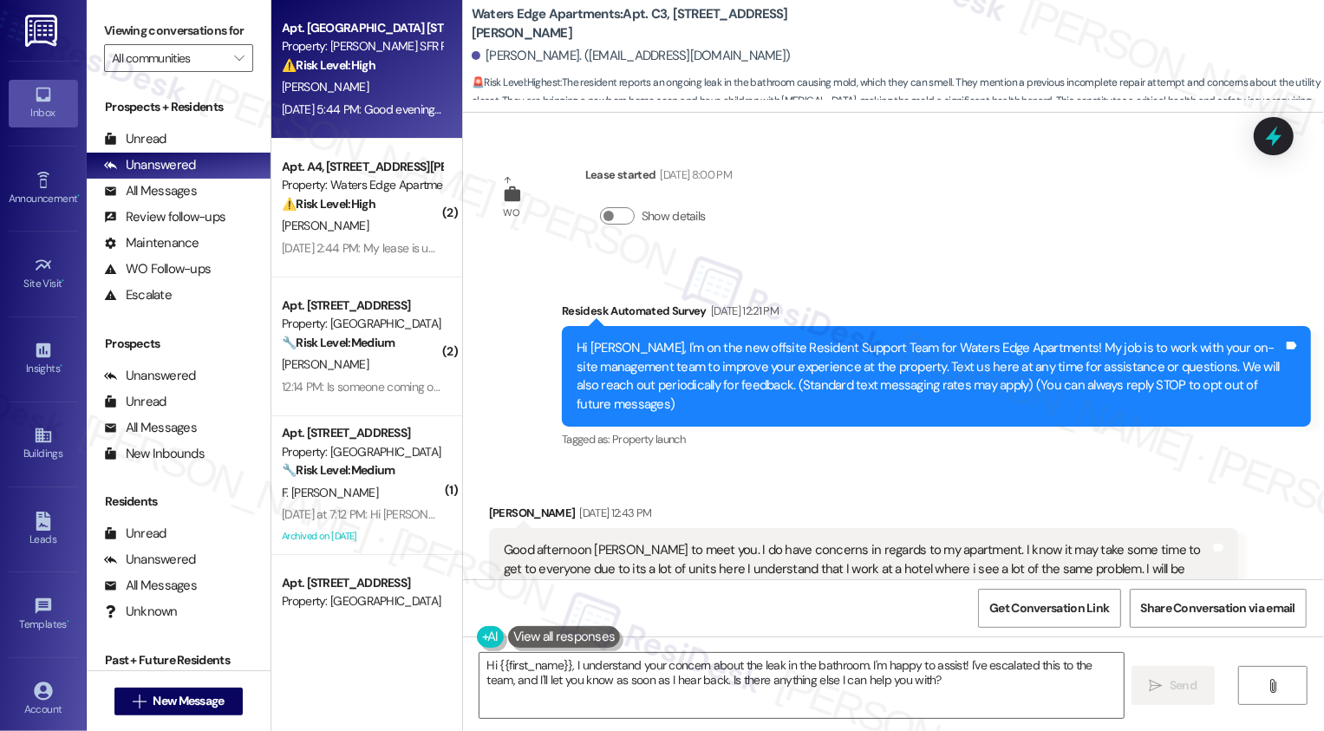
scroll to position [5428, 0]
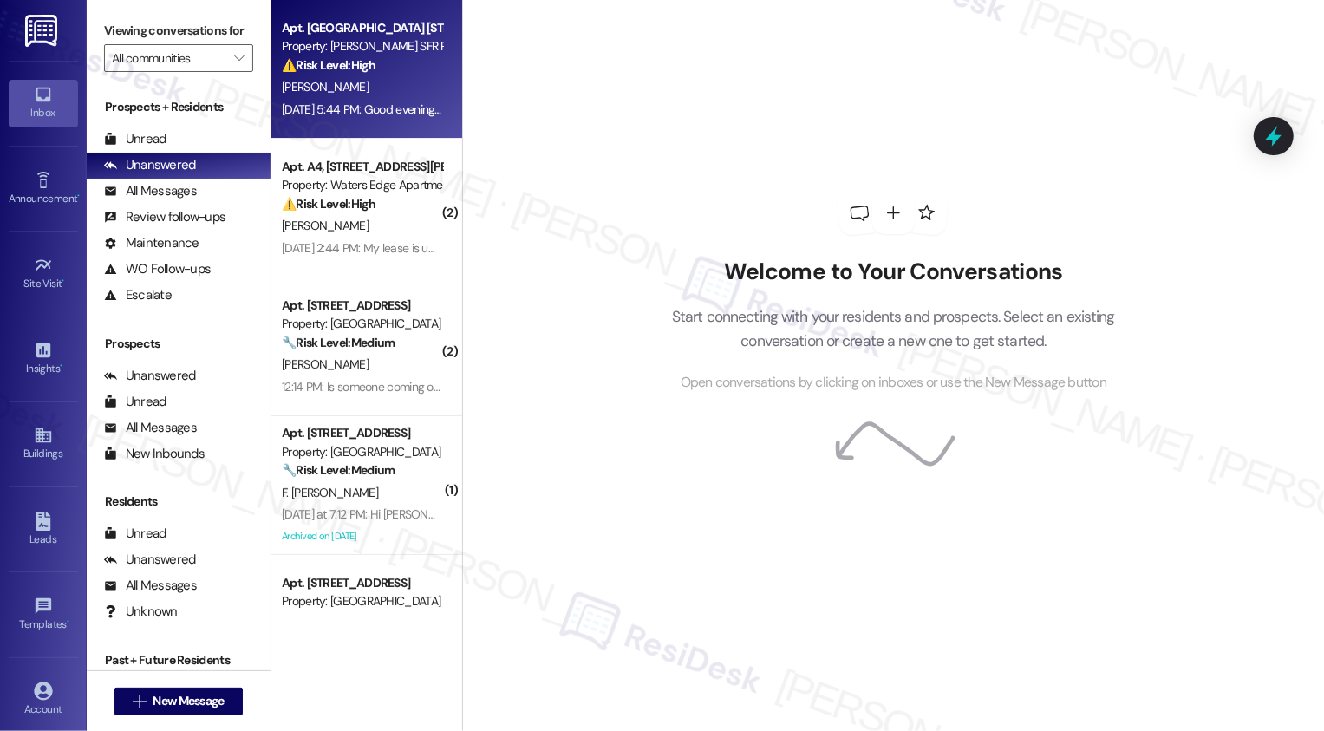
click at [341, 71] on strong "⚠️ Risk Level: High" at bounding box center [329, 65] width 94 height 16
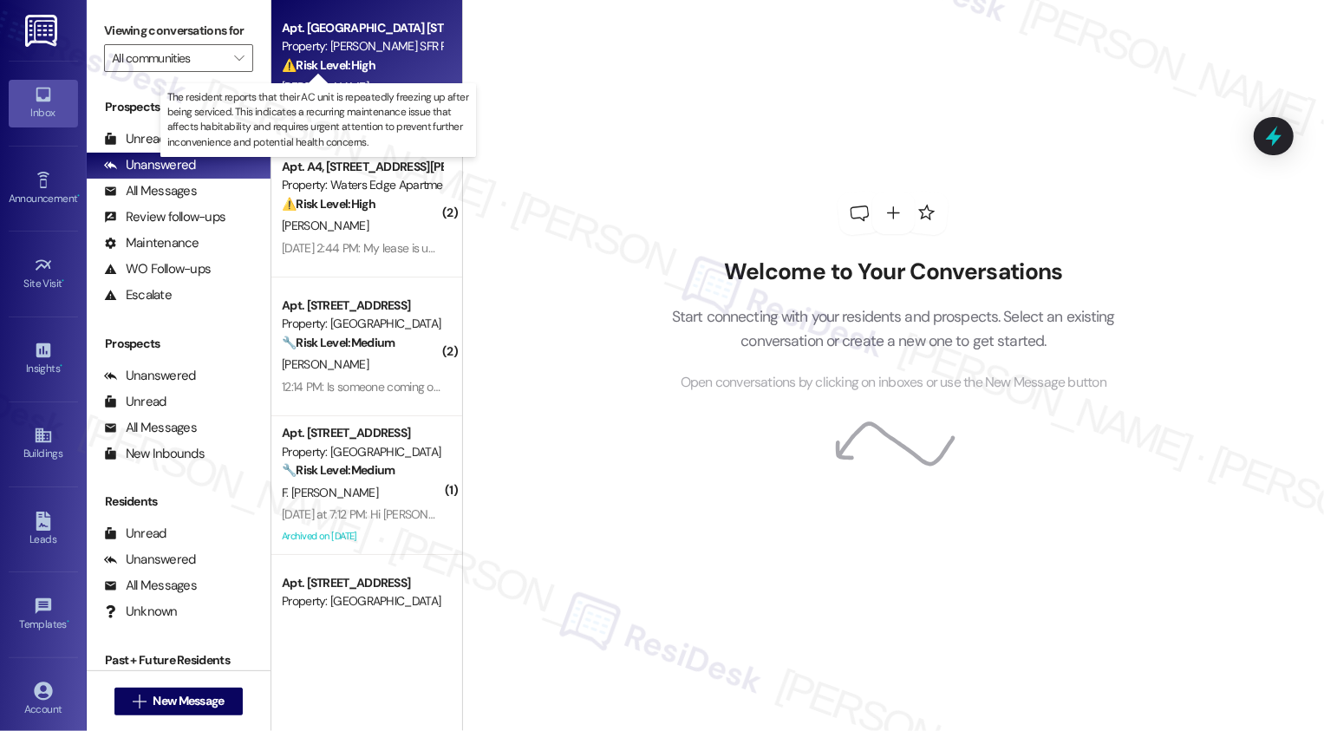
click at [341, 71] on strong "⚠️ Risk Level: High" at bounding box center [329, 65] width 94 height 16
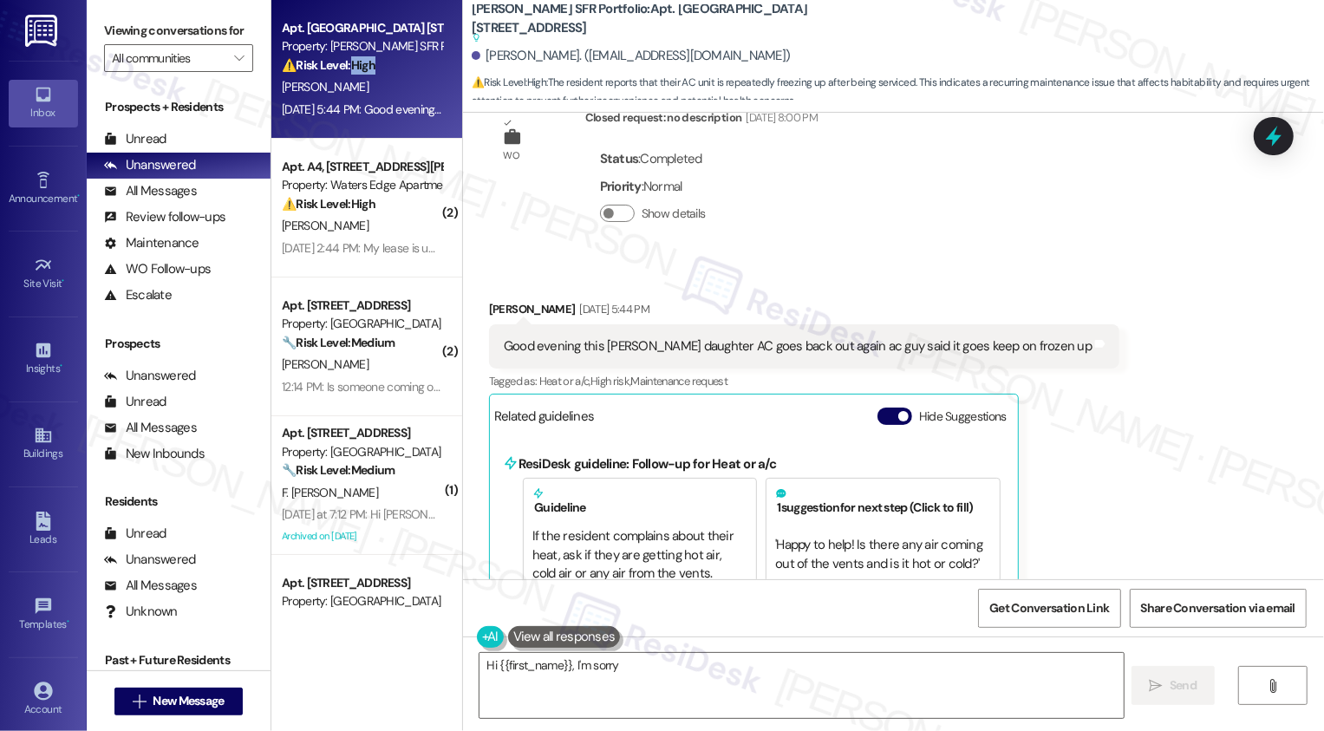
scroll to position [7732, 0]
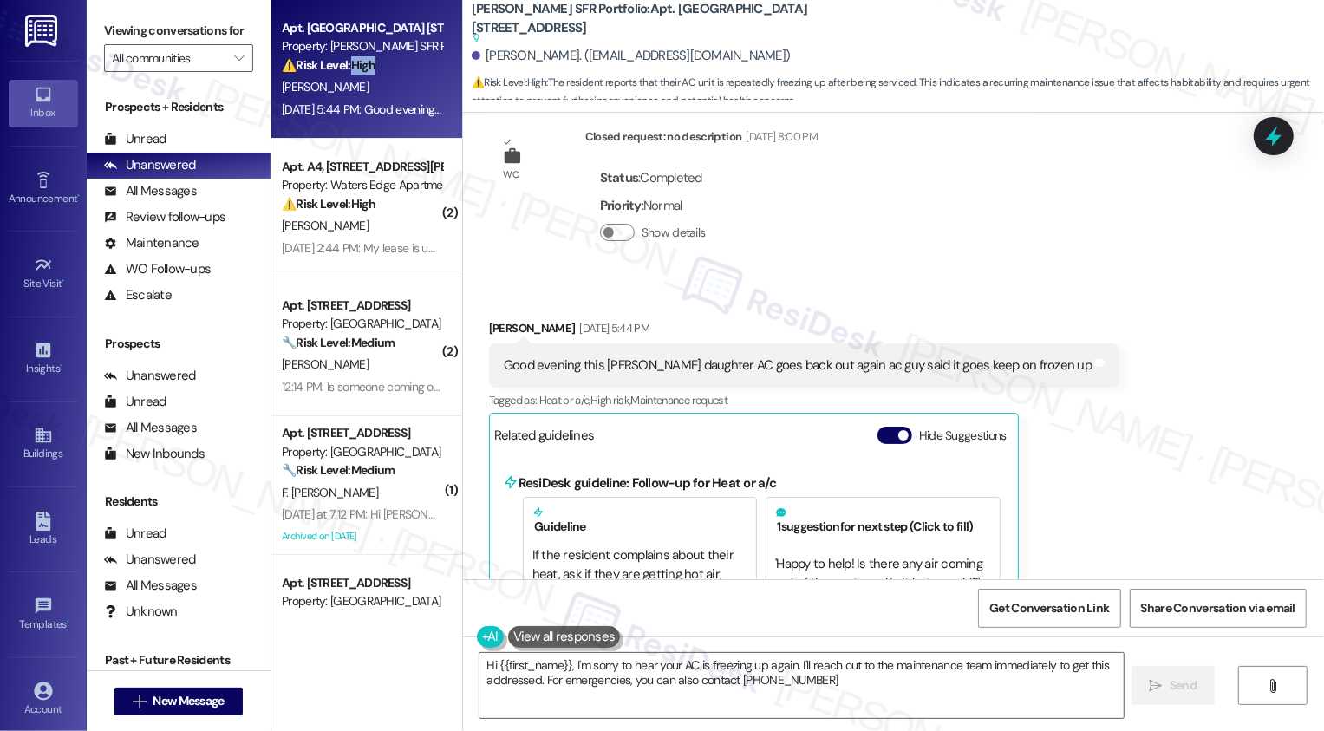
type textarea "Hi {{first_name}}, I'm sorry to hear your AC is freezing up again. I'll reach o…"
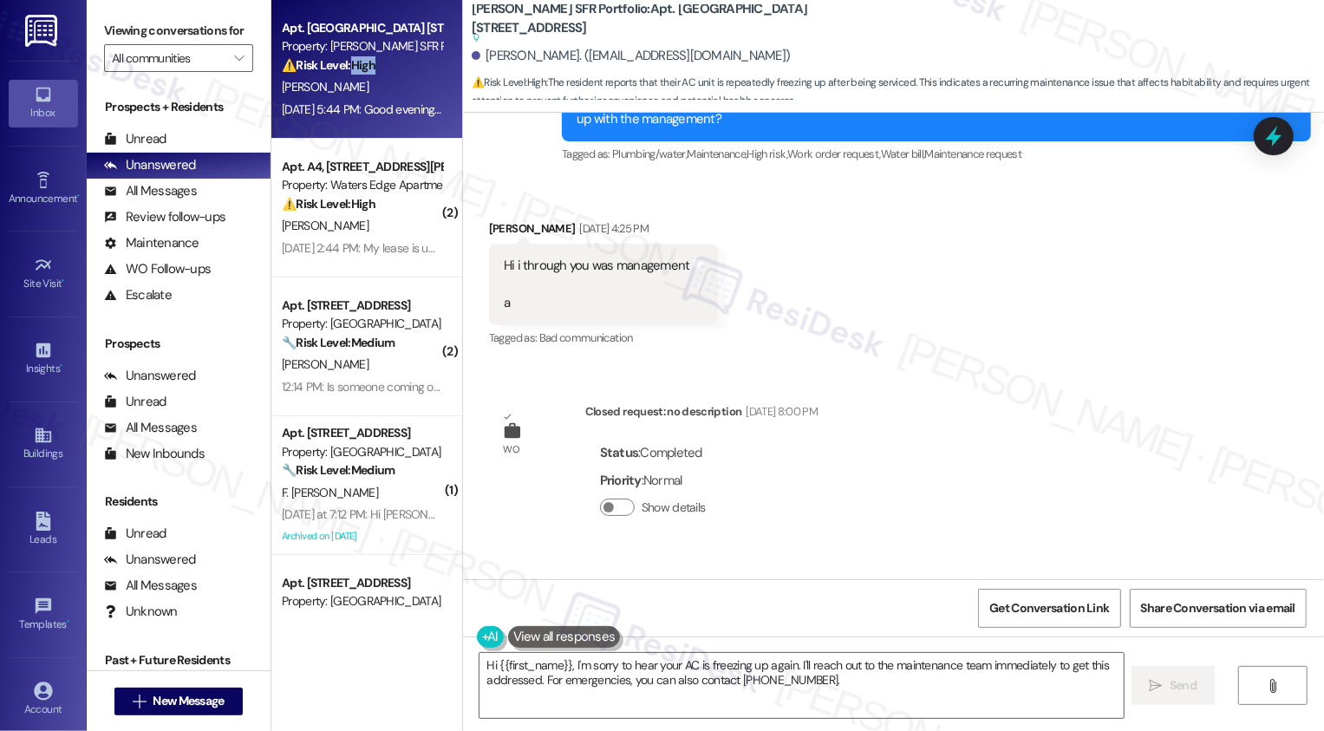
scroll to position [7543, 0]
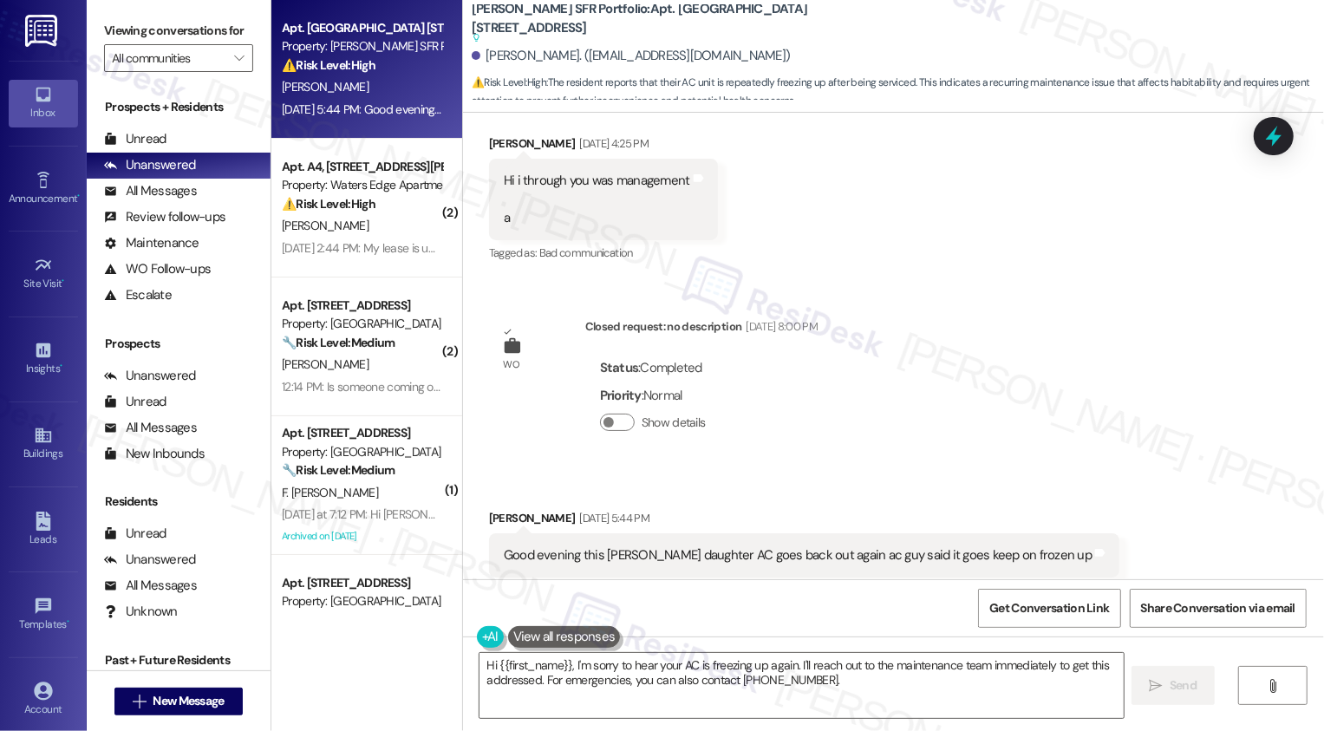
drag, startPoint x: 698, startPoint y: 9, endPoint x: 715, endPoint y: 29, distance: 26.4
click at [715, 29] on b "Leora SFR Portfolio: Apt. Browns Mill 2109, 2109 Browns Mill Rd SE Suggested ac…" at bounding box center [645, 23] width 347 height 47
copy b "2109 Browns Mill Rd SE"
click at [1036, 351] on div "WO Lease started Mar 31, 2016 at 8:00 PM Show details Survey, sent via SMS Resi…" at bounding box center [893, 346] width 861 height 467
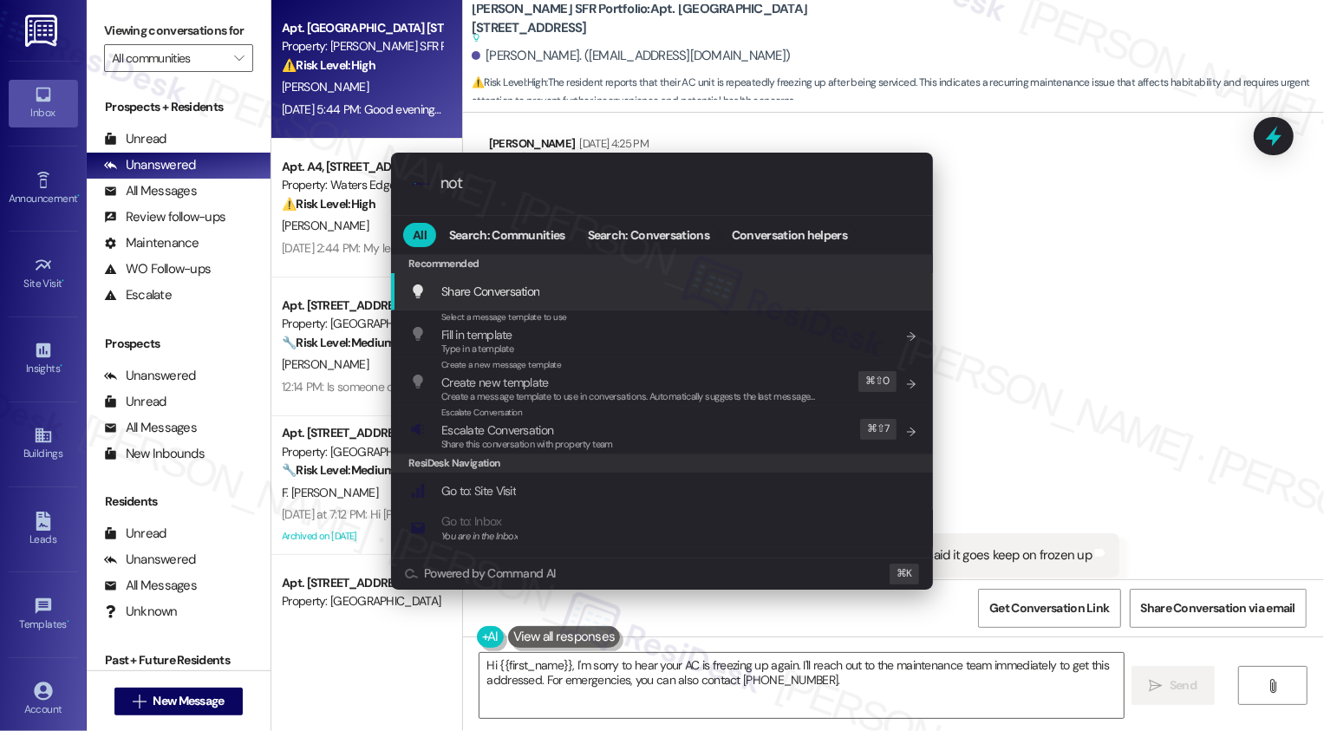
type input "note"
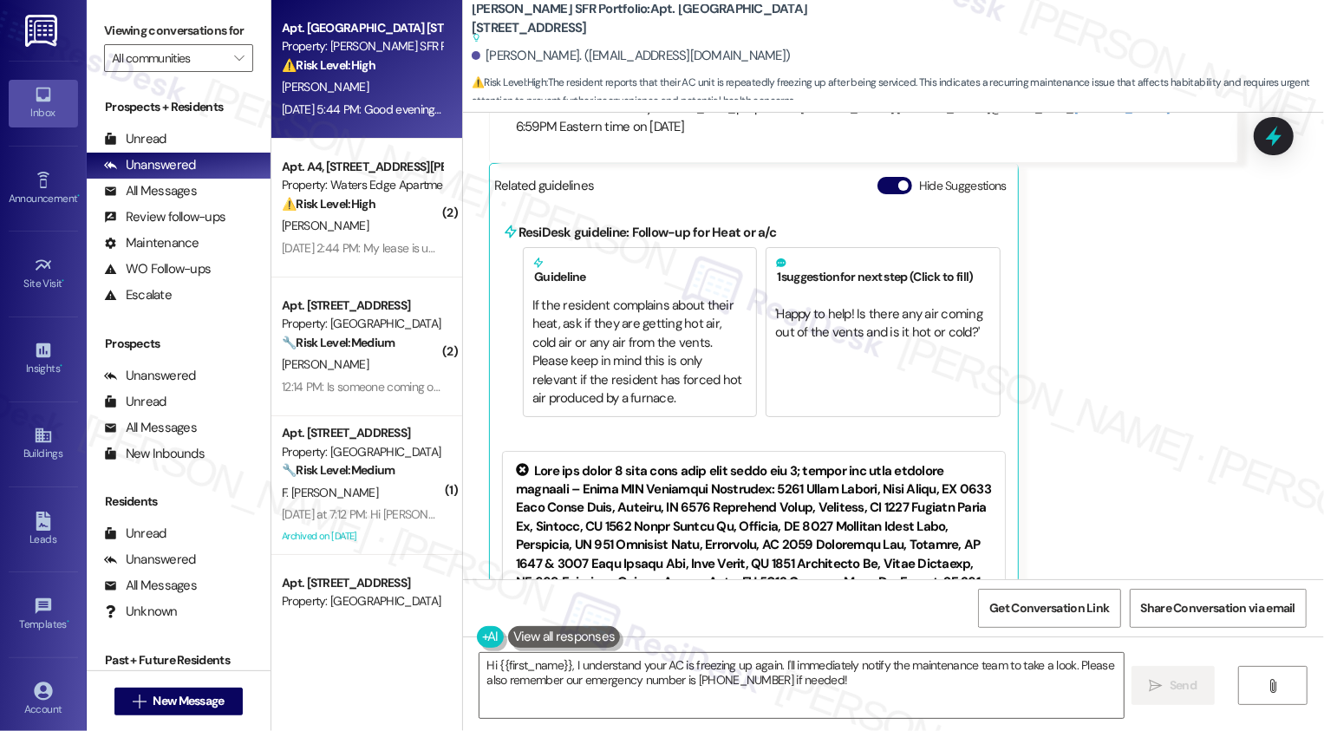
scroll to position [8049, 0]
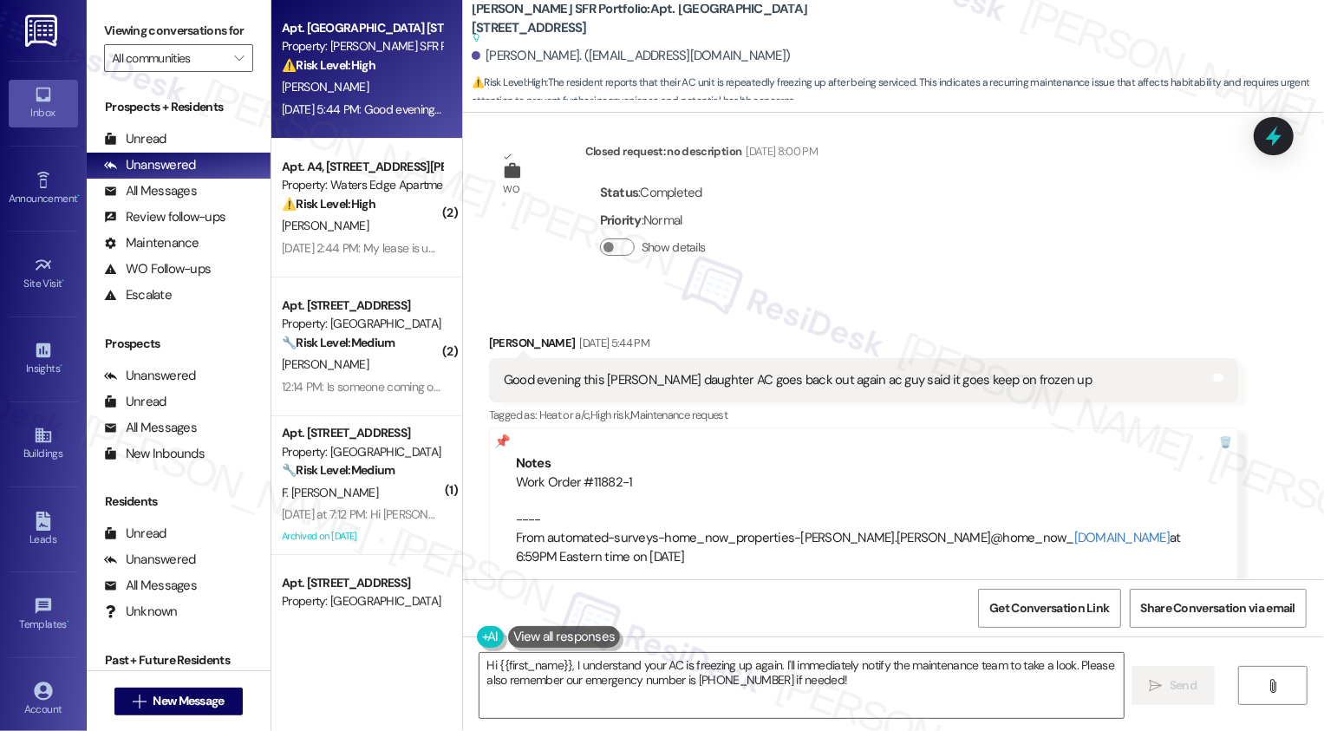
scroll to position [7711, 0]
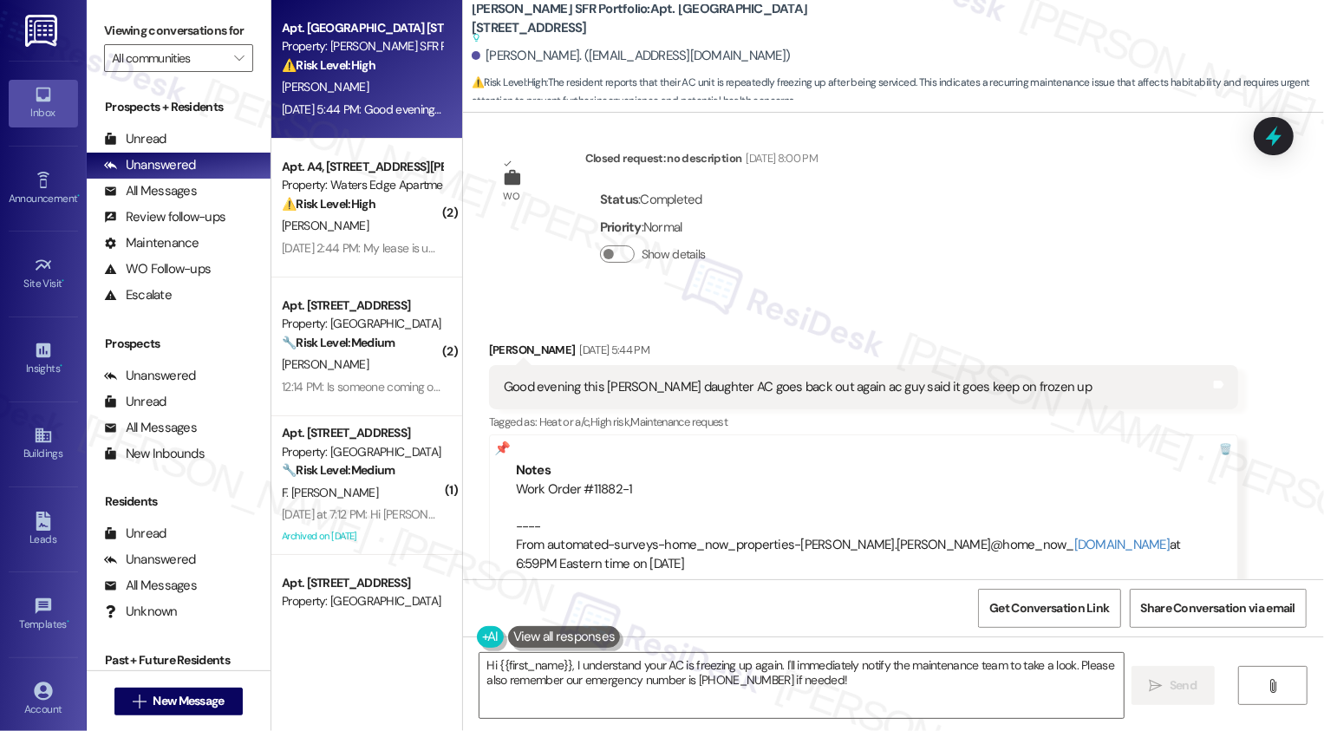
click at [619, 378] on div "Good evening this Delores Doris Mitchell daughter AC goes back out again ac guy…" at bounding box center [798, 387] width 588 height 18
copy div "Delores"
click at [531, 664] on textarea "Hi {{first_name}}, I understand your AC is freezing up again. I'll immediately …" at bounding box center [802, 685] width 644 height 65
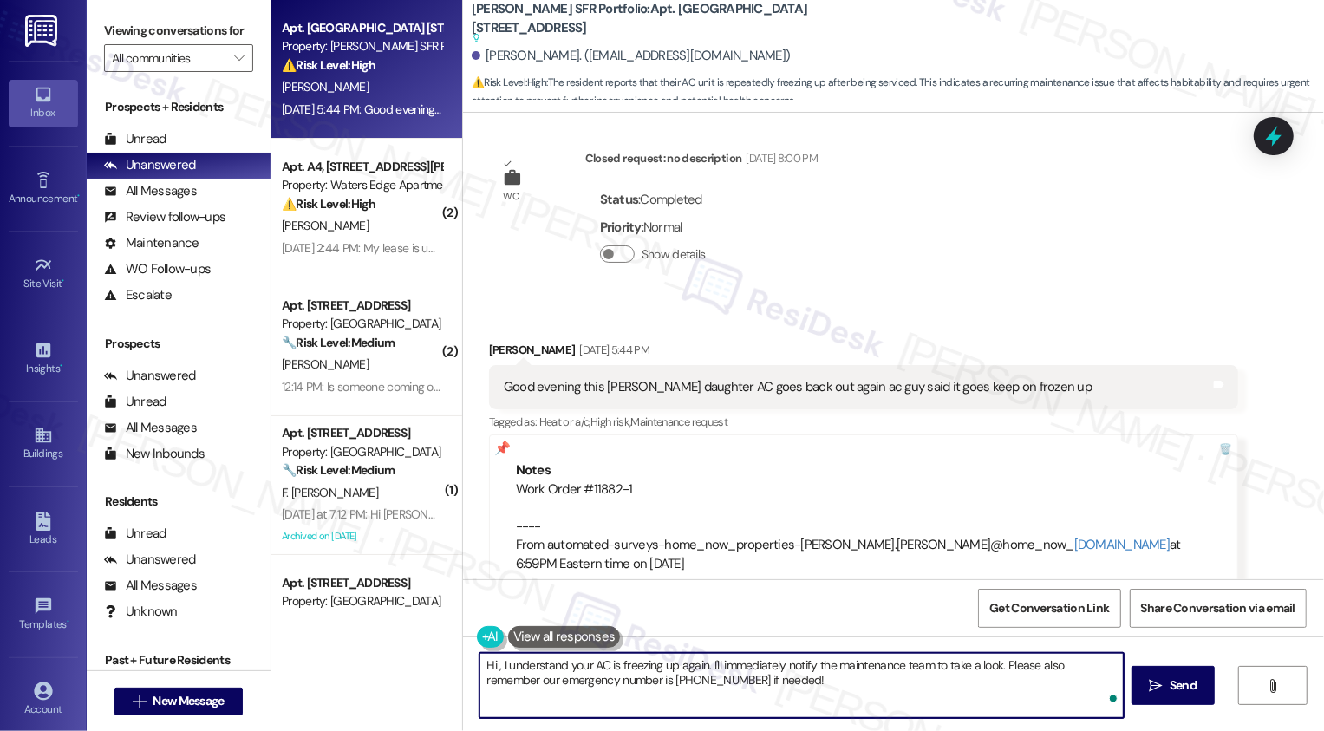
paste textarea "Delores"
click at [820, 670] on textarea "Hi Delores, I understand your AC is freezing up again. I'll immediately notify …" at bounding box center [800, 685] width 644 height 65
drag, startPoint x: 738, startPoint y: 664, endPoint x: 851, endPoint y: 705, distance: 119.9
click at [851, 705] on textarea "Hi Delores, I understand your AC is freezing up again. I'll immediately notify …" at bounding box center [800, 685] width 644 height 65
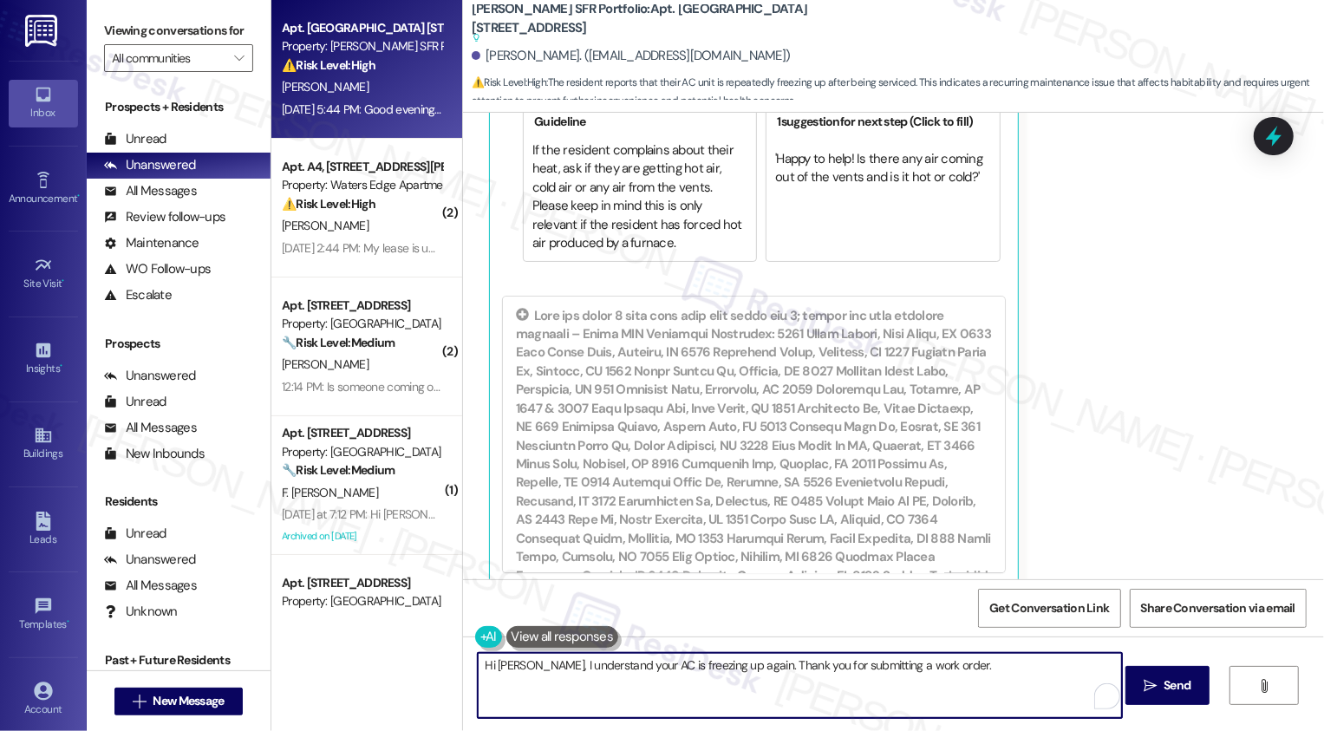
scroll to position [8404, 0]
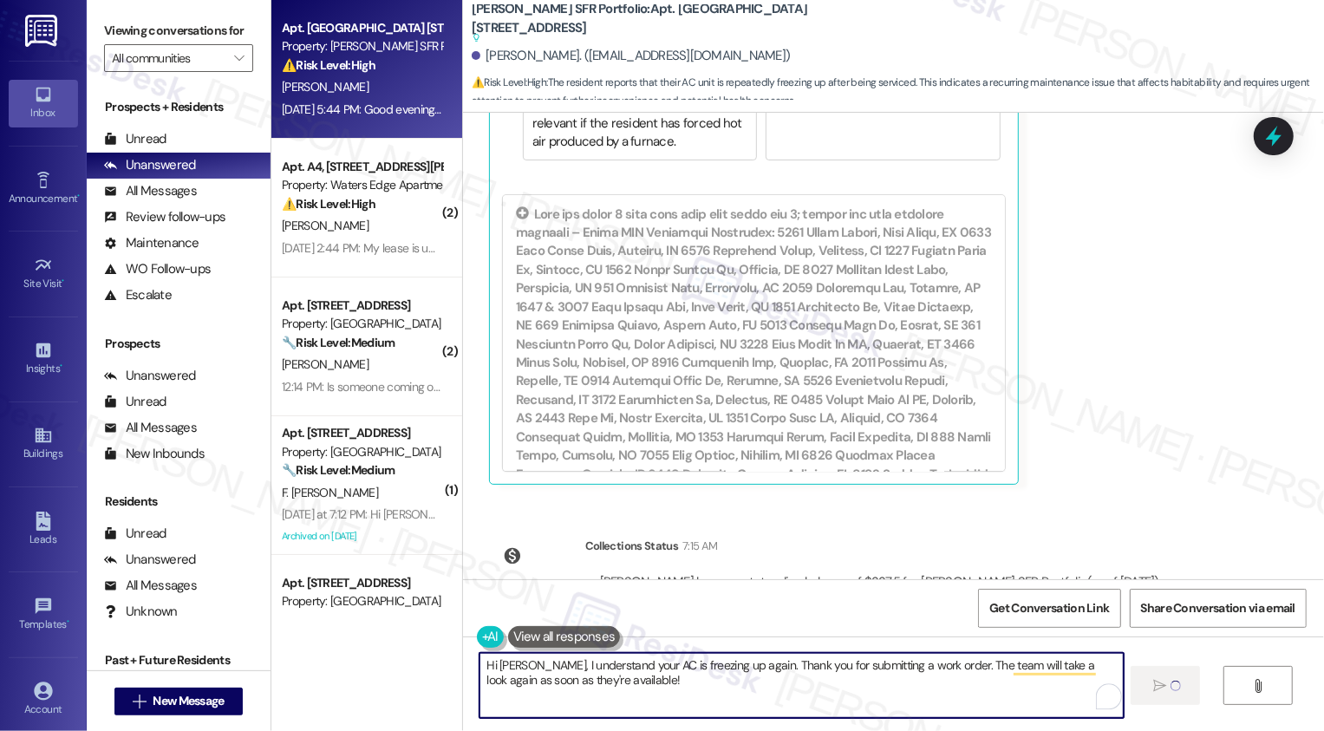
type textarea "Hi Delores, I understand your AC is freezing up again. Thank you for submitting…"
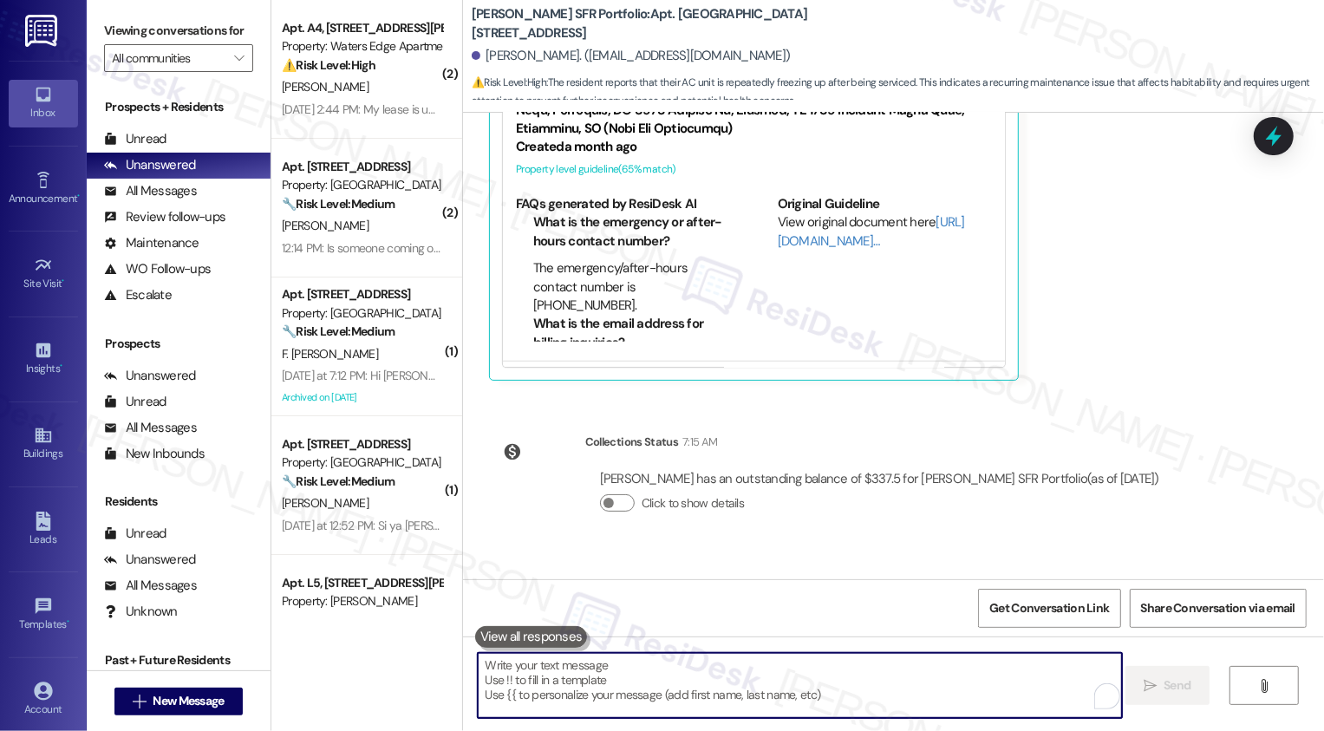
scroll to position [460, 0]
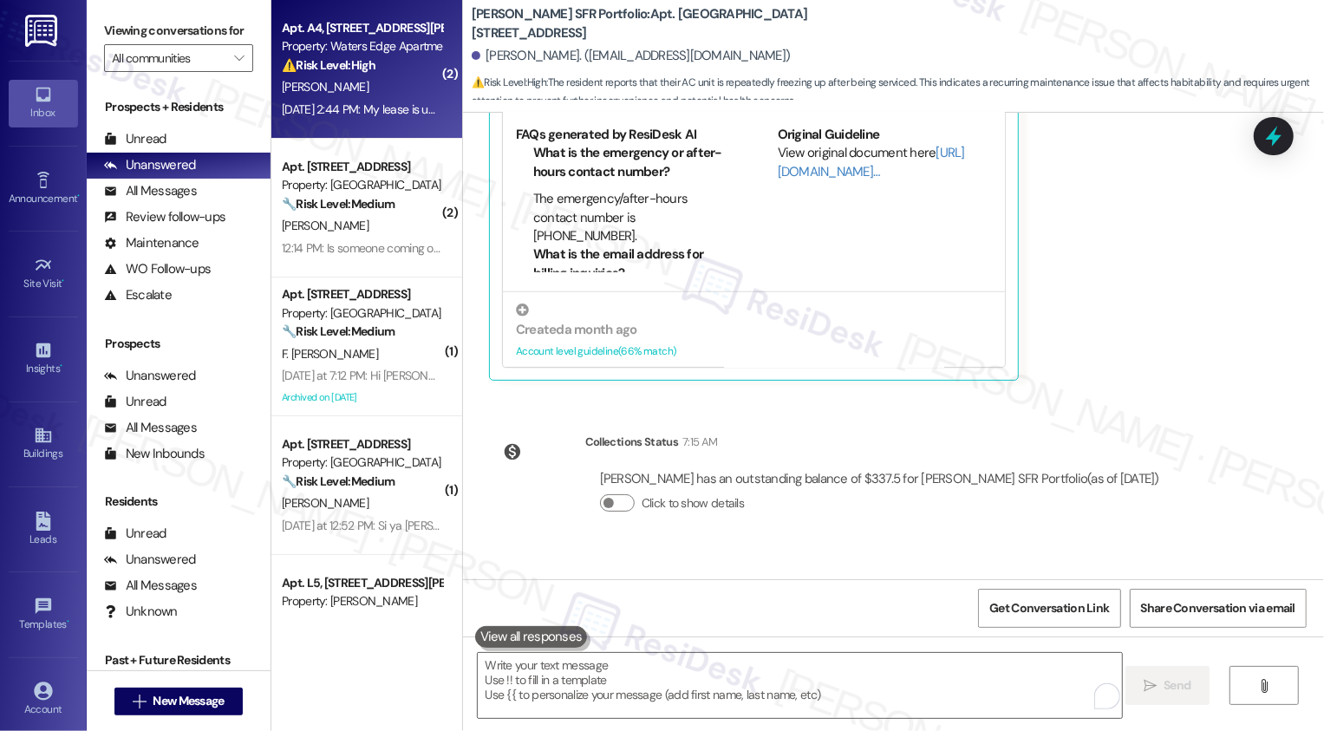
click at [380, 113] on div "Sep 02, 2025 at 2:44 PM: My lease is up this month. When can I renew? Sep 02, 2…" at bounding box center [437, 109] width 311 height 16
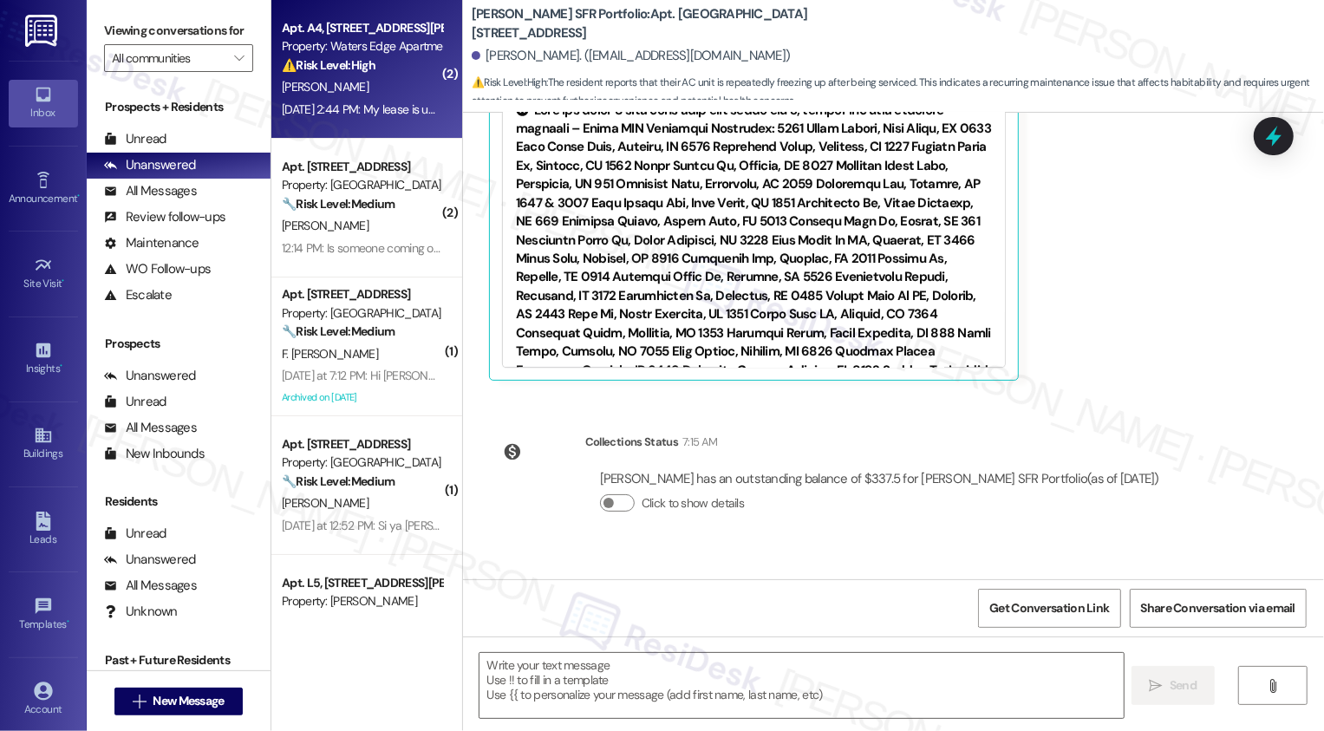
click at [380, 113] on div "Sep 02, 2025 at 2:44 PM: My lease is up this month. When can I renew? Sep 02, 2…" at bounding box center [437, 109] width 311 height 16
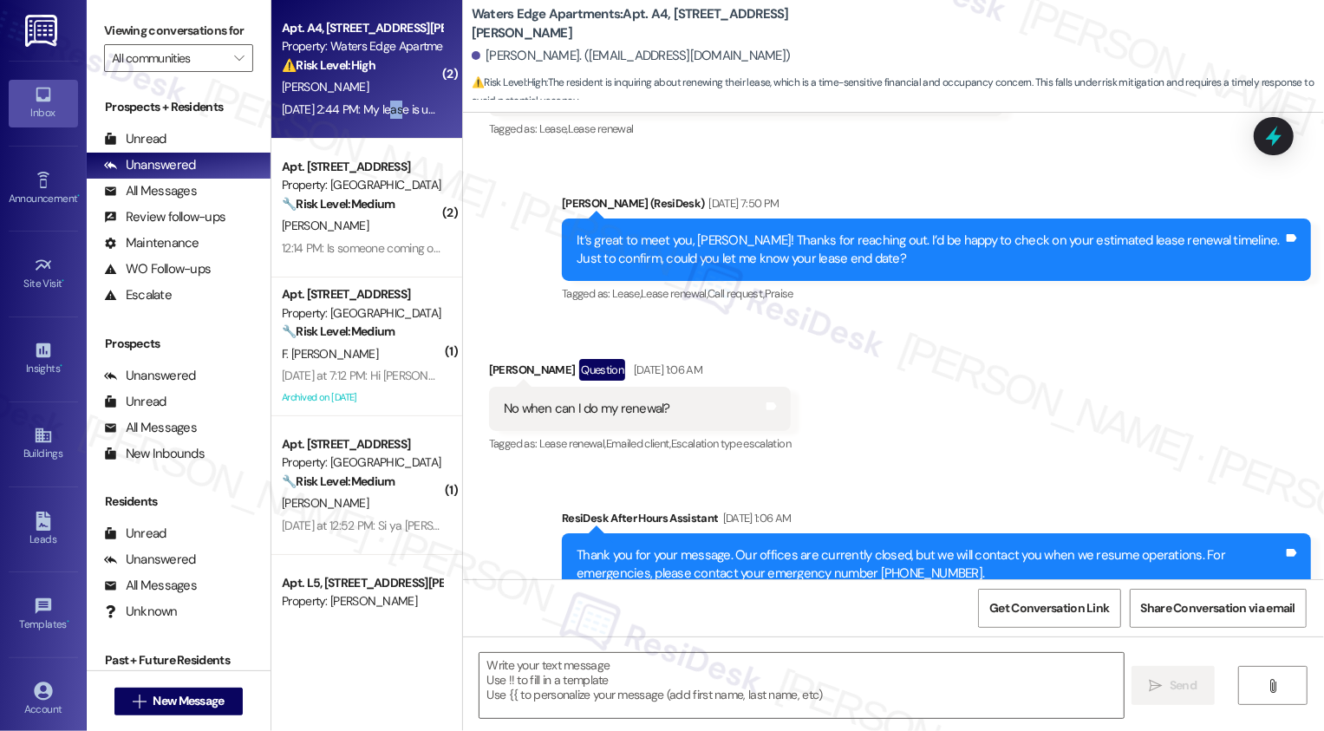
click at [380, 113] on div "Sep 02, 2025 at 2:44 PM: My lease is up this month. When can I renew? Sep 02, 2…" at bounding box center [437, 109] width 311 height 16
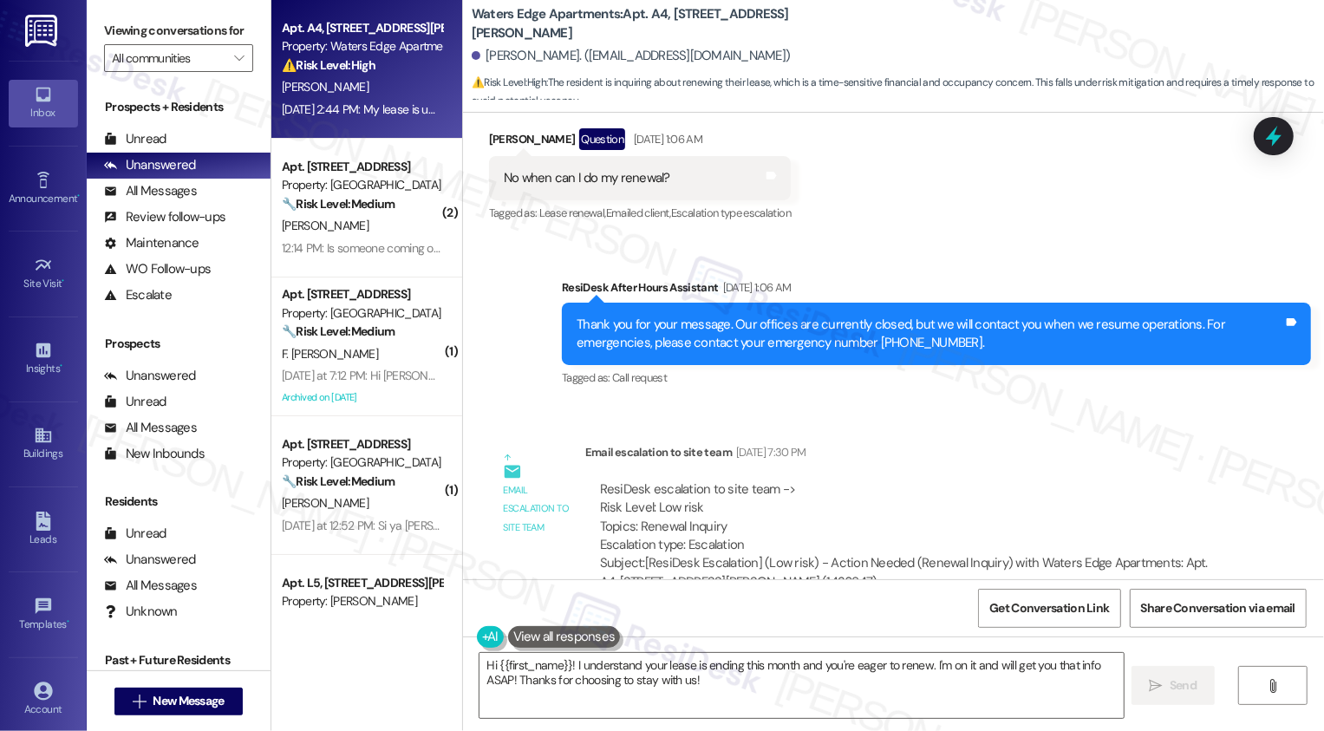
scroll to position [906, 0]
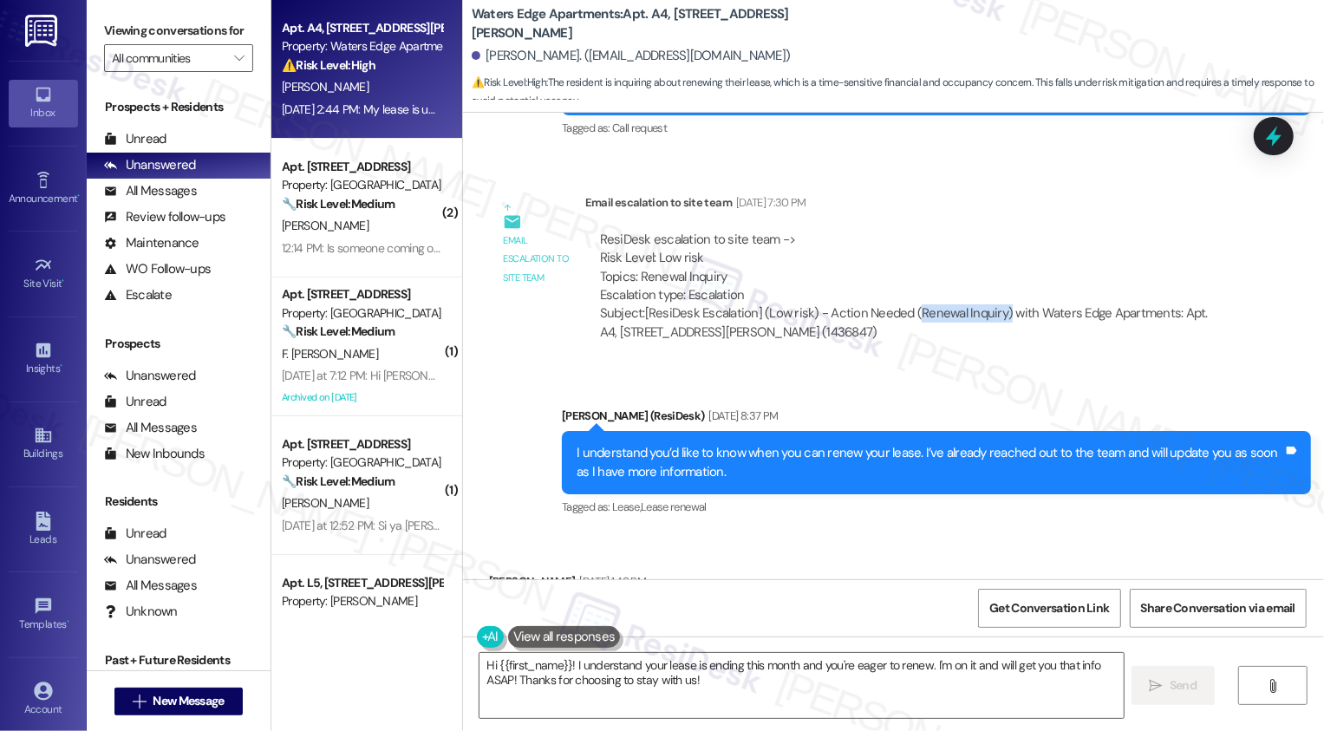
drag, startPoint x: 904, startPoint y: 311, endPoint x: 989, endPoint y: 310, distance: 85.9
click at [989, 310] on div "Subject: [ResiDesk Escalation] (Low risk) - Action Needed (Renewal Inquiry) wit…" at bounding box center [911, 322] width 623 height 37
copy div "Renewal Inquiry)"
click at [974, 249] on div "ResiDesk escalation to site team -> Risk Level: Low risk Topics: Renewal Inquir…" at bounding box center [911, 268] width 623 height 75
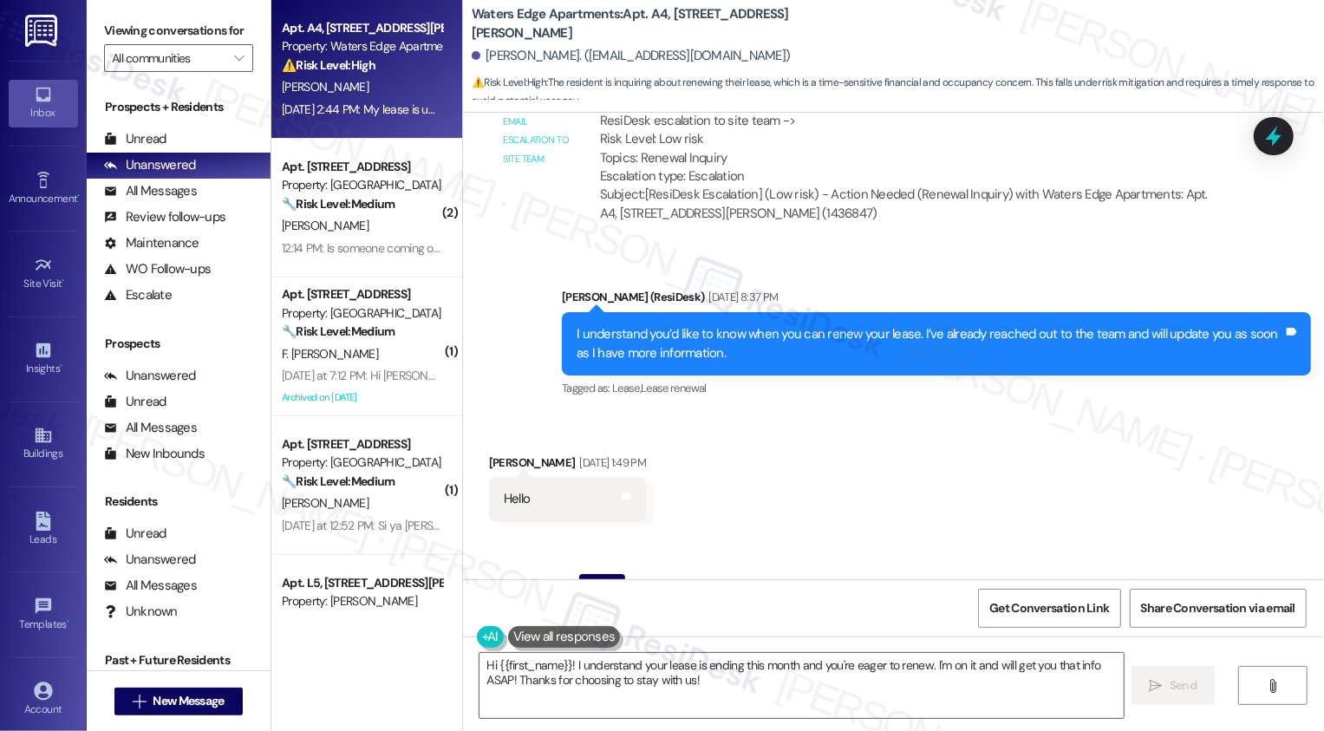
scroll to position [1131, 0]
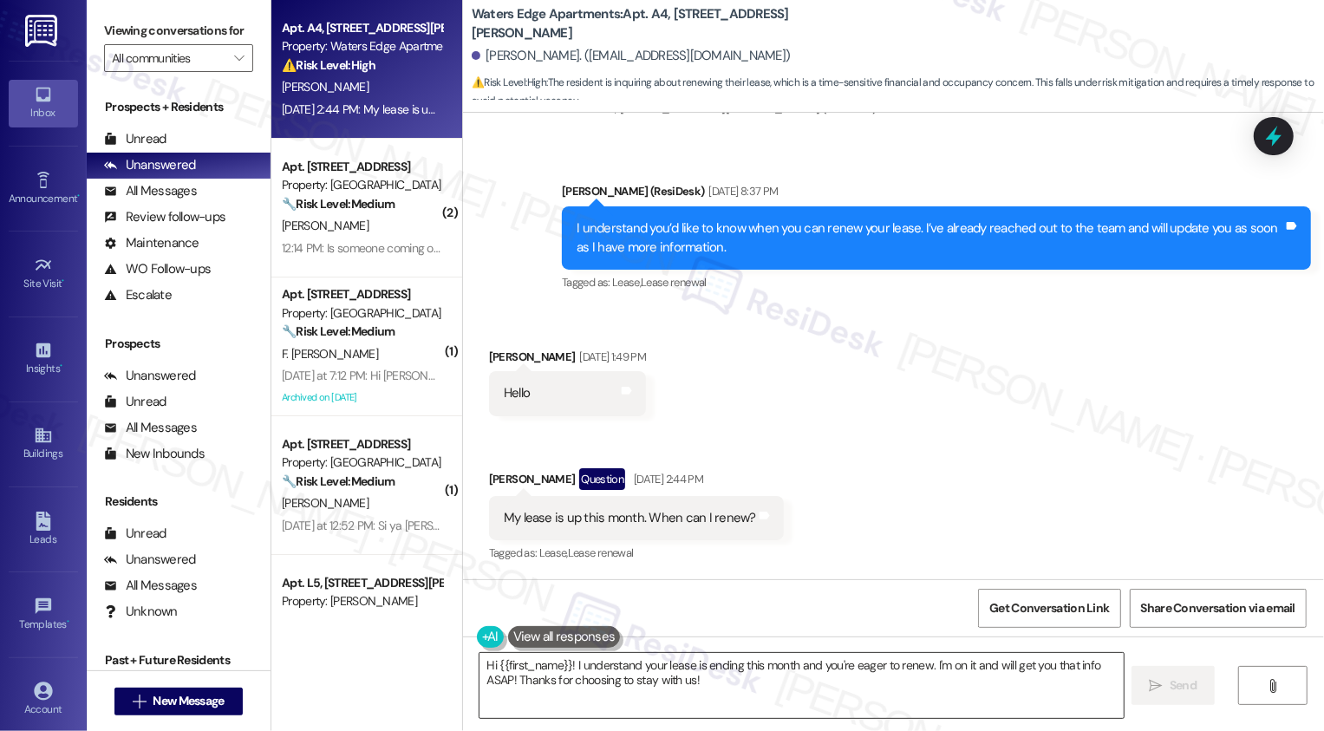
click at [608, 673] on textarea "Hi {{first_name}}! I understand your lease is ending this month and you're eage…" at bounding box center [802, 685] width 644 height 65
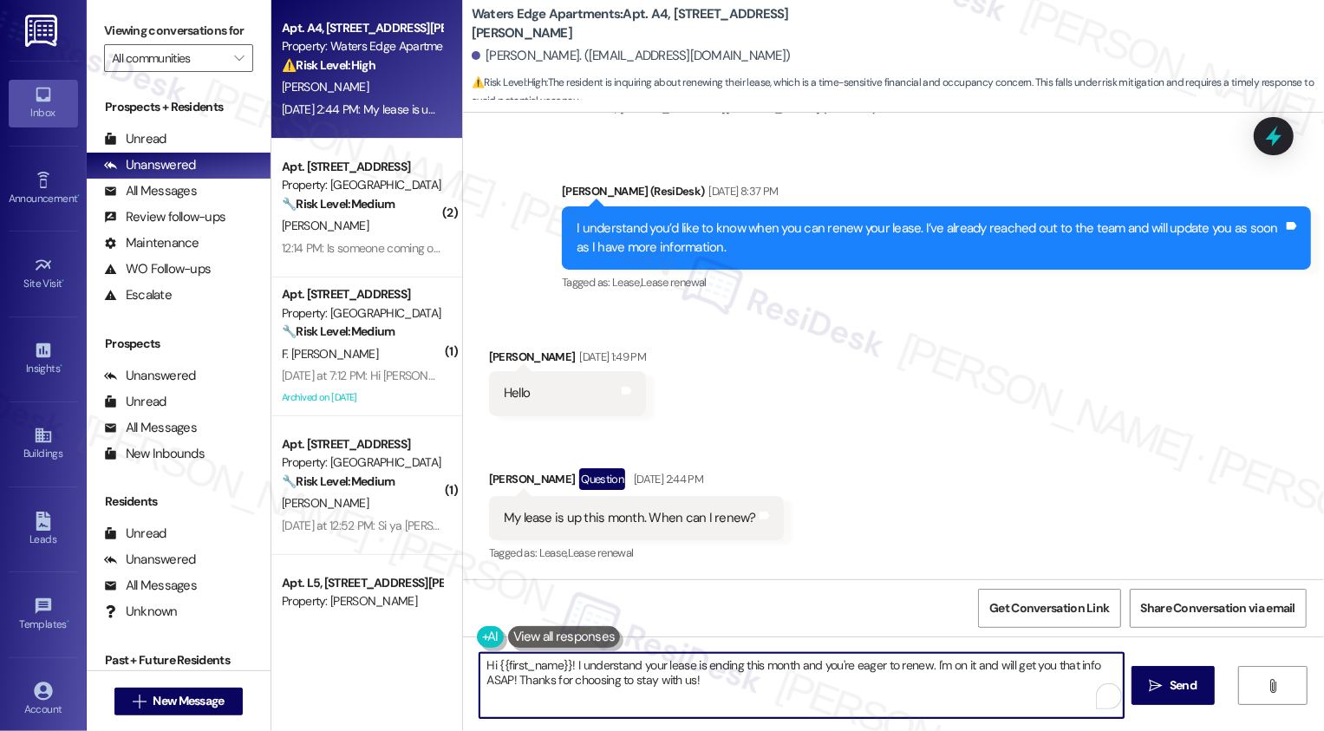
click at [710, 682] on textarea "Hi {{first_name}}! I understand your lease is ending this month and you're eage…" at bounding box center [802, 685] width 644 height 65
click at [824, 522] on div "Received via SMS Kesha Matthews Sep 02, 2025 at 1:49 PM Hello Tags and notes Re…" at bounding box center [893, 444] width 861 height 271
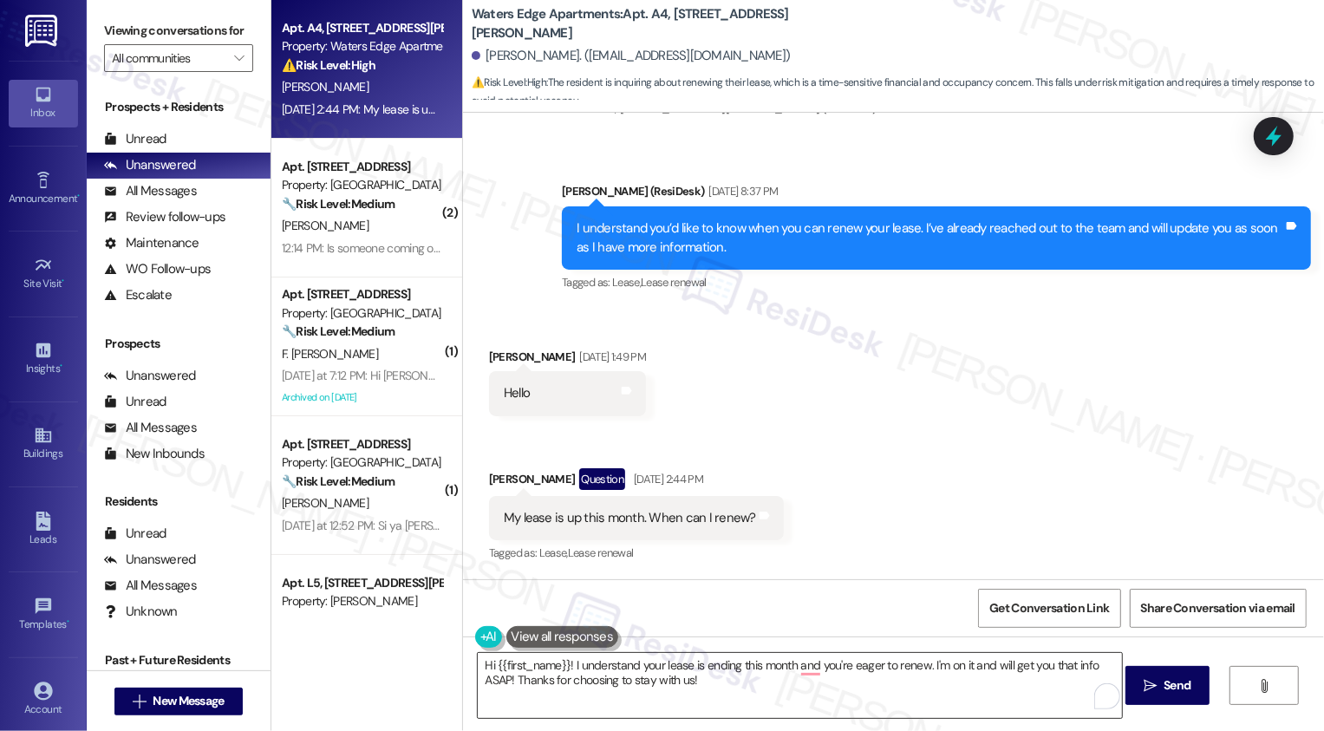
click at [637, 676] on textarea "Hi {{first_name}}! I understand your lease is ending this month and you're eage…" at bounding box center [800, 685] width 644 height 65
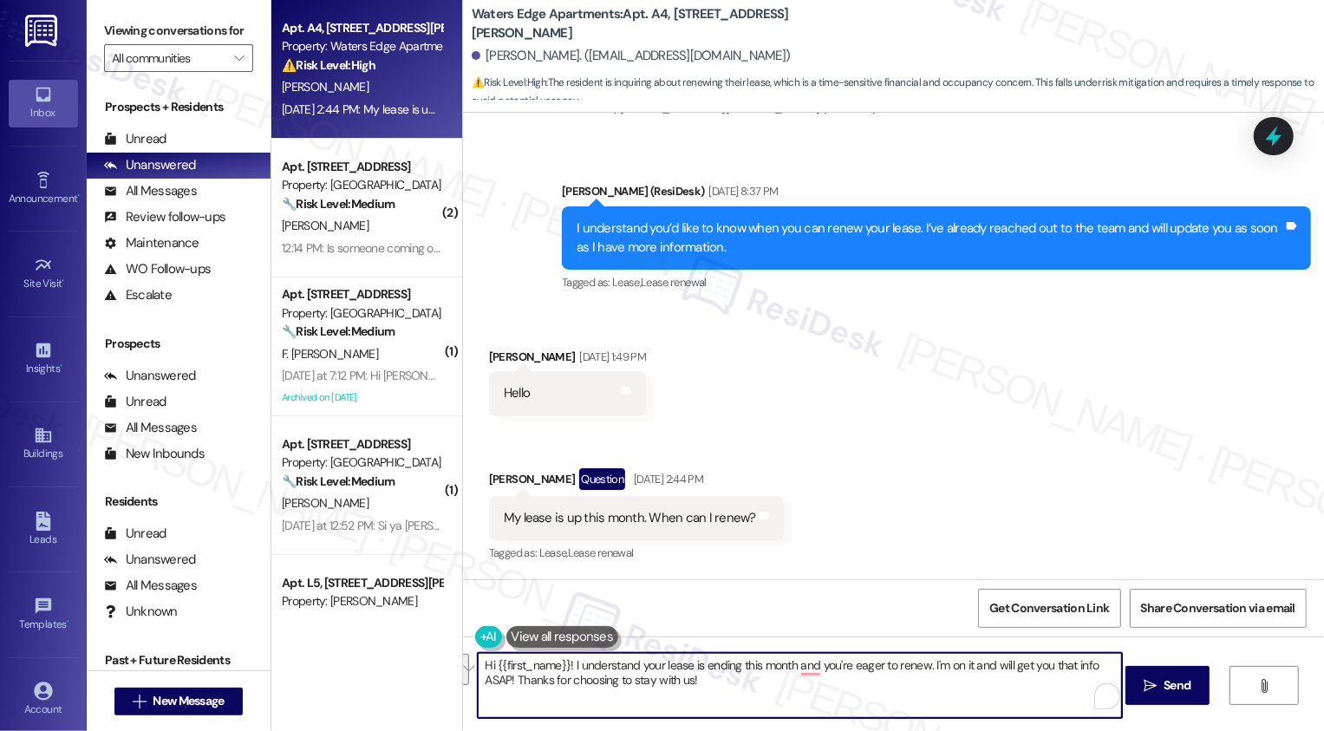
drag, startPoint x: 571, startPoint y: 665, endPoint x: 938, endPoint y: 672, distance: 367.7
click at [938, 673] on textarea "Hi {{first_name}}! I understand your lease is ending this month and you're eage…" at bounding box center [800, 685] width 644 height 65
click at [938, 672] on textarea "Hi {{first_name}}! I understand your lease is ending this month and you're eage…" at bounding box center [800, 685] width 644 height 65
click at [591, 682] on textarea "Hi {{first_name}}! I understand your lease is ending this month and you're eage…" at bounding box center [800, 685] width 644 height 65
drag, startPoint x: 571, startPoint y: 664, endPoint x: 806, endPoint y: 725, distance: 242.7
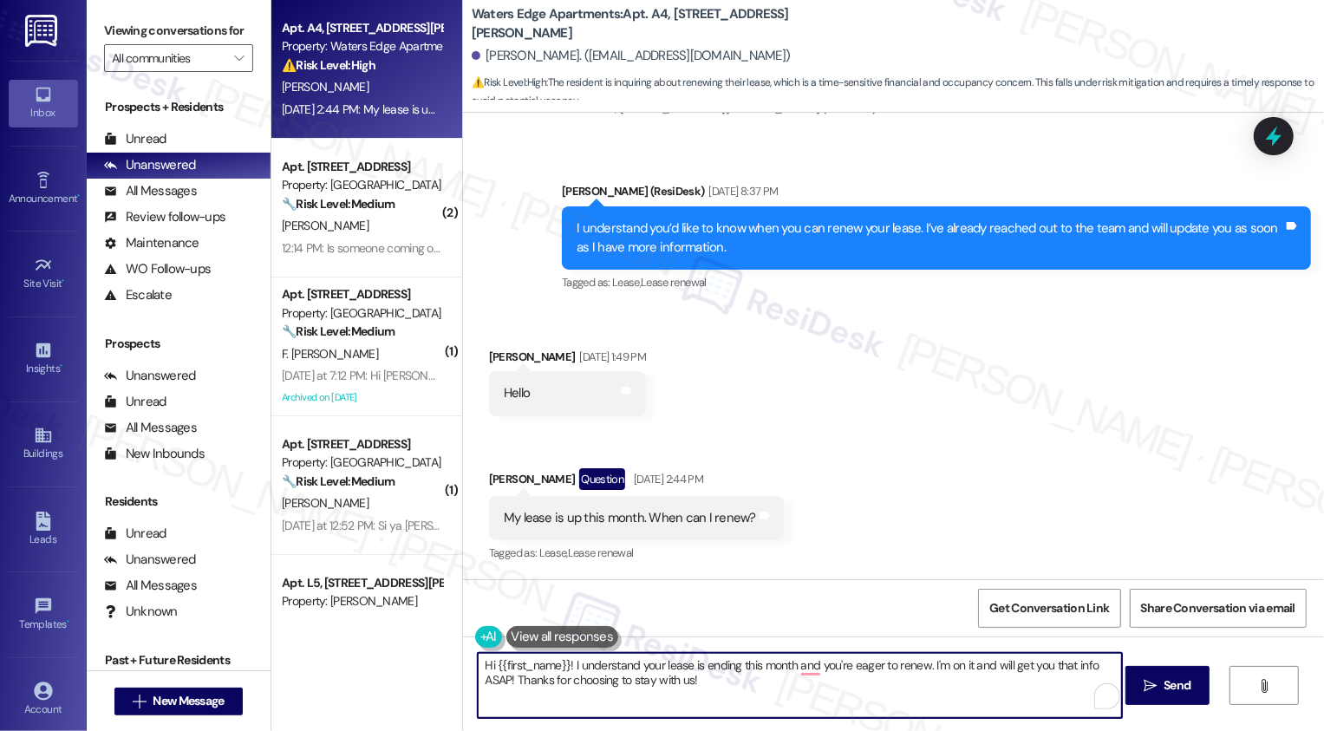
click at [808, 728] on div "Hi {{first_name}}! I understand your lease is ending this month and you're eage…" at bounding box center [893, 701] width 861 height 130
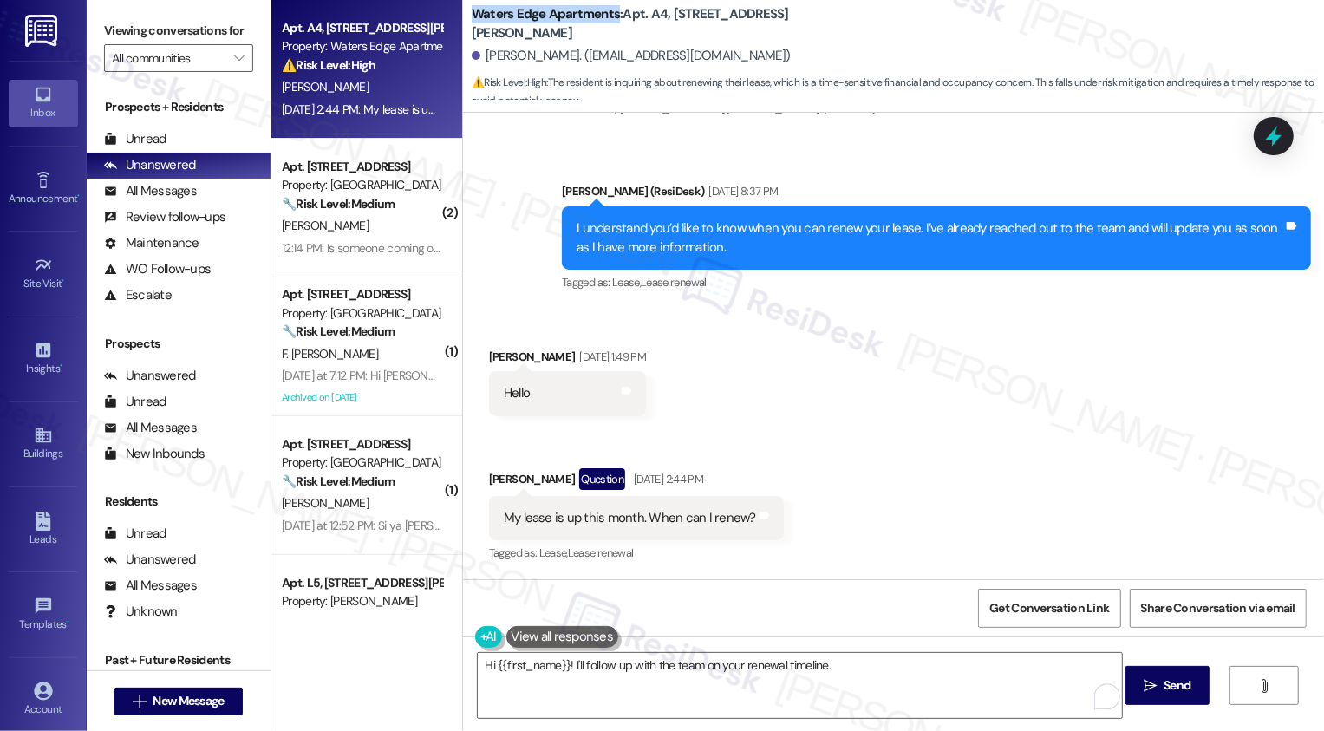
drag, startPoint x: 462, startPoint y: 20, endPoint x: 605, endPoint y: 25, distance: 143.2
click at [605, 25] on b "Waters Edge Apartments: Apt. A4, 417 Barton Drive" at bounding box center [645, 23] width 347 height 37
copy b "Waters Edge Apartments"
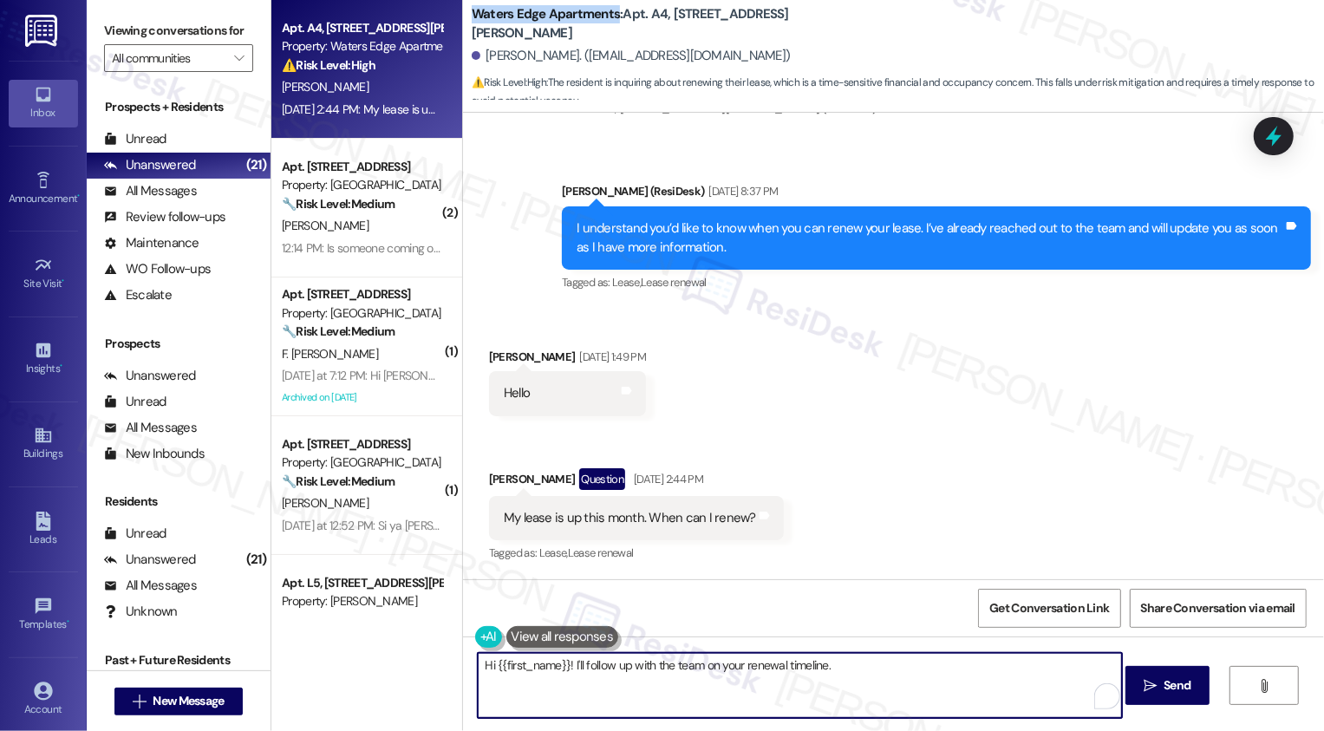
click at [665, 673] on textarea "Hi {{first_name}}! I'll follow up with the team on your renewal timeline." at bounding box center [800, 685] width 644 height 65
click at [865, 684] on textarea "Hi {{first_name}}! I'll follow up with the team on your renewal timeline." at bounding box center [800, 685] width 644 height 65
type textarea "Hi {{first_name}}! I'll follow up with the team on your renewal timeline. Thank…"
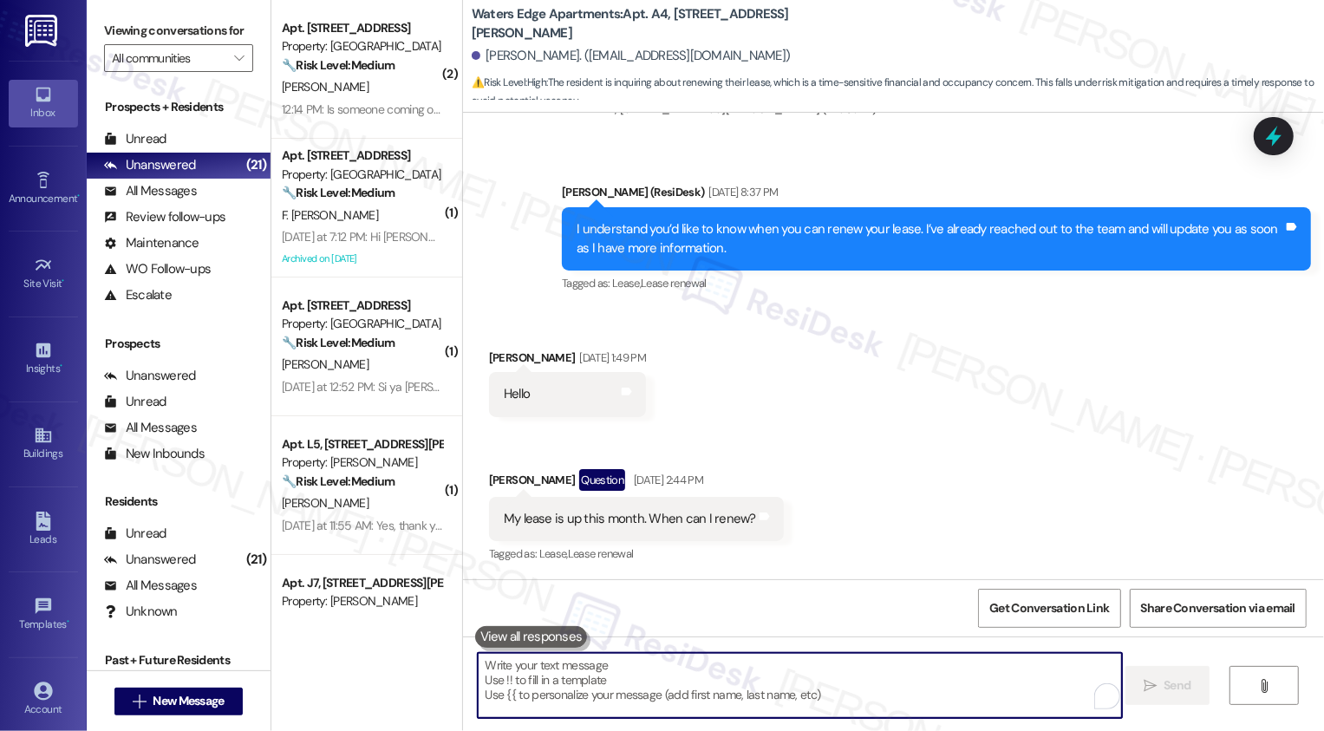
scroll to position [966, 0]
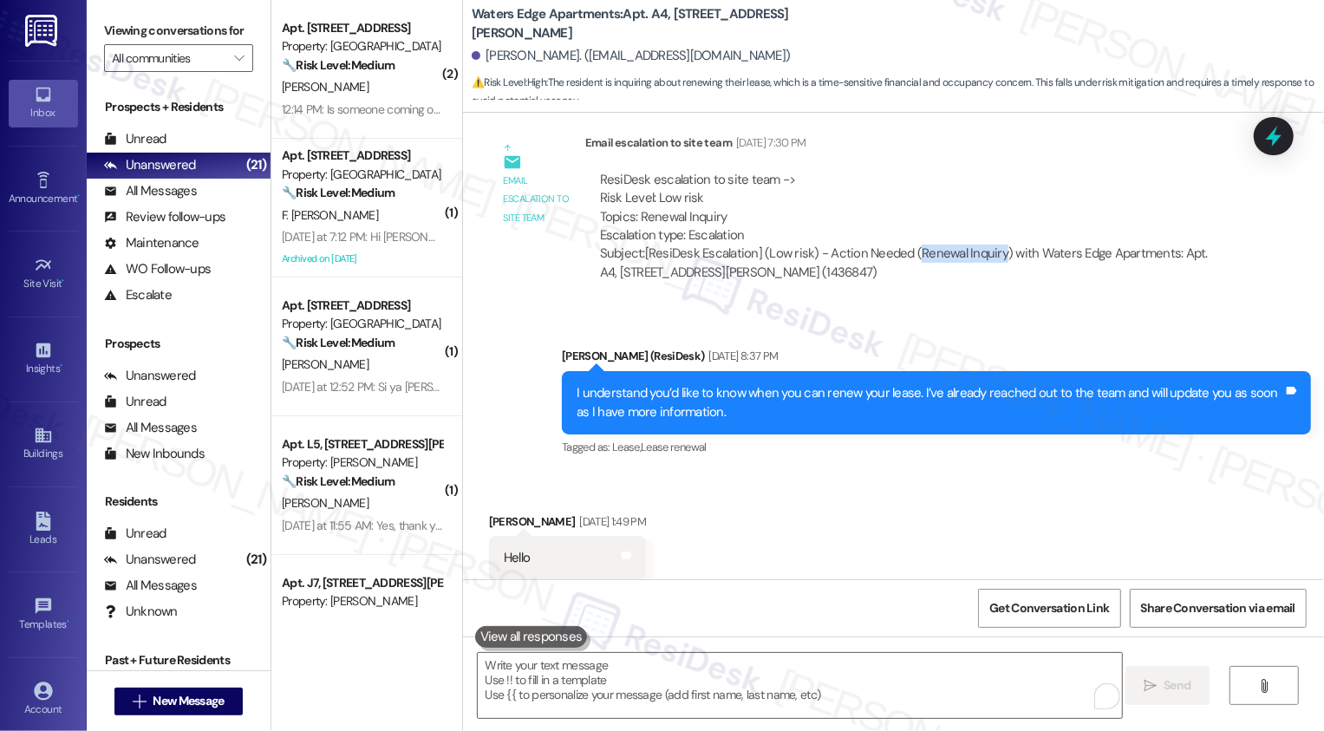
drag, startPoint x: 904, startPoint y: 249, endPoint x: 987, endPoint y: 258, distance: 82.9
click at [987, 258] on div "Subject: [ResiDesk Escalation] (Low risk) - Action Needed (Renewal Inquiry) wit…" at bounding box center [911, 263] width 623 height 37
copy div "Renewal Inquiry"
click at [986, 304] on div "Email escalation to site team Email escalation to site team Aug 13, 2025 at 7:3…" at bounding box center [863, 214] width 775 height 187
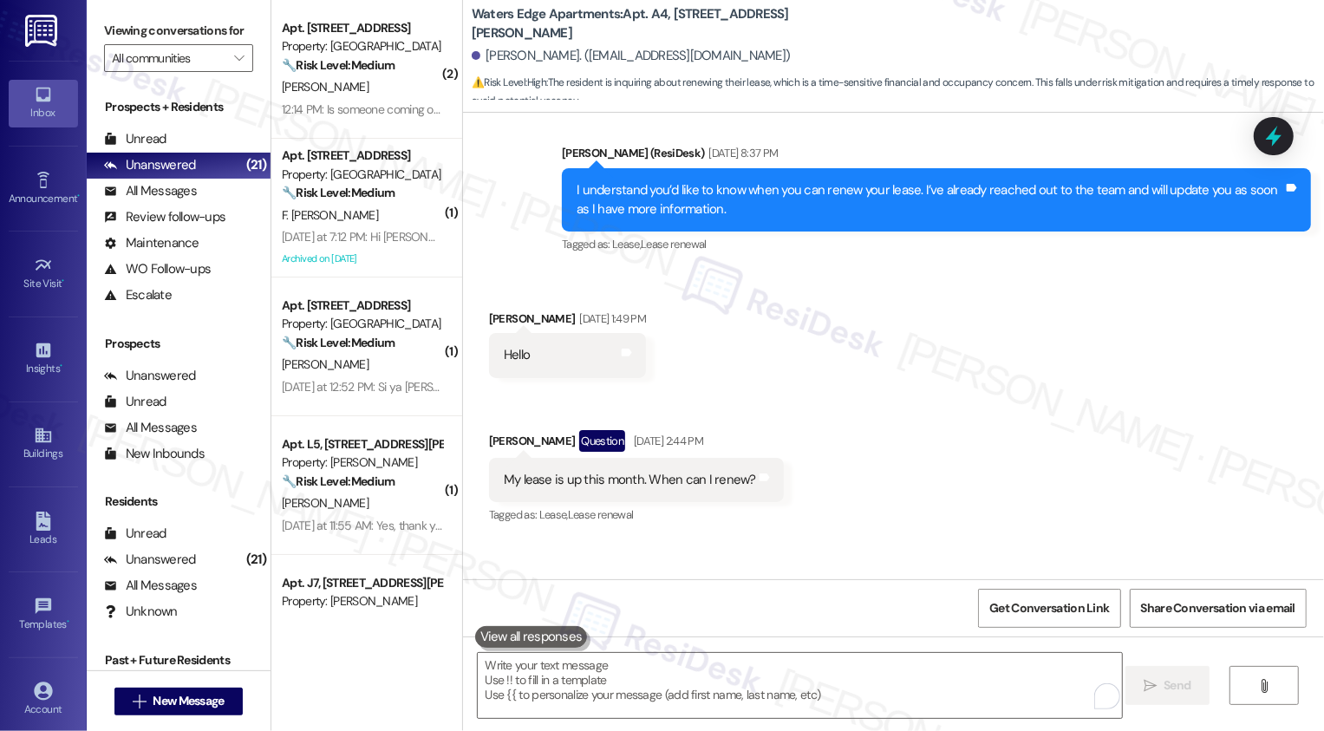
scroll to position [1251, 0]
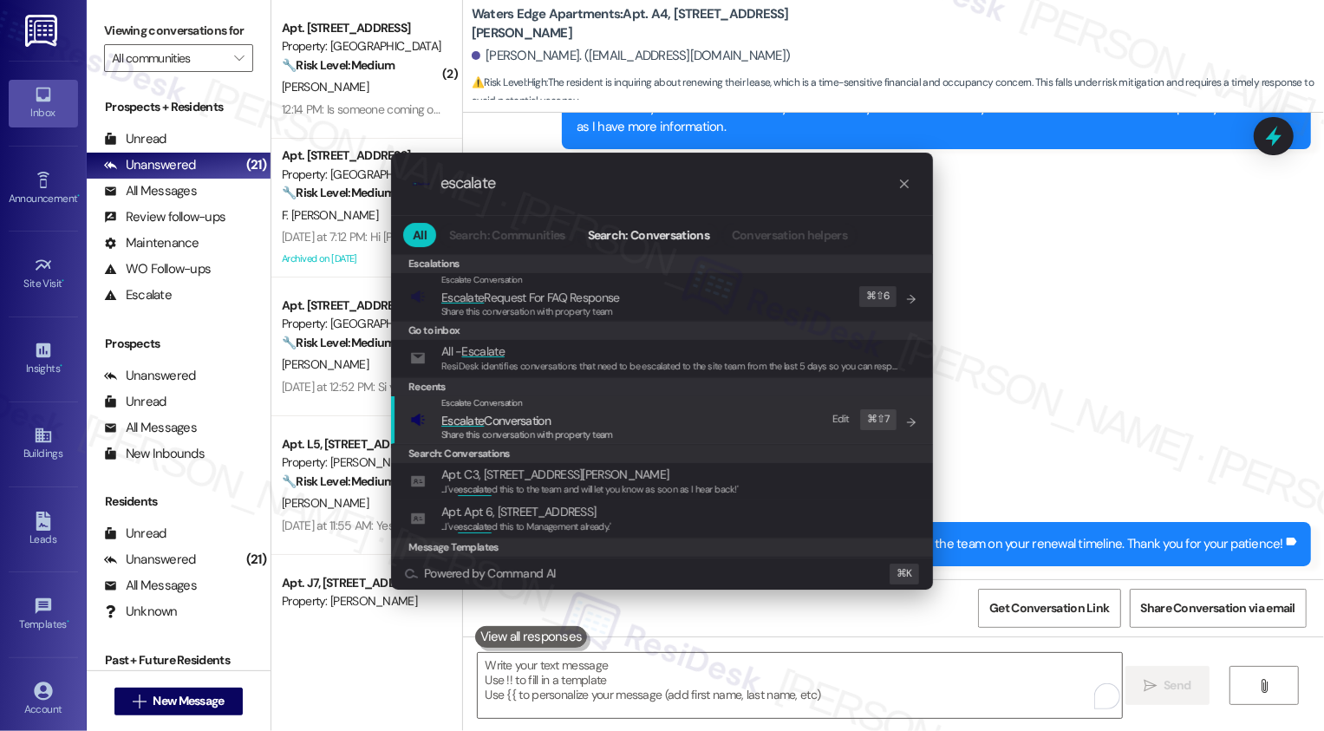
type input "escalate"
click at [582, 412] on span "Escalate Conversation" at bounding box center [527, 420] width 172 height 19
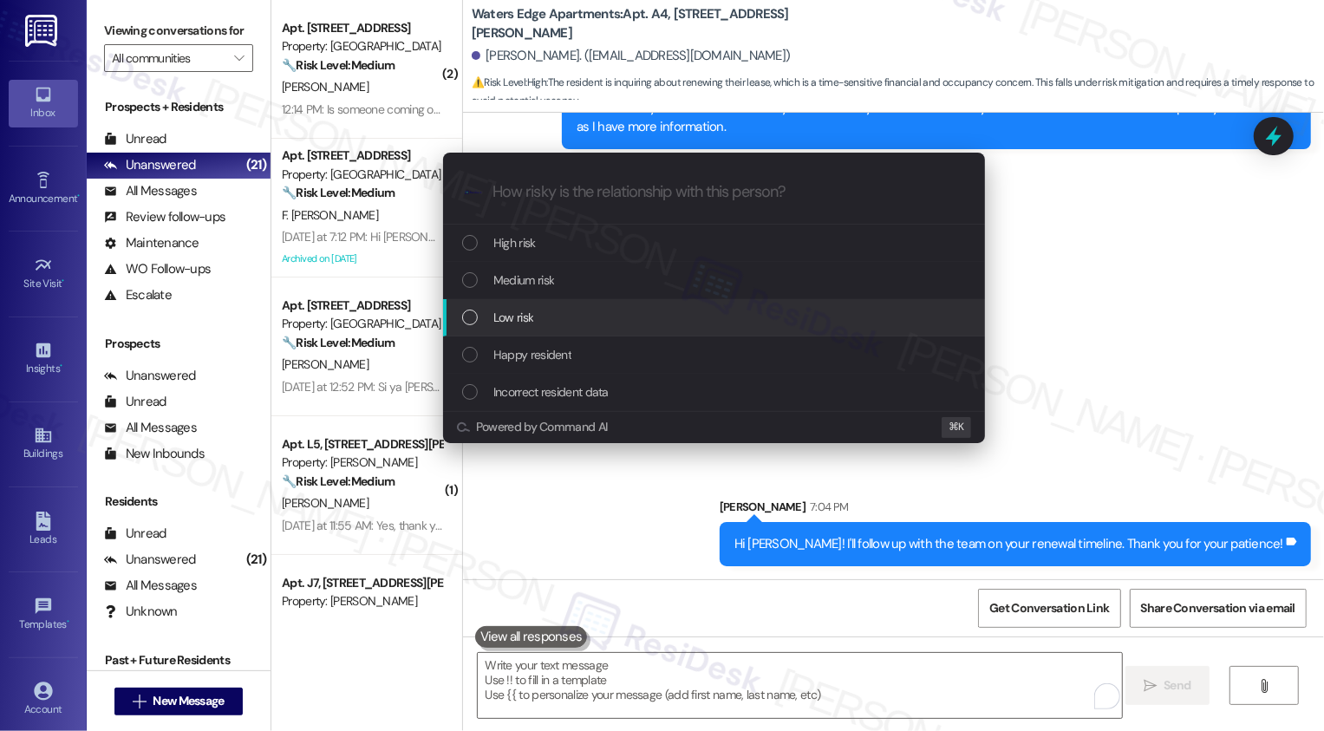
click at [541, 323] on div "Low risk" at bounding box center [715, 317] width 507 height 19
paste input "Renewal Inquiry"
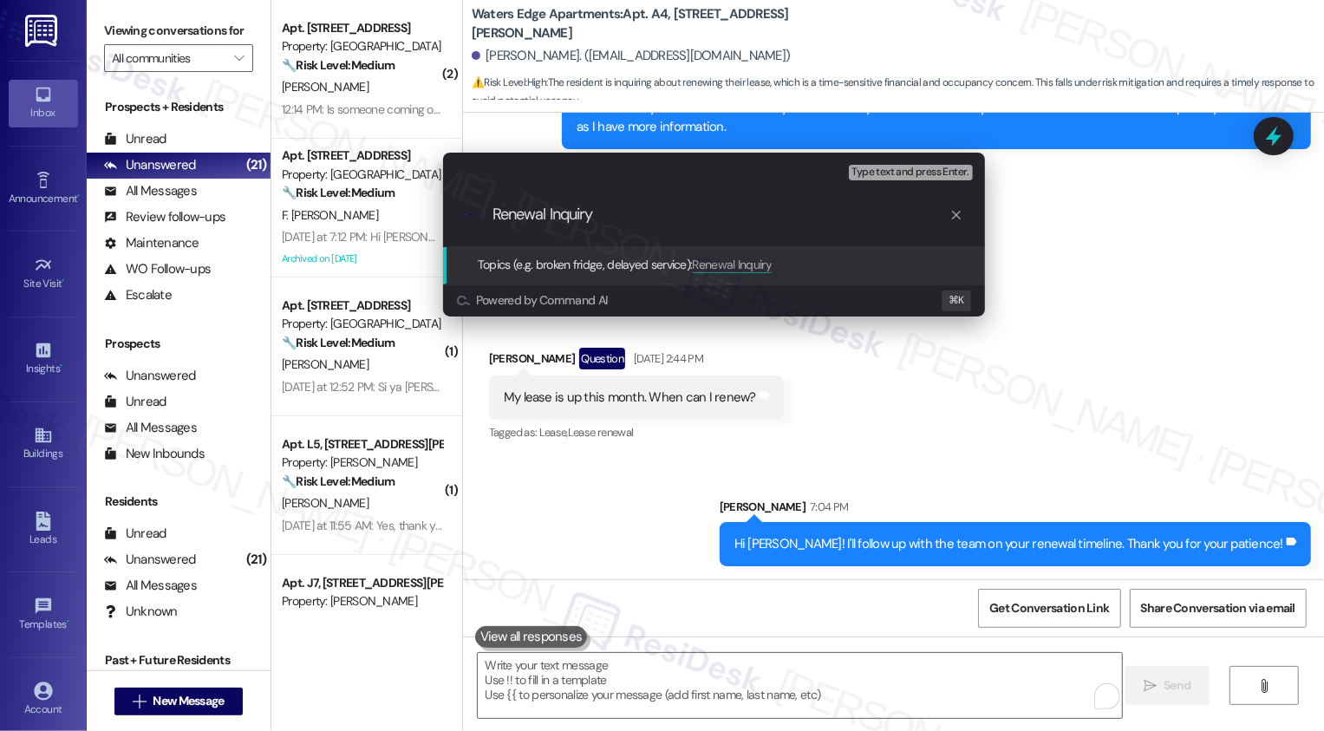
click at [496, 213] on input "Renewal Inquiry" at bounding box center [721, 215] width 457 height 18
type input "Follow-up: Renewal Inquiry"
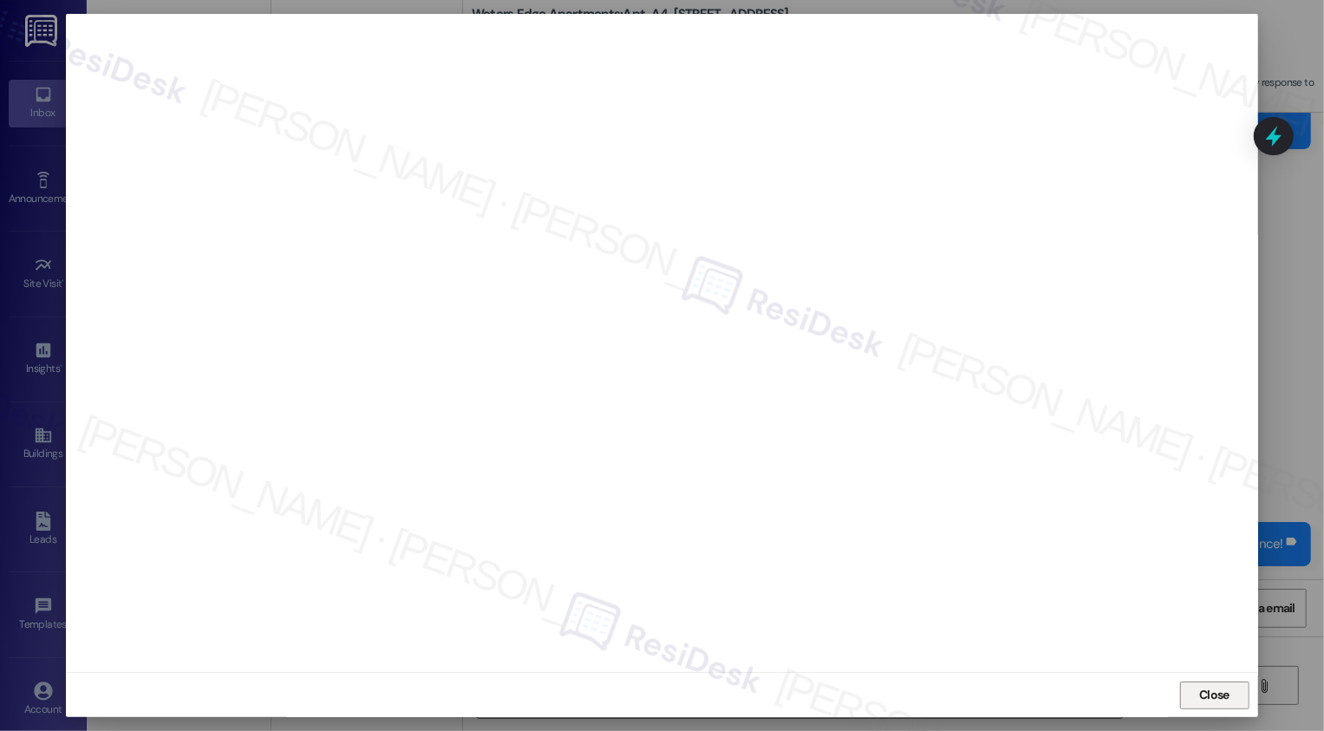
click at [1226, 693] on button "Close" at bounding box center [1214, 696] width 69 height 28
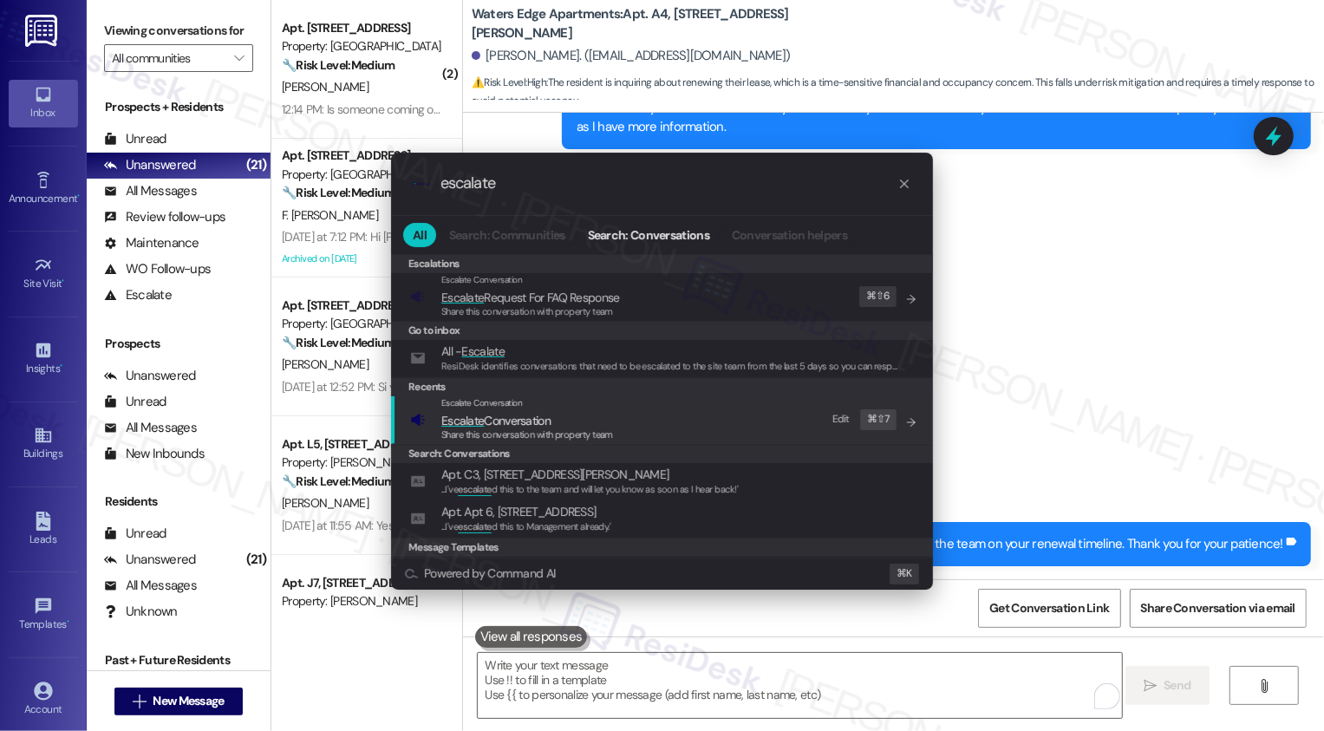
type input "escalate"
click at [482, 408] on div "Escalate Conversation" at bounding box center [527, 403] width 172 height 14
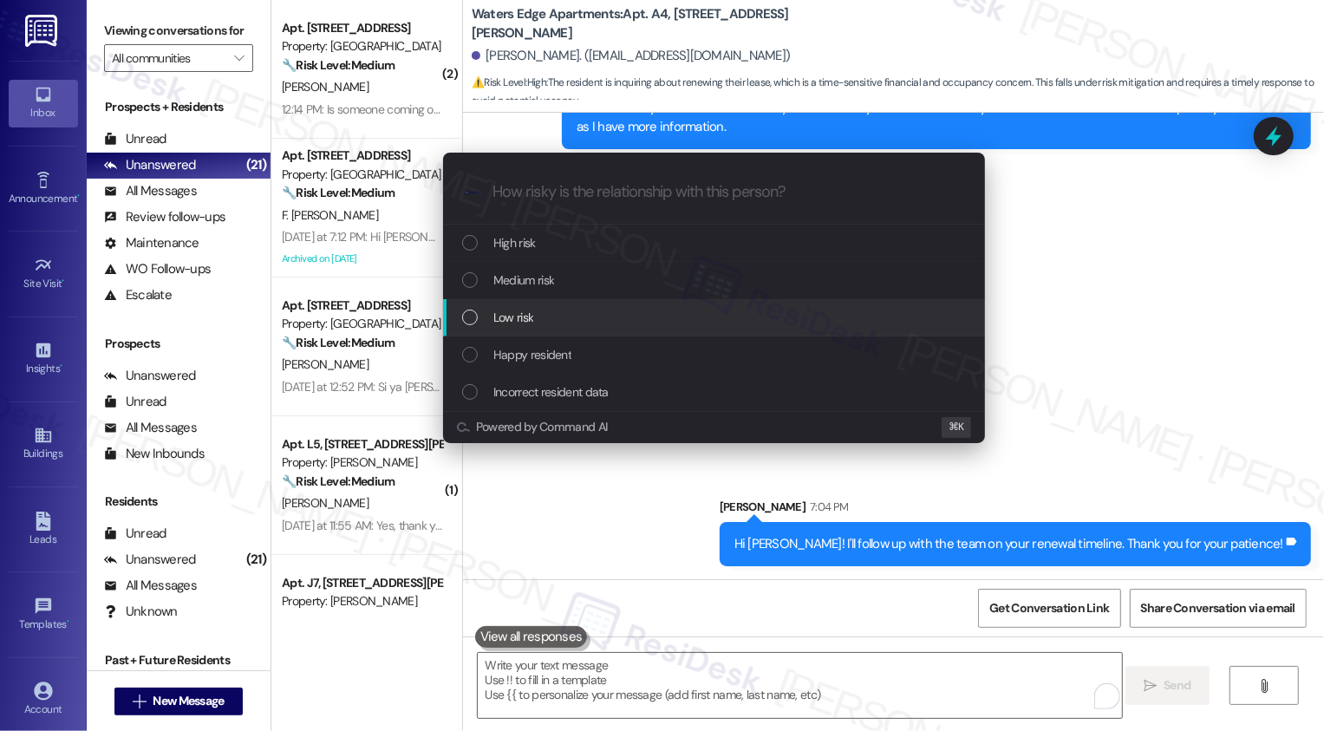
click at [497, 316] on span "Low risk" at bounding box center [513, 317] width 40 height 19
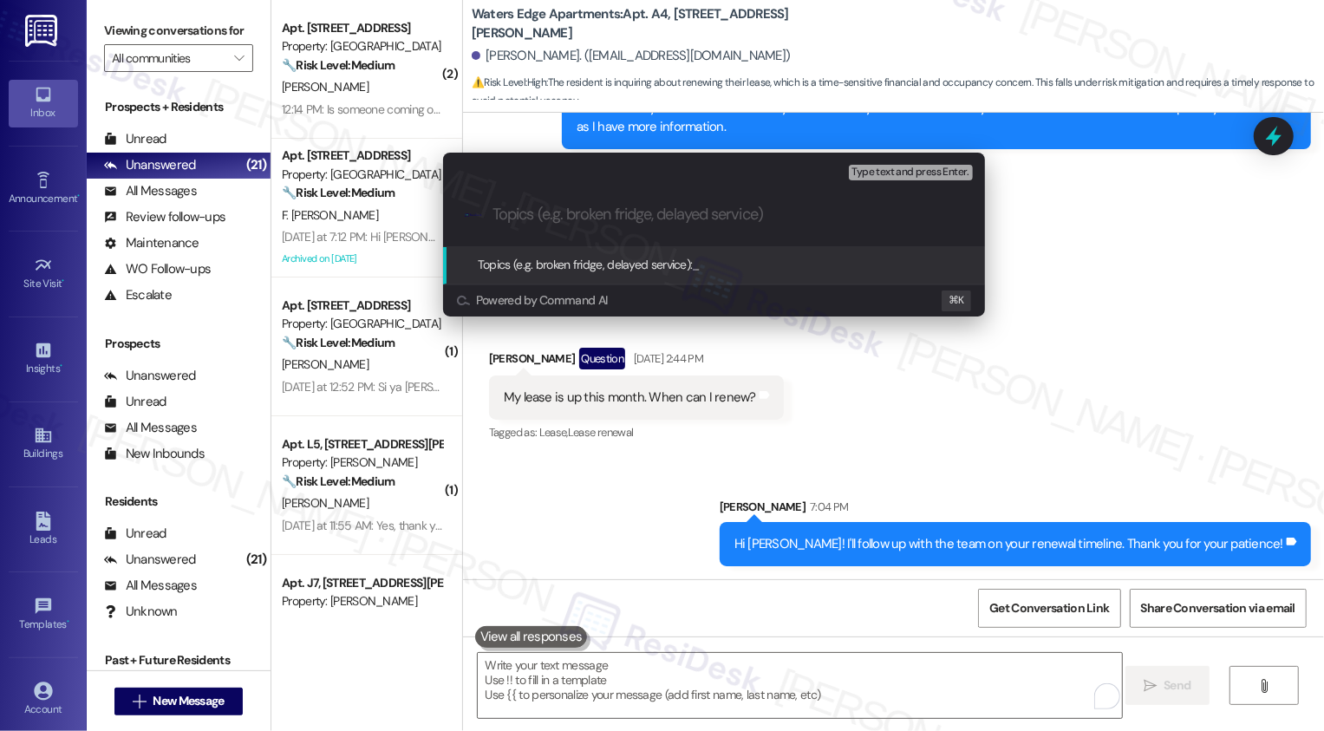
paste input "Follow-up: Renewal Inquiry"
type input "Follow-up: Renewal Inquiry"
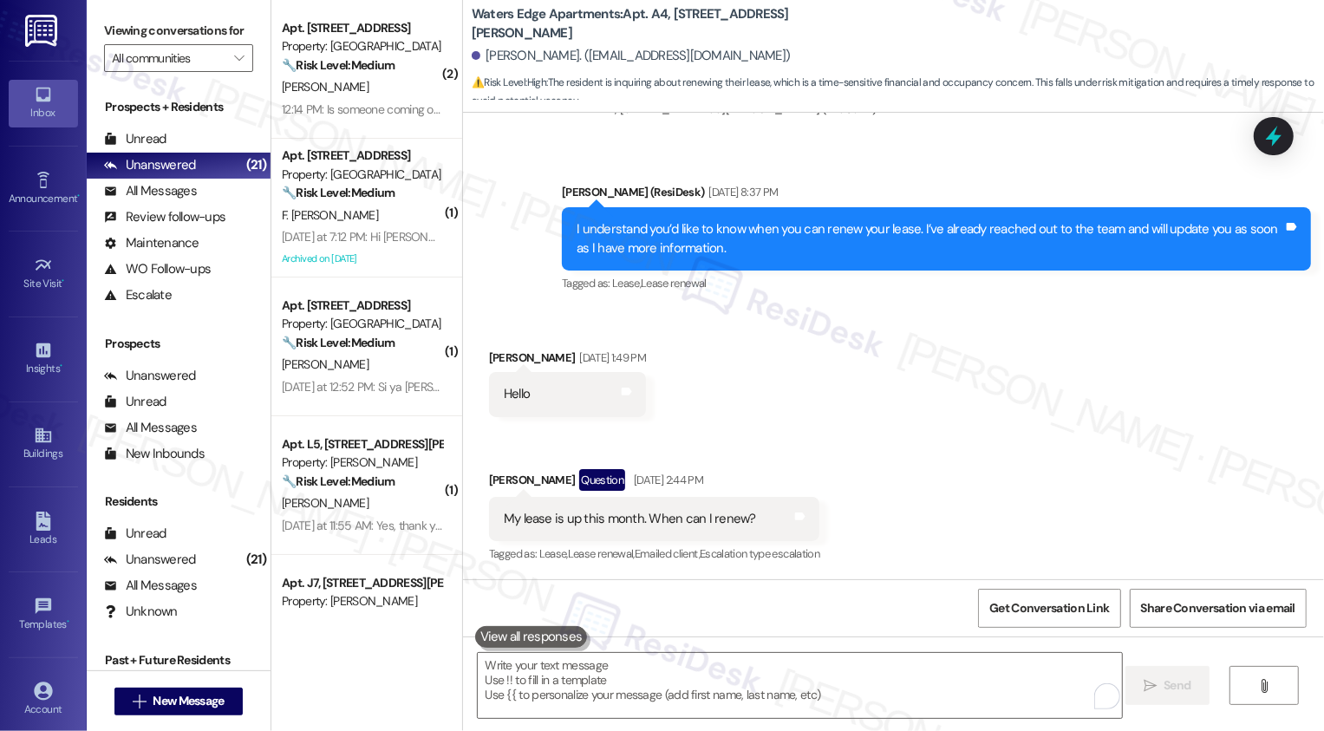
scroll to position [1276, 0]
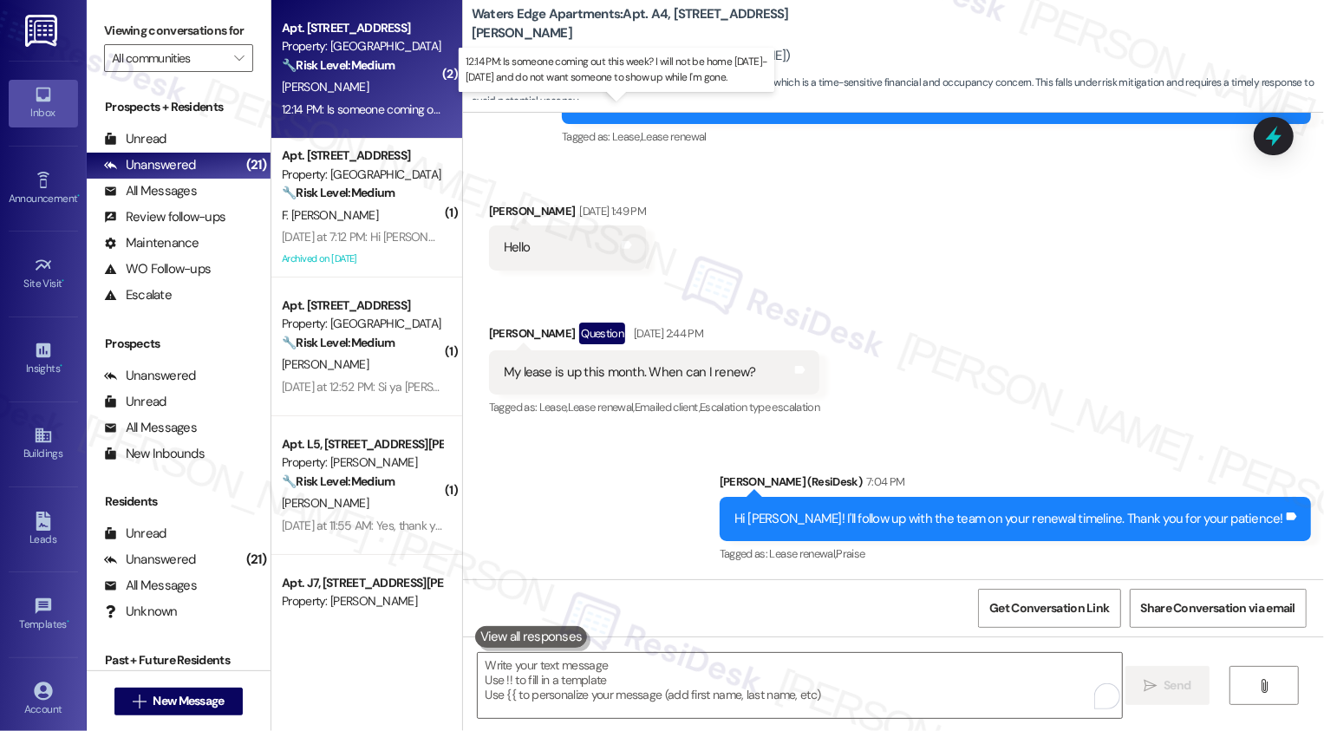
click at [381, 110] on div "12:14 PM: Is someone coming out this week? I will not be home Saturday-Wednesda…" at bounding box center [607, 109] width 650 height 16
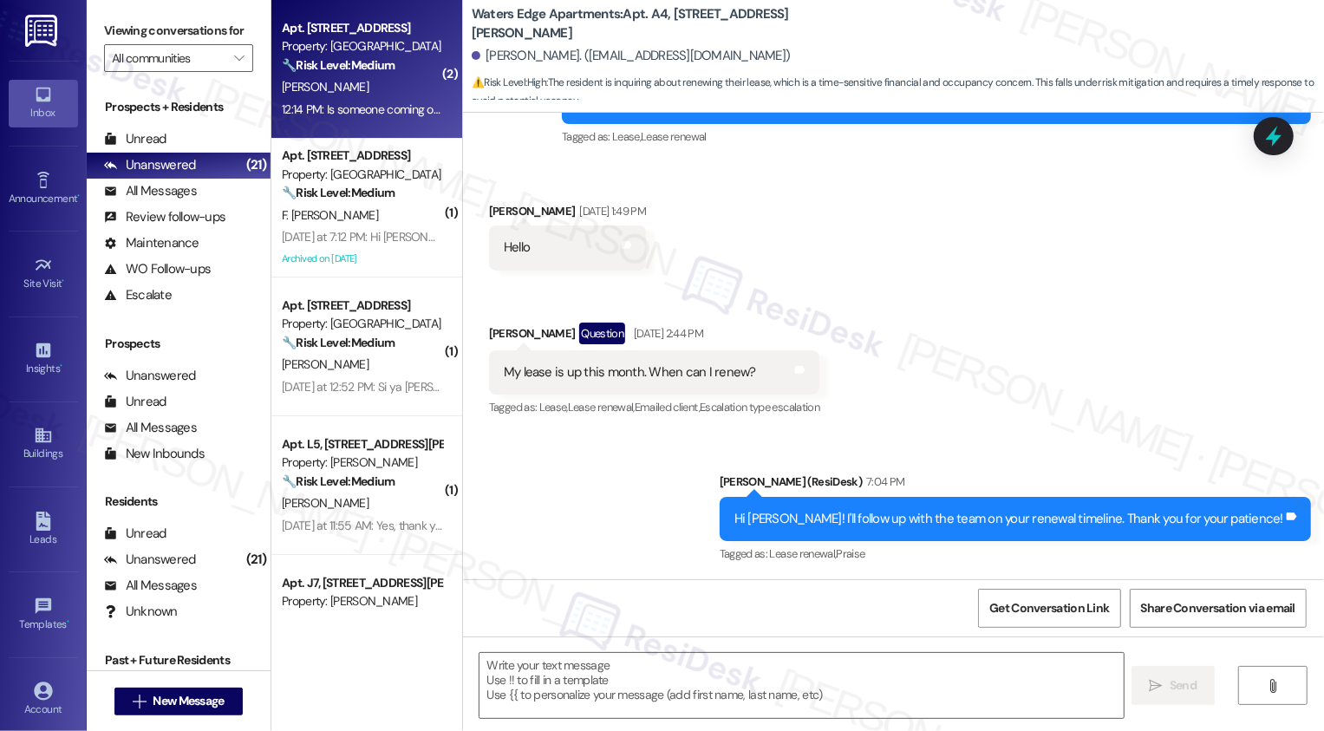
type textarea "Fetching suggested responses. Please feel free to read through the conversation…"
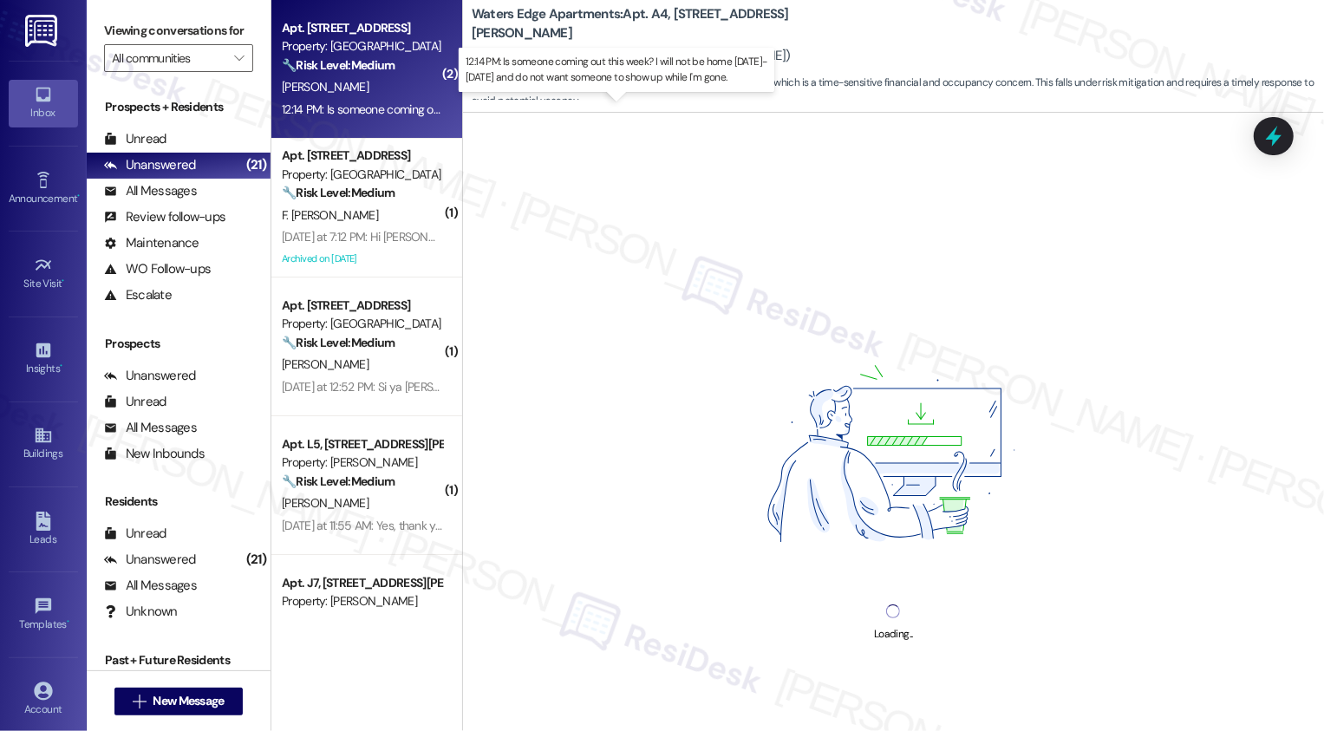
click at [381, 110] on div "12:14 PM: Is someone coming out this week? I will not be home Saturday-Wednesda…" at bounding box center [607, 109] width 650 height 16
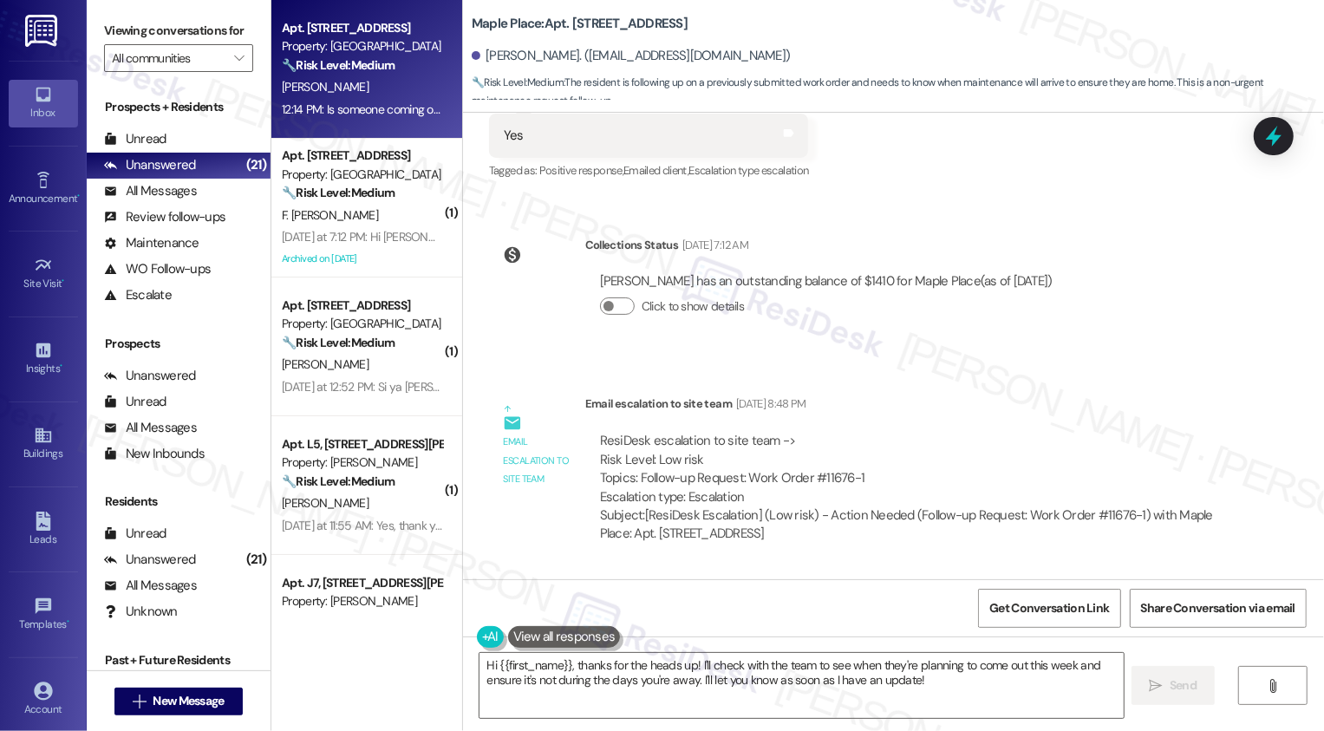
scroll to position [1100, 0]
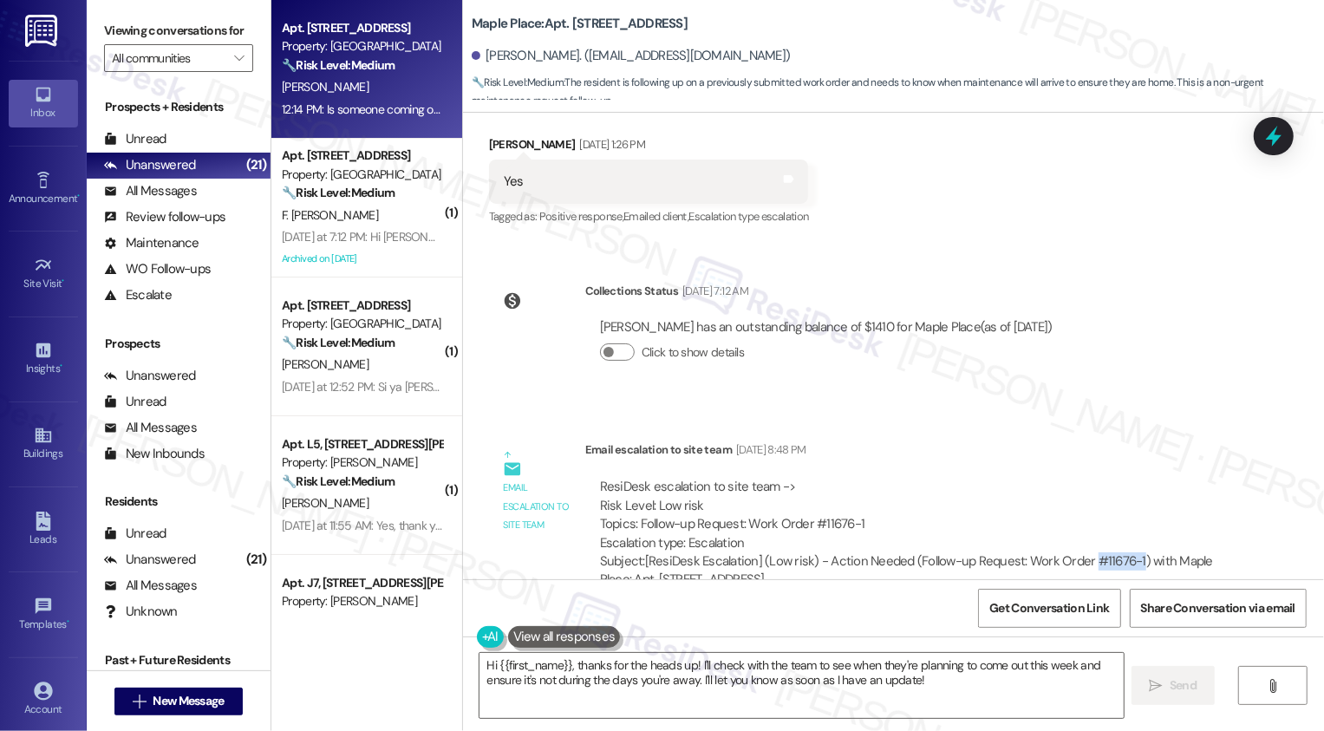
drag, startPoint x: 1076, startPoint y: 542, endPoint x: 1124, endPoint y: 536, distance: 48.1
click at [1124, 552] on div "Subject: [ResiDesk Escalation] (Low risk) - Action Needed (Follow-up Request: W…" at bounding box center [911, 570] width 623 height 37
copy div "#11676-1"
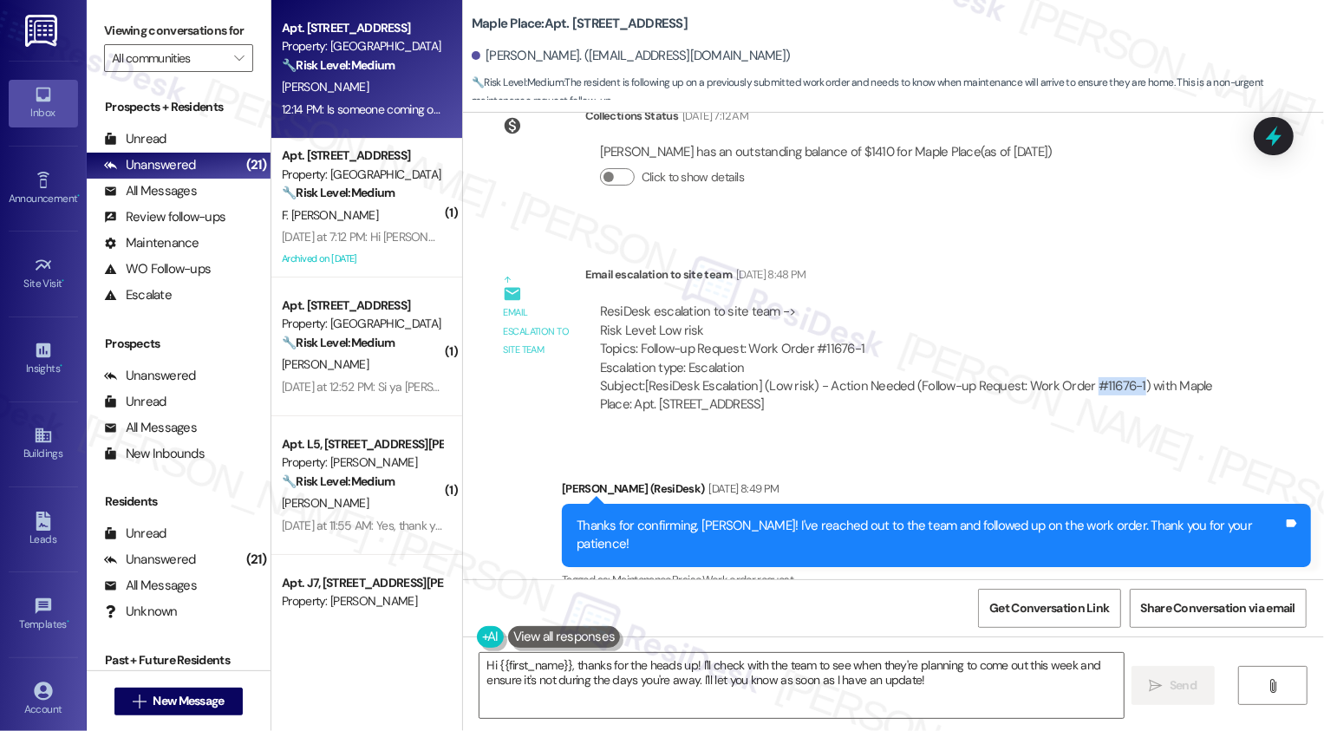
scroll to position [1312, 0]
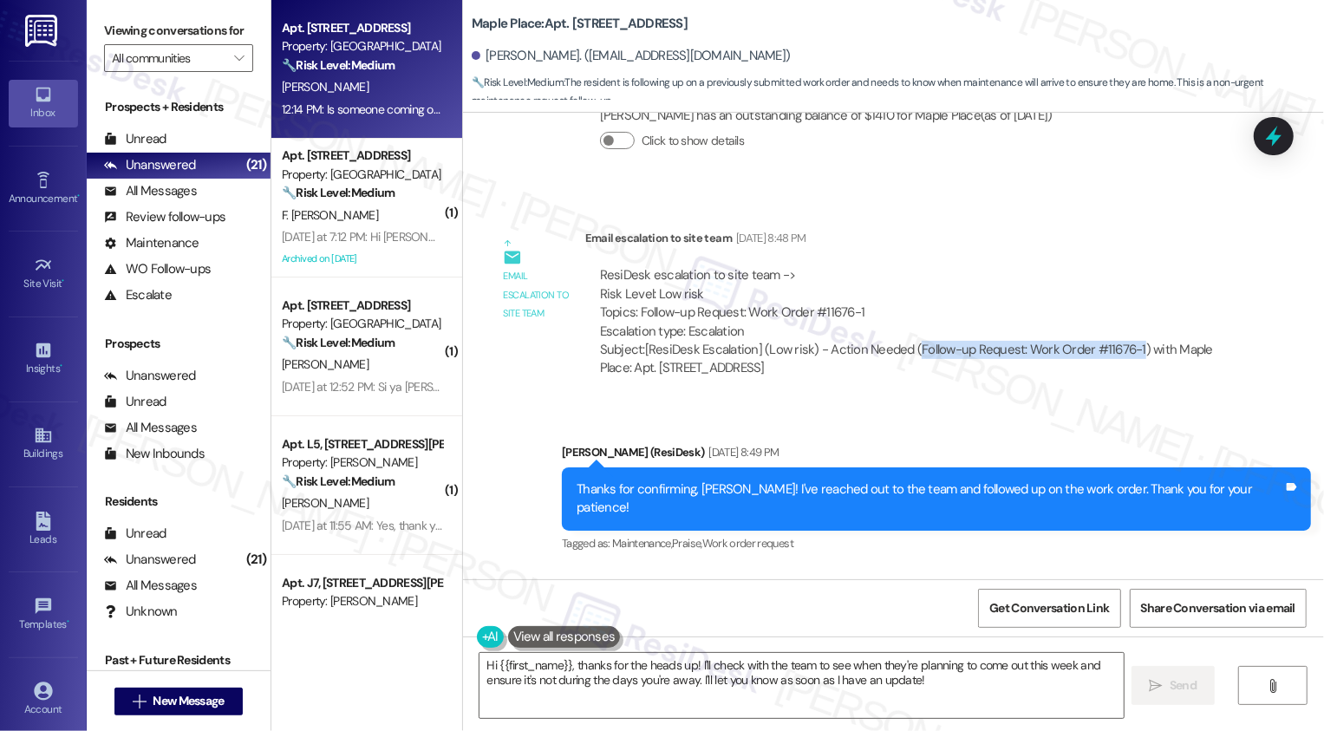
drag, startPoint x: 903, startPoint y: 330, endPoint x: 1123, endPoint y: 323, distance: 220.4
click at [1123, 341] on div "Subject: [ResiDesk Escalation] (Low risk) - Action Needed (Follow-up Request: W…" at bounding box center [911, 359] width 623 height 37
copy div "Follow-up Request: Work Order #11676-1"
click at [1092, 229] on div "Email escalation to site team Sep 02, 2025 at 8:48 PM" at bounding box center [911, 241] width 653 height 24
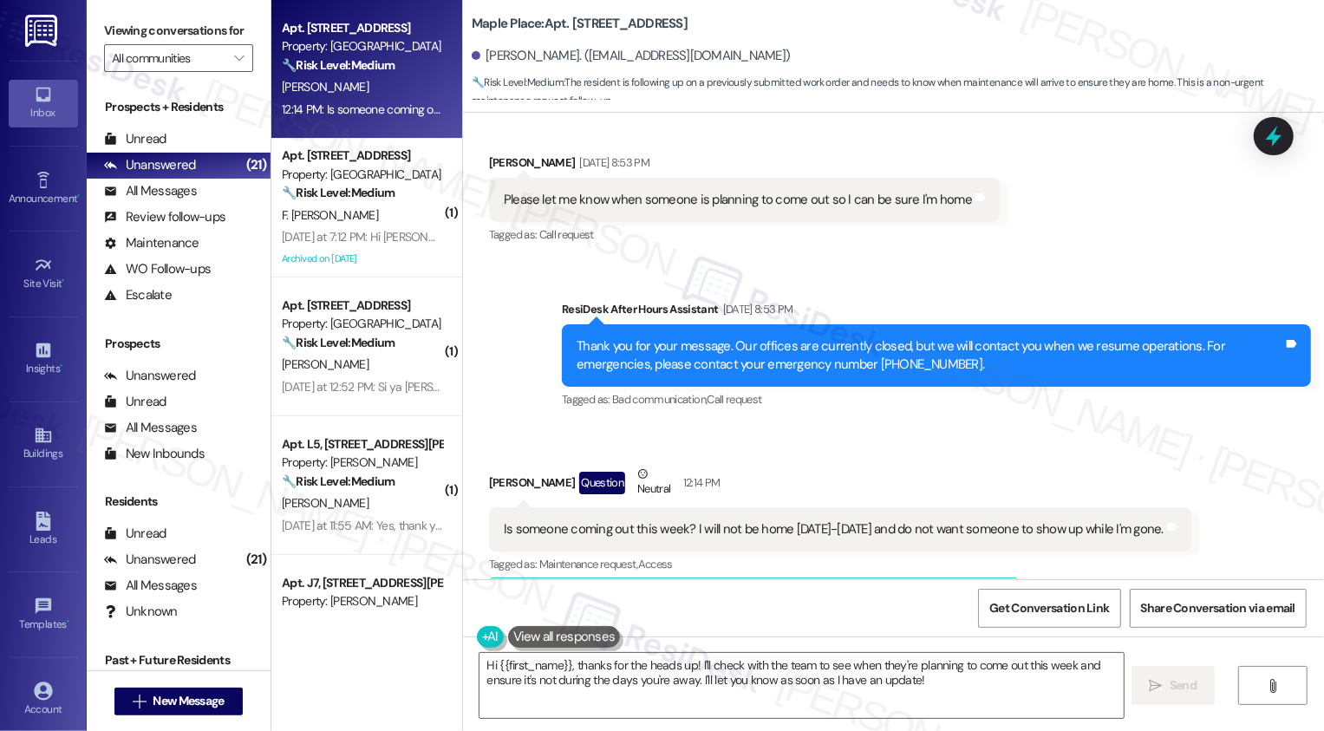
scroll to position [1774, 0]
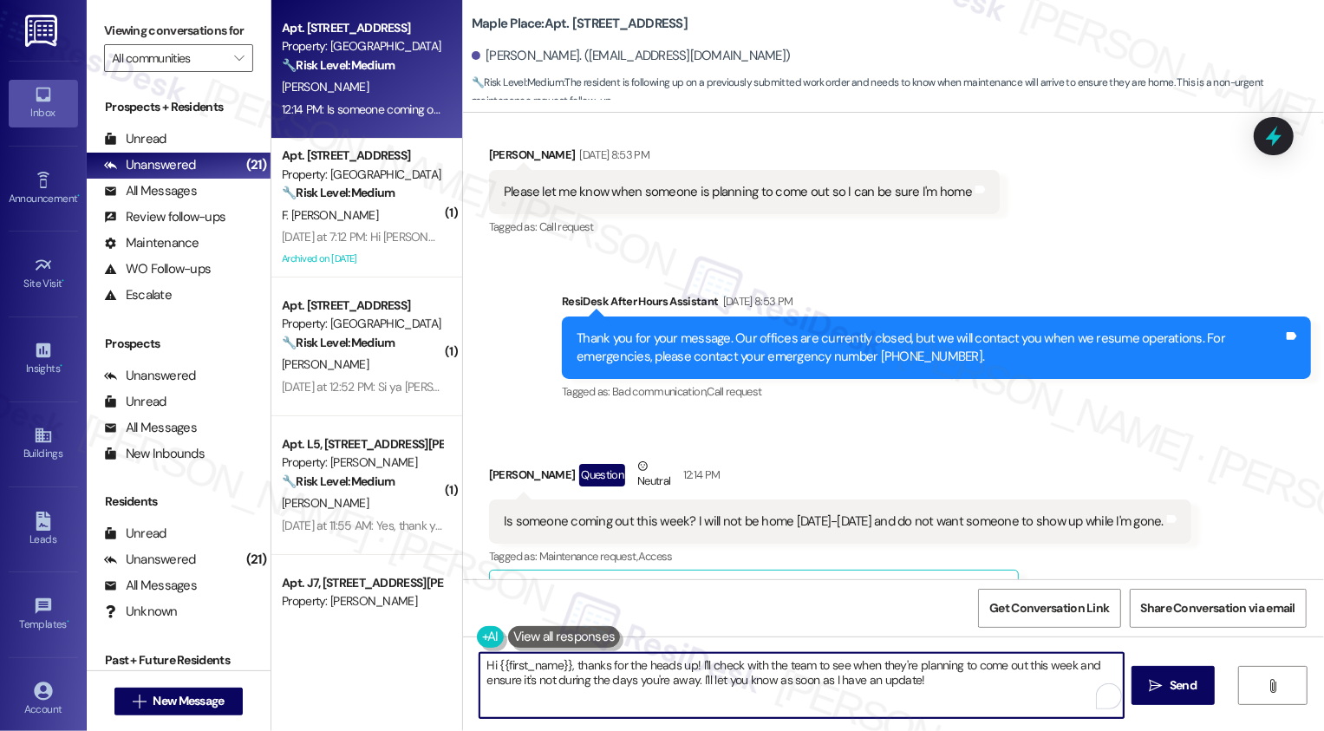
drag, startPoint x: 571, startPoint y: 667, endPoint x: 457, endPoint y: 669, distance: 113.6
click at [463, 669] on div "Hi {{first_name}}, thanks for the heads up! I'll check with the team to see whe…" at bounding box center [893, 701] width 861 height 130
click at [593, 669] on textarea "Thanks for the heads up! I'll check with the team to see when they're planning …" at bounding box center [800, 685] width 644 height 65
click at [889, 672] on textarea "Thanks for the heads up, Savannah! I'll check with the team to see when they're…" at bounding box center [800, 685] width 644 height 65
drag, startPoint x: 982, startPoint y: 666, endPoint x: 629, endPoint y: 682, distance: 353.3
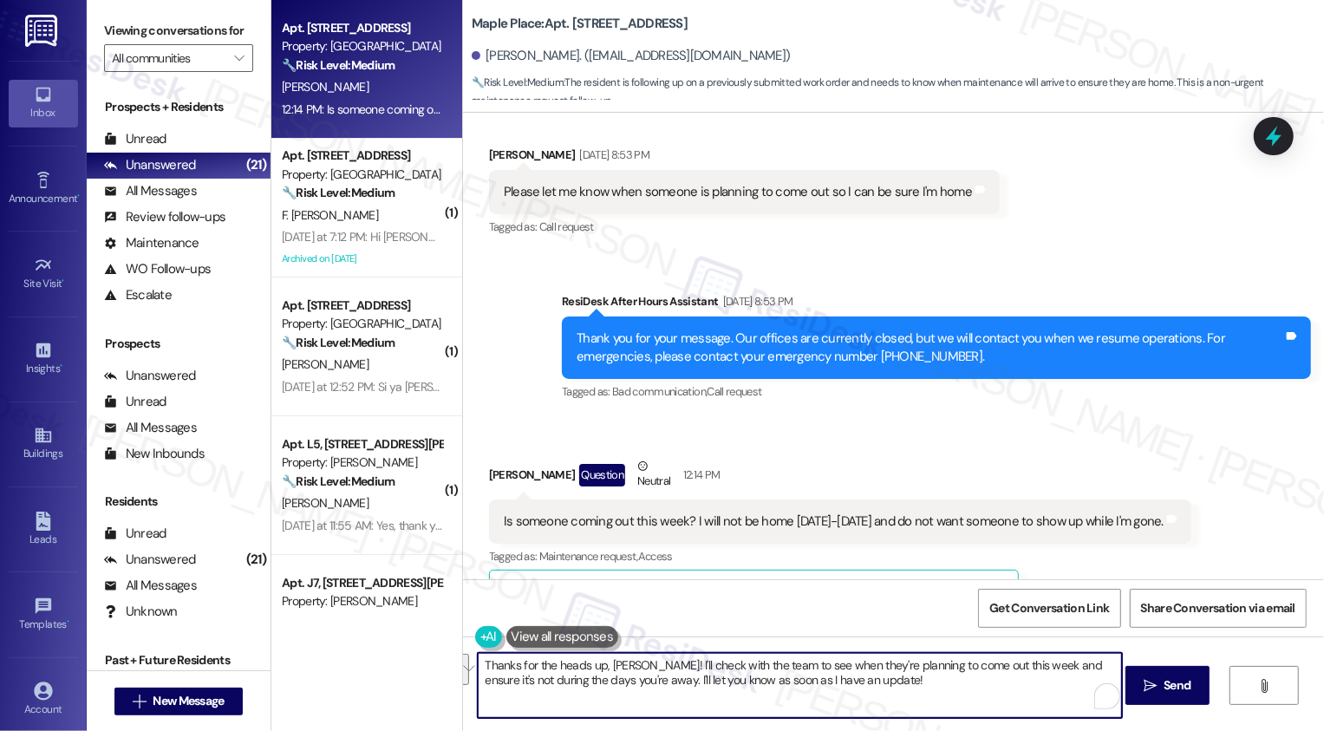
click at [629, 682] on textarea "Thanks for the heads up, Savannah! I'll check with the team to see when they're…" at bounding box center [800, 685] width 644 height 65
click at [591, 692] on textarea "Thanks for the heads up, Savannah! I'll check with the team to see when they're…" at bounding box center [800, 685] width 644 height 65
click at [564, 603] on div "Get Conversation Link Share Conversation via email" at bounding box center [893, 607] width 861 height 57
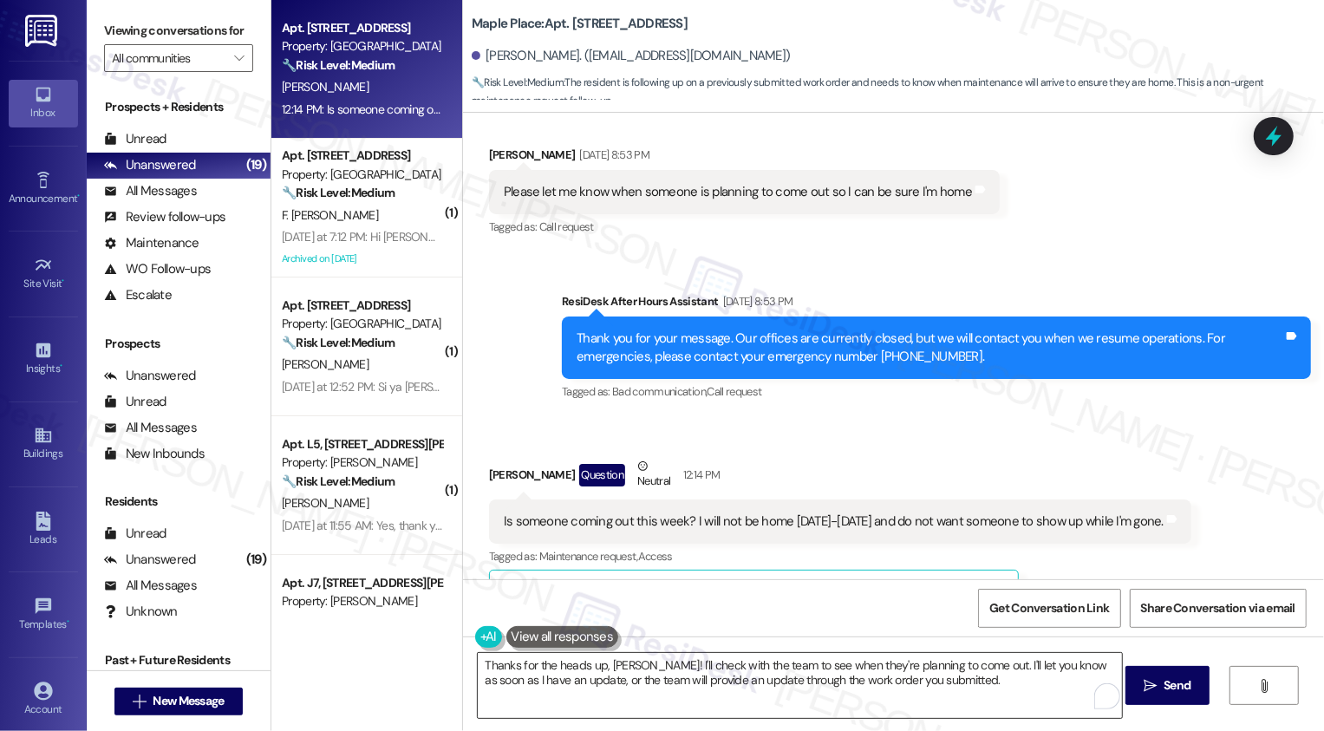
click at [625, 692] on textarea "Thanks for the heads up, Savannah! I'll check with the team to see when they're…" at bounding box center [800, 685] width 644 height 65
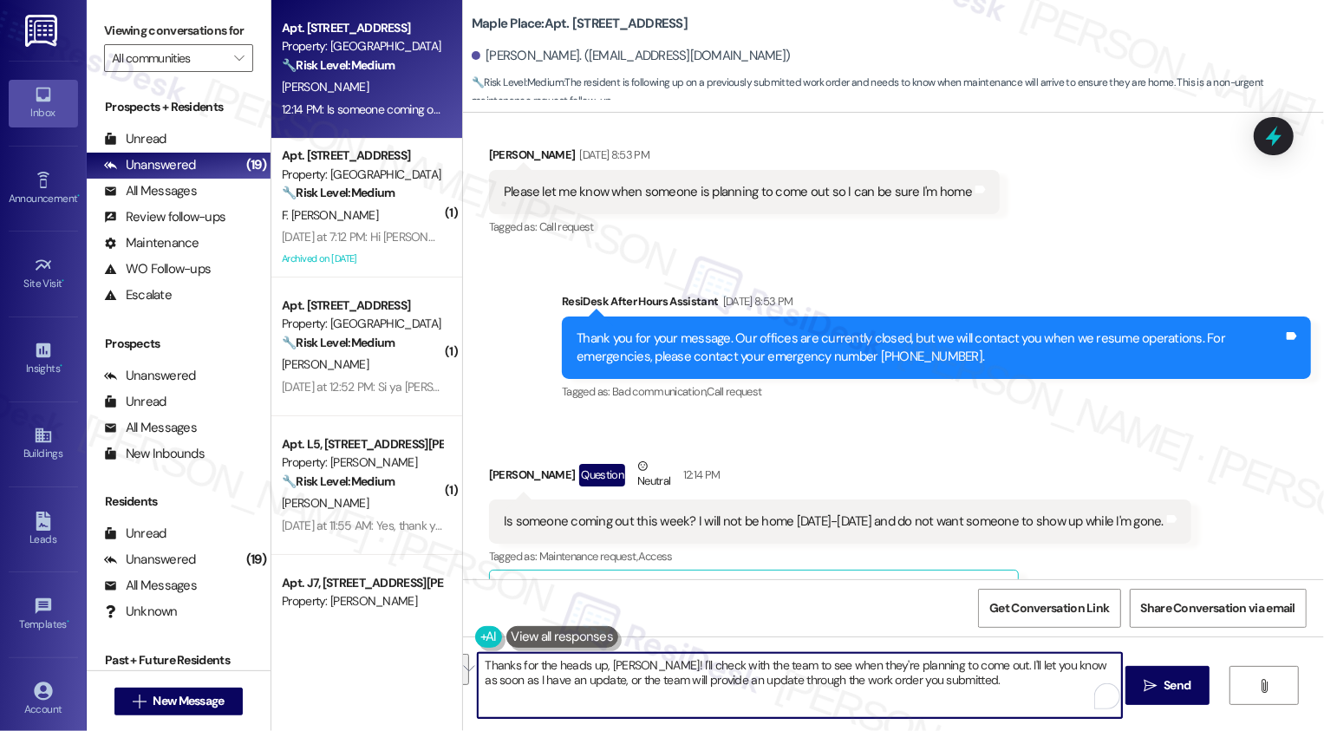
paste textarea "-up, Savannah! I’ll check with the team to see when they’re planning to come ou…"
type textarea "Thanks for the heads-up, Savannah! I’ll check with the team to see when they’re…"
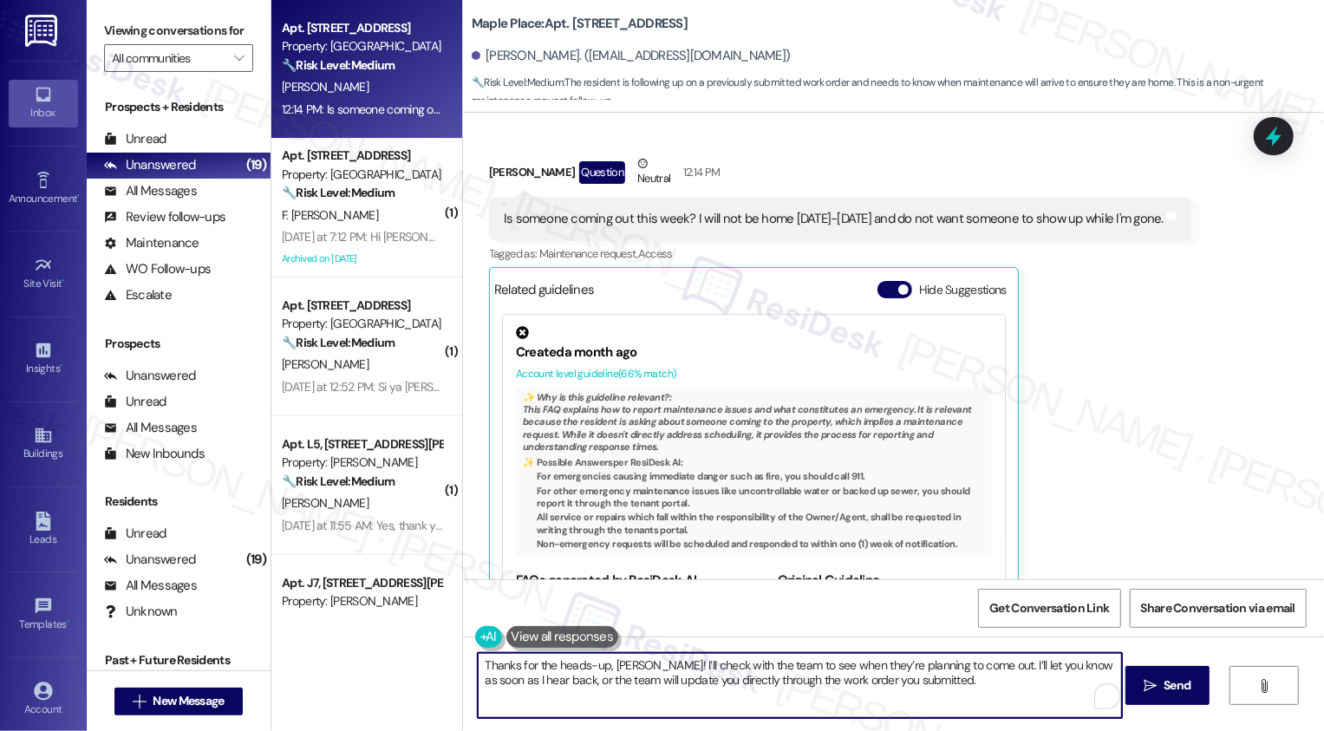
click at [724, 664] on textarea "Thanks for the heads-up, Savannah! I’ll check with the team to see when they’re…" at bounding box center [800, 685] width 644 height 65
click at [771, 670] on textarea "Thanks for the heads-up, Savannah! I’ll check with the team to see when they’re…" at bounding box center [800, 685] width 644 height 65
click at [831, 670] on textarea "Thanks for the heads-up, Savannah! I’ll check with the team to see when they’re…" at bounding box center [800, 685] width 644 height 65
click at [930, 683] on textarea "Thanks for the heads-up, Savannah! I’ll check with the team to see when they’re…" at bounding box center [800, 685] width 644 height 65
click at [976, 687] on textarea "Thanks for the heads-up, Savannah! I’ll check with the team to see when they’re…" at bounding box center [800, 685] width 644 height 65
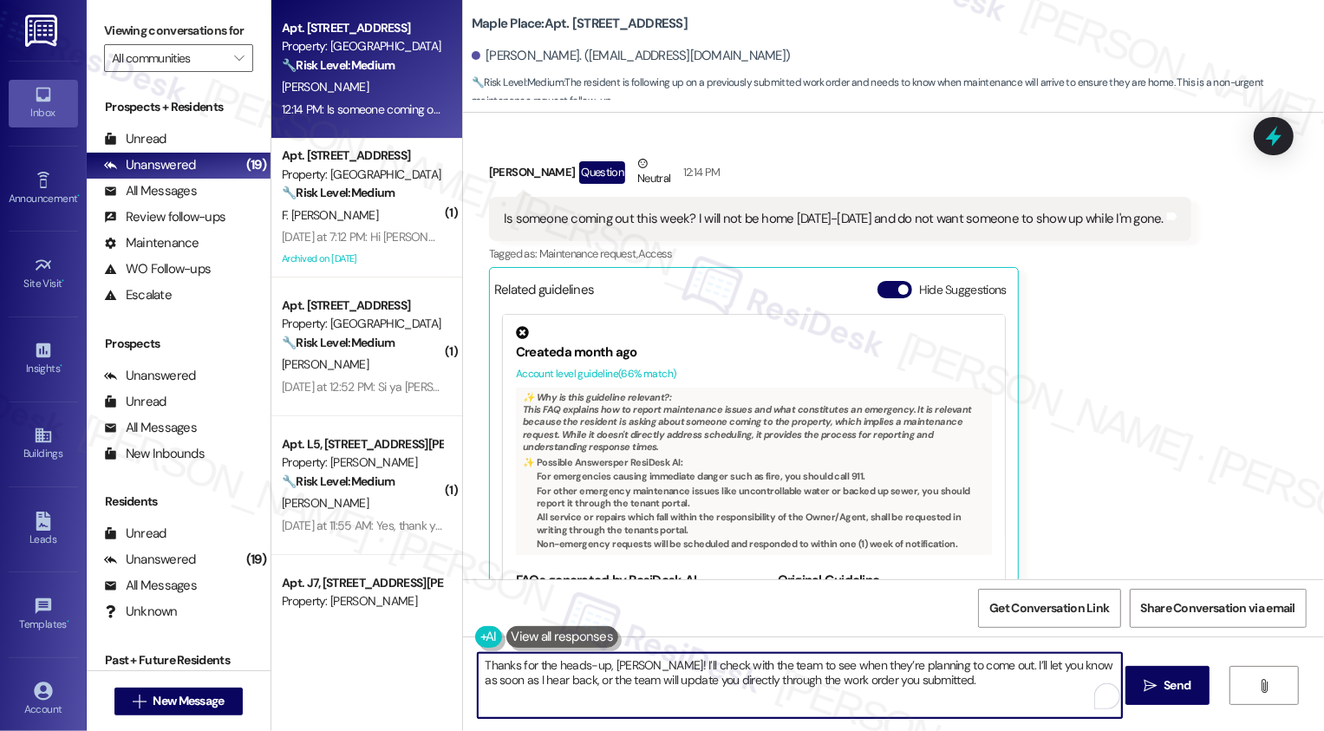
click at [620, 687] on textarea "Thanks for the heads-up, Savannah! I’ll check with the team to see when they’re…" at bounding box center [800, 685] width 644 height 65
click at [695, 687] on textarea "Thanks for the heads-up, Savannah! I’ll check with the team to see when they’re…" at bounding box center [800, 685] width 644 height 65
click at [875, 682] on textarea "Thanks for the heads-up, Savannah! I’ll check with the team to see when they’re…" at bounding box center [800, 685] width 644 height 65
click at [674, 684] on textarea "Thanks for the heads-up, Savannah! I’ll check with the team to see when they’re…" at bounding box center [800, 685] width 644 height 65
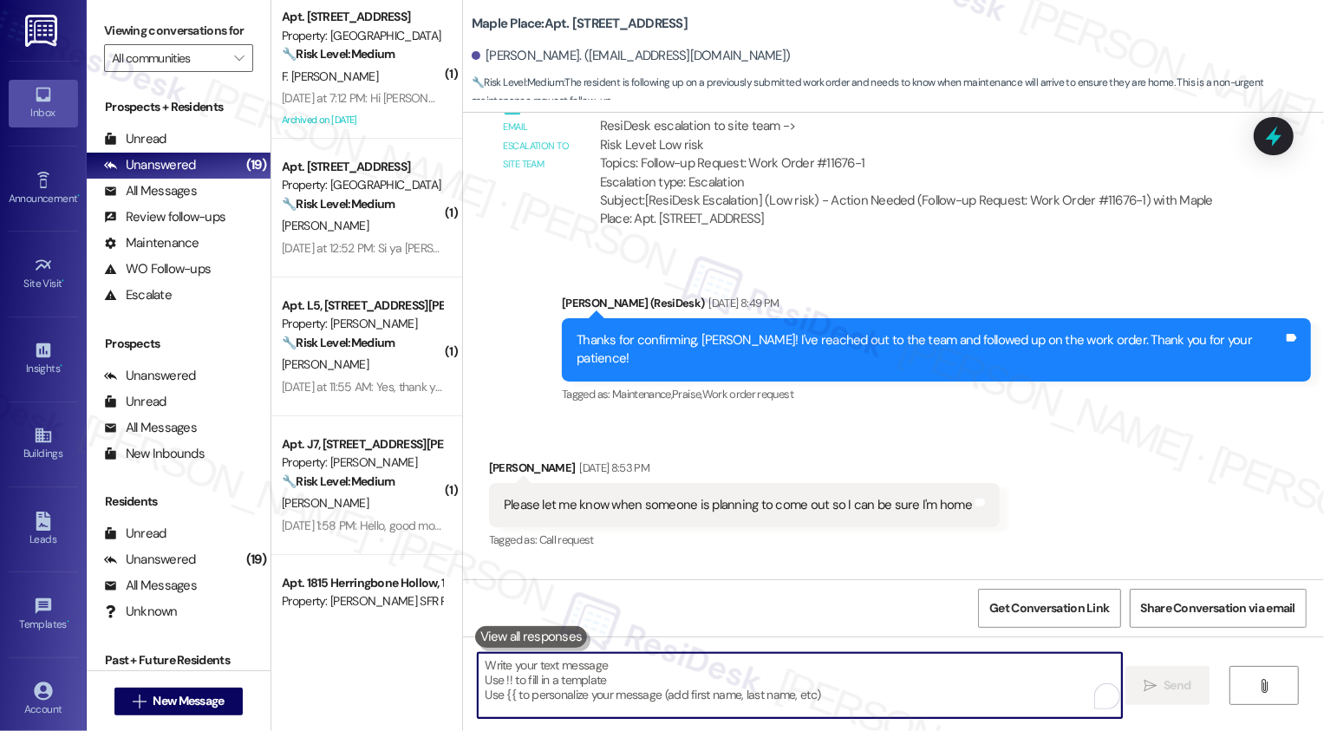
scroll to position [1416, 0]
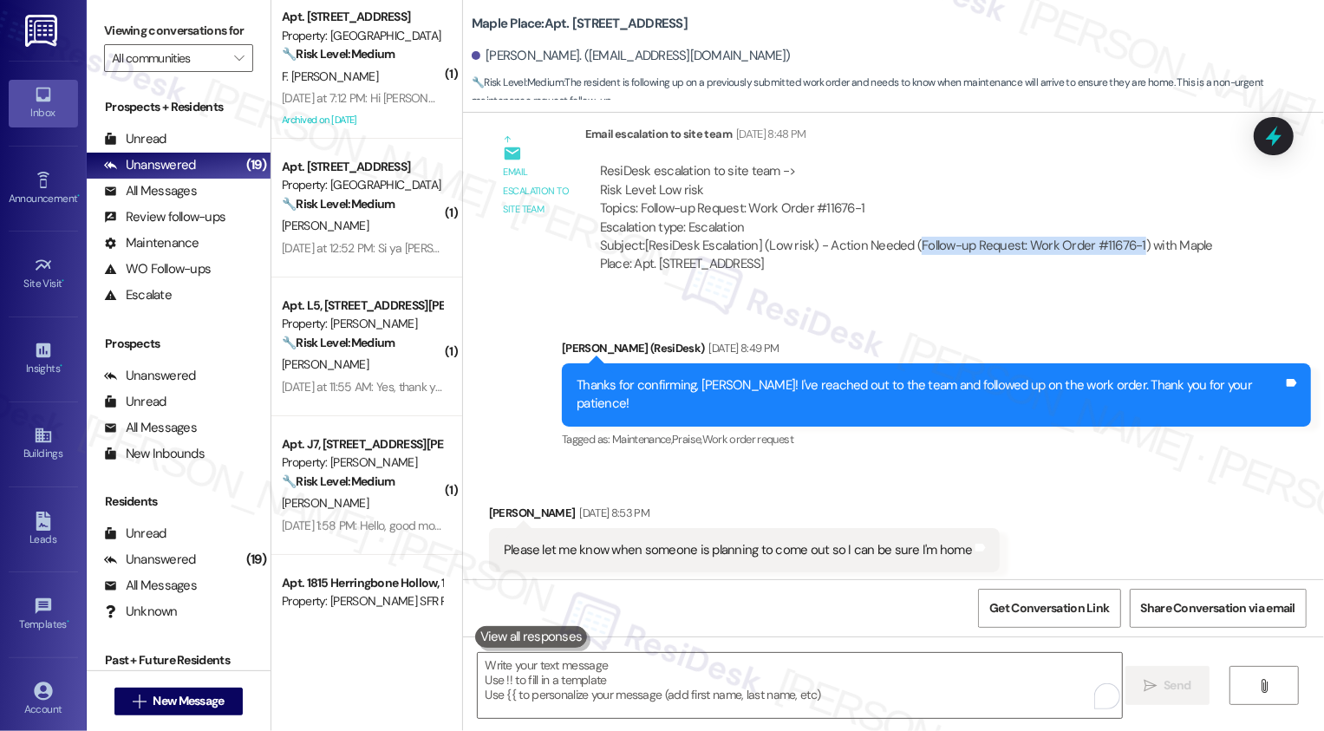
drag, startPoint x: 904, startPoint y: 227, endPoint x: 1124, endPoint y: 226, distance: 220.3
click at [1124, 237] on div "Subject: [ResiDesk Escalation] (Low risk) - Action Needed (Follow-up Request: W…" at bounding box center [911, 255] width 623 height 37
copy div "Follow-up Request: Work Order #11676-1"
click at [1089, 279] on div "Email escalation to site team Email escalation to site team Sep 02, 2025 at 8:4…" at bounding box center [863, 205] width 775 height 187
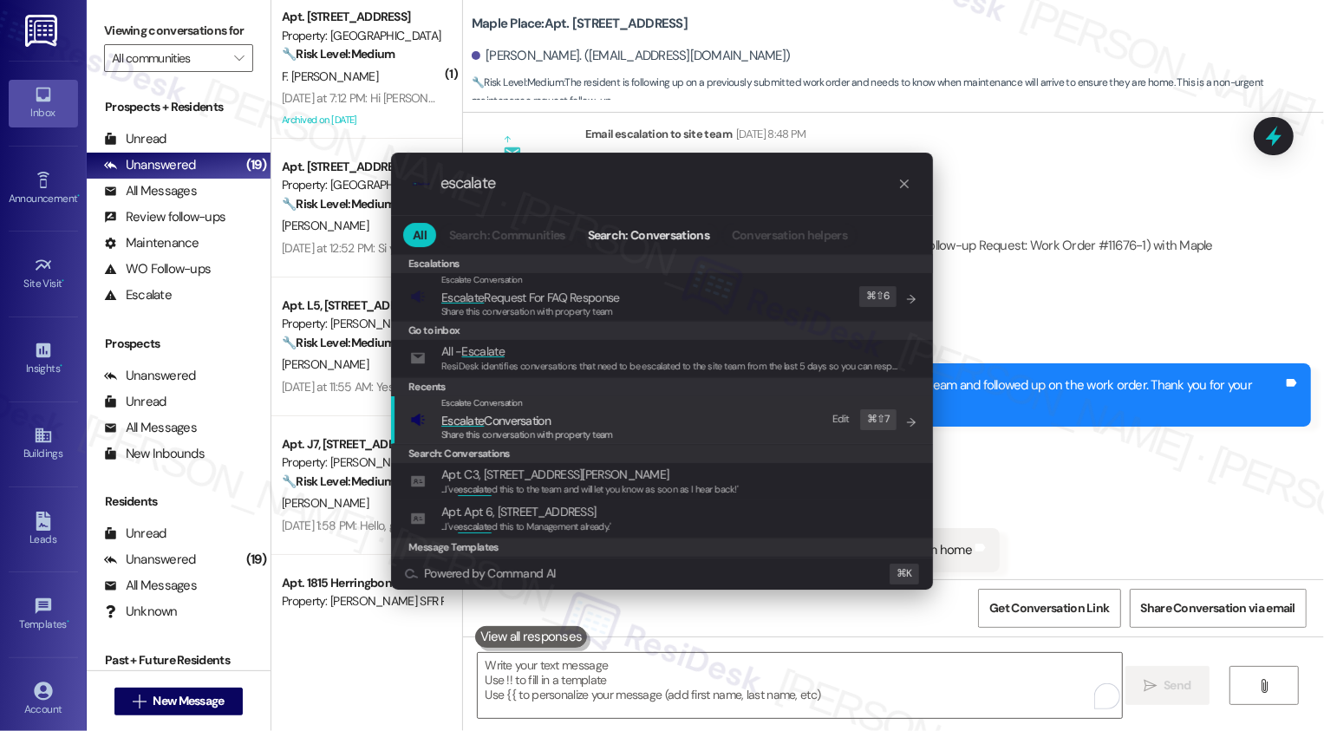
type input "escalate"
click at [565, 428] on div "Share this conversation with property team" at bounding box center [527, 436] width 172 height 16
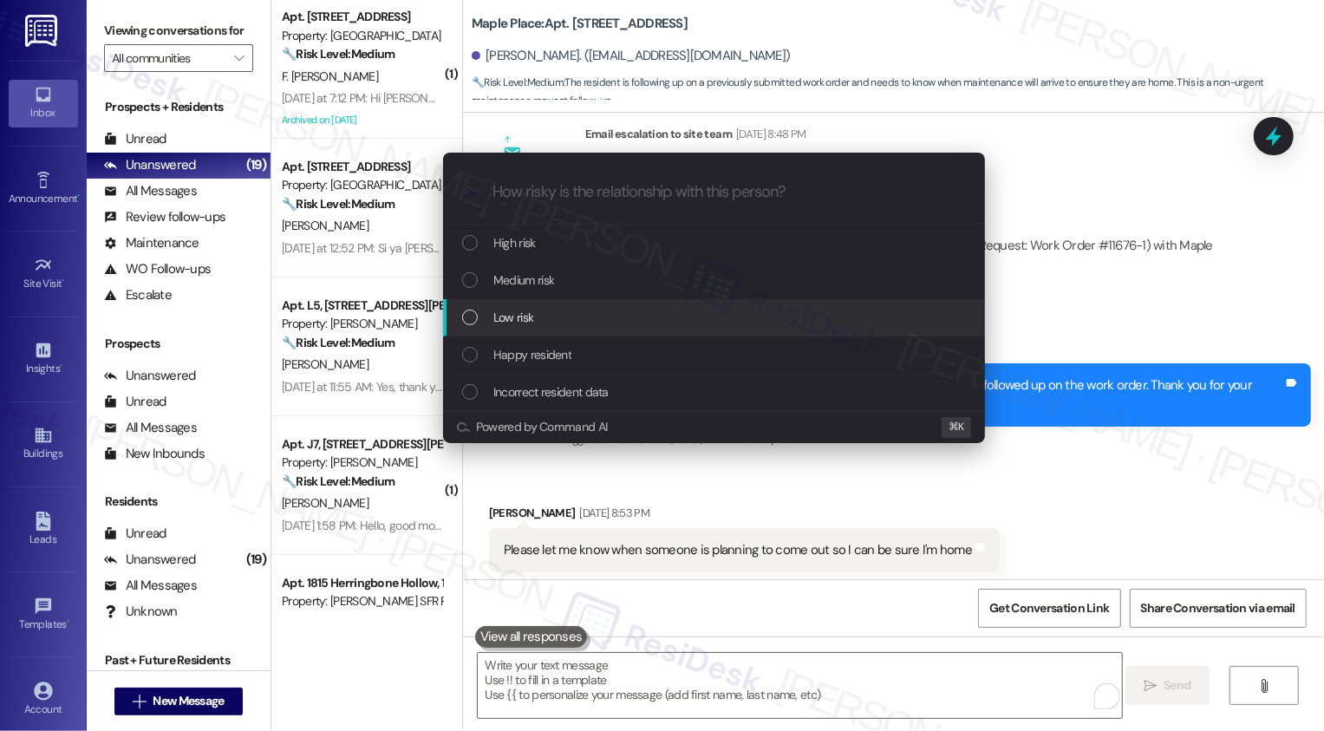
click at [572, 326] on div "Low risk" at bounding box center [715, 317] width 507 height 19
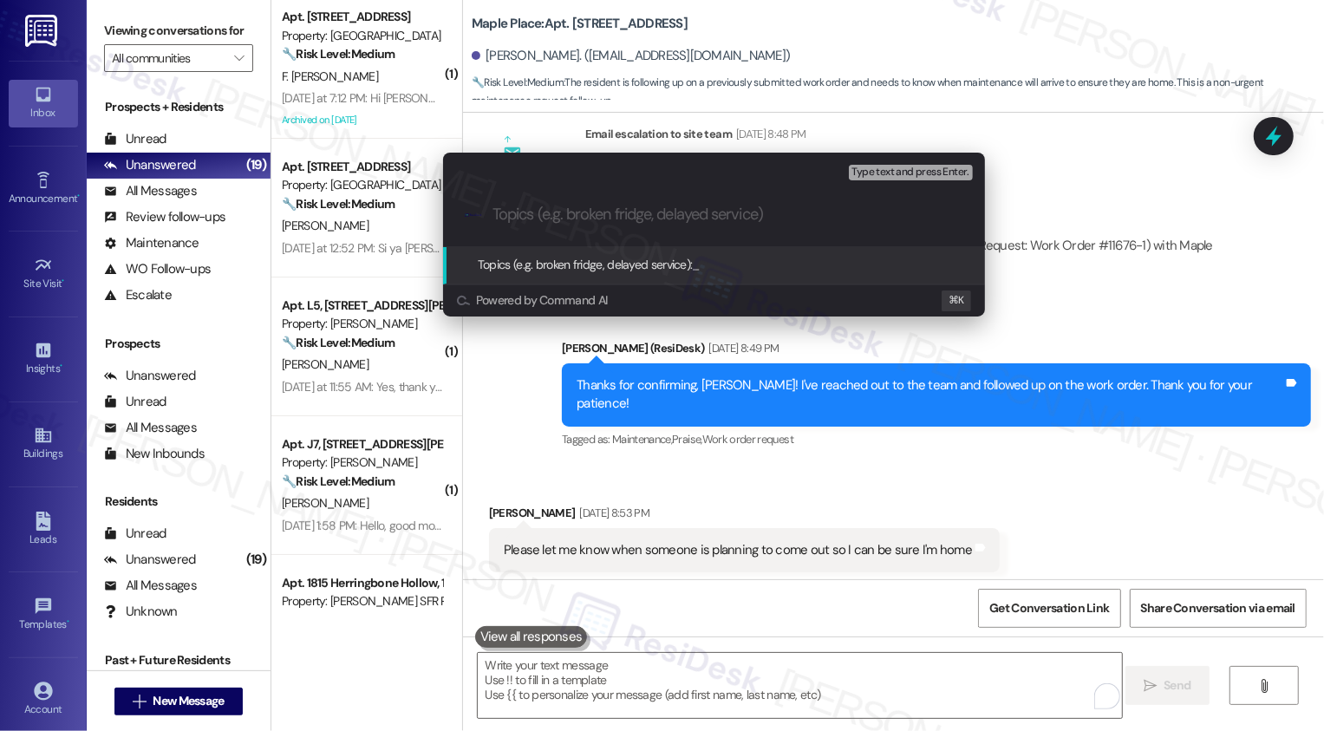
paste input "Follow-up Request: Work Order #11676-1"
type input "Follow-up Request: Work Order #11676-1"
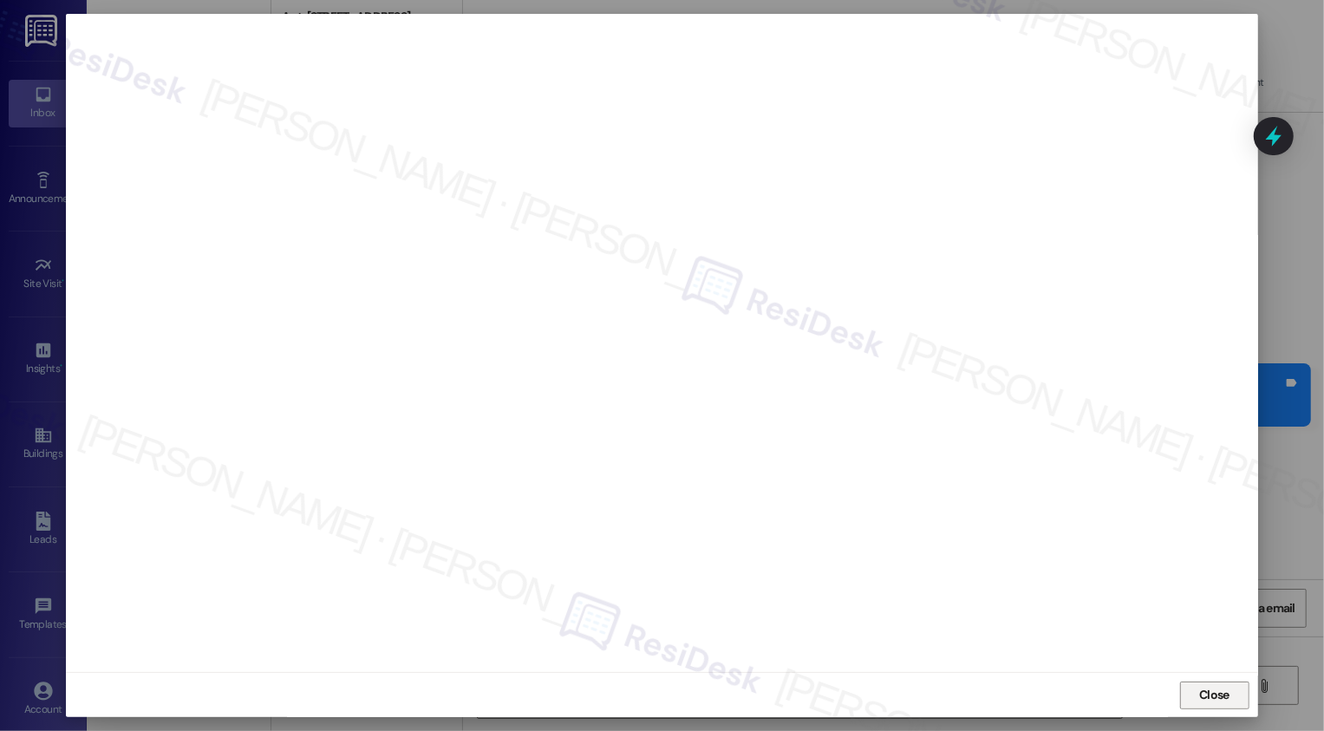
click at [1200, 691] on button "Close" at bounding box center [1214, 696] width 69 height 28
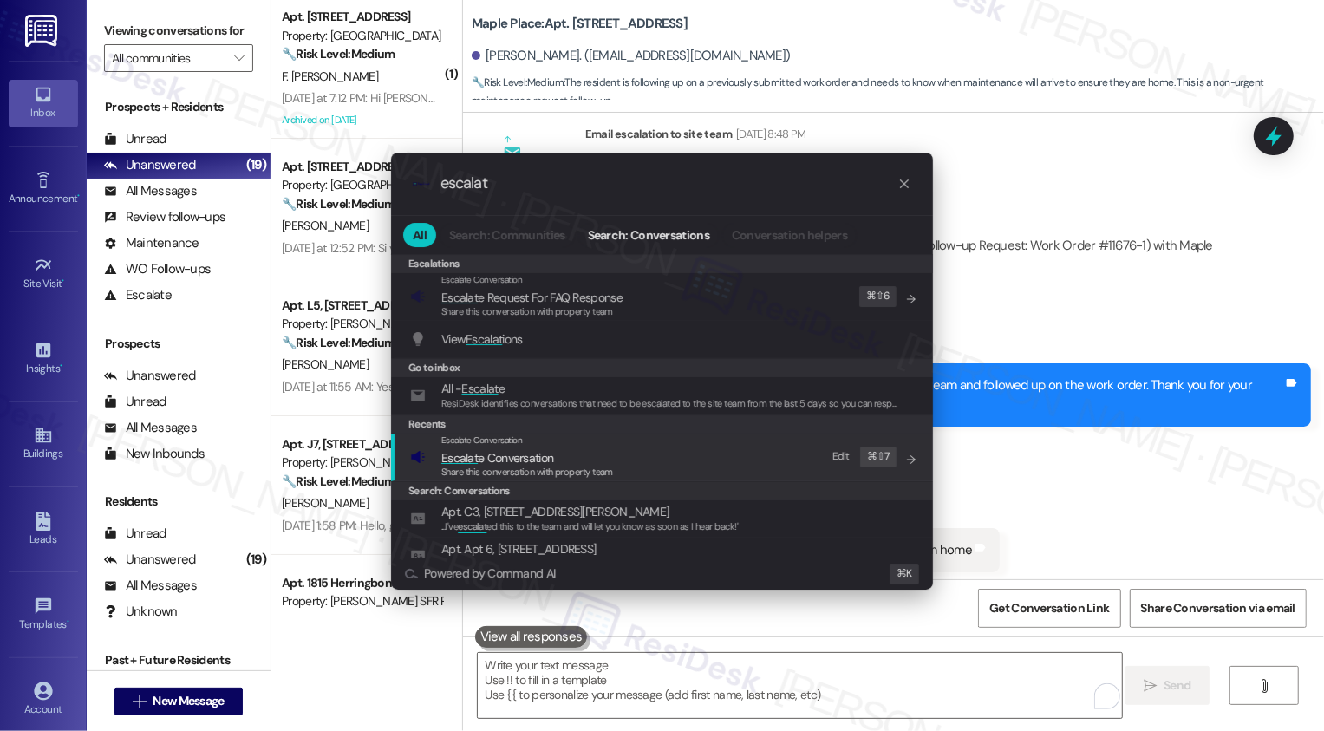
type input "escalat"
click at [481, 454] on span "Escalat e Conversation" at bounding box center [497, 458] width 112 height 16
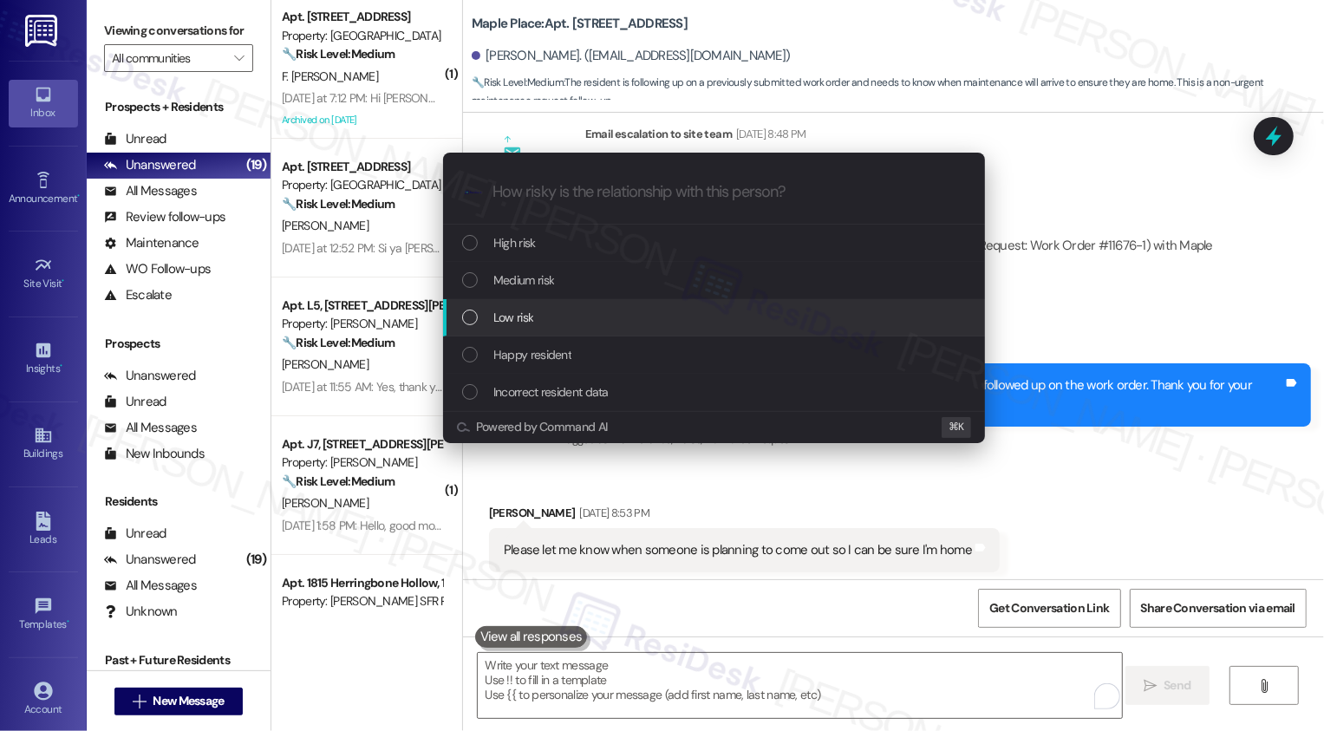
click at [480, 312] on div "Low risk" at bounding box center [715, 317] width 507 height 19
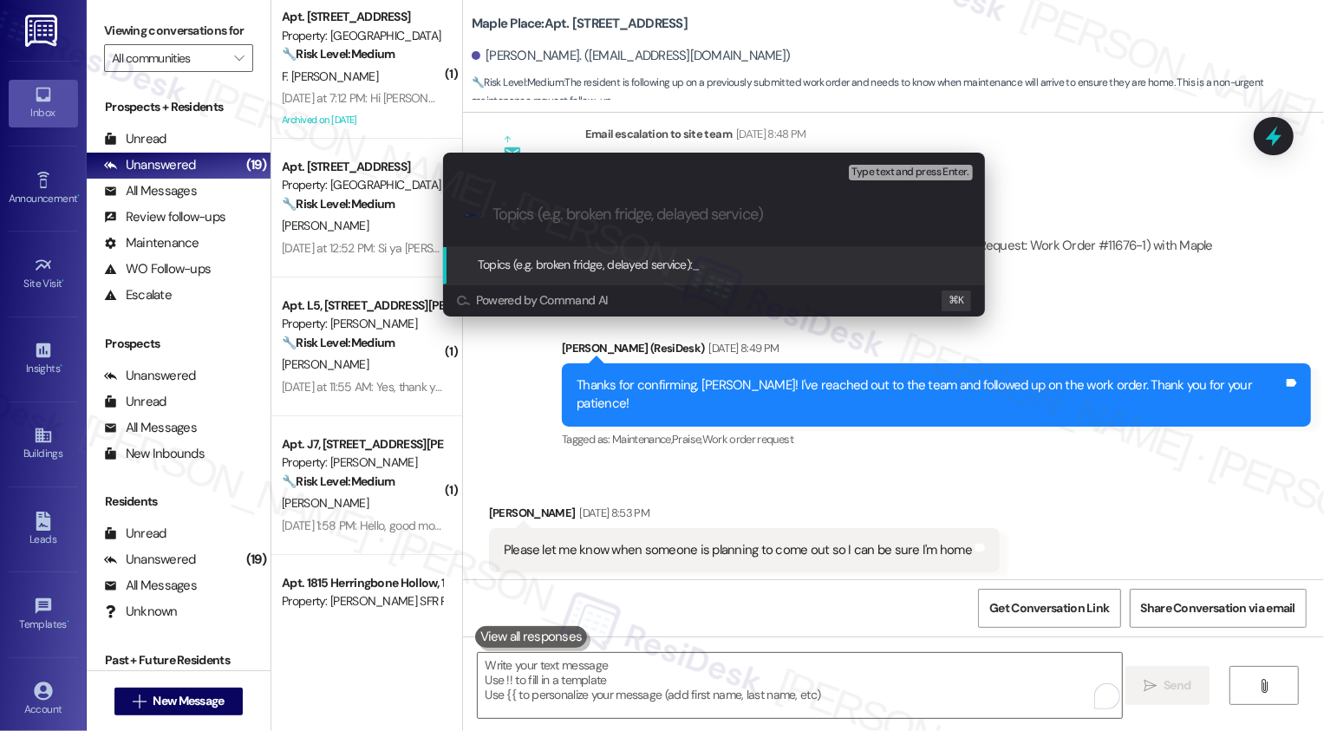
paste input "Follow-up Request: Work Order #11676-1"
type input "Follow-up Request: Work Order #11676-1"
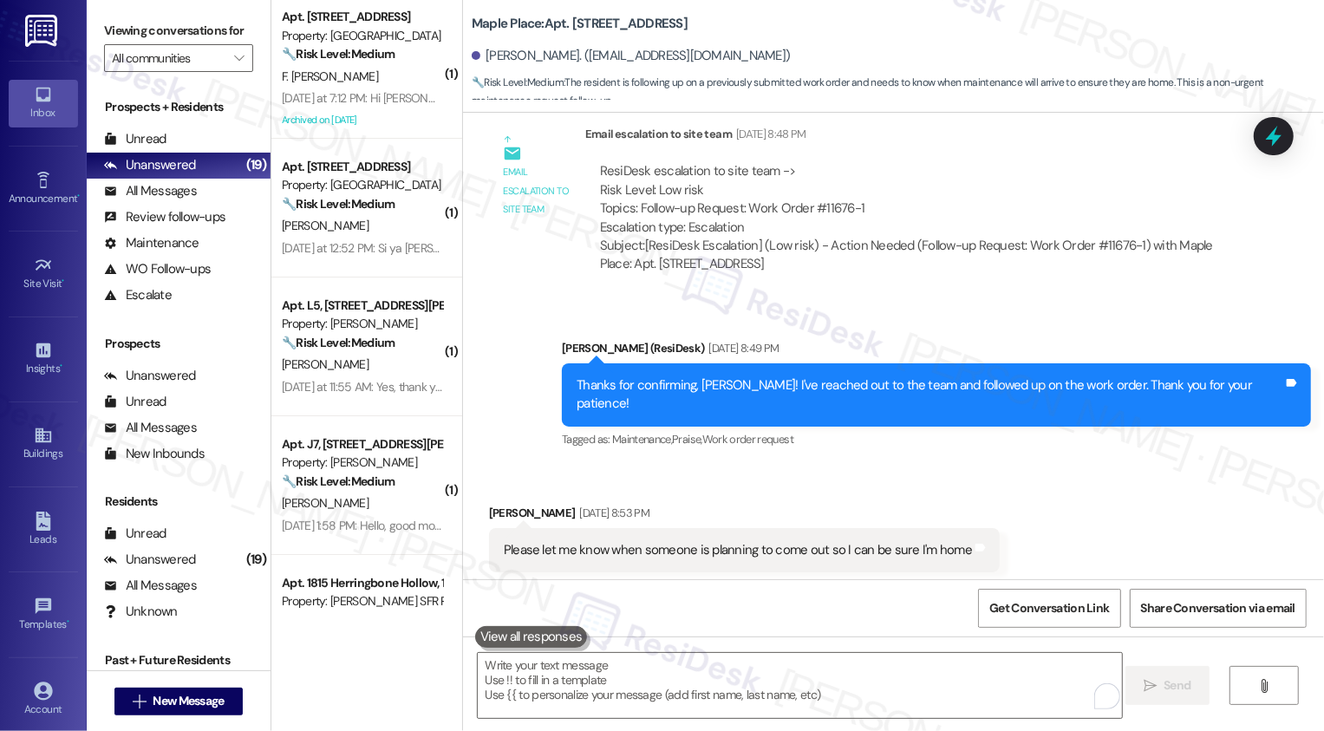
scroll to position [0, 0]
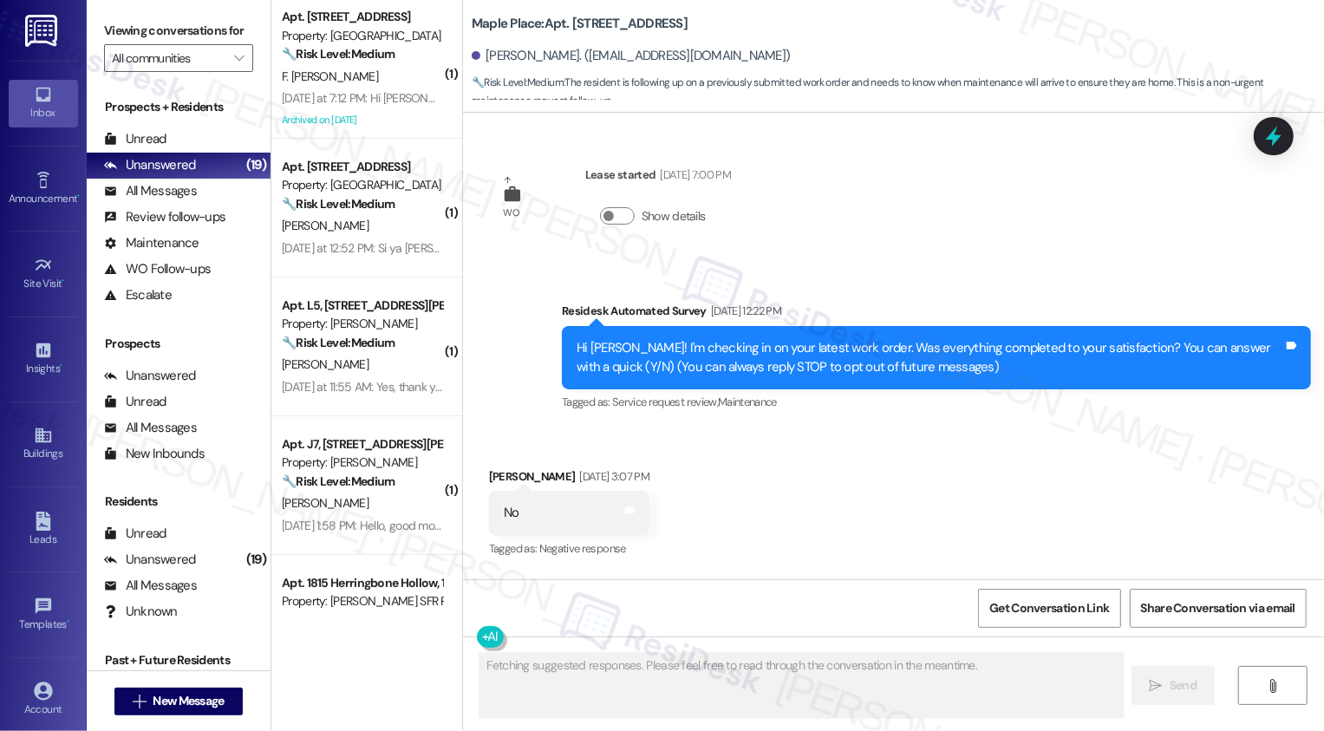
type textarea "Fetching suggested responses. Please feel free to read through the conversation…"
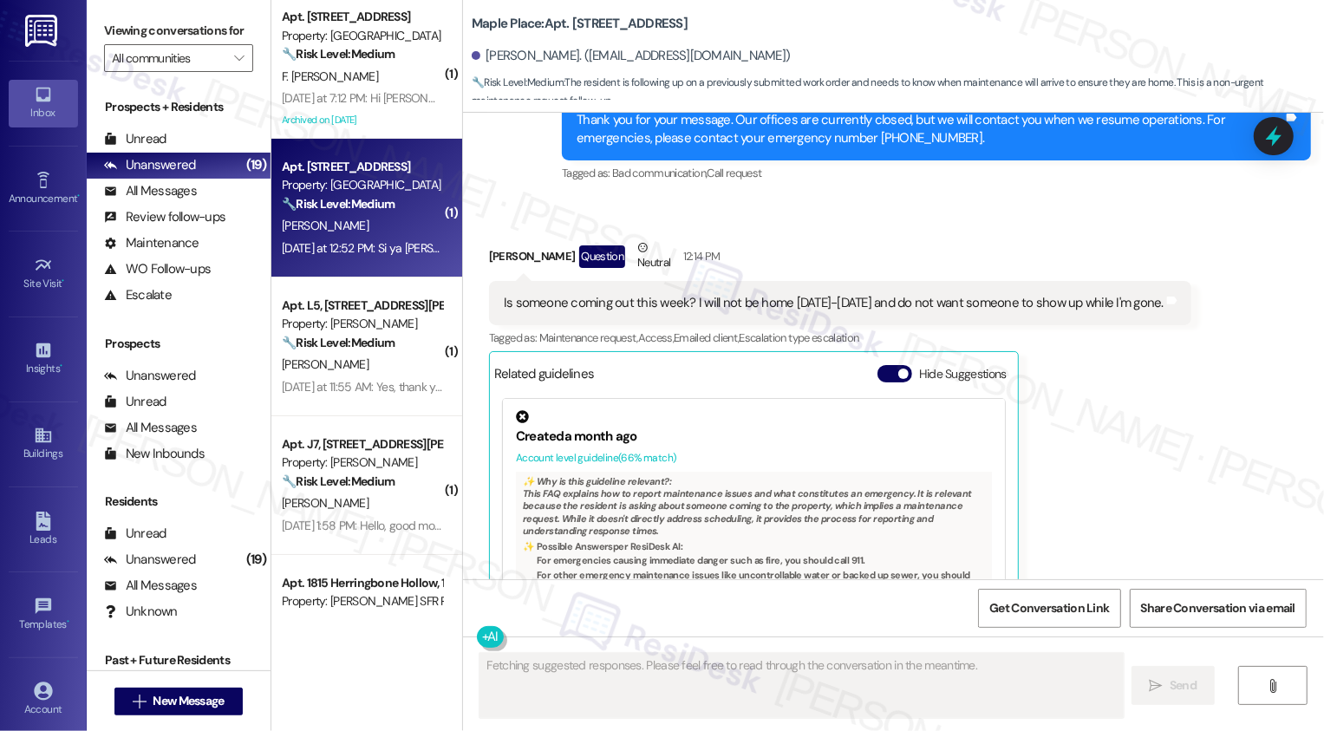
scroll to position [2077, 0]
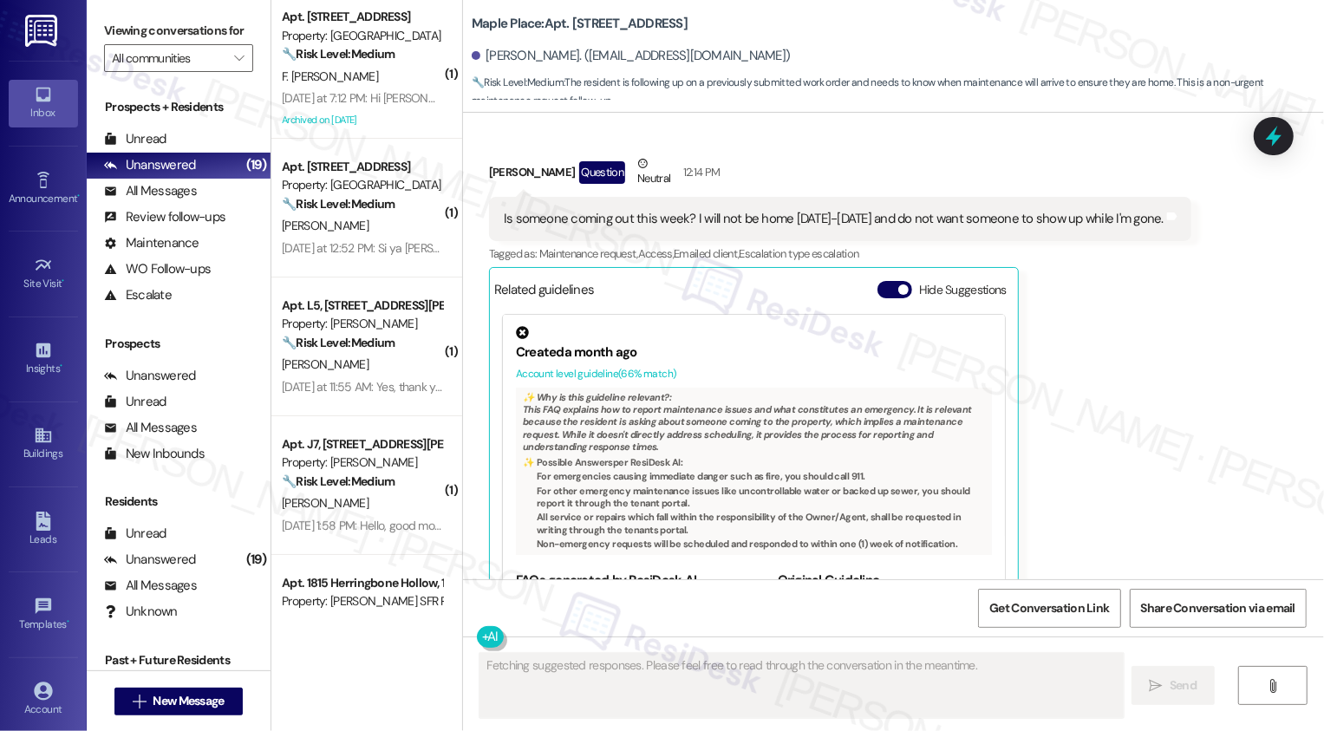
click at [384, 94] on div "Yesterday at 7:12 PM: Hi Sarah I would like to inform you that the technician d…" at bounding box center [1068, 98] width 1573 height 16
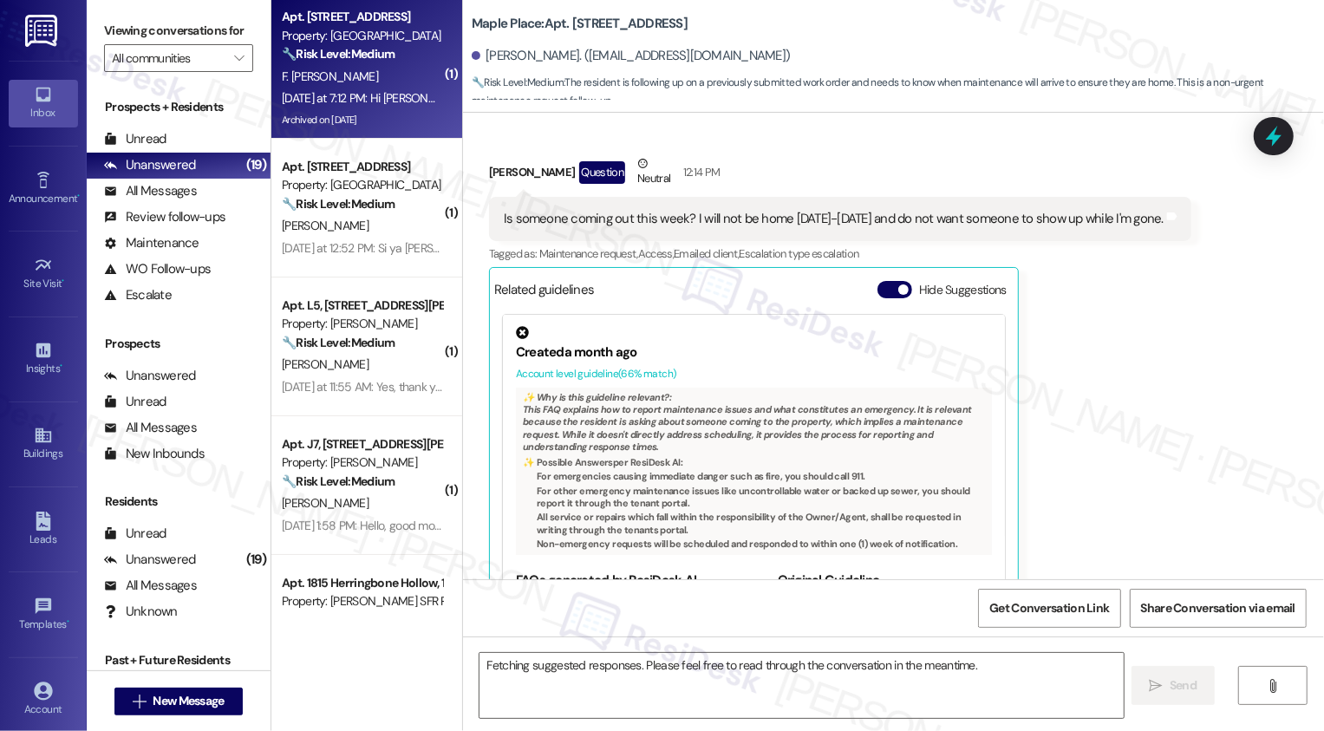
click at [384, 94] on div "Yesterday at 7:12 PM: Hi Sarah I would like to inform you that the technician d…" at bounding box center [1068, 98] width 1573 height 16
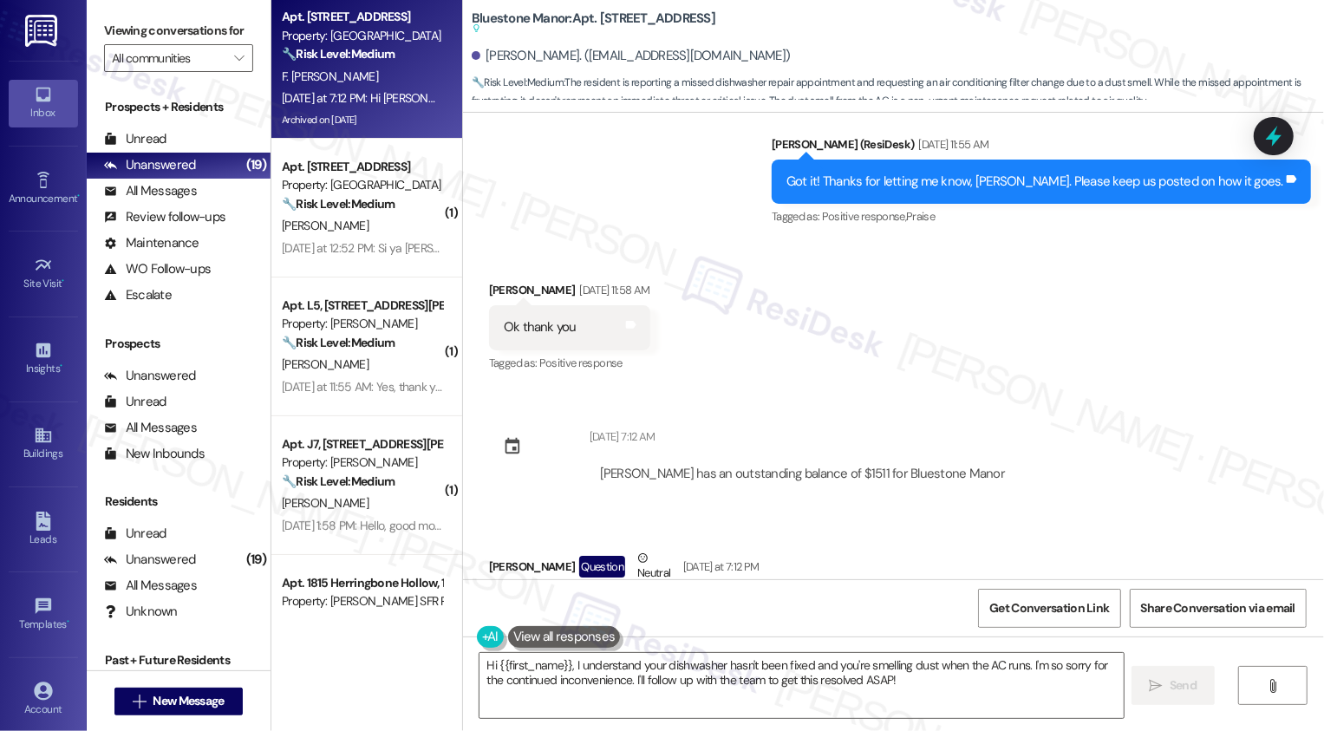
scroll to position [2205, 0]
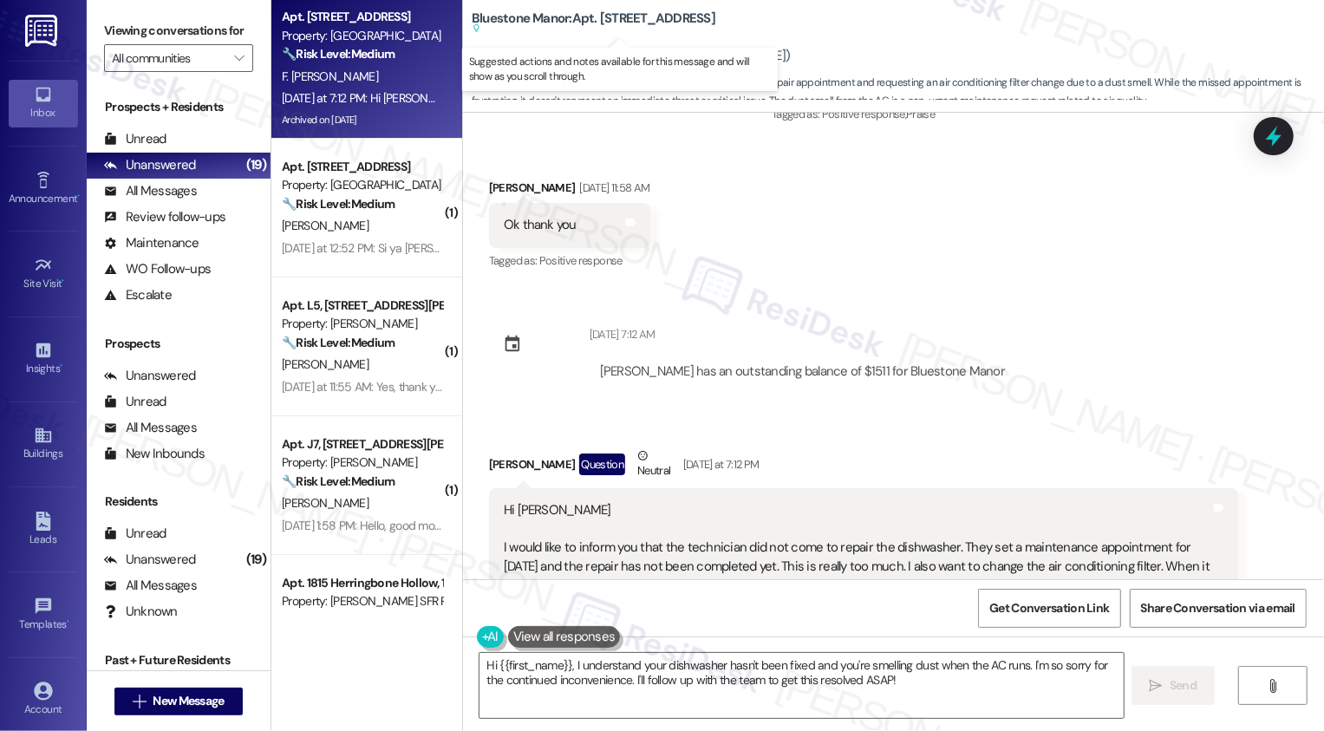
drag, startPoint x: 631, startPoint y: 17, endPoint x: 778, endPoint y: 28, distance: 146.9
click at [715, 28] on b "Bluestone Manor: Apt. 577-A, 59 Hurricane Shoals Rd NE Suggested actions and no…" at bounding box center [594, 24] width 244 height 29
copy b "[STREET_ADDRESS]"
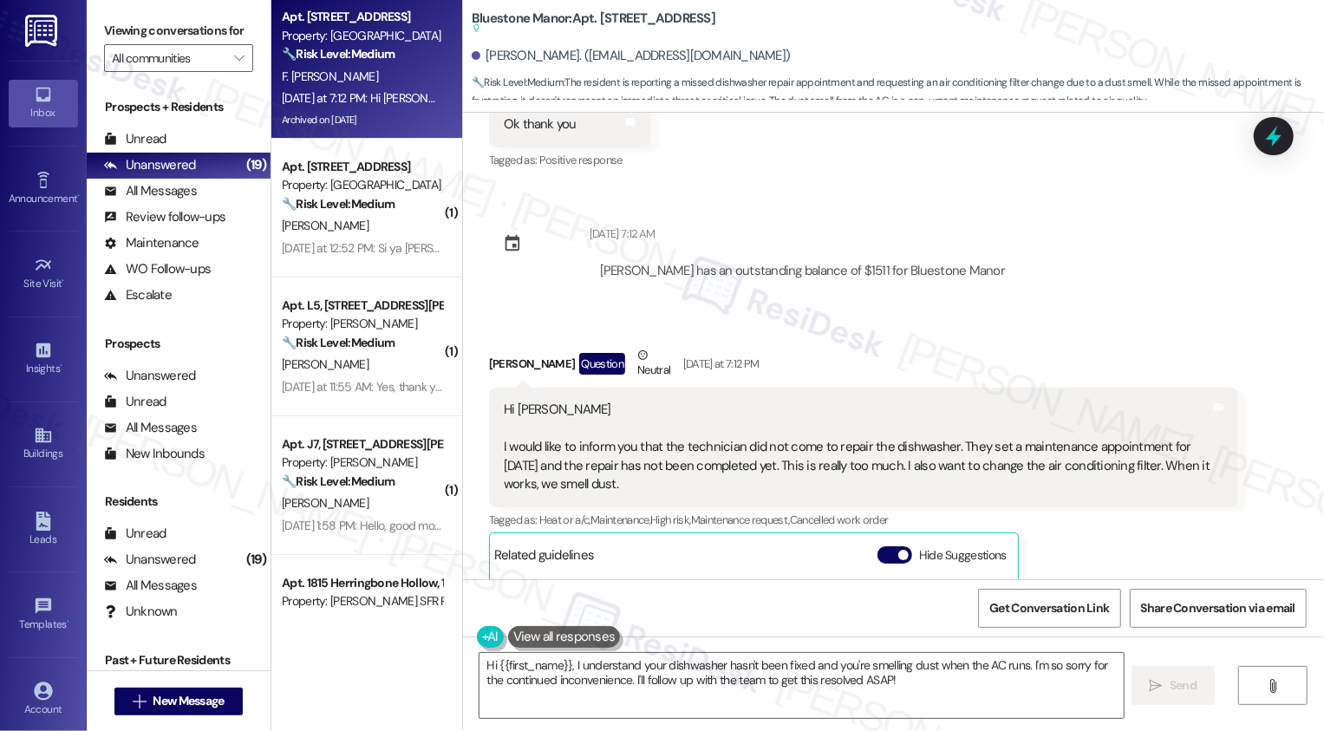
scroll to position [2307, 0]
click at [659, 695] on textarea "Hi {{first_name}}, I understand your dishwasher hasn't been fixed and you're sm…" at bounding box center [802, 685] width 644 height 65
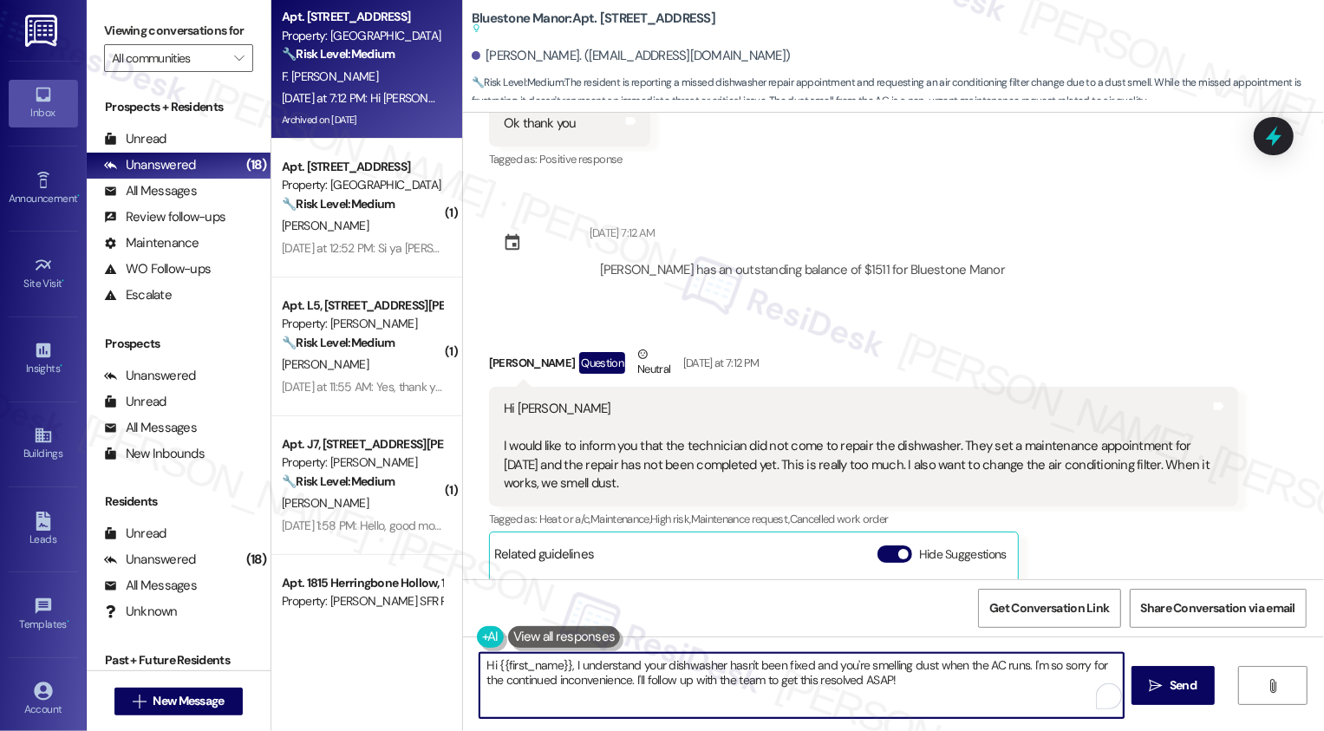
click at [924, 680] on textarea "Hi {{first_name}}, I understand your dishwasher hasn't been fixed and you're sm…" at bounding box center [802, 685] width 644 height 65
click at [610, 680] on textarea "Hi {{first_name}}, I understand your dishwasher hasn't been fixed and you're sm…" at bounding box center [800, 685] width 644 height 65
drag, startPoint x: 741, startPoint y: 682, endPoint x: 962, endPoint y: 686, distance: 221.2
click at [962, 686] on textarea "Hi {{first_name}}, I understand your dishwasher hasn't been fixed and you're sm…" at bounding box center [800, 685] width 644 height 65
click at [812, 667] on textarea "Hi {{first_name}}, I understand your dishwasher hasn't been fixed and you're sm…" at bounding box center [800, 685] width 644 height 65
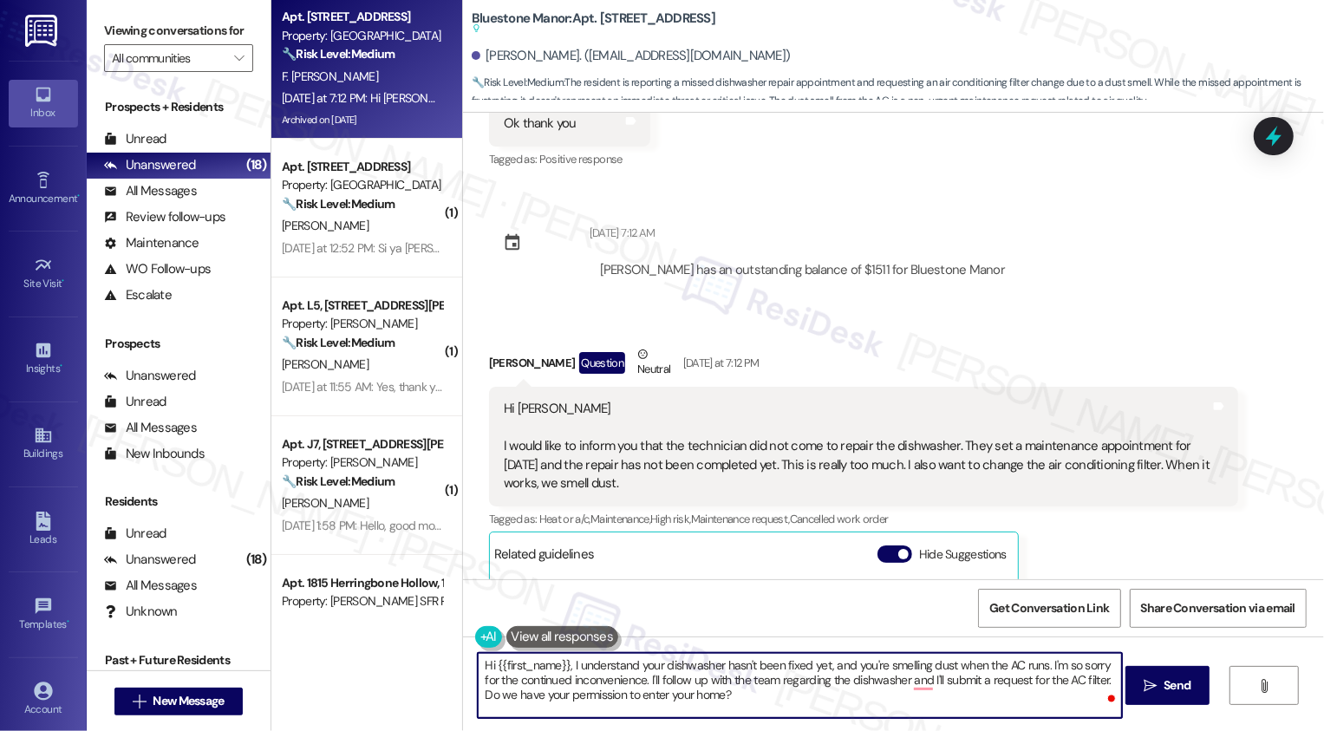
click at [738, 700] on textarea "Hi {{first_name}}, I understand your dishwasher hasn't been fixed yet, and you'…" at bounding box center [800, 685] width 644 height 65
click at [906, 682] on textarea "Hi {{first_name}}, I understand your dishwasher hasn't been fixed yet, and you'…" at bounding box center [800, 685] width 644 height 65
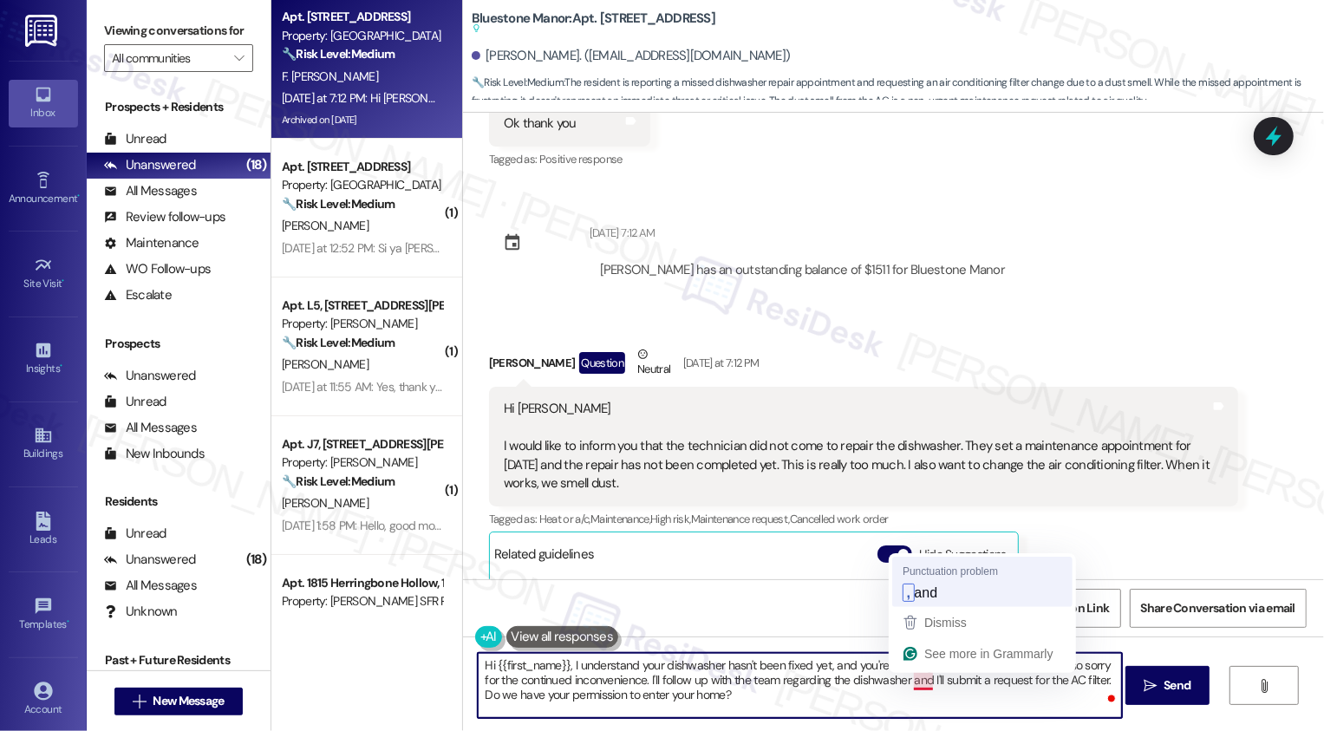
type textarea "Hi {{first_name}}, I understand your dishwasher hasn't been fixed yet, and you'…"
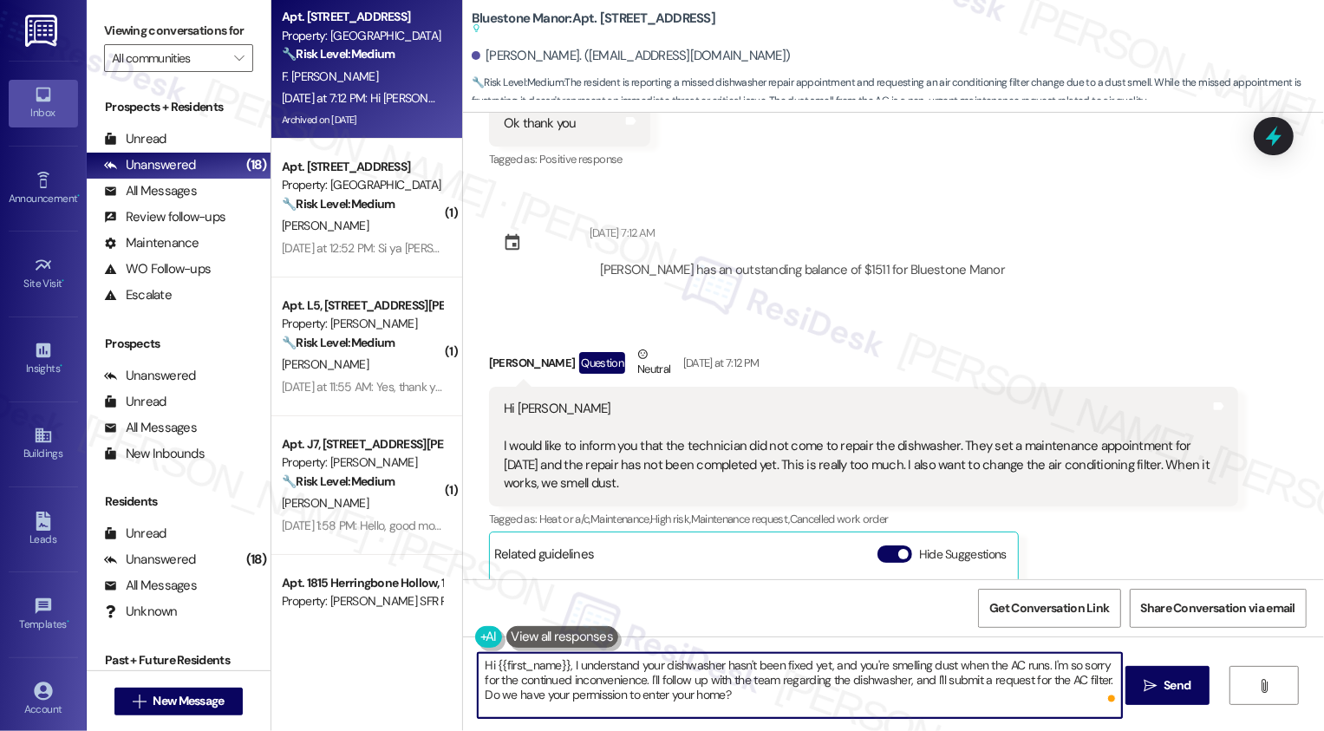
click at [936, 698] on textarea "Hi {{first_name}}, I understand your dishwasher hasn't been fixed yet, and you'…" at bounding box center [800, 685] width 644 height 65
click at [930, 701] on textarea "Hi {{first_name}}, I understand your dishwasher hasn't been fixed yet, and you'…" at bounding box center [800, 685] width 644 height 65
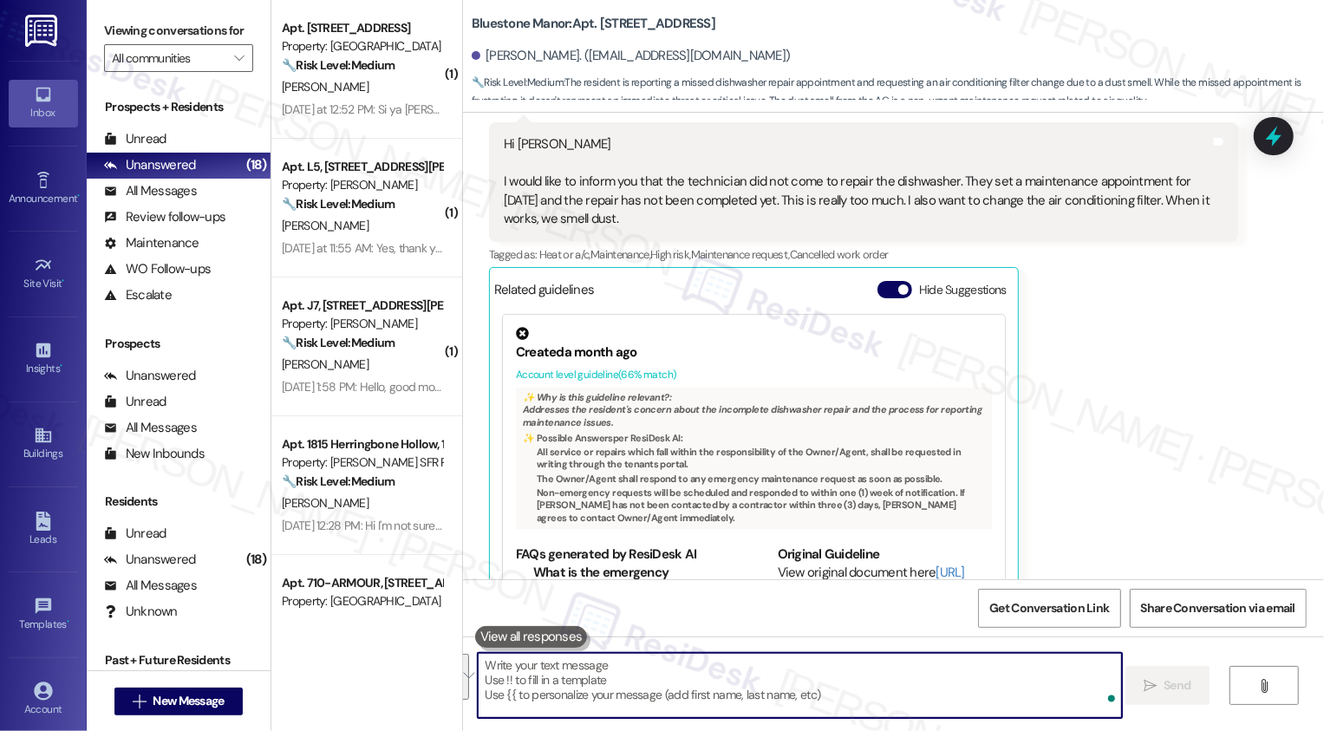
scroll to position [2730, 0]
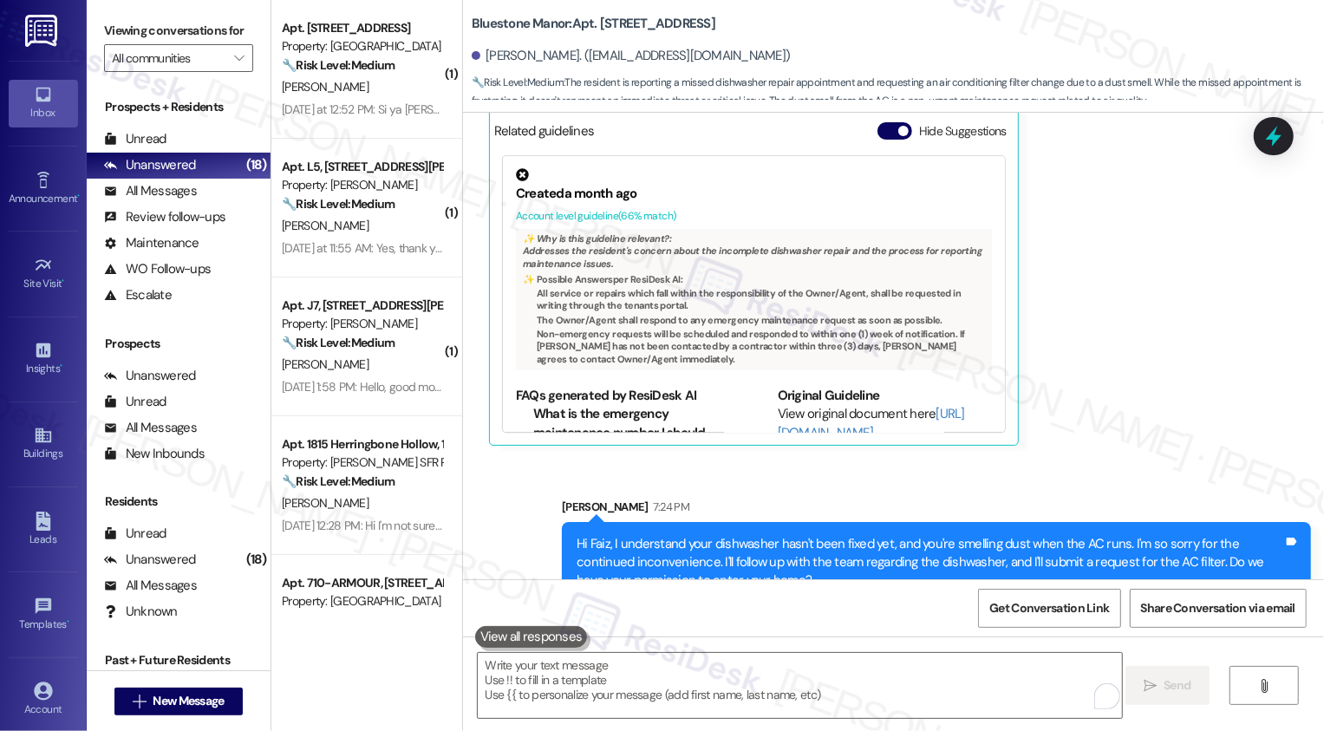
drag, startPoint x: 630, startPoint y: 23, endPoint x: 801, endPoint y: 24, distance: 171.7
click at [801, 24] on div "Bluestone Manor: Apt. 577-A, 59 Hurricane Shoals Rd NE" at bounding box center [645, 24] width 347 height 22
copy b "[STREET_ADDRESS]"
click at [1124, 345] on div "Faiz Saad Youssef Question Neutral Yesterday at 7:12 PM Hi Sarah I would like t…" at bounding box center [863, 184] width 749 height 524
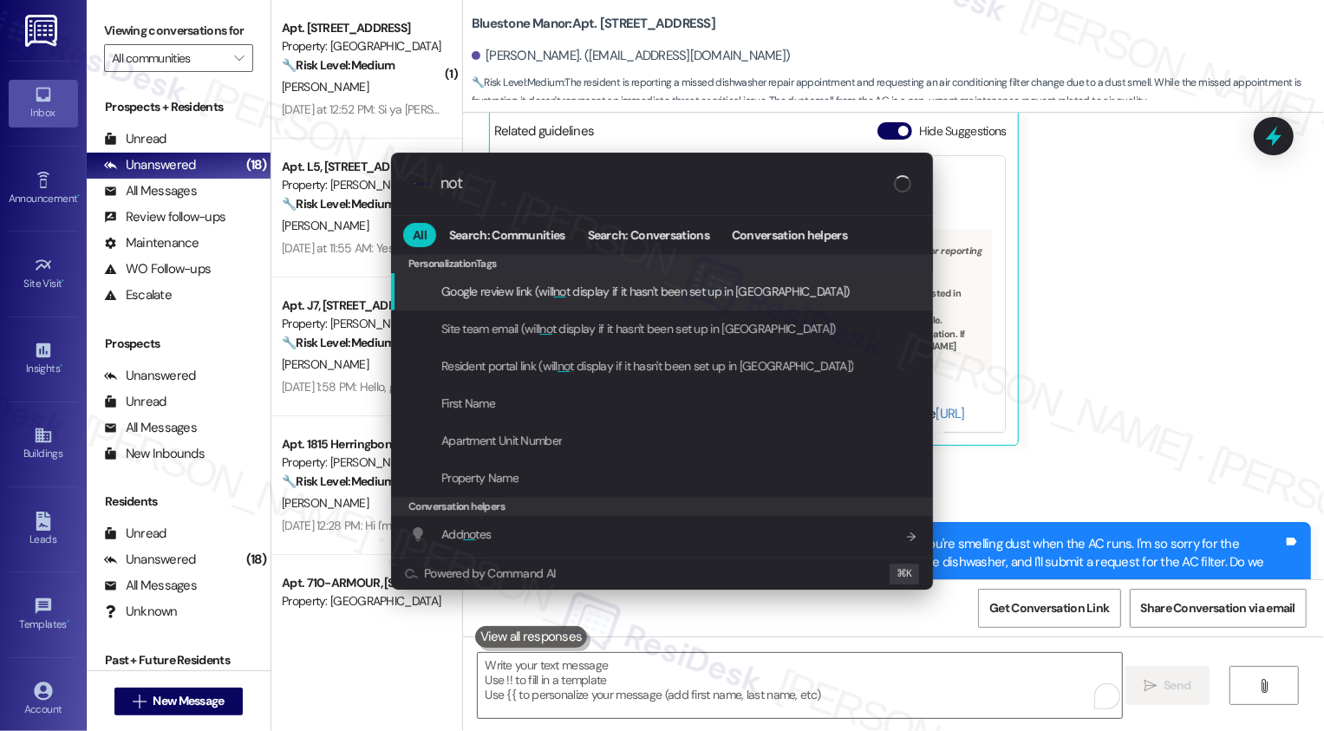
type input "note"
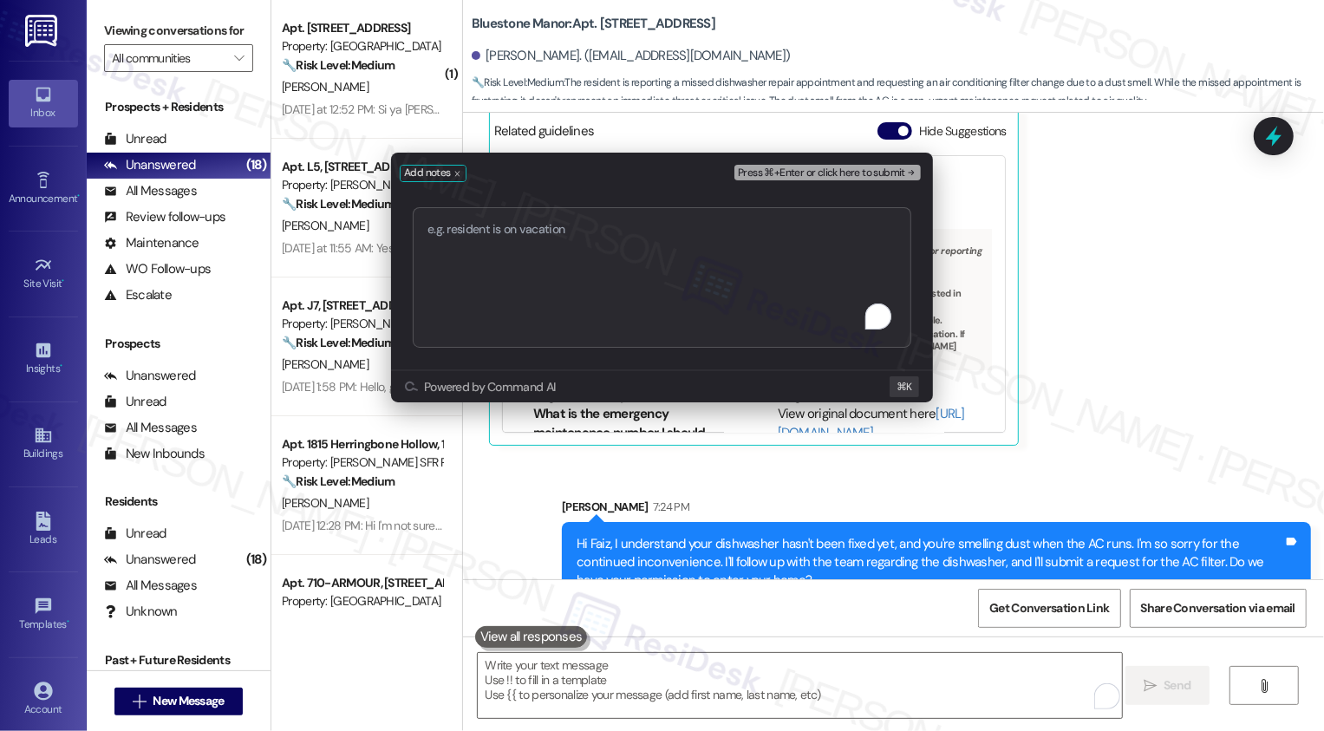
type textarea "Service Request #11908 has been created."
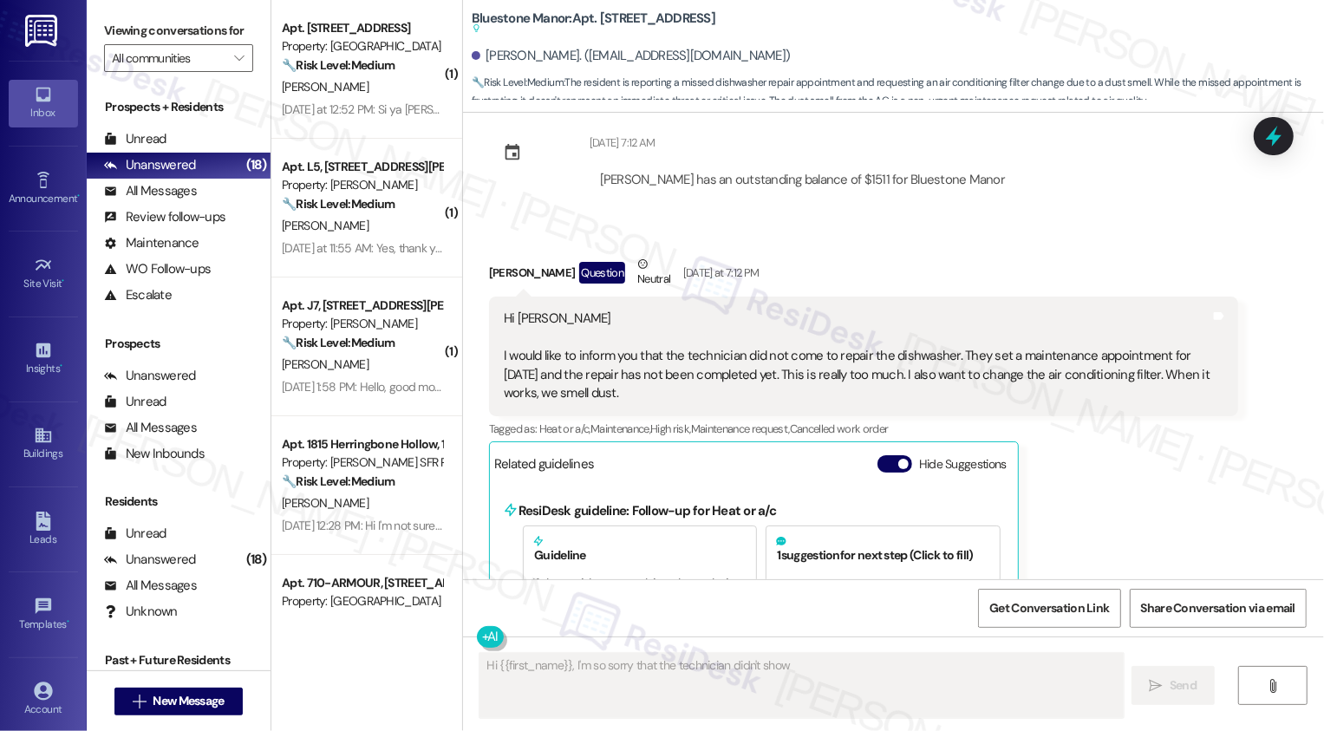
scroll to position [2317, 0]
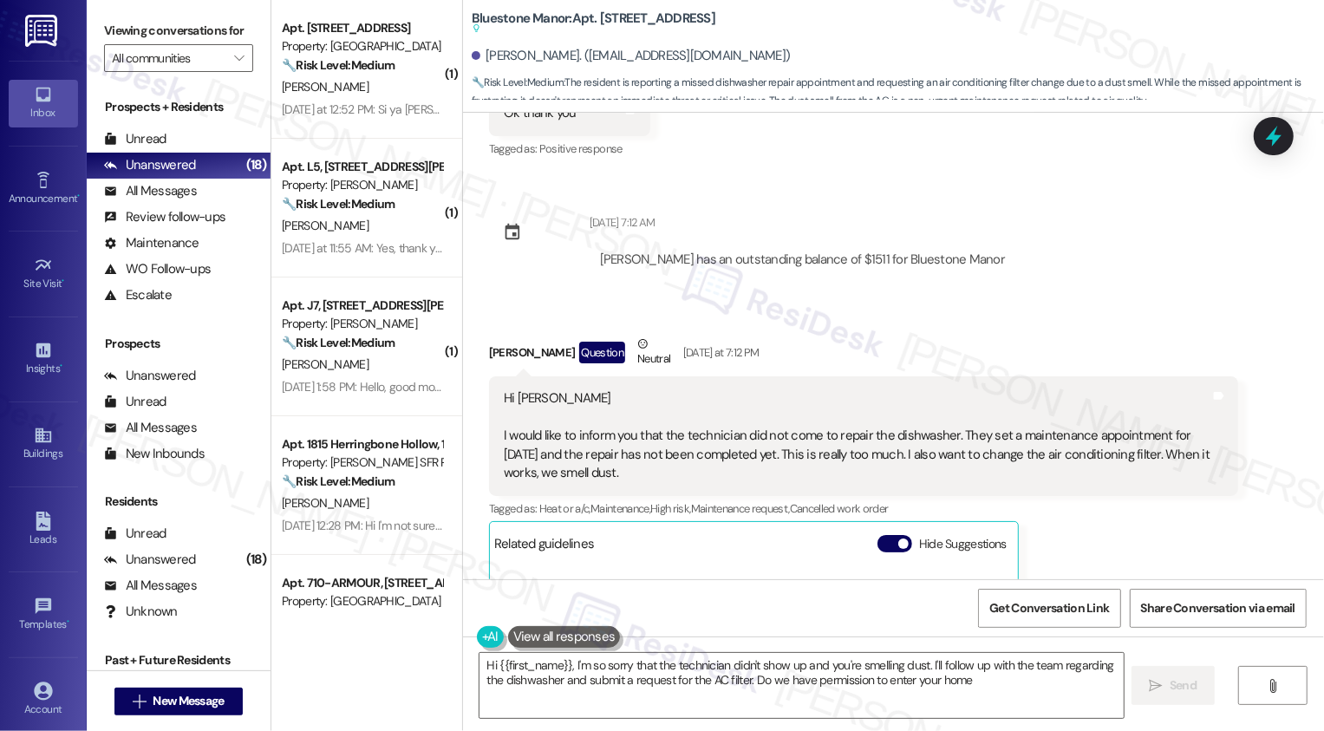
type textarea "Hi {{first_name}}, I'm so sorry that the technician didn't show up and you're s…"
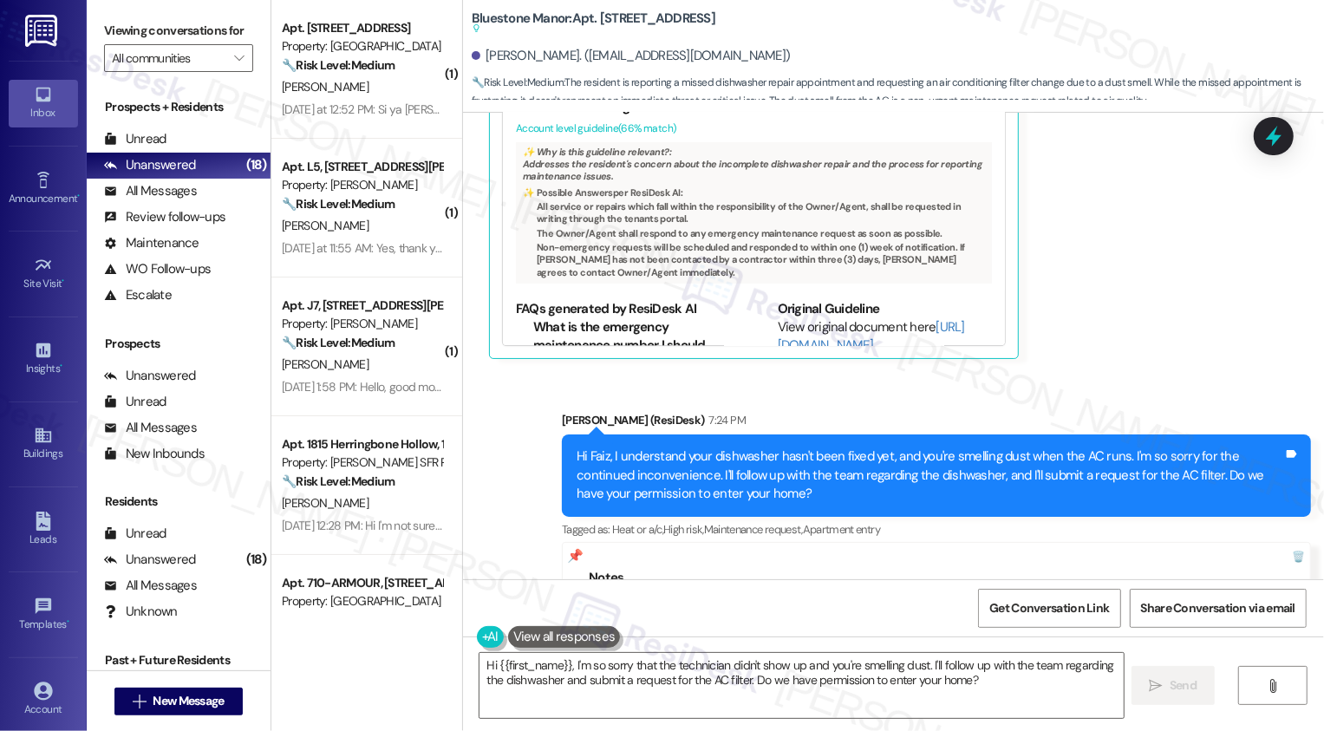
scroll to position [3161, 0]
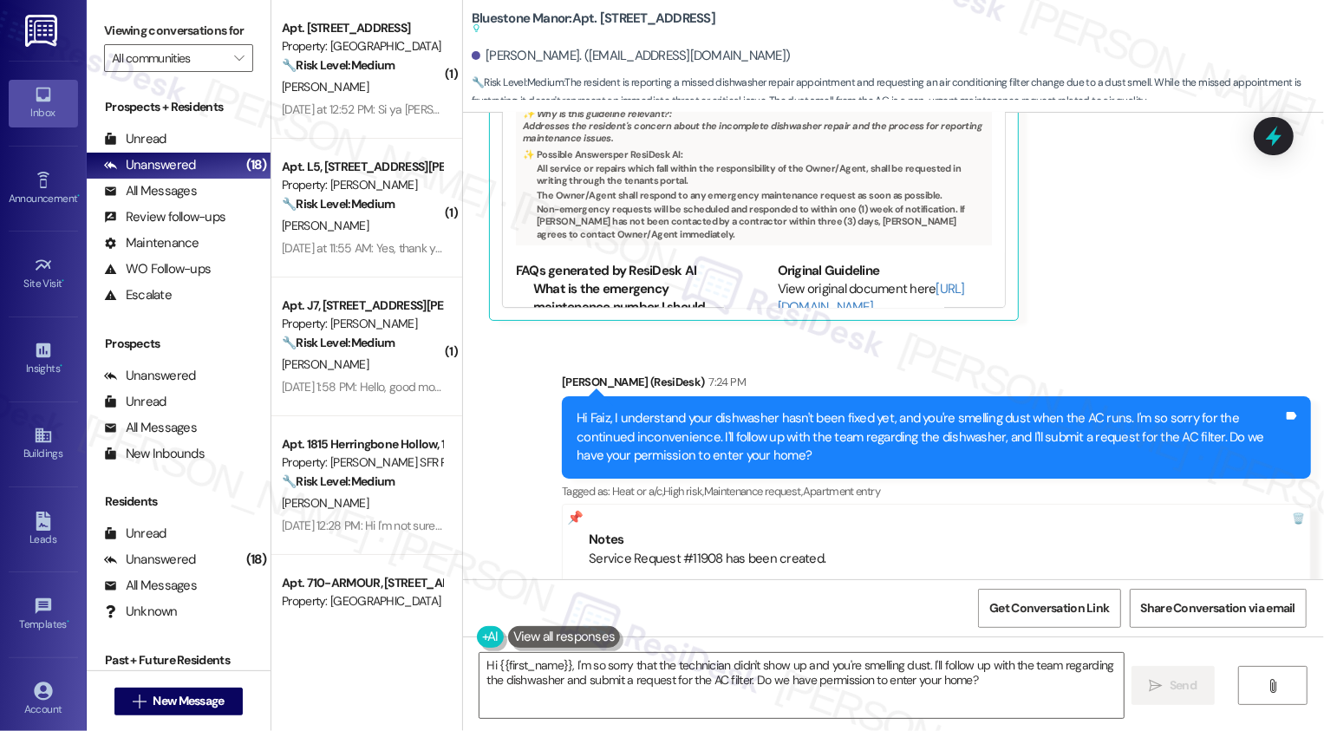
scroll to position [2968, 0]
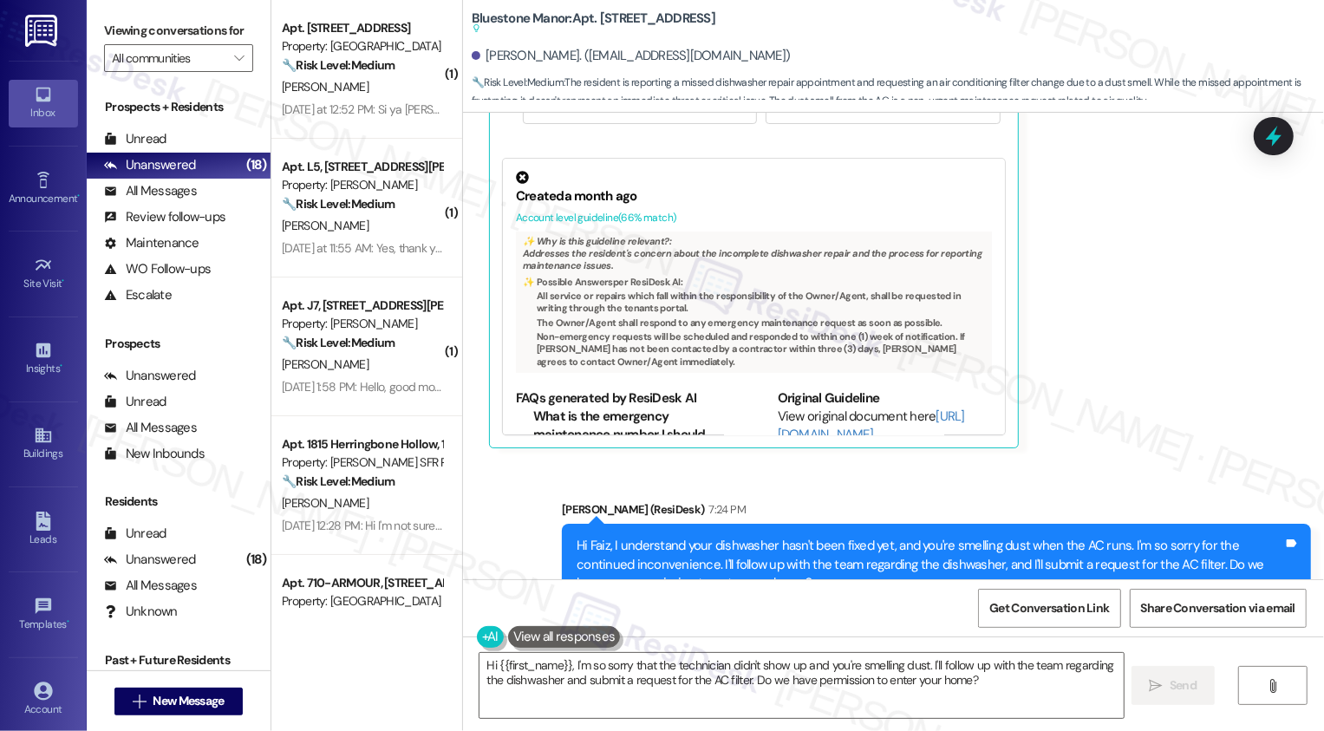
click at [1153, 222] on div "Faiz [PERSON_NAME] Question Neutral [DATE] at 7:12 PM Hi [PERSON_NAME] I would …" at bounding box center [863, 65] width 749 height 765
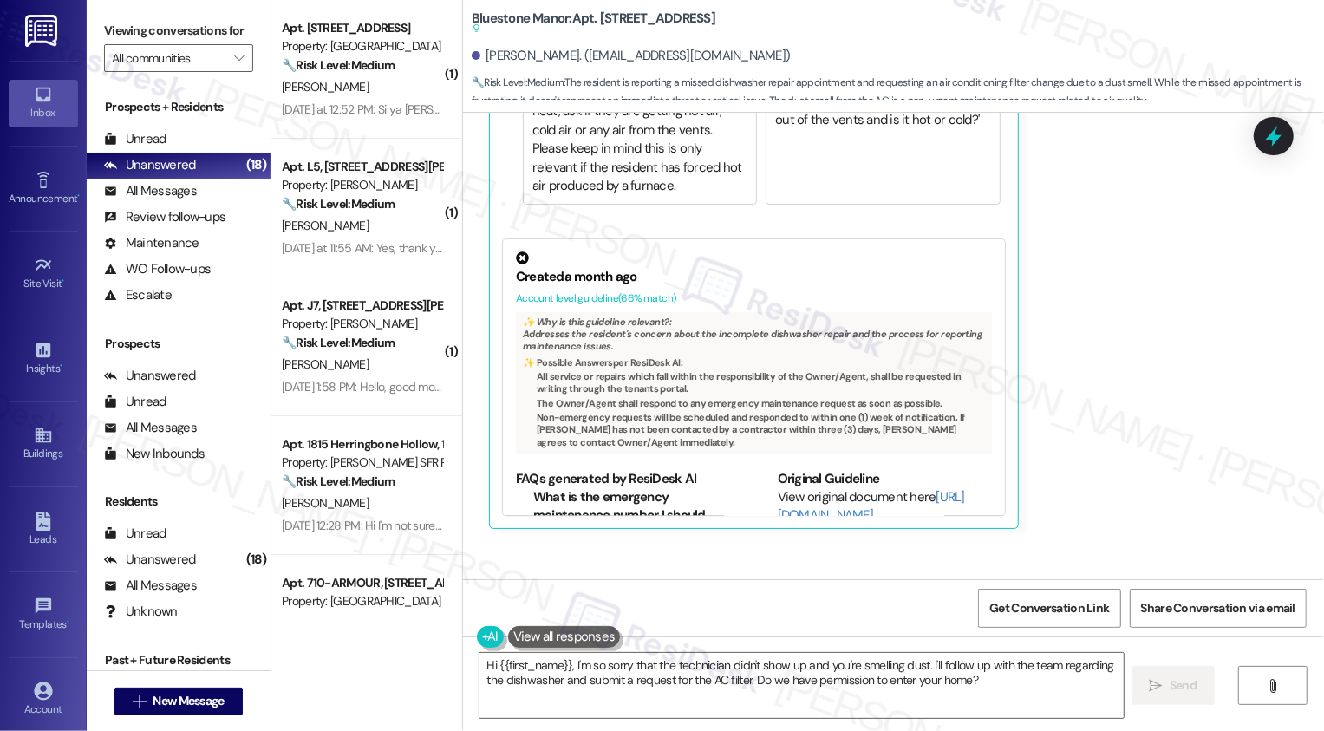
scroll to position [2993, 0]
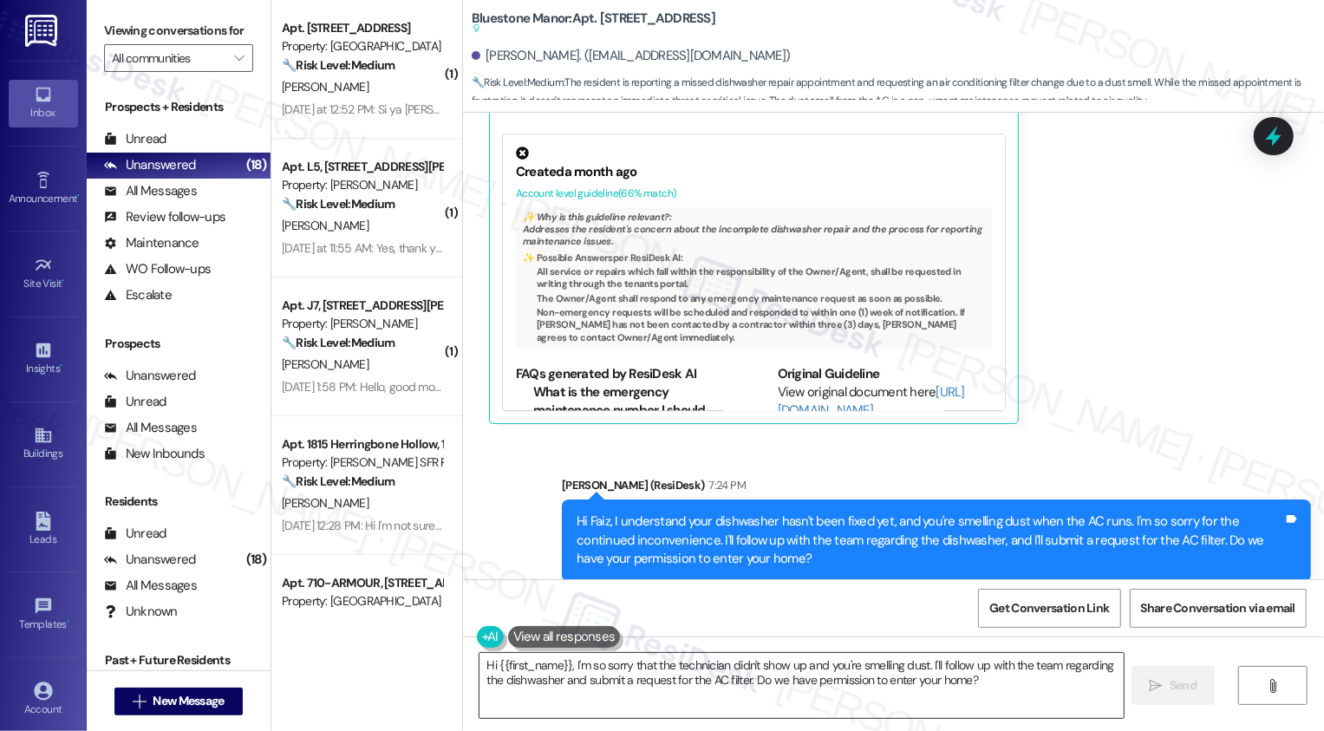
click at [790, 672] on textarea "Hi {{first_name}}, I'm so sorry that the technician didn't show up and you're s…" at bounding box center [802, 685] width 644 height 65
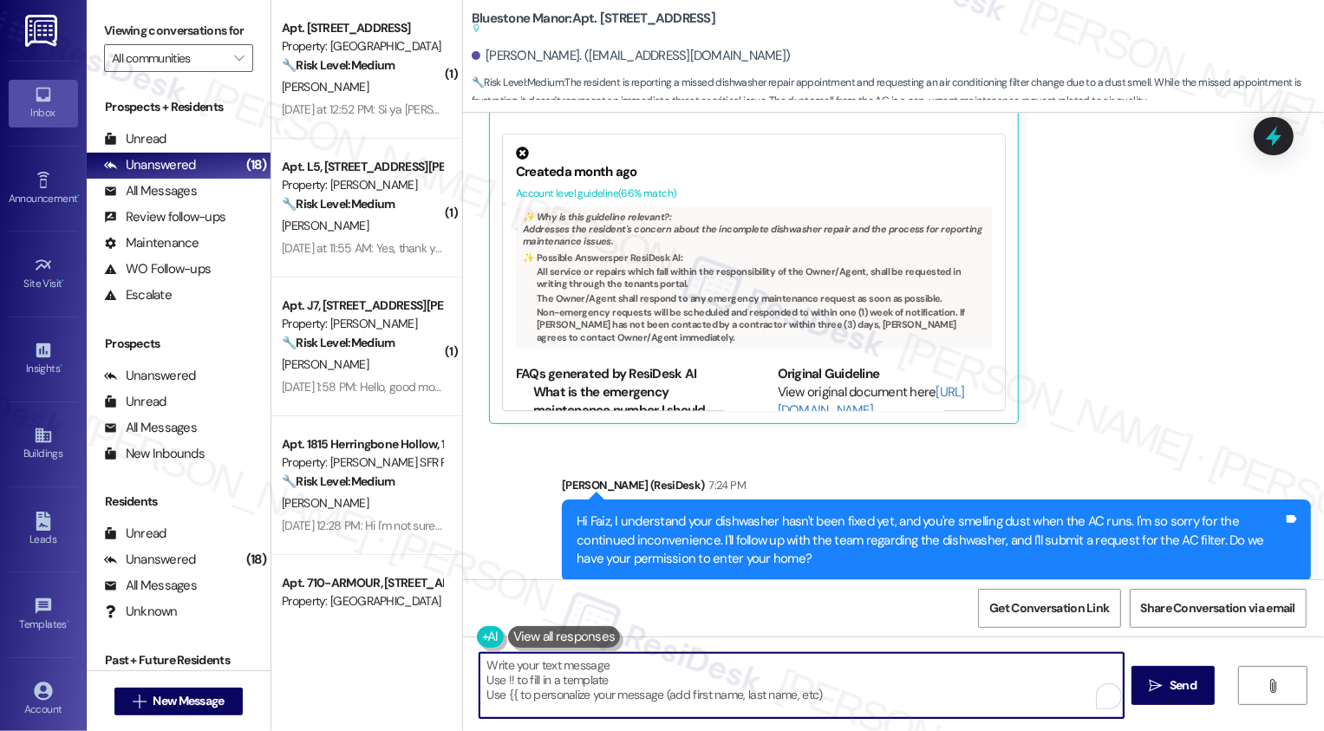
paste textarea "Work Order #11731-1"
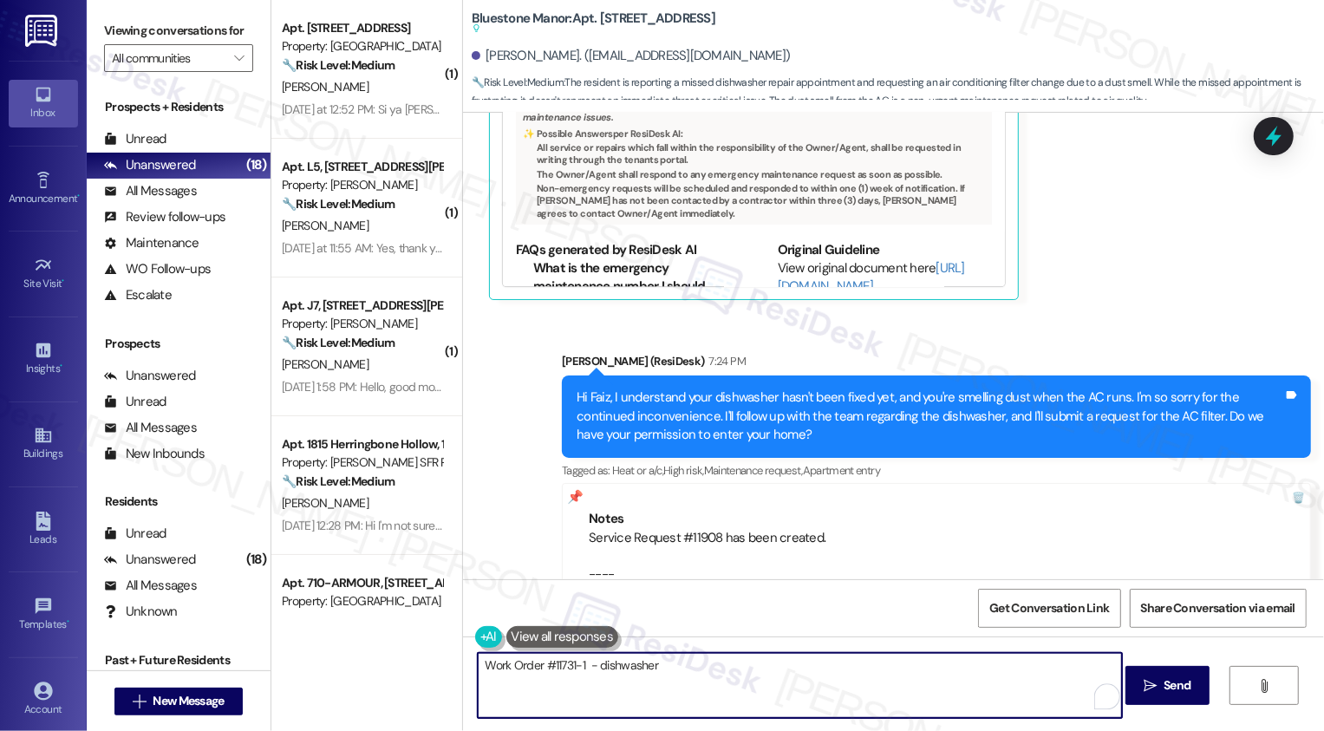
scroll to position [3161, 0]
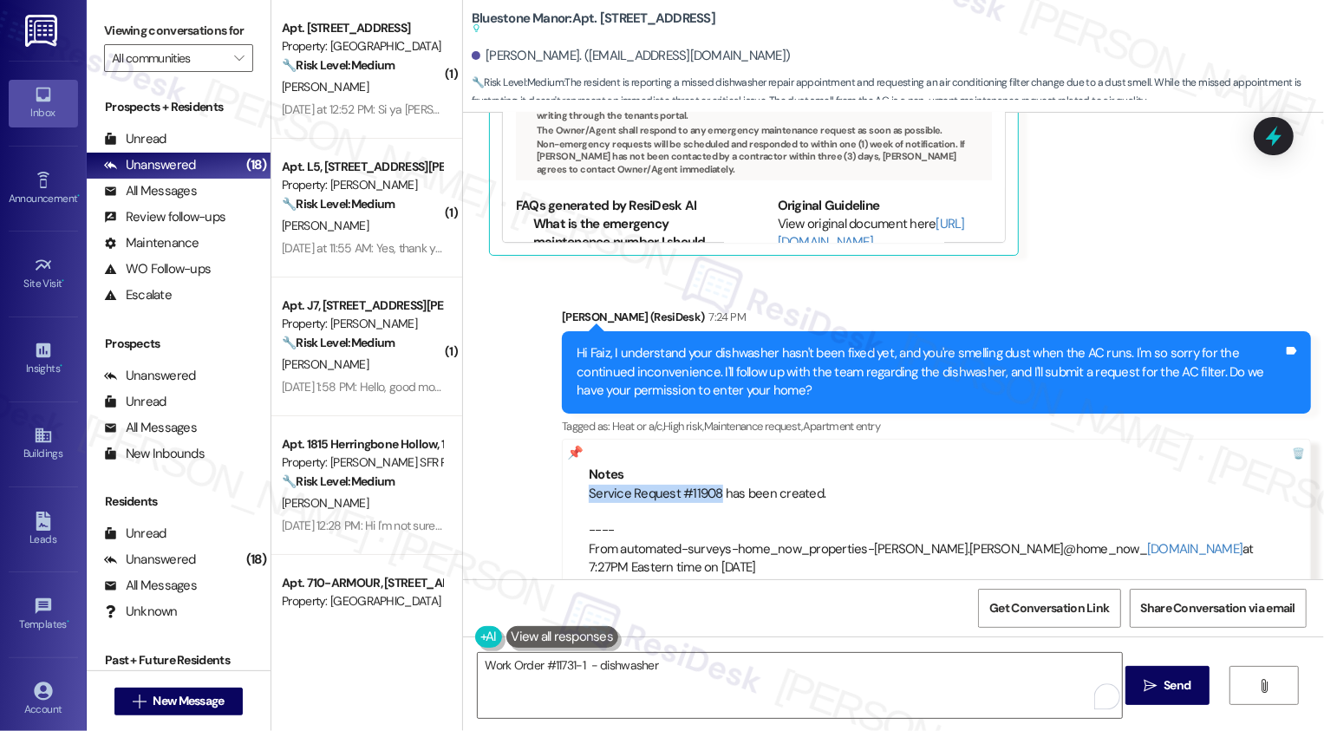
drag, startPoint x: 579, startPoint y: 458, endPoint x: 708, endPoint y: 460, distance: 128.4
click at [708, 485] on div "Service Request #11908 has been created. ---- From automated-surveys-home_now_p…" at bounding box center [936, 531] width 695 height 93
copy div "Service Request #11908"
click at [676, 670] on textarea "Work Order #11731-1 - dishwasher" at bounding box center [800, 685] width 644 height 65
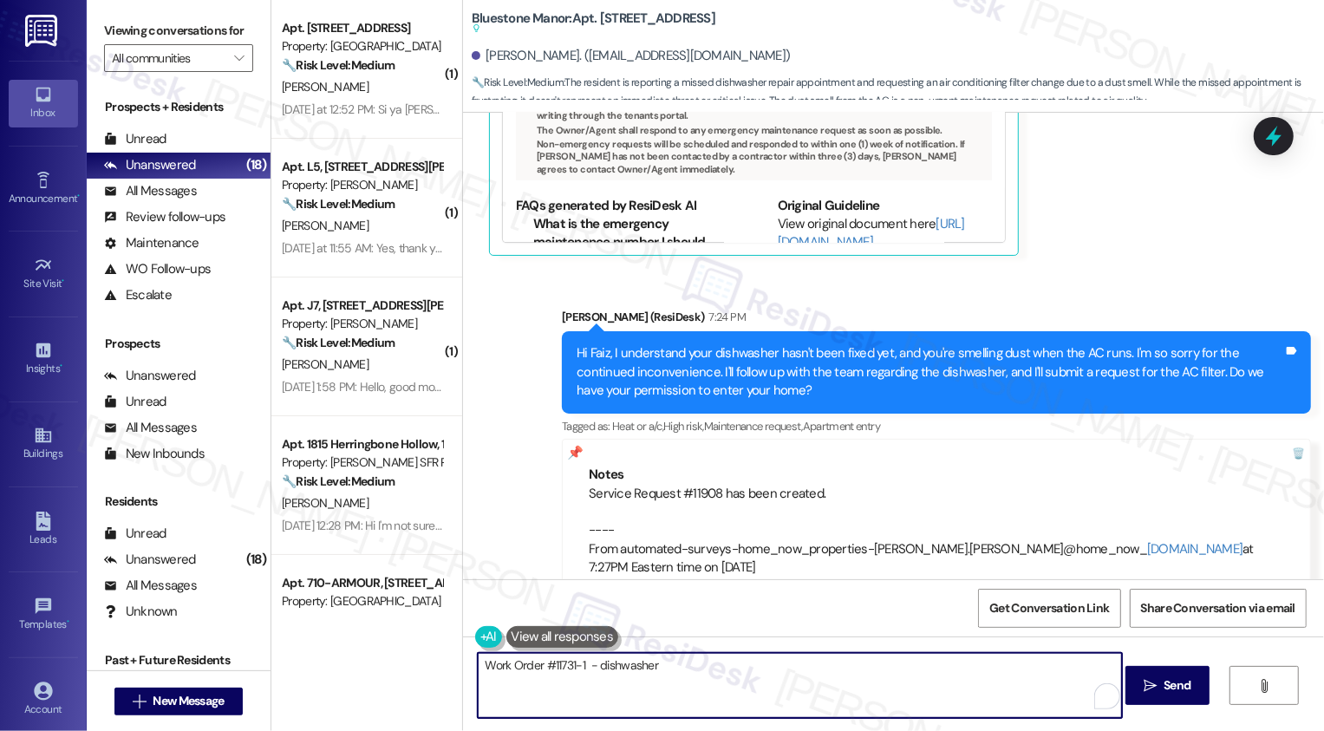
paste textarea "Service Request #11908"
type textarea "Work Order #11731-1 - dishwasher Service Request #11908"
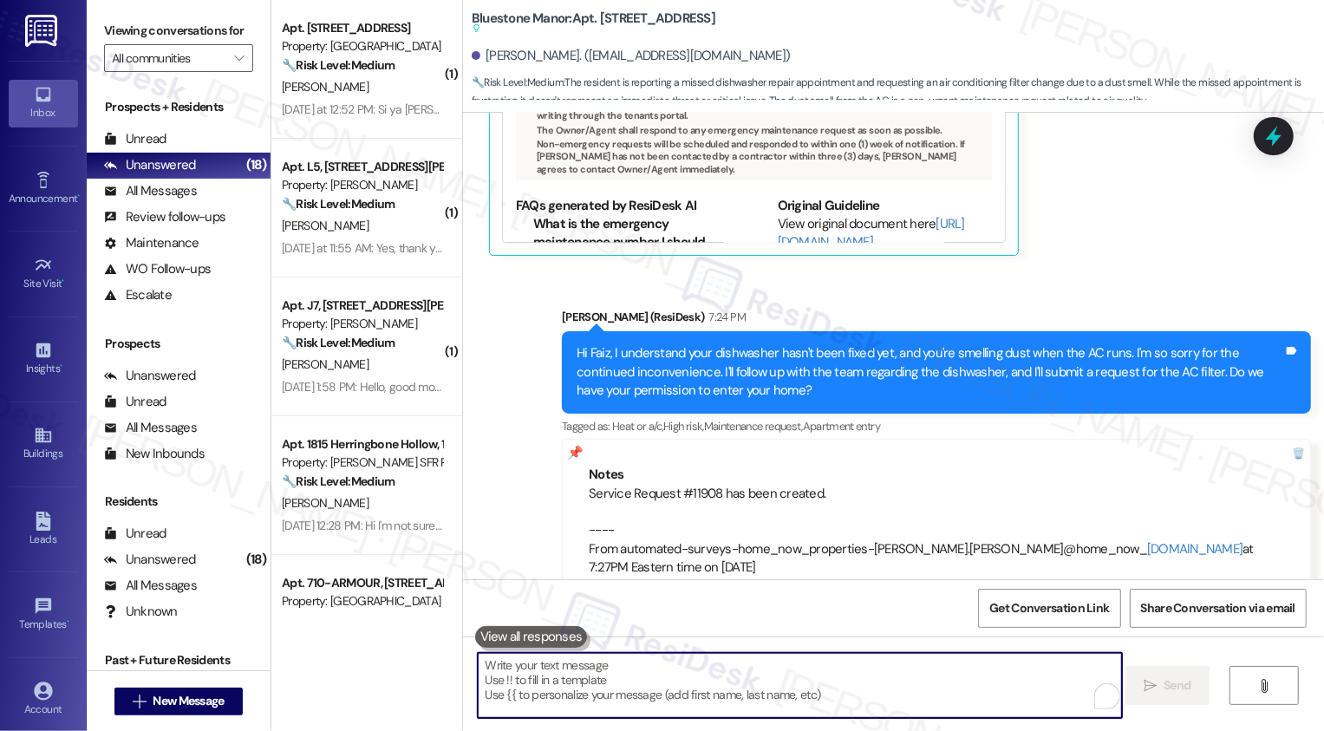
click at [503, 473] on div "Sent via SMS Sarah (ResiDesk) 7:24 PM Hi Faiz, I understand your dishwasher has…" at bounding box center [893, 443] width 861 height 349
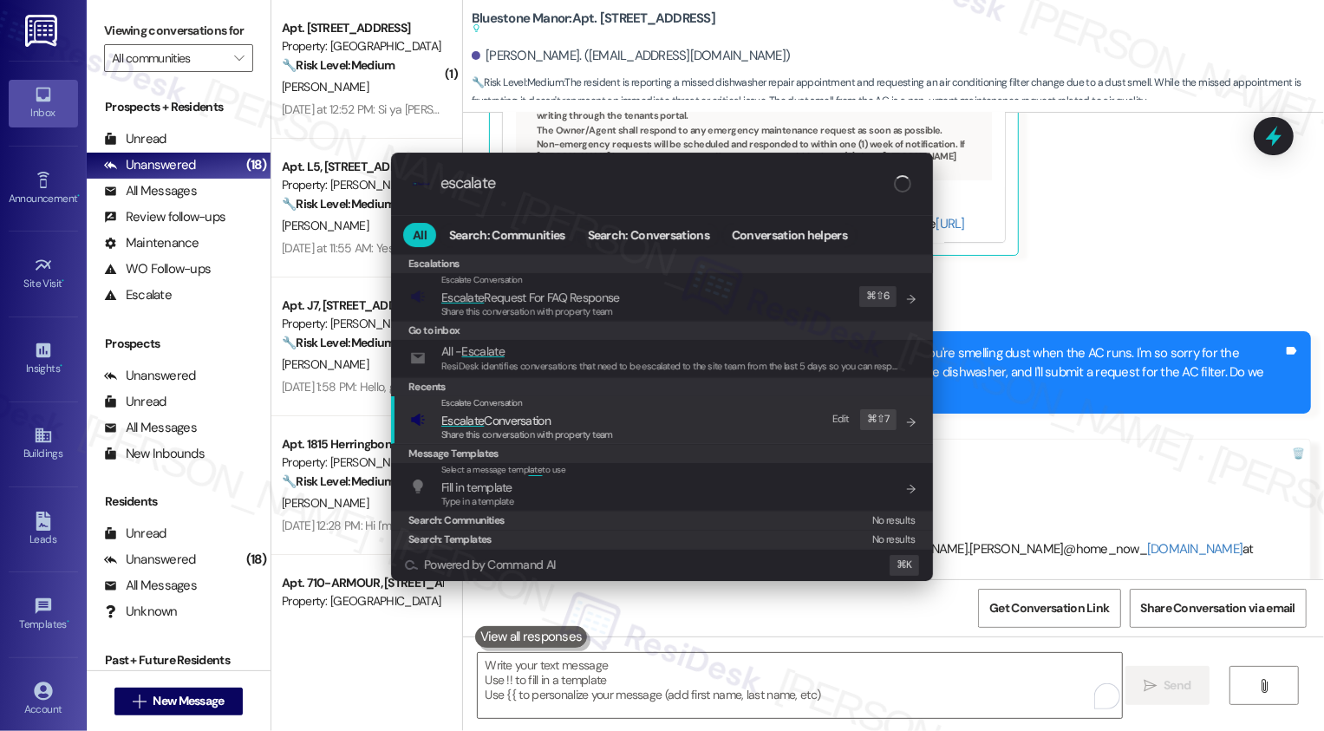
type input "escalate"
click at [509, 418] on span "Escalate Conversation" at bounding box center [495, 421] width 109 height 16
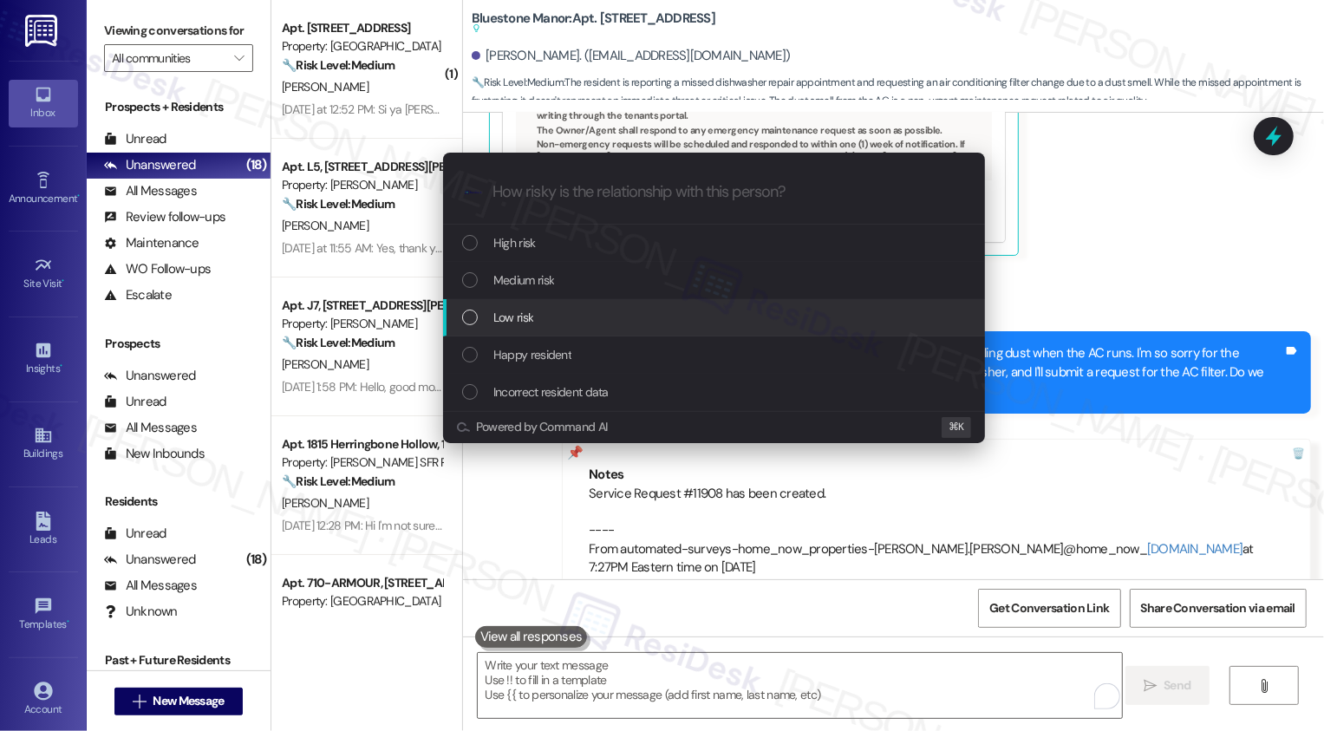
click at [512, 316] on span "Low risk" at bounding box center [513, 317] width 40 height 19
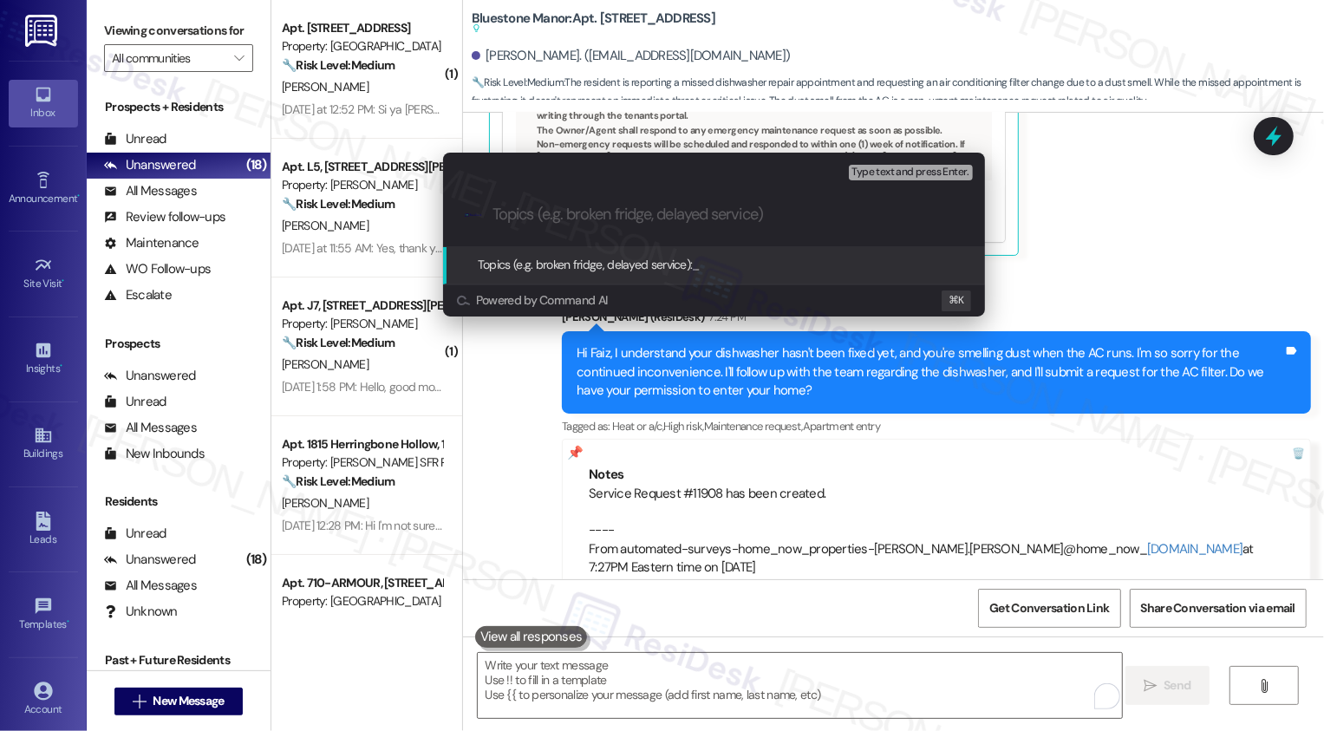
paste input "Work Order #11731-1 - dishwasher Service Request #11908"
click at [719, 212] on input "Work Order #11731-1 - dishwasher Service Request #11908" at bounding box center [721, 215] width 457 height 18
click at [493, 210] on input "Work Order #11731-1 - dishwasher Service Request #11908" at bounding box center [721, 215] width 457 height 18
click at [791, 213] on input "Follow-up: Work Order #11731-1 - dishwasher Service Request #11908" at bounding box center [721, 215] width 457 height 18
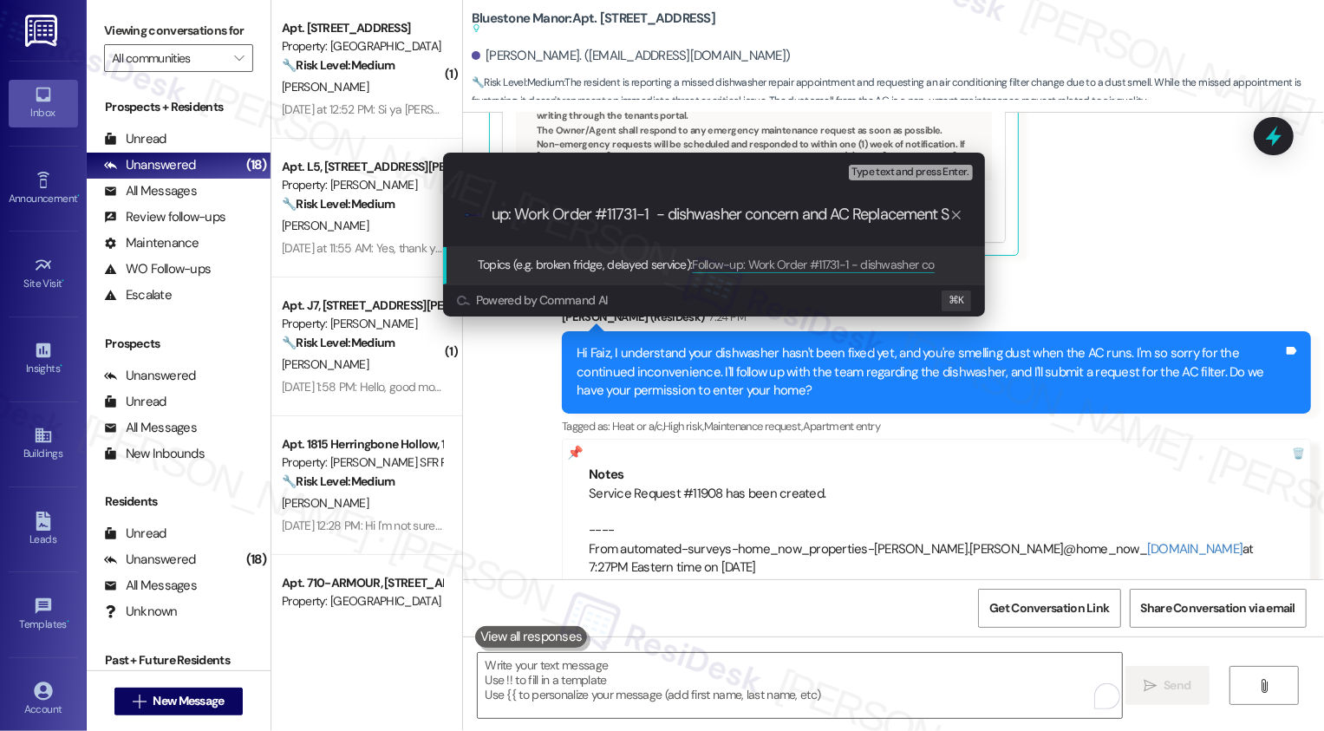
click at [852, 209] on input "Follow-up: Work Order #11731-1 - dishwasher concern and AC Replacement Service …" at bounding box center [721, 215] width 457 height 18
drag, startPoint x: 875, startPoint y: 209, endPoint x: 1102, endPoint y: 225, distance: 227.7
click at [1102, 225] on div "Escalate Conversation Low risk Topics (e.g. broken fridge, delayed service) Any…" at bounding box center [662, 365] width 1324 height 731
click at [852, 216] on input "Follow-up: Work Order #11731-1 - dishwasher concern and AC Filter Replacement S…" at bounding box center [721, 215] width 457 height 18
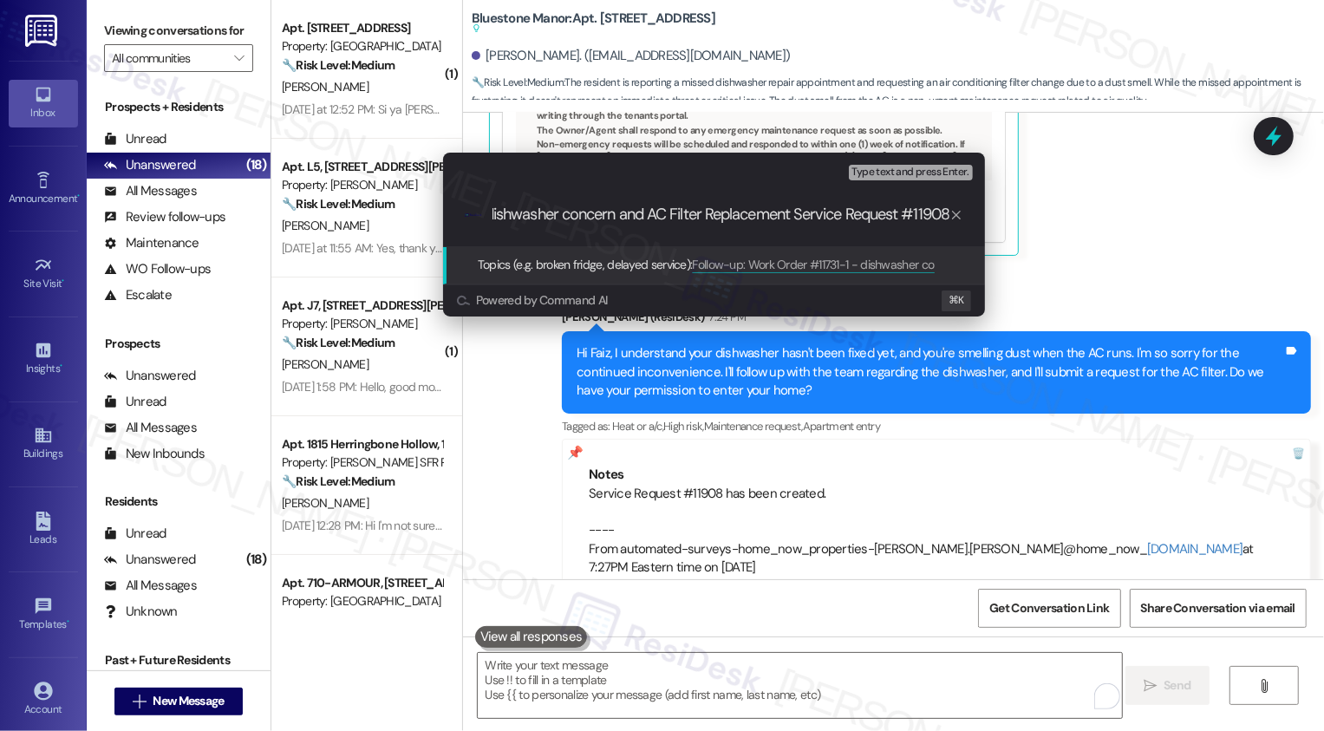
click at [793, 216] on input "Follow-up: Work Order #11731-1 - dishwasher concern and AC Filter Replacement S…" at bounding box center [721, 215] width 457 height 18
drag, startPoint x: 804, startPoint y: 210, endPoint x: 990, endPoint y: 217, distance: 186.6
click at [990, 217] on div "Escalate Conversation Low risk Topics (e.g. broken fridge, delayed service) Any…" at bounding box center [713, 234] width 585 height 198
click at [924, 224] on div ".cls-1{fill:#0a055f;}.cls-2{fill:#0cc4c4;} resideskLogoBlueOrange Follow-up: Wo…" at bounding box center [714, 215] width 542 height 62
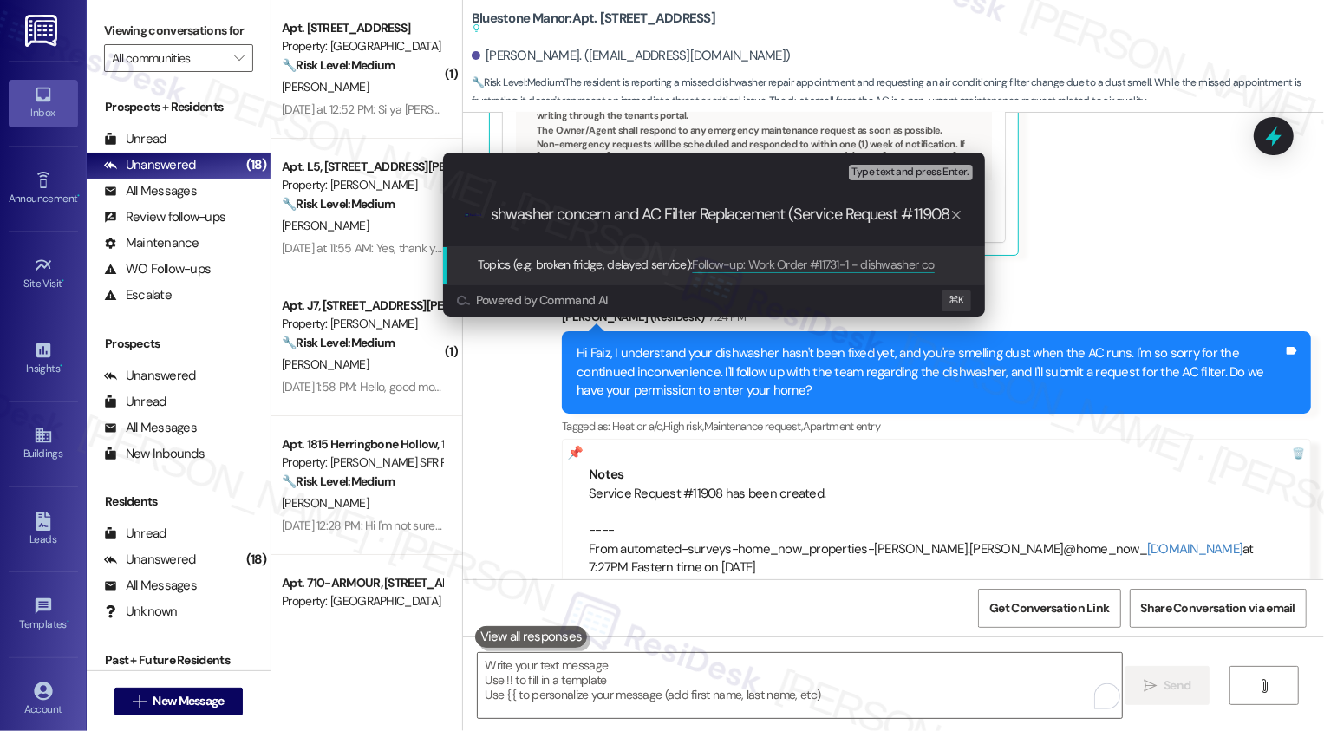
drag, startPoint x: 912, startPoint y: 216, endPoint x: 1005, endPoint y: 222, distance: 93.0
click at [1005, 222] on div "Escalate Conversation Low risk Topics (e.g. broken fridge, delayed service) Any…" at bounding box center [713, 234] width 585 height 198
click at [899, 212] on input "Follow-up: Work Order #11731-1 - dishwasher concern and AC Filter Replacement (…" at bounding box center [721, 215] width 457 height 18
click at [810, 218] on input "Follow-up: Work Order #11731-1 - dishwasher concern and AC Filter Replacement (…" at bounding box center [721, 215] width 457 height 18
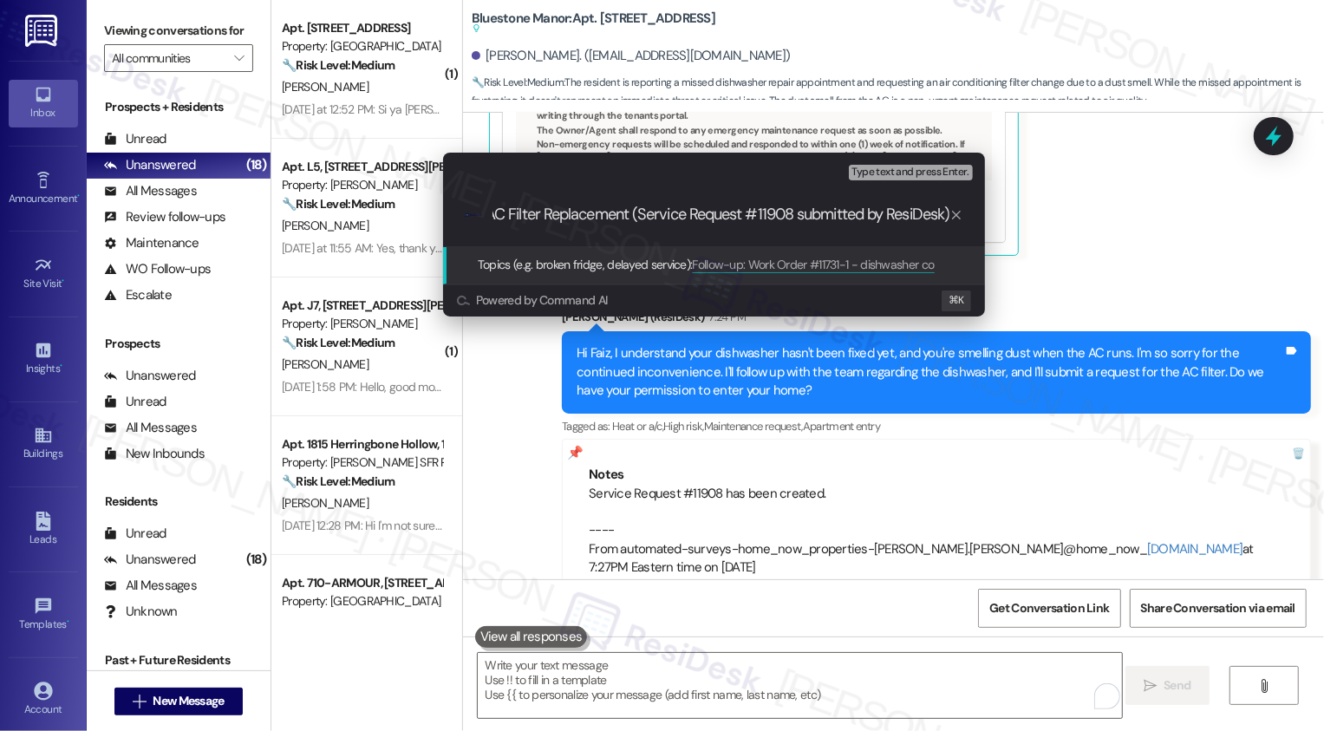
scroll to position [0, 0]
drag, startPoint x: 771, startPoint y: 205, endPoint x: 445, endPoint y: 201, distance: 326.1
click at [442, 201] on div "Escalate Conversation Low risk Topics (e.g. broken fridge, delayed service) Any…" at bounding box center [714, 234] width 551 height 163
click at [534, 216] on input "Follow-up: Work Order #11731-1 - dishwasher concern and AC Filter Replacement (…" at bounding box center [721, 215] width 457 height 18
click at [712, 214] on input "Follow-up: Work Order #11731-1 - dishwasher concern and AC Filter Replacement (…" at bounding box center [721, 215] width 457 height 18
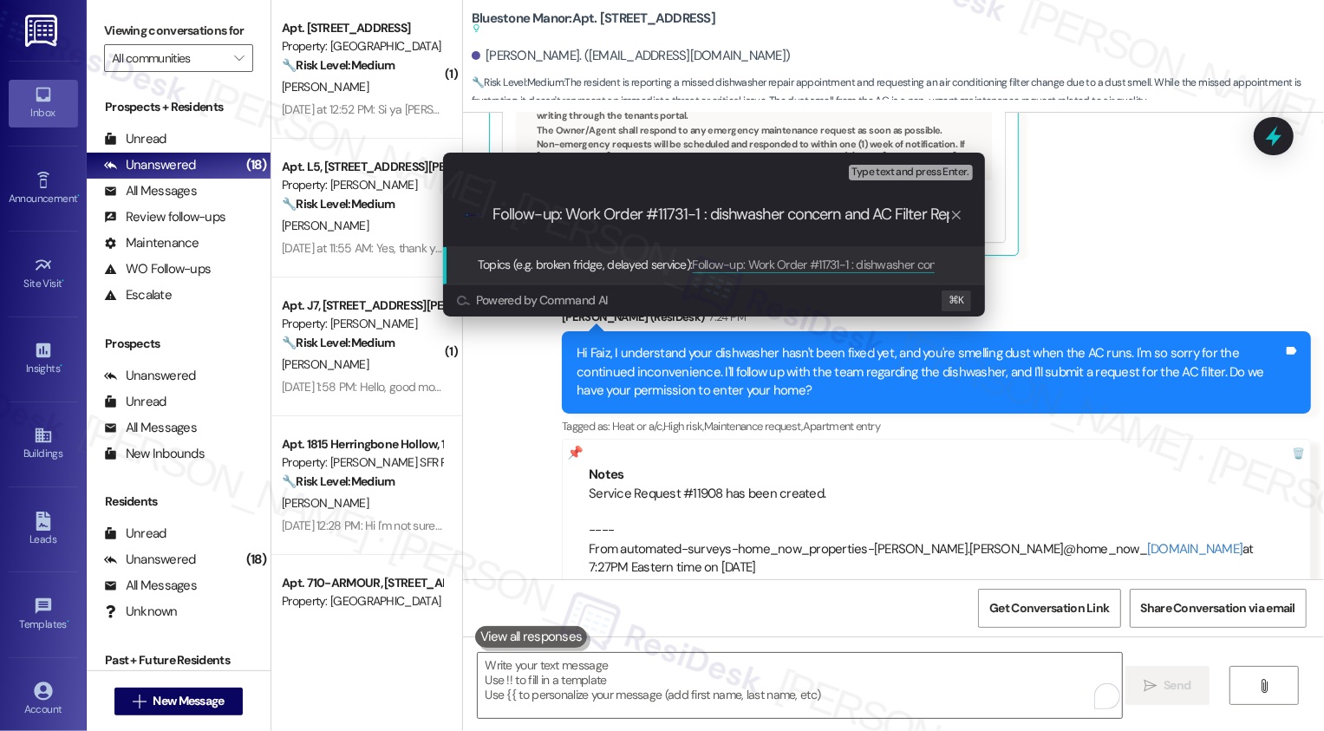
type input "Follow-up: Work Order #11731-1: dishwasher concern and AC Filter Replacement (S…"
click at [708, 212] on input "Follow-up: Work Order #11731-1: dishwasher concern and AC Filter Replacement (S…" at bounding box center [721, 215] width 457 height 18
drag, startPoint x: 558, startPoint y: 213, endPoint x: 956, endPoint y: 224, distance: 398.2
click at [956, 224] on div "Follow-up: Work Order #11731-1: dishwasher concern and AC Filter Replacement (S…" at bounding box center [728, 215] width 471 height 18
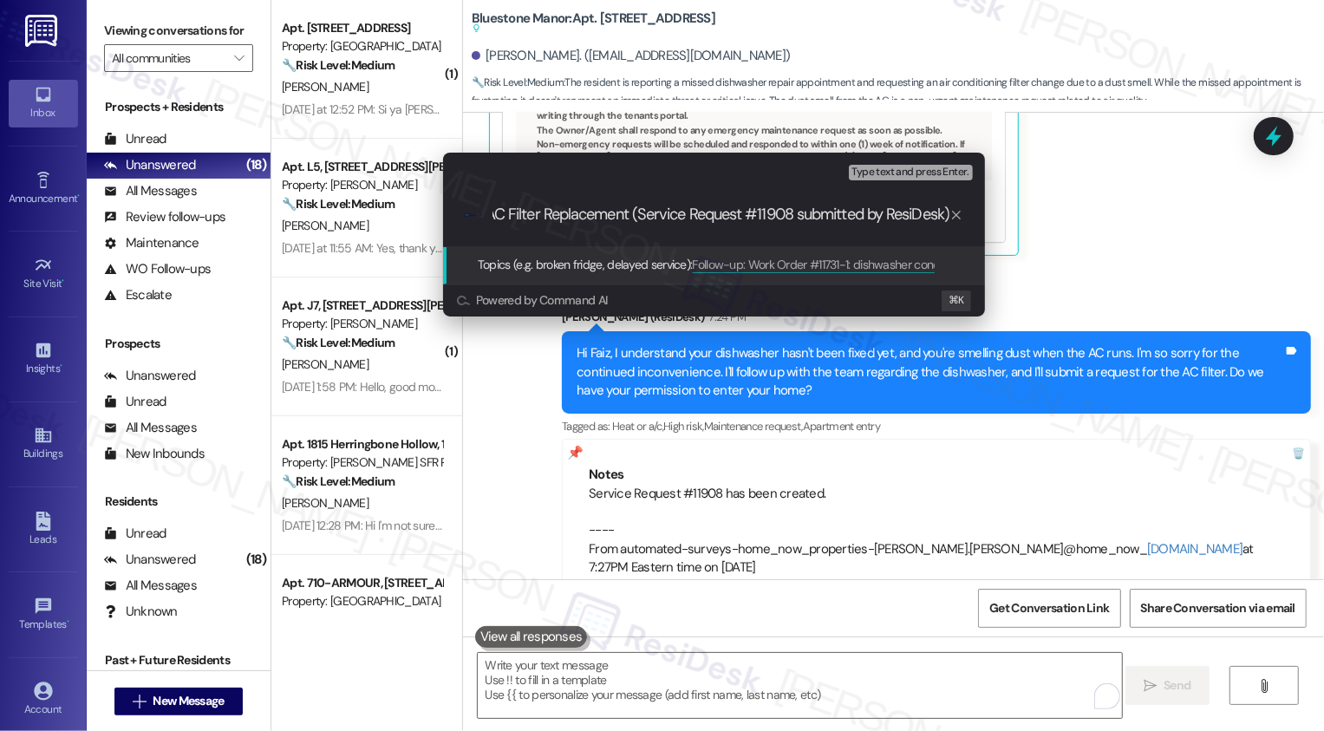
click at [867, 217] on input "Follow-up: Work Order #11731-1: dishwasher concern and AC Filter Replacement (S…" at bounding box center [721, 215] width 457 height 18
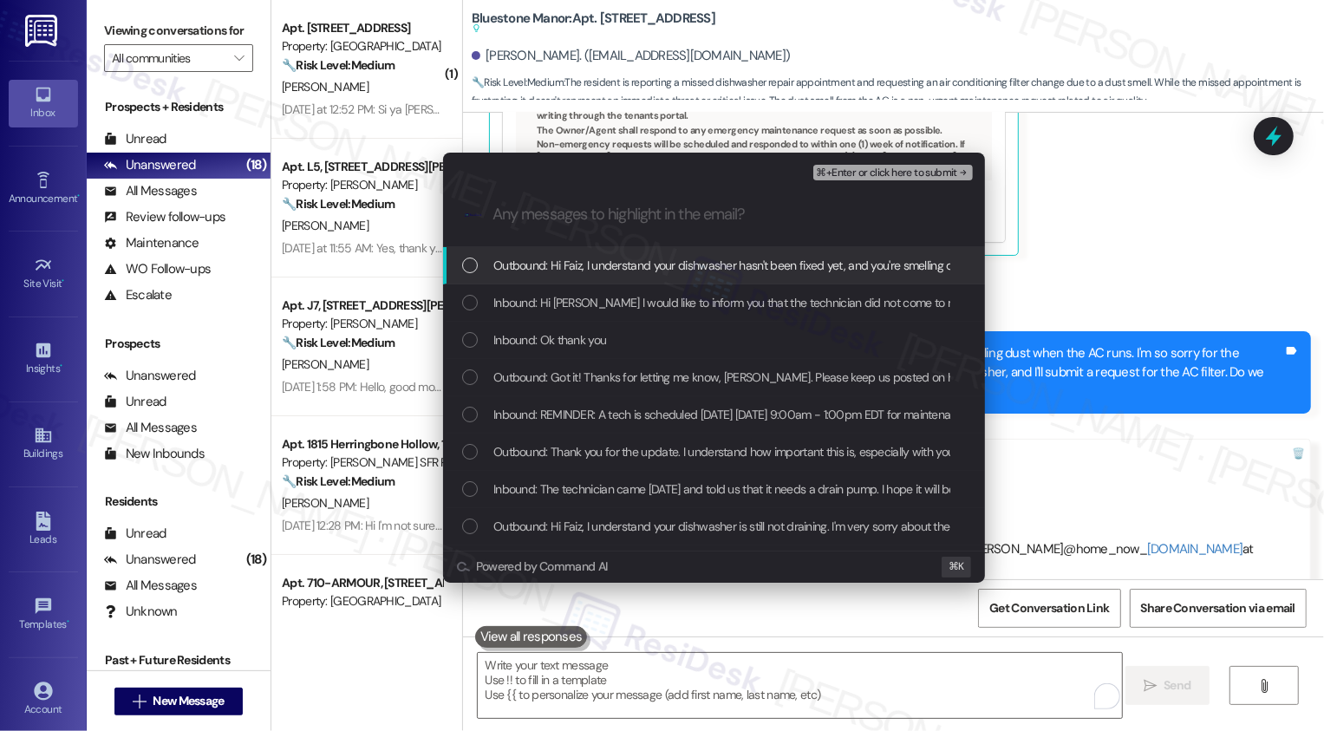
scroll to position [0, 0]
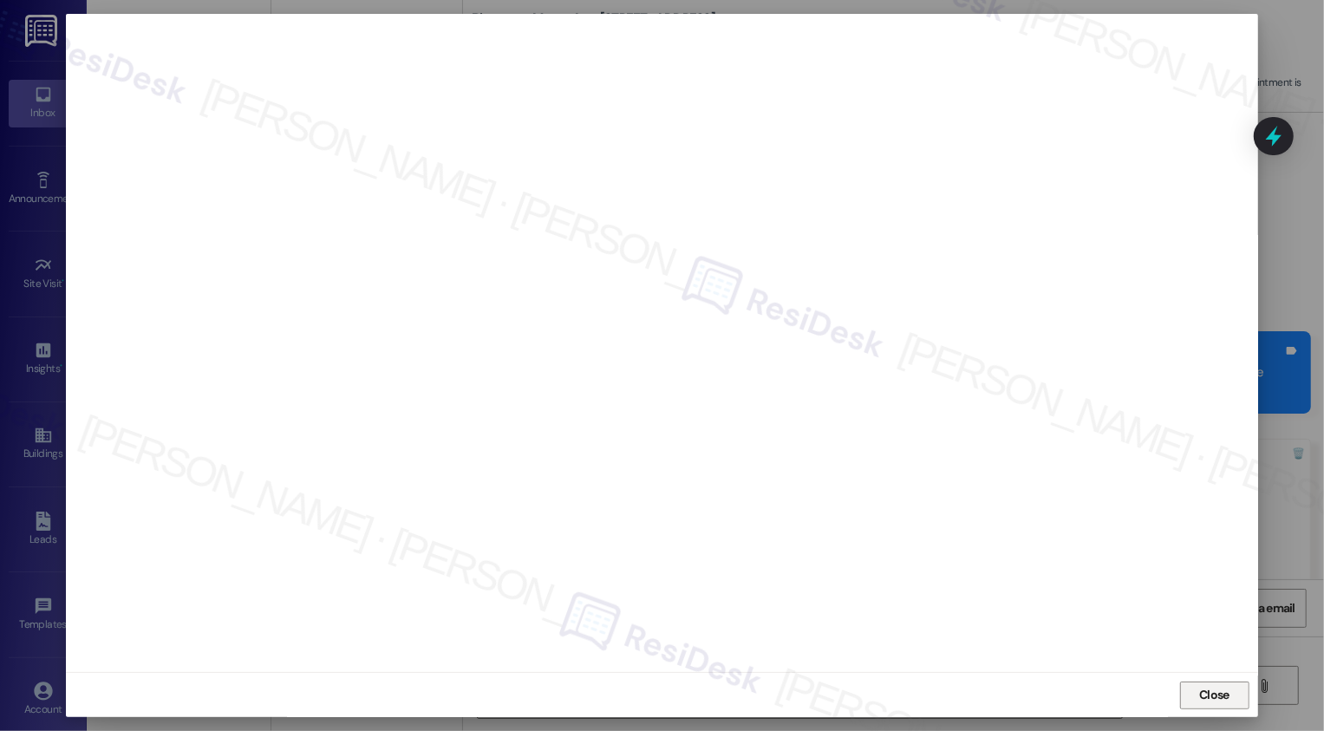
click at [1217, 702] on button "Close" at bounding box center [1214, 696] width 69 height 28
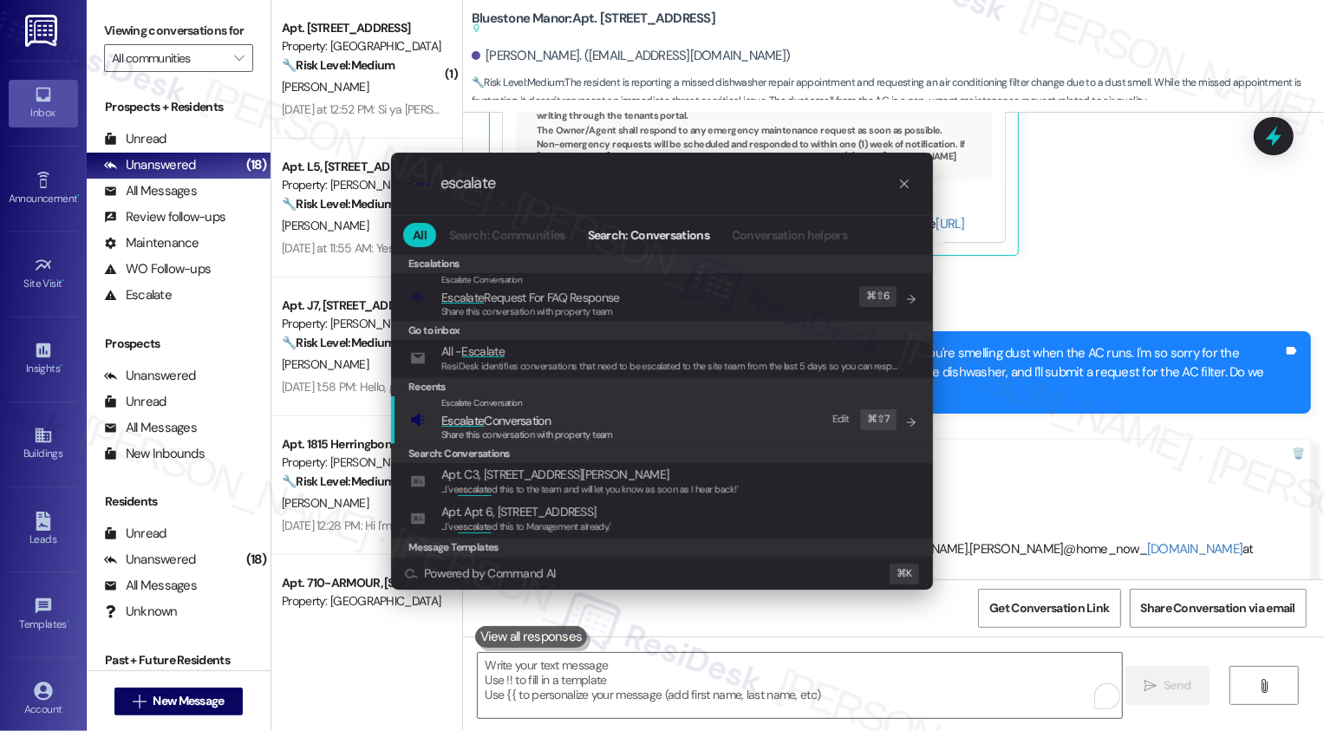
type input "escalate"
click at [577, 418] on span "Escalate Conversation" at bounding box center [527, 420] width 172 height 19
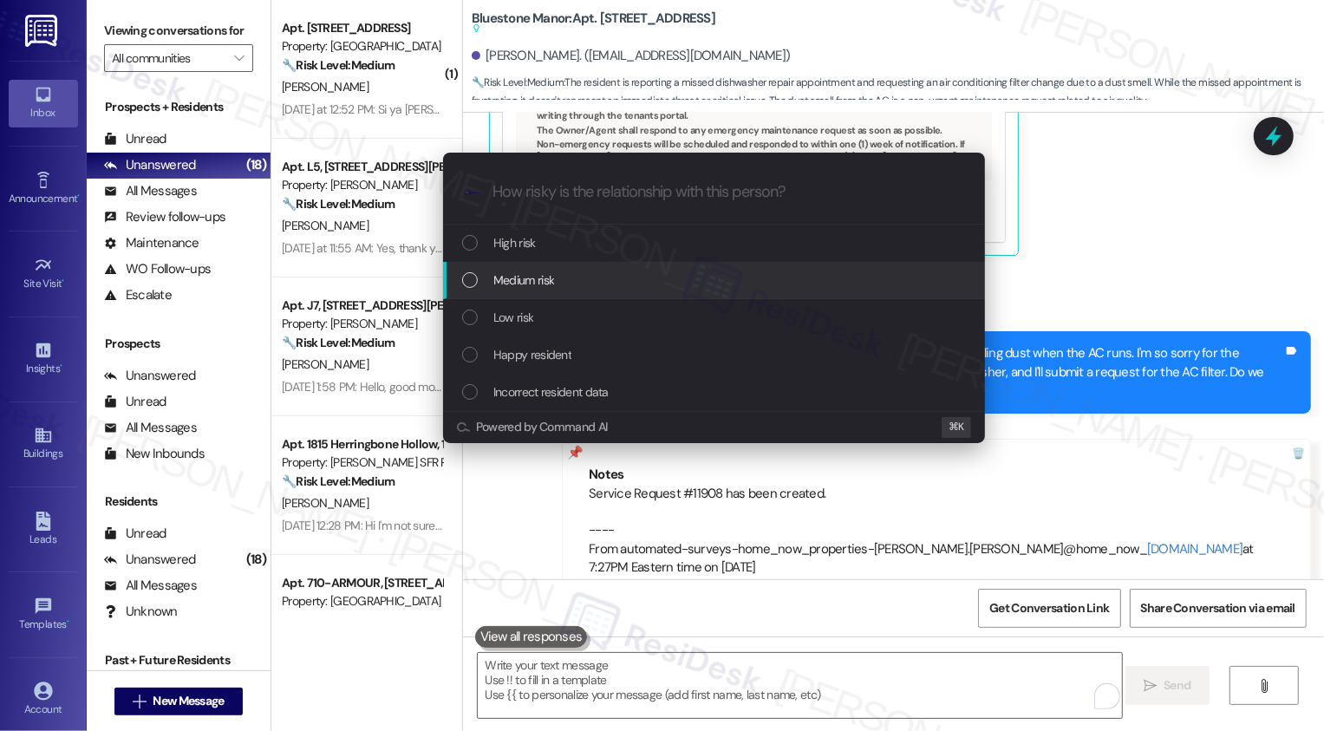
click at [505, 284] on span "Medium risk" at bounding box center [523, 280] width 61 height 19
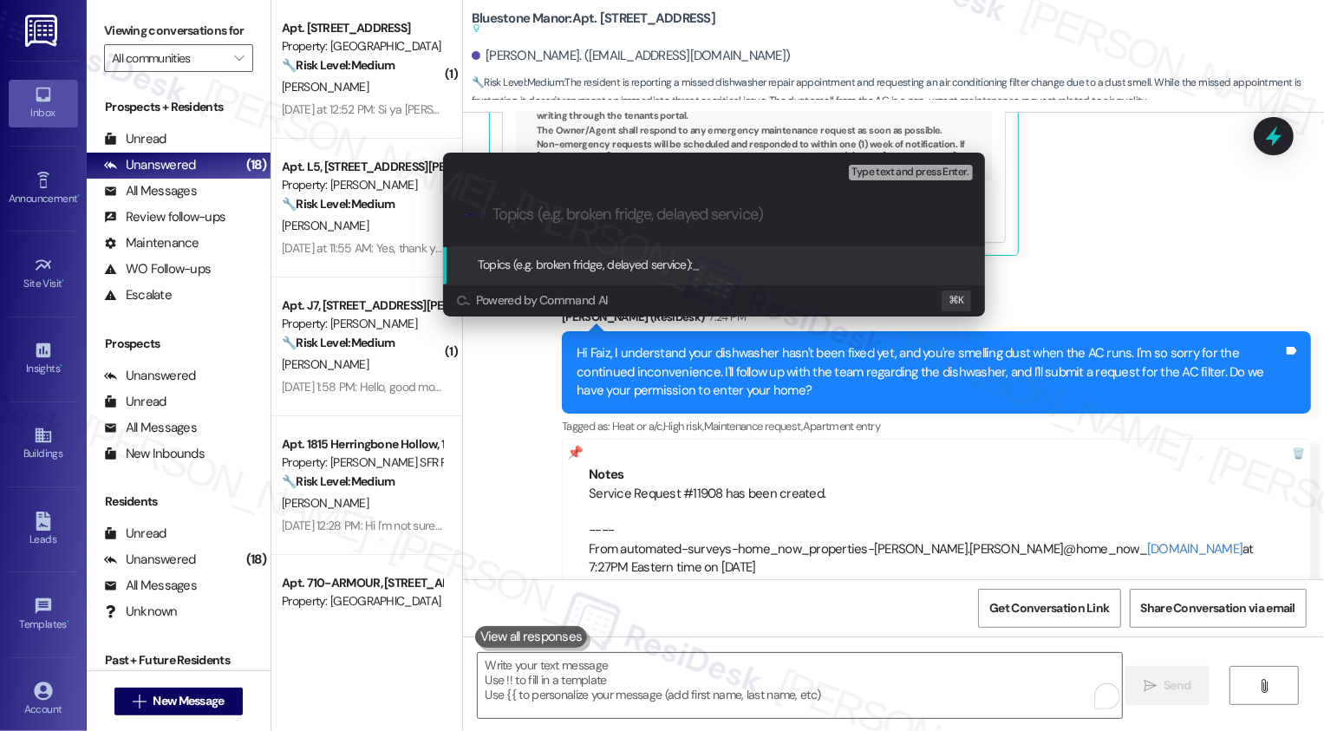
paste input "Follow-up: Work Order #11731-1: dishwasher concern and AC Filter Replacement (S…"
type input "Follow-up: Work Order #11731-1: dishwasher concern and AC Filter Replacement (S…"
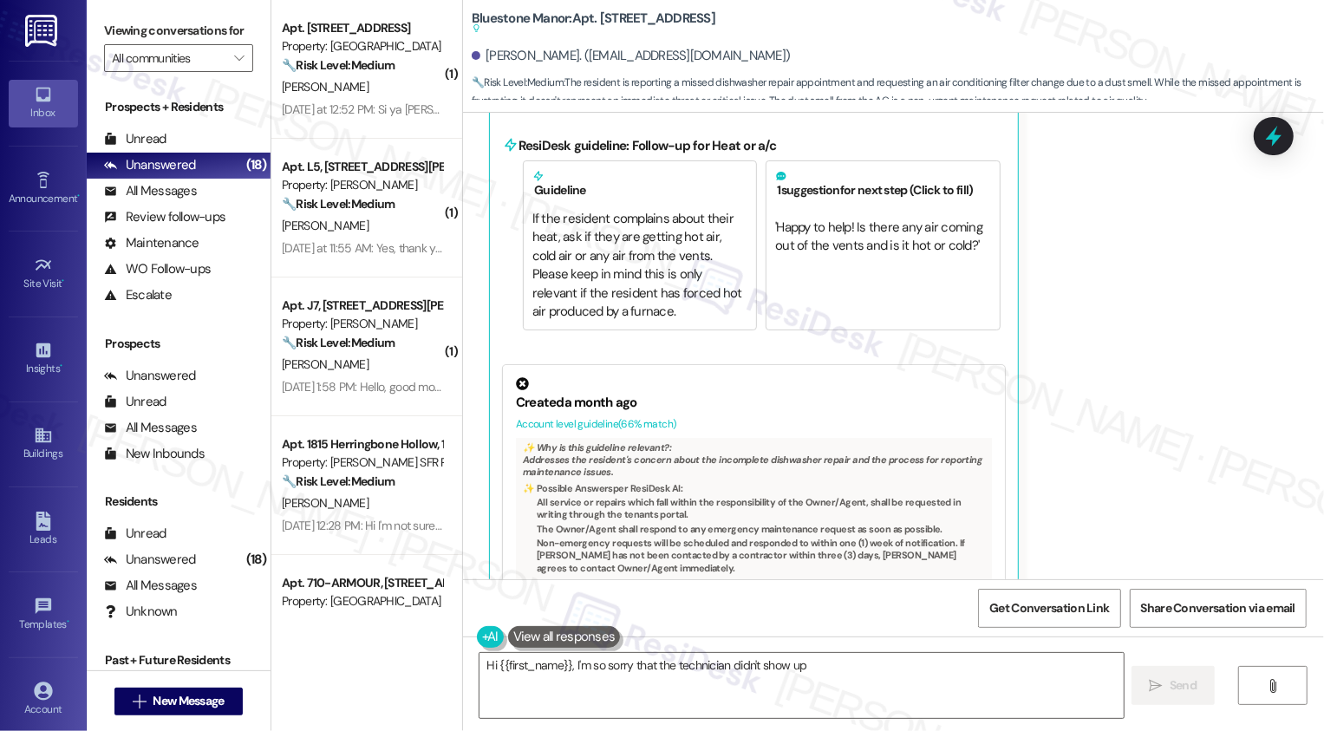
scroll to position [2811, 0]
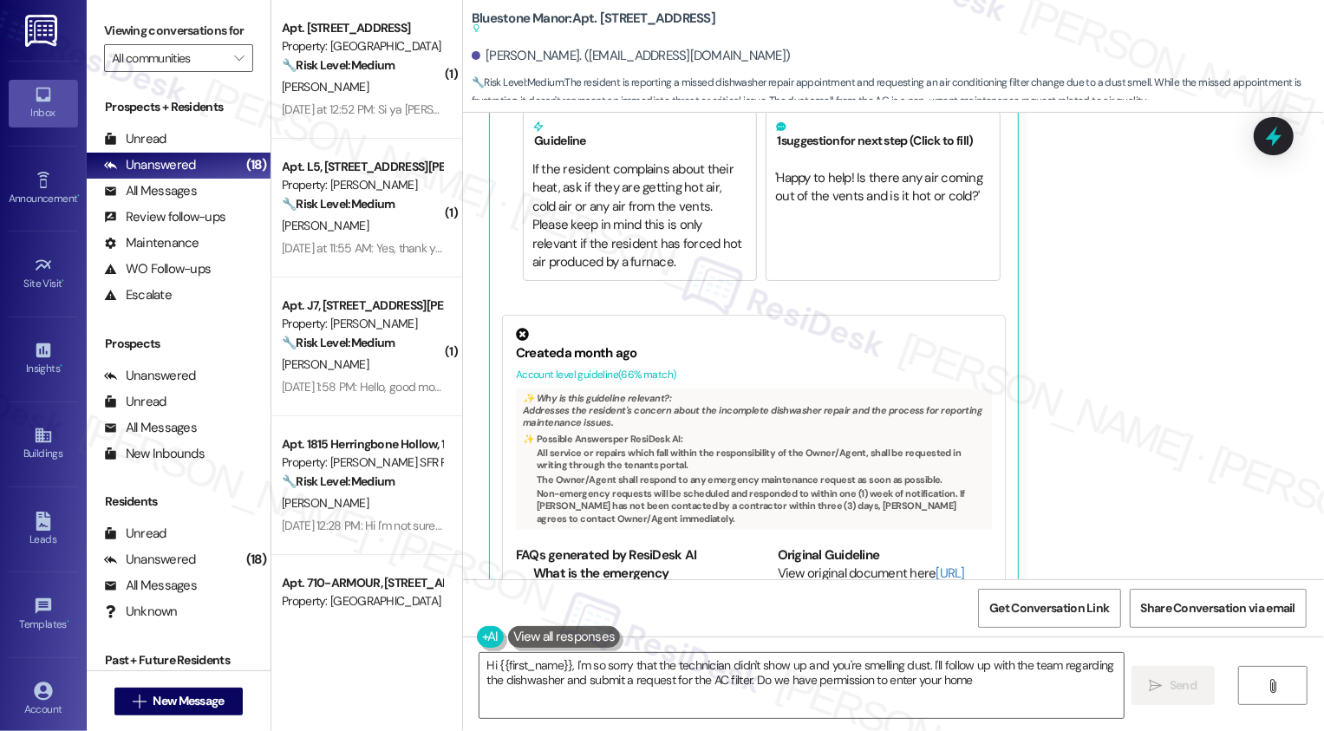
type textarea "Hi {{first_name}}, I'm so sorry that the technician didn't show up and you're s…"
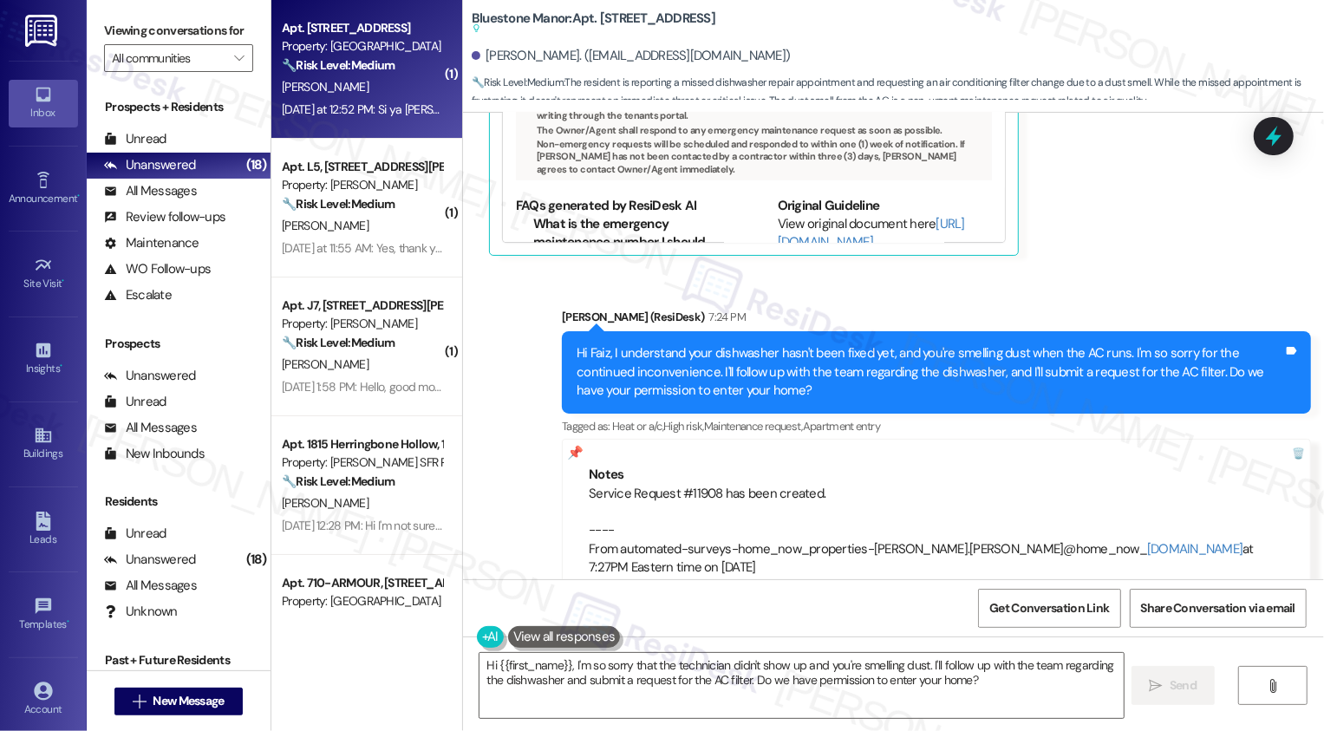
click at [321, 120] on div "Yesterday at 12:52 PM: Si ya hablé aquí cuando se vino aquí hace como un mes en…" at bounding box center [362, 110] width 164 height 22
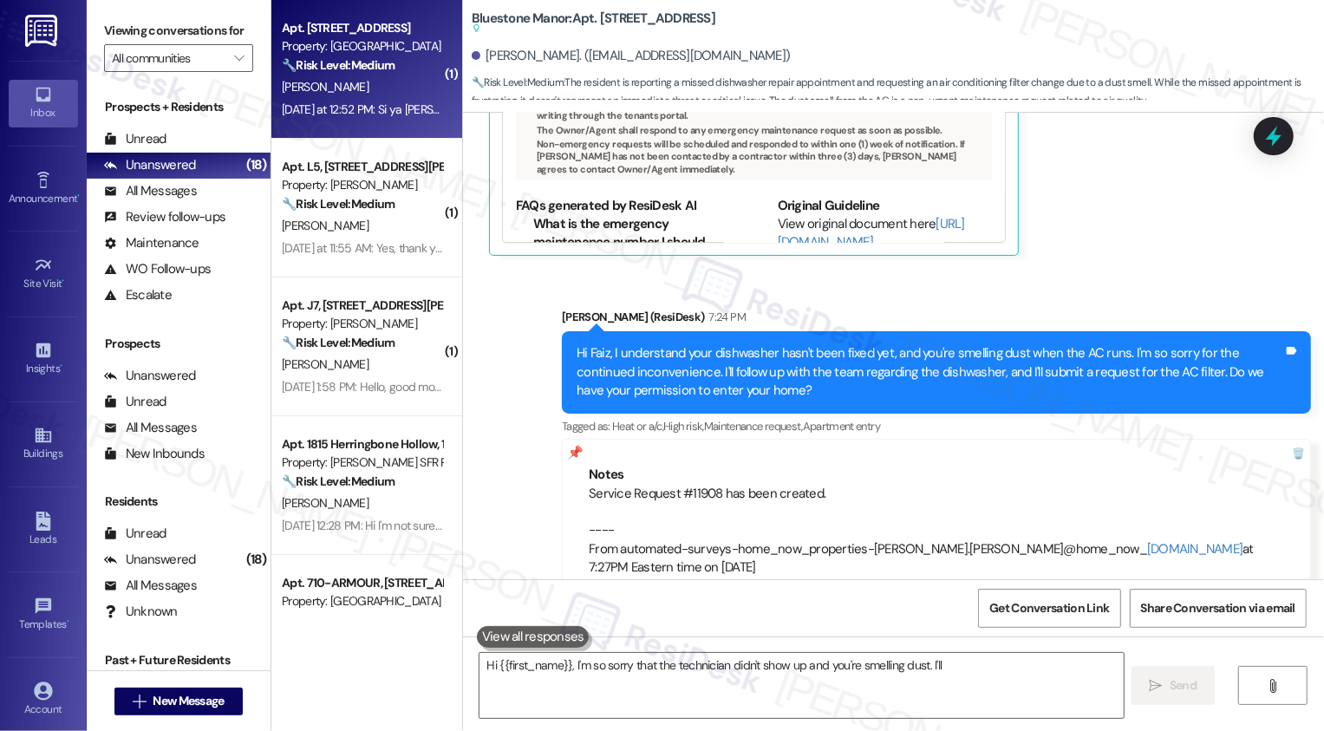
type textarea "Hi {{first_name}}, I'm so sorry that the technician didn't show up and you're s…"
click at [321, 120] on div "Yesterday at 12:52 PM: Si ya hablé aquí cuando se vino aquí hace como un mes en…" at bounding box center [362, 110] width 164 height 22
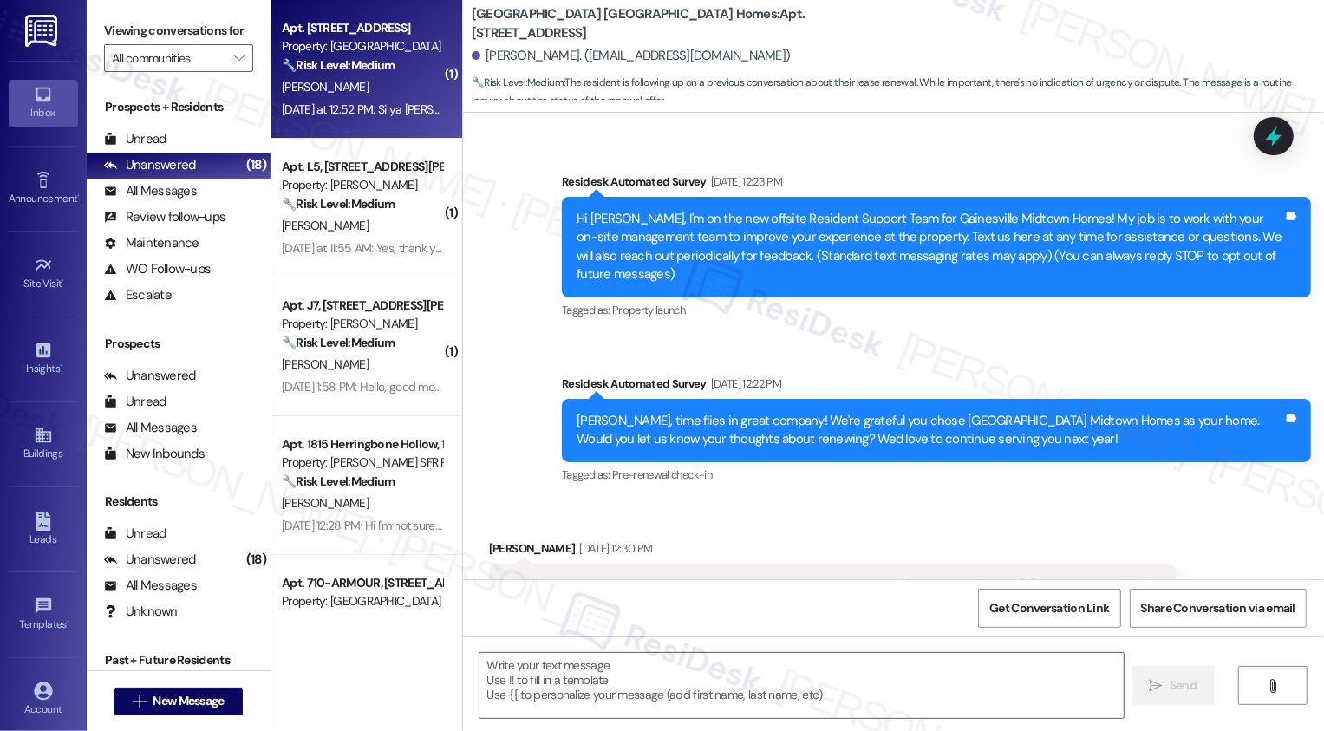
type textarea "Fetching suggested responses. Please feel free to read through the conversation…"
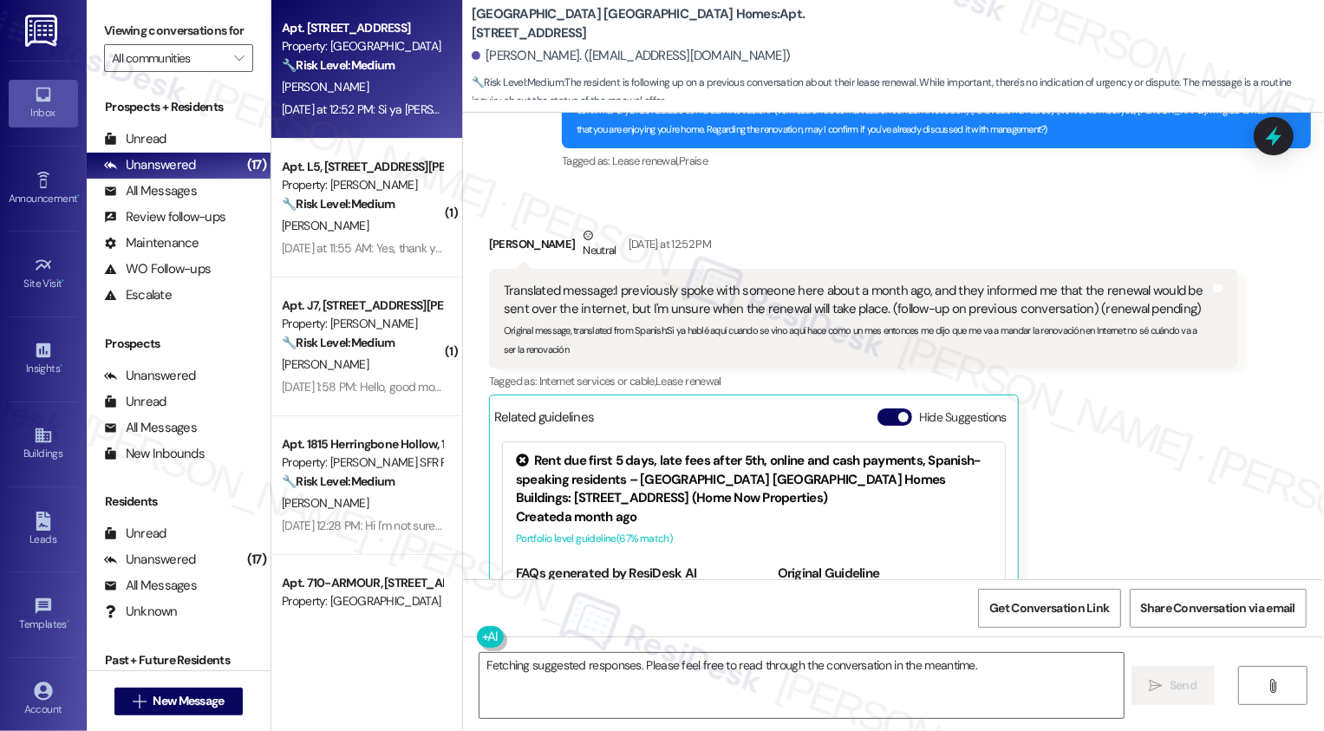
scroll to position [859, 0]
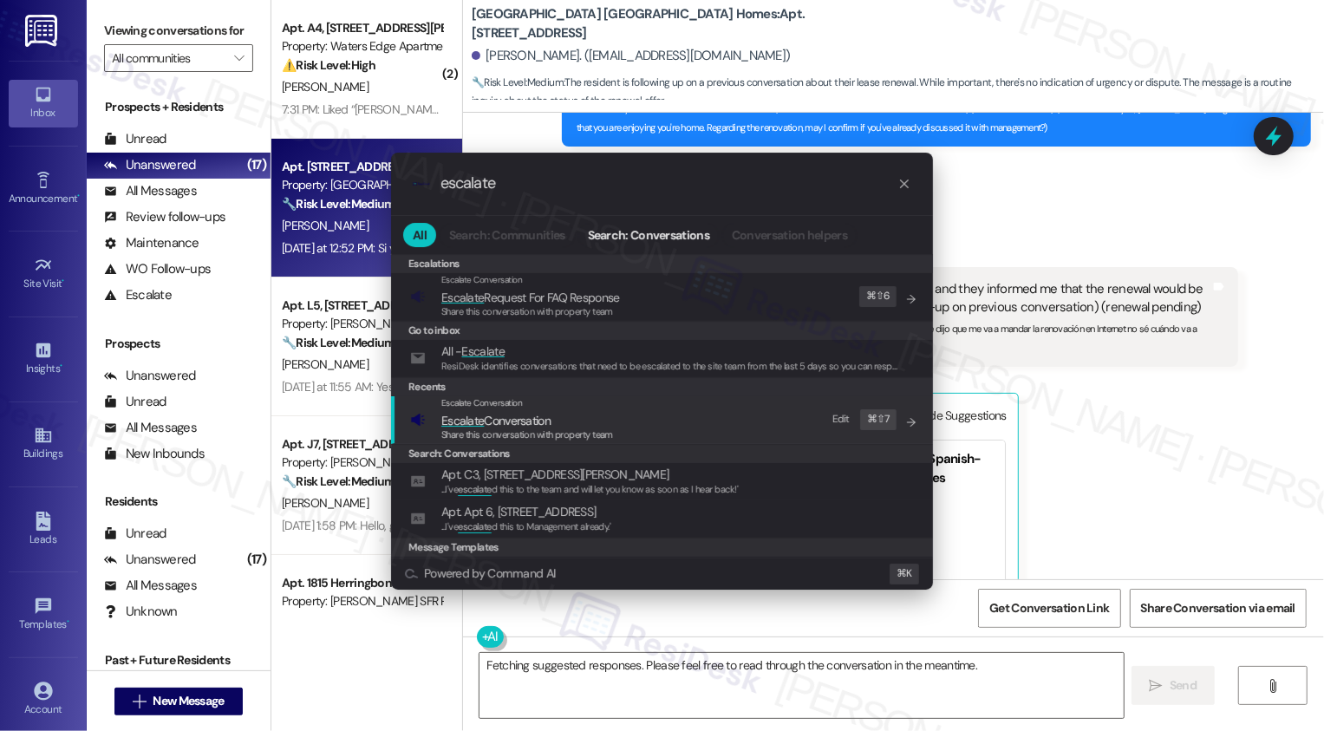
type input "escalate"
click at [561, 417] on span "Escalate Conversation" at bounding box center [527, 420] width 172 height 19
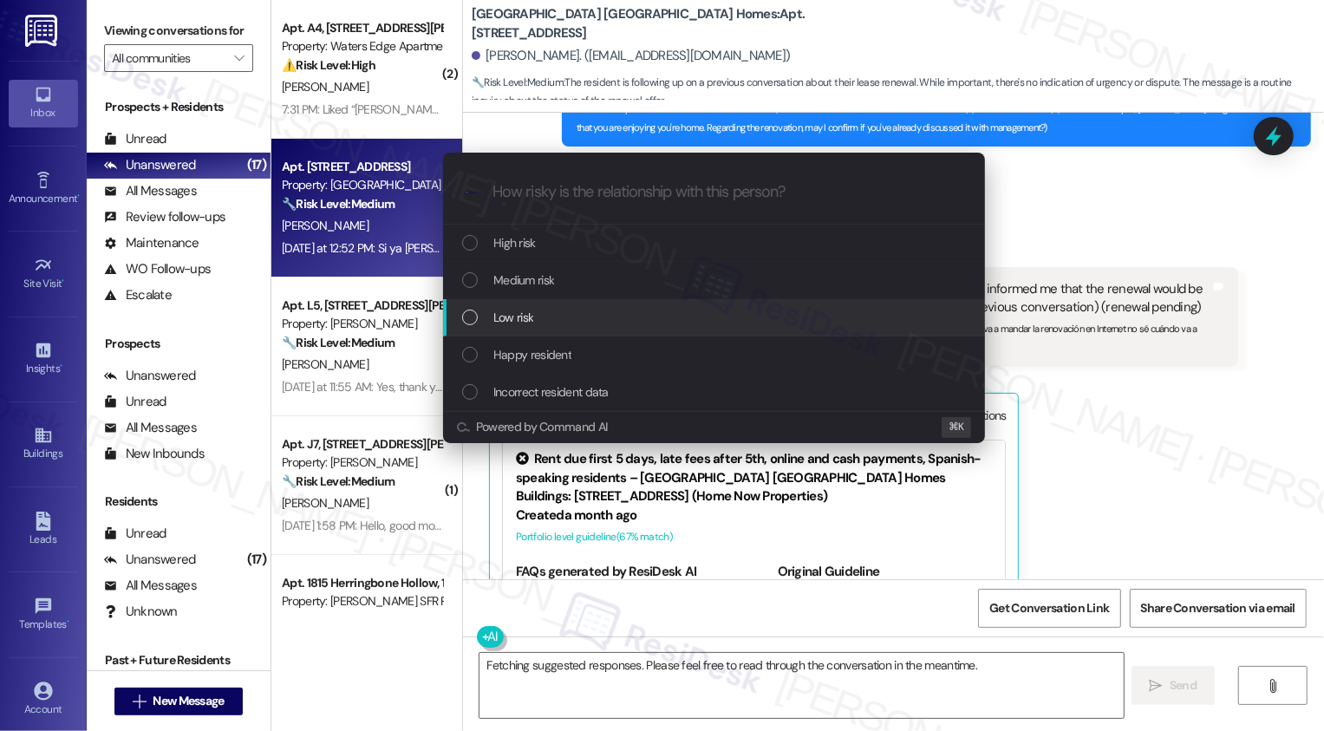
click at [503, 317] on span "Low risk" at bounding box center [513, 317] width 40 height 19
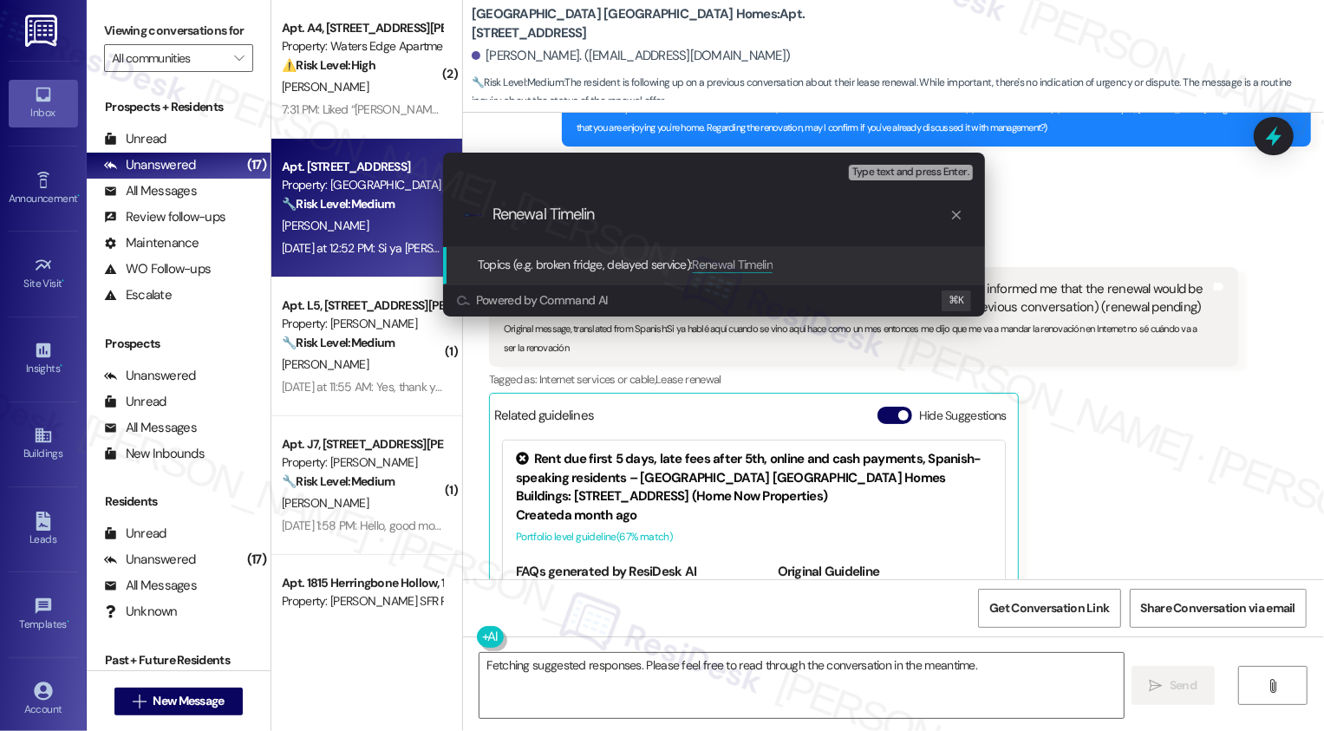
type input "Renewal Timeline"
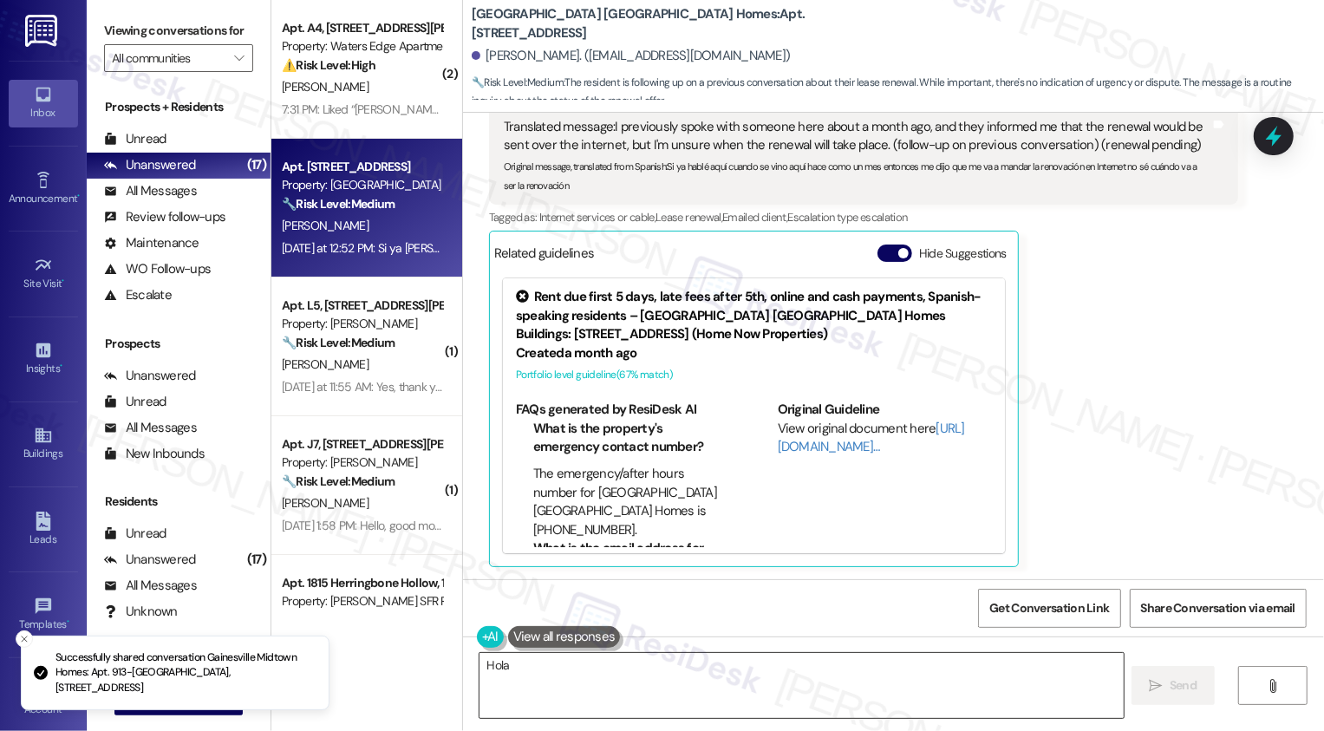
scroll to position [1022, 0]
click at [643, 679] on textarea "Hola {{first_name}}! I understand you're waiting for the renewal offer online. …" at bounding box center [802, 685] width 644 height 65
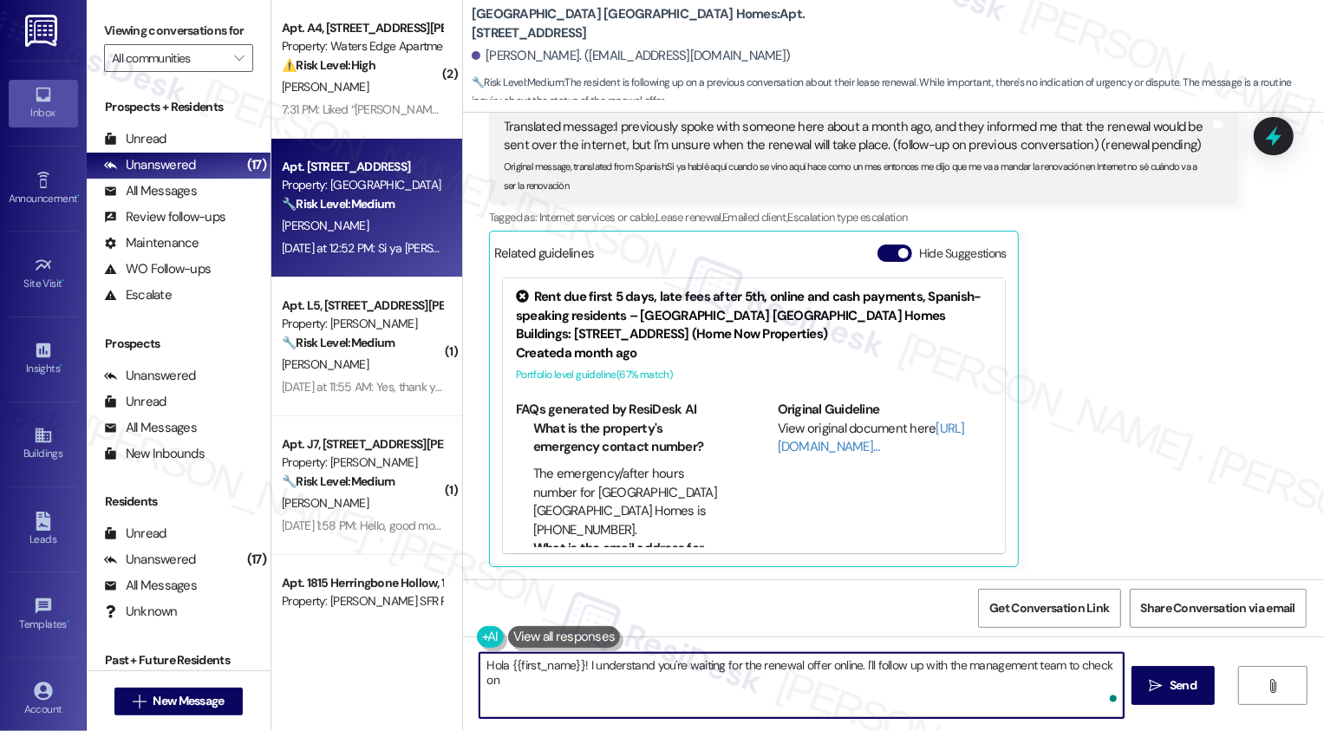
click at [643, 679] on textarea "Hola {{first_name}}! I understand you're waiting for the renewal offer online. …" at bounding box center [802, 685] width 644 height 65
click at [832, 666] on textarea "Hola {{first_name}}! I understand you're waiting for the renewal offer online. …" at bounding box center [802, 685] width 644 height 65
click at [832, 666] on textarea "Hola {{first_name}}! I understand you're waiting for the renewal offer online. …" at bounding box center [800, 685] width 644 height 65
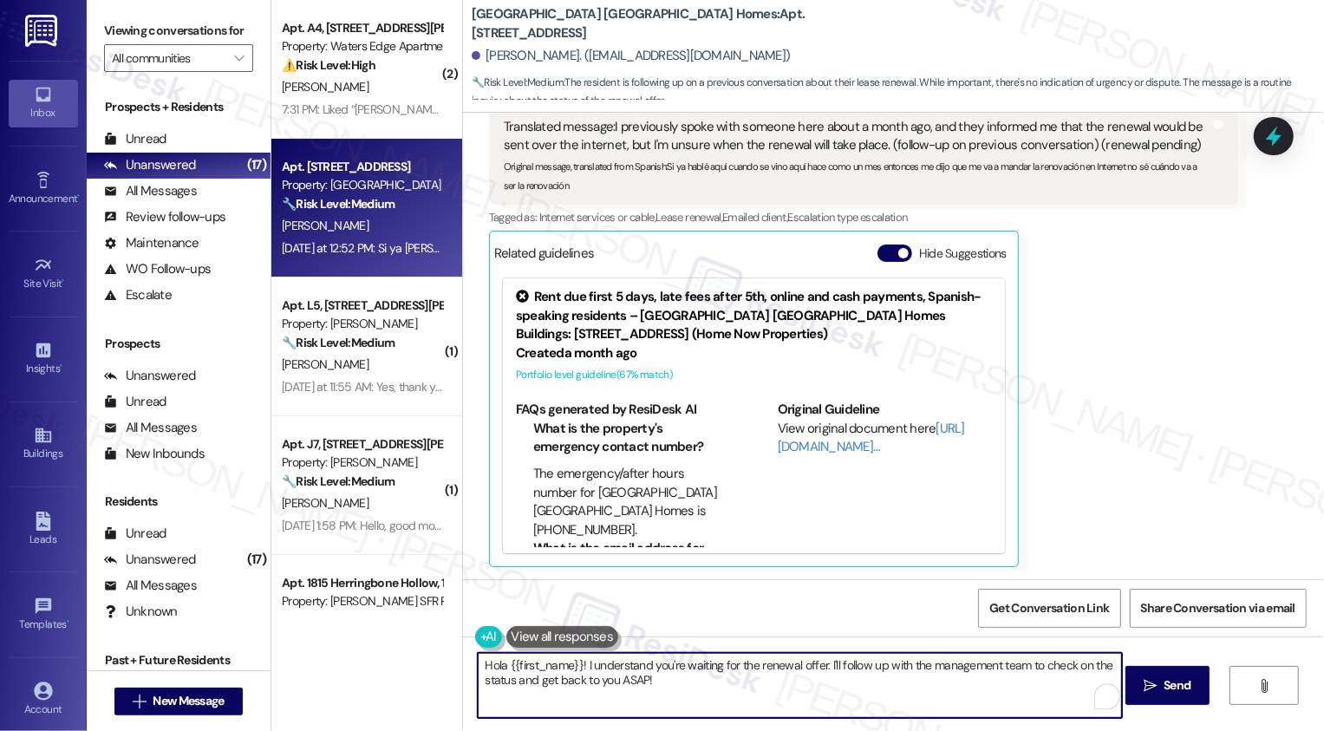
click at [630, 680] on textarea "Hola {{first_name}}! I understand you're waiting for the renewal offer. I'll fo…" at bounding box center [800, 685] width 644 height 65
click at [570, 632] on button at bounding box center [562, 637] width 113 height 22
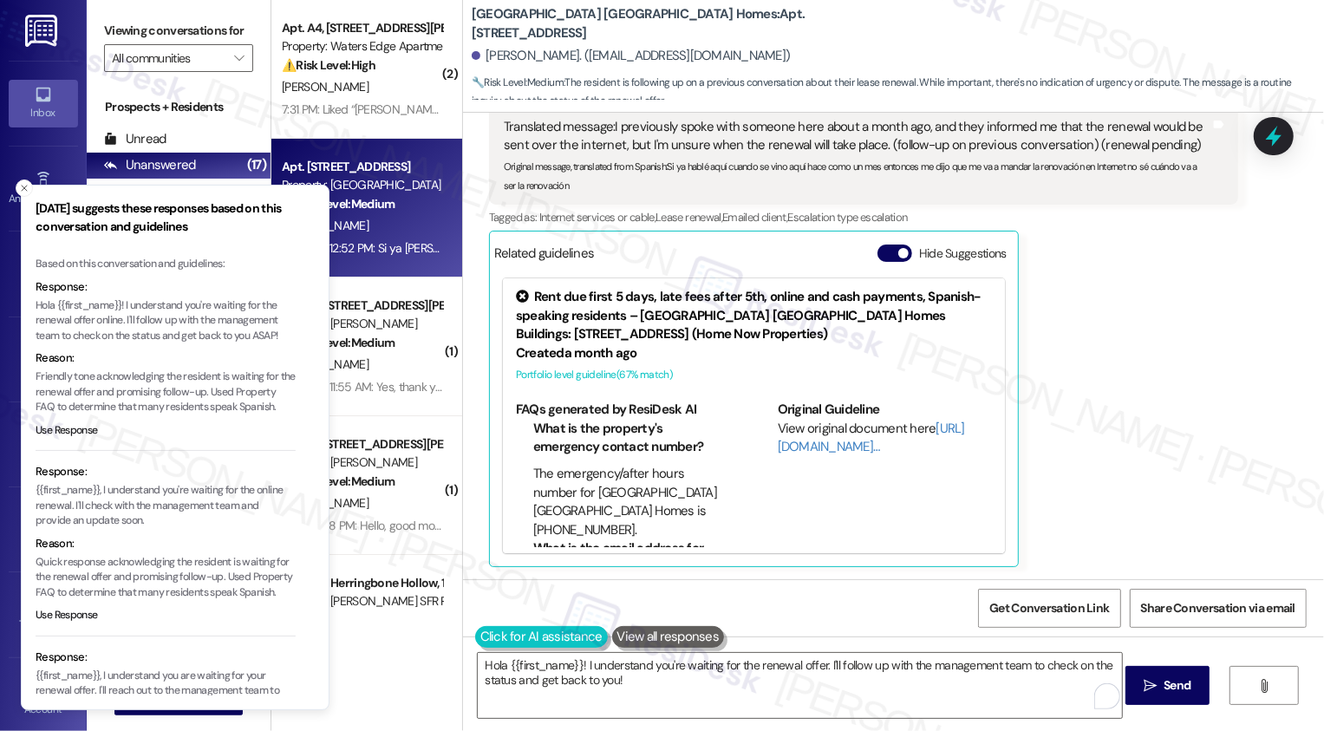
click at [482, 639] on button at bounding box center [541, 637] width 133 height 22
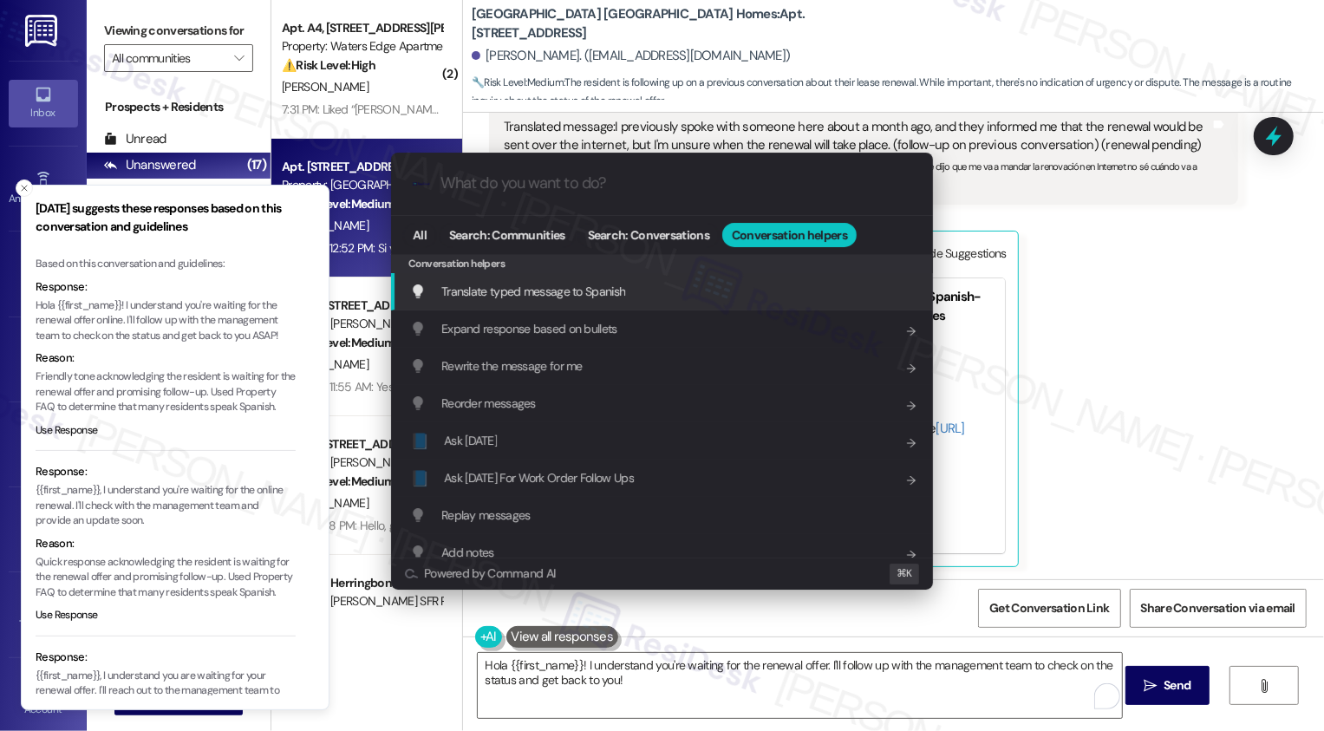
click at [595, 298] on span "Translate typed message to Spanish" at bounding box center [533, 292] width 184 height 16
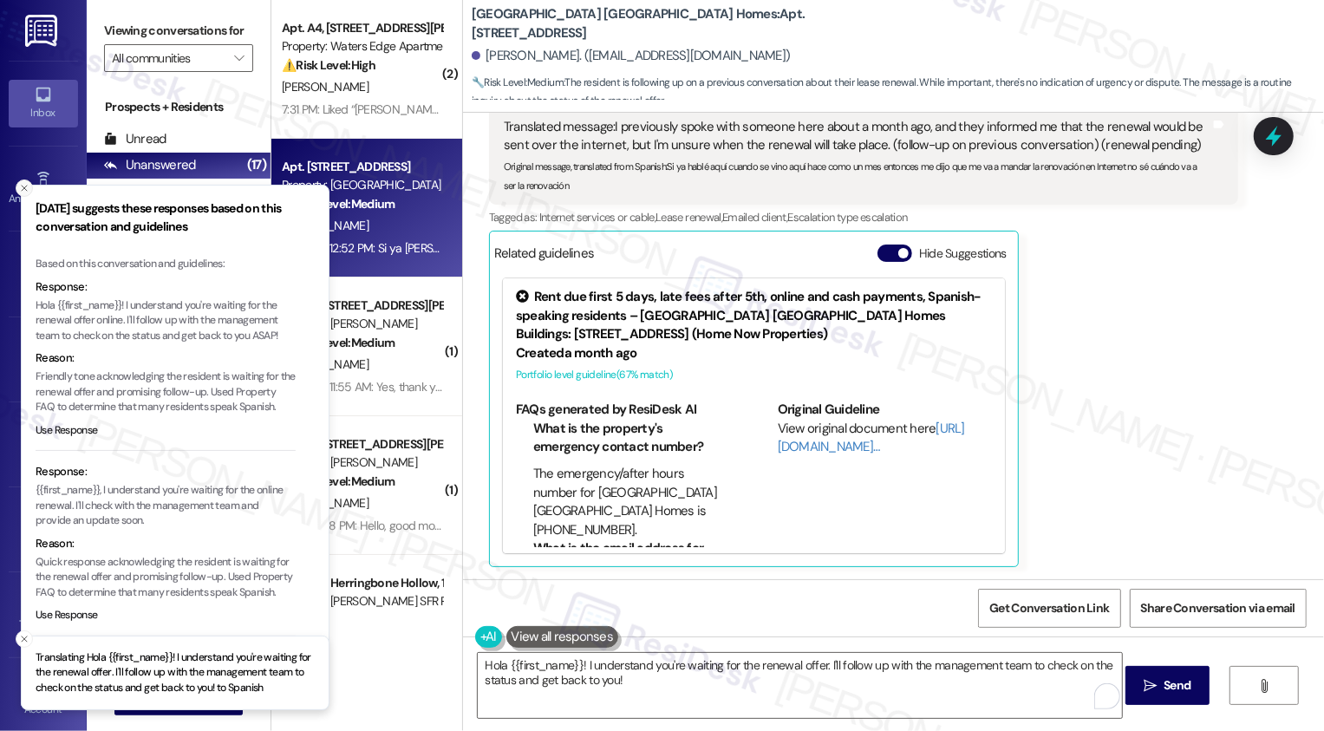
click at [24, 187] on icon "Close toast" at bounding box center [24, 188] width 10 height 10
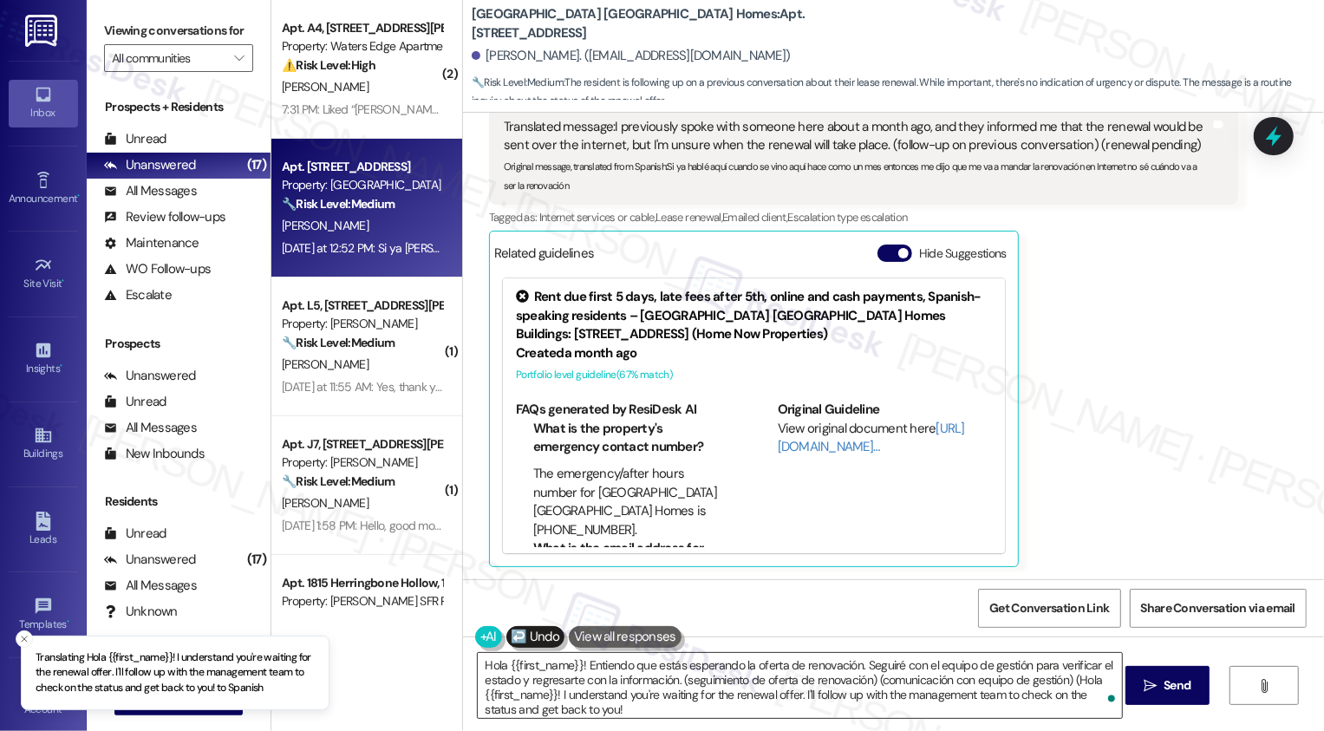
type textarea "Hola {{first_name}}! Entiendo que estás esperando la oferta de renovación. Segu…"
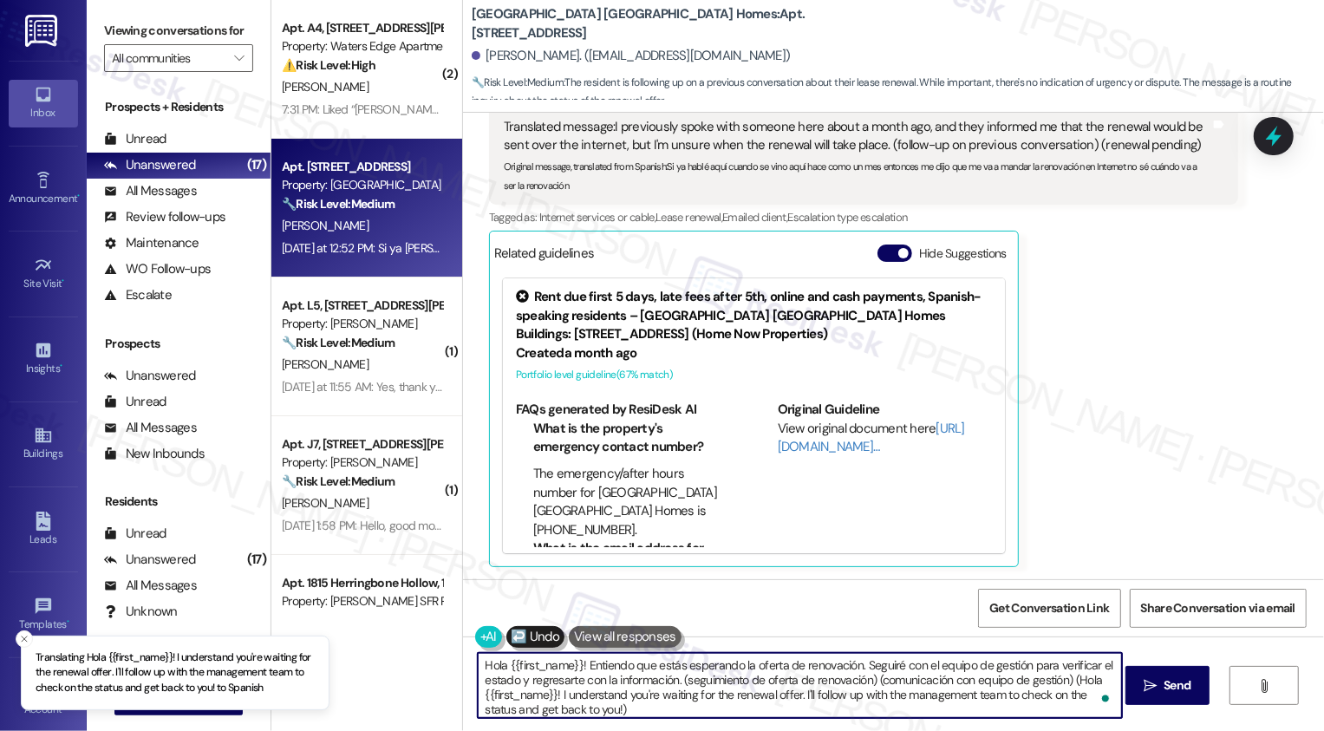
scroll to position [4, 0]
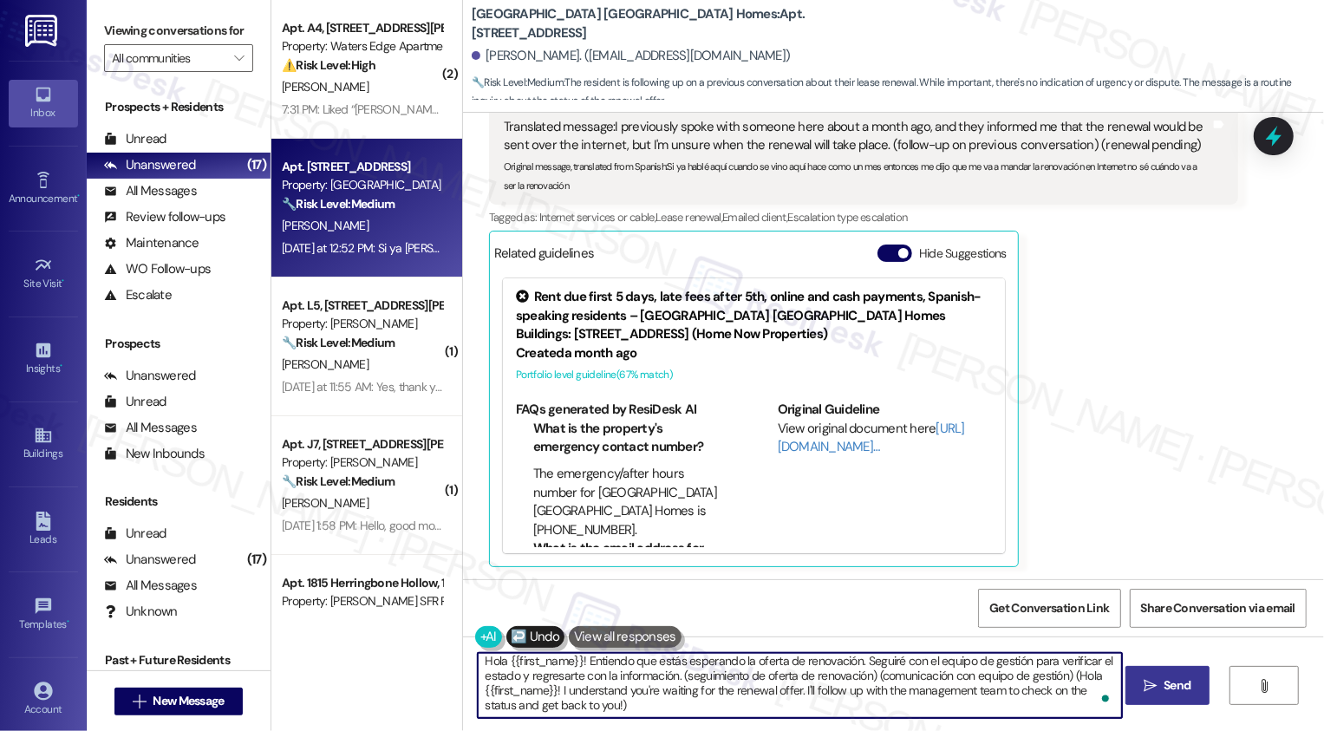
click at [1191, 691] on span "Send" at bounding box center [1177, 685] width 34 height 18
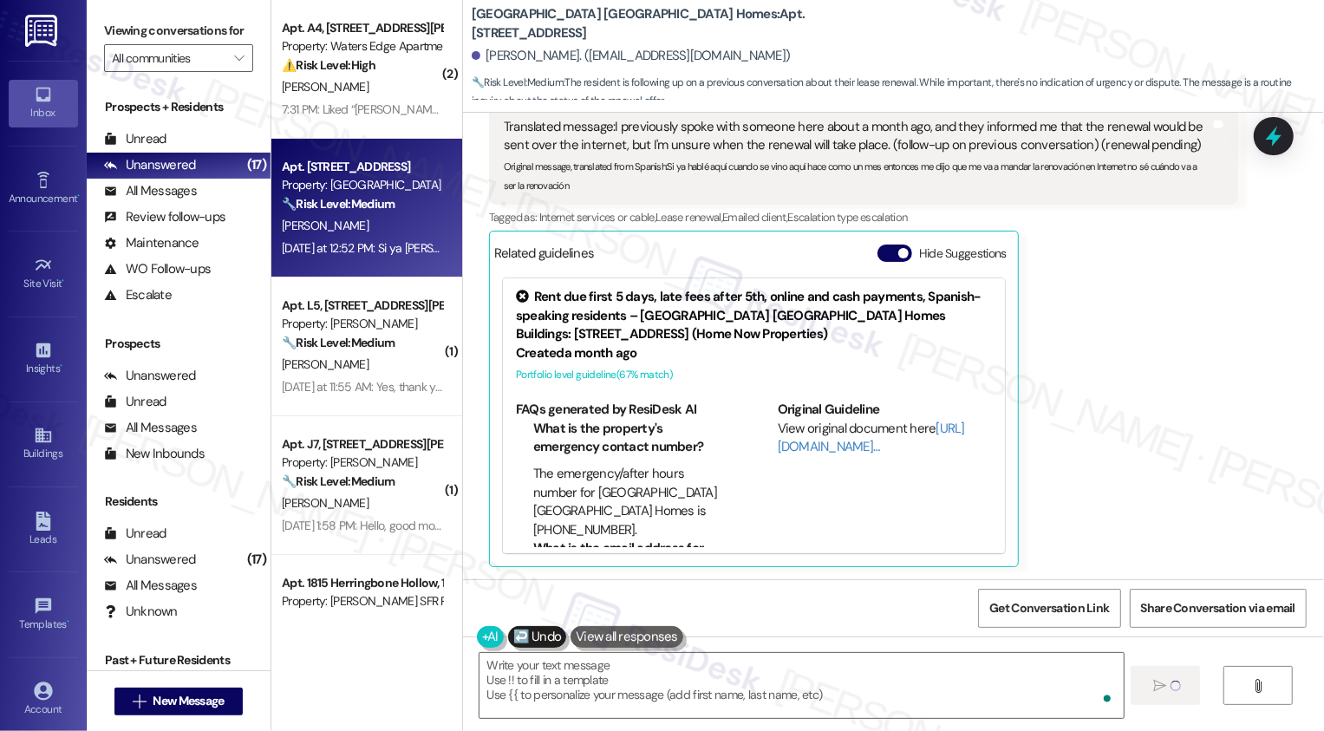
type textarea "Fetching suggested responses. Please feel free to read through the conversation…"
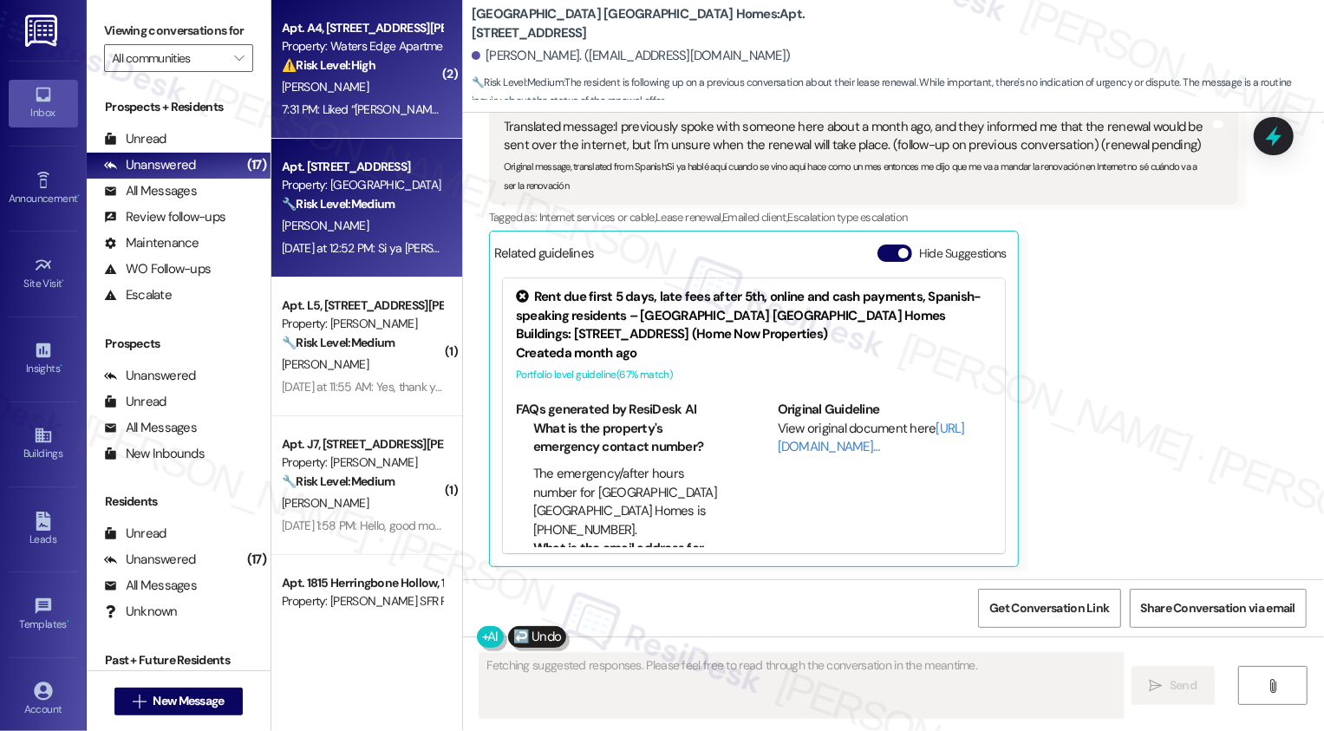
scroll to position [0, 0]
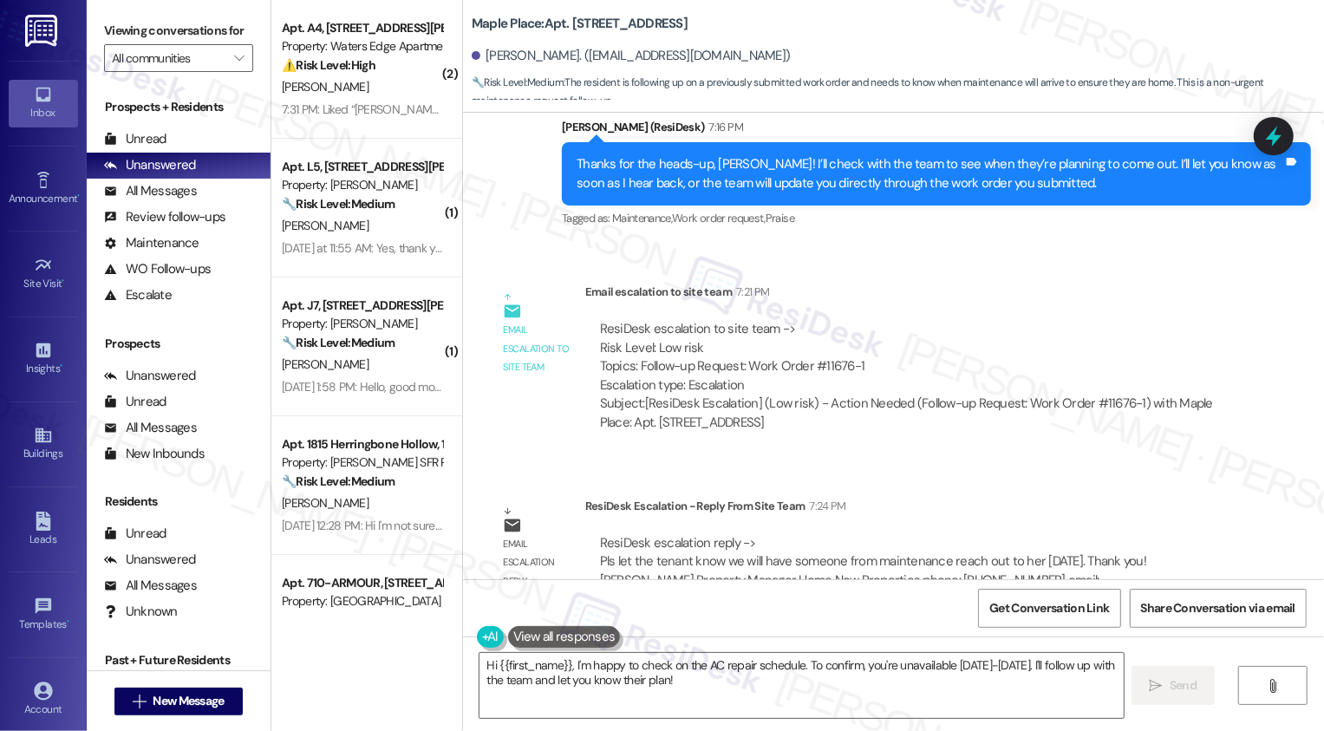
scroll to position [2601, 0]
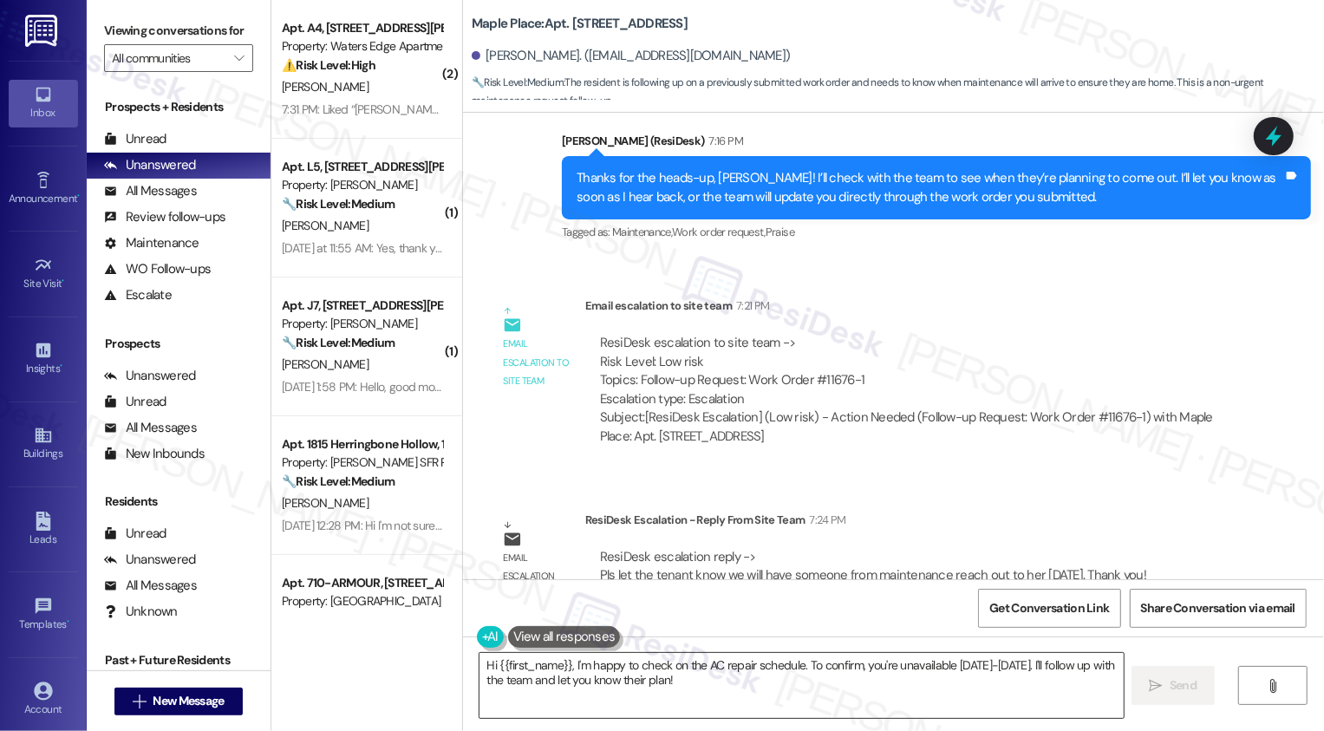
click at [665, 703] on textarea "Hi {{first_name}}, I'm happy to check on the AC repair schedule. To confirm, yo…" at bounding box center [802, 685] width 644 height 65
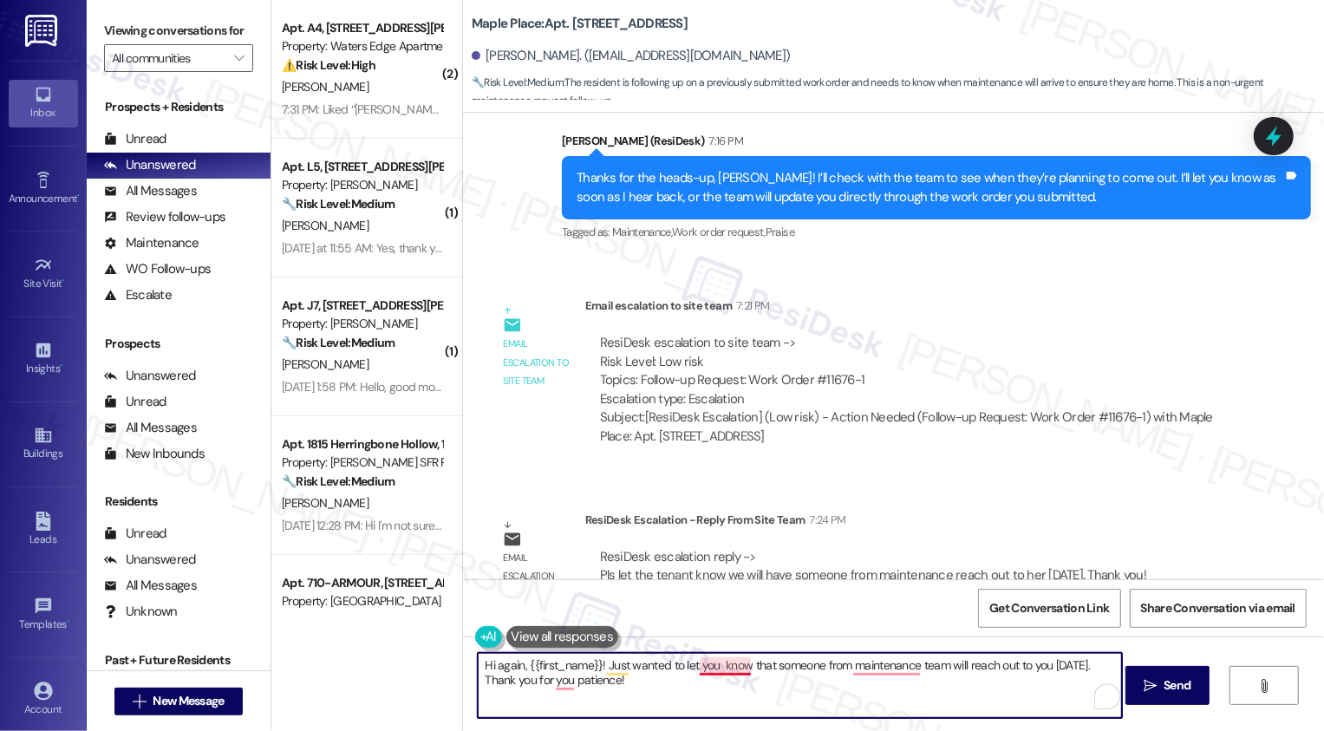
click at [714, 670] on textarea "Hi again, {{first_name}}! Just wanted to let you know that someone from mainten…" at bounding box center [800, 685] width 644 height 65
click at [880, 678] on textarea "Hi again, {{first_name}}! Just wanted to let you know that someone from mainten…" at bounding box center [800, 685] width 644 height 65
click at [879, 664] on textarea "Hi again, {{first_name}}! Just wanted to let you know that someone from mainten…" at bounding box center [800, 685] width 644 height 65
click at [554, 688] on textarea "Hi again, {{first_name}}! Just wanted to let you know that someone from the mai…" at bounding box center [800, 685] width 644 height 65
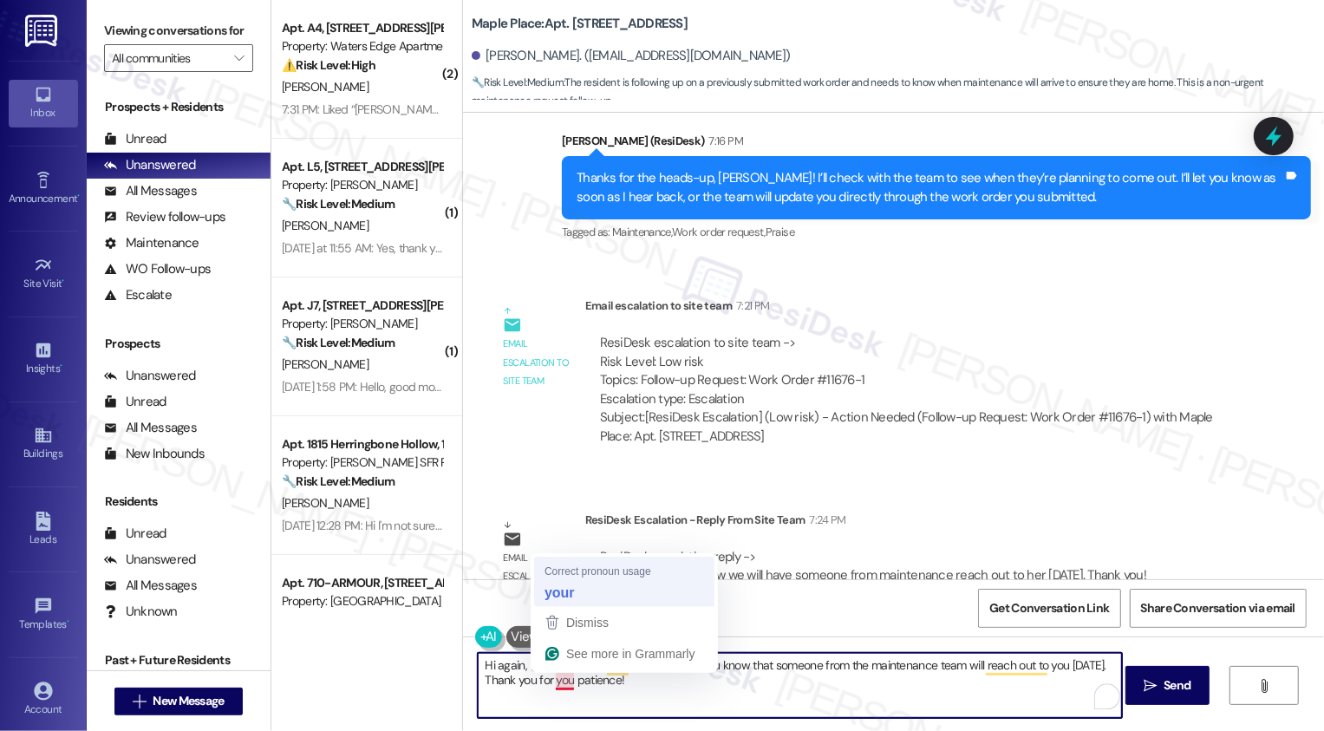
type textarea "Hi again, {{first_name}}! Just wanted to let you know that someone from the mai…"
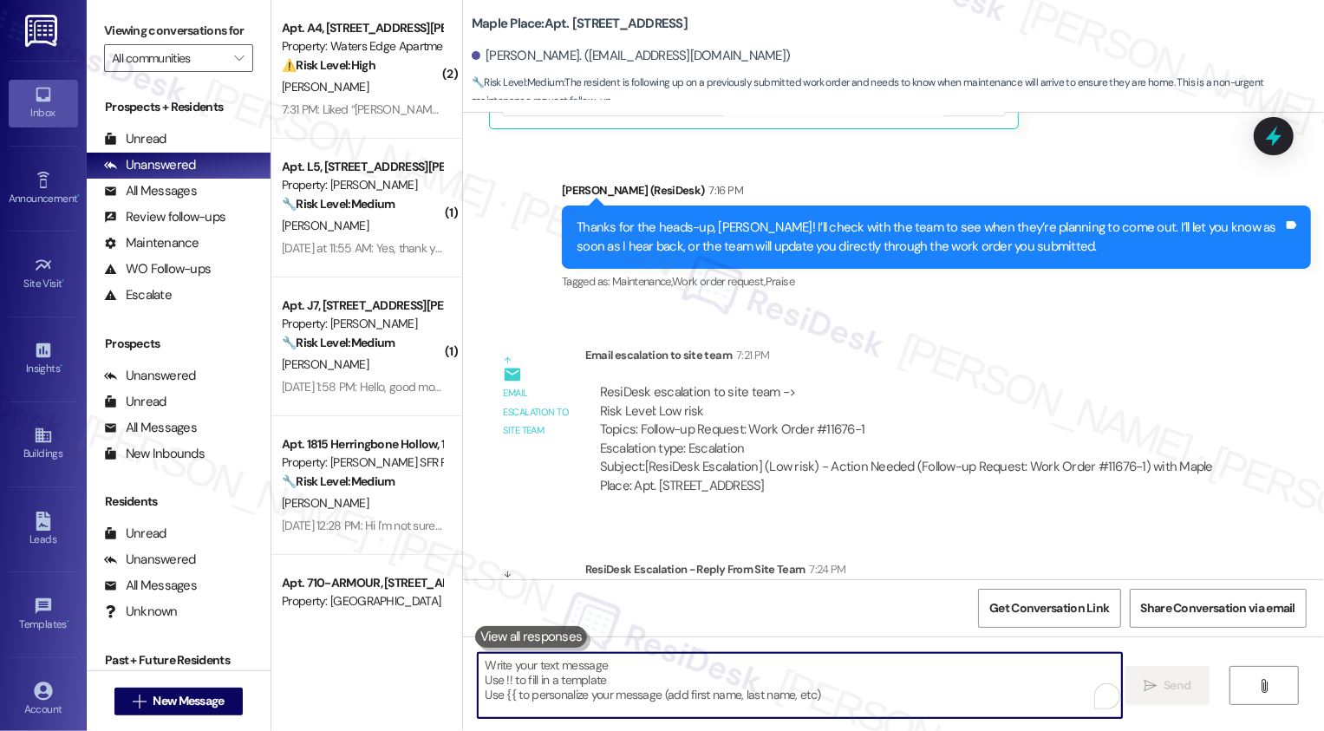
scroll to position [2753, 0]
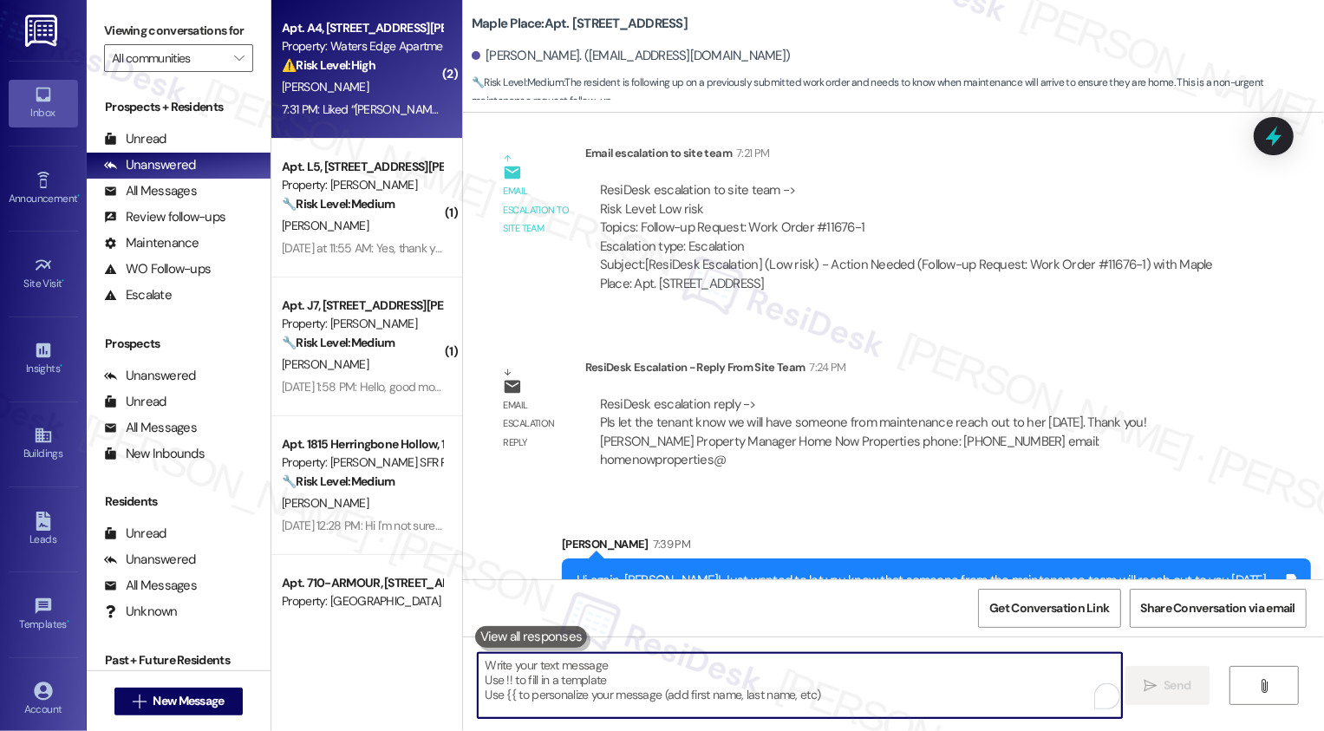
click at [403, 88] on div "[PERSON_NAME]" at bounding box center [362, 87] width 164 height 22
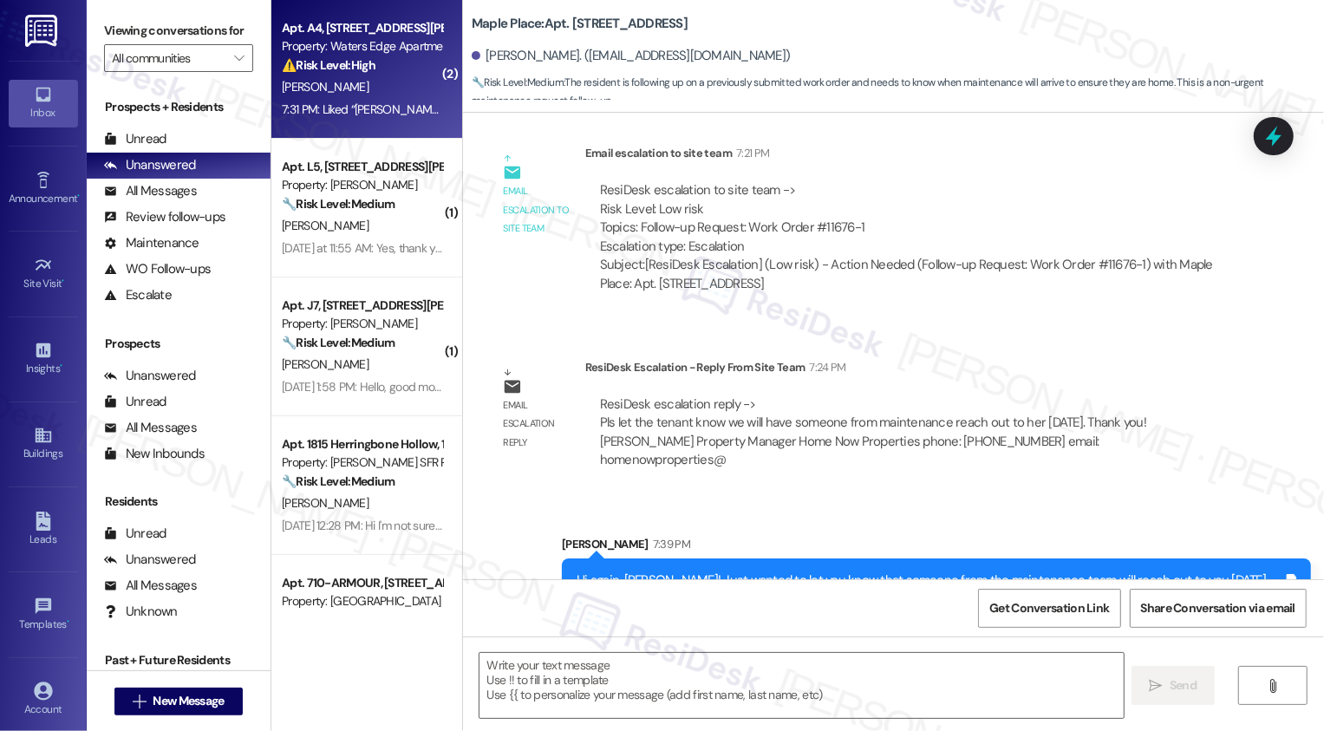
click at [403, 88] on div "[PERSON_NAME]" at bounding box center [362, 87] width 164 height 22
type textarea "Fetching suggested responses. Please feel free to read through the conversation…"
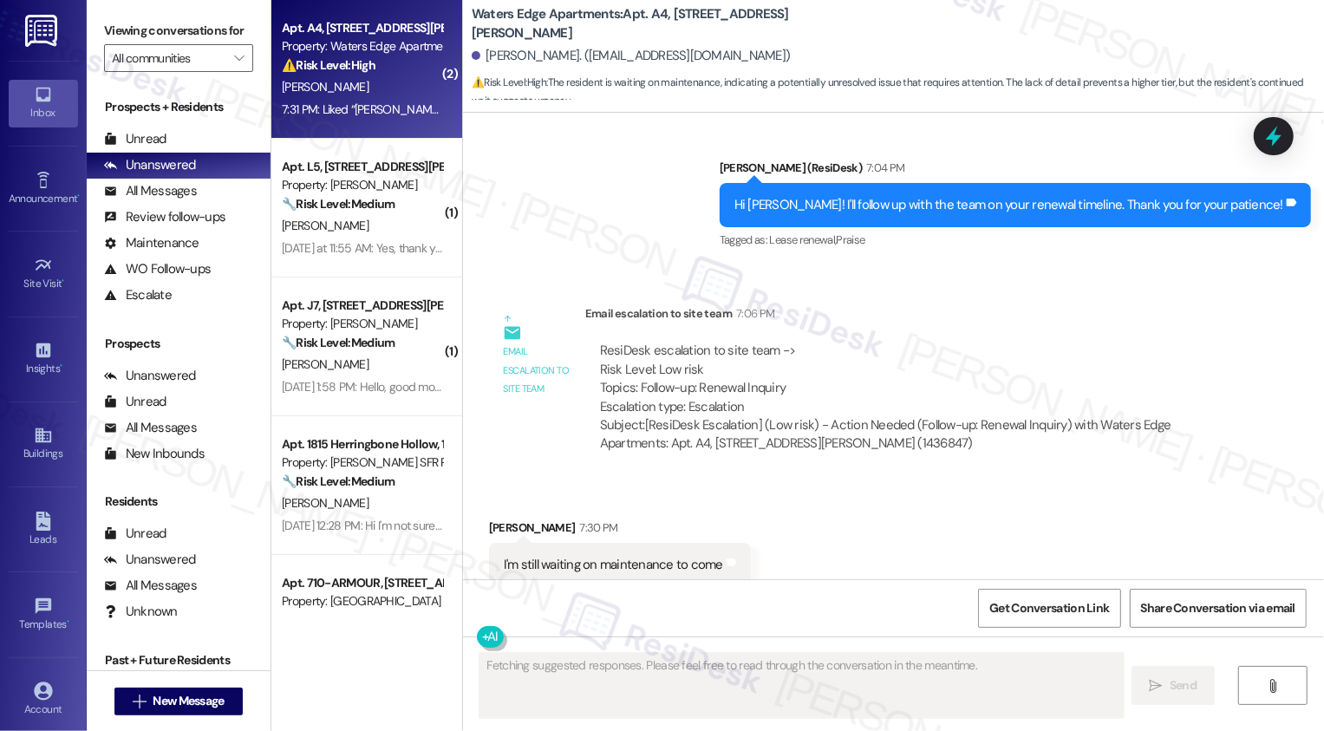
scroll to position [1803, 0]
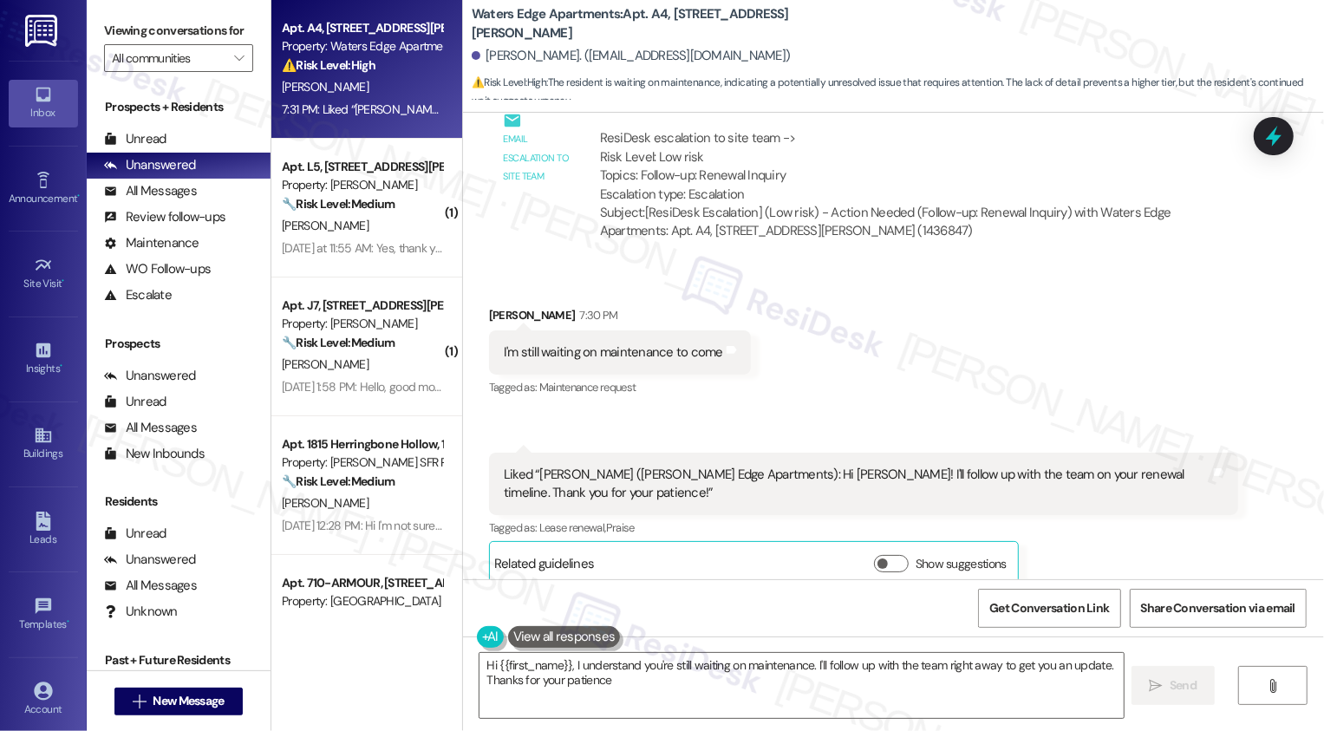
type textarea "Hi {{first_name}}, I understand you're still waiting on maintenance. I'll follo…"
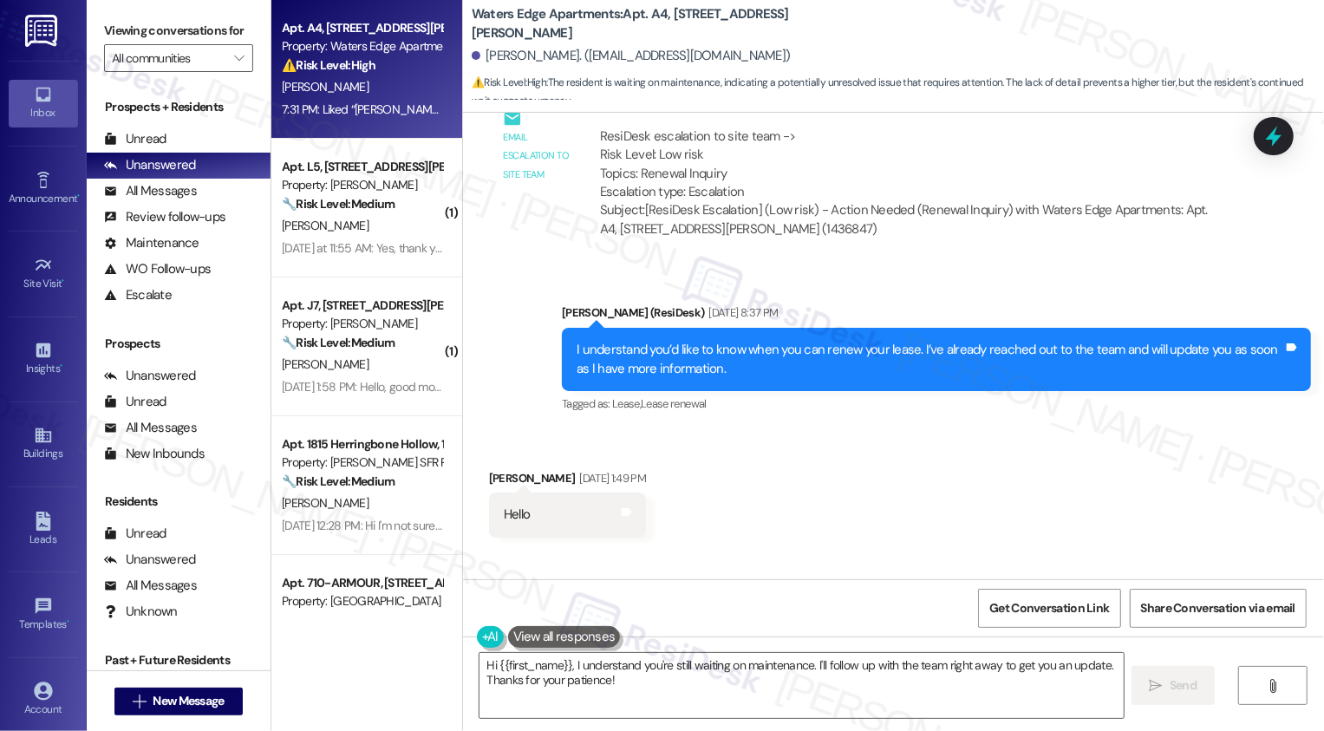
scroll to position [1037, 0]
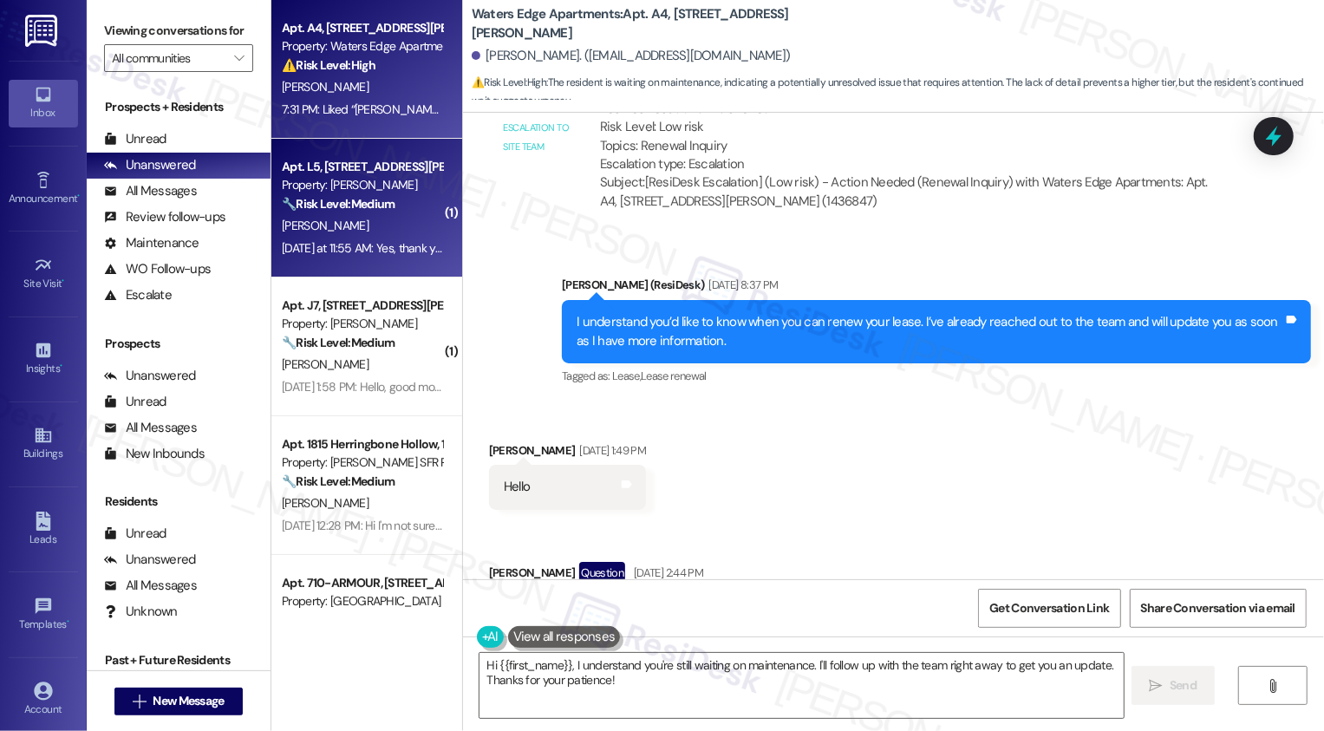
click at [411, 210] on div "🔧 Risk Level: Medium The resident initially reported a lack of AC, which could …" at bounding box center [362, 204] width 160 height 18
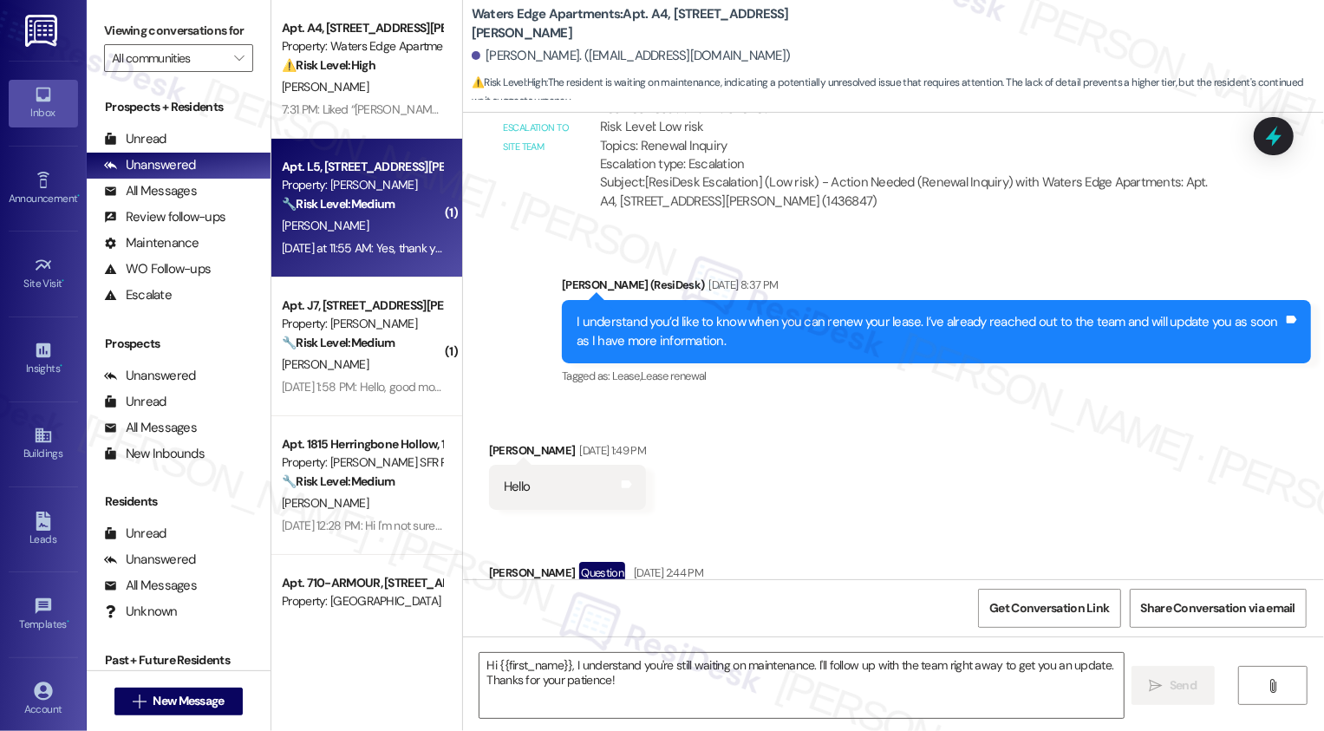
click at [411, 210] on div "🔧 Risk Level: Medium The resident initially reported a lack of AC, which could …" at bounding box center [362, 204] width 160 height 18
type textarea "Fetching suggested responses. Please feel free to read through the conversation…"
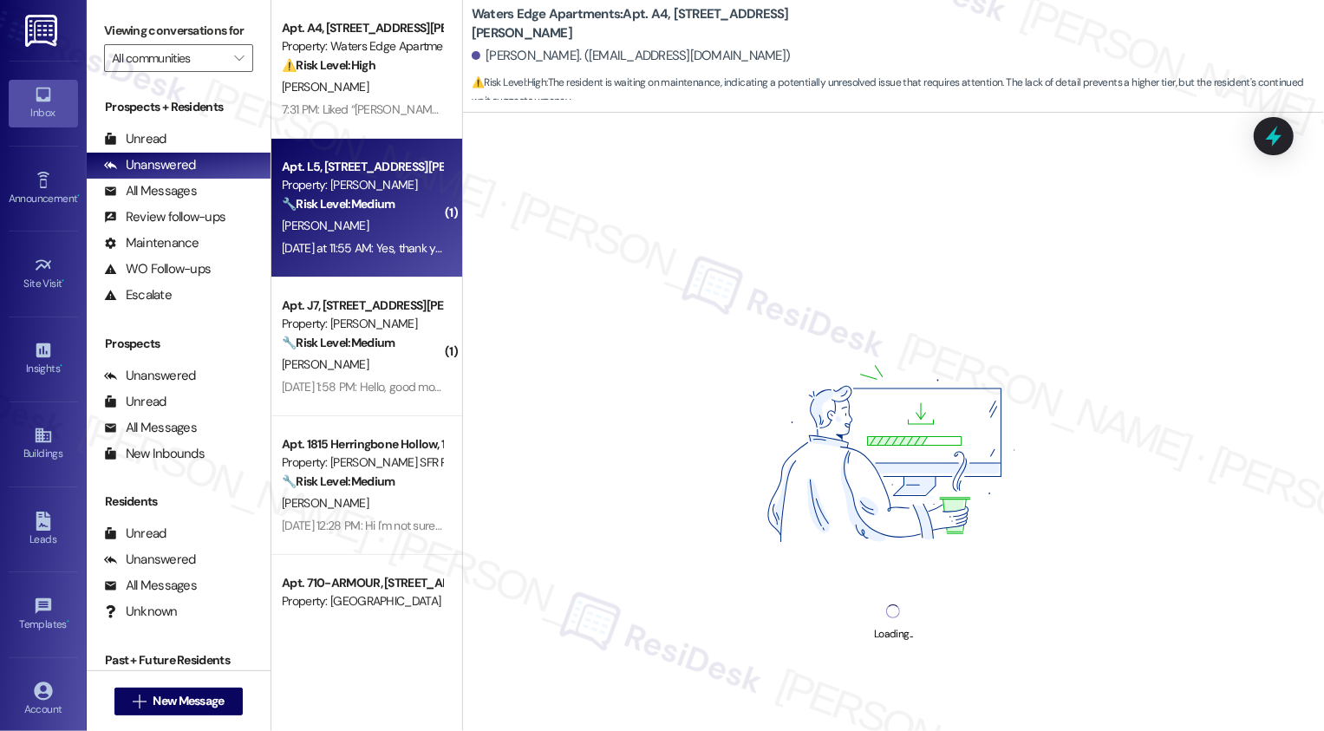
click at [411, 210] on div "🔧 Risk Level: Medium The resident initially reported a lack of AC, which could …" at bounding box center [362, 204] width 160 height 18
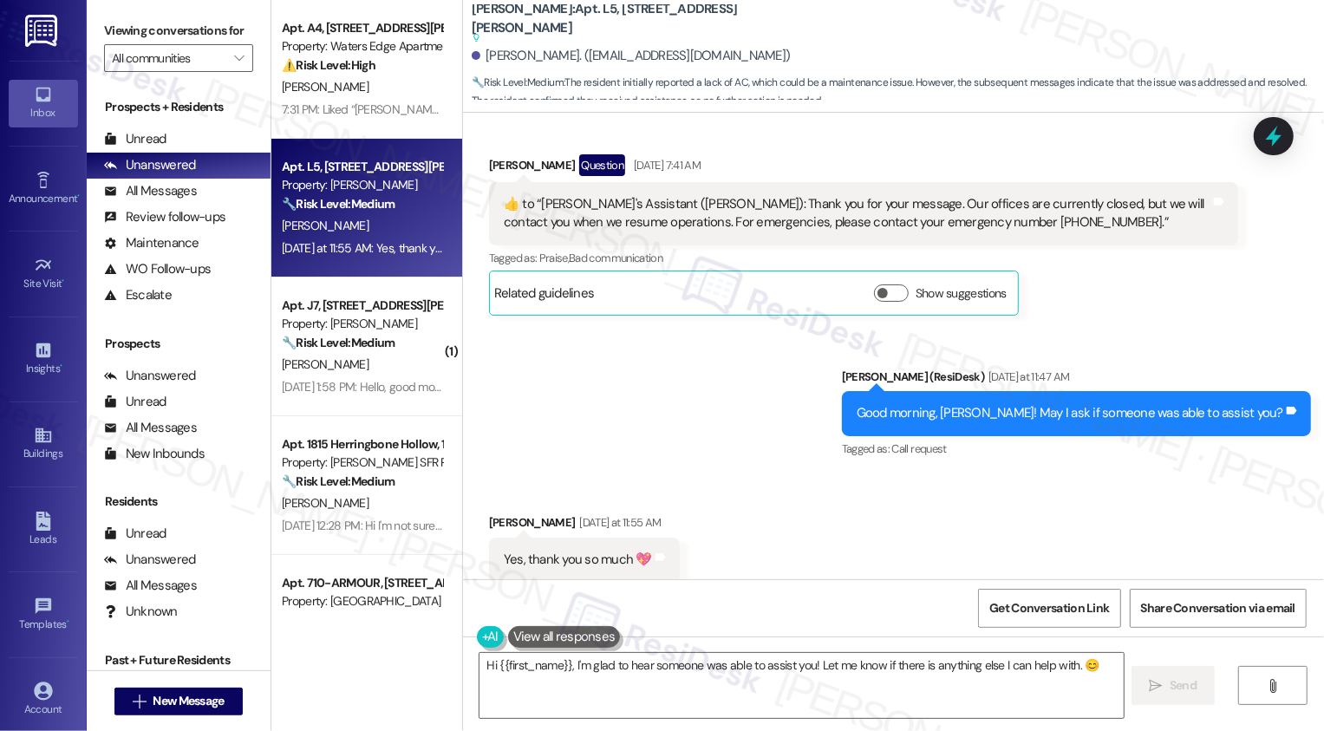
scroll to position [1352, 0]
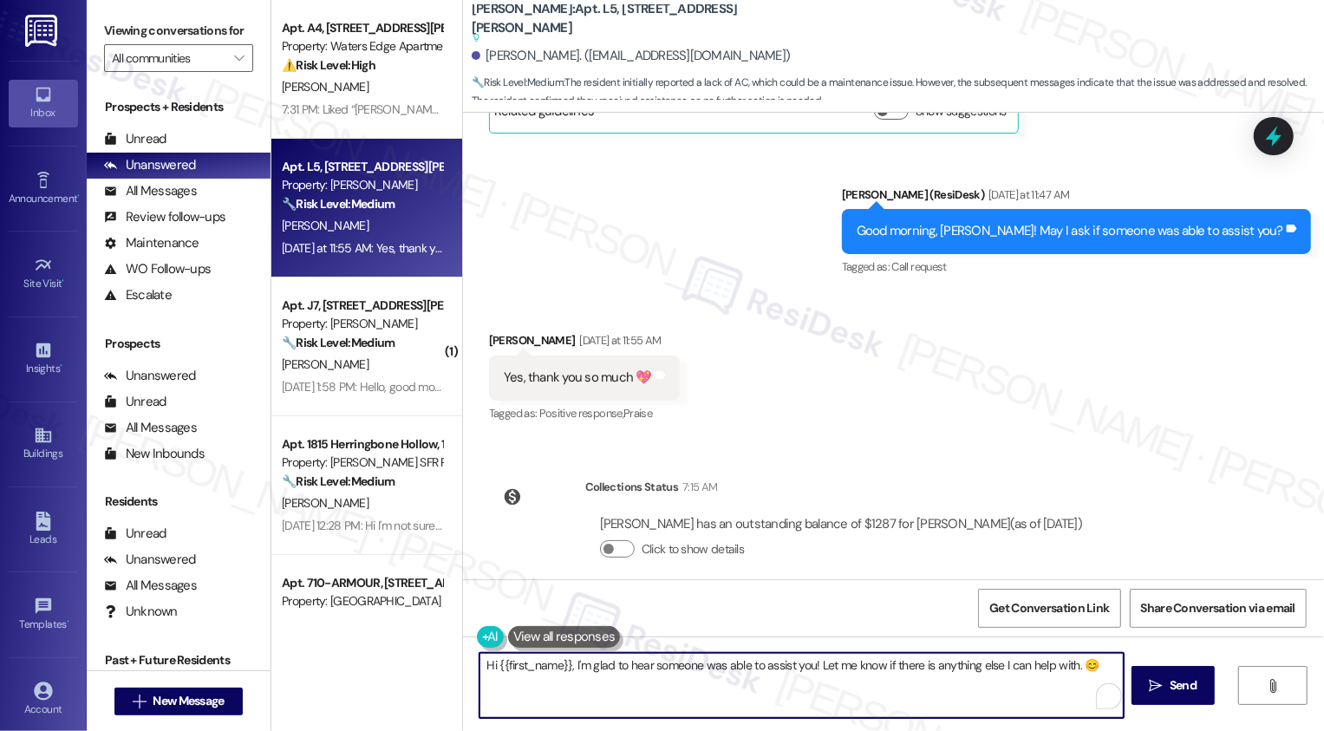
drag, startPoint x: 560, startPoint y: 668, endPoint x: 434, endPoint y: 646, distance: 128.4
click at [434, 649] on div "Apt. A4, 417 Barton Drive Property: Waters Edge Apartments ⚠️ Risk Level: High …" at bounding box center [797, 365] width 1053 height 731
click at [726, 677] on textarea "I'm glad to hear someone was able to assist you! Let me know if there is anythi…" at bounding box center [800, 685] width 644 height 65
type textarea "I'm glad to hear someone was able to assist you! Let me know if there is anythi…"
click at [1178, 691] on span "Send" at bounding box center [1177, 685] width 27 height 18
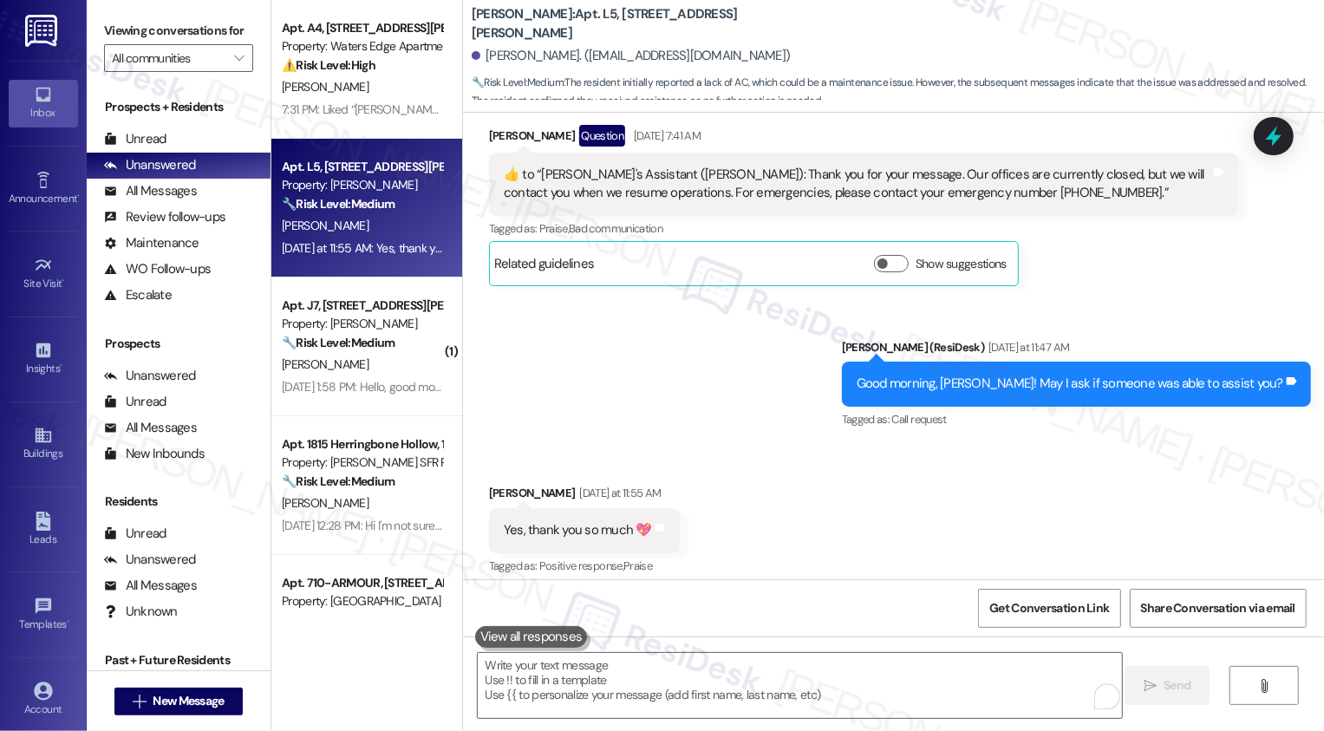
scroll to position [1473, 0]
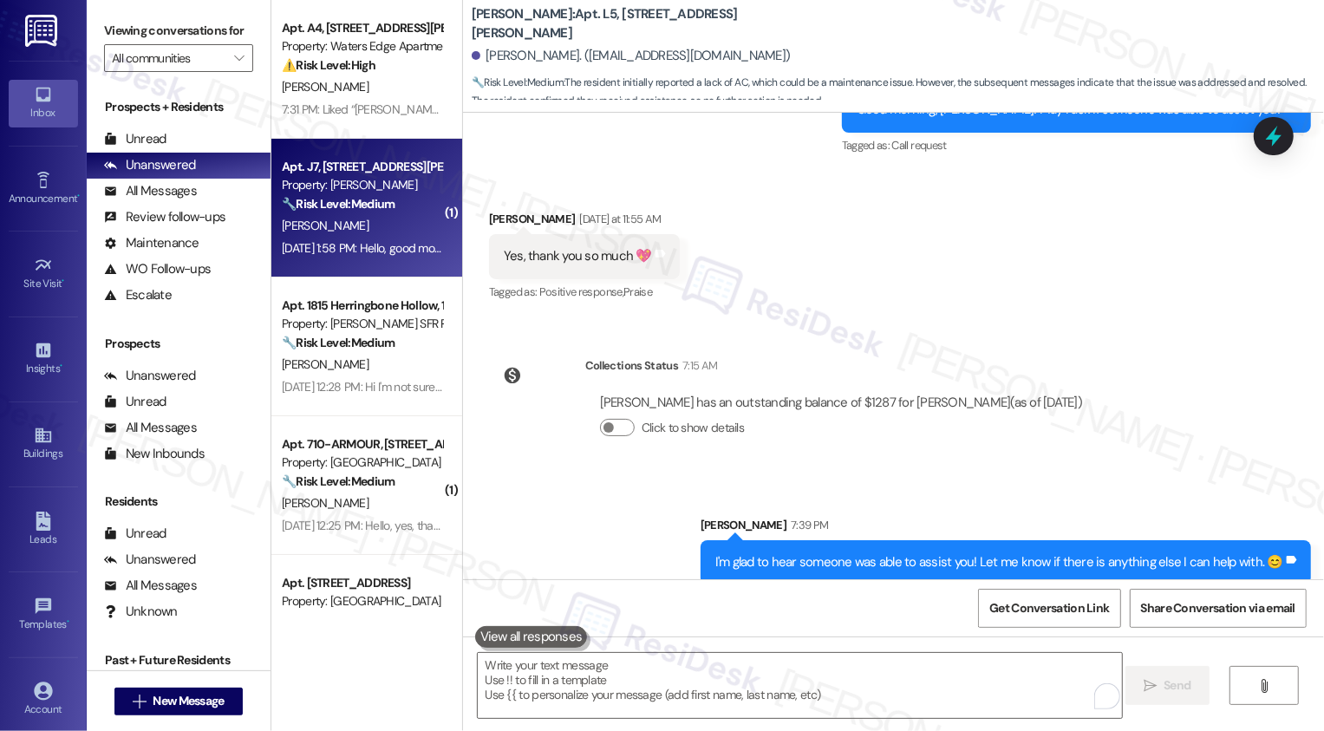
click at [331, 232] on div "V. Sanchez" at bounding box center [362, 226] width 164 height 22
type textarea "Fetching suggested responses. Please feel free to read through the conversation…"
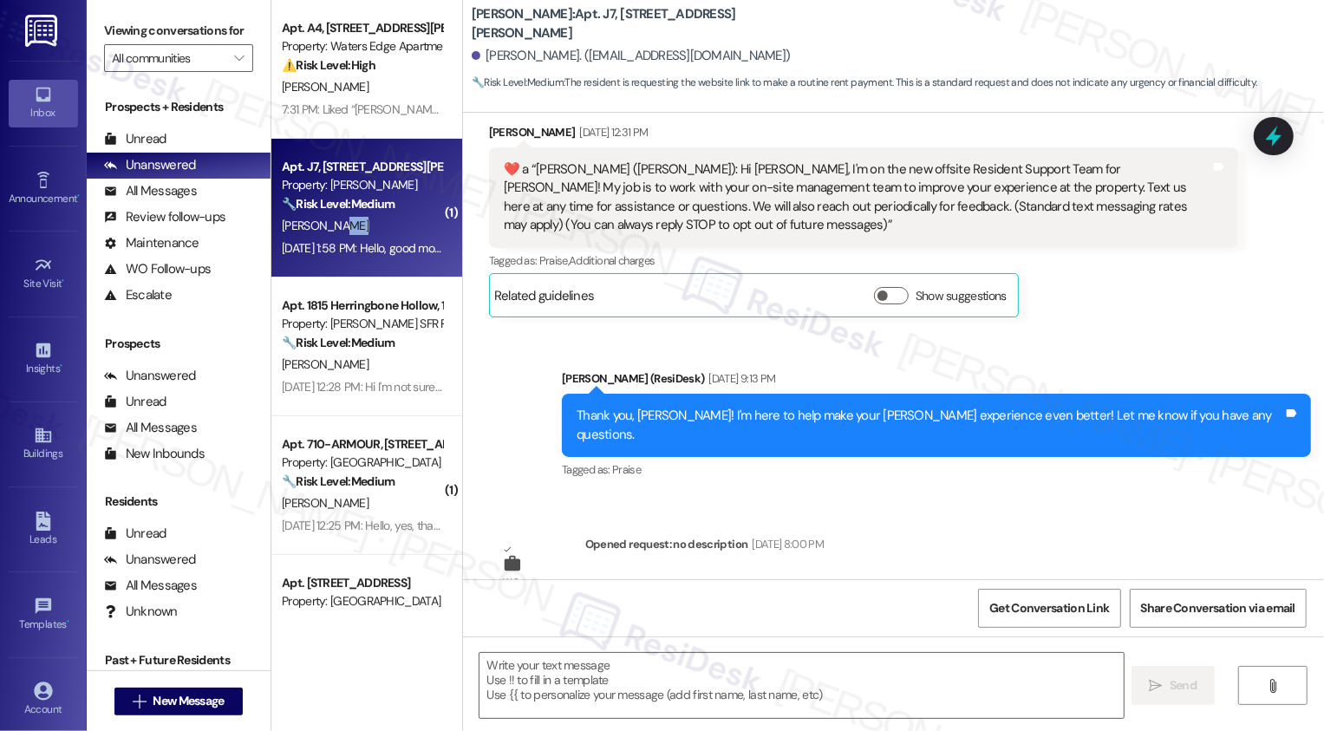
click at [331, 232] on div "V. Sanchez" at bounding box center [362, 226] width 164 height 22
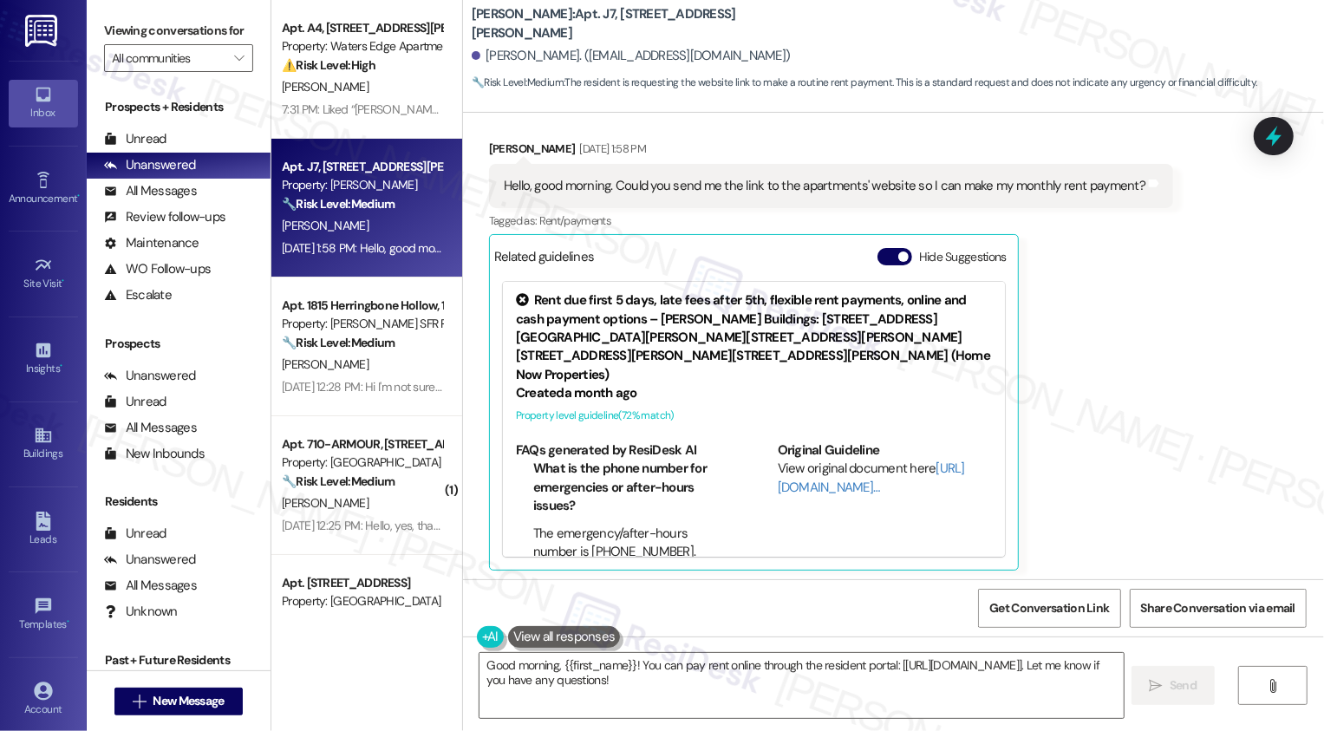
scroll to position [974, 0]
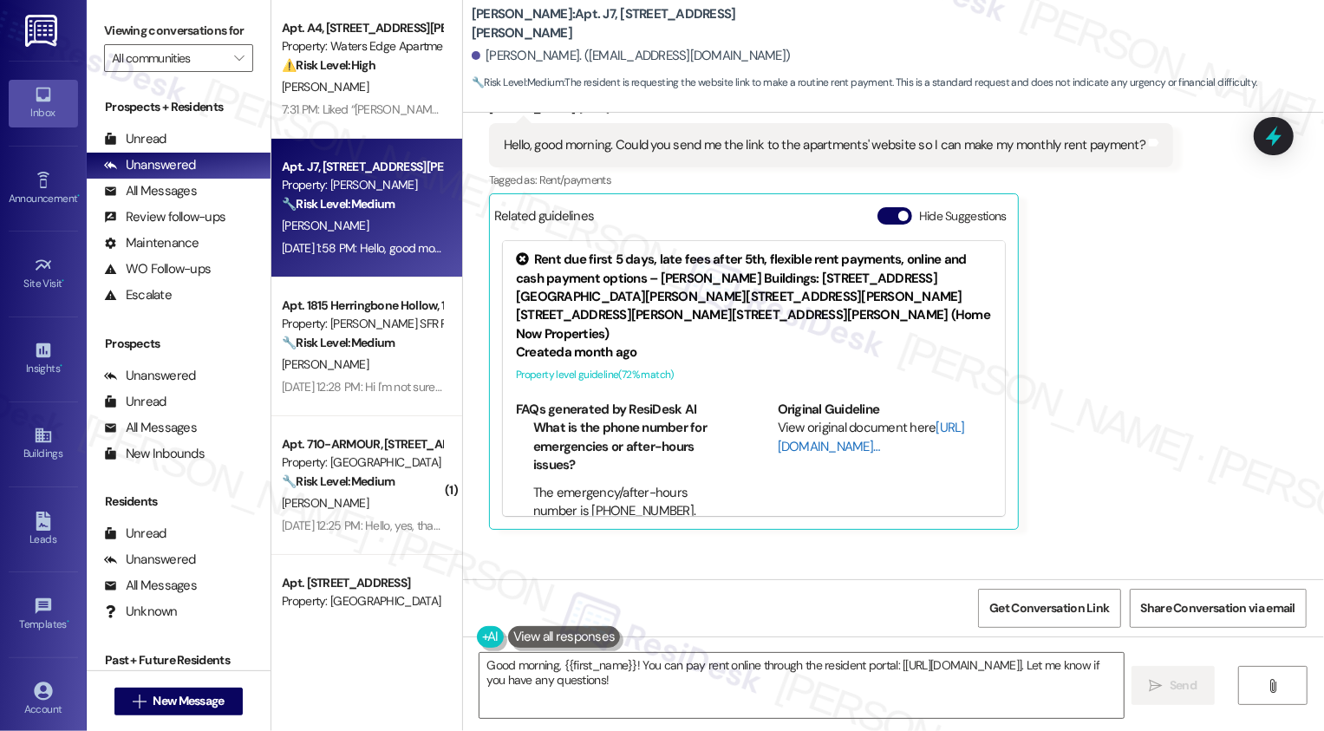
click at [808, 419] on link "[URL][DOMAIN_NAME]…" at bounding box center [871, 437] width 187 height 36
click at [772, 506] on div "Lease started Jul 15, 2025 at 8:00 PM Survey, sent via SMS Residesk Automated S…" at bounding box center [893, 346] width 861 height 467
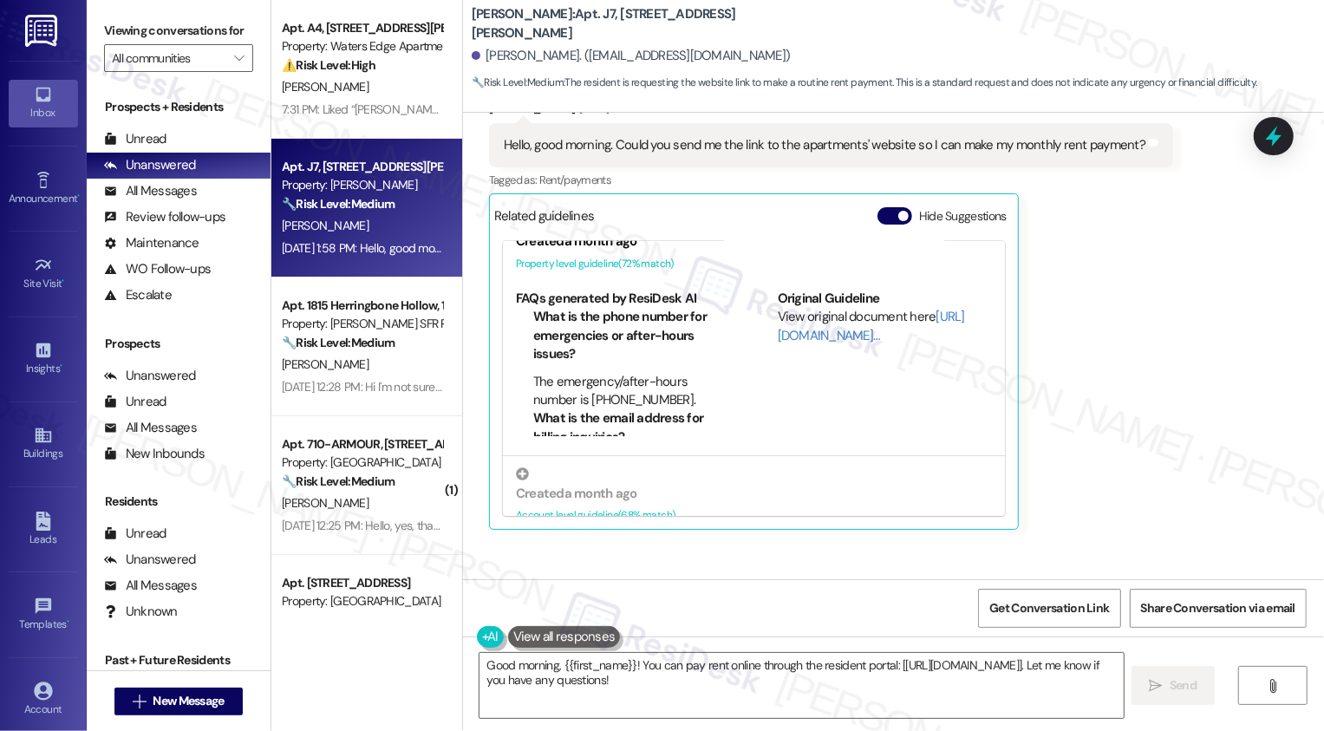
scroll to position [1045, 0]
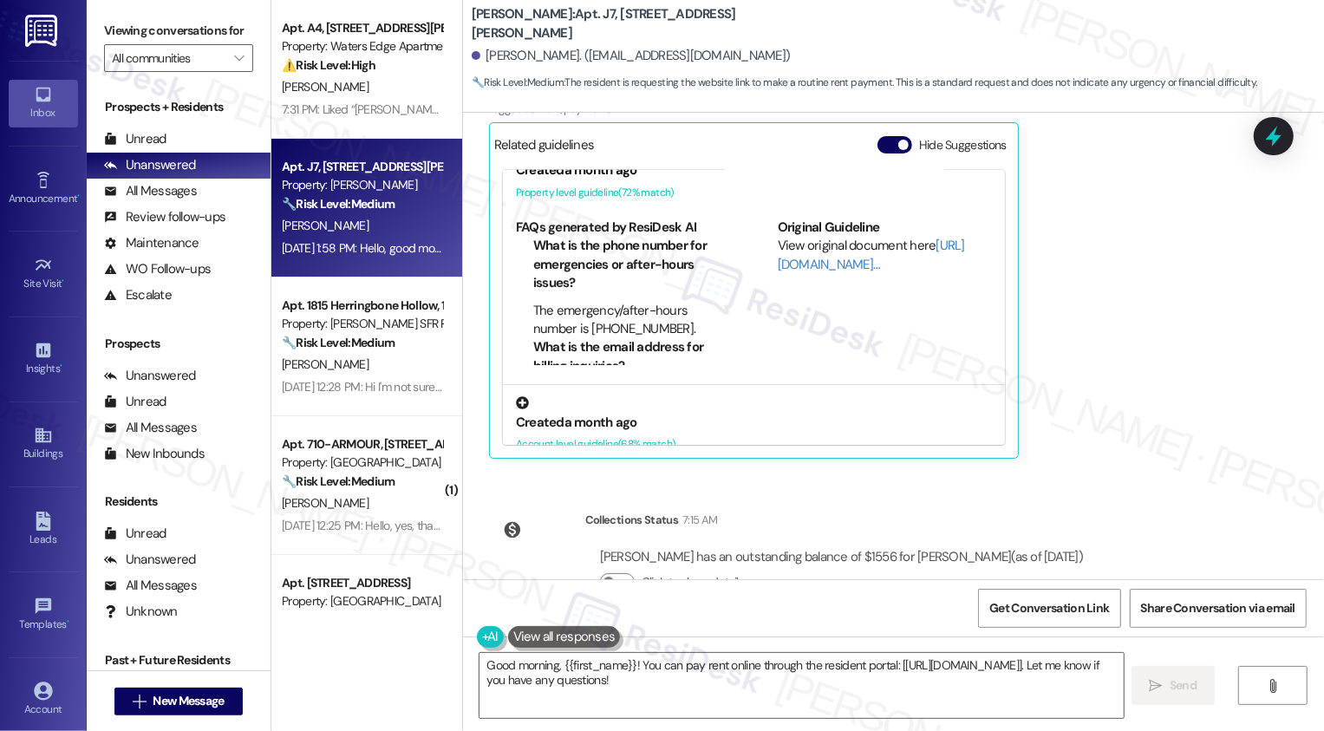
click at [546, 395] on div at bounding box center [754, 404] width 476 height 18
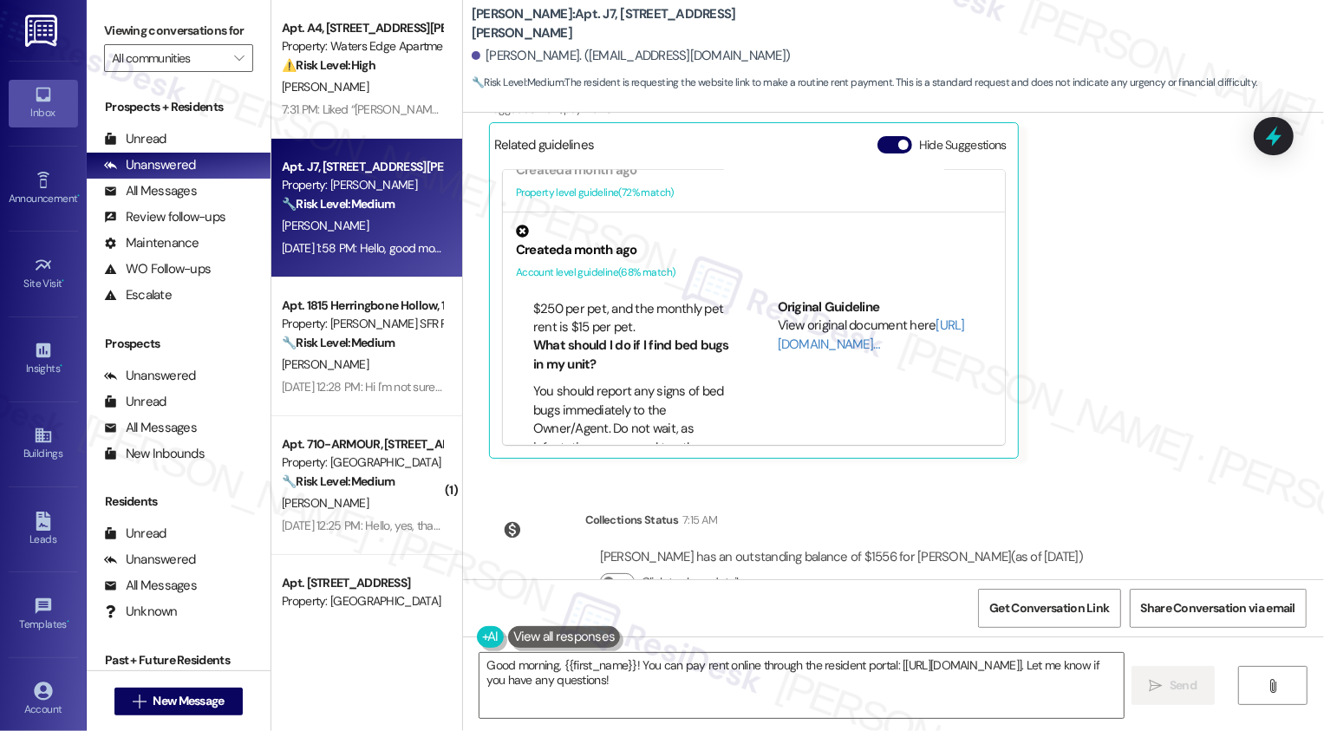
scroll to position [204, 0]
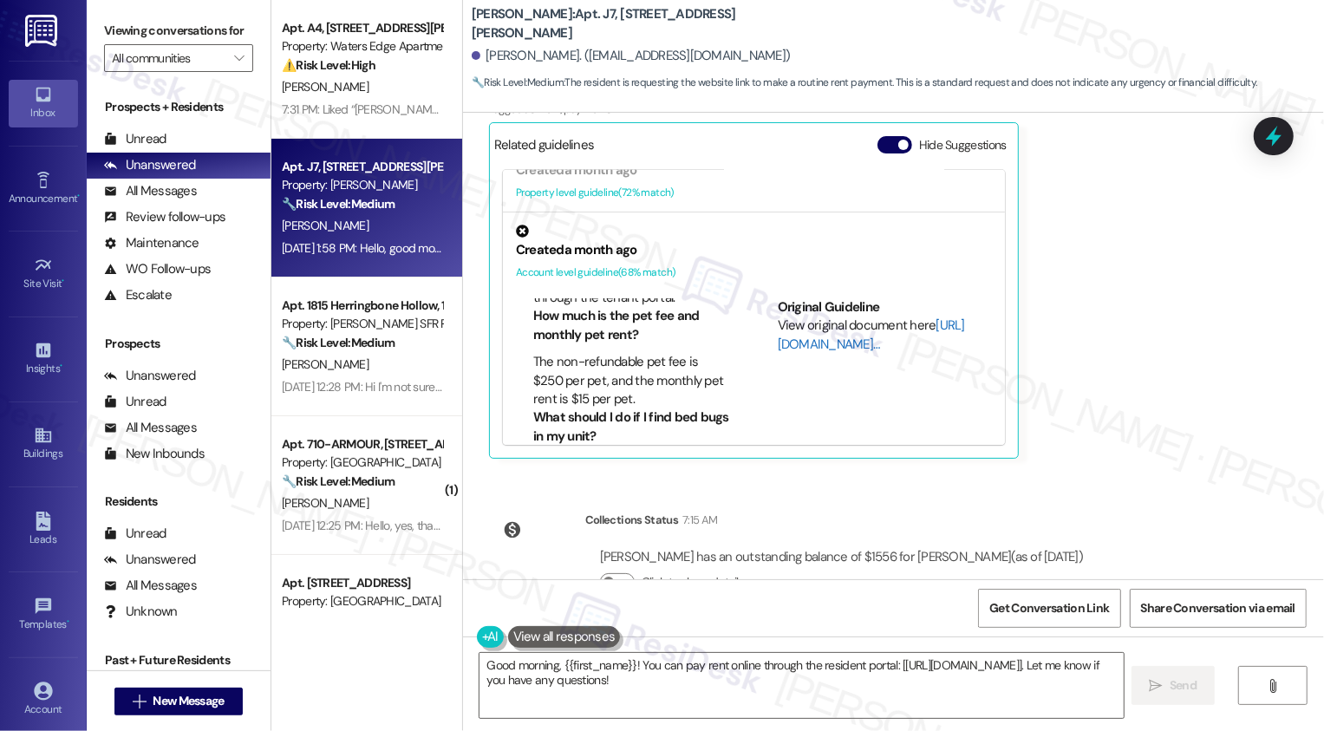
click at [806, 317] on link "[URL][DOMAIN_NAME]…" at bounding box center [871, 335] width 187 height 36
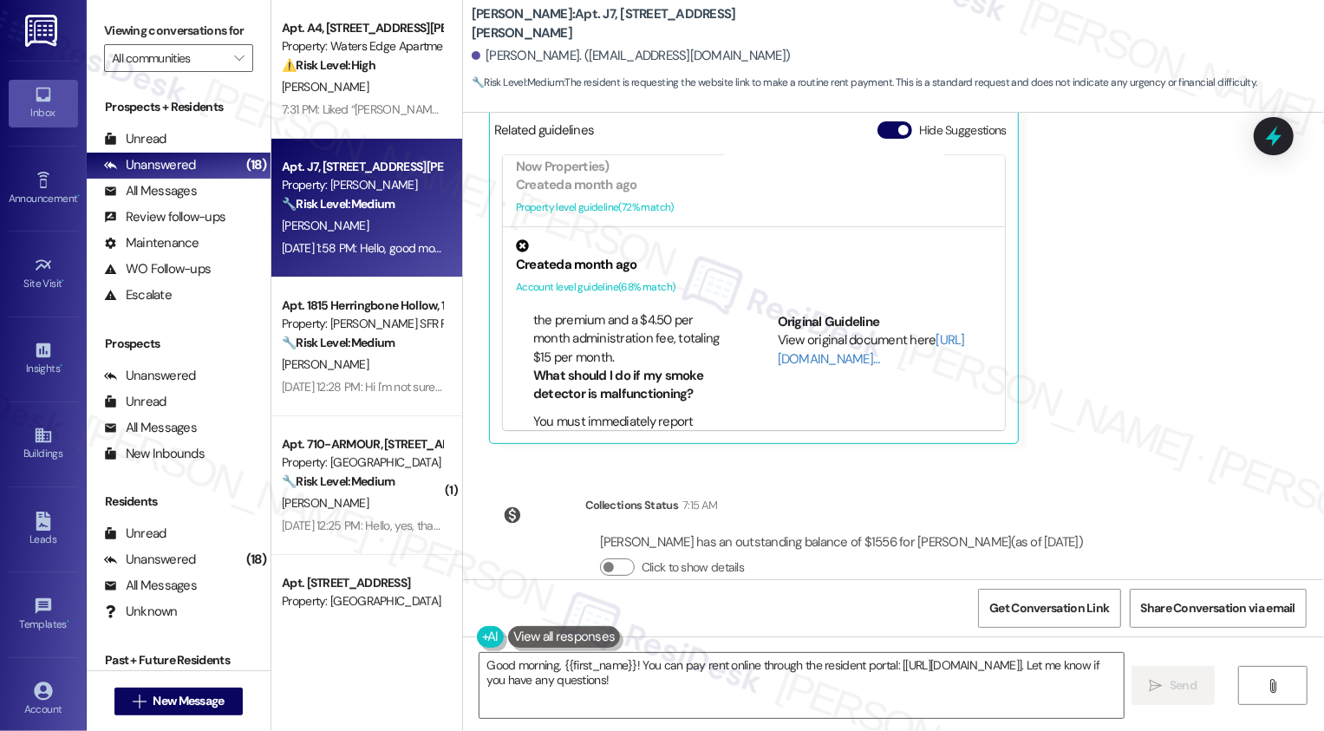
scroll to position [111, 0]
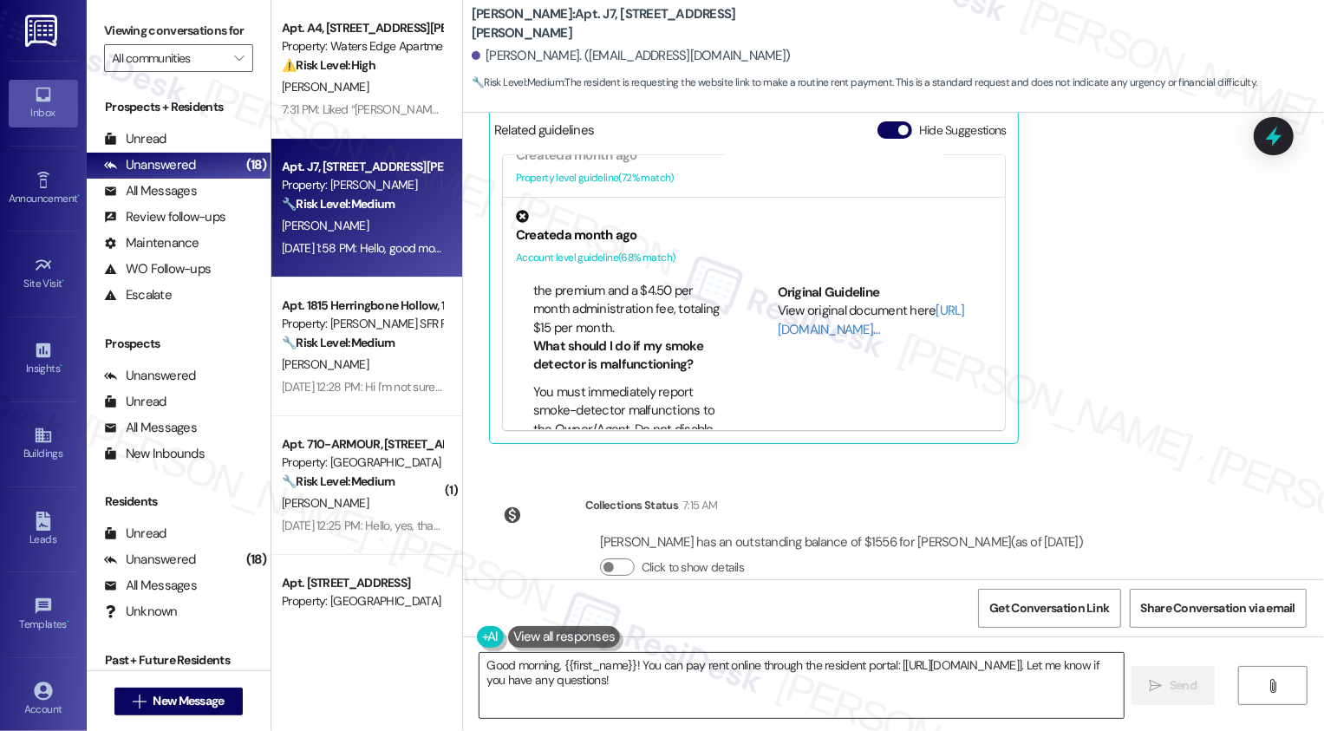
drag, startPoint x: 891, startPoint y: 661, endPoint x: 897, endPoint y: 702, distance: 42.1
click at [923, 726] on div "Good morning, {{first_name}}! You can pay rent online through the resident port…" at bounding box center [893, 701] width 861 height 130
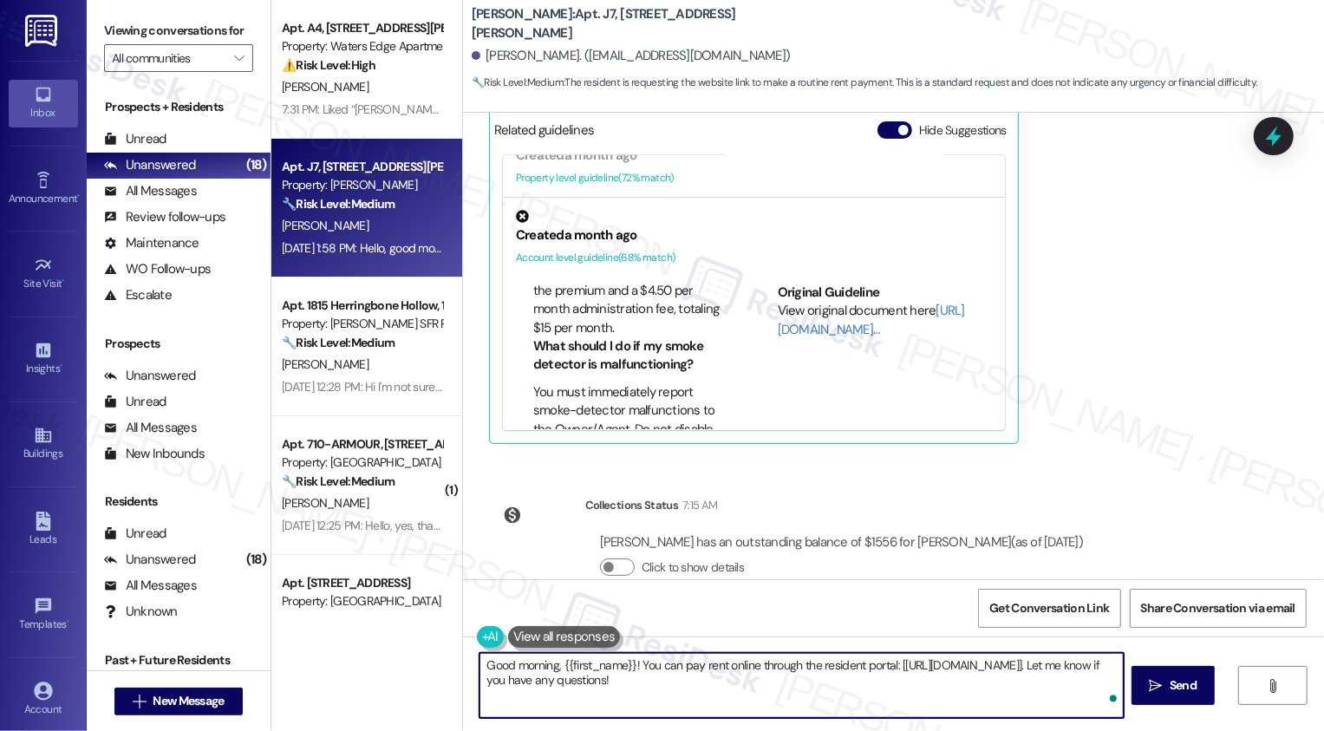
click at [882, 690] on textarea "Good morning, {{first_name}}! You can pay rent online through the resident port…" at bounding box center [802, 685] width 644 height 65
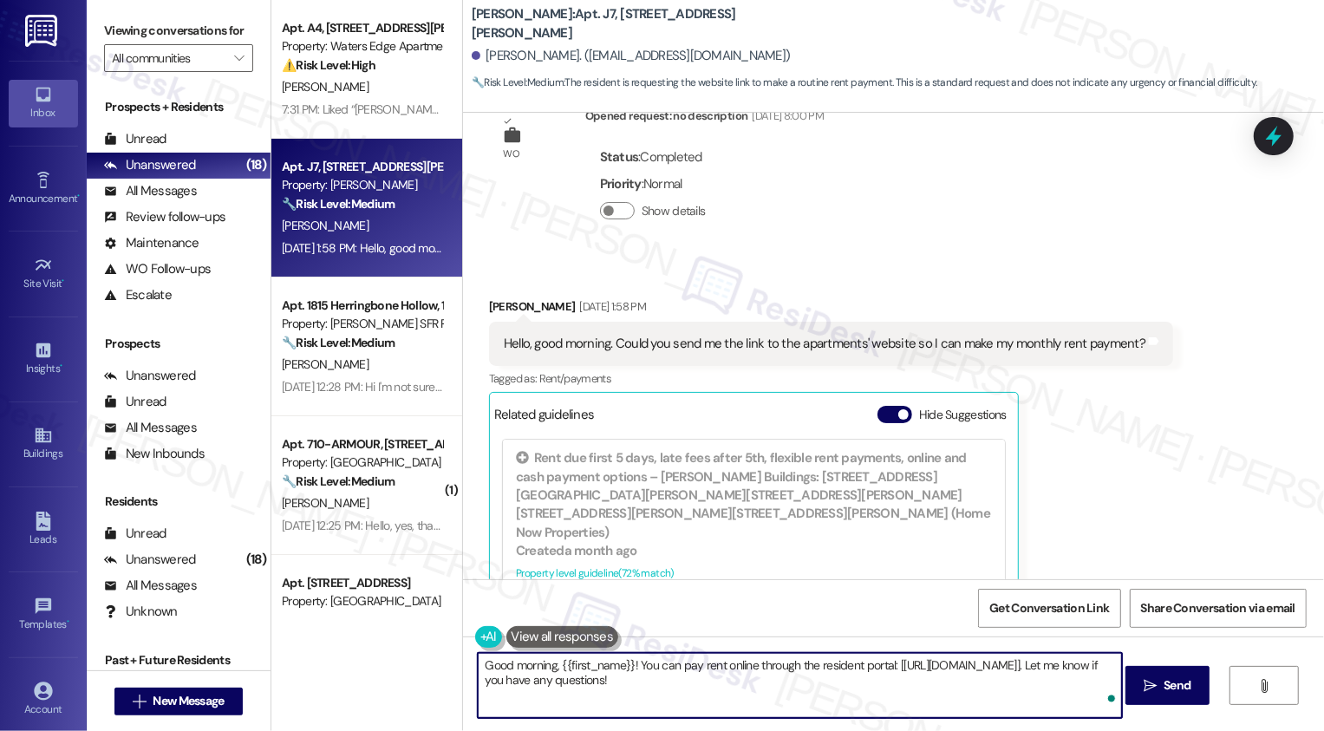
click at [789, 682] on textarea "Good morning, {{first_name}}! You can pay rent online through the resident port…" at bounding box center [800, 685] width 644 height 65
click at [844, 676] on textarea "Good morning, {{first_name}}! You can pay rent online through the resident port…" at bounding box center [800, 685] width 644 height 65
drag, startPoint x: 889, startPoint y: 664, endPoint x: 921, endPoint y: 711, distance: 56.8
click at [922, 714] on textarea "Good morning, {{first_name}}! You can pay rent online through the resident port…" at bounding box center [800, 685] width 644 height 65
type textarea "Good morning, {{first_name}}! You can pay rent online through the resident port…"
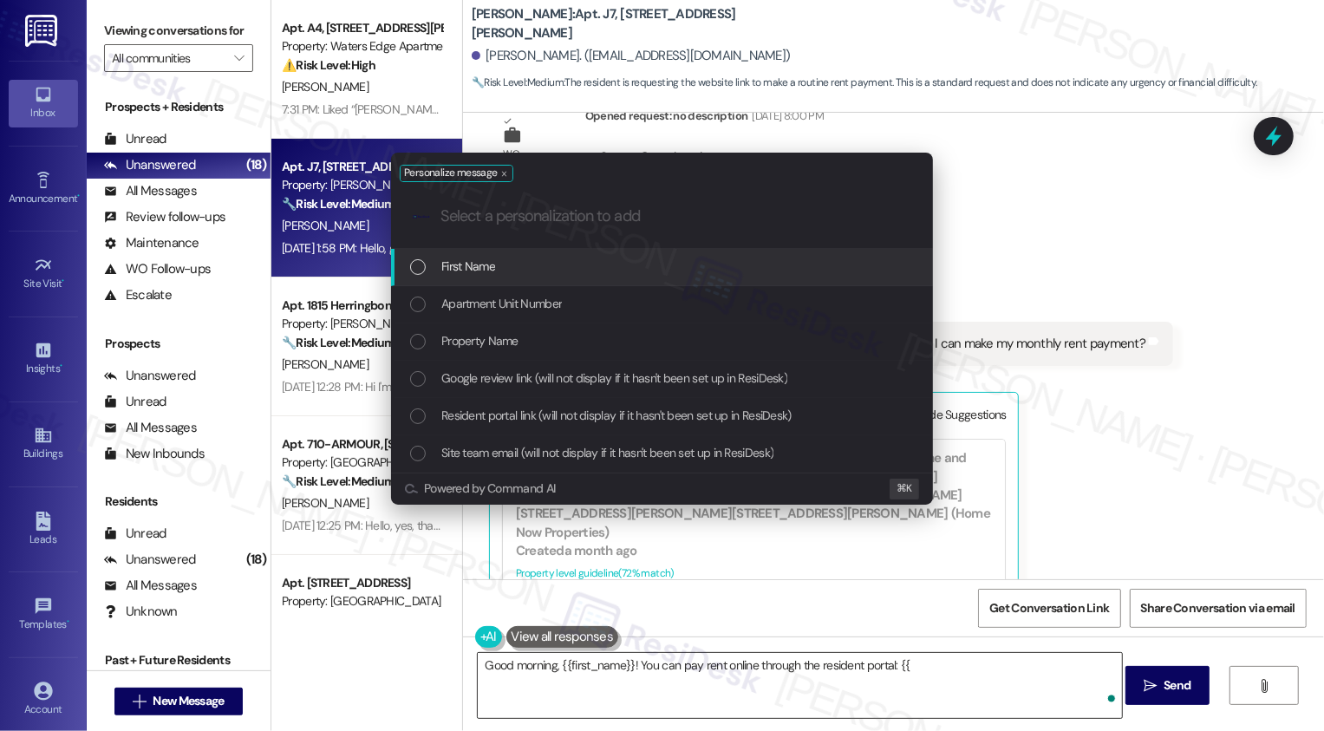
type input "g"
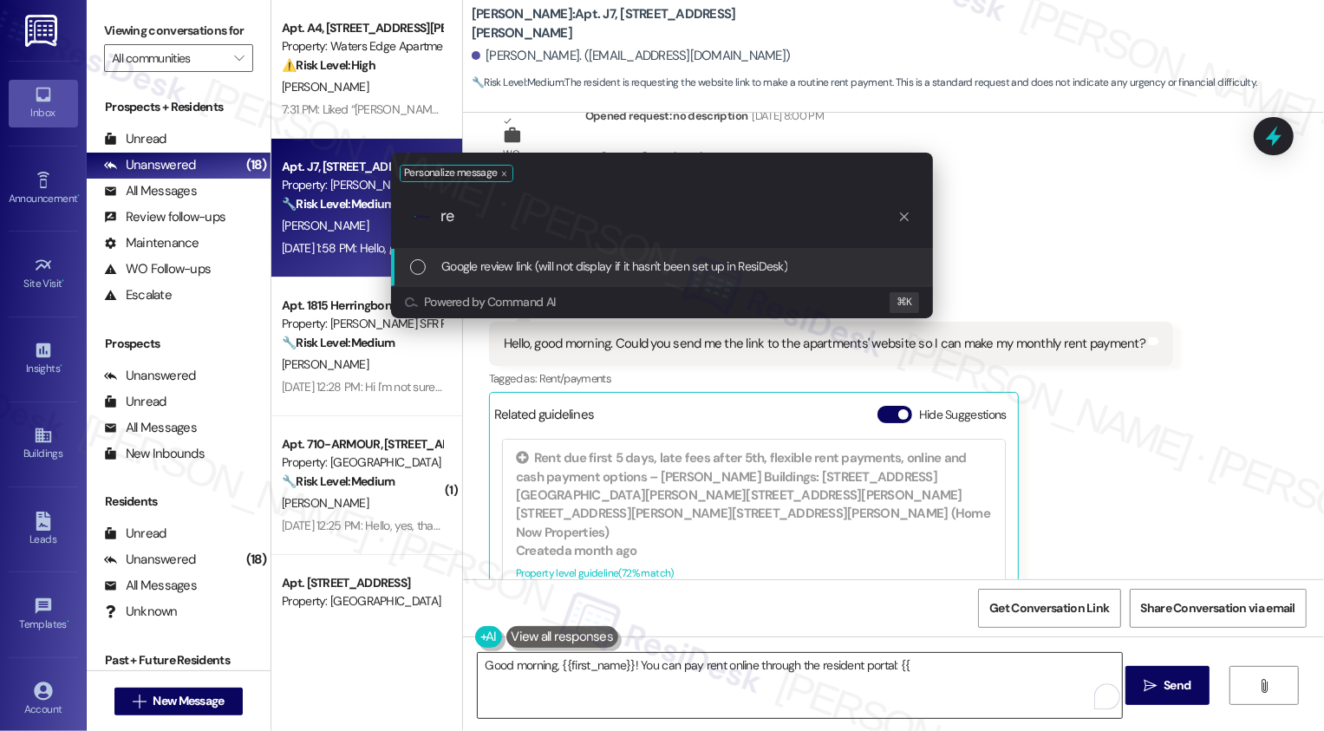
type input "res"
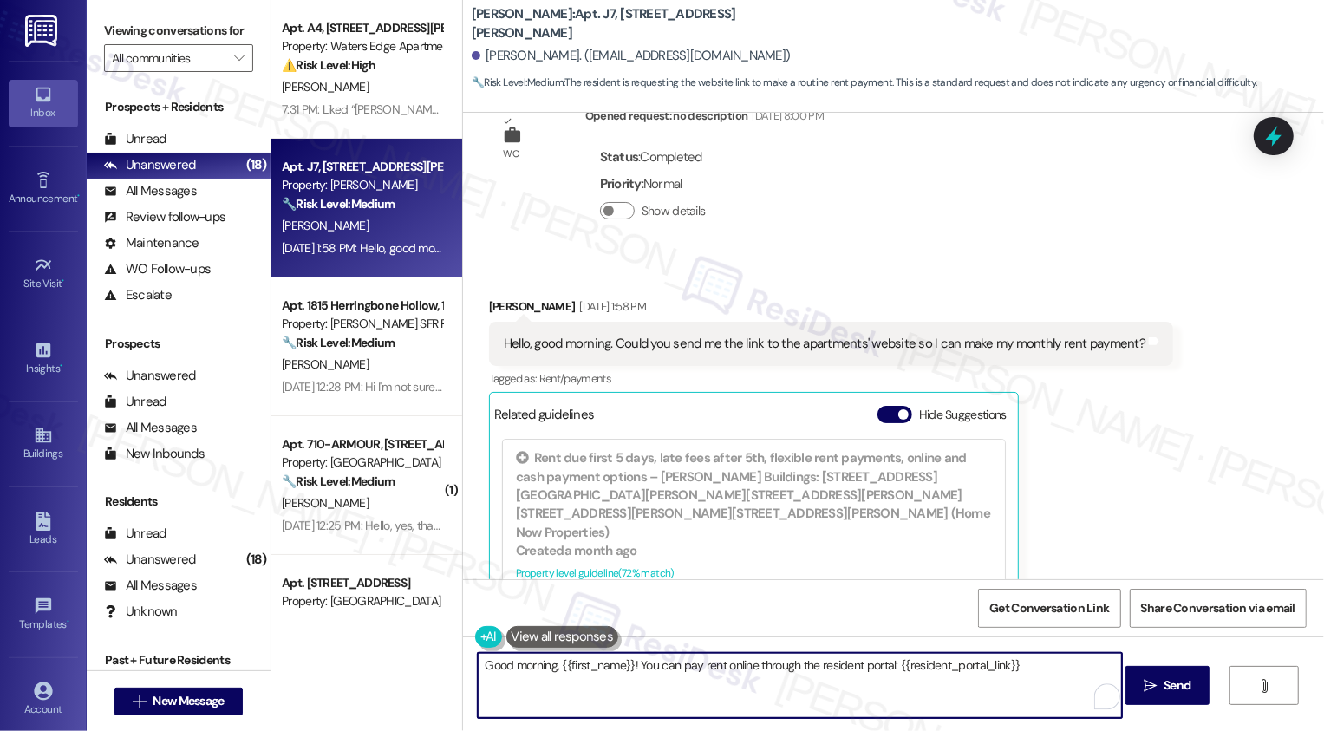
click at [517, 666] on textarea "Good morning, {{first_name}}! You can pay rent online through the resident port…" at bounding box center [800, 685] width 644 height 65
click at [683, 671] on textarea "Hi, {{first_name}}! You can pay rent online through the resident portal: {{resi…" at bounding box center [800, 685] width 644 height 65
click at [747, 665] on textarea "Hi, {{first_name}}! You can pay rent online through the resident portal: {{resi…" at bounding box center [800, 685] width 644 height 65
click at [837, 668] on textarea "Hi, {{first_name}}! You can pay rent online through the resident portal: {{resi…" at bounding box center [800, 685] width 644 height 65
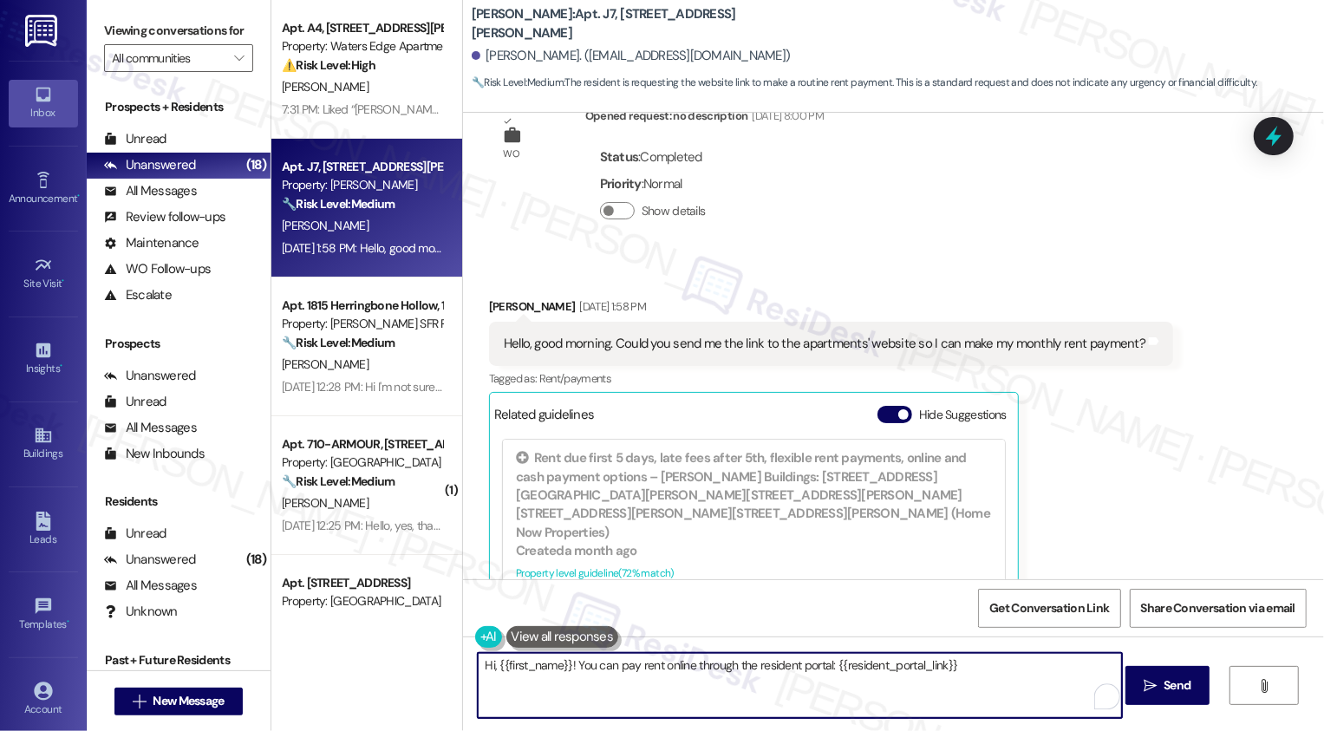
click at [1063, 663] on textarea "Hi, {{first_name}}! You can pay rent online through the resident portal: {{resi…" at bounding box center [800, 685] width 644 height 65
type textarea "Hi, {{first_name}}! You can pay rent online through the resident portal: {{resi…"
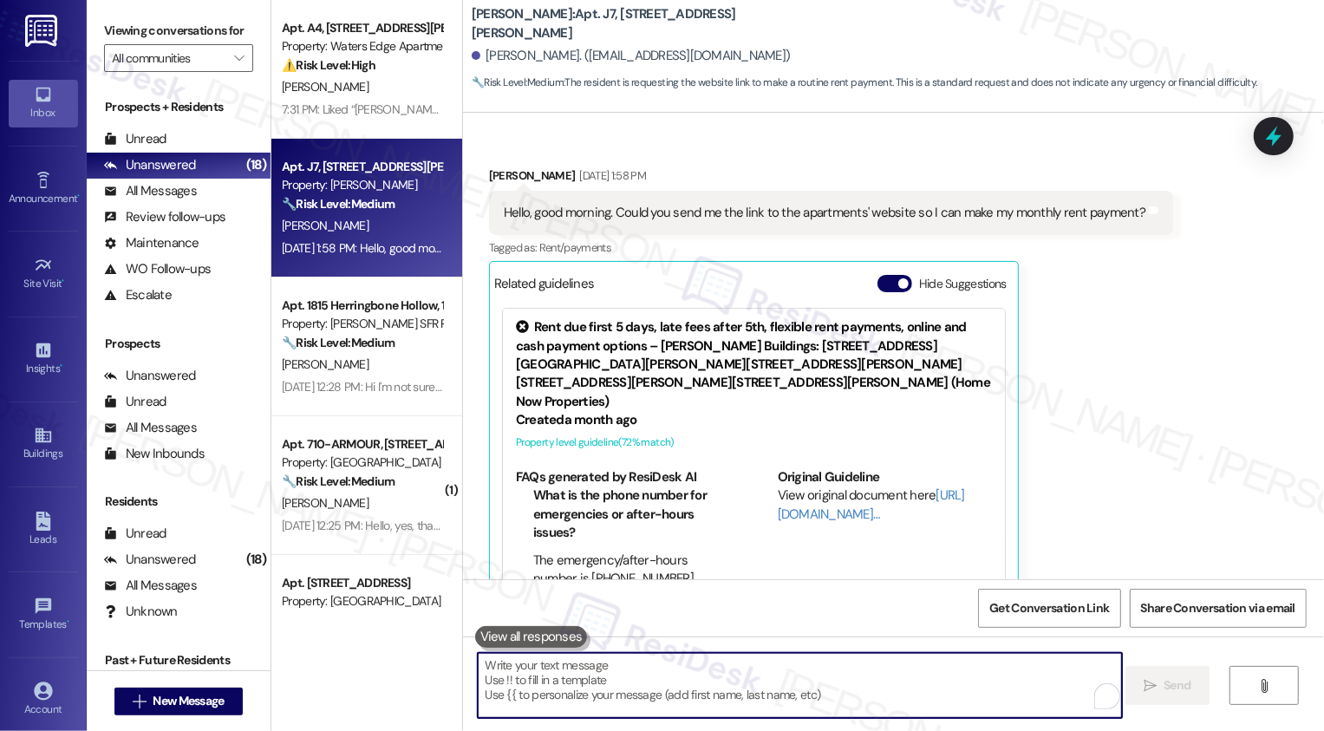
scroll to position [1199, 0]
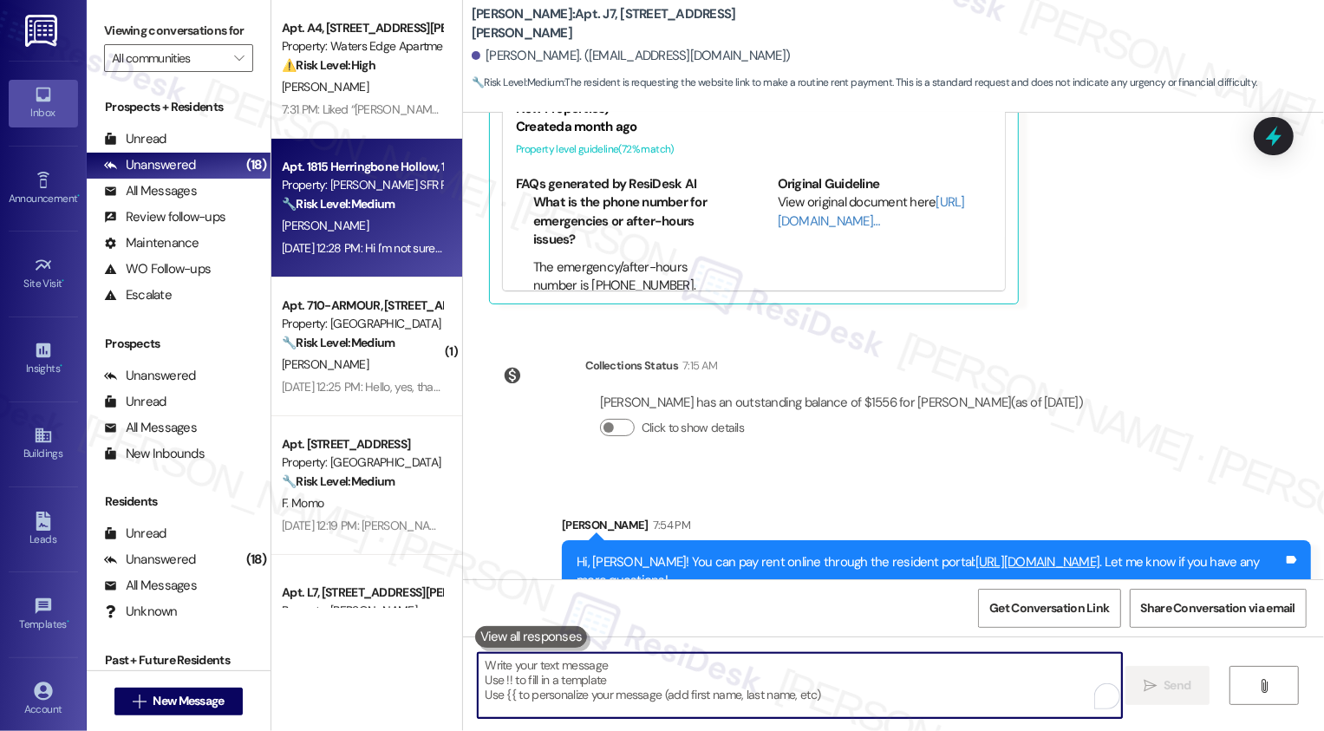
click at [387, 203] on div "🔧 Risk Level: Medium The resident is responding to a renewal inquiry and is uns…" at bounding box center [362, 204] width 160 height 18
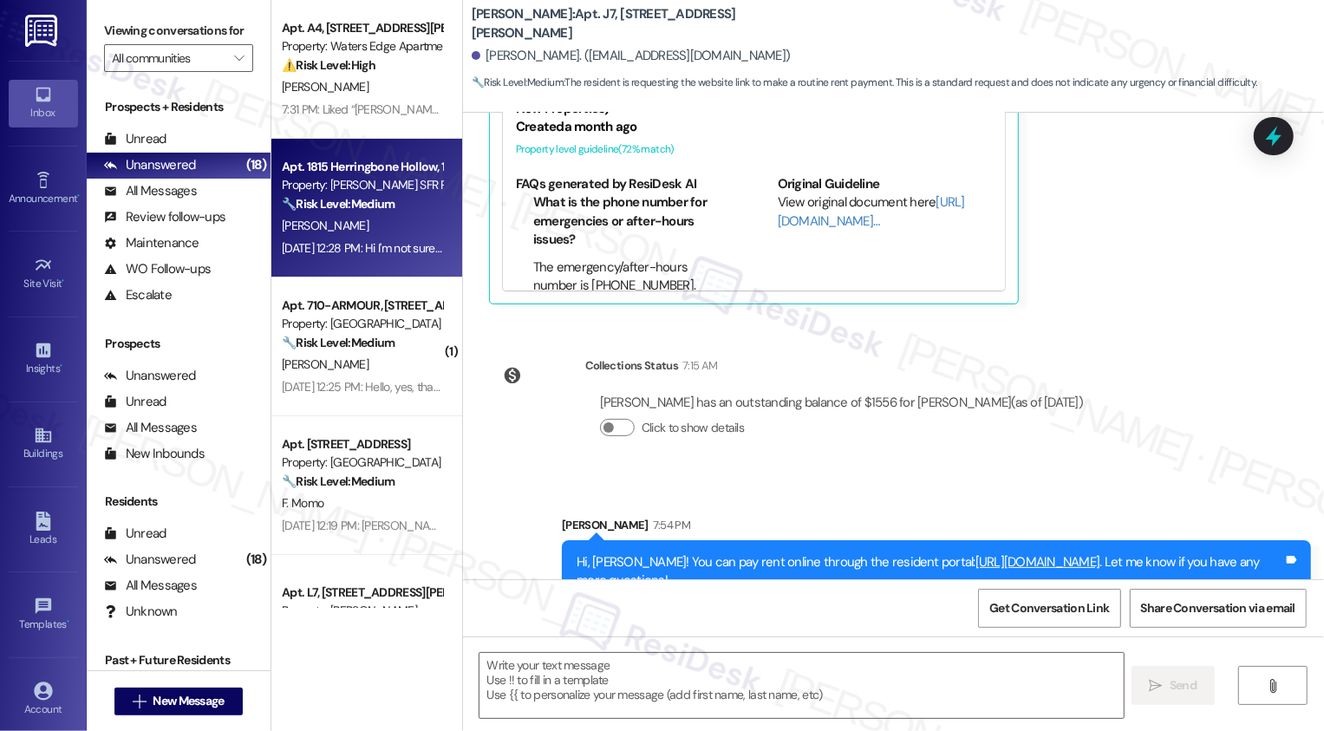
click at [387, 203] on div "🔧 Risk Level: Medium The resident is responding to a renewal inquiry and is uns…" at bounding box center [362, 204] width 160 height 18
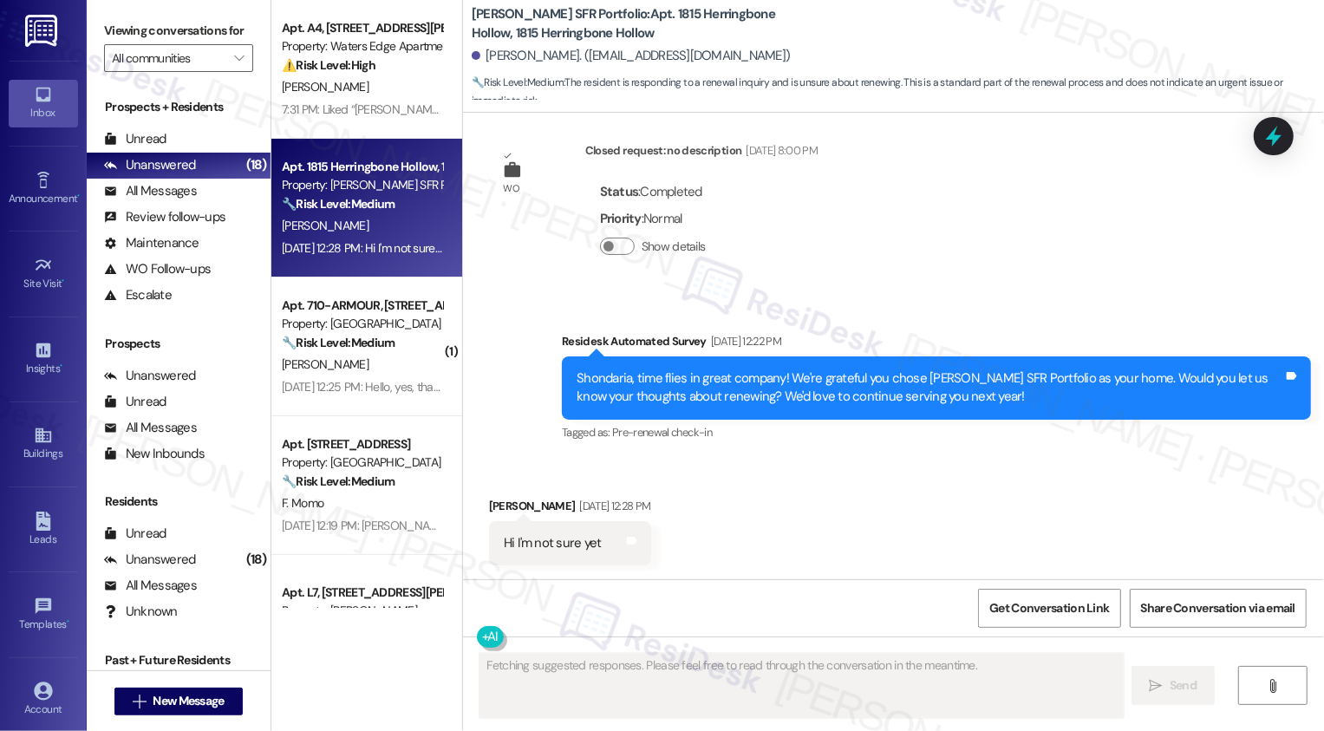
scroll to position [699, 0]
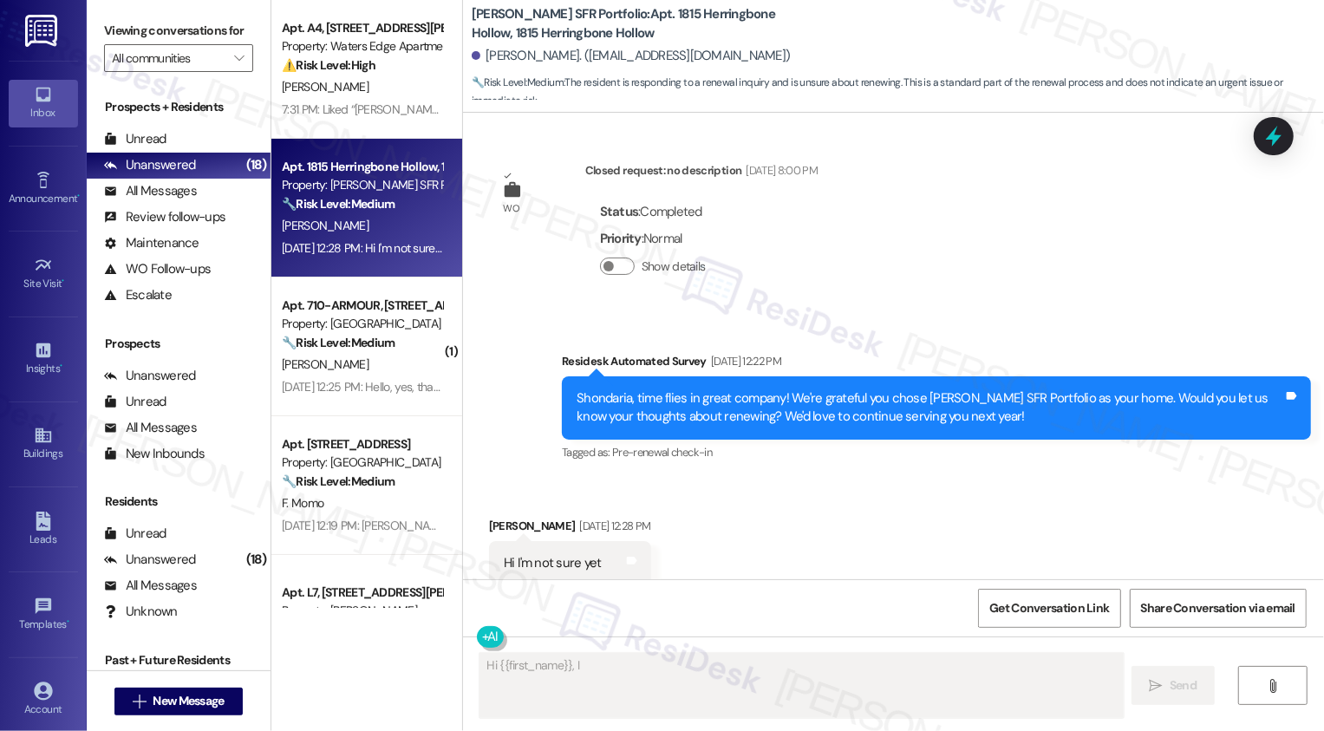
click at [387, 203] on div "🔧 Risk Level: Medium The resident is responding to a renewal inquiry and is uns…" at bounding box center [362, 204] width 160 height 18
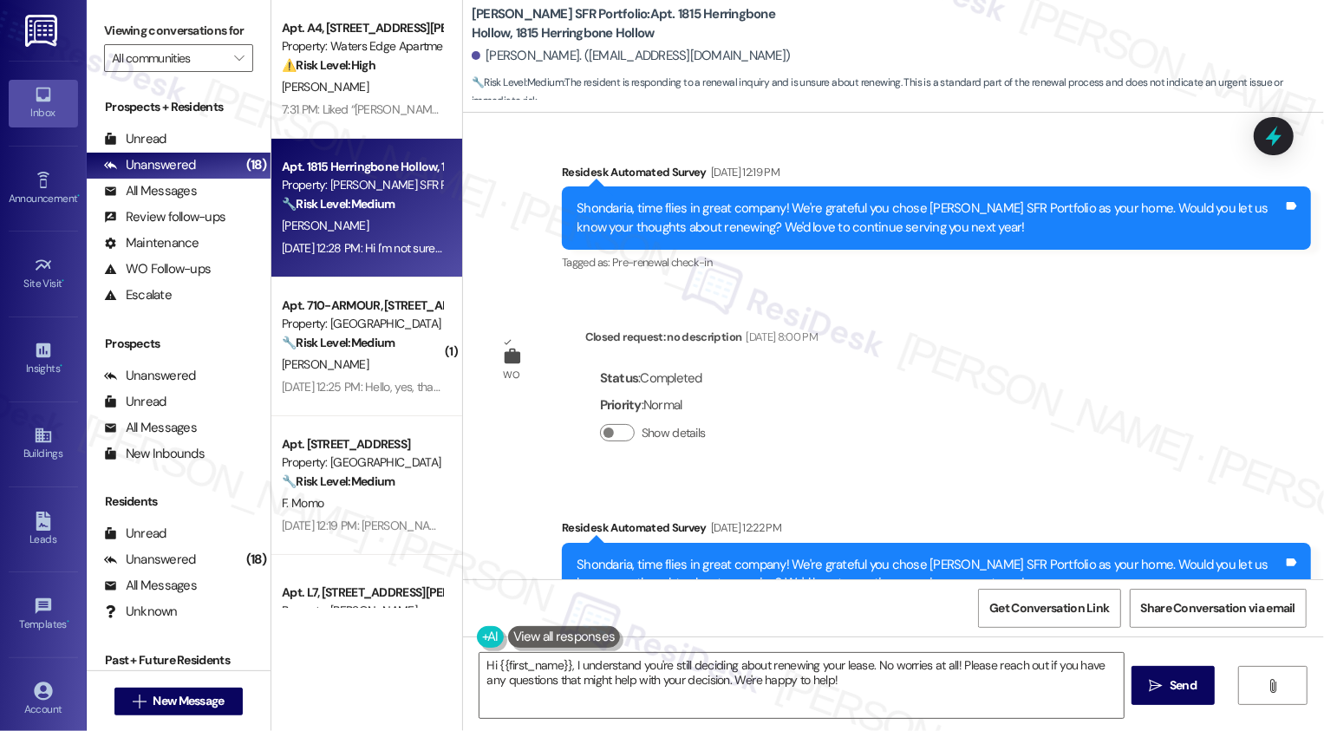
scroll to position [700, 0]
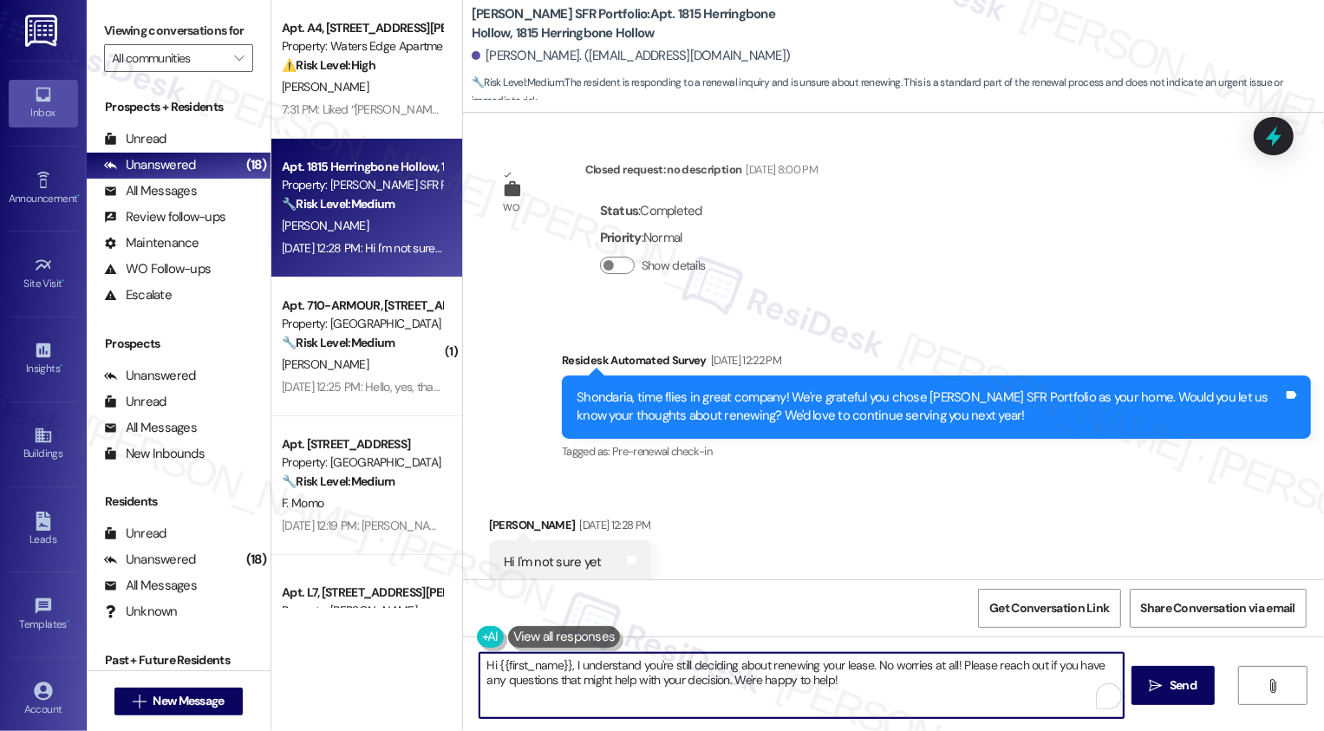
drag, startPoint x: 529, startPoint y: 680, endPoint x: 828, endPoint y: 681, distance: 299.2
click at [828, 681] on textarea "Hi {{first_name}}, I understand you're still deciding about renewing your lease…" at bounding box center [802, 685] width 644 height 65
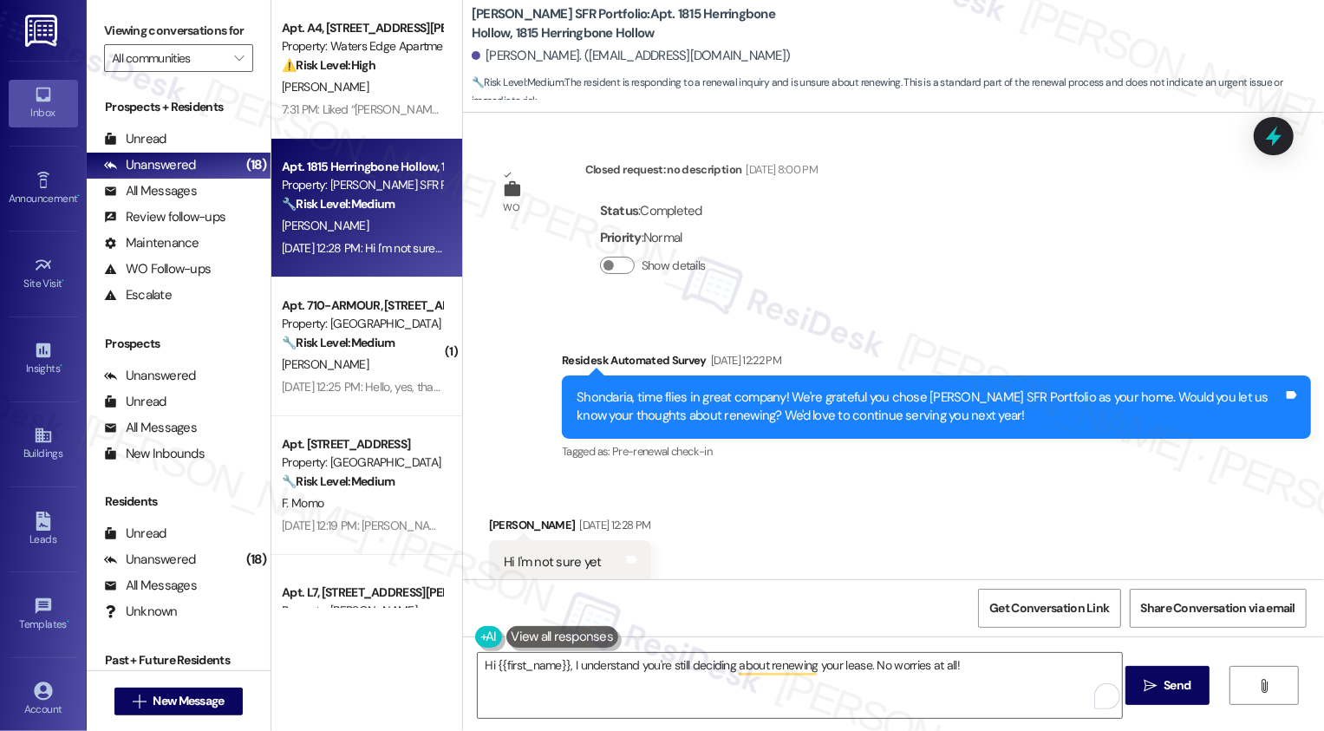
click at [921, 483] on div "Received via SMS Shondaria Jones Sep 02, 2025 at 12:28 PM Hi I'm not sure yet T…" at bounding box center [893, 537] width 861 height 121
click at [982, 689] on textarea "Hi {{first_name}}, I understand you're still deciding about renewing your lease…" at bounding box center [800, 685] width 644 height 65
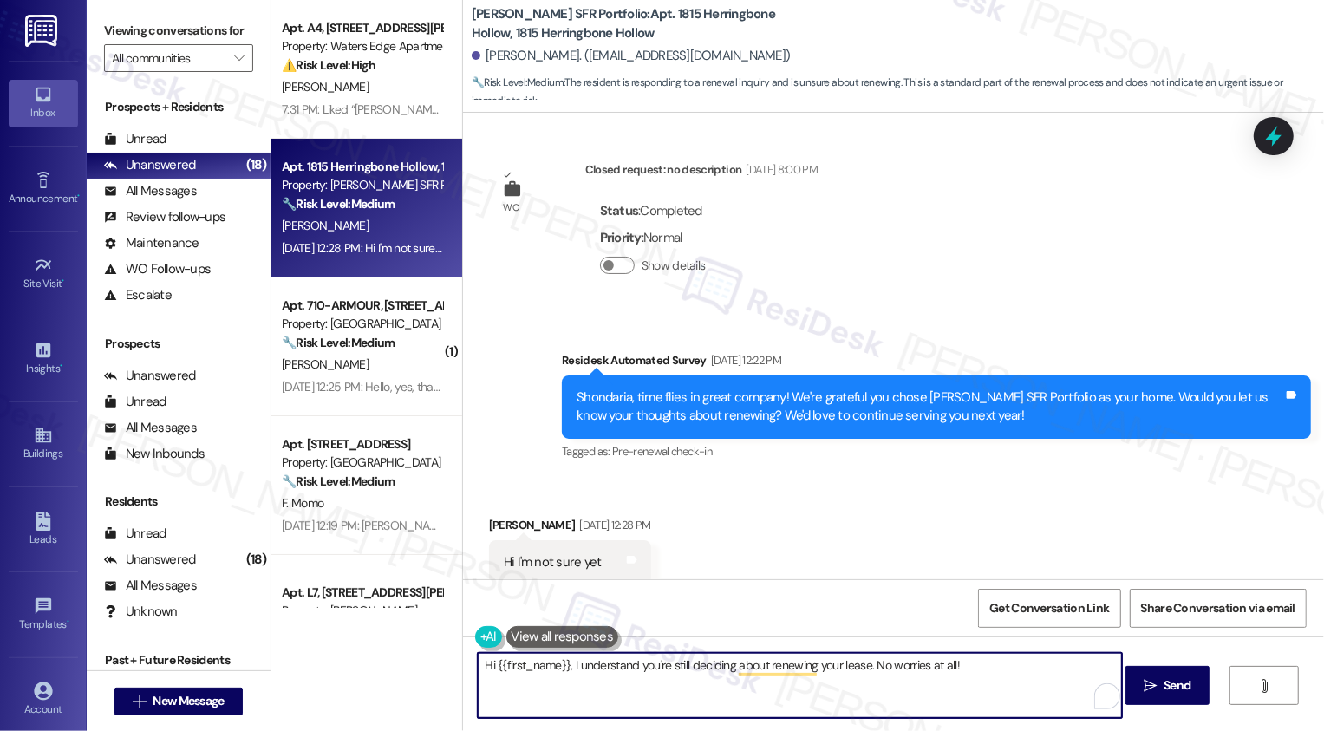
paste textarea "If you don't mind me asking, how has your experience been so far? Has the prope…"
type textarea "Hi {{first_name}}, I understand you're still deciding about renewing your lease…"
click at [1161, 680] on span "Send" at bounding box center [1177, 685] width 34 height 18
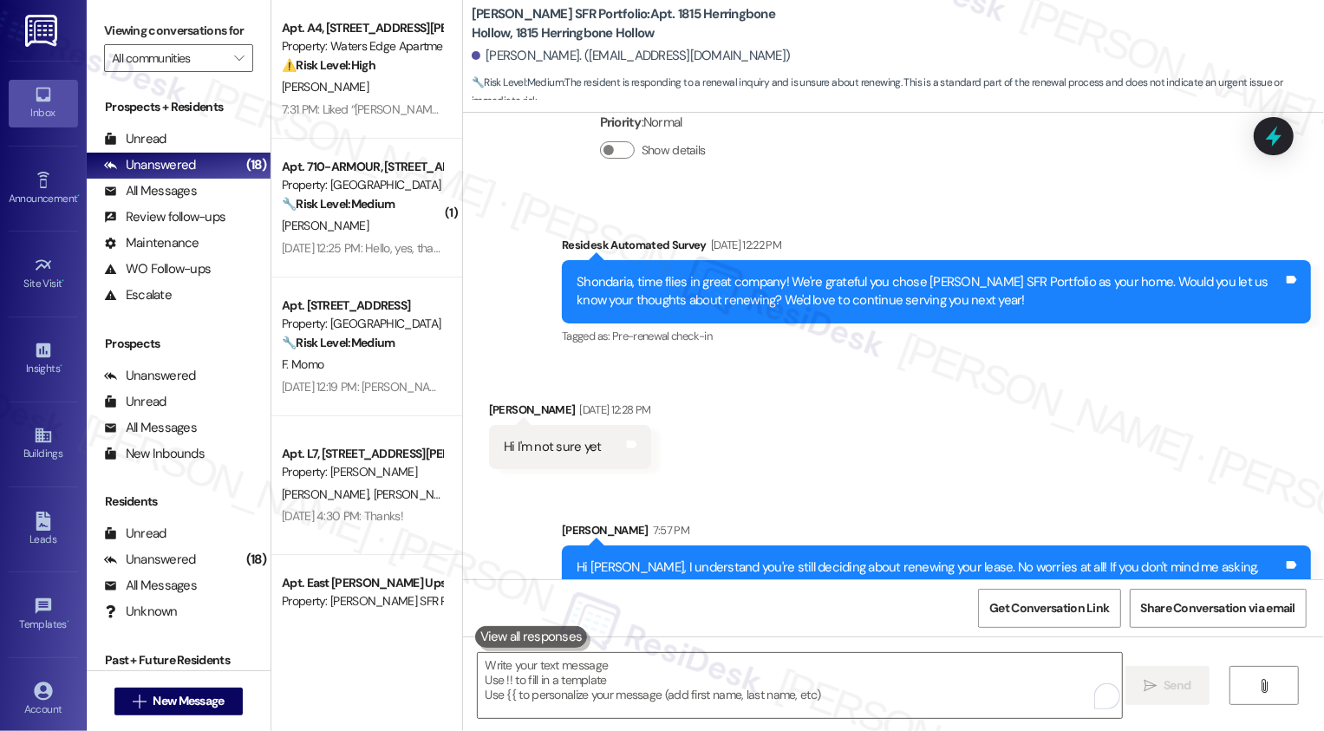
scroll to position [839, 0]
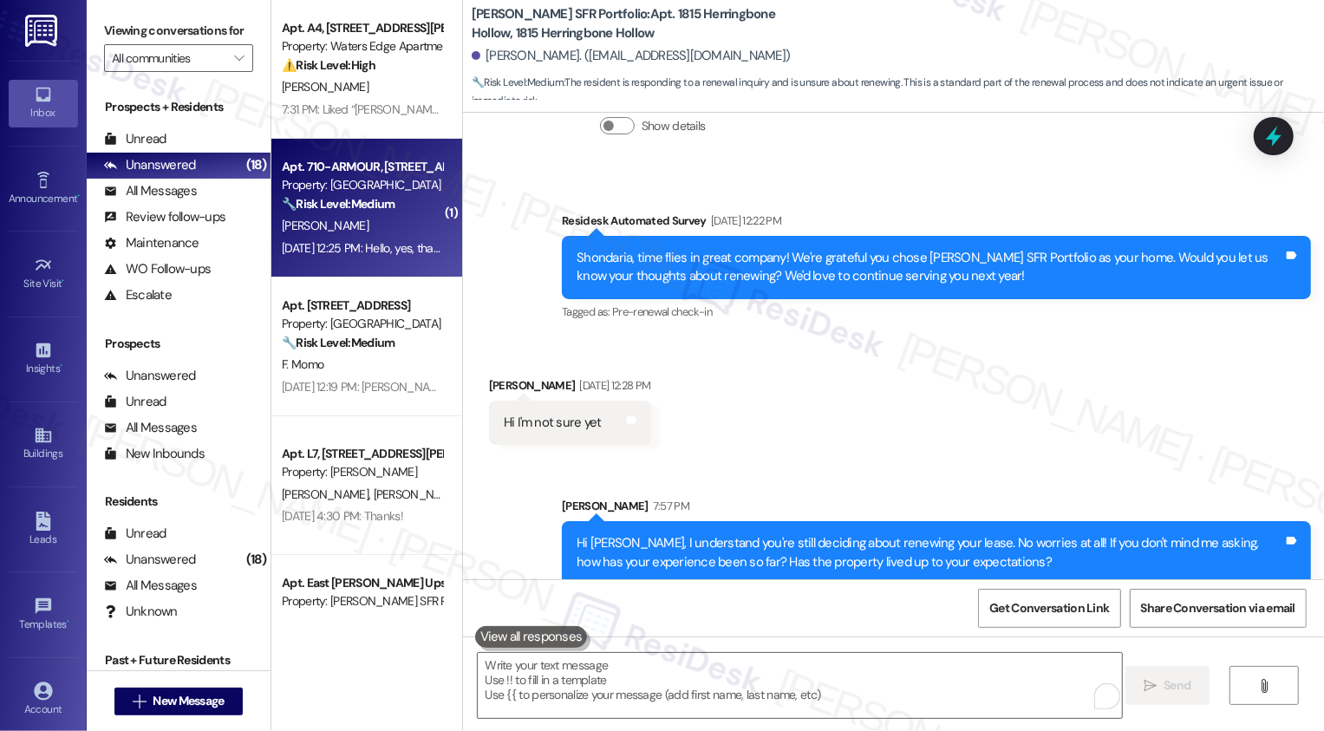
click at [374, 217] on div "J. Resendiz" at bounding box center [362, 226] width 164 height 22
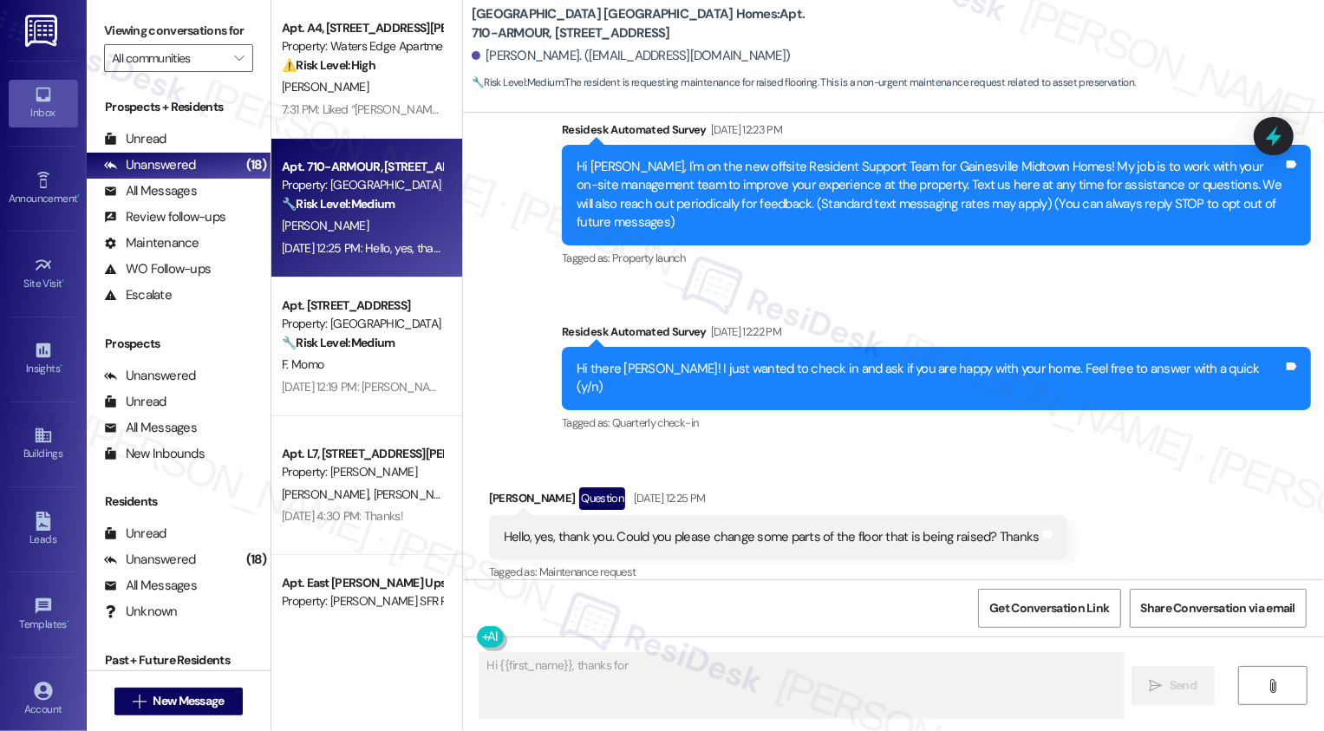
scroll to position [147, 0]
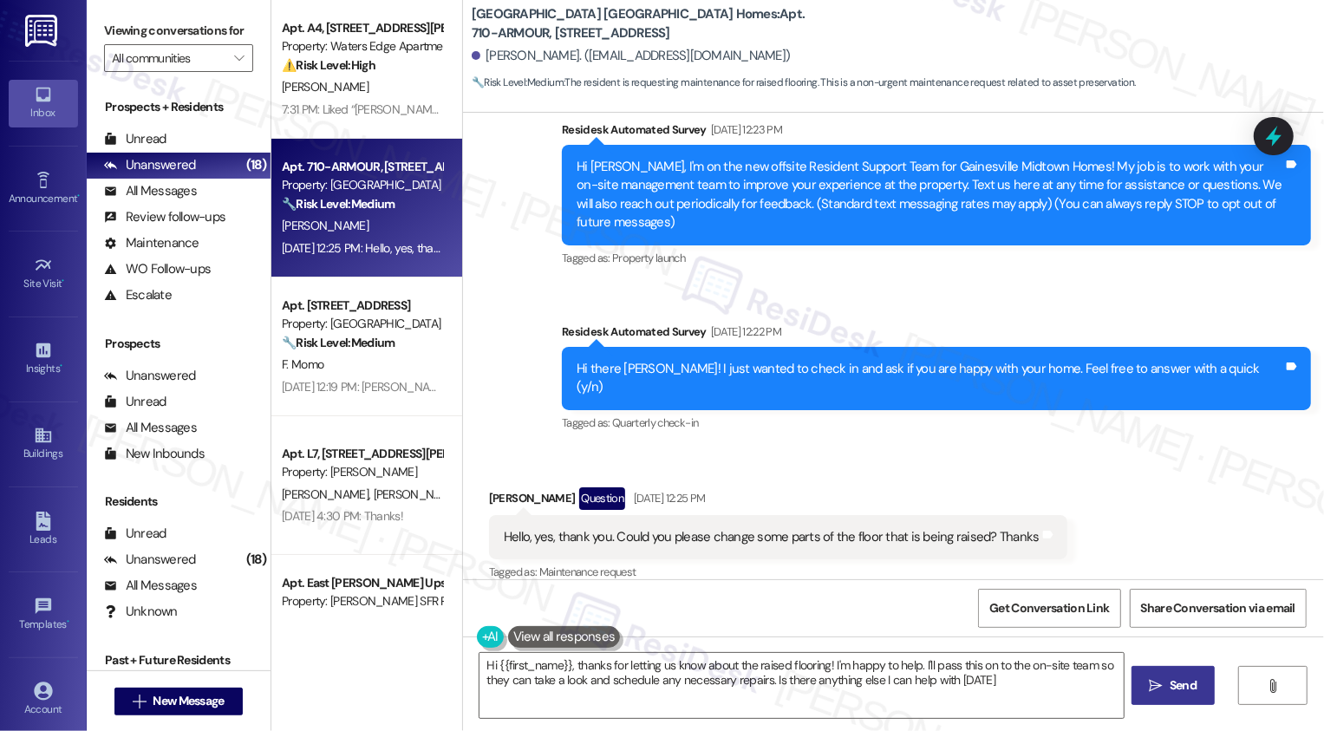
type textarea "Hi {{first_name}}, thanks for letting us know about the raised flooring! I'm ha…"
drag, startPoint x: 604, startPoint y: 514, endPoint x: 1041, endPoint y: 519, distance: 437.9
click at [1041, 519] on div "Hello, yes, thank you. Could you please change some parts of the floor that is …" at bounding box center [778, 537] width 578 height 44
copy div "Could you please change some parts of the floor that is being raised? Thanks Ta…"
click at [1013, 448] on div "Received via SMS Julio Resendiz Question Sep 02, 2025 at 12:25 PM Hello, yes, t…" at bounding box center [893, 523] width 861 height 150
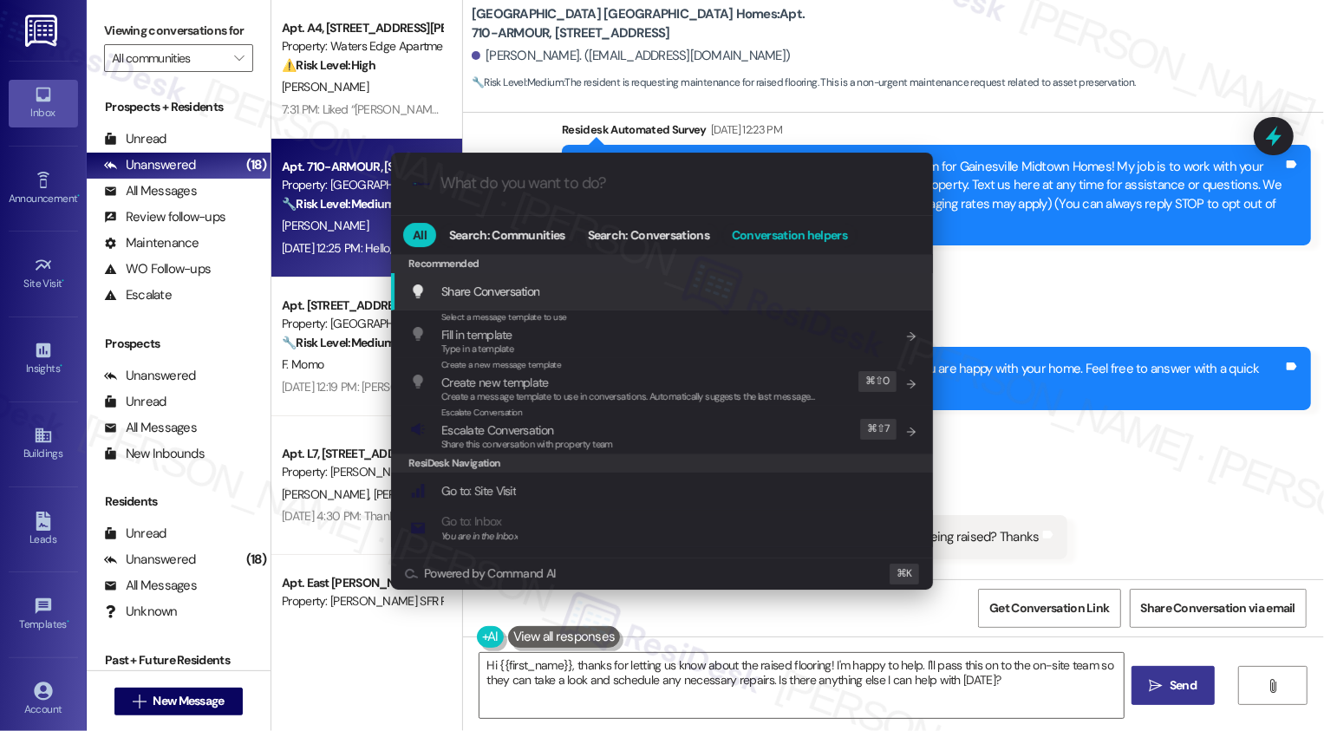
click at [750, 233] on span "Conversation helpers" at bounding box center [789, 235] width 115 height 12
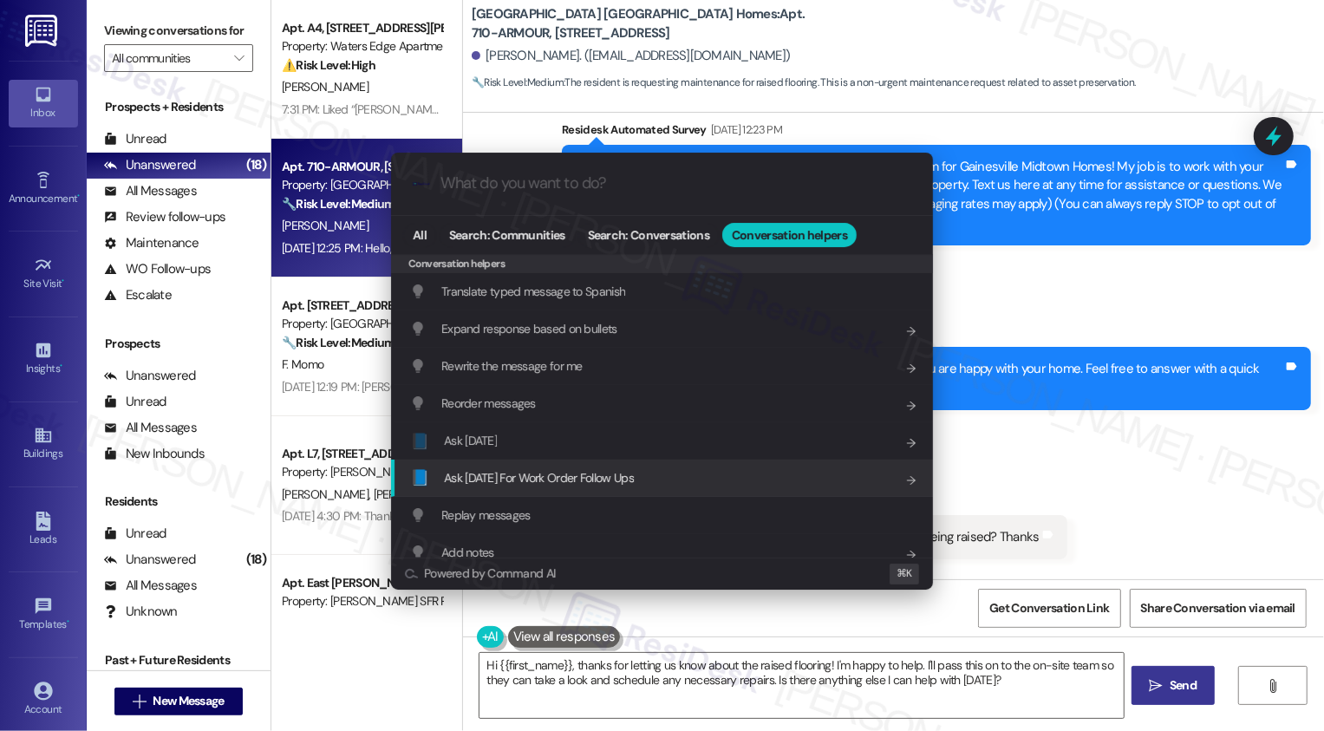
click at [504, 478] on span "Ask Friday For Work Order Follow Ups" at bounding box center [539, 478] width 190 height 16
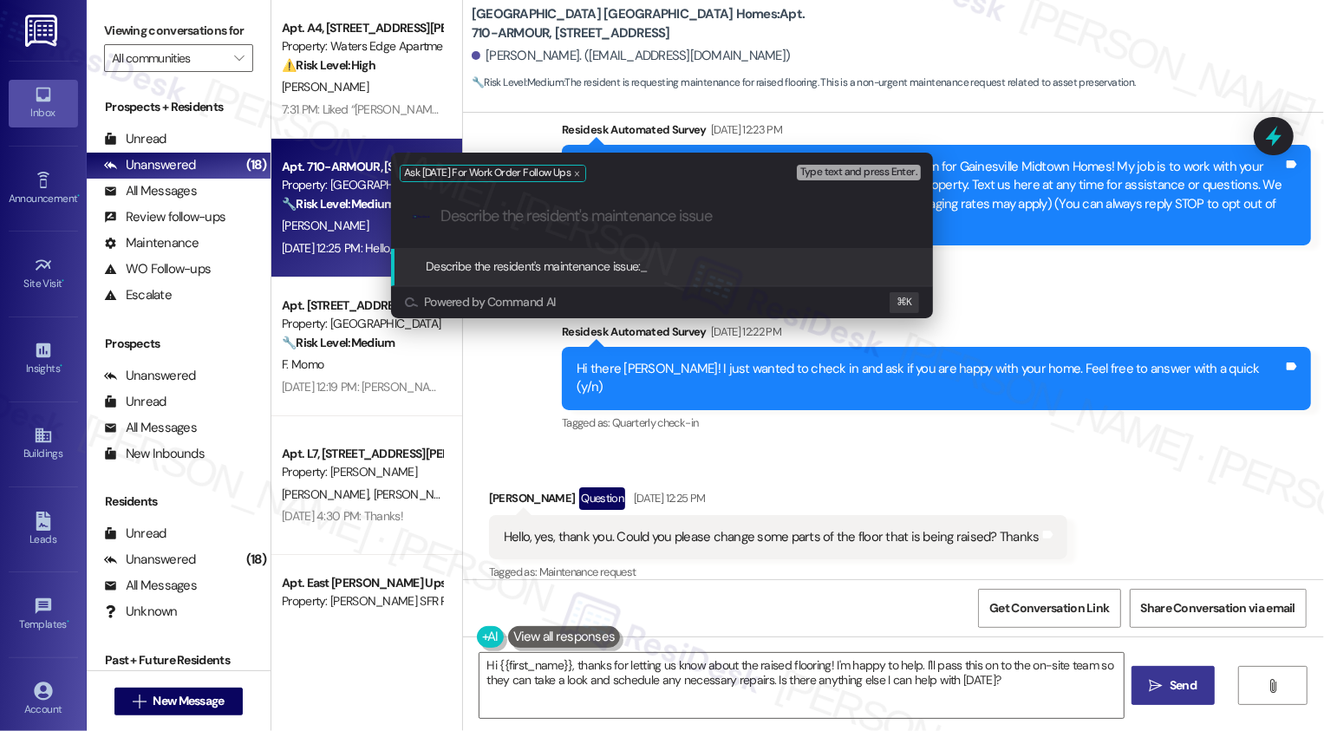
paste input "Could you please change some parts of the floor that is being raised? Thanks"
type input "Could you please change some parts of the floor that is being raised? Thanks"
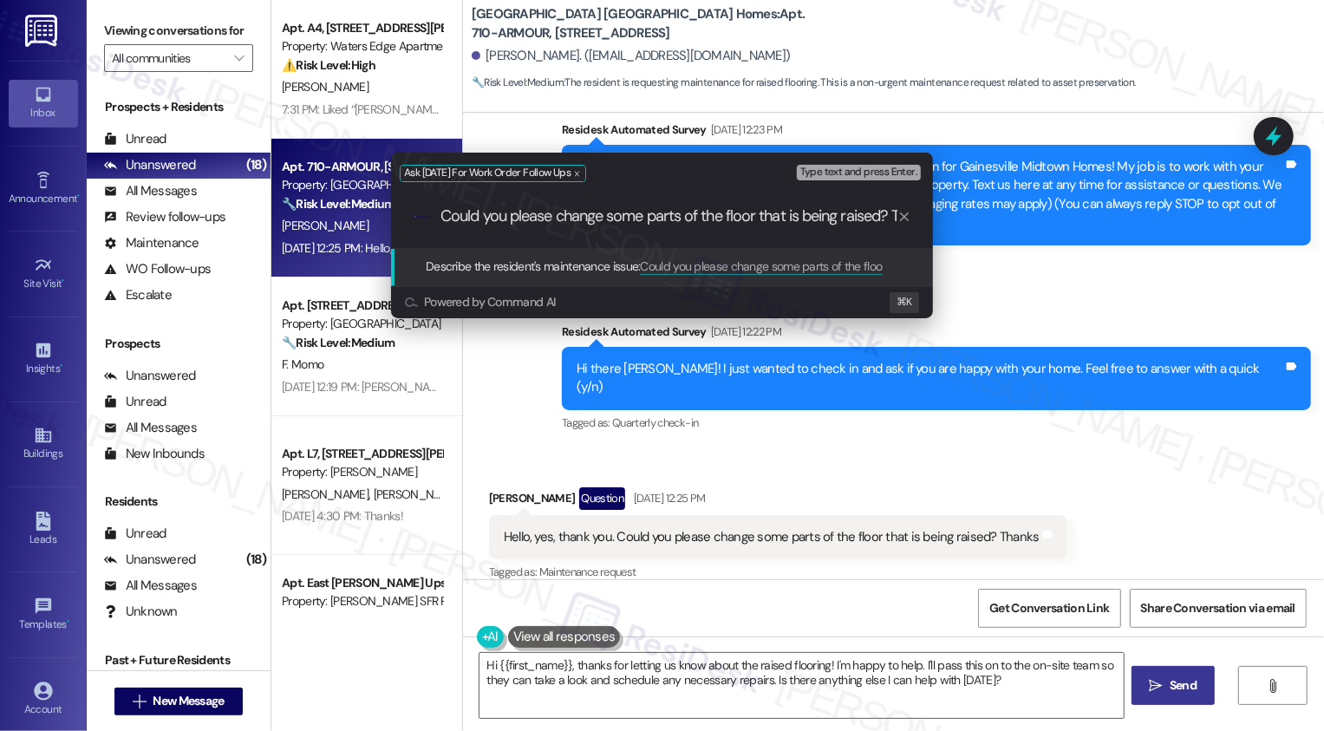
scroll to position [0, 45]
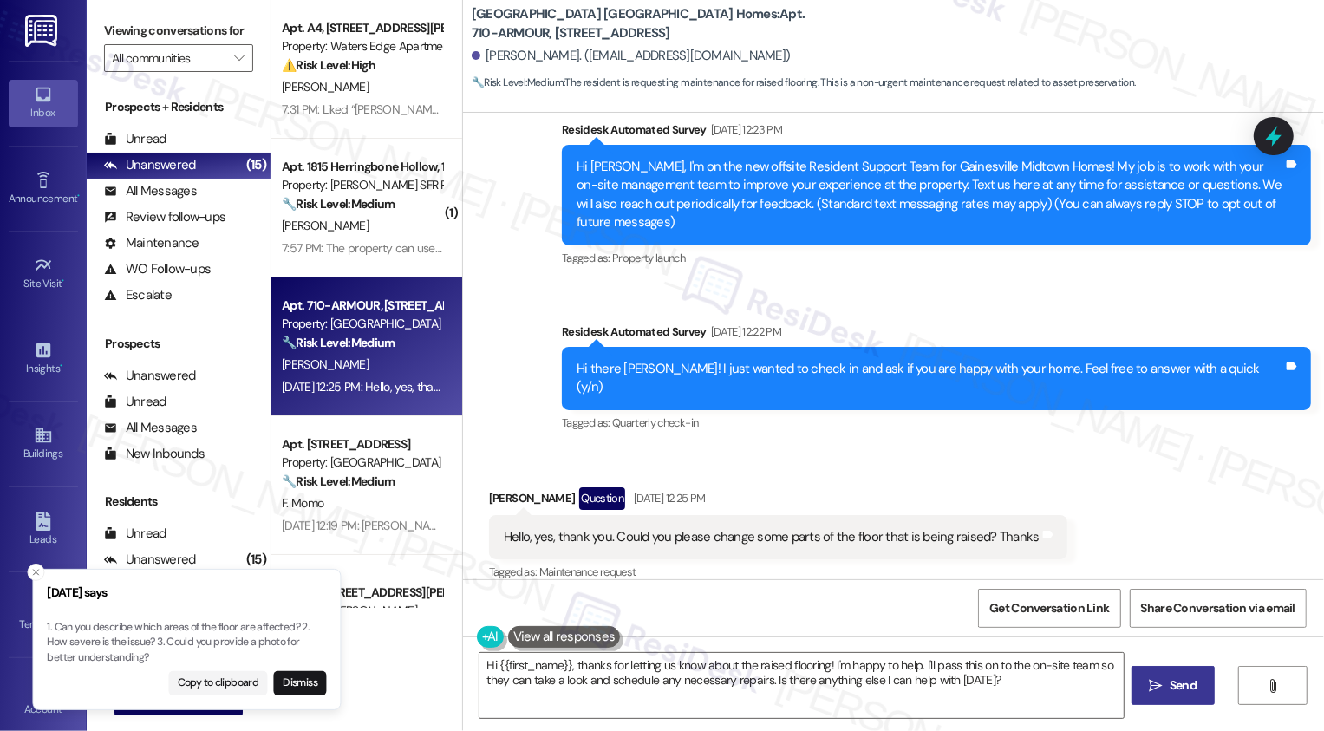
drag, startPoint x: 43, startPoint y: 626, endPoint x: 97, endPoint y: 630, distance: 53.9
click at [97, 630] on p "1. Can you describe which areas of the floor are affected? 2. How severe is the…" at bounding box center [186, 643] width 279 height 46
click at [111, 631] on p "1. Can you describe which areas of the floor are affected? 2. How severe is the…" at bounding box center [175, 643] width 279 height 46
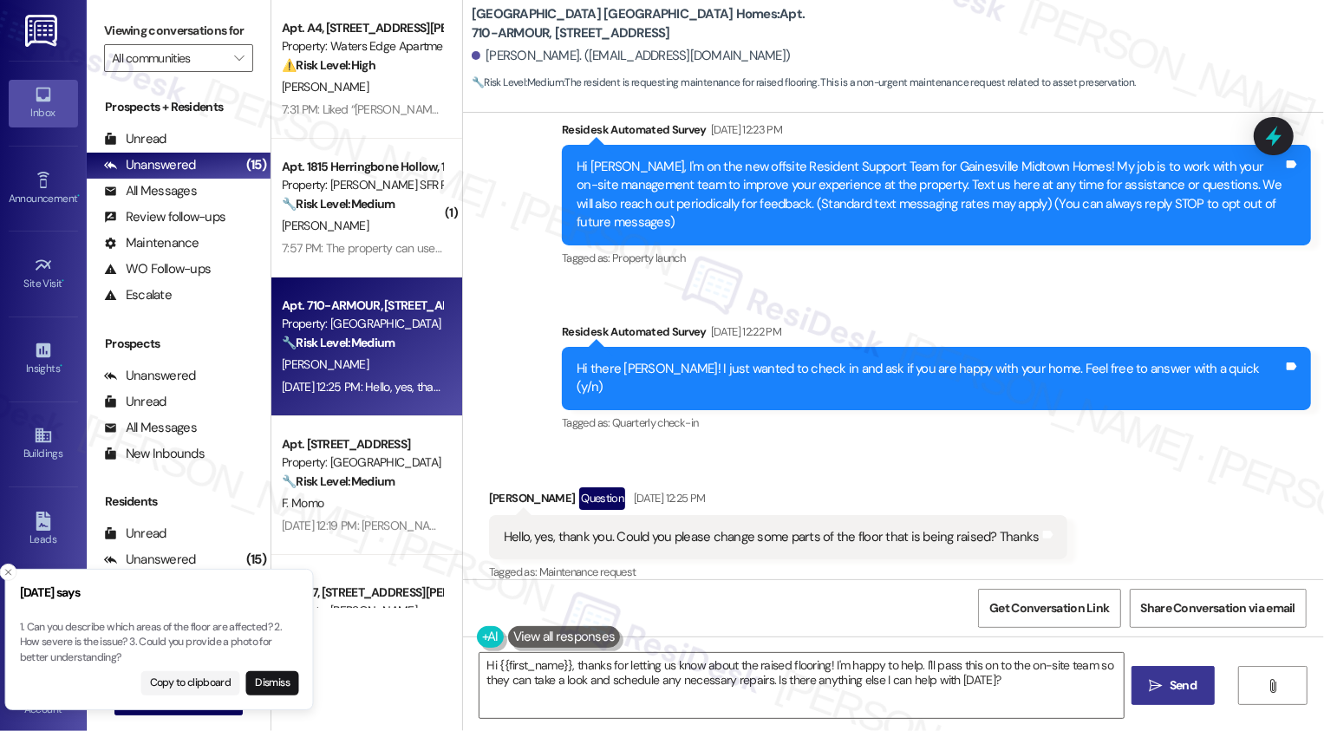
drag, startPoint x: 146, startPoint y: 642, endPoint x: 129, endPoint y: 645, distance: 16.8
click at [129, 645] on p "1. Can you describe which areas of the floor are affected? 2. How severe is the…" at bounding box center [159, 643] width 279 height 46
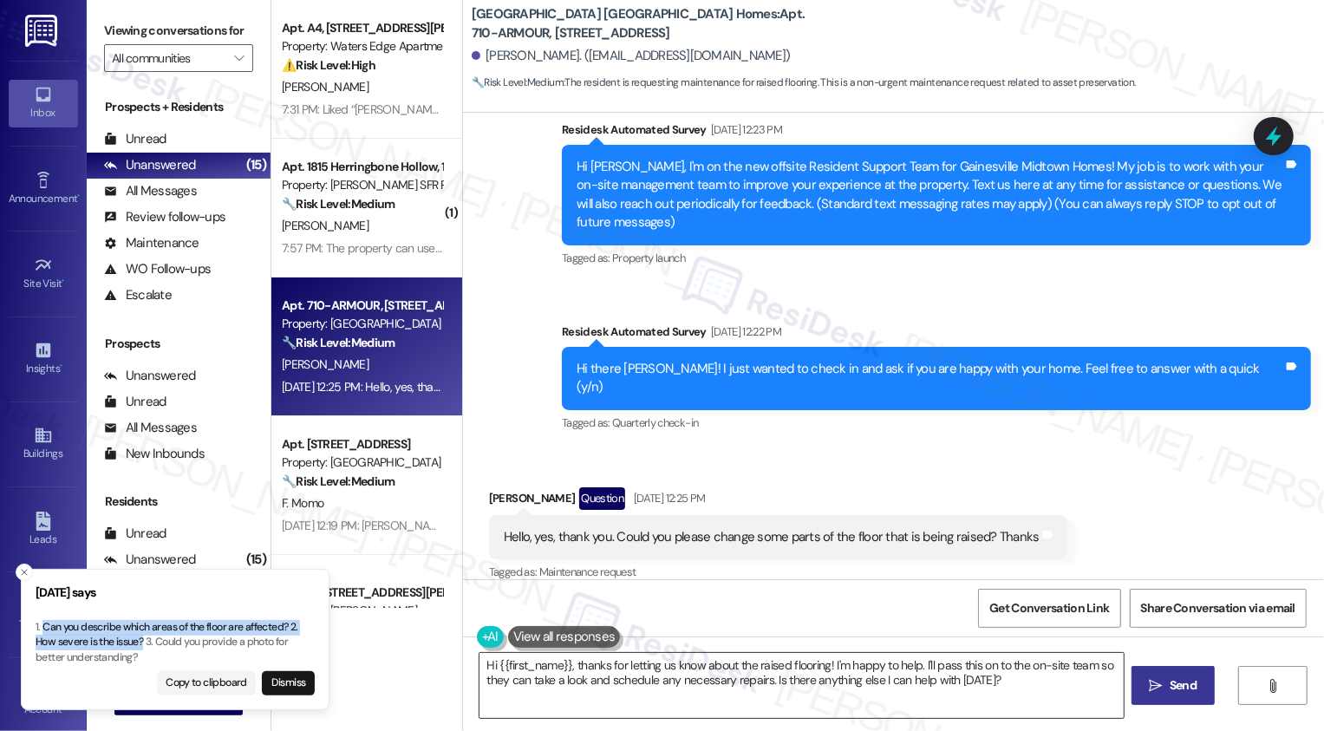
click at [699, 692] on textarea "Hi {{first_name}}, thanks for letting us know about the raised flooring! I'm ha…" at bounding box center [802, 685] width 644 height 65
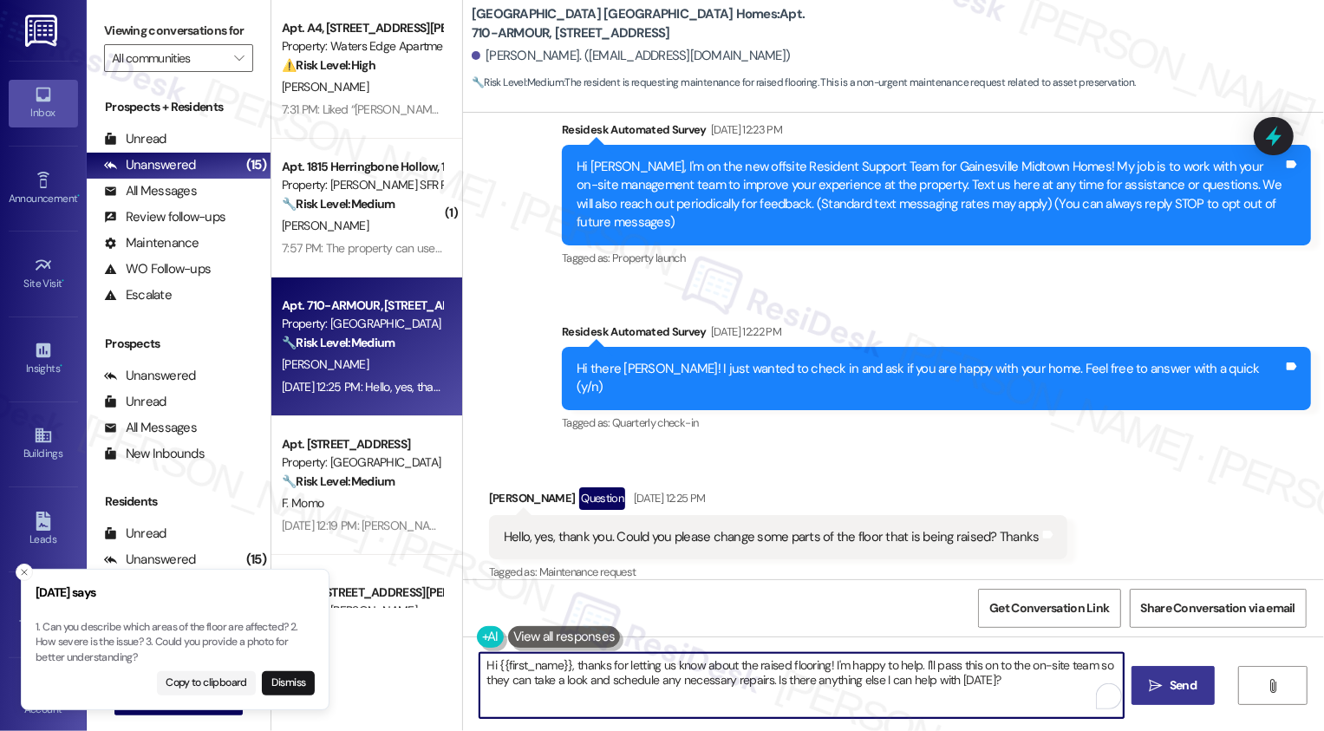
click at [795, 687] on textarea "Hi {{first_name}}, thanks for letting us know about the raised flooring! I'm ha…" at bounding box center [802, 685] width 644 height 65
drag, startPoint x: 825, startPoint y: 663, endPoint x: 1065, endPoint y: 702, distance: 243.5
click at [1065, 703] on textarea "Hi {{first_name}}, thanks for letting us know about the raised flooring! I'm ha…" at bounding box center [800, 685] width 644 height 65
drag, startPoint x: 821, startPoint y: 663, endPoint x: 1018, endPoint y: 698, distance: 199.9
click at [1018, 699] on textarea "Hi {{first_name}}, thanks for letting us know about the raised flooring! I'm ha…" at bounding box center [800, 685] width 644 height 65
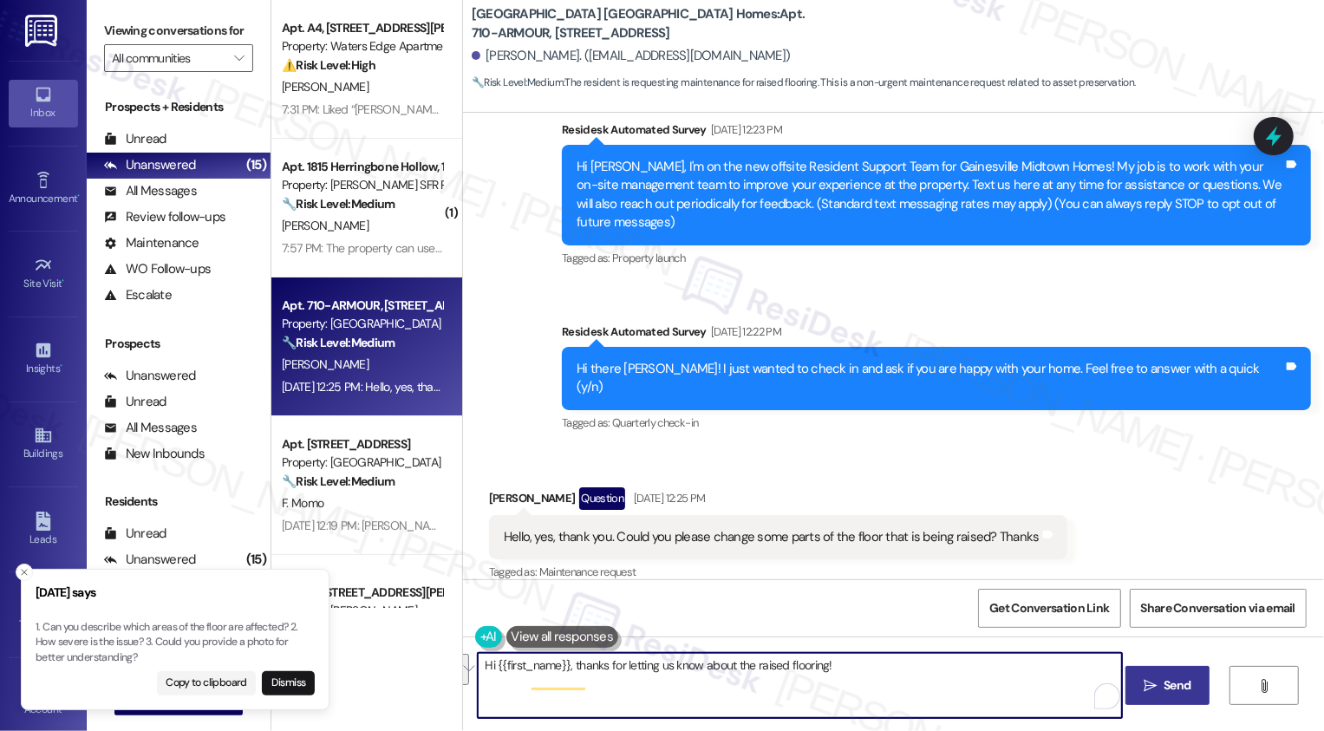
paste textarea "Can you describe which areas of the floor are affected? 2. How severe is the is…"
click at [21, 571] on icon "Close toast" at bounding box center [24, 572] width 10 height 10
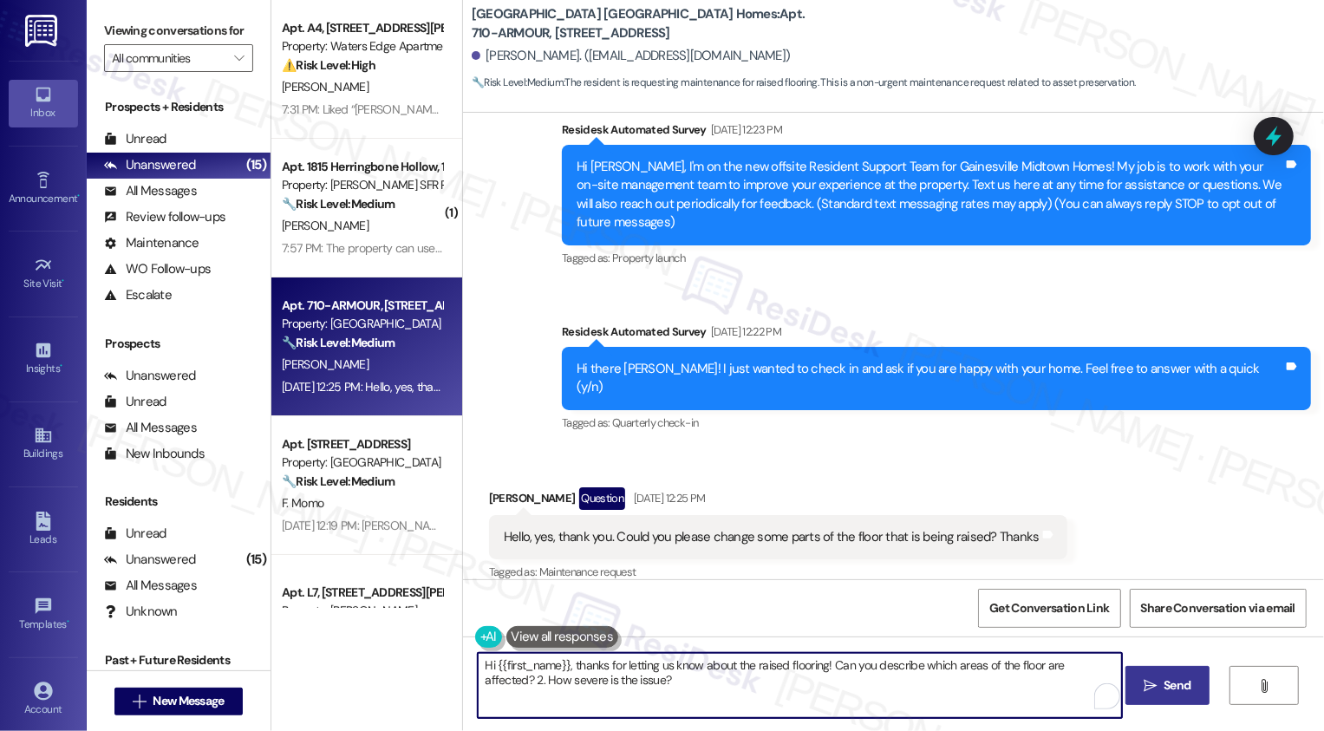
drag, startPoint x: 1104, startPoint y: 663, endPoint x: 1126, endPoint y: 671, distance: 23.0
click at [1126, 671] on div "Hi {{first_name}}, thanks for letting us know about the raised flooring! Can yo…" at bounding box center [893, 701] width 861 height 130
click at [1048, 678] on textarea "Hi {{first_name}}, thanks for letting us know about the raised flooring! Can yo…" at bounding box center [800, 685] width 644 height 65
click at [635, 696] on textarea "Hi {{first_name}}, thanks for letting us know about the raised flooring! Can yo…" at bounding box center [800, 685] width 644 height 65
type textarea "Hi {{first_name}}, thanks for letting us know about the raised flooring! Can yo…"
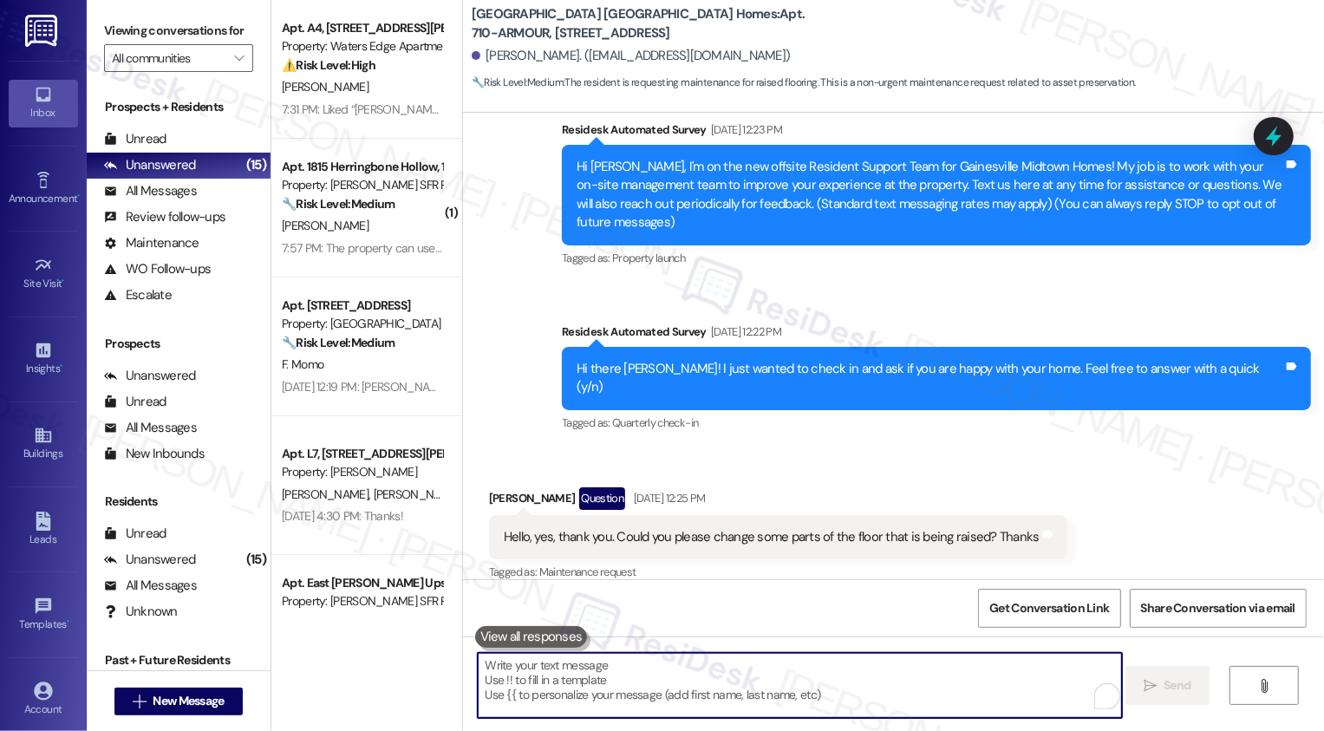
scroll to position [287, 0]
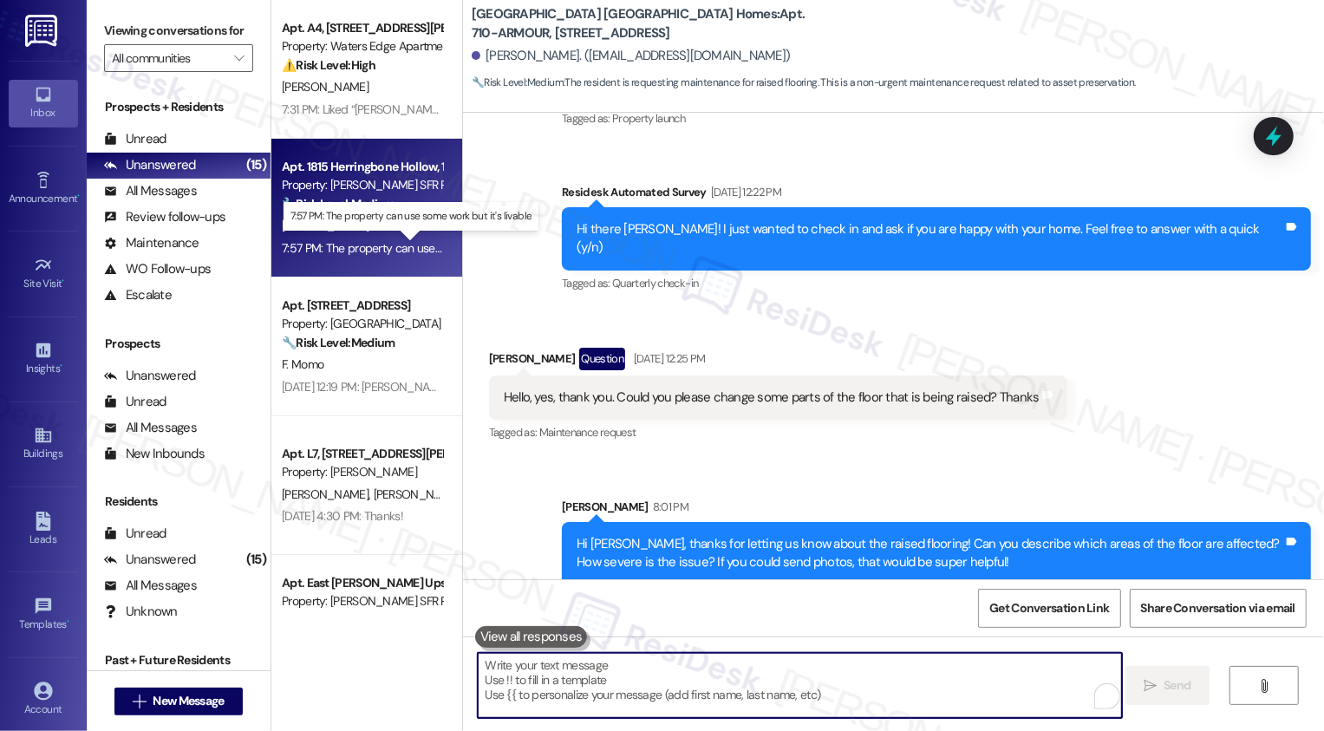
click at [395, 253] on div "7:57 PM: The property can use some work but it's livable 7:57 PM: The property …" at bounding box center [422, 248] width 281 height 16
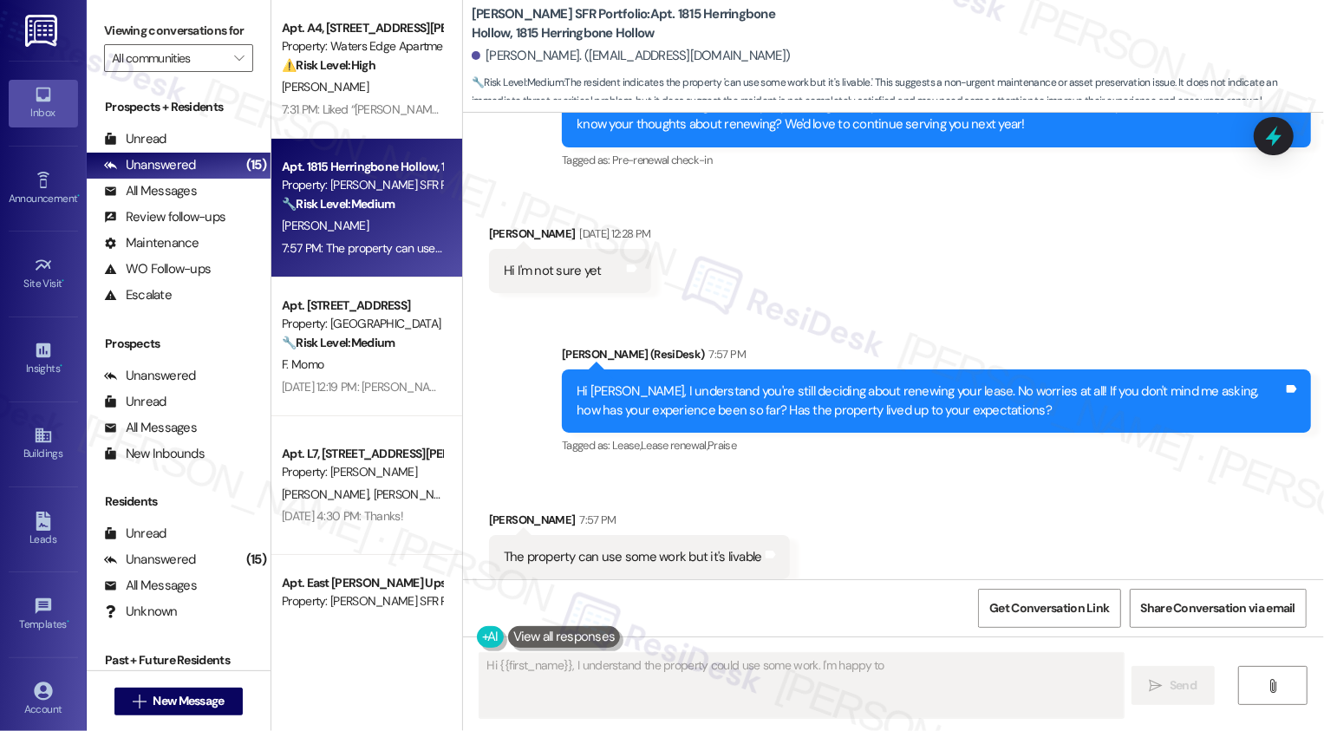
scroll to position [1010, 0]
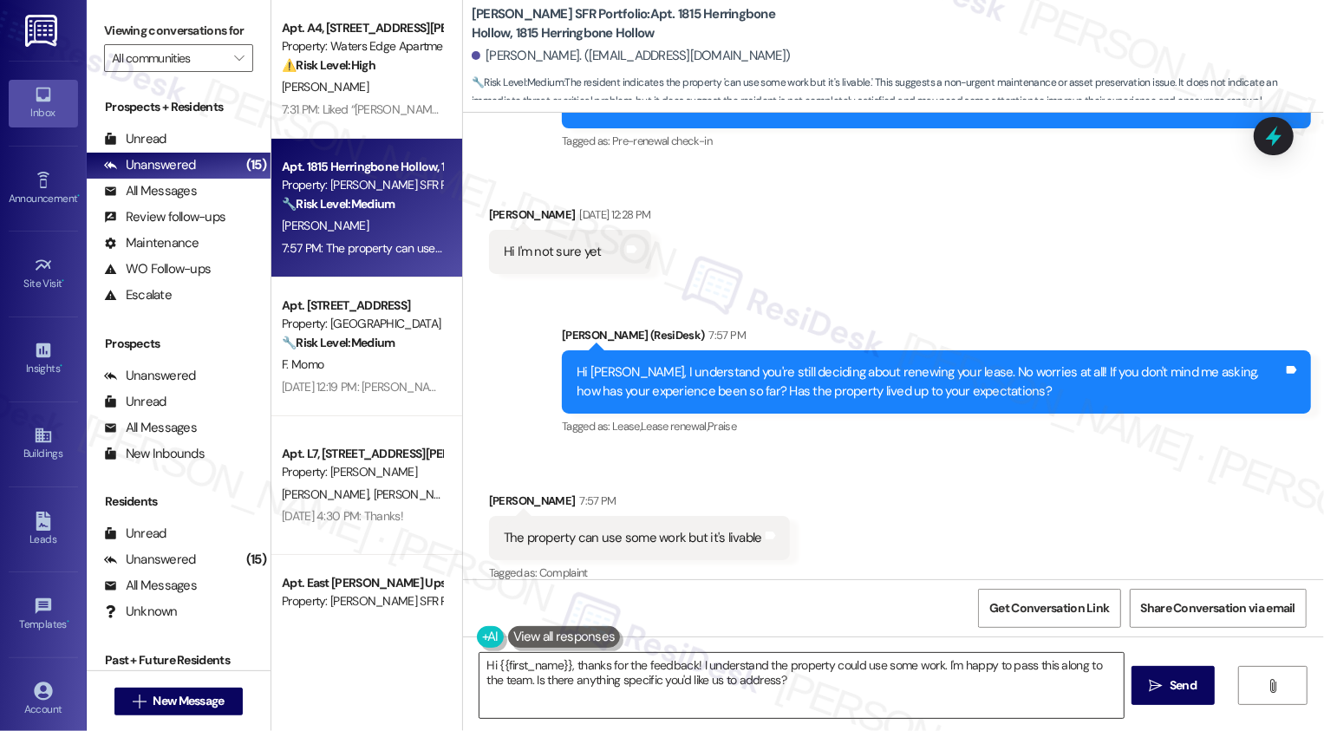
click at [734, 676] on textarea "Hi {{first_name}}, thanks for the feedback! I understand the property could use…" at bounding box center [802, 685] width 644 height 65
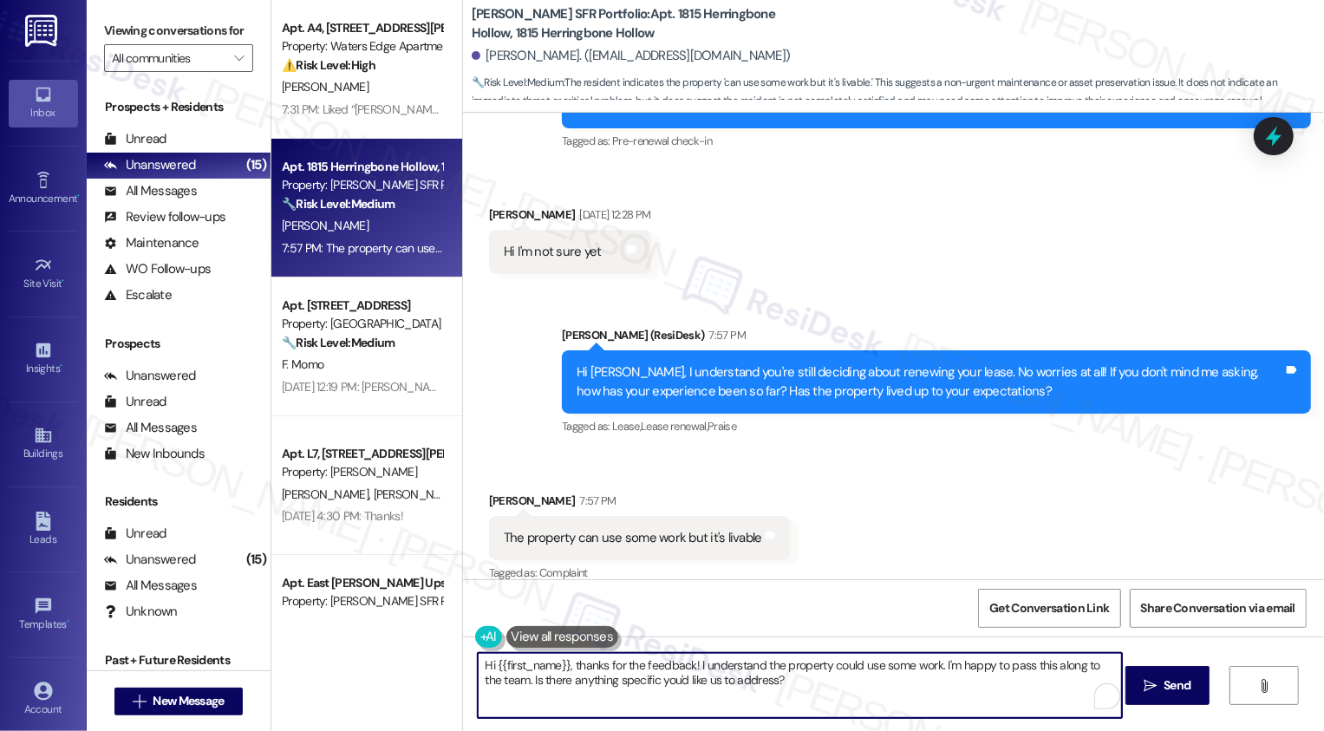
click at [777, 682] on textarea "Hi {{first_name}}, thanks for the feedback! I understand the property could use…" at bounding box center [800, 685] width 644 height 65
click at [893, 677] on textarea "Hi {{first_name}}, thanks for the feedback! I understand the property could use…" at bounding box center [800, 685] width 644 height 65
drag, startPoint x: 569, startPoint y: 663, endPoint x: 418, endPoint y: 663, distance: 150.9
click at [418, 663] on div "Apt. A4, 417 Barton Drive Property: Waters Edge Apartments ⚠️ Risk Level: High …" at bounding box center [797, 365] width 1053 height 731
type textarea "Thanks for the feedback! I understand the property could use some work. I'm hap…"
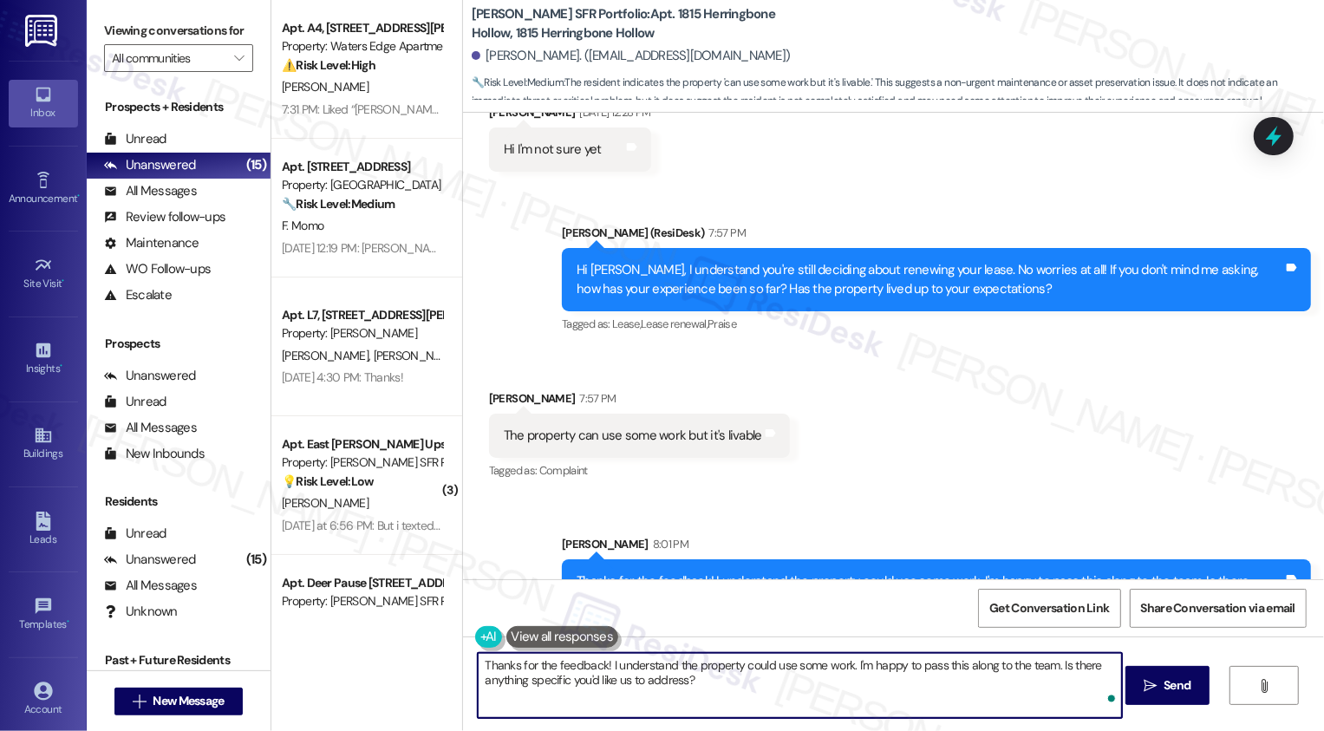
scroll to position [1151, 0]
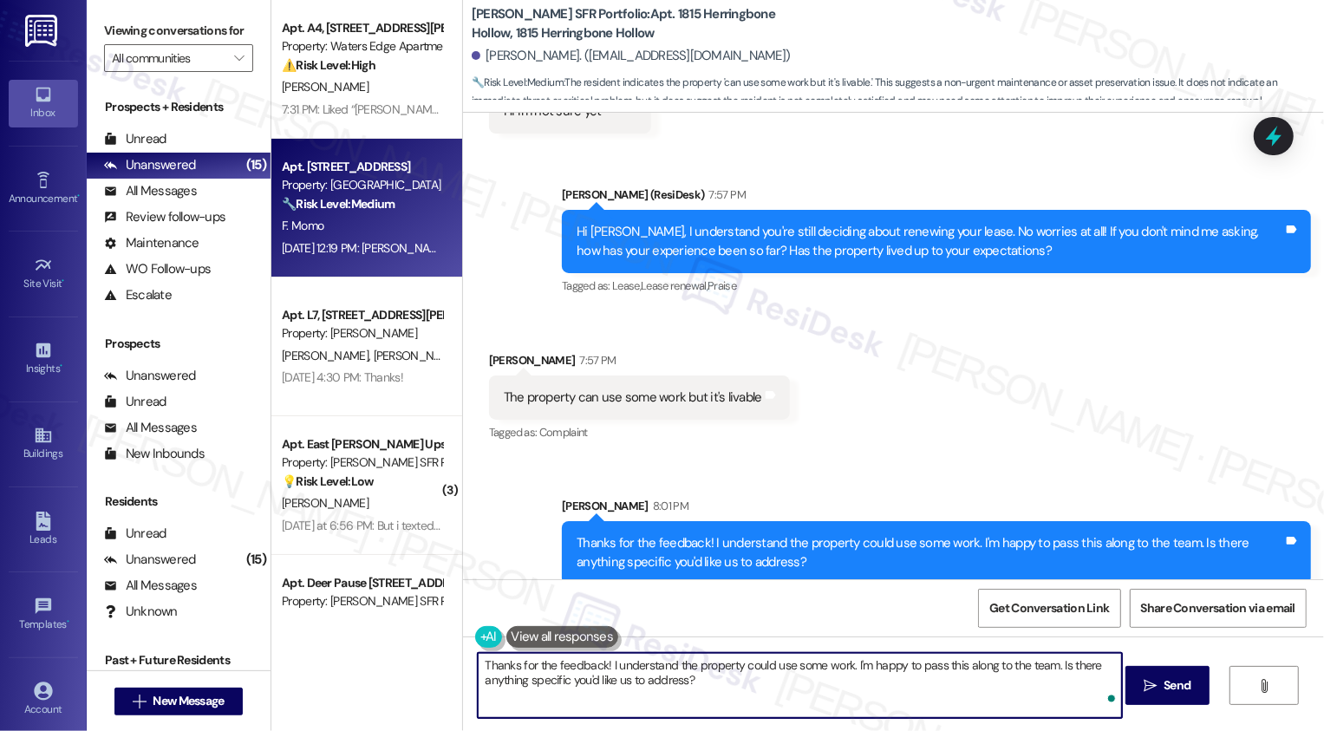
click at [395, 220] on div "F. Momo" at bounding box center [362, 226] width 164 height 22
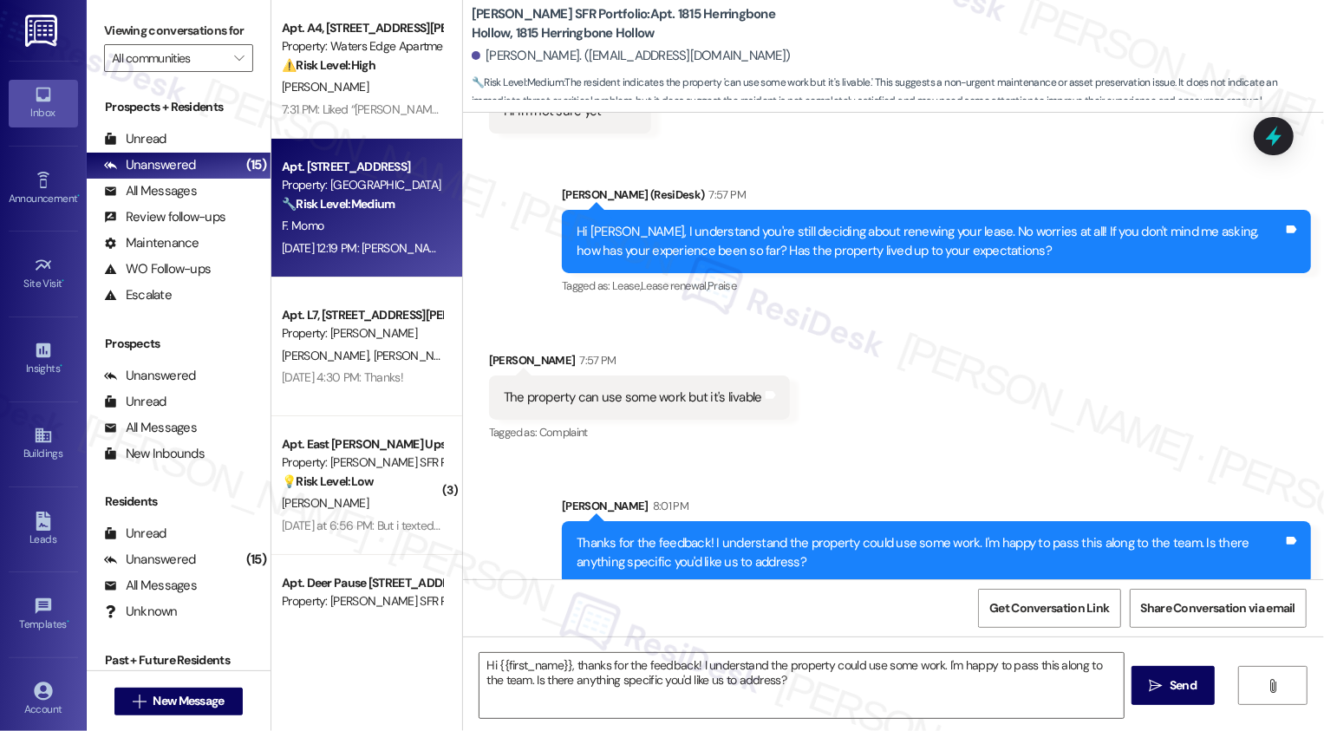
click at [395, 220] on div "F. Momo" at bounding box center [362, 226] width 164 height 22
type textarea "Fetching suggested responses. Please feel free to read through the conversation…"
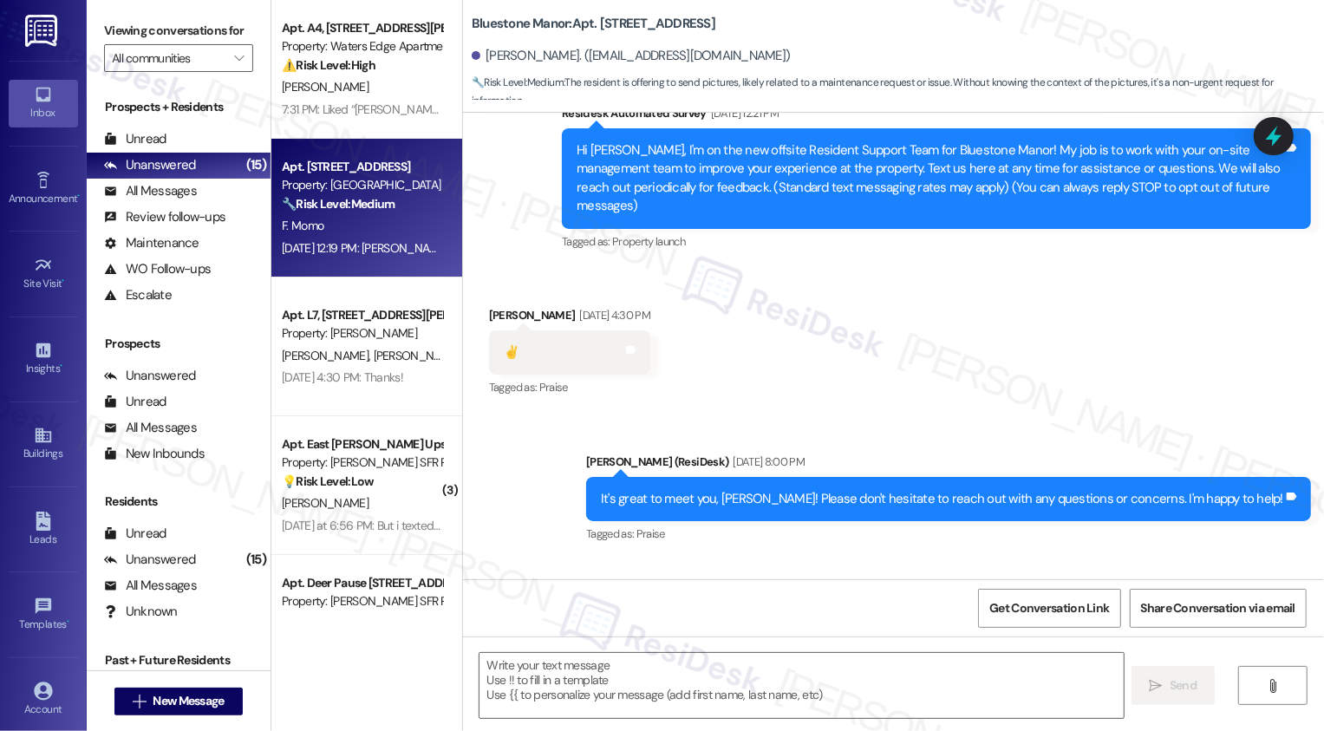
click at [395, 220] on div "F. Momo" at bounding box center [362, 226] width 164 height 22
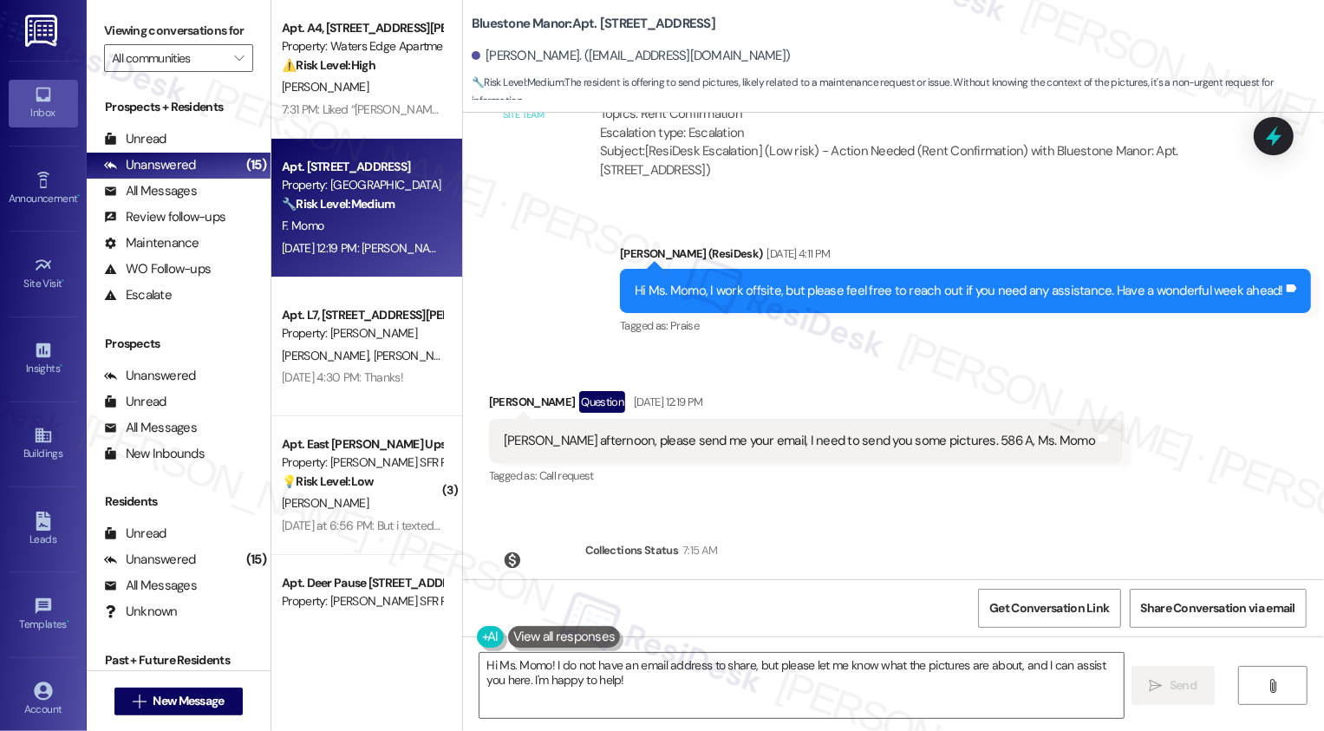
scroll to position [1108, 0]
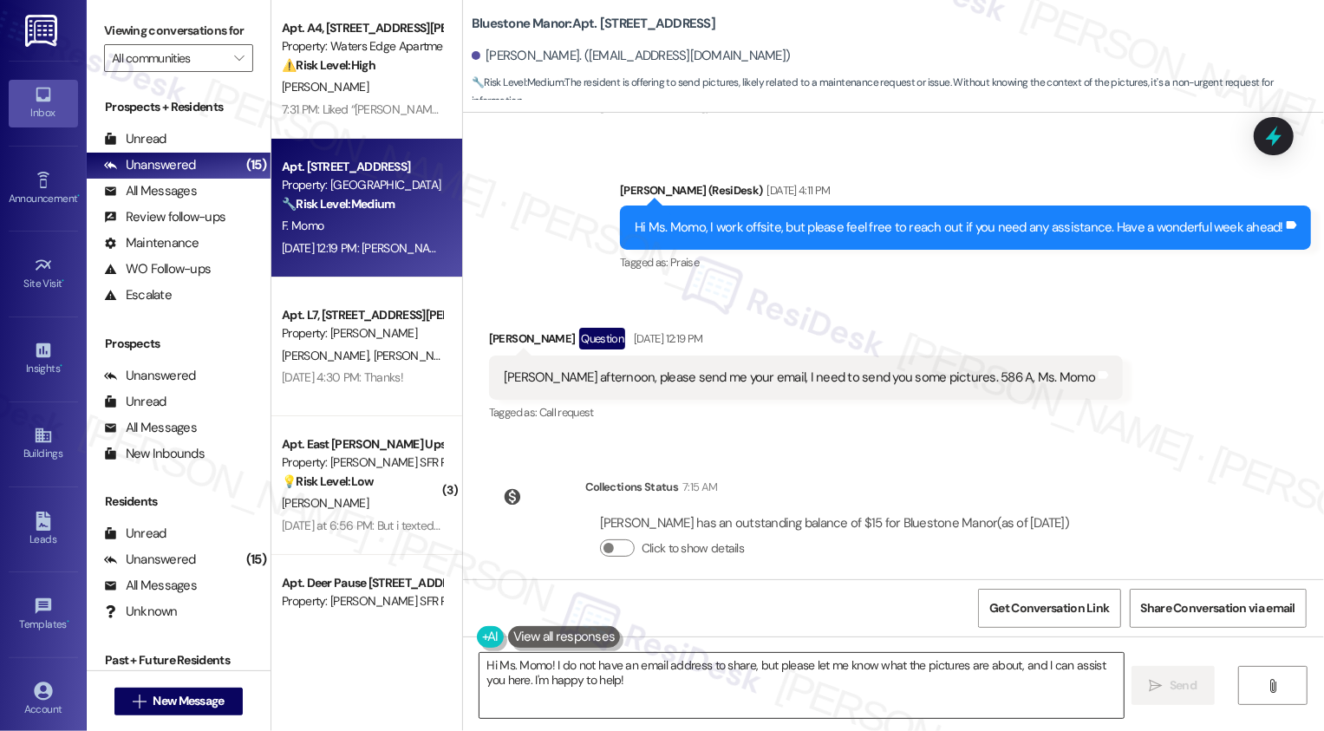
click at [643, 676] on textarea "Hi Ms. Momo! I do not have an email address to share, but please let me know wh…" at bounding box center [802, 685] width 644 height 65
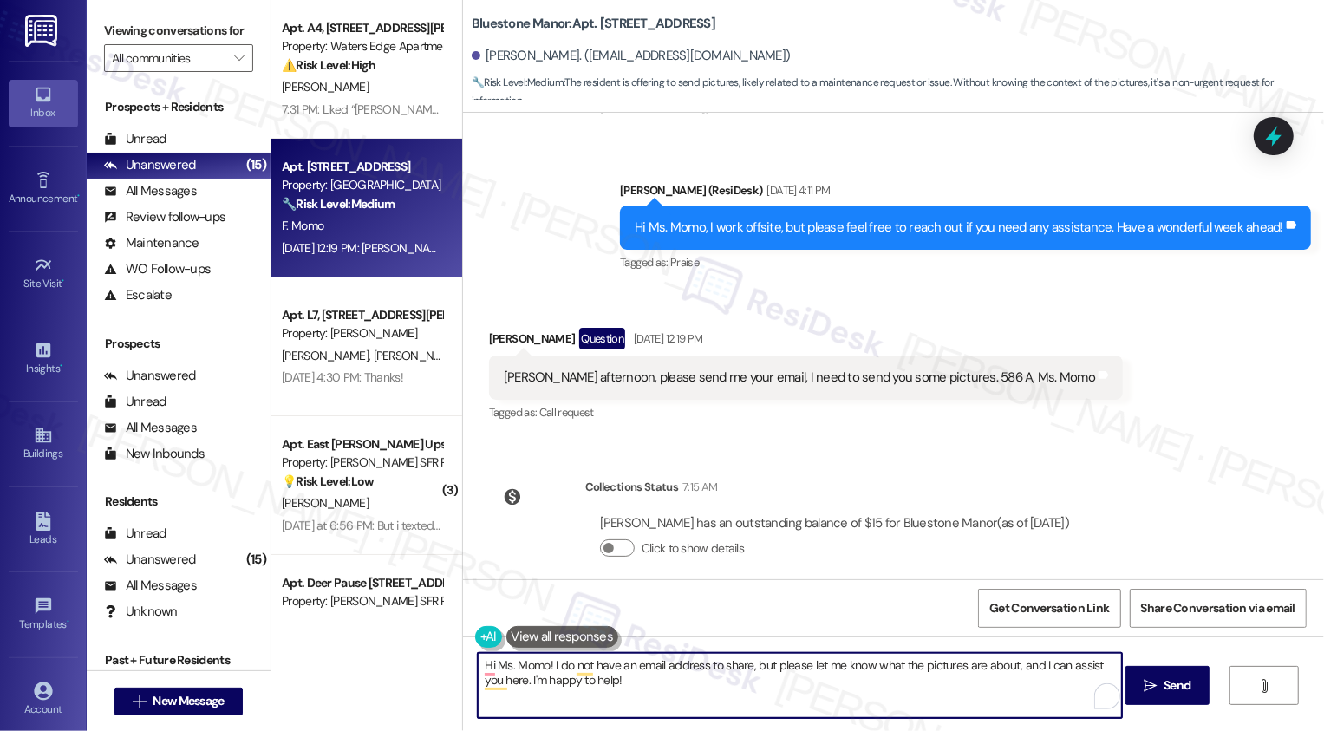
drag, startPoint x: 800, startPoint y: 665, endPoint x: 819, endPoint y: 688, distance: 29.5
click at [819, 687] on textarea "Hi Ms. Momo! I do not have an email address to share, but please let me know wh…" at bounding box center [800, 685] width 644 height 65
type textarea "Hi Ms. Momo! I do not have an email address to share, but please feel free to s…"
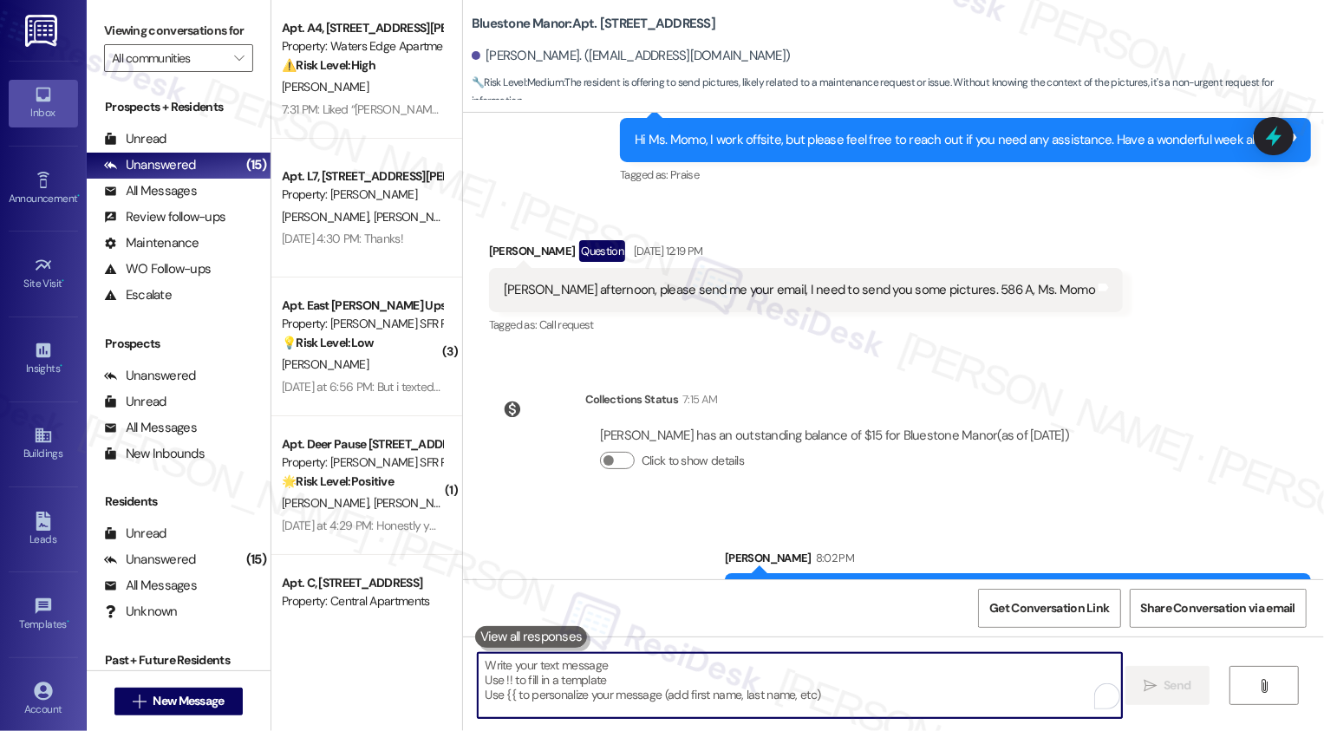
scroll to position [1229, 0]
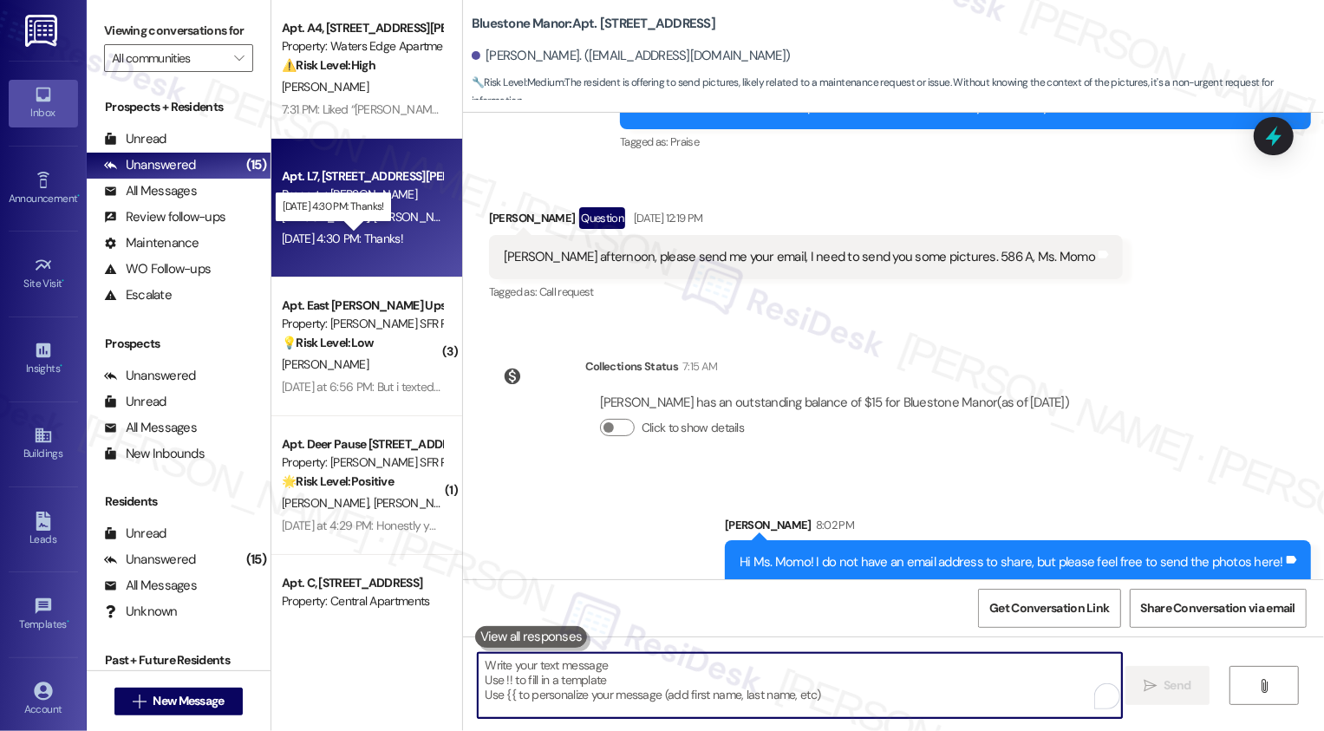
click at [392, 240] on div "[DATE] 4:30 PM: Thanks! [DATE] 4:30 PM: Thanks!" at bounding box center [342, 239] width 121 height 16
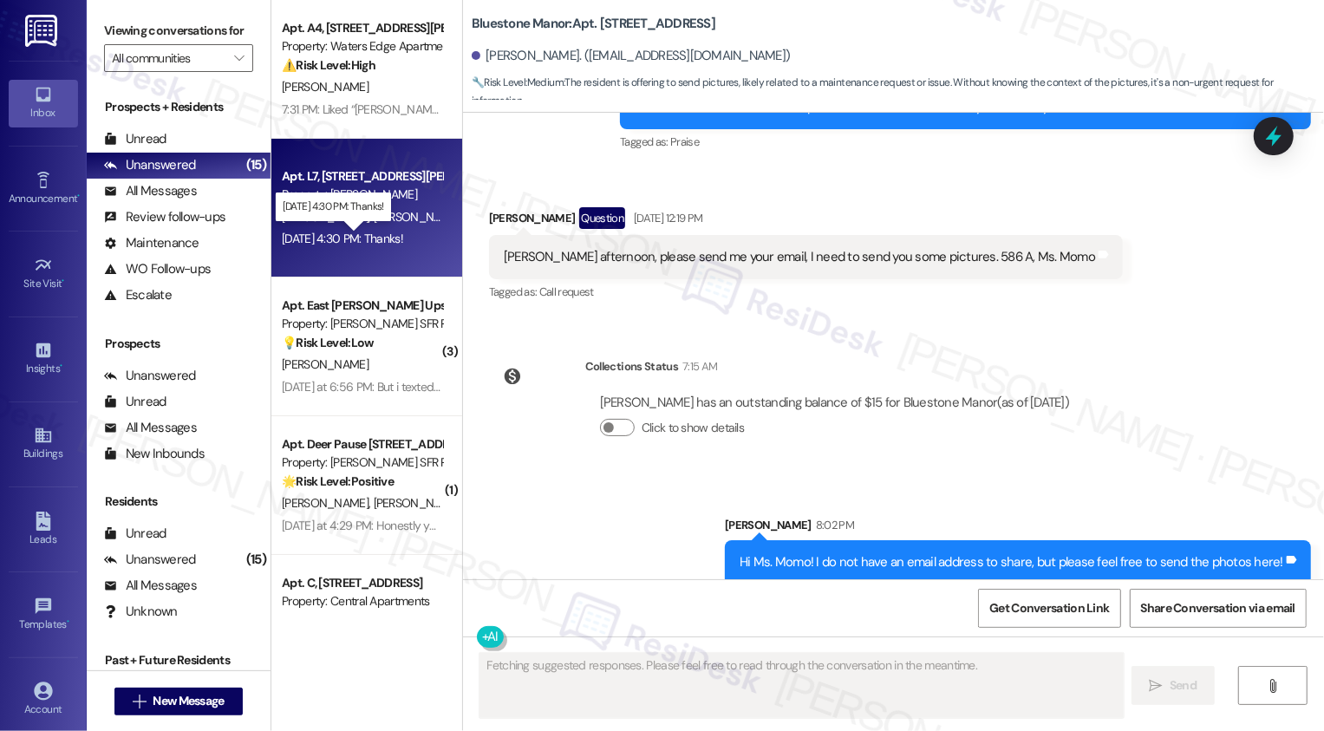
click at [392, 240] on div "[DATE] 4:30 PM: Thanks! [DATE] 4:30 PM: Thanks!" at bounding box center [342, 239] width 121 height 16
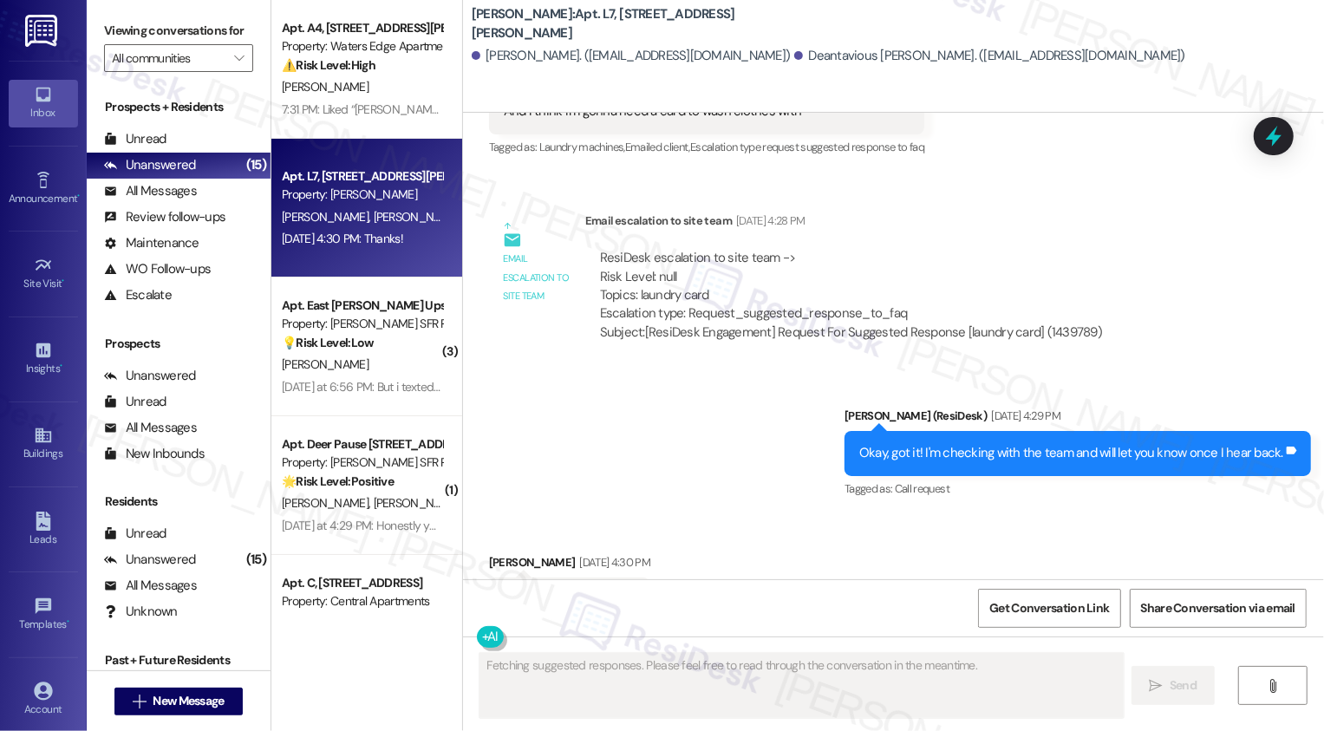
scroll to position [1934, 0]
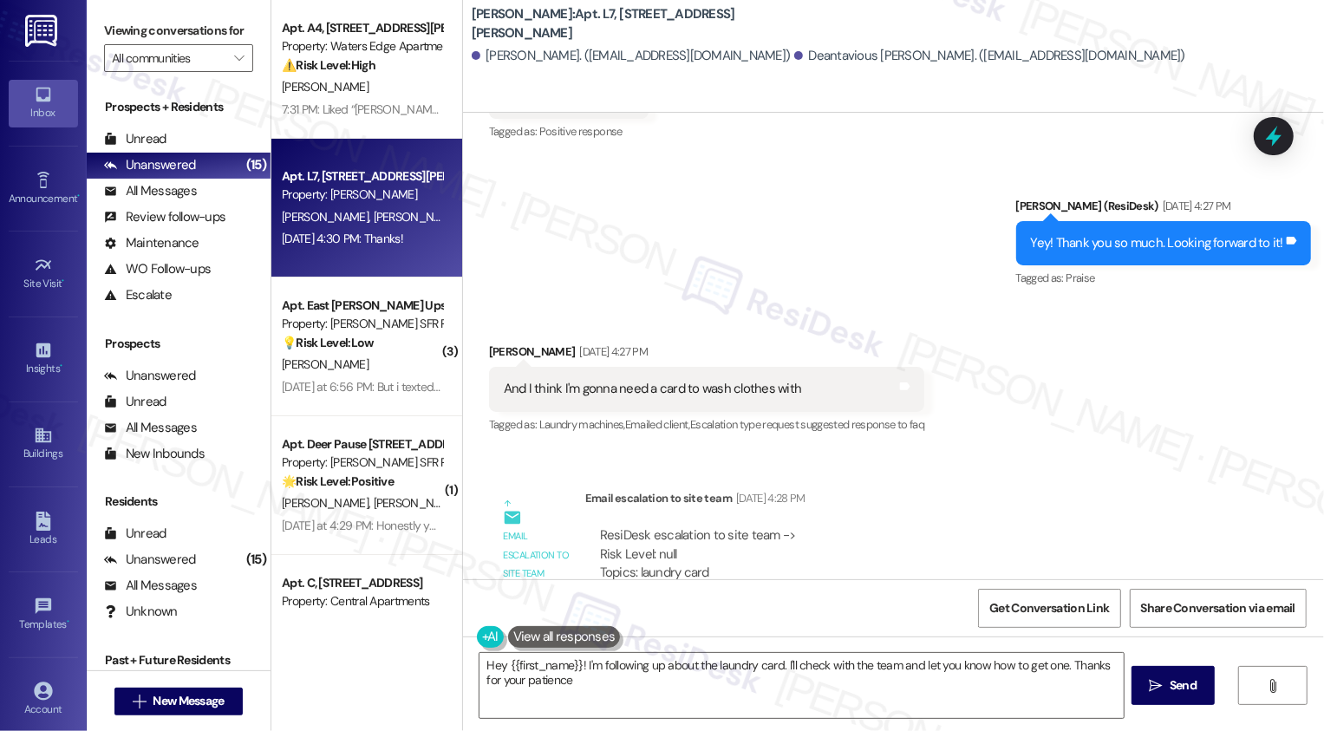
type textarea "Hey {{first_name}}! I'm following up about the laundry card. I'll check with th…"
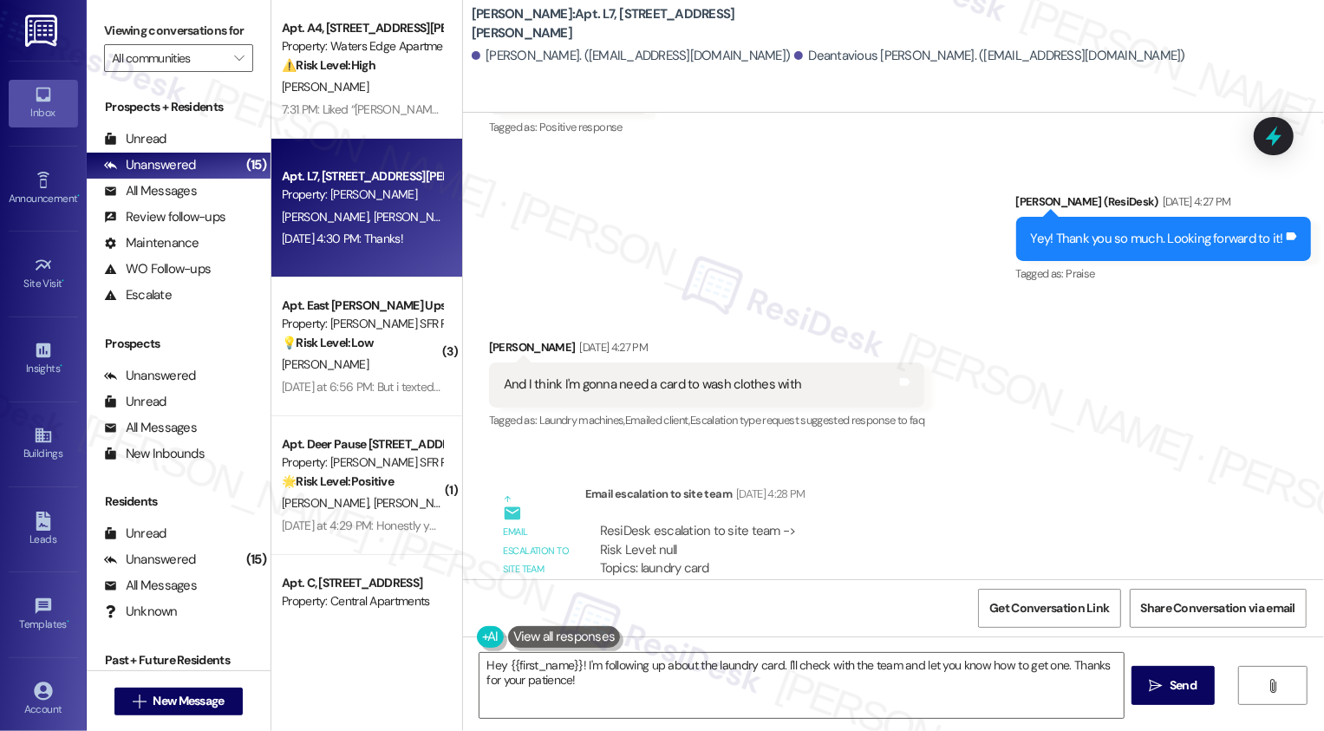
scroll to position [1746, 0]
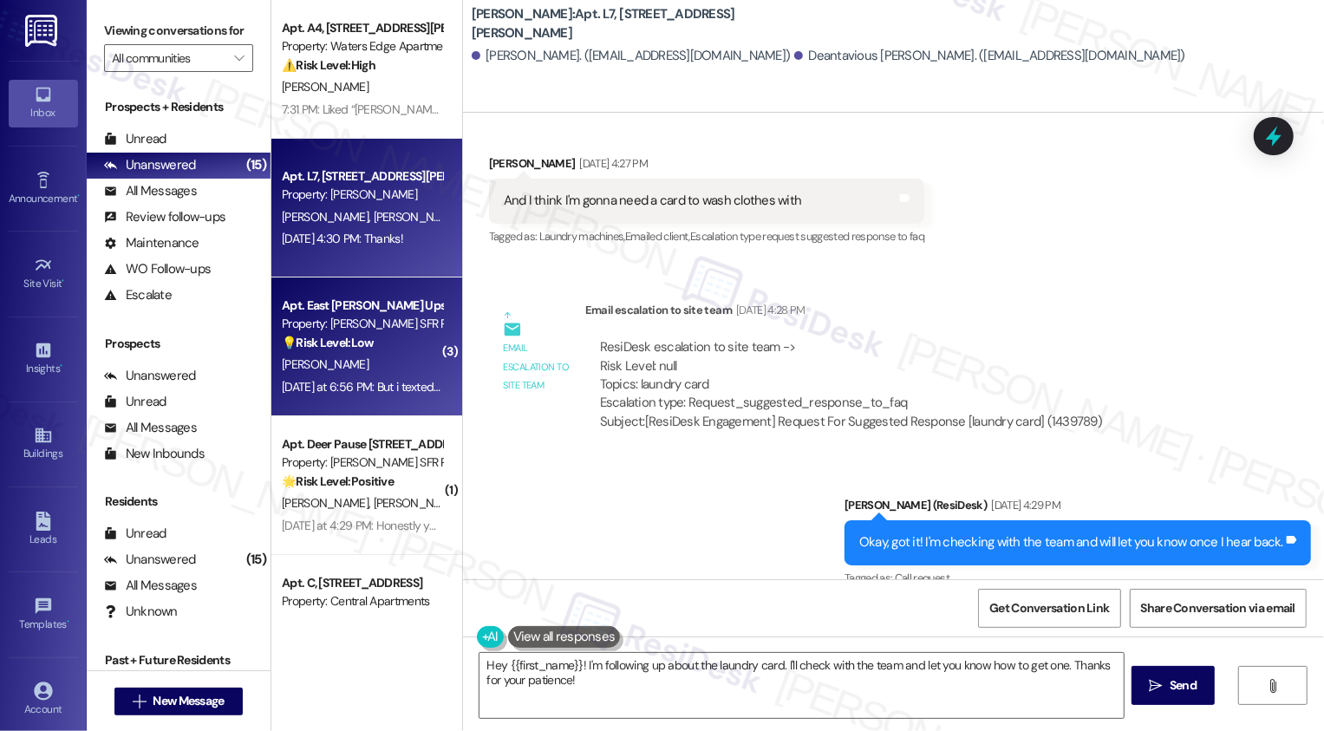
click at [390, 321] on div "Property: [PERSON_NAME] SFR Portfolio" at bounding box center [362, 324] width 160 height 18
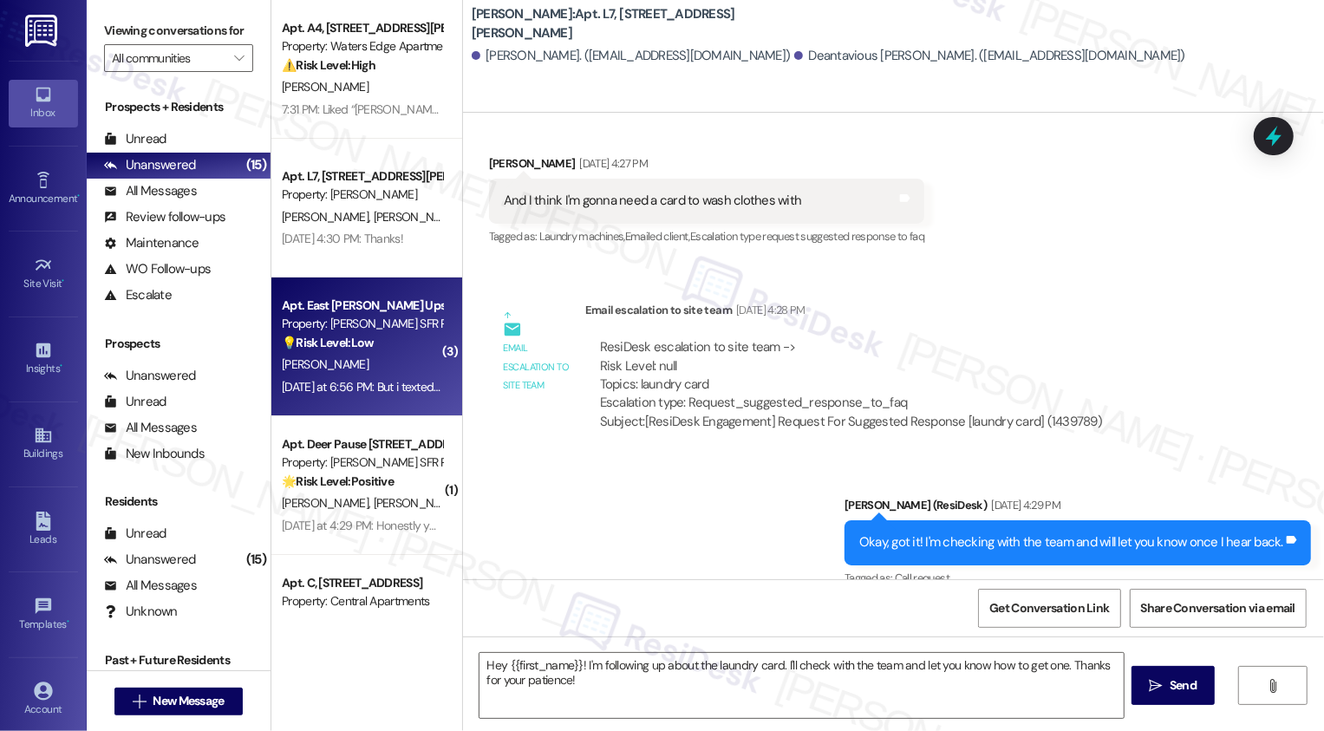
click at [390, 321] on div "Property: [PERSON_NAME] SFR Portfolio" at bounding box center [362, 324] width 160 height 18
type textarea "Fetching suggested responses. Please feel free to read through the conversation…"
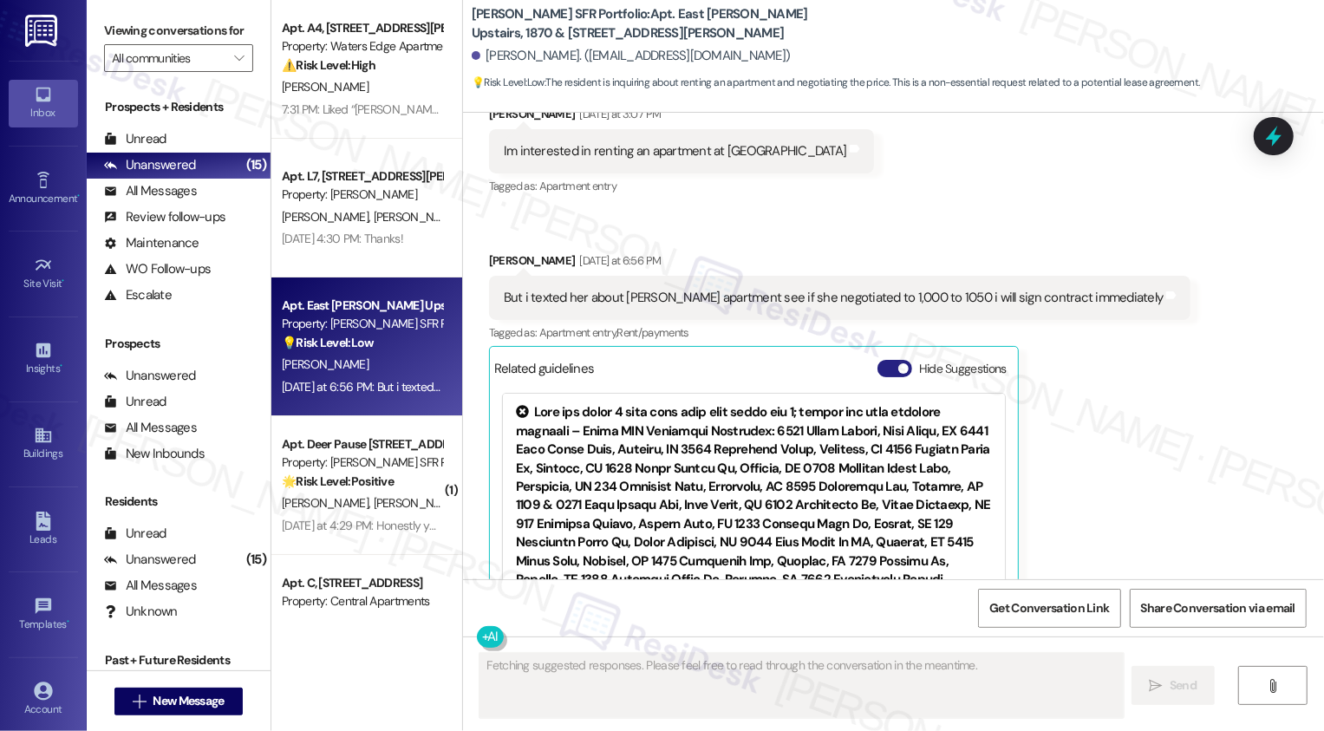
click at [882, 366] on button "Hide Suggestions" at bounding box center [895, 368] width 35 height 17
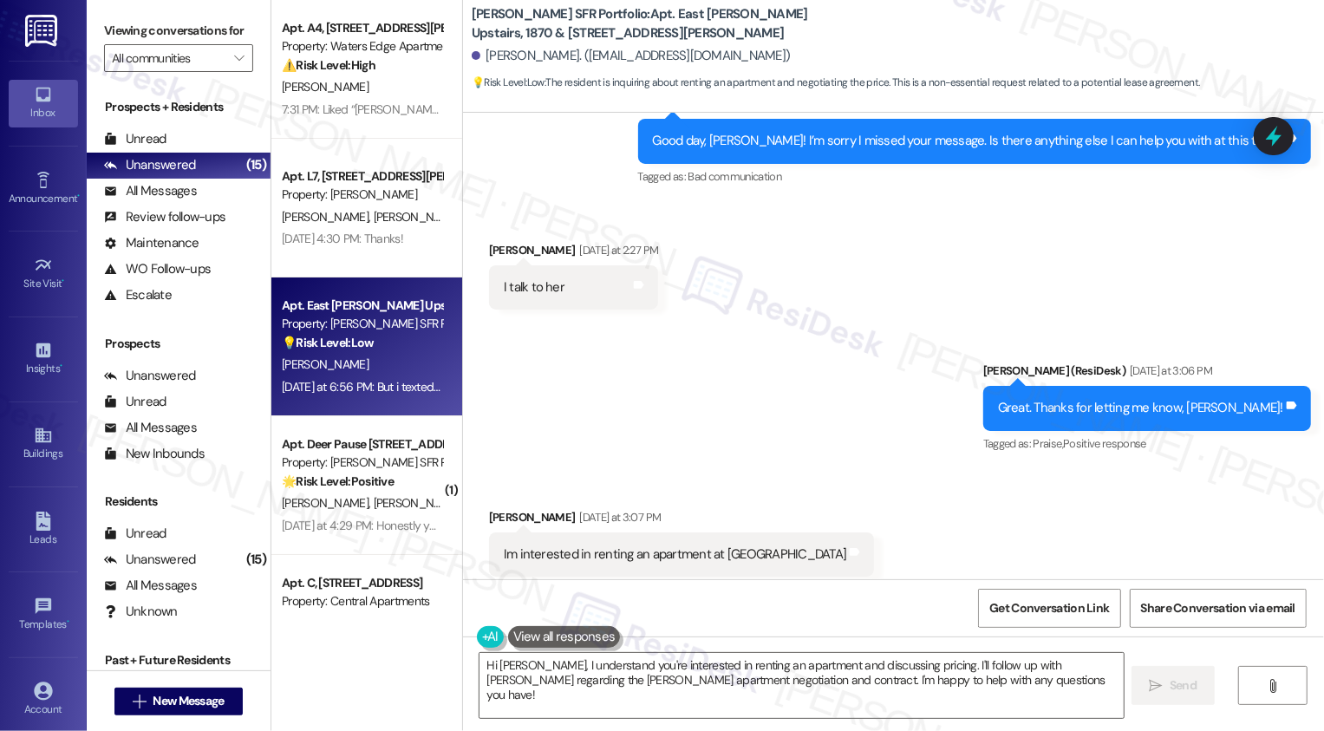
scroll to position [542, 0]
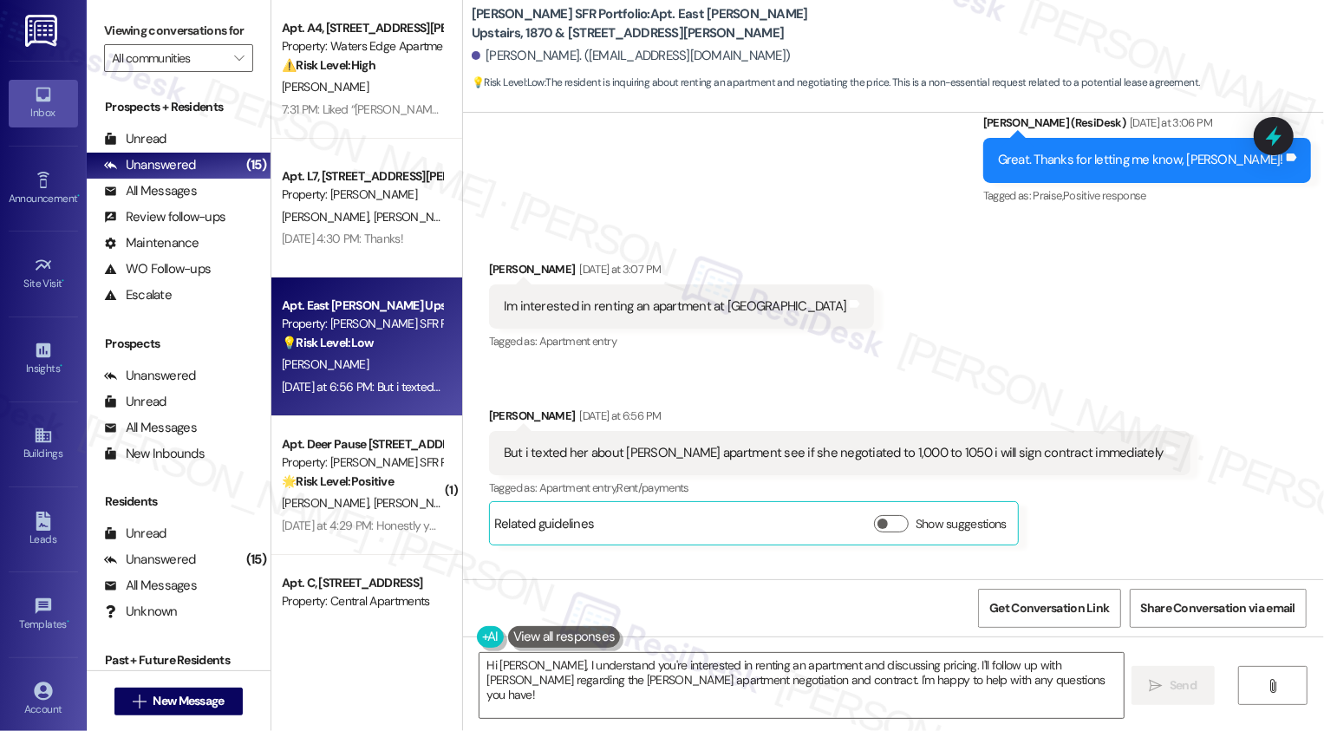
click at [752, 344] on div "Tagged as: Apartment entry Click to highlight conversations about Apartment ent…" at bounding box center [682, 341] width 386 height 25
click at [619, 667] on textarea "Hi [PERSON_NAME], I understand you're interested in renting an apartment and di…" at bounding box center [802, 685] width 644 height 65
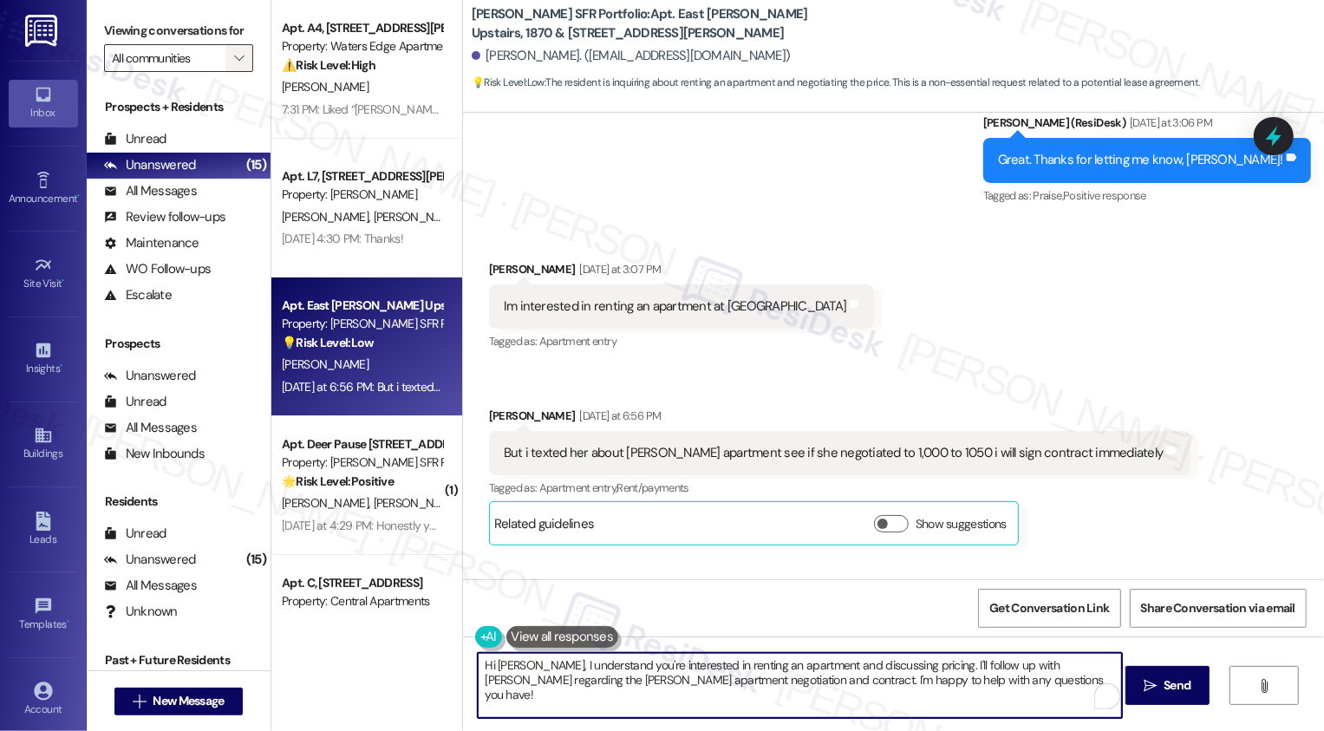
click at [231, 69] on span "" at bounding box center [239, 58] width 16 height 28
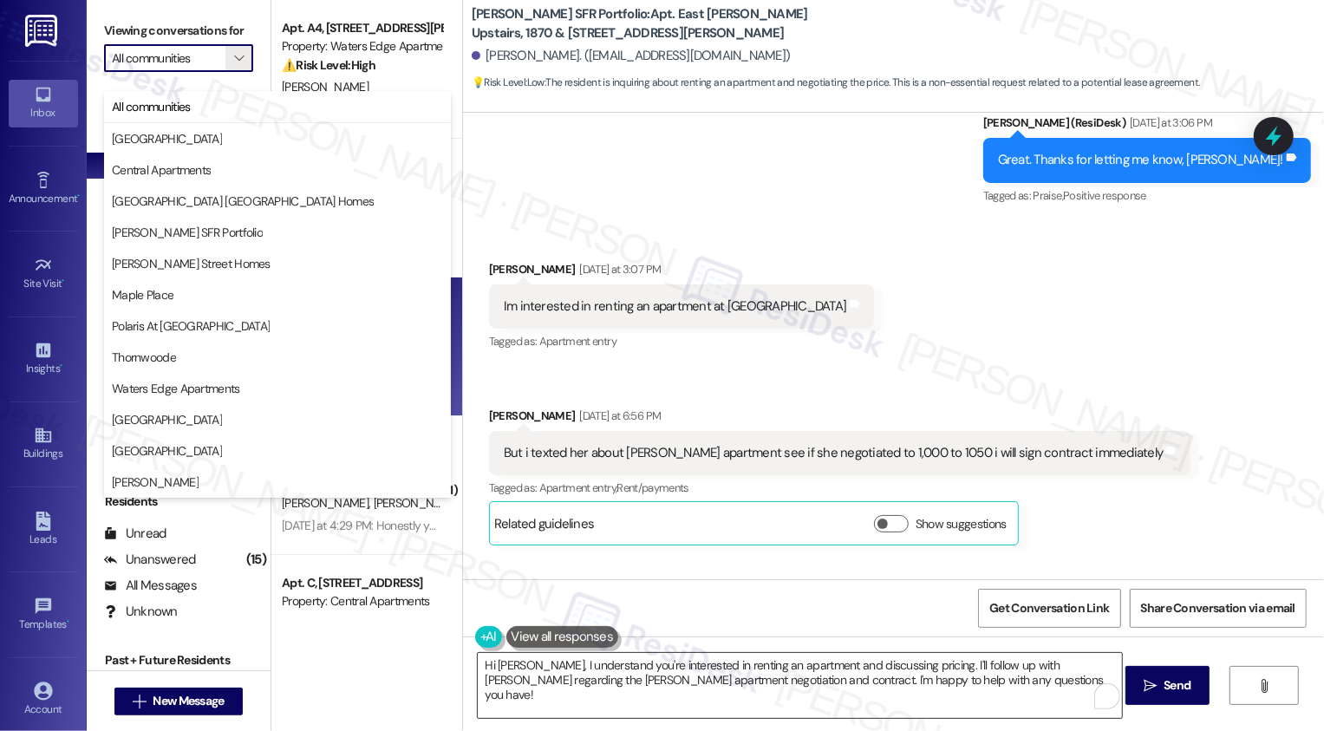
click at [587, 666] on textarea "Hi [PERSON_NAME], I understand you're interested in renting an apartment and di…" at bounding box center [800, 685] width 644 height 65
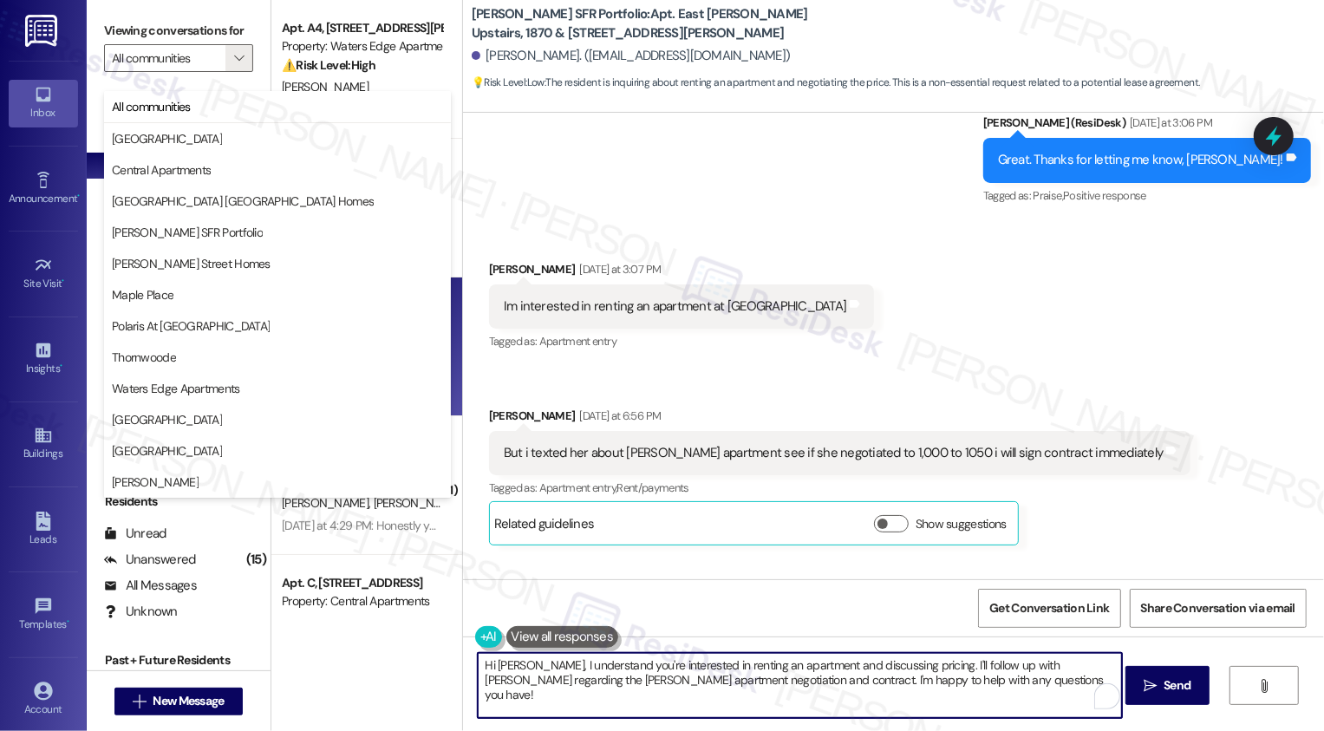
click at [773, 691] on textarea "Hi [PERSON_NAME], I understand you're interested in renting an apartment and di…" at bounding box center [800, 685] width 644 height 65
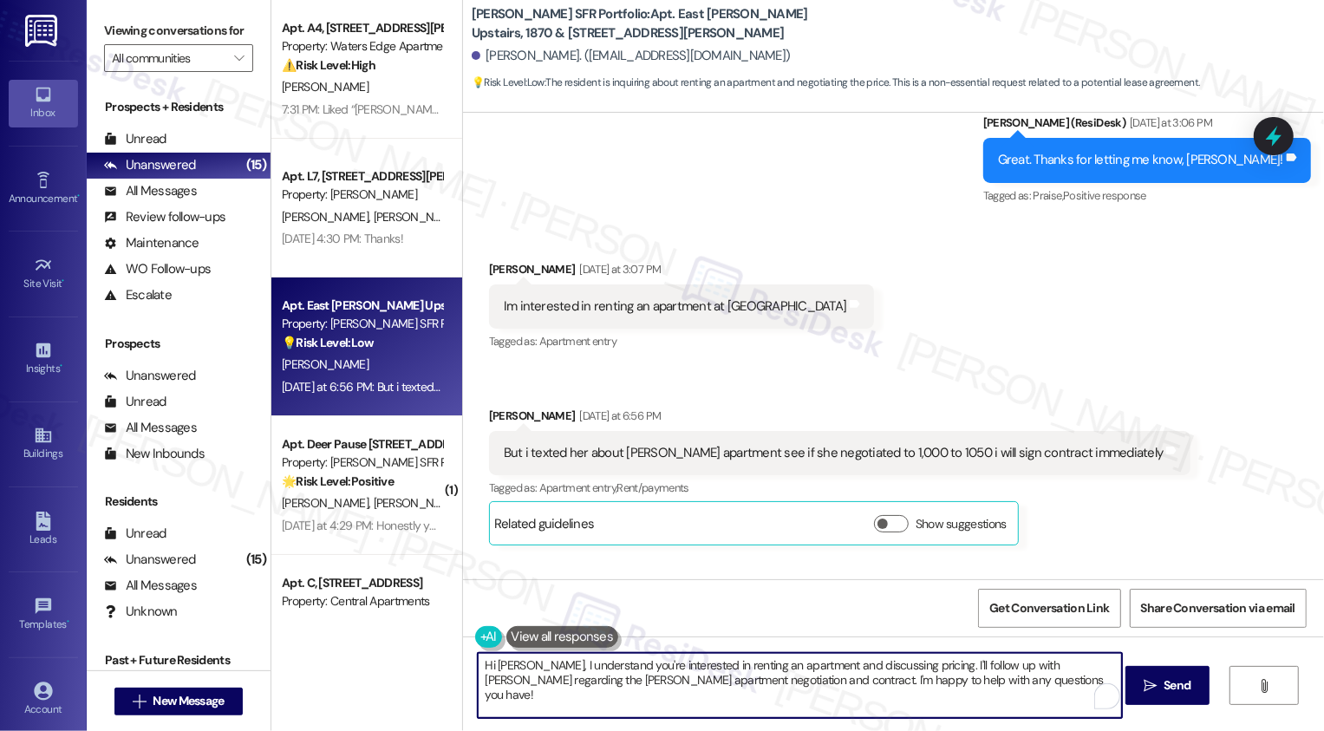
drag, startPoint x: 921, startPoint y: 665, endPoint x: 958, endPoint y: 698, distance: 49.8
click at [958, 698] on textarea "Hi [PERSON_NAME], I understand you're interested in renting an apartment and di…" at bounding box center [800, 685] width 644 height 65
click at [783, 696] on textarea "Hi [PERSON_NAME], I understand you're interested in renting an apartment and di…" at bounding box center [800, 685] width 644 height 65
click at [579, 684] on textarea "Hi [PERSON_NAME], I understand you're interested in renting an apartment and di…" at bounding box center [800, 685] width 644 height 65
click at [1021, 669] on textarea "Hi [PERSON_NAME], I understand you're interested in renting an apartment and di…" at bounding box center [800, 685] width 644 height 65
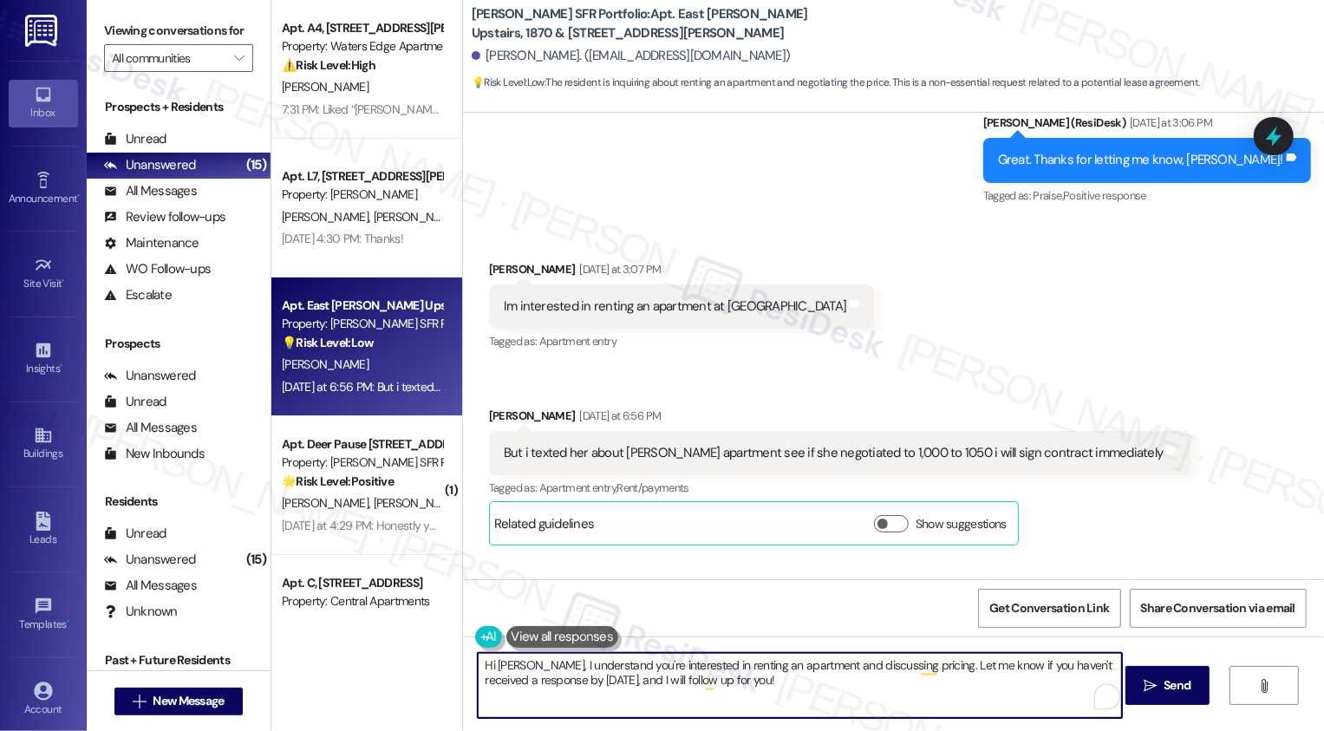
click at [730, 658] on textarea "Hi [PERSON_NAME], I understand you're interested in renting an apartment and di…" at bounding box center [800, 685] width 644 height 65
click at [732, 678] on textarea "Hi [PERSON_NAME], I understand you're interested in renting an apartment and di…" at bounding box center [800, 685] width 644 height 65
drag, startPoint x: 520, startPoint y: 664, endPoint x: 438, endPoint y: 663, distance: 82.4
click at [438, 664] on div "Apt. A4, [STREET_ADDRESS][PERSON_NAME] Property: Waters Edge Apartments ⚠️ Risk…" at bounding box center [797, 365] width 1053 height 731
type textarea "I understand you're interested in renting an apartment and discussing pricing. …"
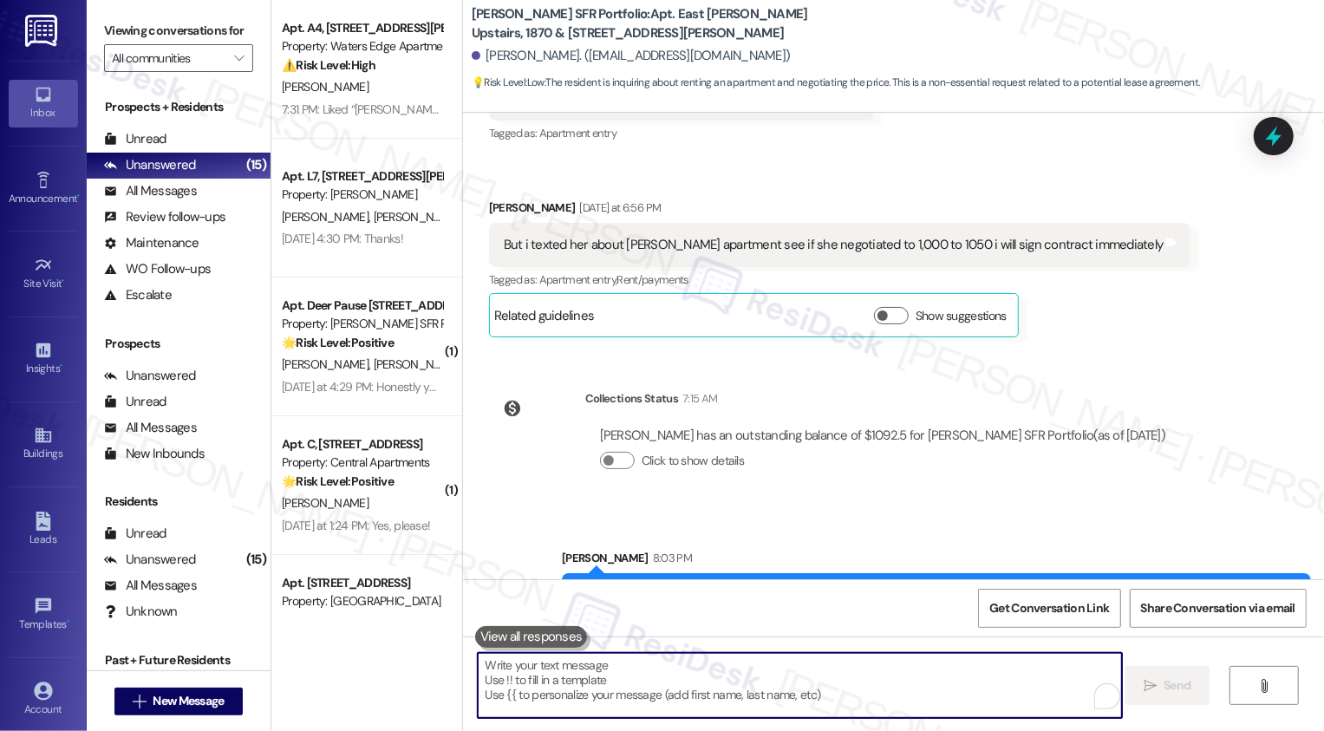
scroll to position [819, 0]
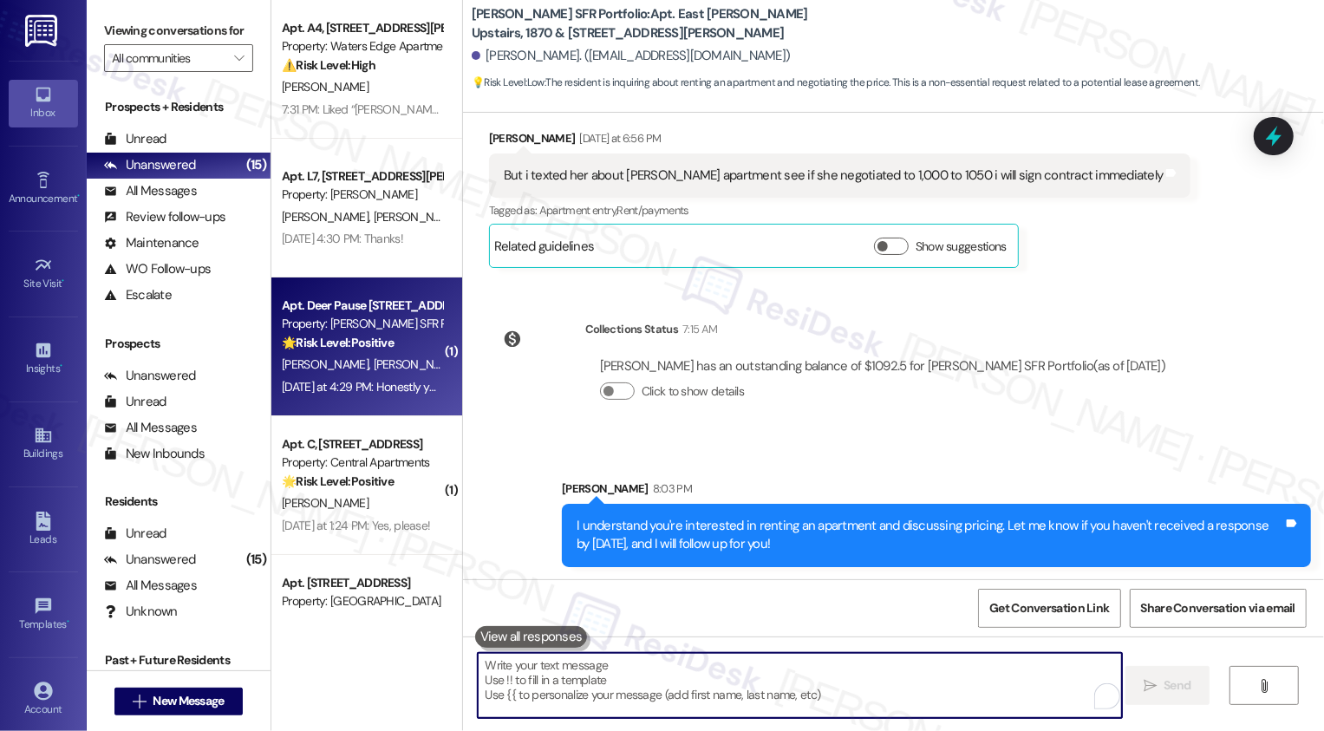
click at [358, 350] on strong "🌟 Risk Level: Positive" at bounding box center [338, 343] width 112 height 16
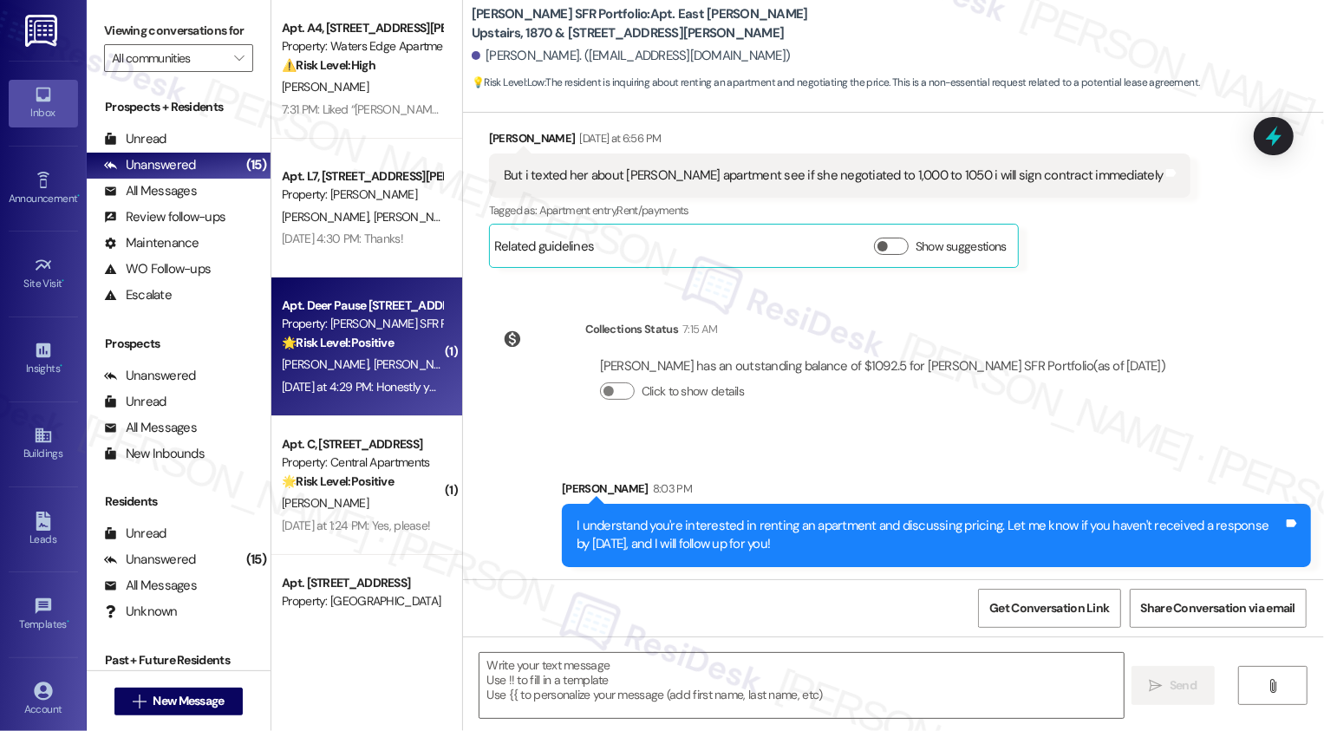
click at [358, 350] on strong "🌟 Risk Level: Positive" at bounding box center [338, 343] width 112 height 16
type textarea "Fetching suggested responses. Please feel free to read through the conversation…"
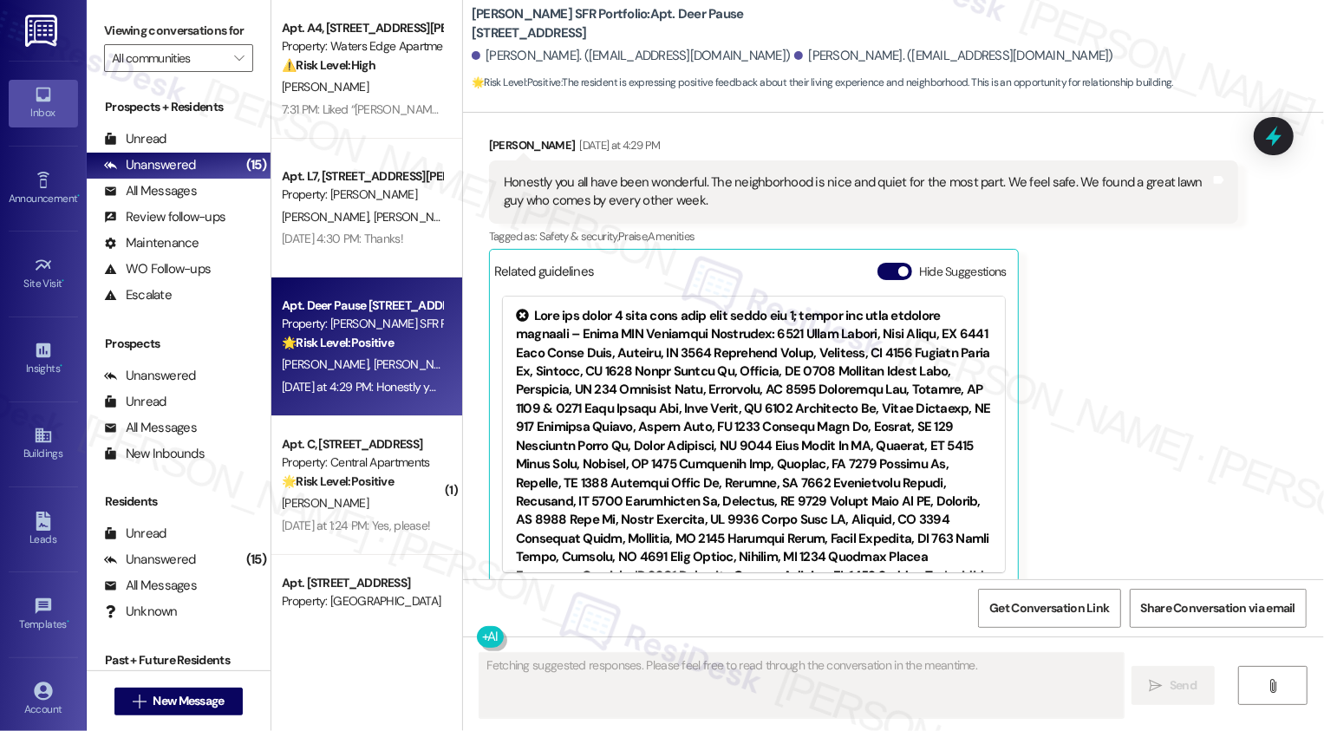
scroll to position [917, 0]
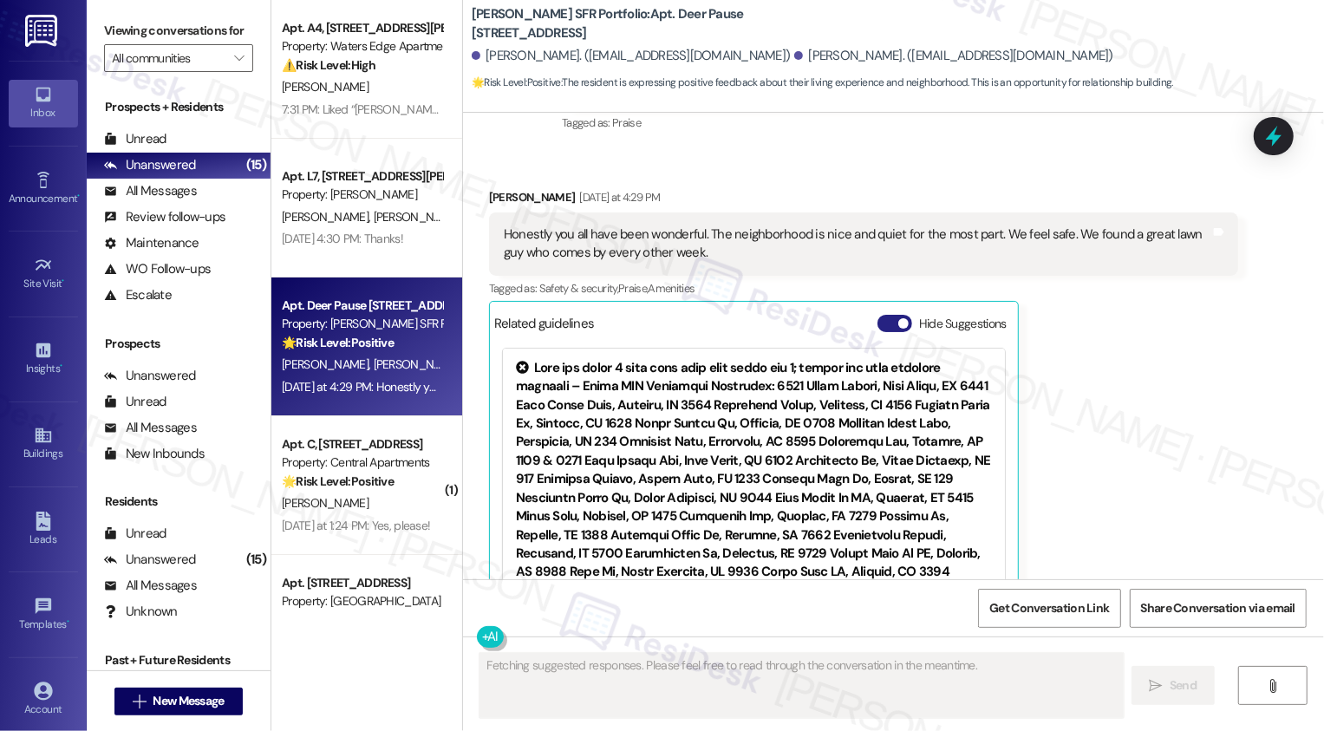
click at [878, 315] on button "Hide Suggestions" at bounding box center [895, 323] width 35 height 17
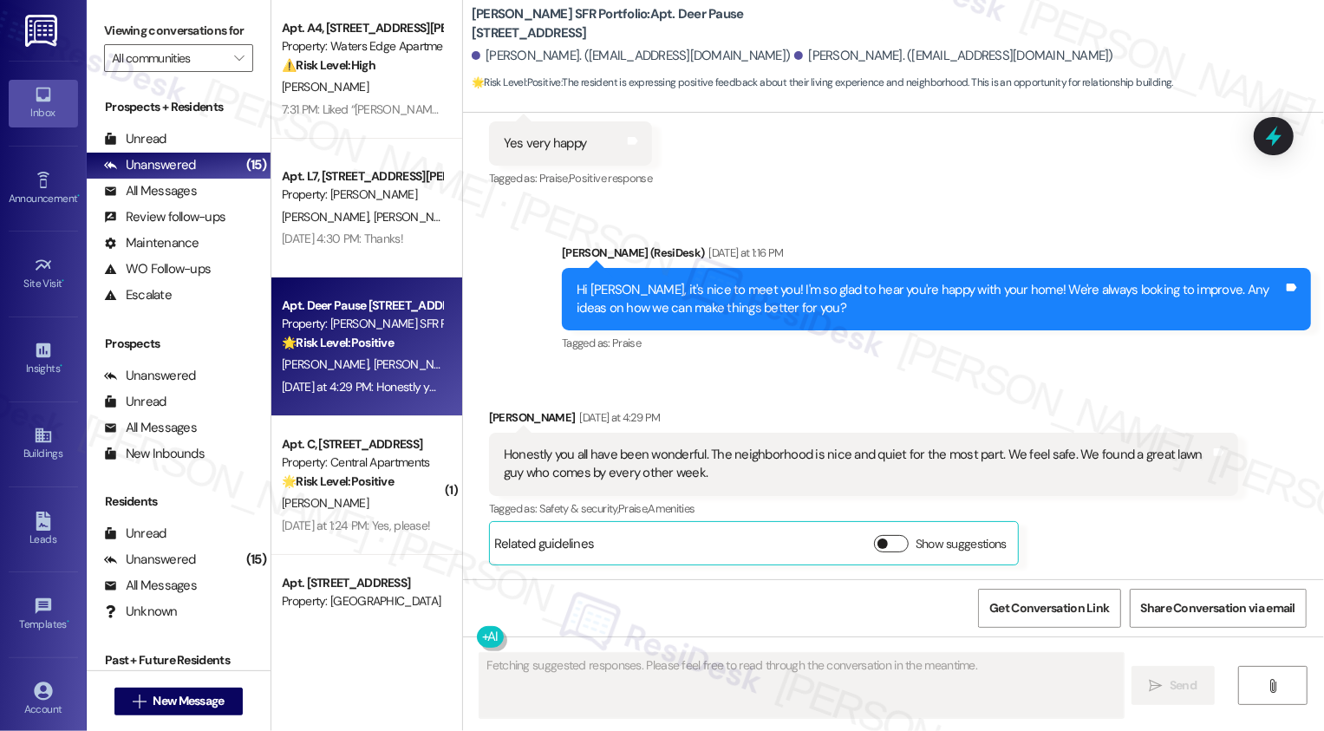
scroll to position [678, 0]
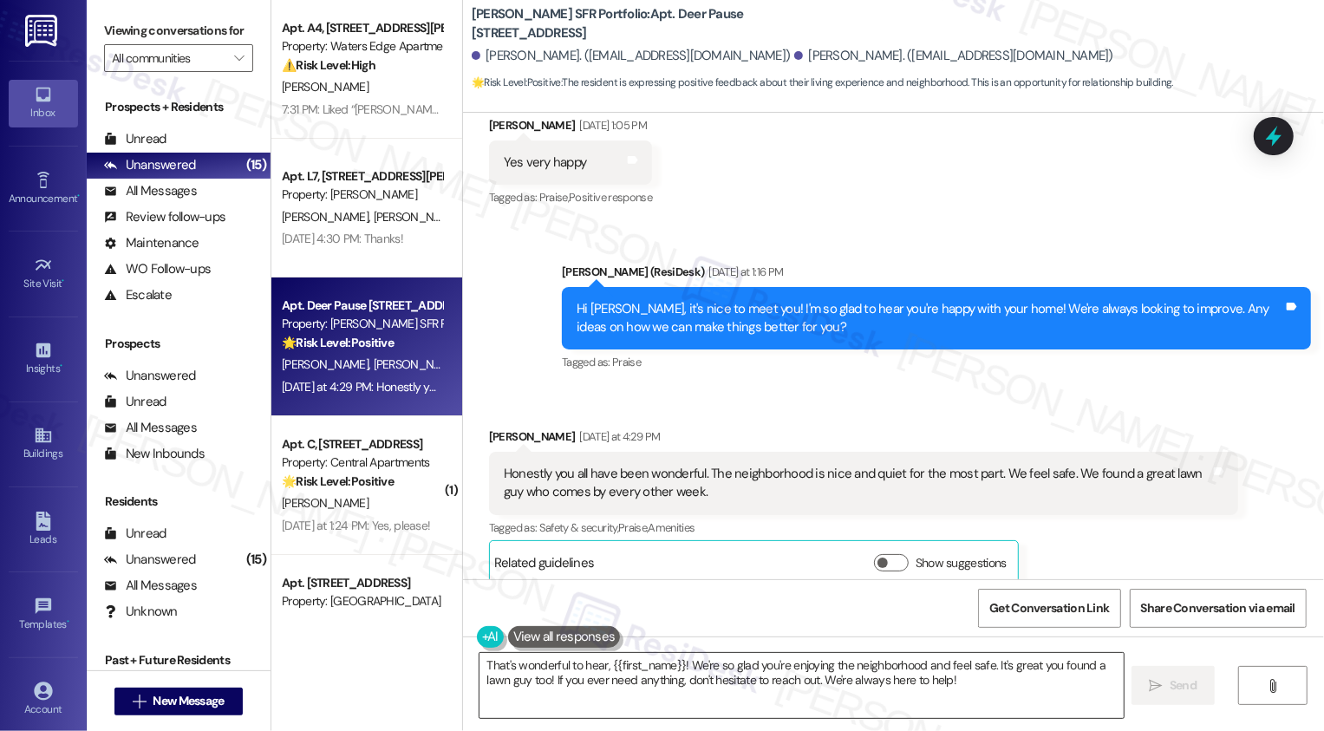
click at [631, 685] on textarea "That's wonderful to hear, {{first_name}}! We're so glad you're enjoying the nei…" at bounding box center [802, 685] width 644 height 65
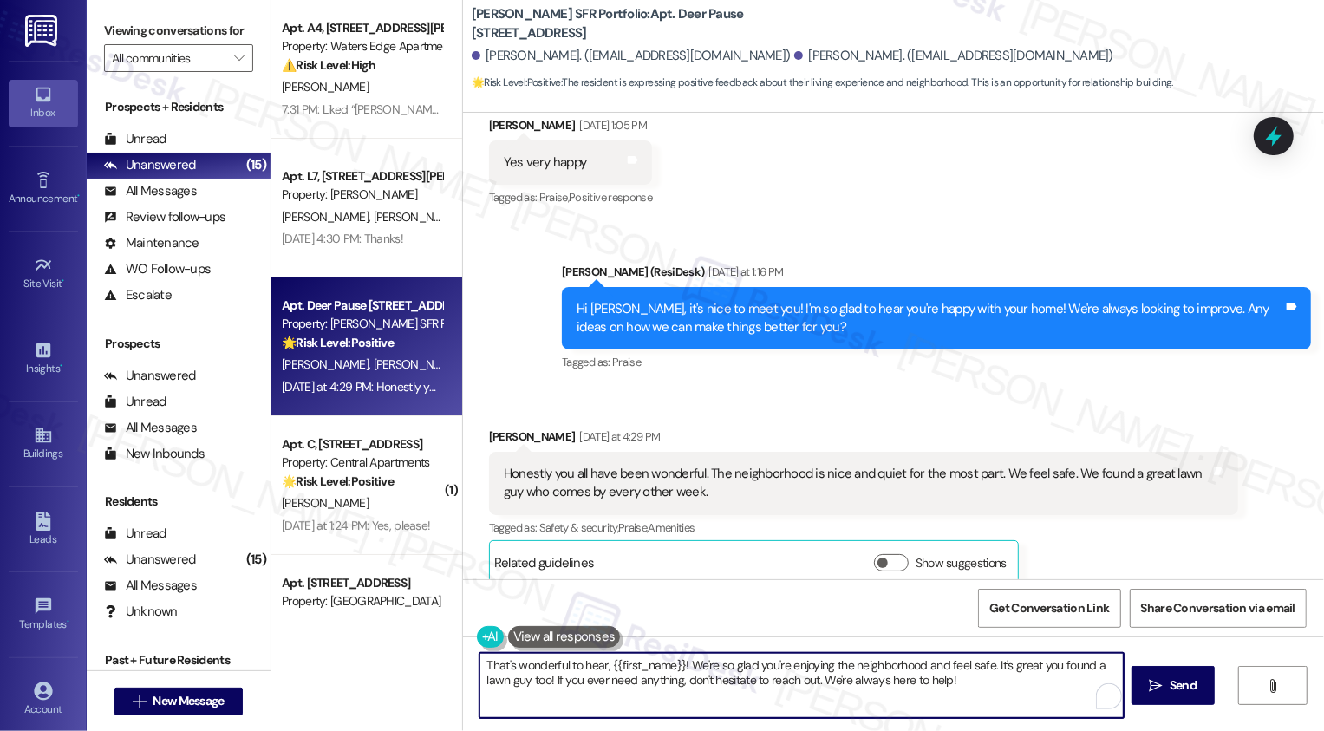
click at [814, 673] on textarea "That's wonderful to hear, {{first_name}}! We're so glad you're enjoying the nei…" at bounding box center [802, 685] width 644 height 65
click at [957, 696] on textarea "That's wonderful to hear, {{first_name}}! We're so glad you're enjoying the nei…" at bounding box center [800, 685] width 644 height 65
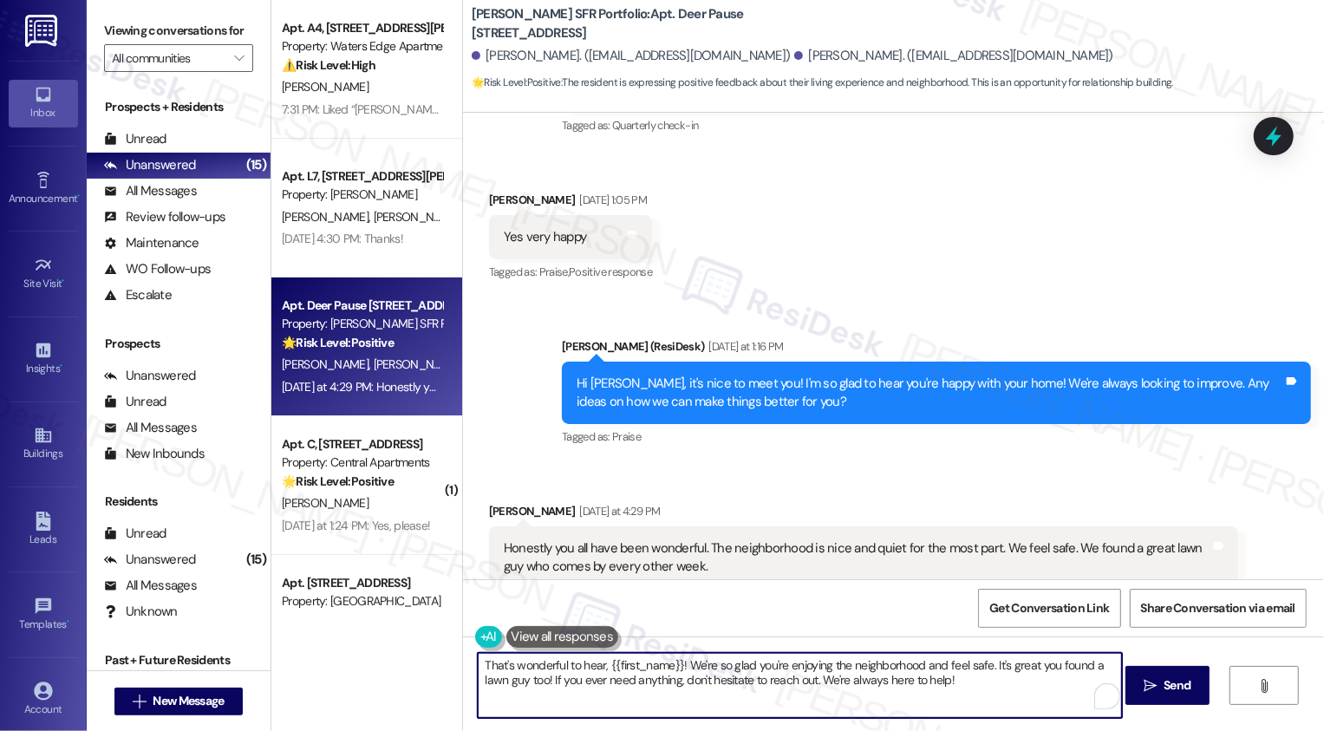
click at [506, 502] on div "[PERSON_NAME] [DATE] at 4:29 PM" at bounding box center [863, 514] width 749 height 24
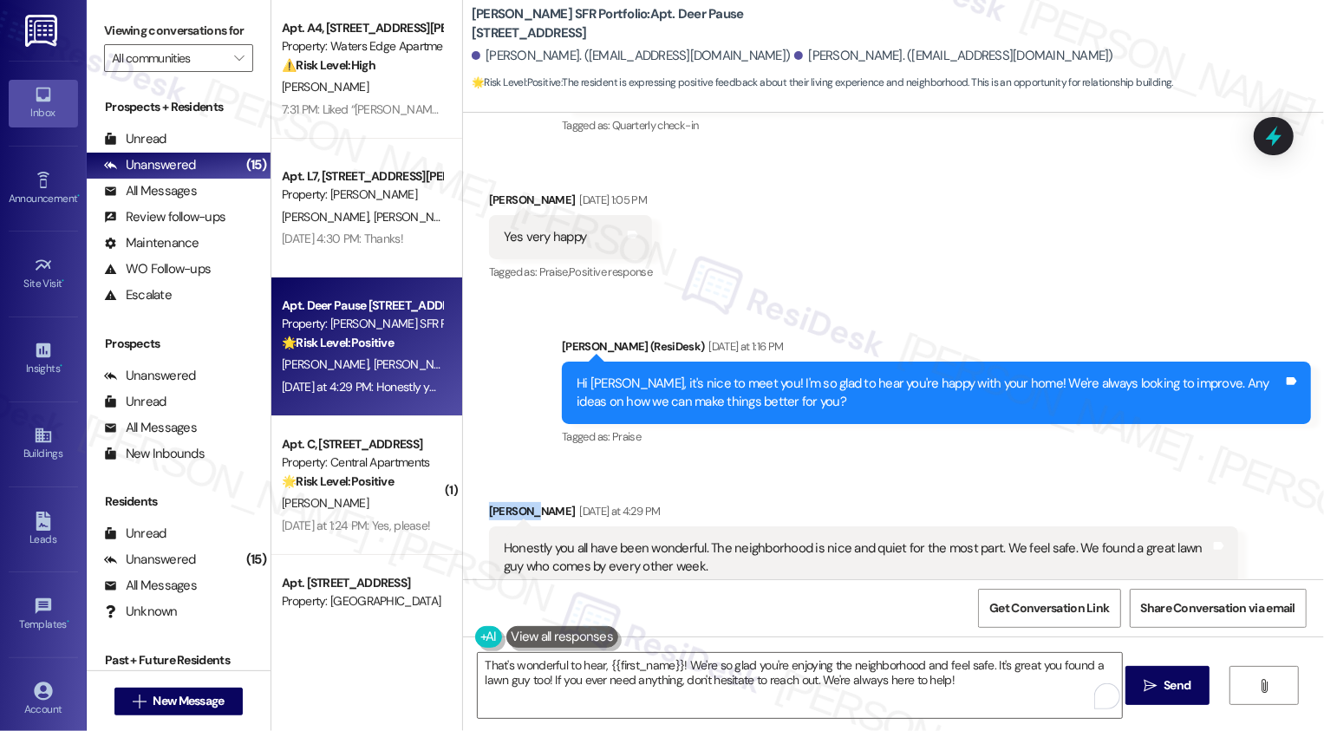
copy div "[PERSON_NAME]"
click at [645, 665] on textarea "That's wonderful to hear, {{first_name}}! We're so glad you're enjoying the nei…" at bounding box center [800, 685] width 644 height 65
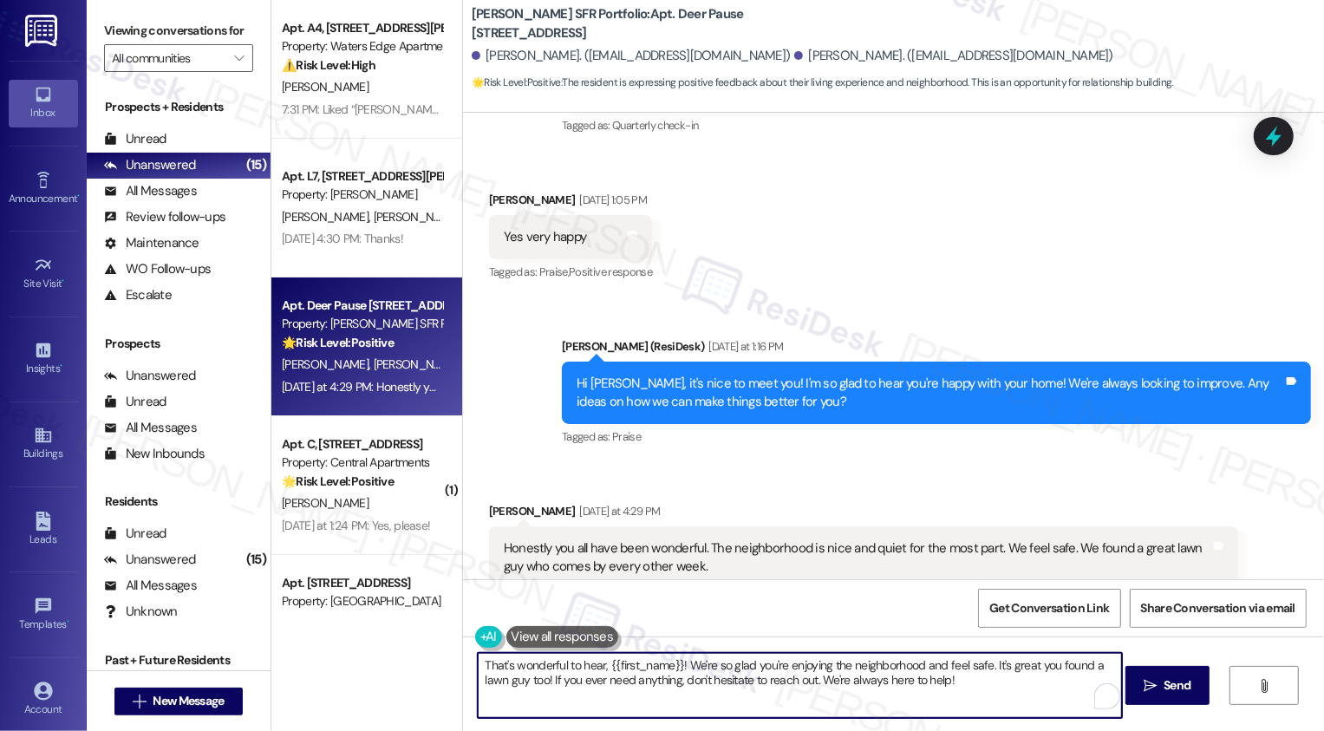
click at [645, 665] on textarea "That's wonderful to hear, {{first_name}}! We're so glad you're enjoying the nei…" at bounding box center [800, 685] width 644 height 65
paste textarea "[PERSON_NAME]"
type textarea "That's wonderful to hear, [PERSON_NAME]! We're so glad you're enjoying the neig…"
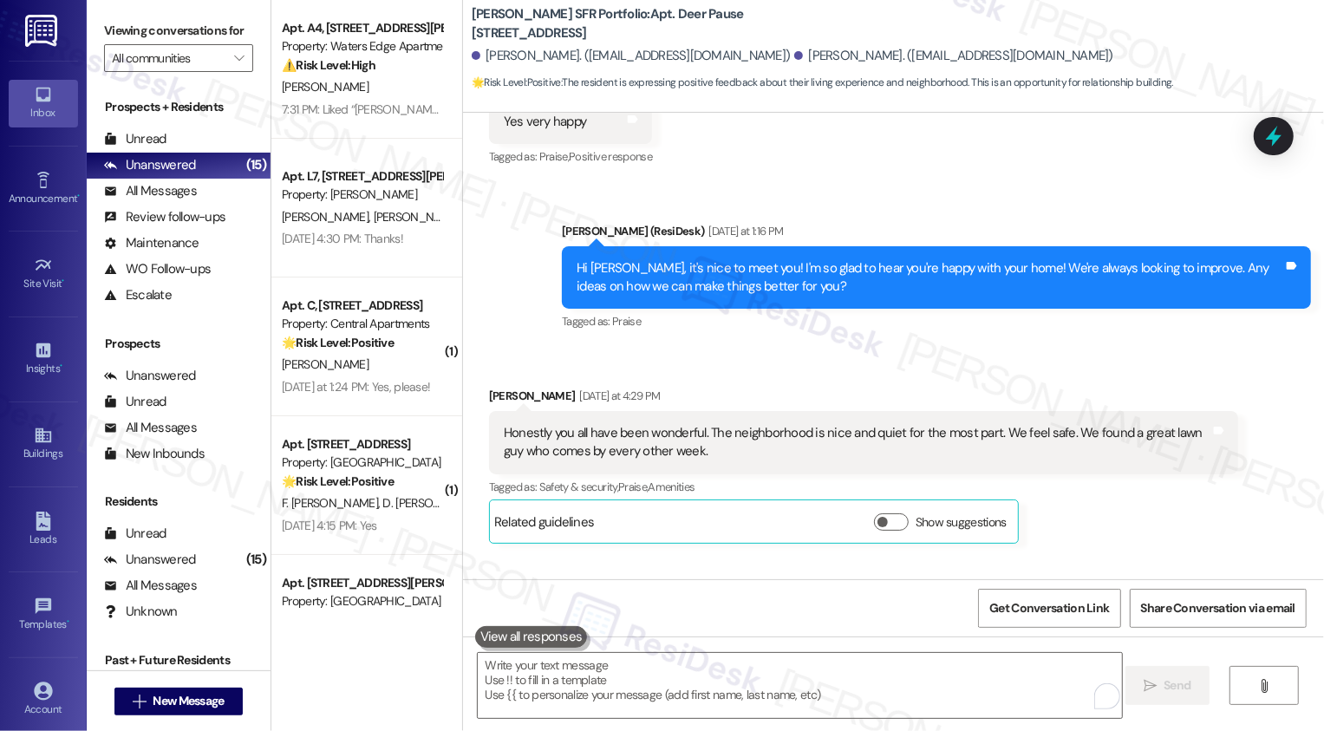
scroll to position [720, 0]
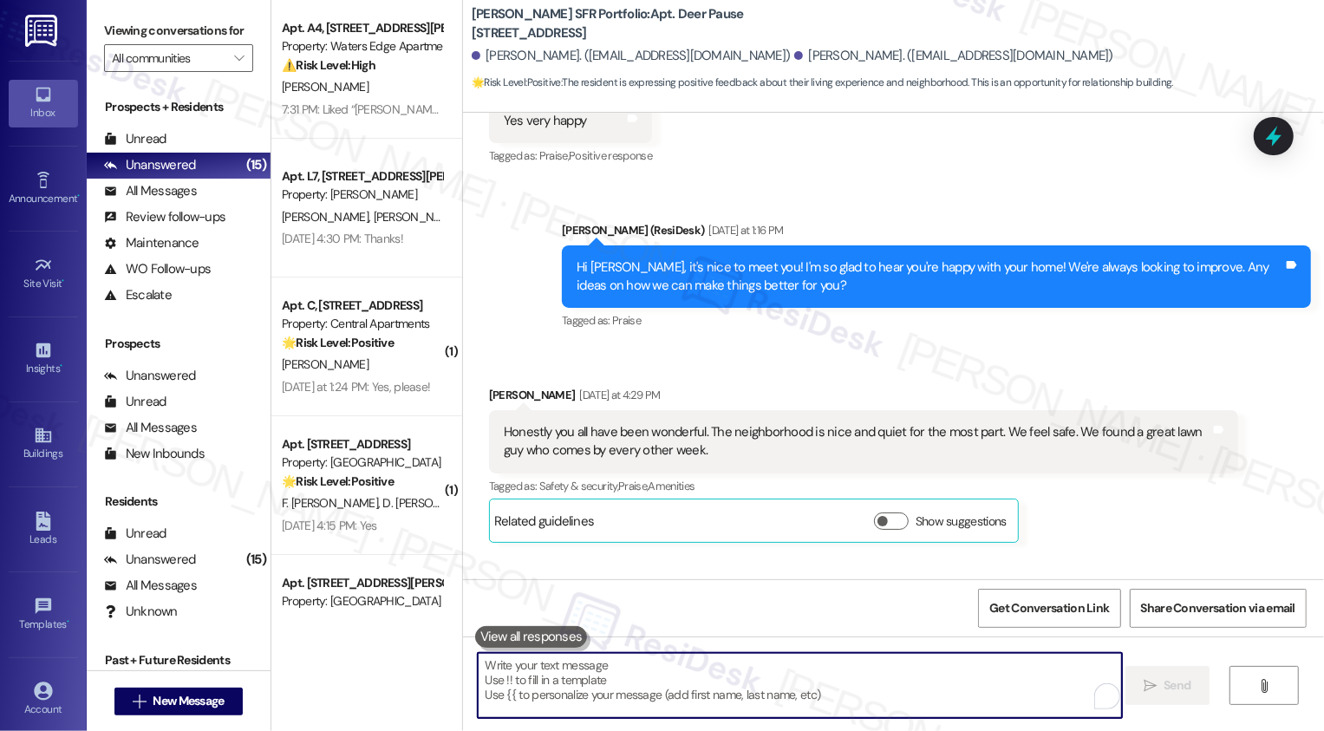
click at [660, 669] on textarea "To enrich screen reader interactions, please activate Accessibility in Grammarl…" at bounding box center [800, 685] width 644 height 65
paste textarea "If you have a minute, could I ask a quick favor? Would you mind leaving us a Go…"
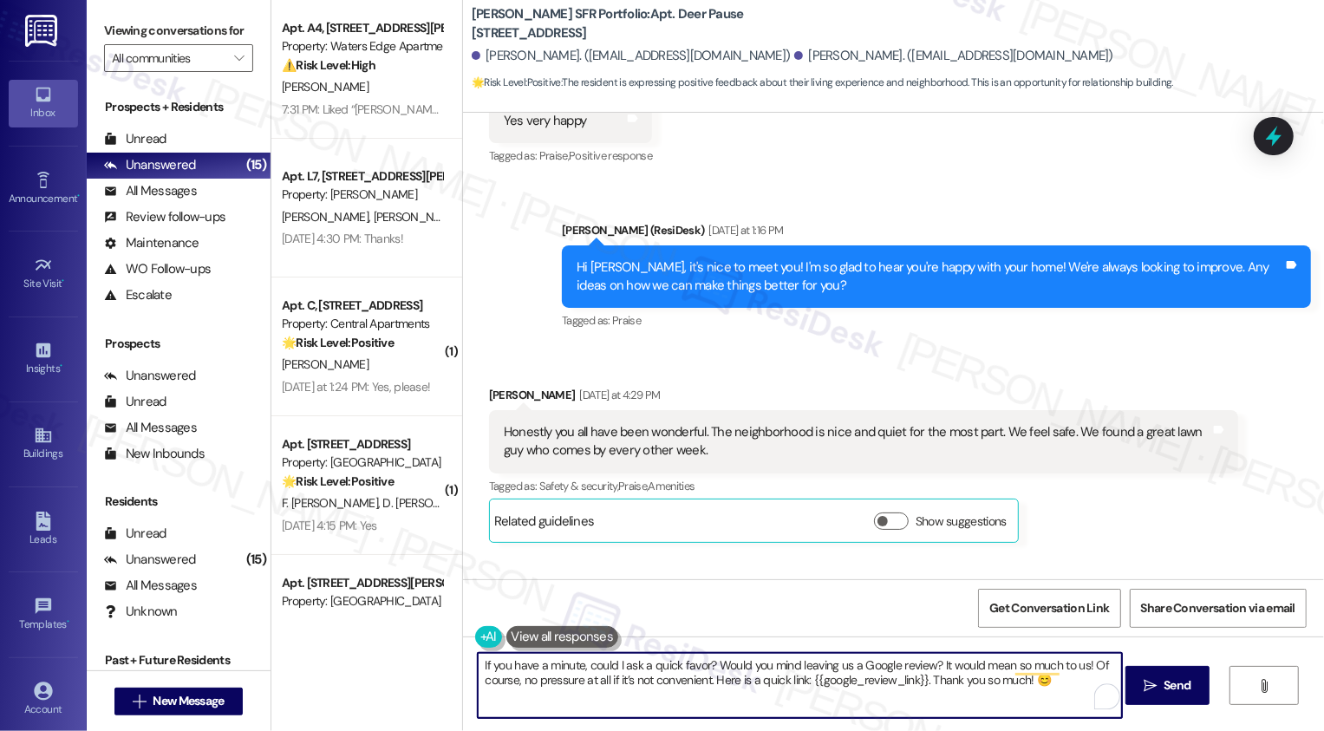
click at [503, 665] on textarea "If you have a minute, could I ask a quick favor? Would you mind leaving us a Go…" at bounding box center [800, 685] width 644 height 65
type textarea "If you also have a minute, could I ask a quick favor? Would you mind leaving us…"
click at [1216, 426] on icon at bounding box center [1219, 430] width 10 height 8
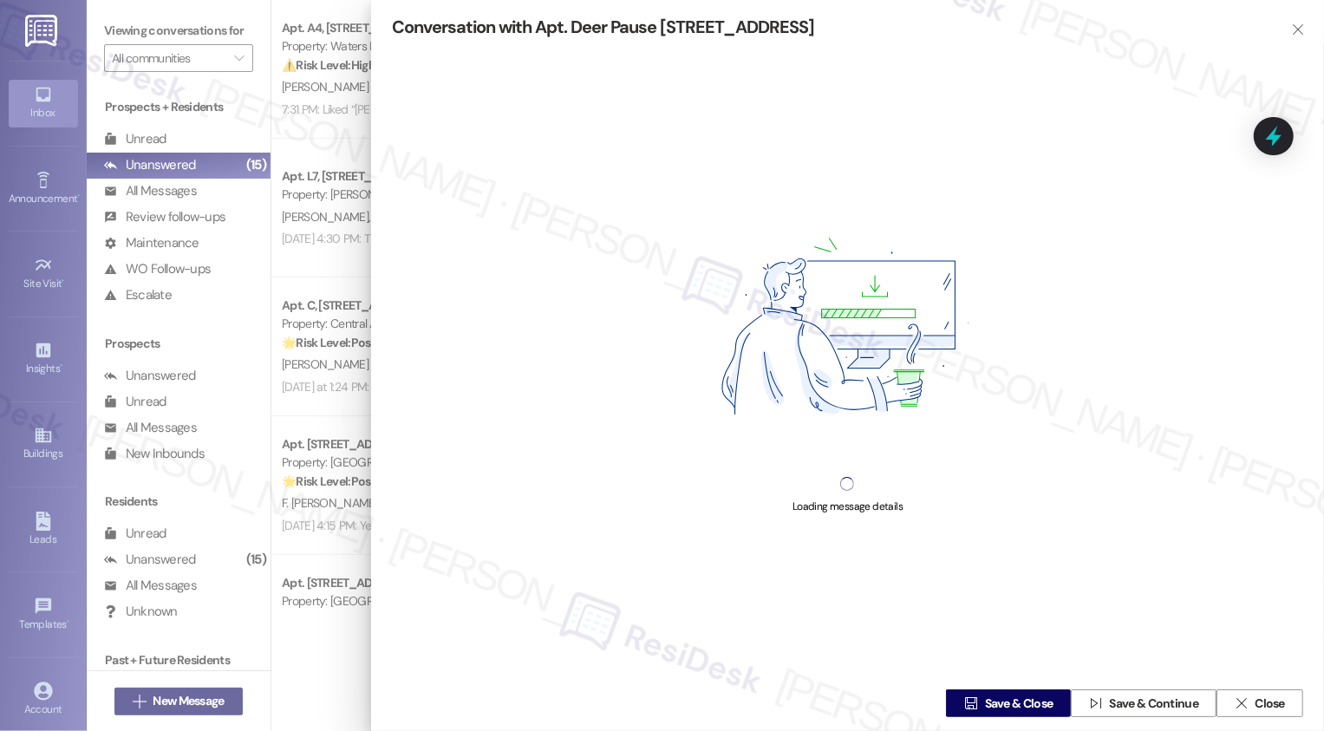
scroll to position [677, 0]
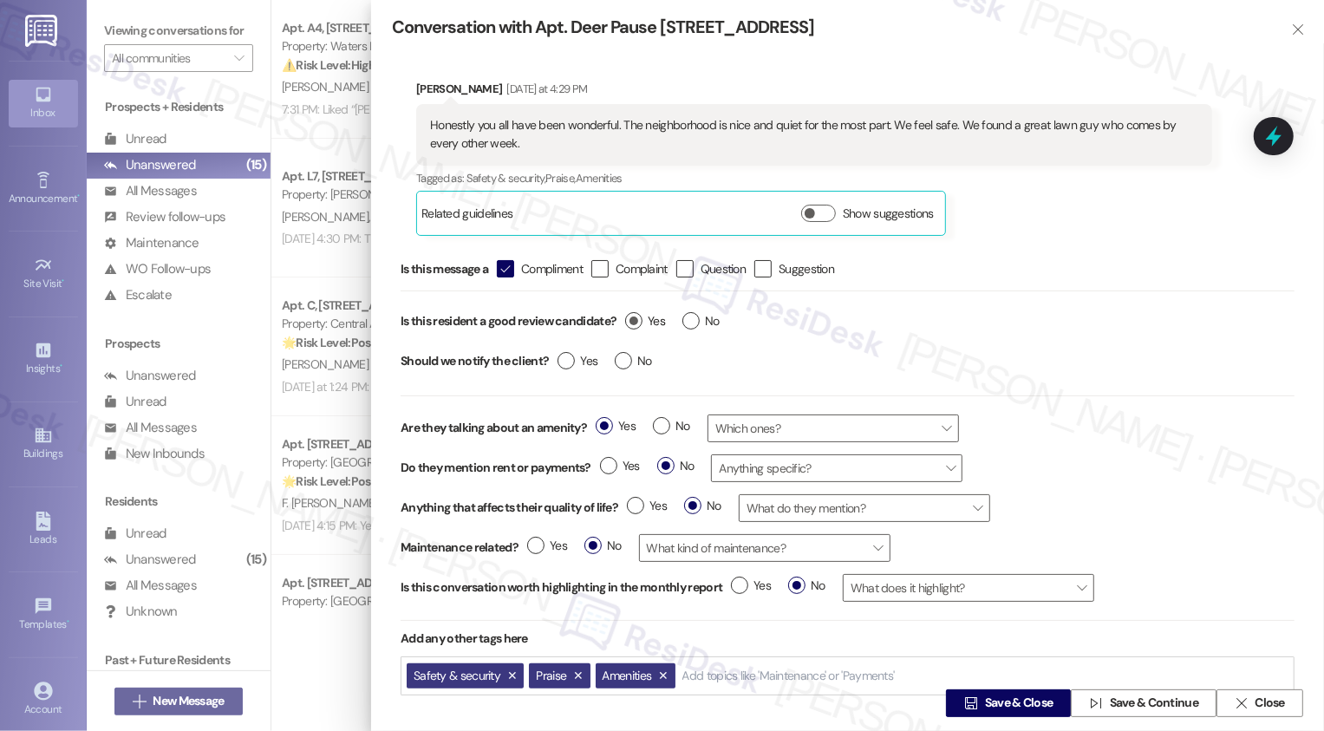
click at [639, 312] on span "Yes" at bounding box center [645, 321] width 40 height 18
click at [639, 312] on input "Yes" at bounding box center [645, 323] width 40 height 23
radio input "true"
click at [991, 700] on span "Save & Close" at bounding box center [1019, 704] width 69 height 18
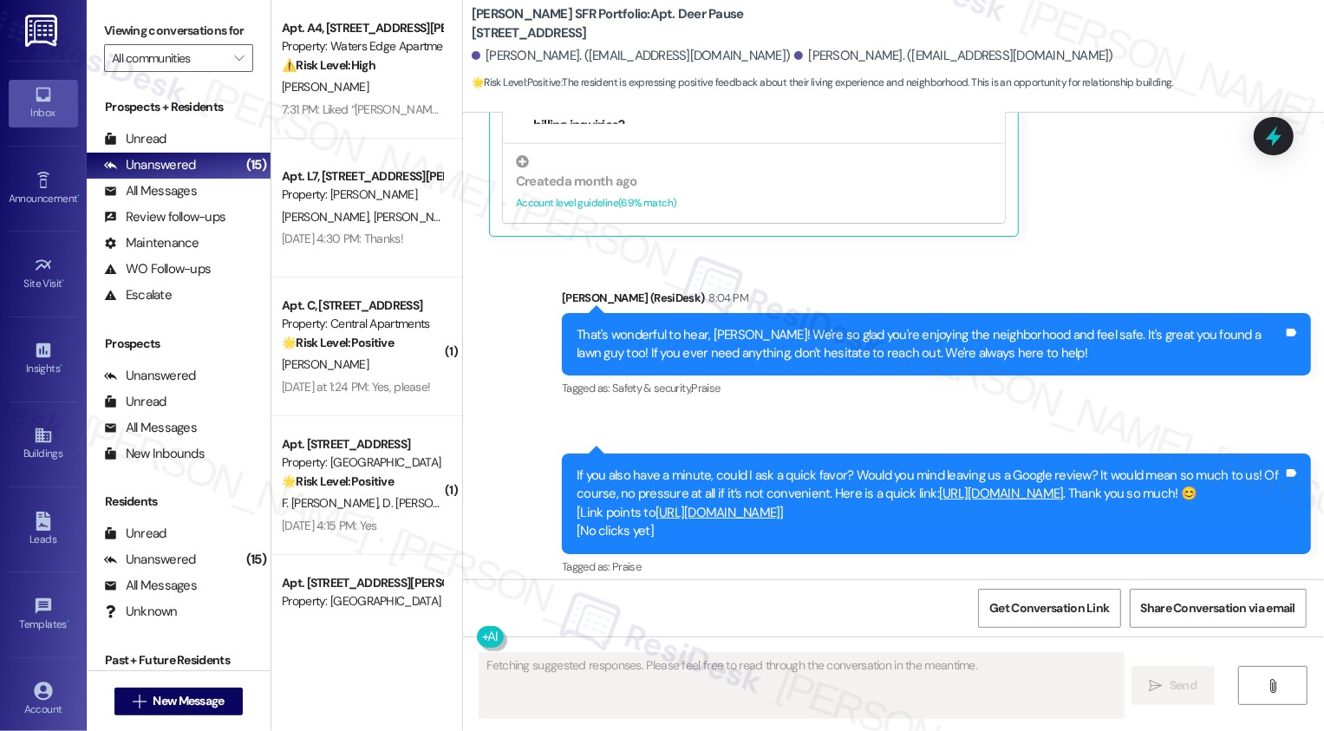
scroll to position [1332, 0]
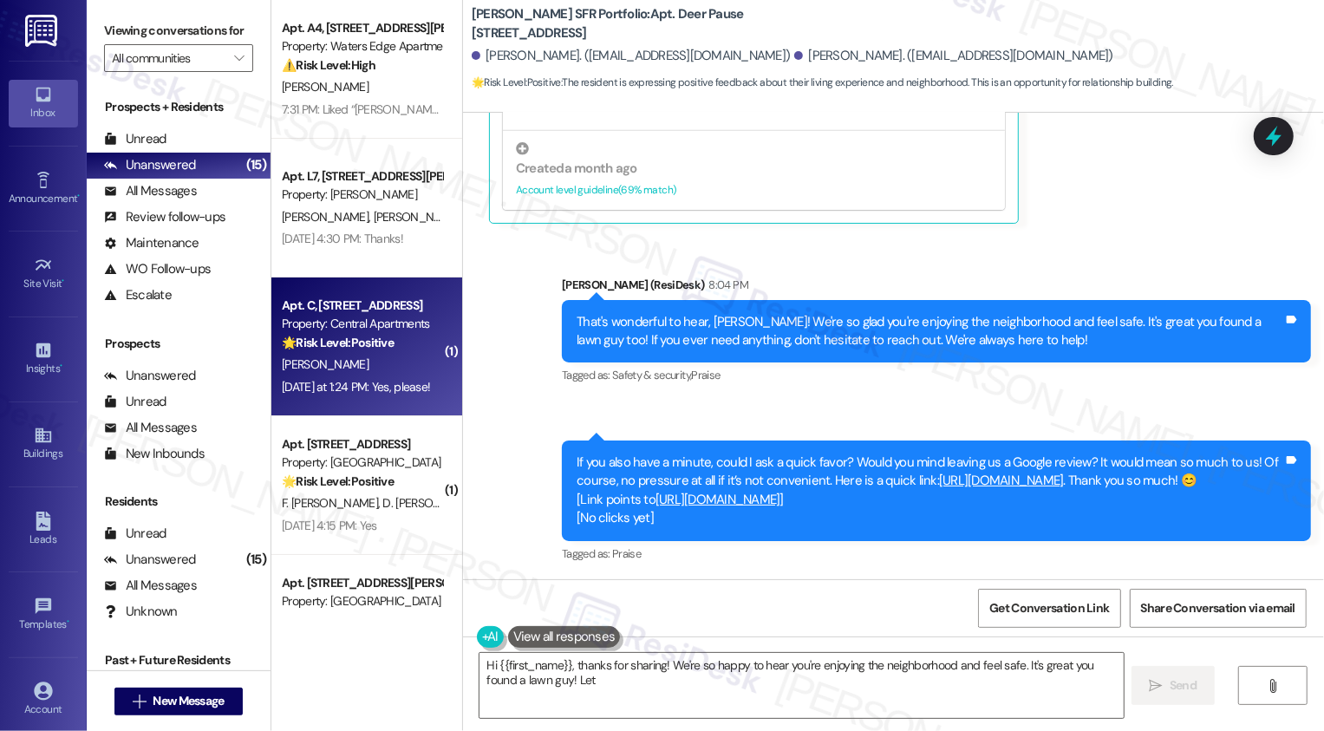
type textarea "Hi {{first_name}}, thanks for sharing! We're so happy to hear you're enjoying t…"
click at [370, 343] on strong "🌟 Risk Level: Positive" at bounding box center [338, 343] width 112 height 16
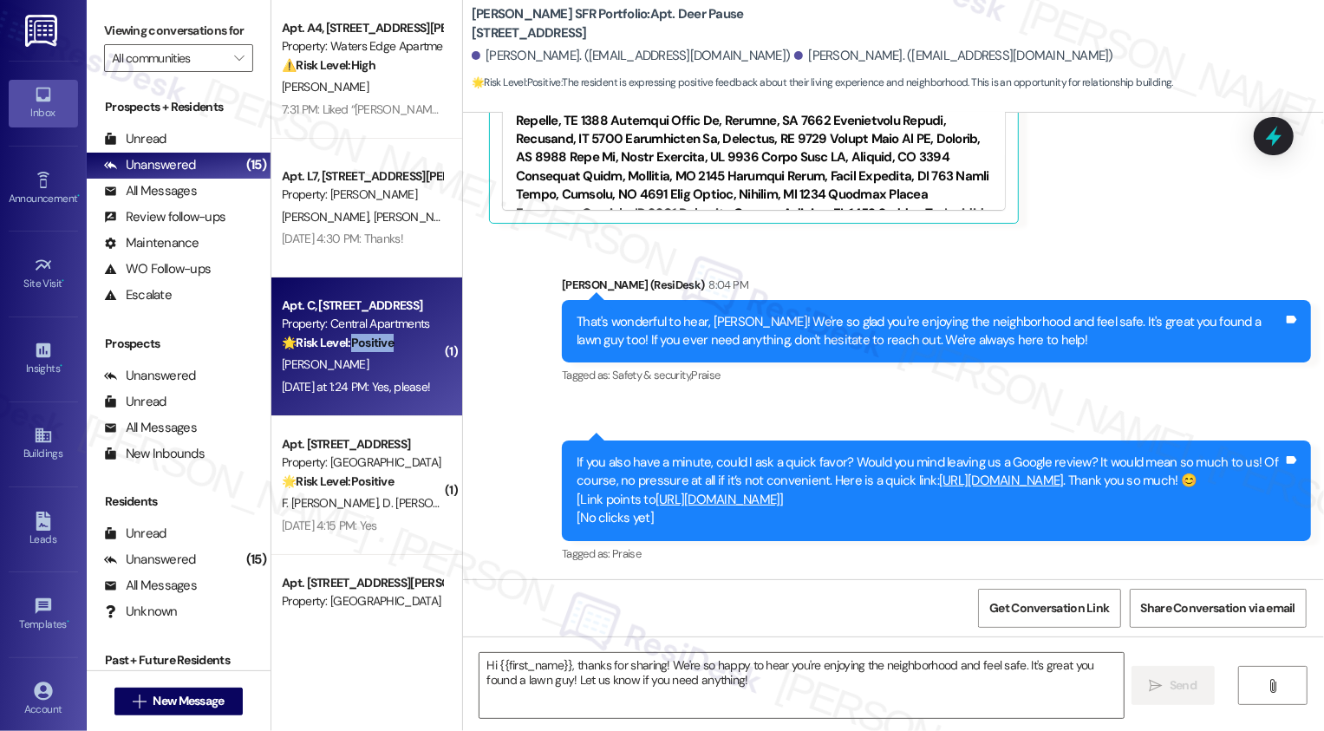
type textarea "Fetching suggested responses. Please feel free to read through the conversation…"
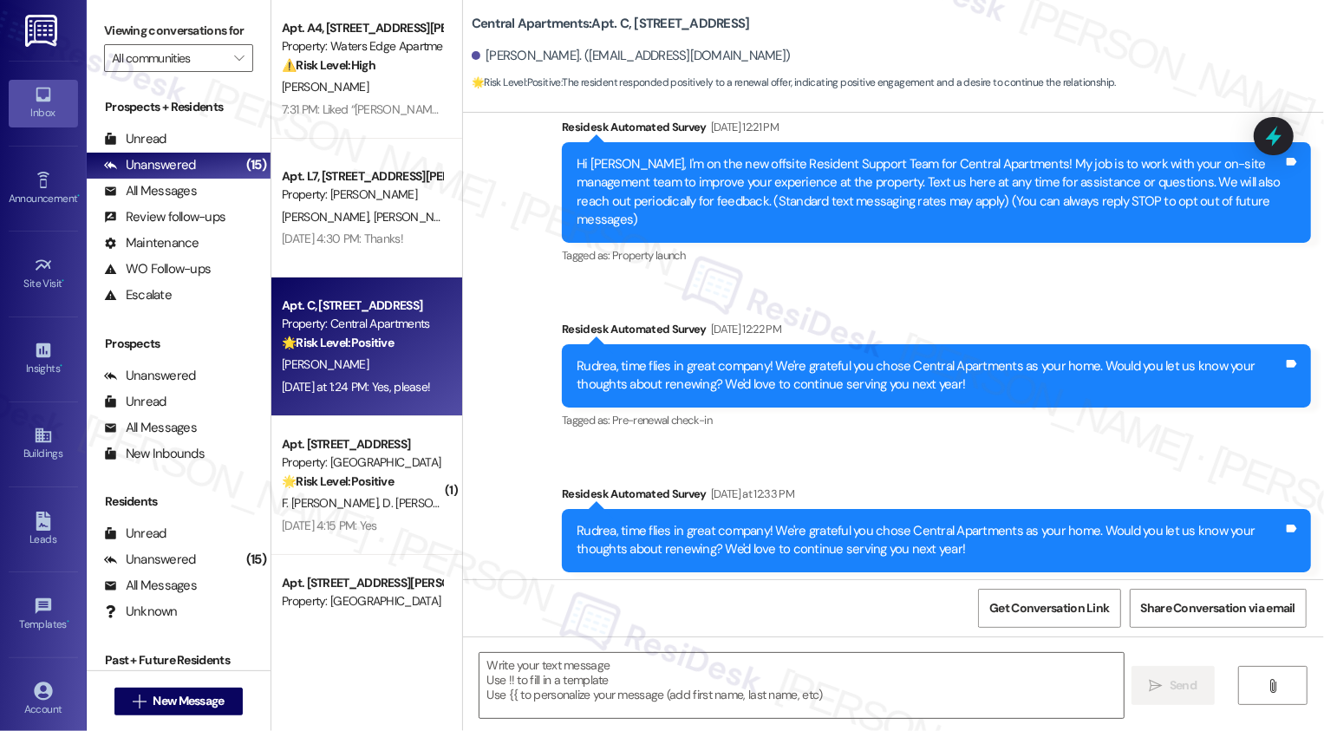
scroll to position [473, 0]
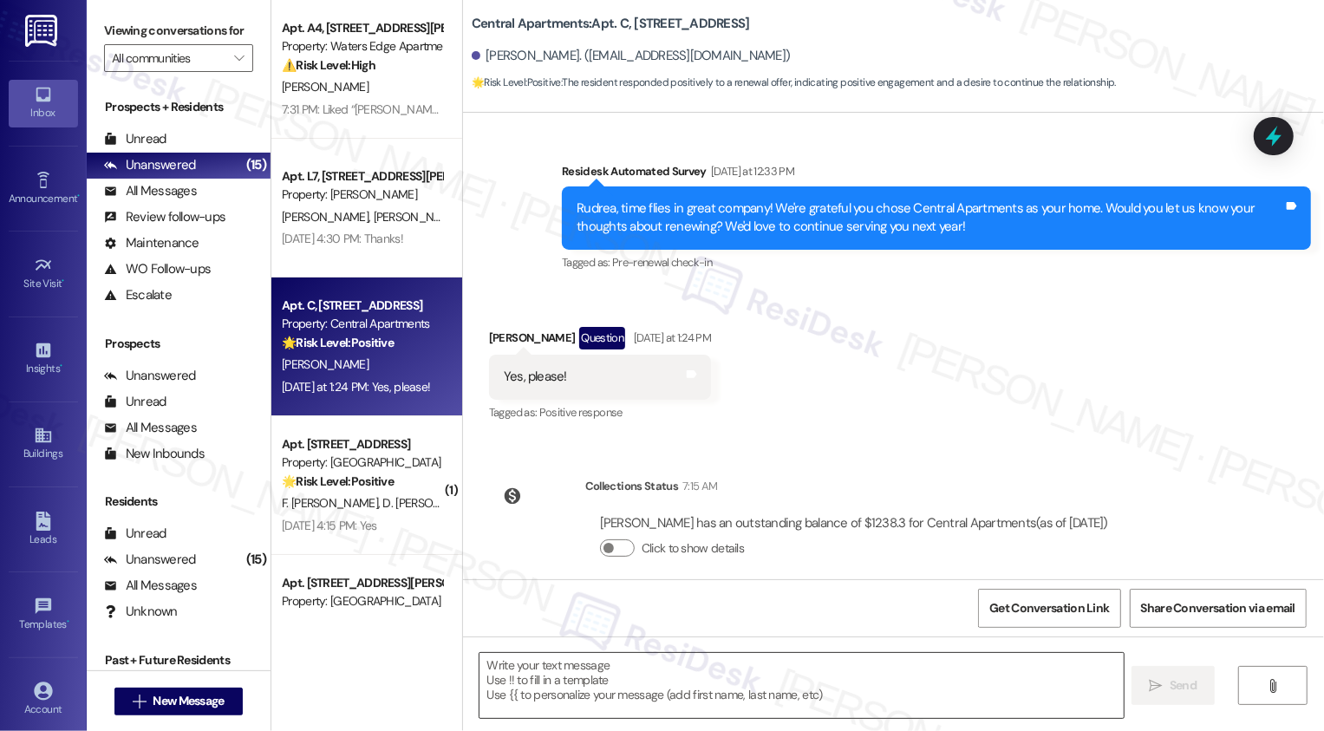
click at [544, 690] on textarea at bounding box center [802, 685] width 644 height 65
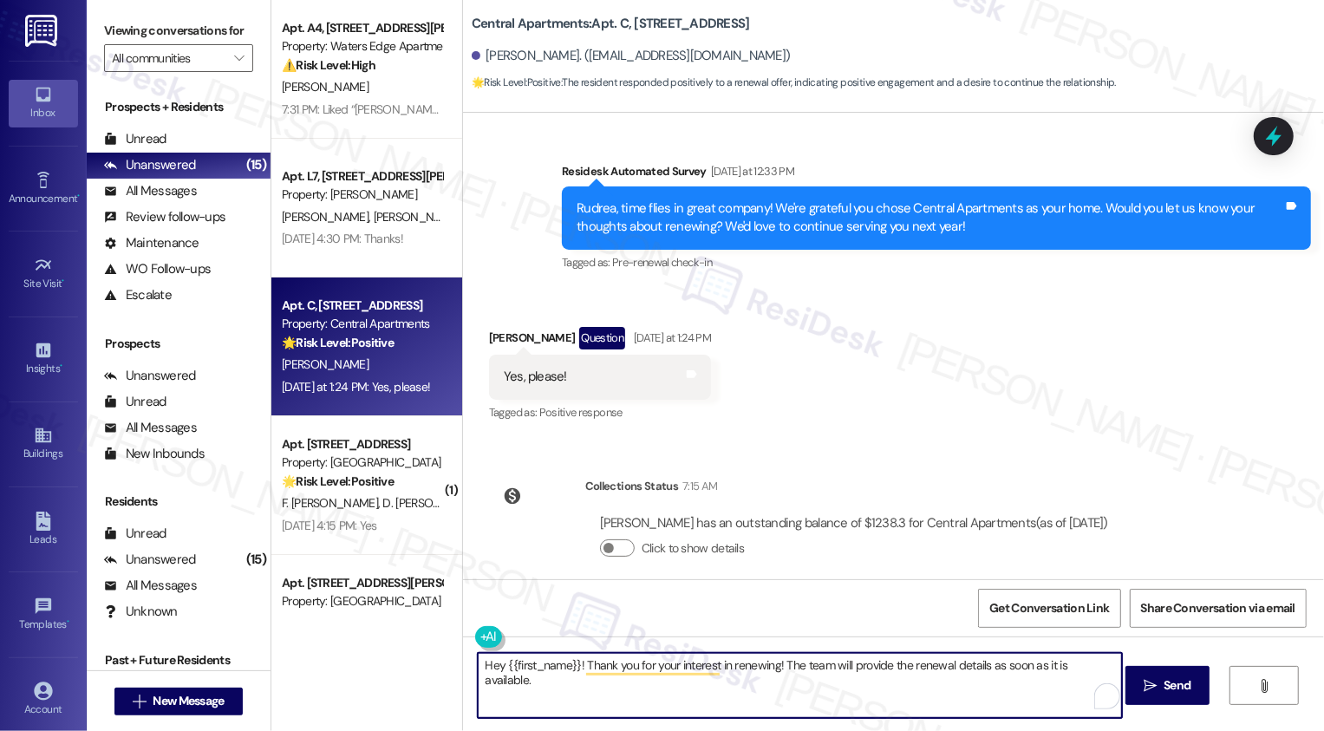
paste textarea "If you don't mind me asking, how has your experience been so far? Has the prope…"
type textarea "Hey {{first_name}}! Thank you for your interest in renewing! The team will prov…"
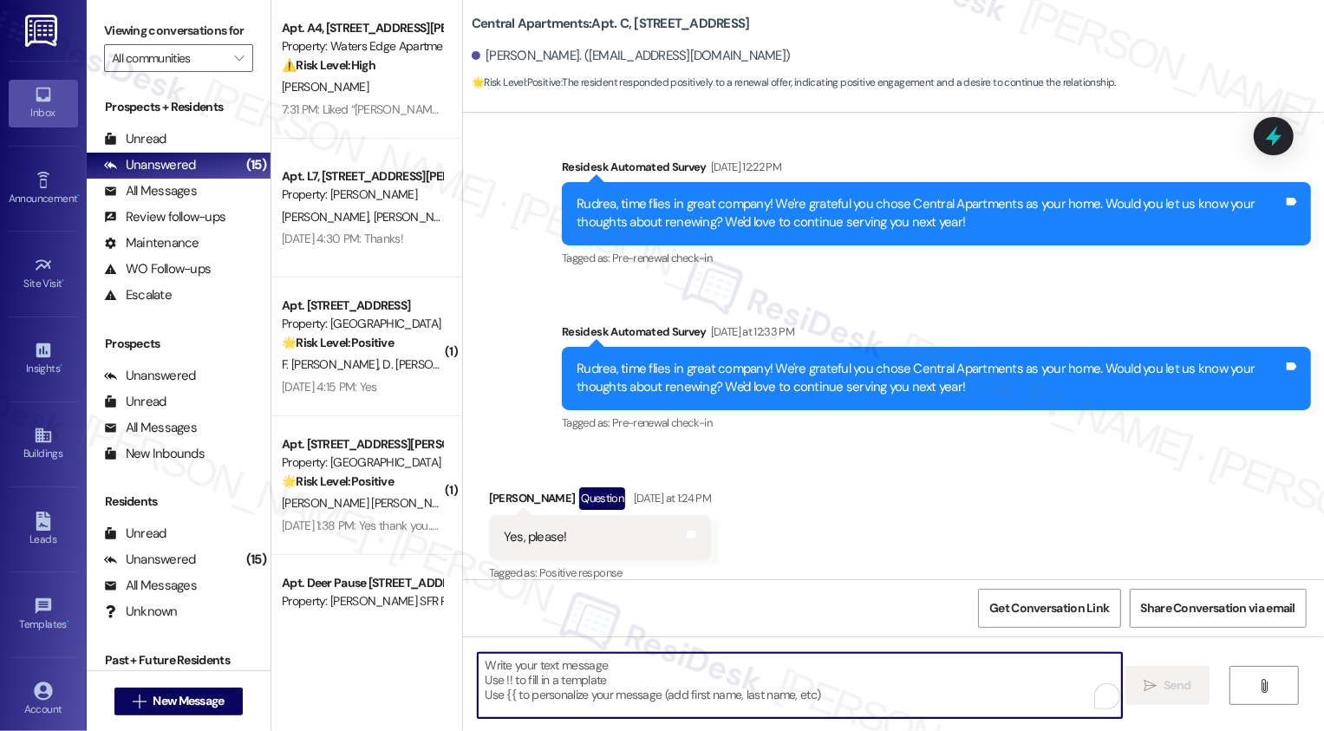
scroll to position [611, 0]
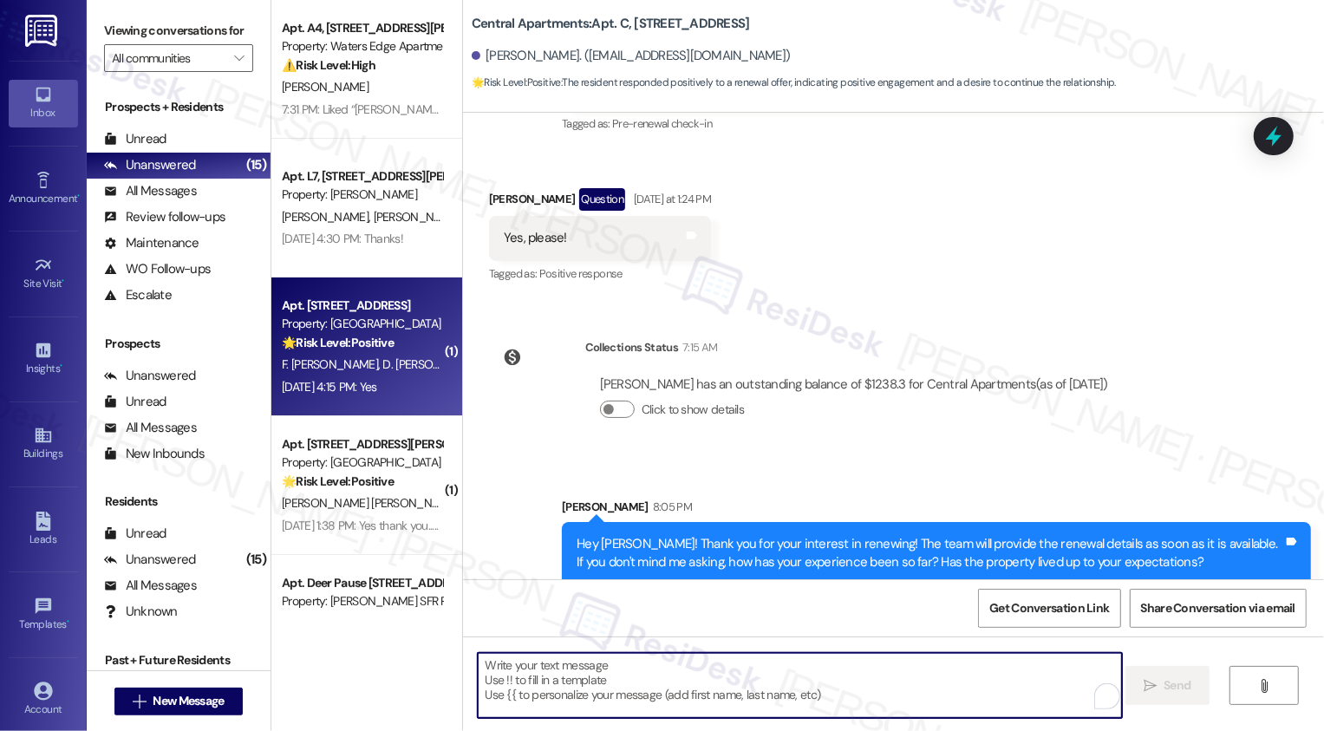
click at [355, 330] on div "Property: [GEOGRAPHIC_DATA] [GEOGRAPHIC_DATA] Homes" at bounding box center [362, 324] width 160 height 18
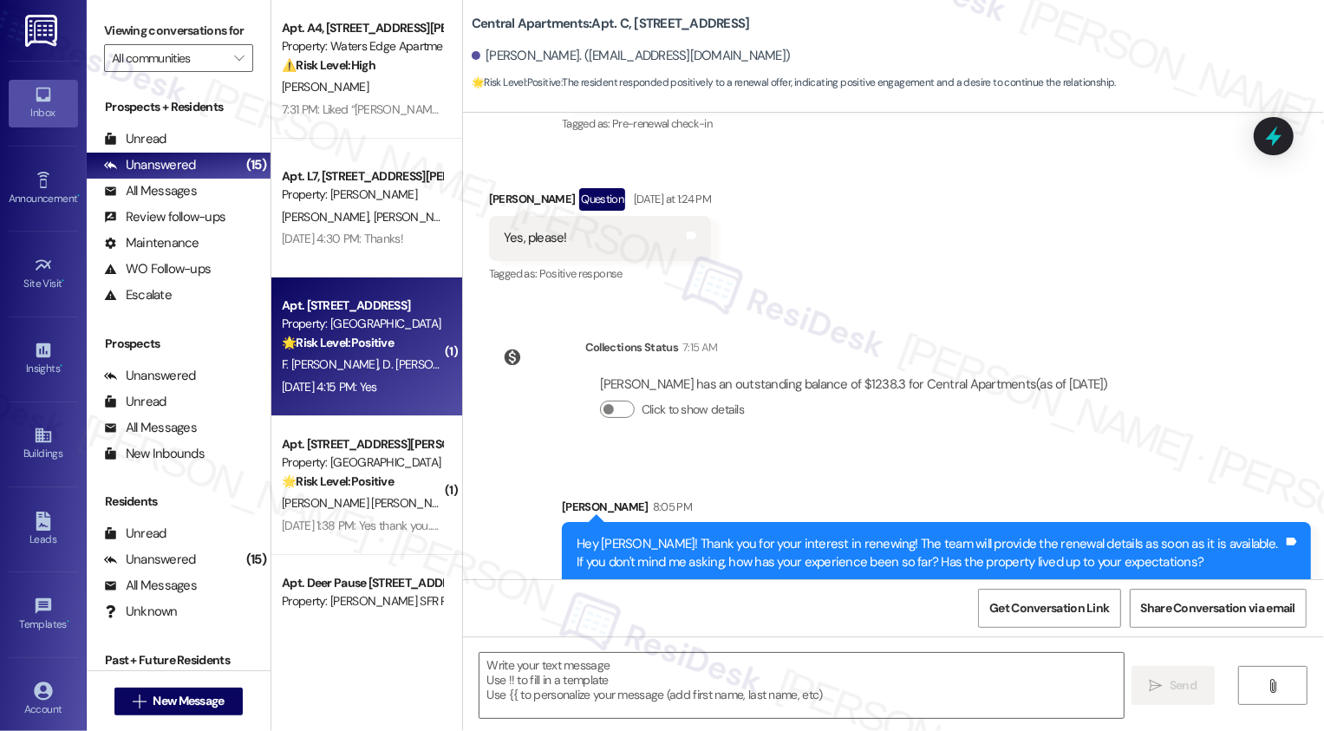
click at [355, 330] on div "Property: [GEOGRAPHIC_DATA] [GEOGRAPHIC_DATA] Homes" at bounding box center [362, 324] width 160 height 18
type textarea "Fetching suggested responses. Please feel free to read through the conversation…"
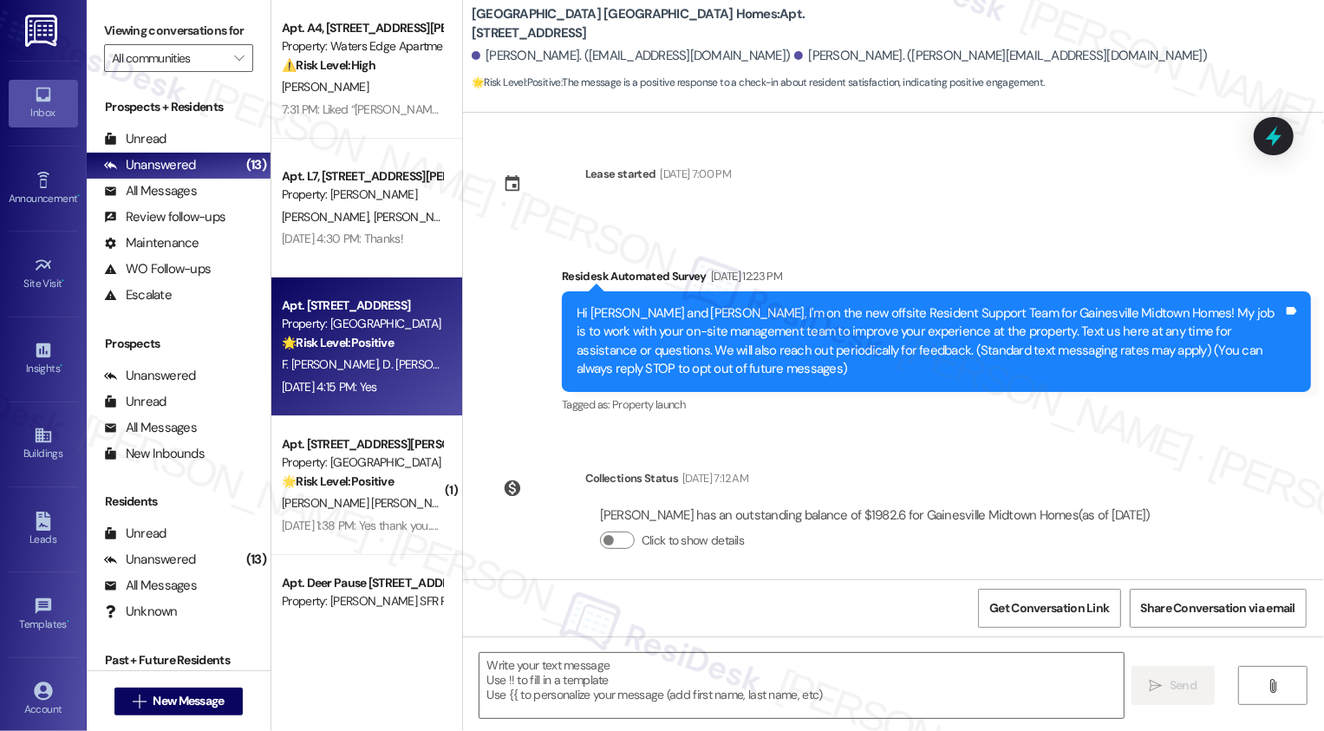
scroll to position [341, 0]
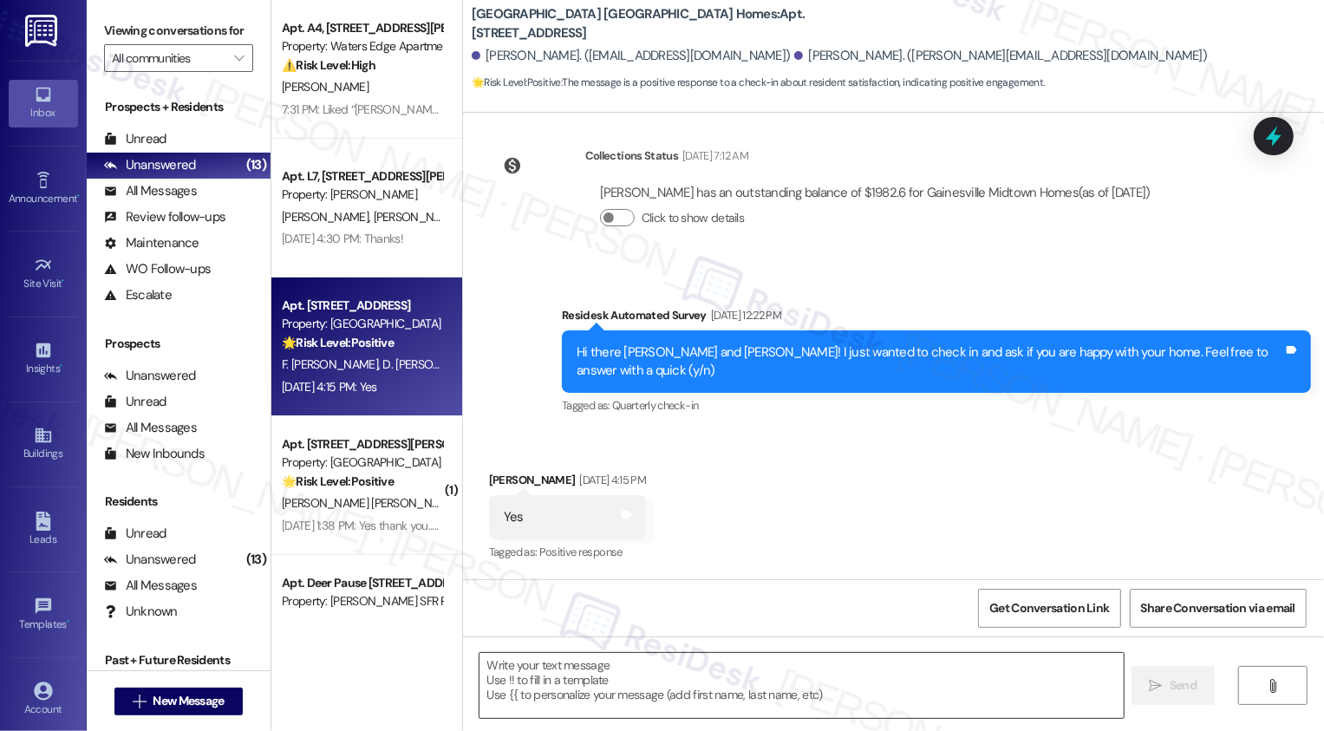
click at [547, 669] on textarea at bounding box center [802, 685] width 644 height 65
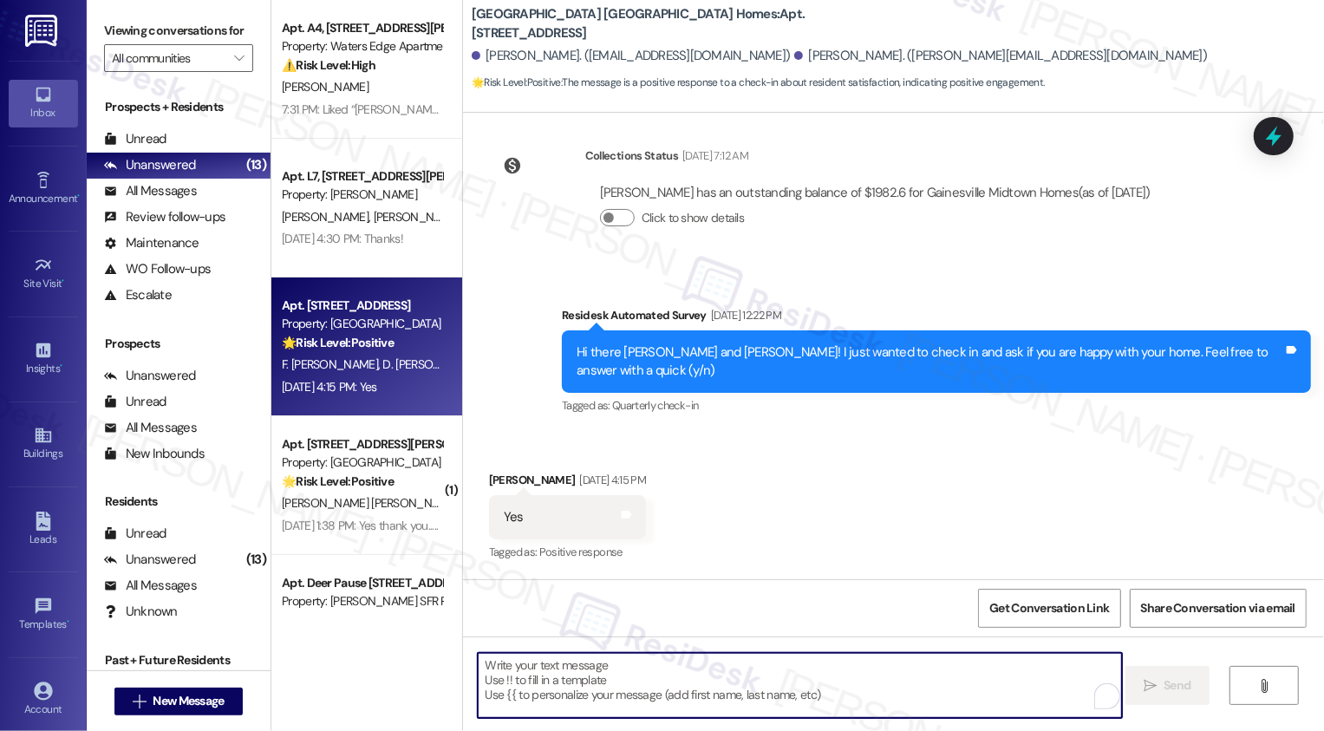
click at [667, 673] on textarea "To enrich screen reader interactions, please activate Accessibility in Grammarl…" at bounding box center [800, 685] width 644 height 65
paste textarea "Hi {{first_name}}, it's nice to meet you! I'm so glad to hear you're happy with…"
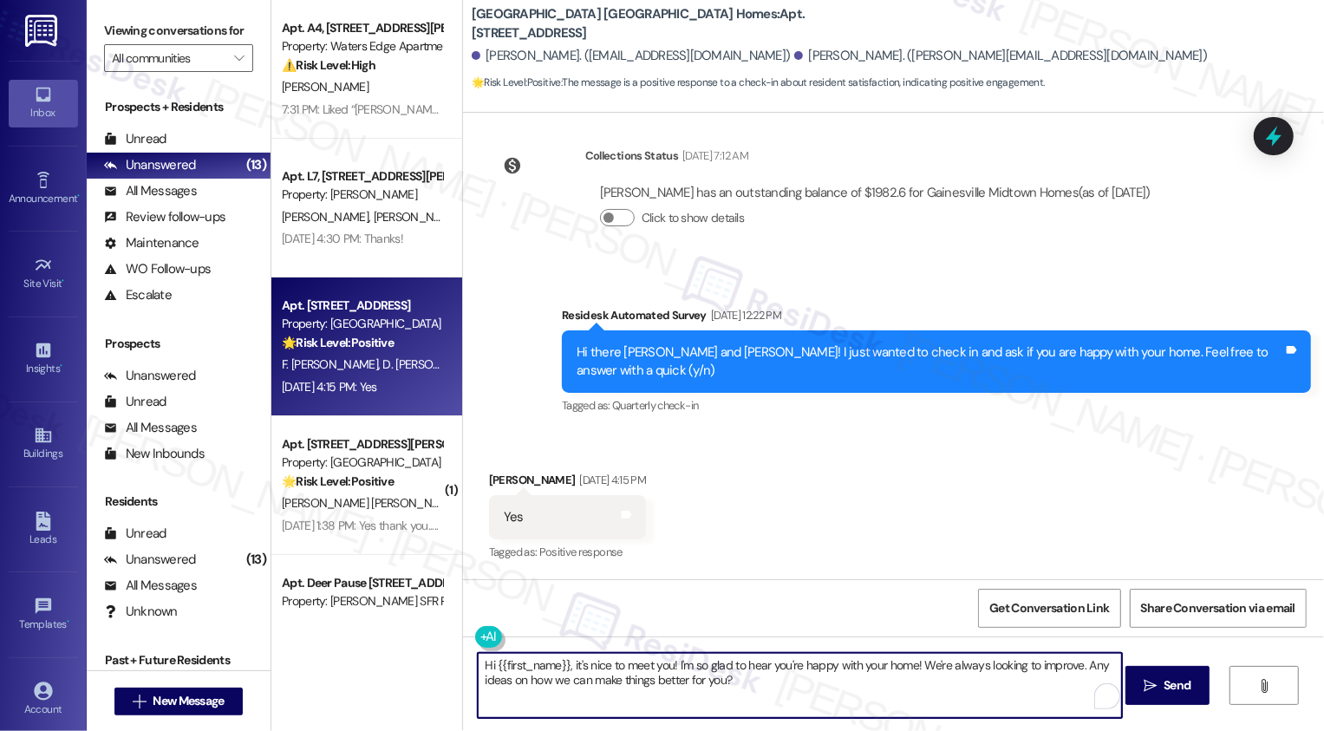
click at [493, 479] on div "Francisco Silvestre Alonzo Sep 02, 2025 at 4:15 PM" at bounding box center [567, 483] width 157 height 24
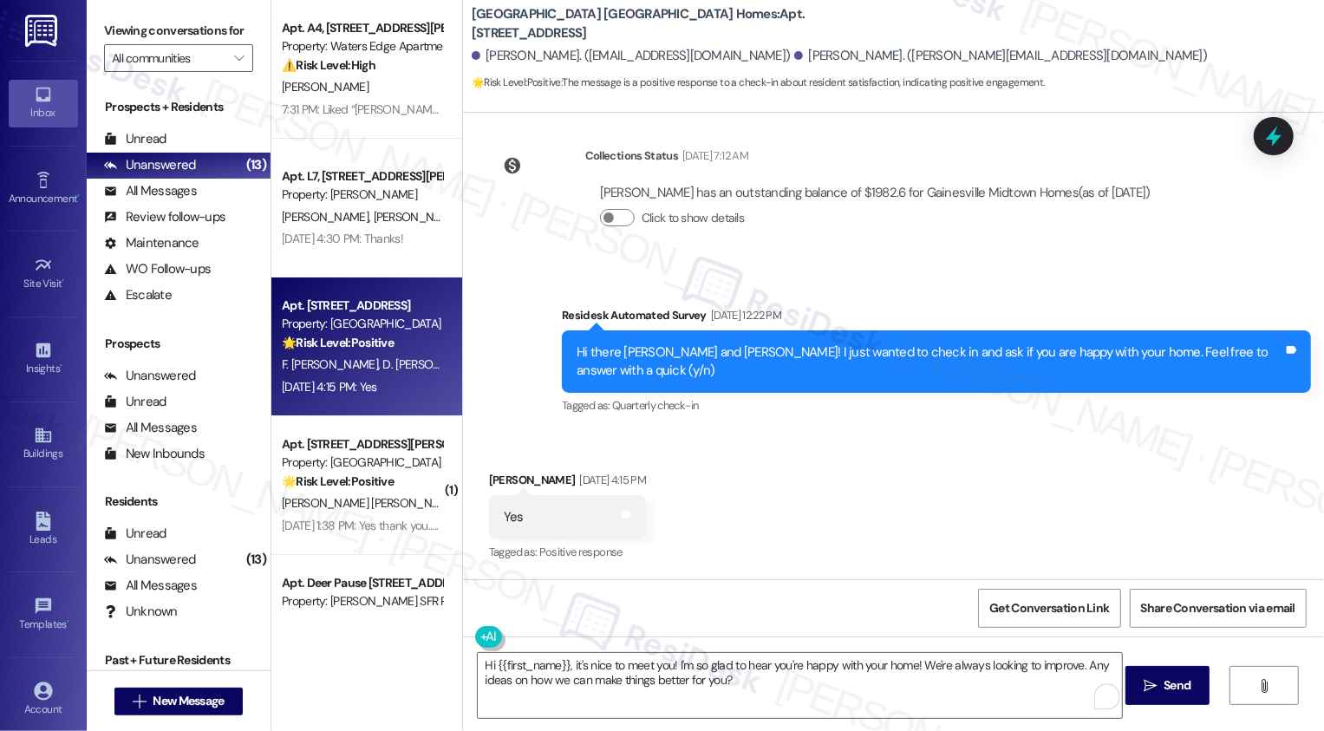
click at [493, 479] on div "Francisco Silvestre Alonzo Sep 02, 2025 at 4:15 PM" at bounding box center [567, 483] width 157 height 24
click at [529, 668] on textarea "Hi {{first_name}}, it's nice to meet you! I'm so glad to hear you're happy with…" at bounding box center [800, 685] width 644 height 65
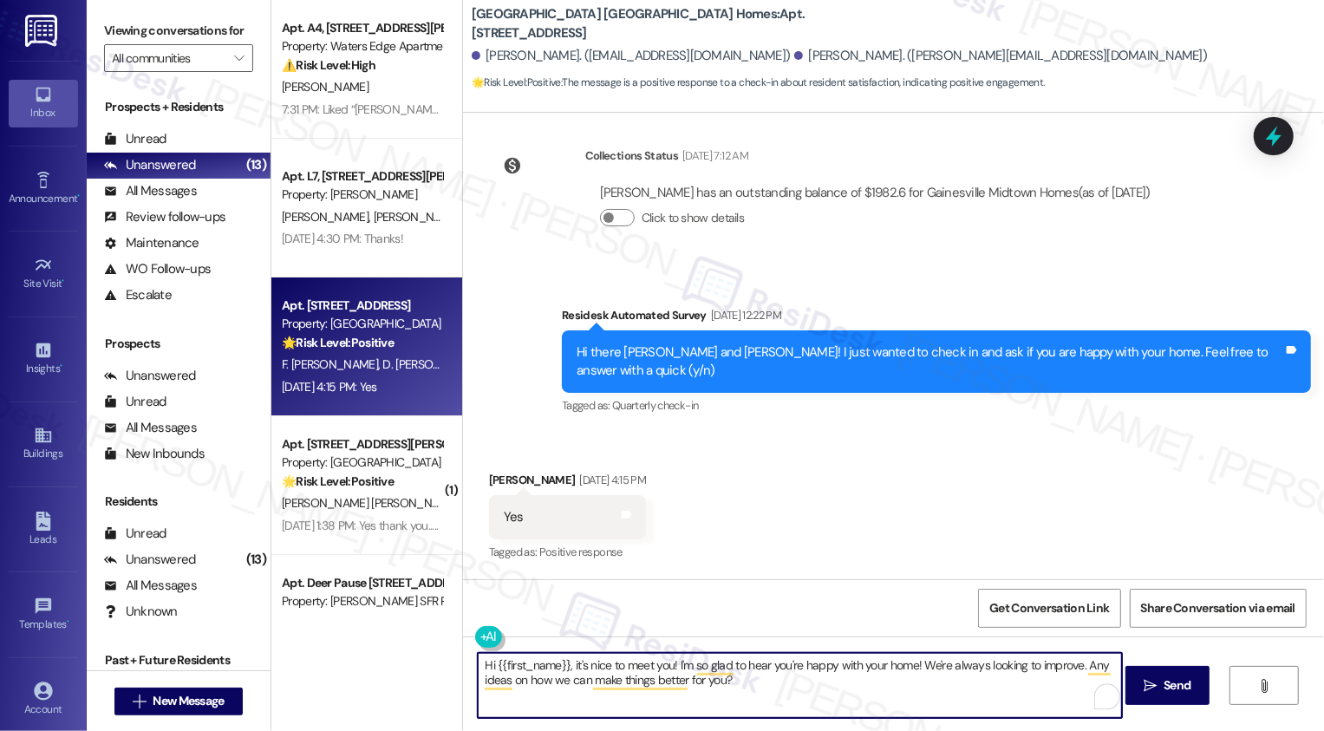
click at [529, 668] on textarea "Hi {{first_name}}, it's nice to meet you! I'm so glad to hear you're happy with…" at bounding box center [800, 685] width 644 height 65
paste textarea "Francisco"
type textarea "Hi Francisco, it's nice to meet you! I'm so glad to hear you're happy with your…"
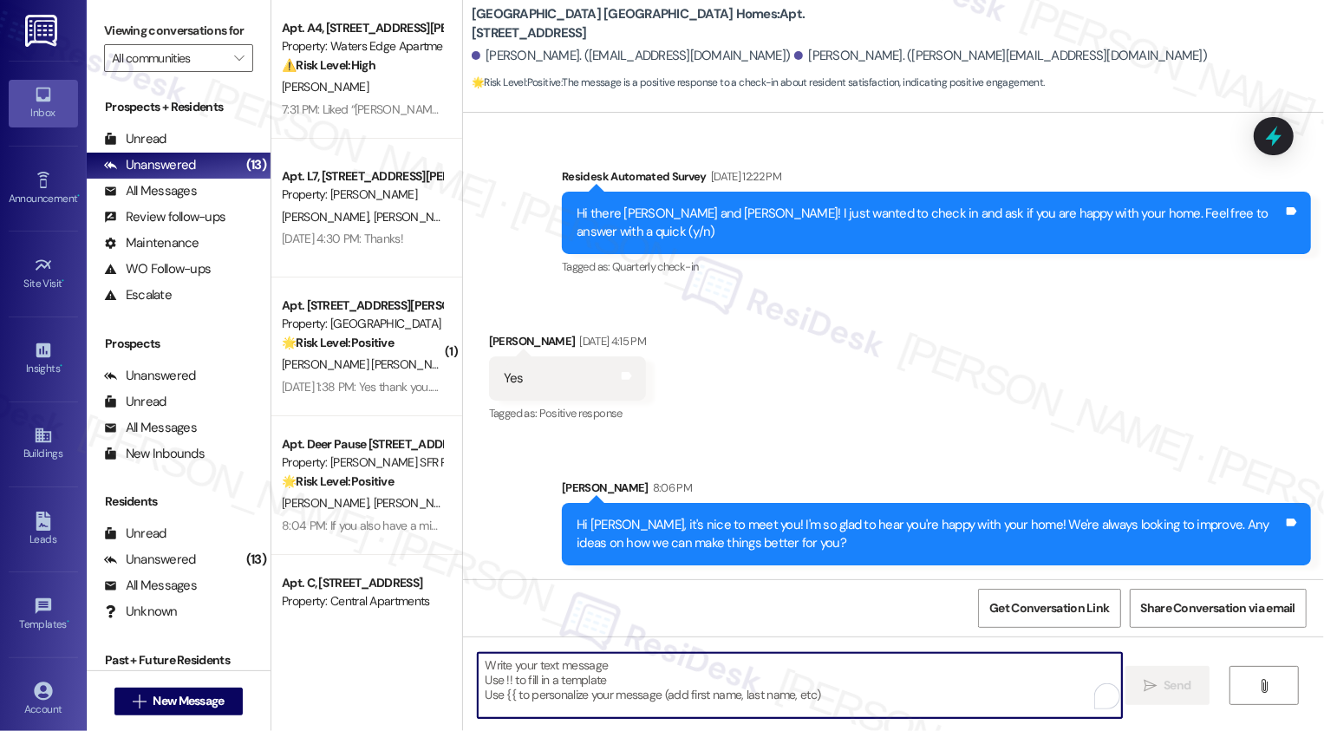
scroll to position [480, 0]
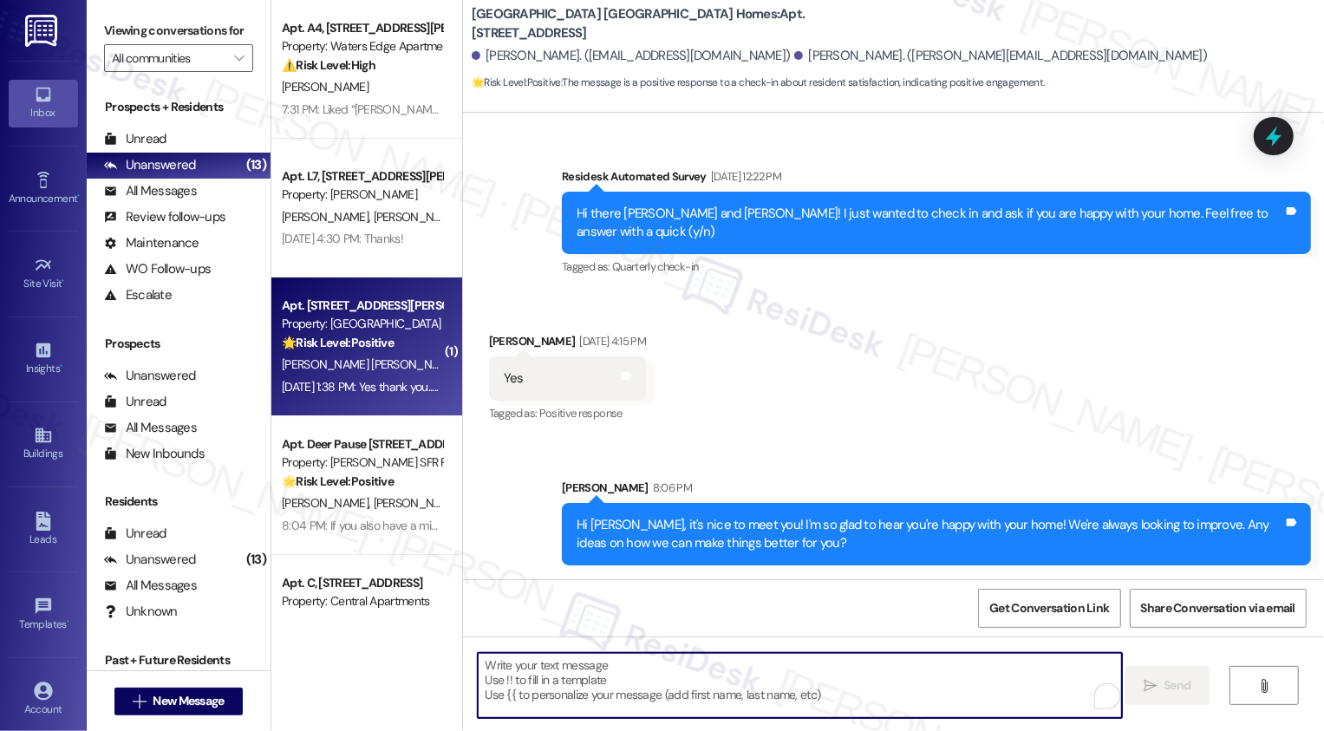
click at [387, 378] on div "Sep 02, 2025 at 1:38 PM: Yes thank you..... Sep 02, 2025 at 1:38 PM: Yes thank …" at bounding box center [362, 387] width 164 height 22
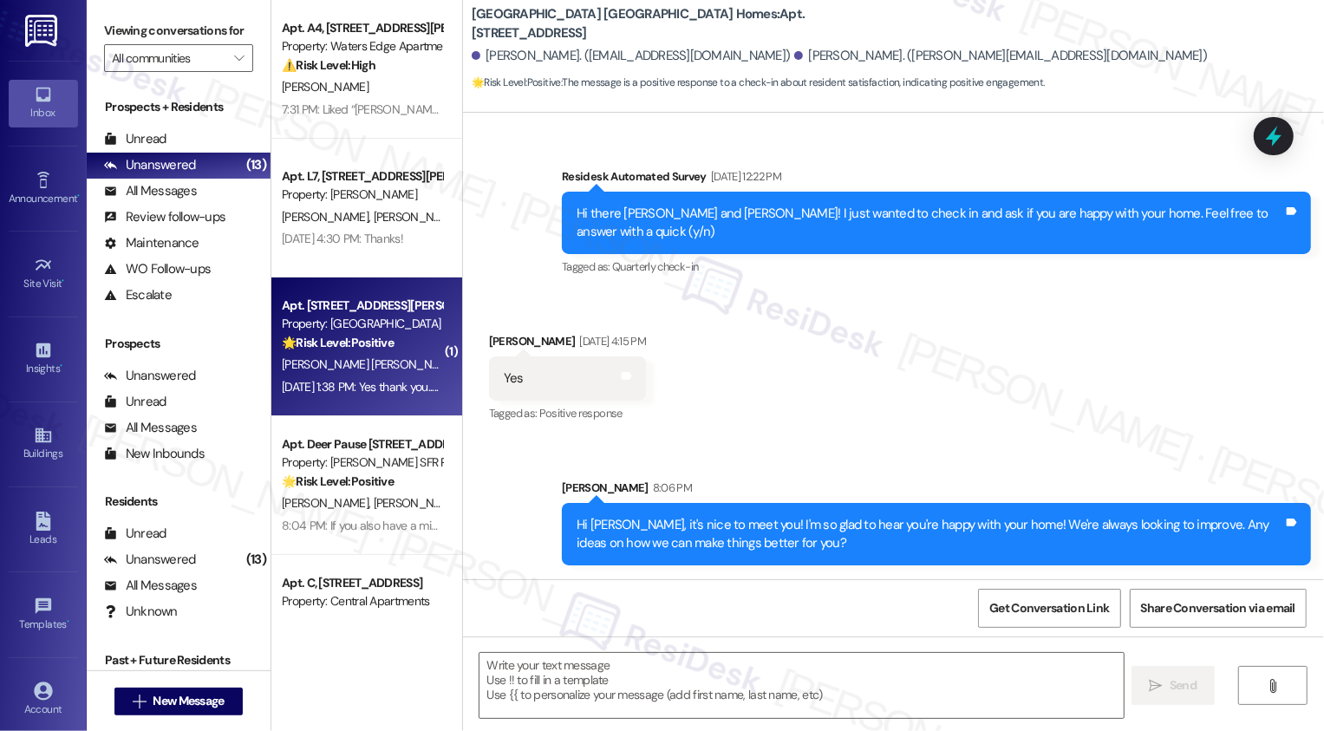
type textarea "Fetching suggested responses. Please feel free to read through the conversation…"
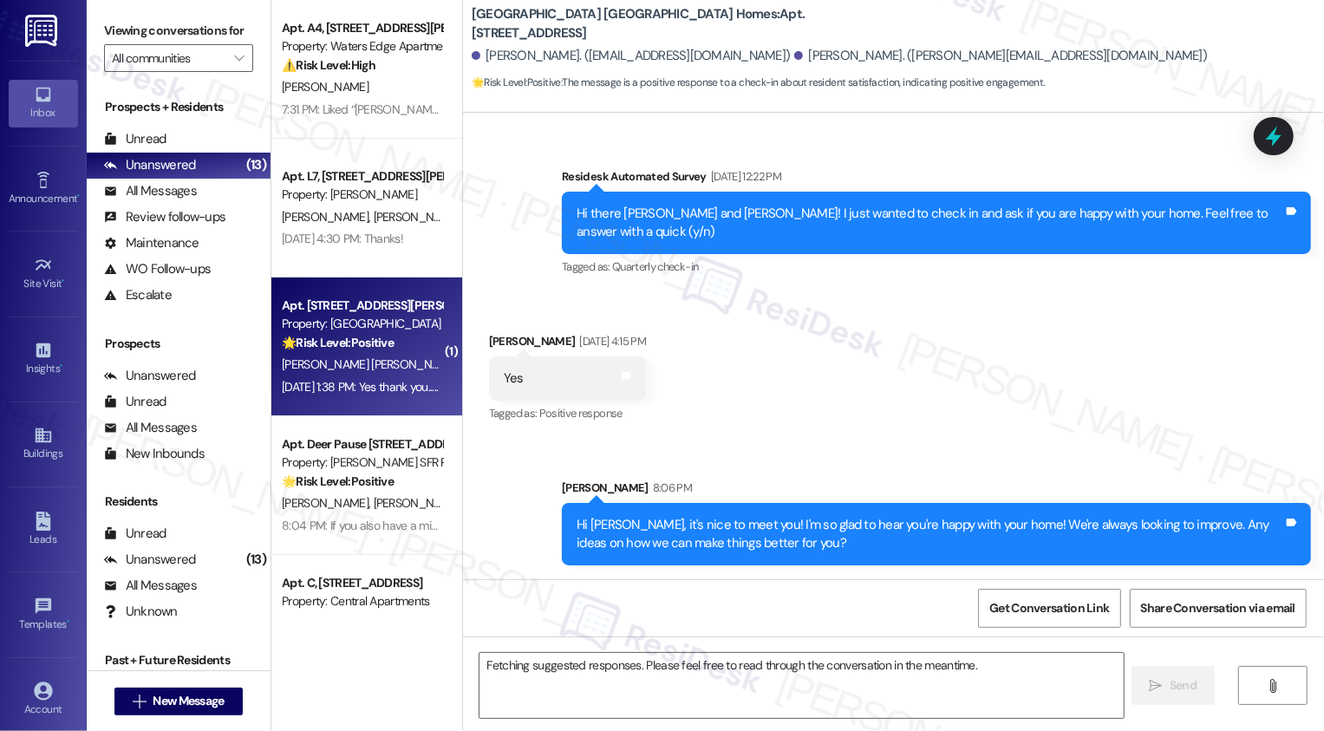
click at [387, 378] on div "Sep 02, 2025 at 1:38 PM: Yes thank you..... Sep 02, 2025 at 1:38 PM: Yes thank …" at bounding box center [362, 387] width 164 height 22
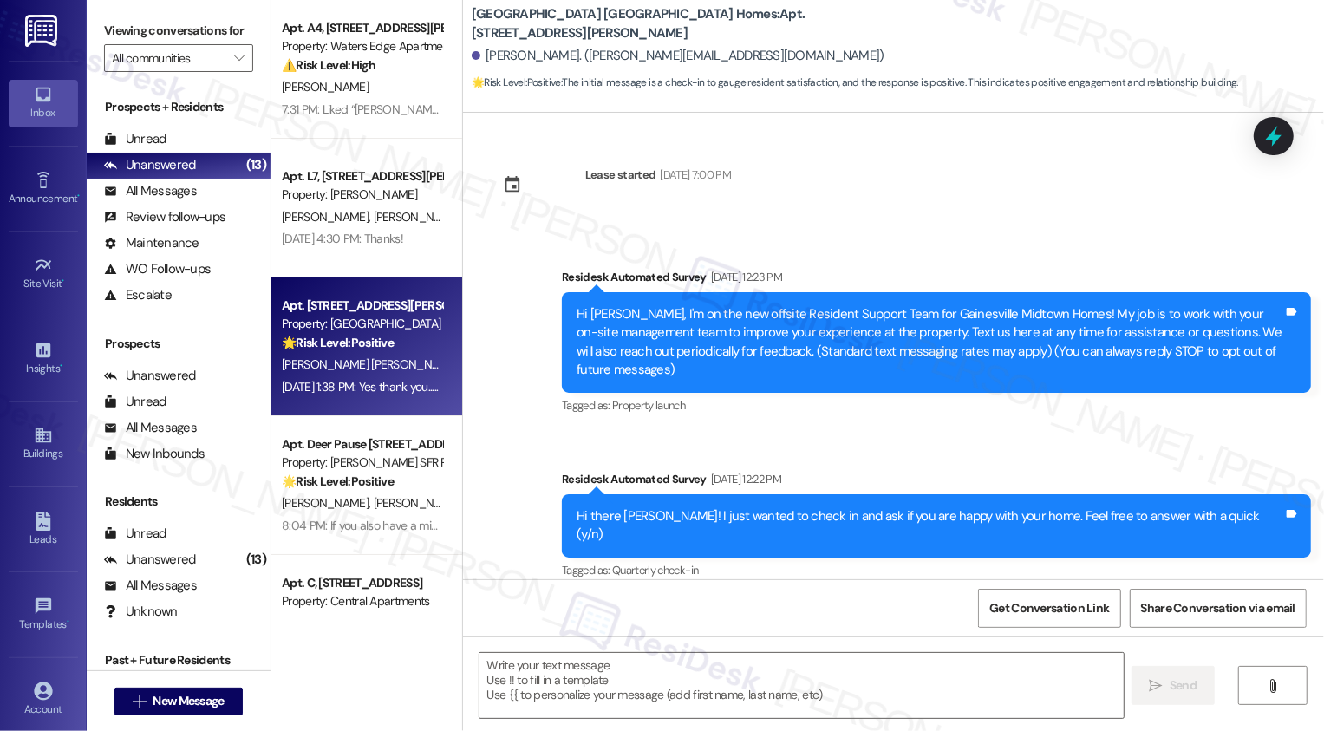
scroll to position [304, 0]
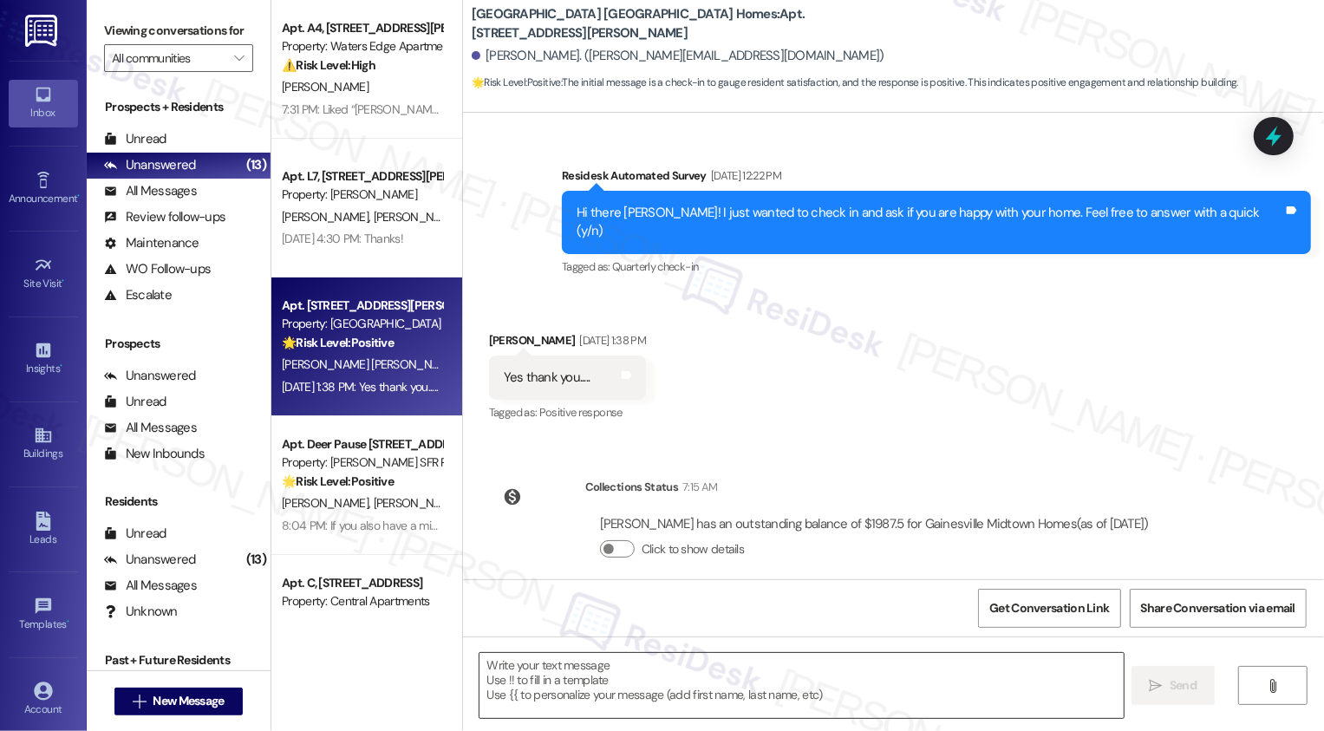
click at [628, 700] on textarea at bounding box center [802, 685] width 644 height 65
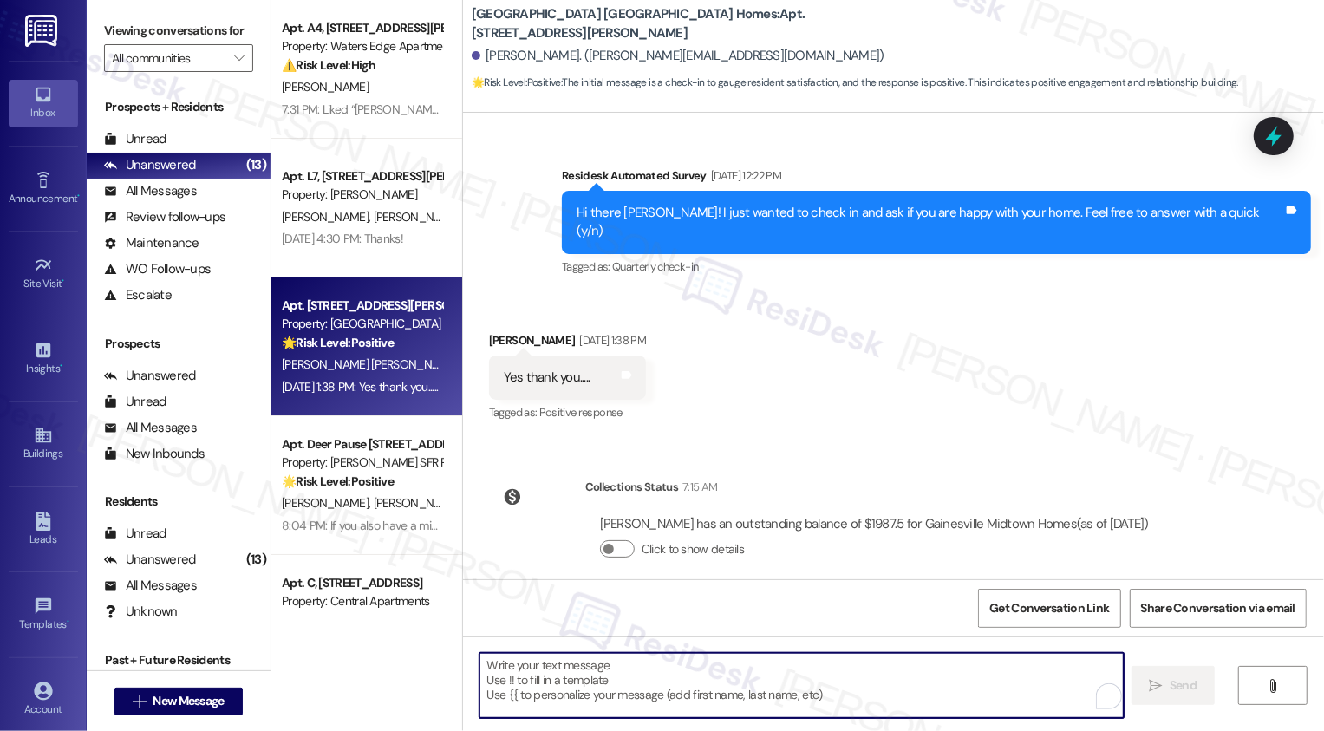
paste textarea "Francisco"
type textarea "Francisco"
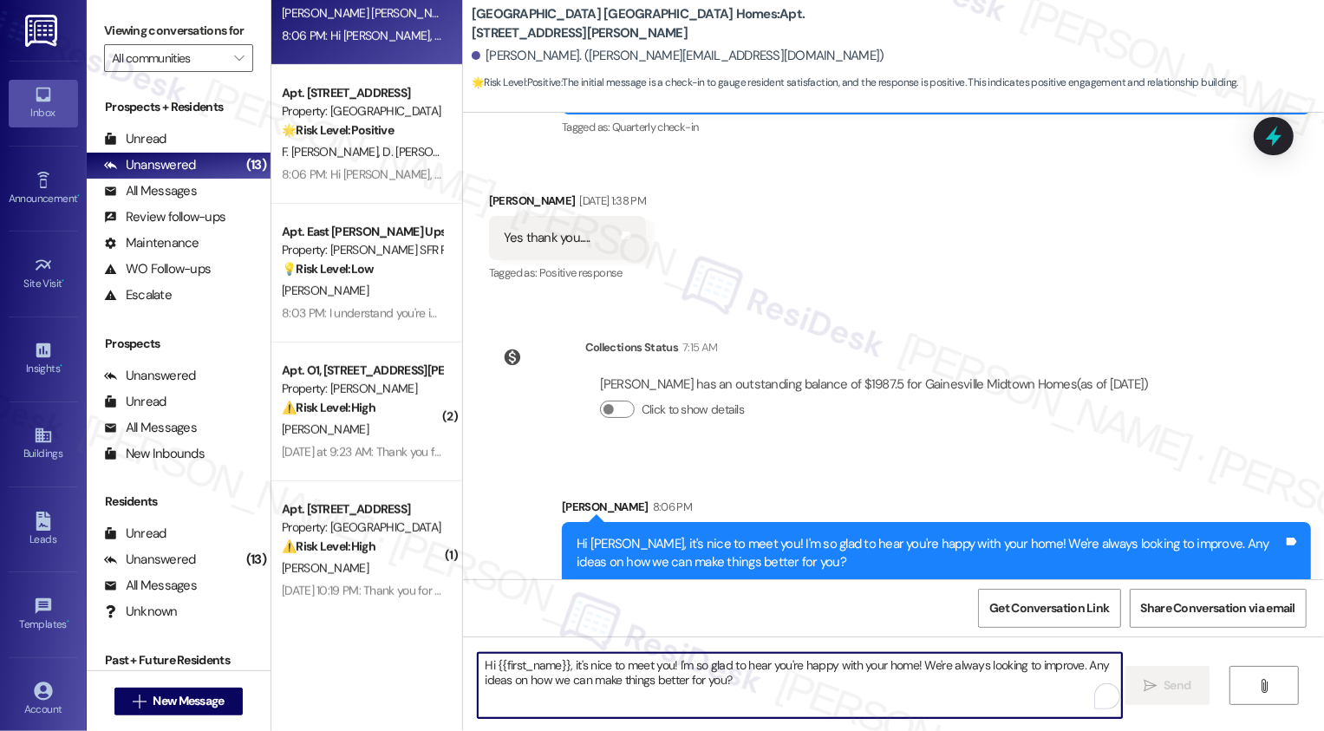
scroll to position [653, 0]
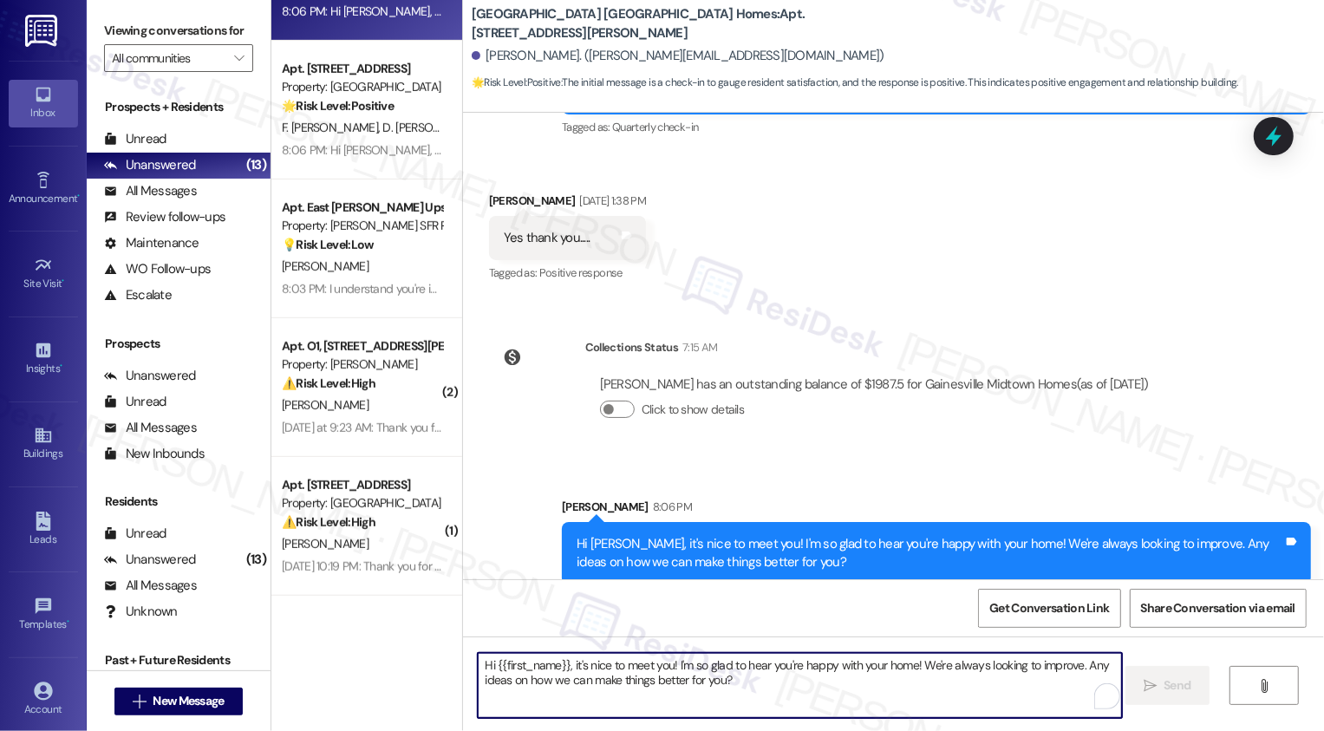
click at [359, 408] on div "[PERSON_NAME]" at bounding box center [362, 406] width 164 height 22
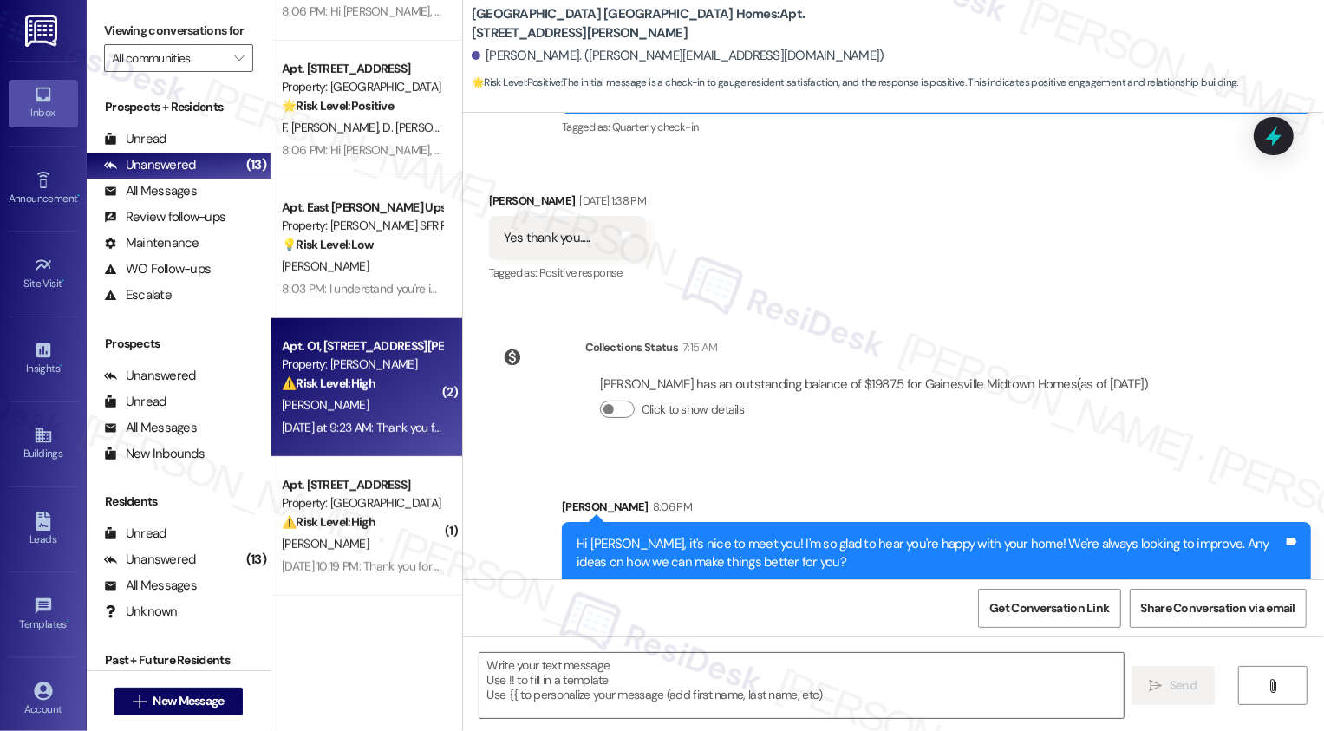
click at [359, 408] on div "[PERSON_NAME]" at bounding box center [362, 406] width 164 height 22
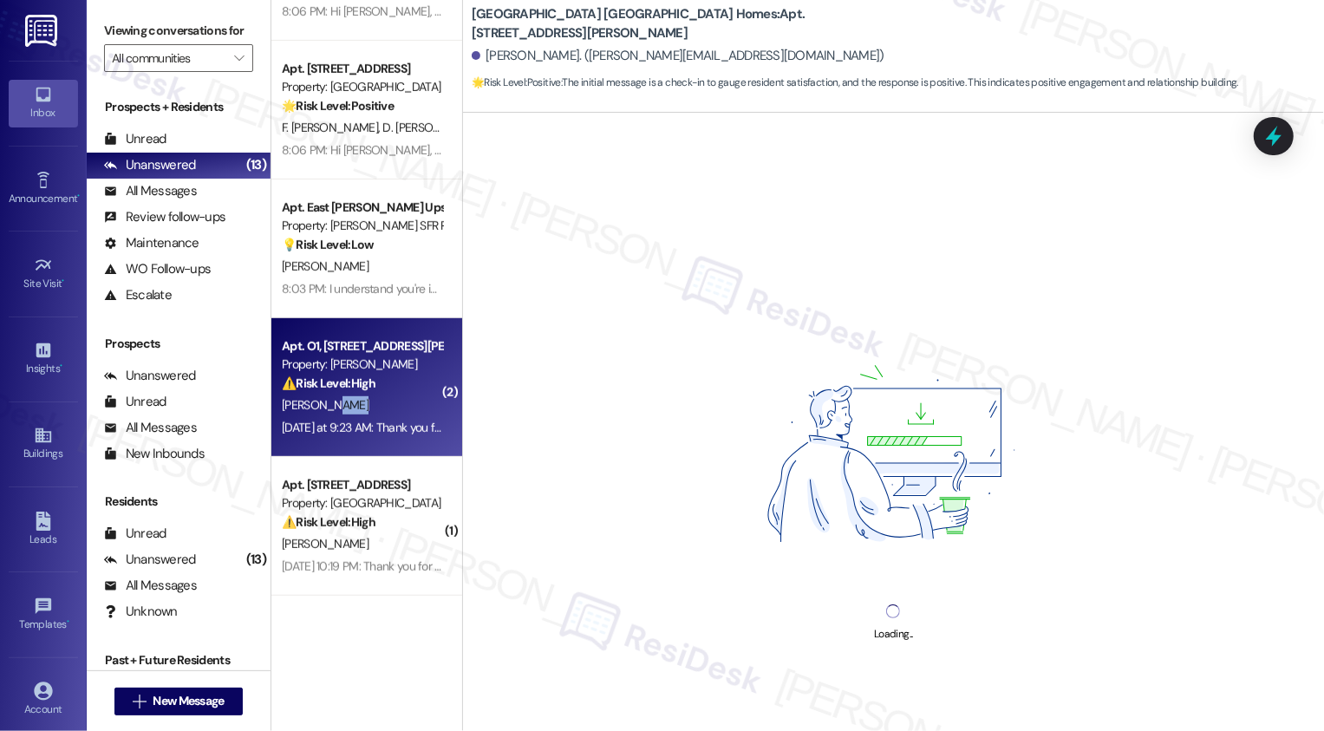
click at [359, 408] on div "[PERSON_NAME]" at bounding box center [362, 406] width 164 height 22
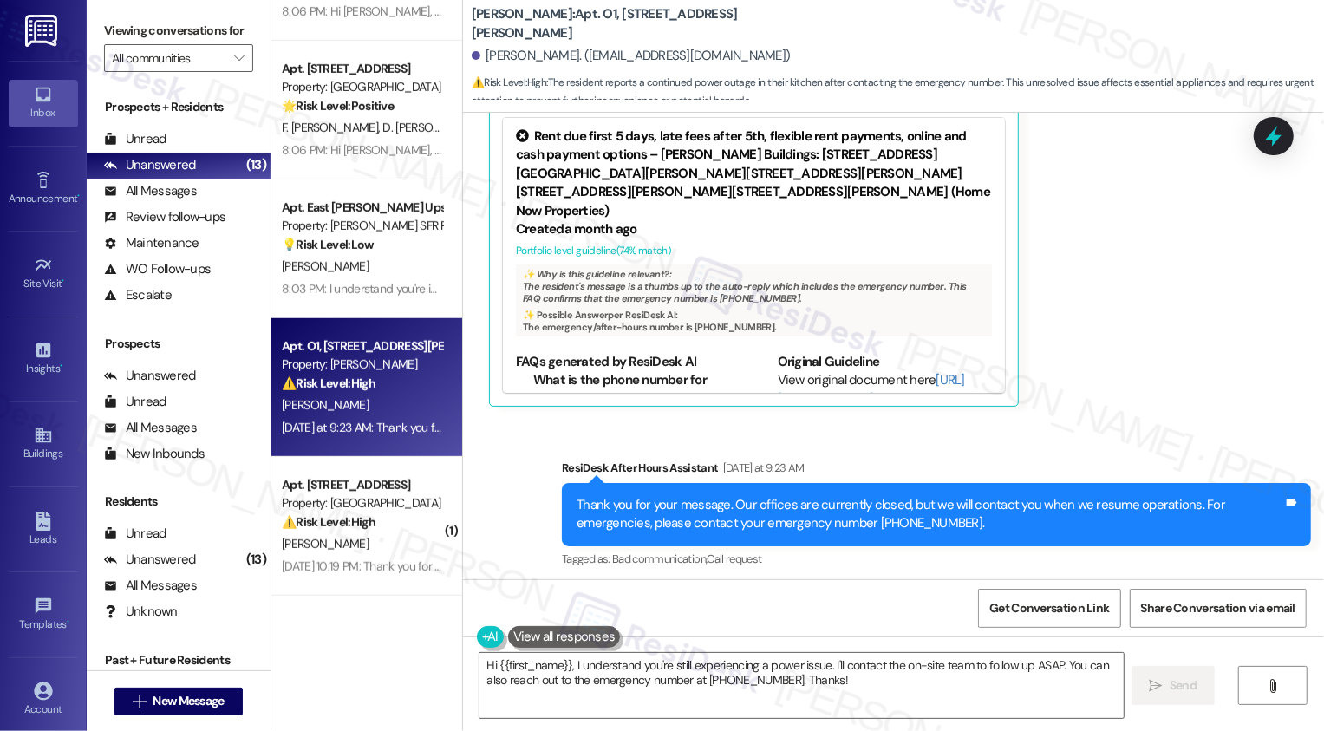
scroll to position [2370, 0]
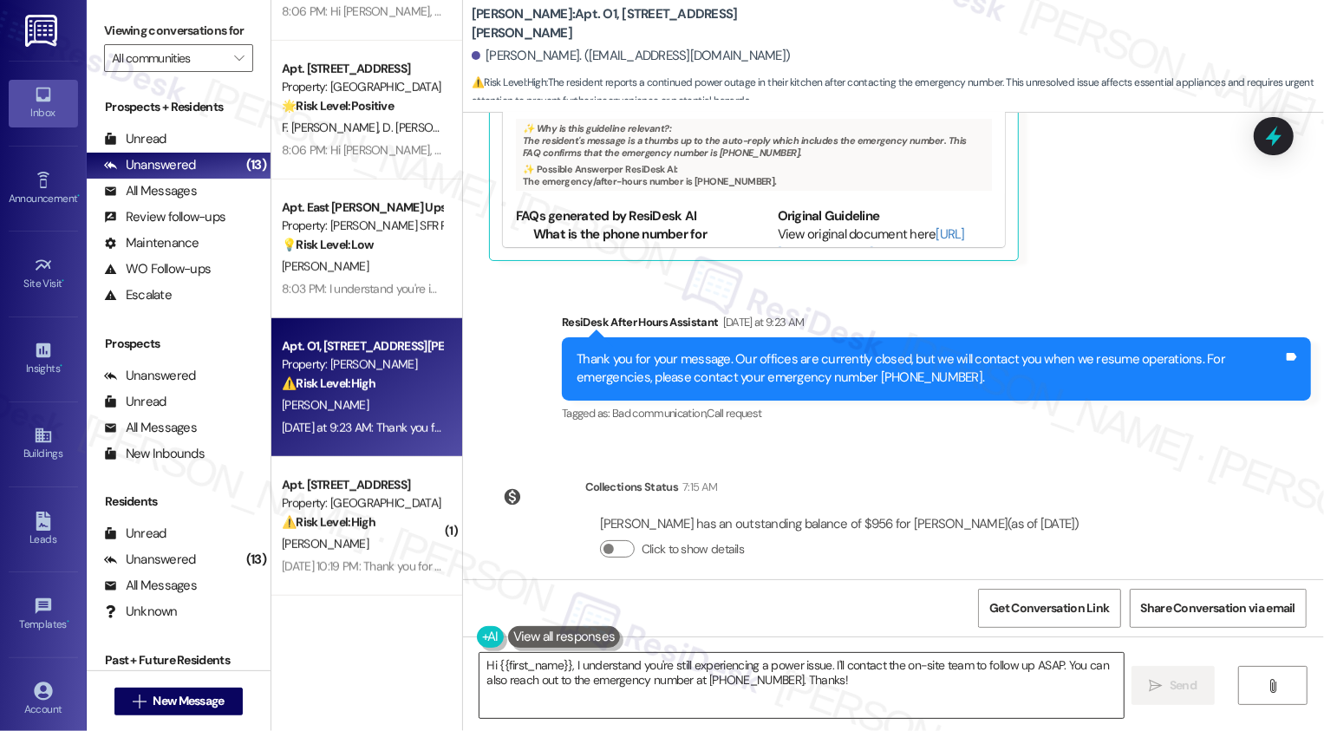
click at [564, 667] on textarea "Hi {{first_name}}, I understand you're still experiencing a power issue. I'll c…" at bounding box center [802, 685] width 644 height 65
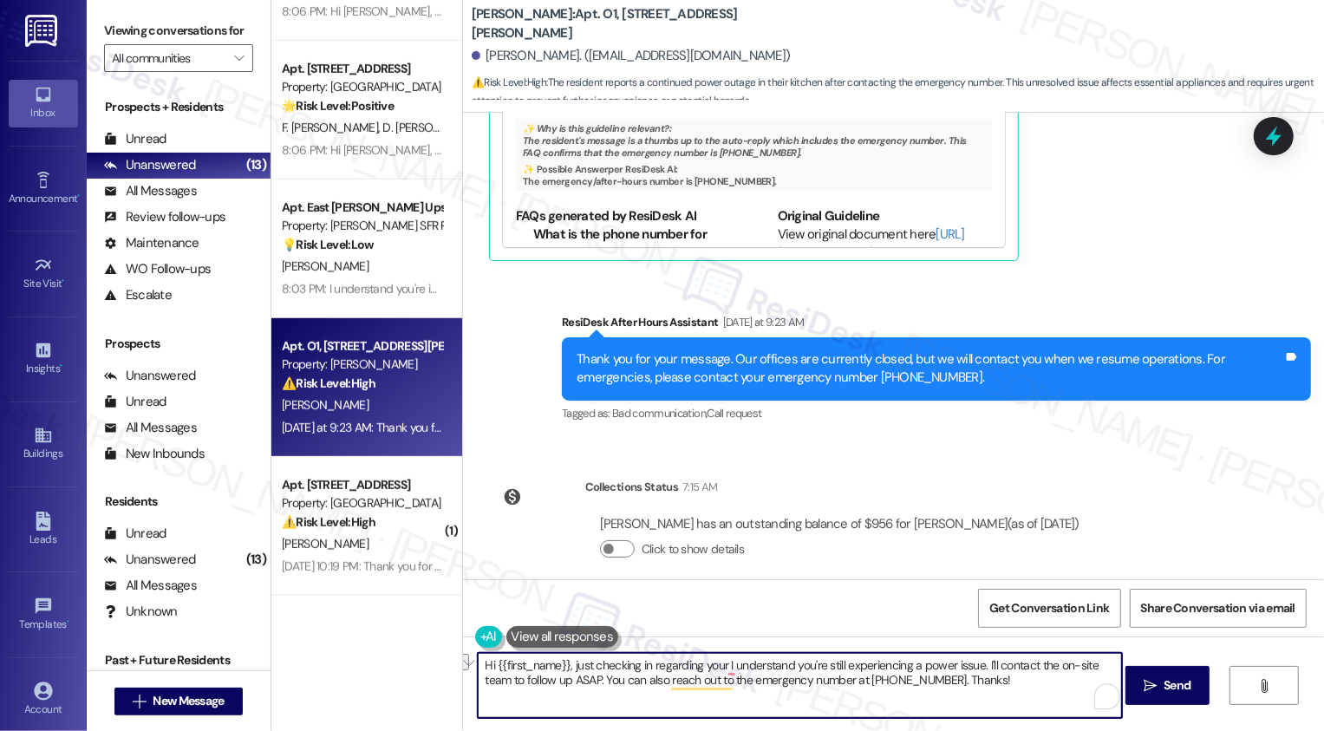
drag, startPoint x: 719, startPoint y: 666, endPoint x: 913, endPoint y: 667, distance: 194.2
click at [913, 669] on textarea "Hi {{first_name}}, just checking in regarding your I understand you're still ex…" at bounding box center [800, 685] width 644 height 65
drag, startPoint x: 784, startPoint y: 663, endPoint x: 837, endPoint y: 689, distance: 58.6
click at [835, 689] on textarea "Hi {{first_name}}, just checking in regarding your power issue. I'll contact th…" at bounding box center [800, 685] width 644 height 65
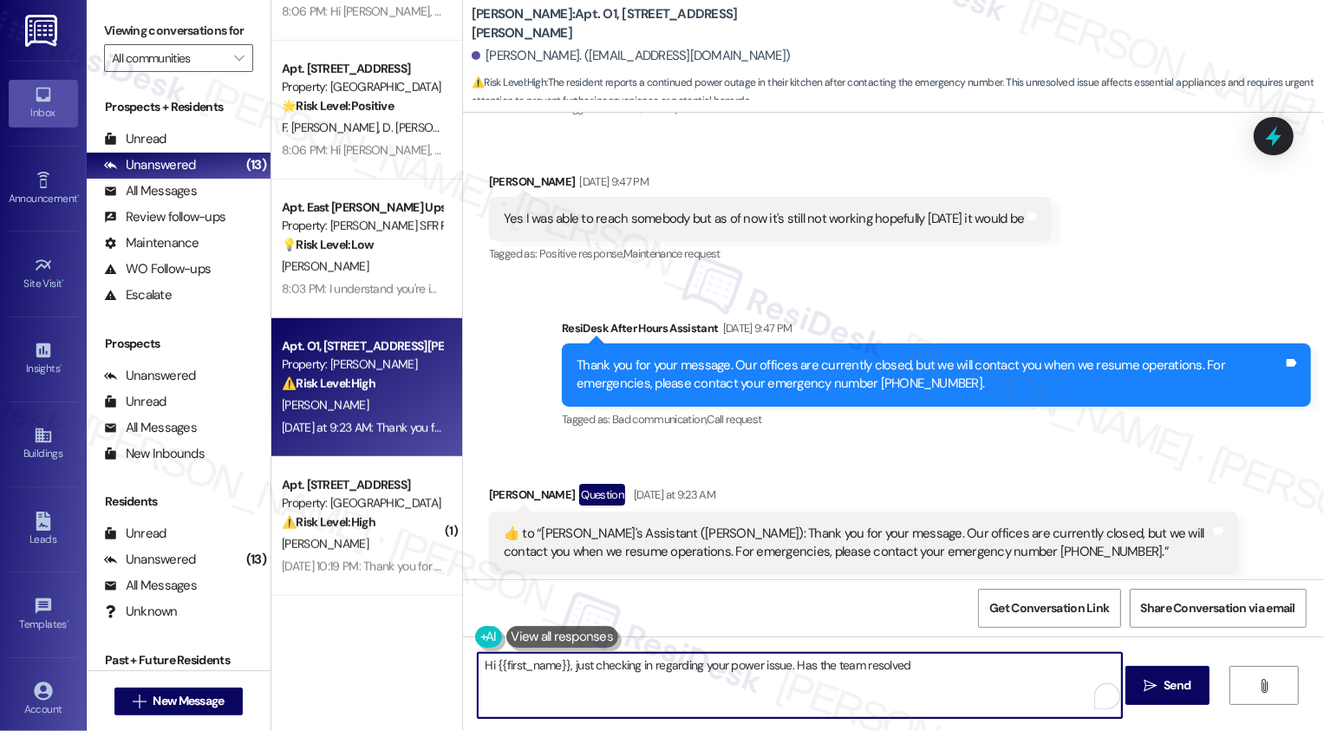
scroll to position [1692, 0]
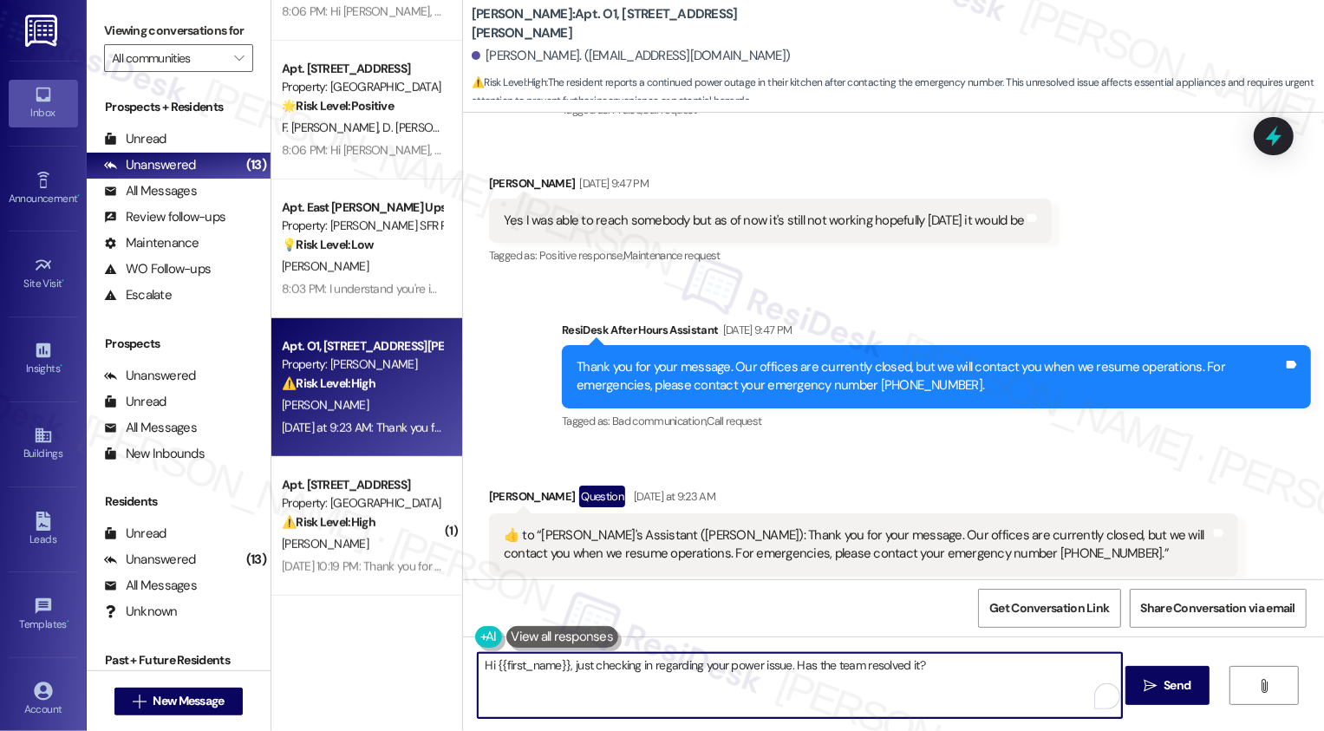
click at [860, 665] on textarea "Hi {{first_name}}, just checking in regarding your power issue. Has the team re…" at bounding box center [800, 685] width 644 height 65
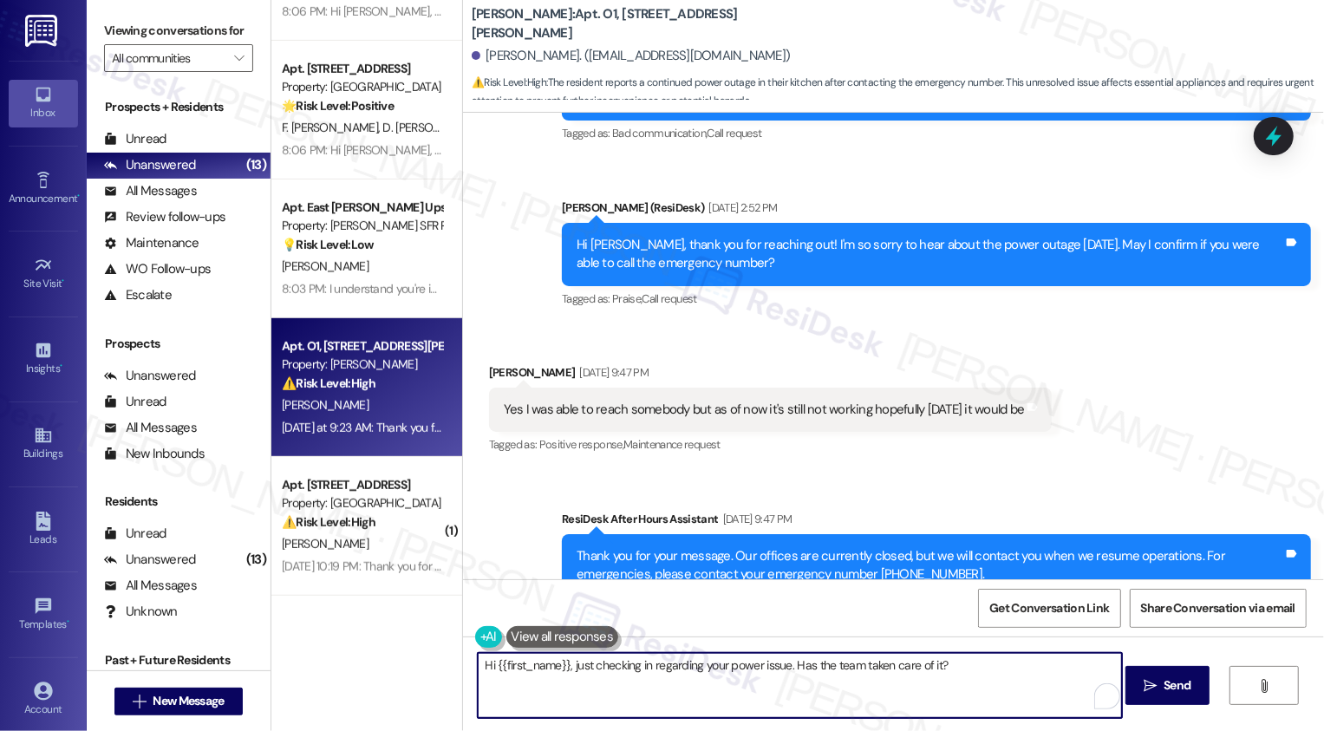
scroll to position [1499, 0]
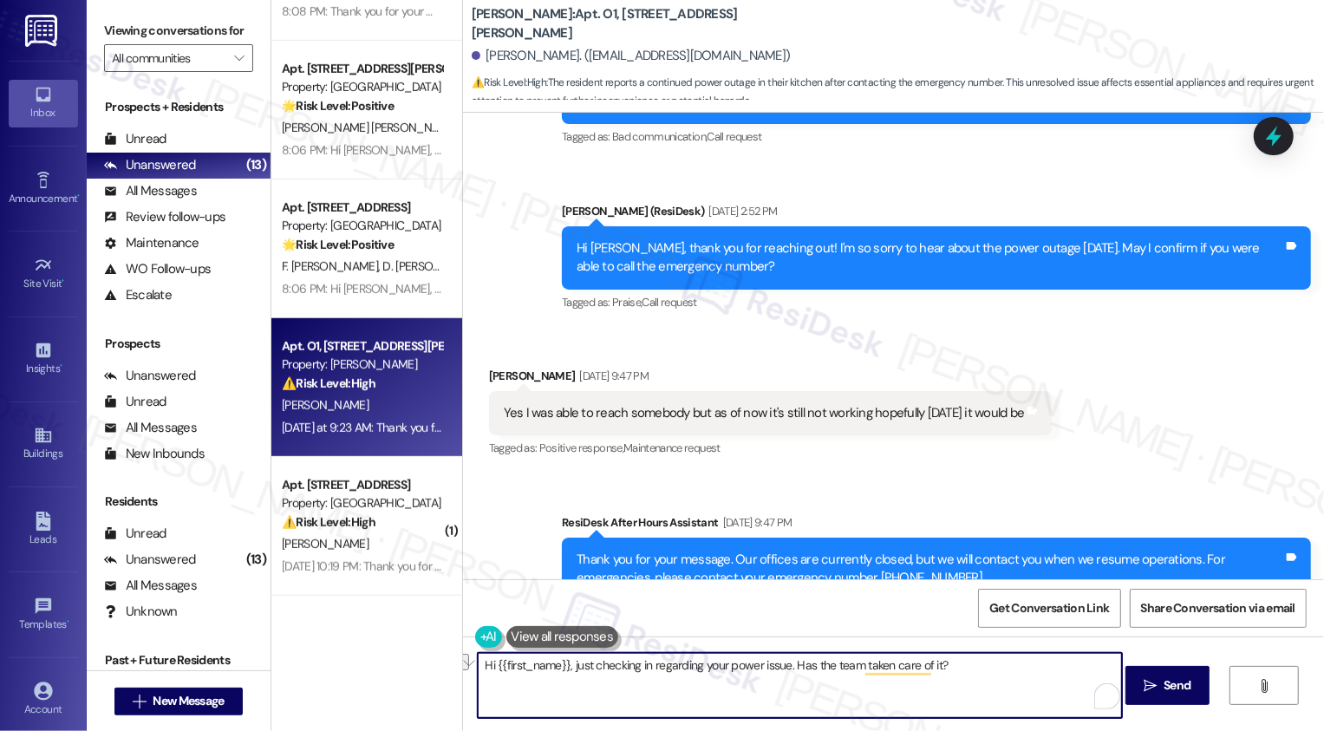
paste textarea "on your power issue—has the team been able to take care of it ye"
click at [757, 663] on textarea "Hi {{first_name}}, just checking in on your power issue—has the team been able …" at bounding box center [800, 685] width 644 height 65
type textarea "Hi {{first_name}}, just checking in on your power issue. Has the team been able…"
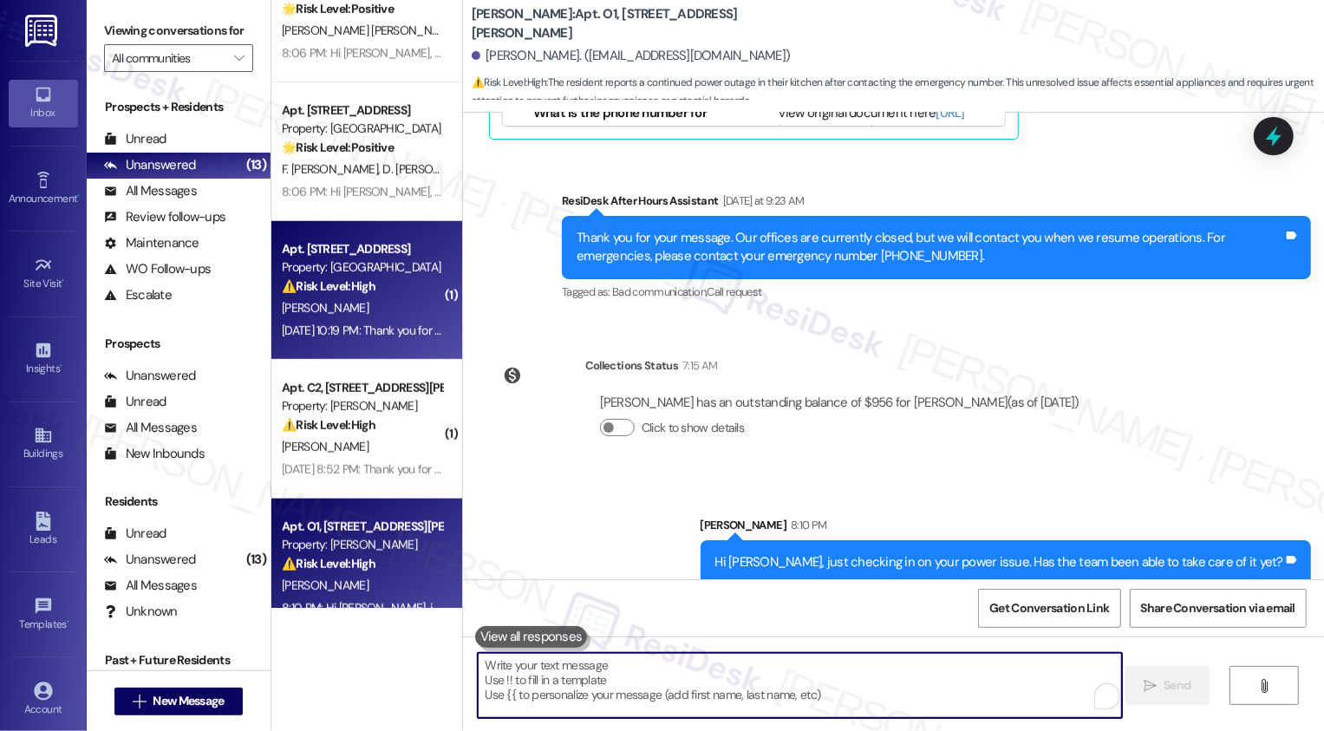
scroll to position [783, 0]
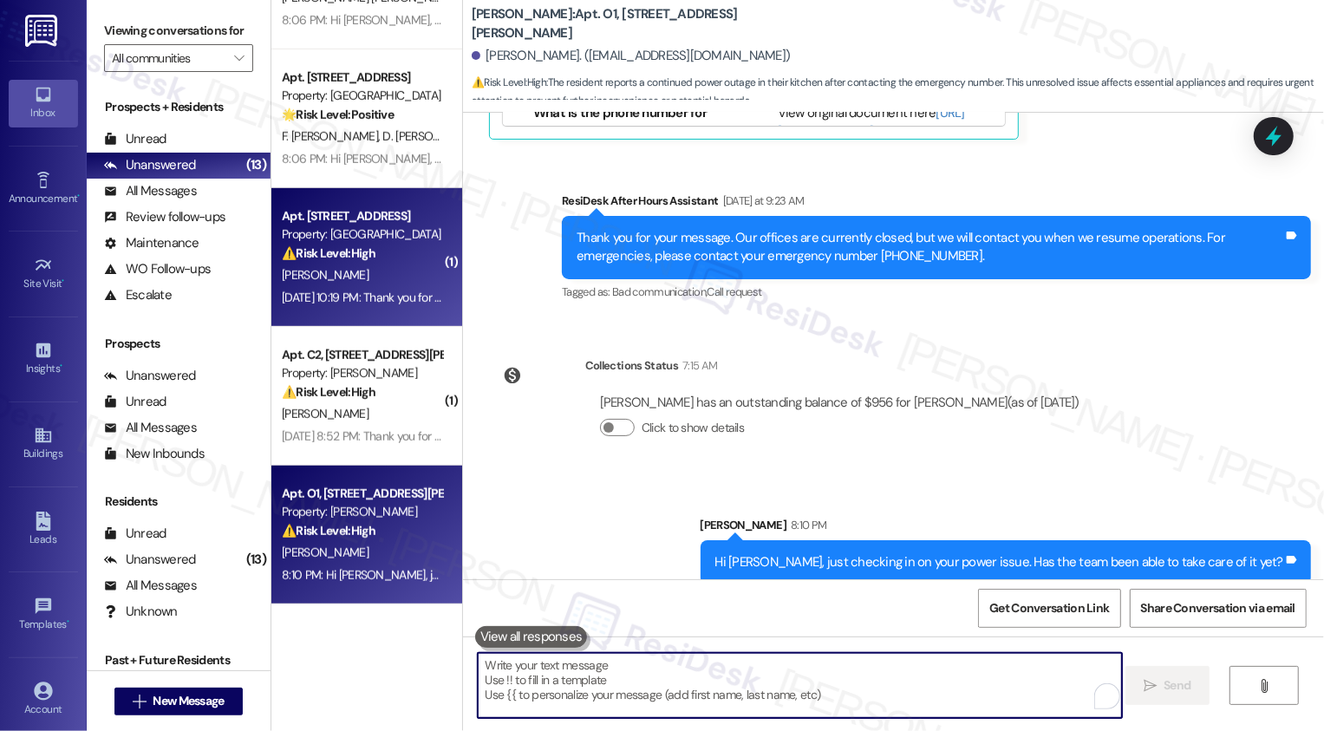
click at [348, 241] on div "Property: [GEOGRAPHIC_DATA]" at bounding box center [362, 234] width 160 height 18
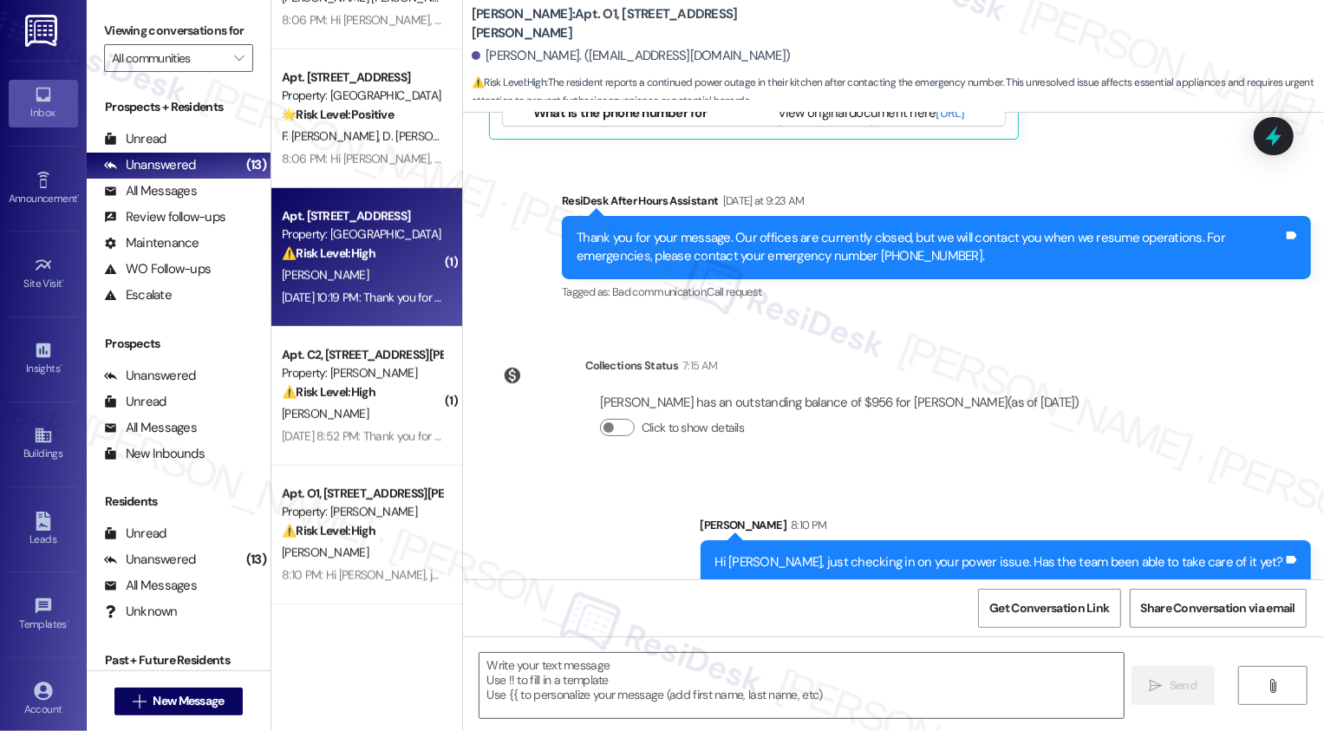
click at [348, 241] on div "Property: [GEOGRAPHIC_DATA]" at bounding box center [362, 234] width 160 height 18
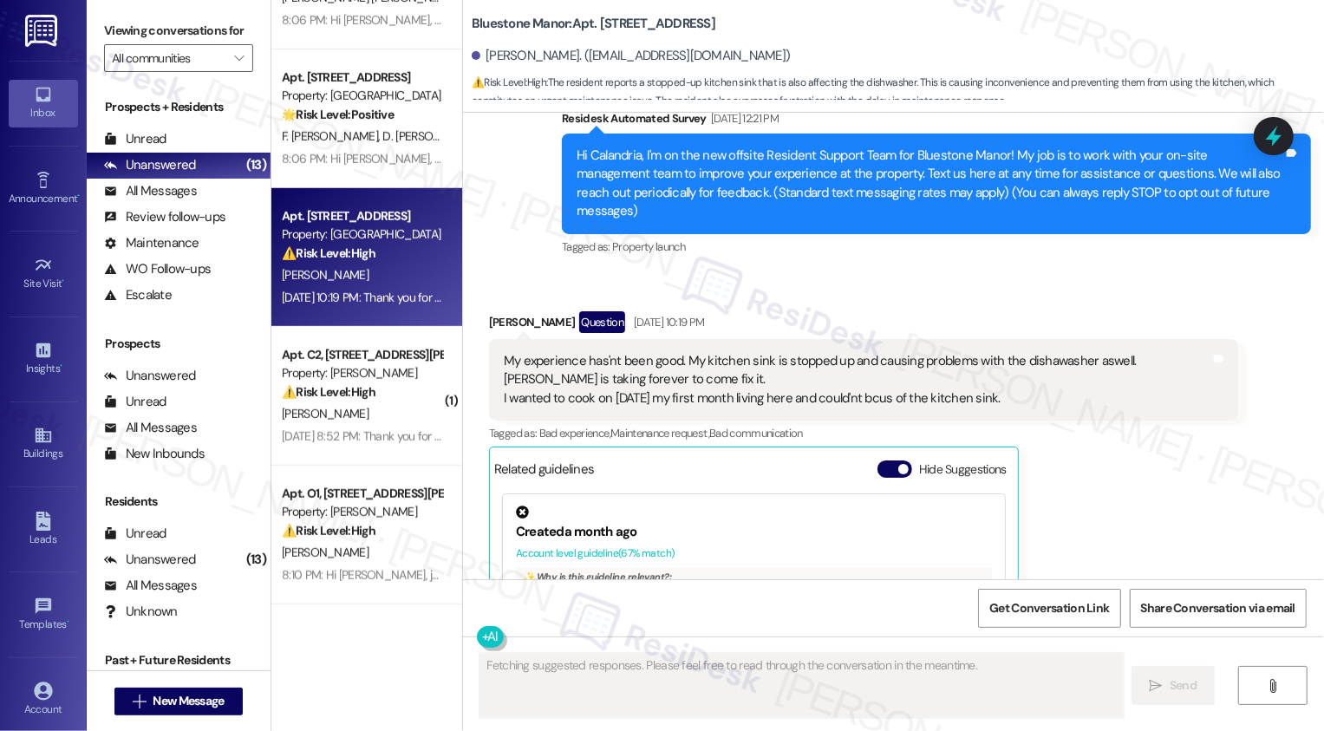
scroll to position [147, 0]
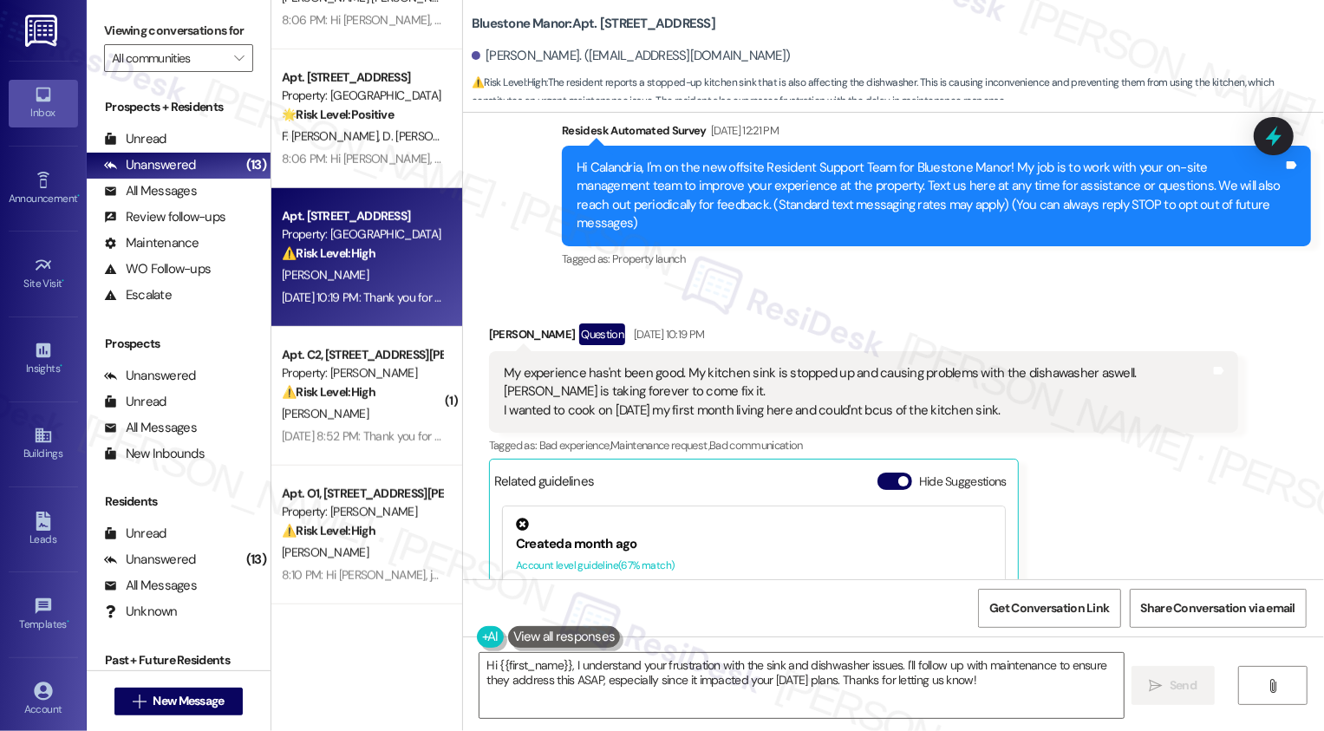
drag, startPoint x: 639, startPoint y: 23, endPoint x: 865, endPoint y: 31, distance: 226.5
click at [865, 31] on div "Bluestone Manor: Apt. [STREET_ADDRESS] [PERSON_NAME]. ([EMAIL_ADDRESS][DOMAIN_N…" at bounding box center [898, 51] width 852 height 95
copy b "[STREET_ADDRESS]"
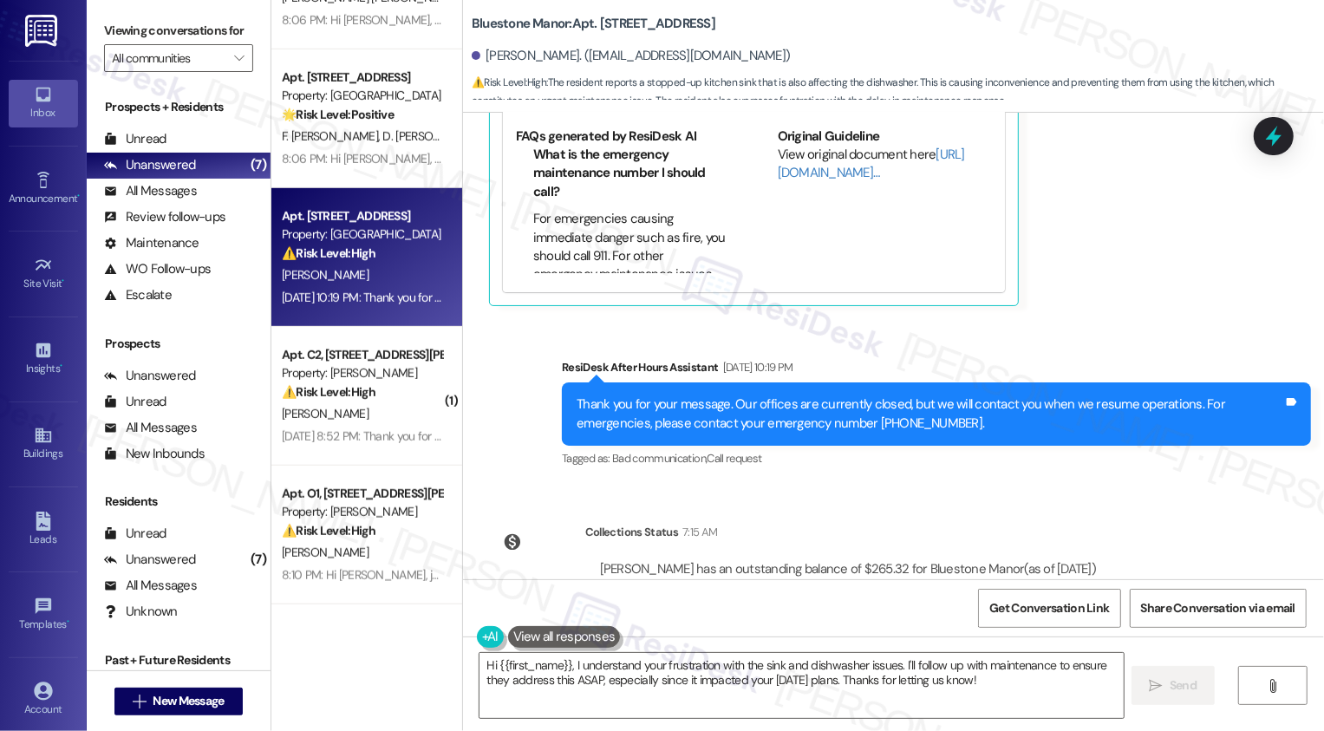
scroll to position [682, 0]
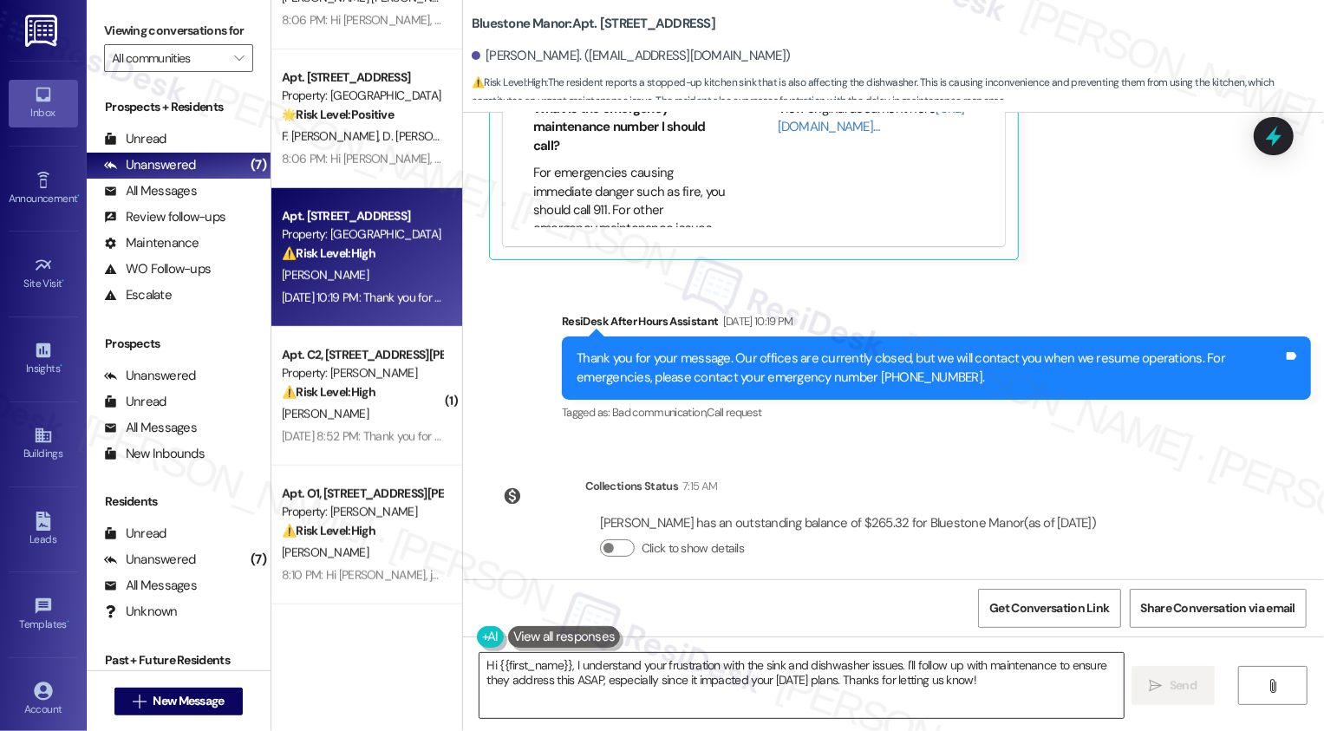
drag, startPoint x: 900, startPoint y: 663, endPoint x: 1027, endPoint y: 705, distance: 133.5
click at [1028, 708] on textarea "Hi {{first_name}}, I understand your frustration with the sink and dishwasher i…" at bounding box center [802, 685] width 644 height 65
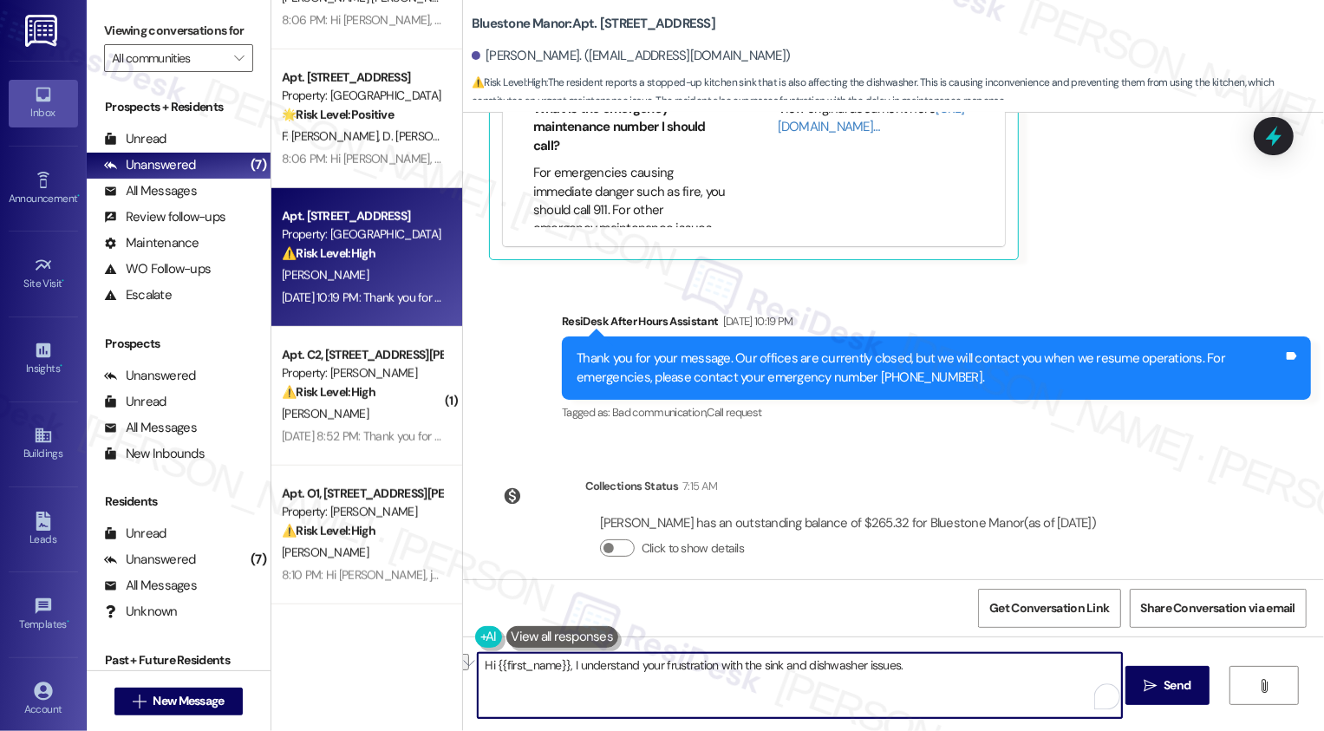
drag, startPoint x: 570, startPoint y: 664, endPoint x: 646, endPoint y: 666, distance: 76.3
click at [646, 666] on textarea "Hi {{first_name}}, I understand your frustration with the sink and dishwasher i…" at bounding box center [800, 685] width 644 height 65
click at [647, 666] on textarea "Hi {{first_name}}, I understand your frustration with the sink and dishwasher i…" at bounding box center [800, 685] width 644 height 65
drag, startPoint x: 729, startPoint y: 667, endPoint x: 604, endPoint y: 669, distance: 124.9
click at [604, 669] on textarea "Hi {{first_name}}, I understand your frustration with the sink and dishwasher i…" at bounding box center [800, 685] width 644 height 65
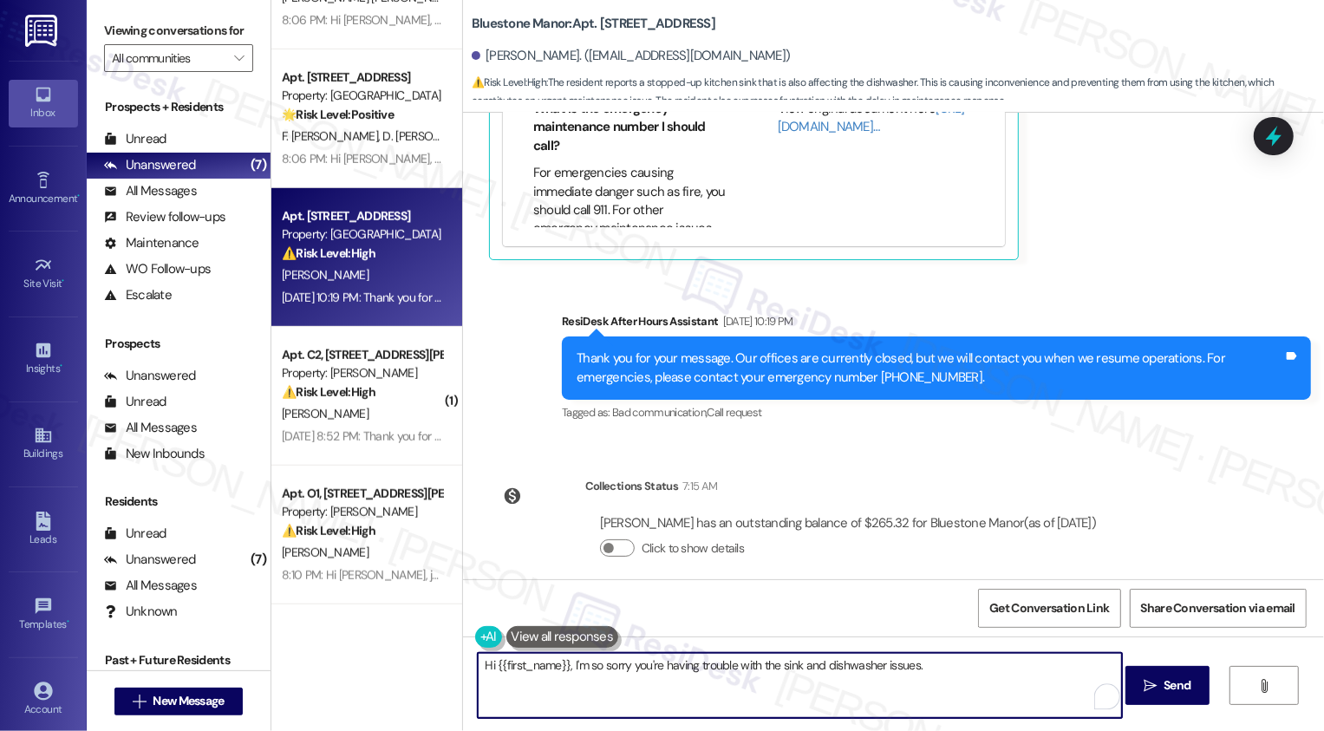
click at [934, 669] on textarea "Hi {{first_name}}, I'm so sorry you're having trouble with the sink and dishwas…" at bounding box center [800, 685] width 644 height 65
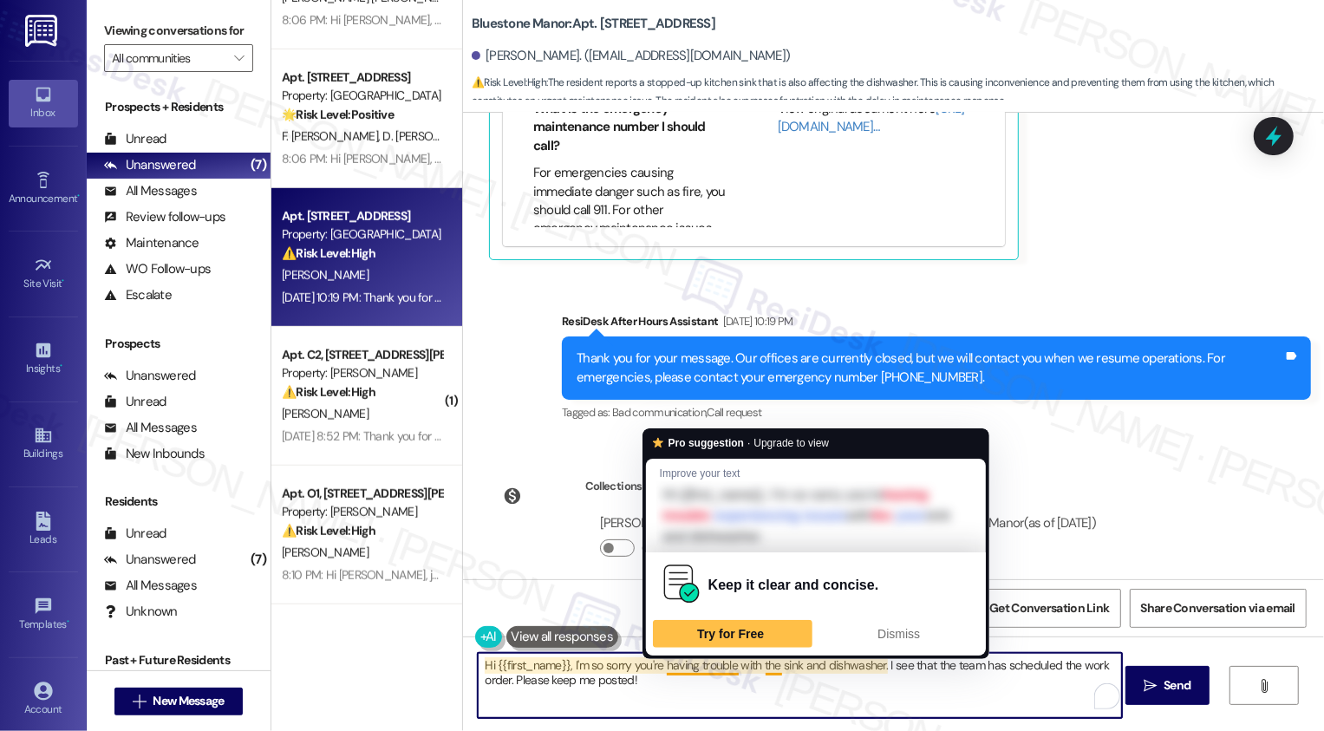
click at [564, 664] on textarea "Hi {{first_name}}, I'm so sorry you're having trouble with the sink and dishwas…" at bounding box center [800, 685] width 644 height 65
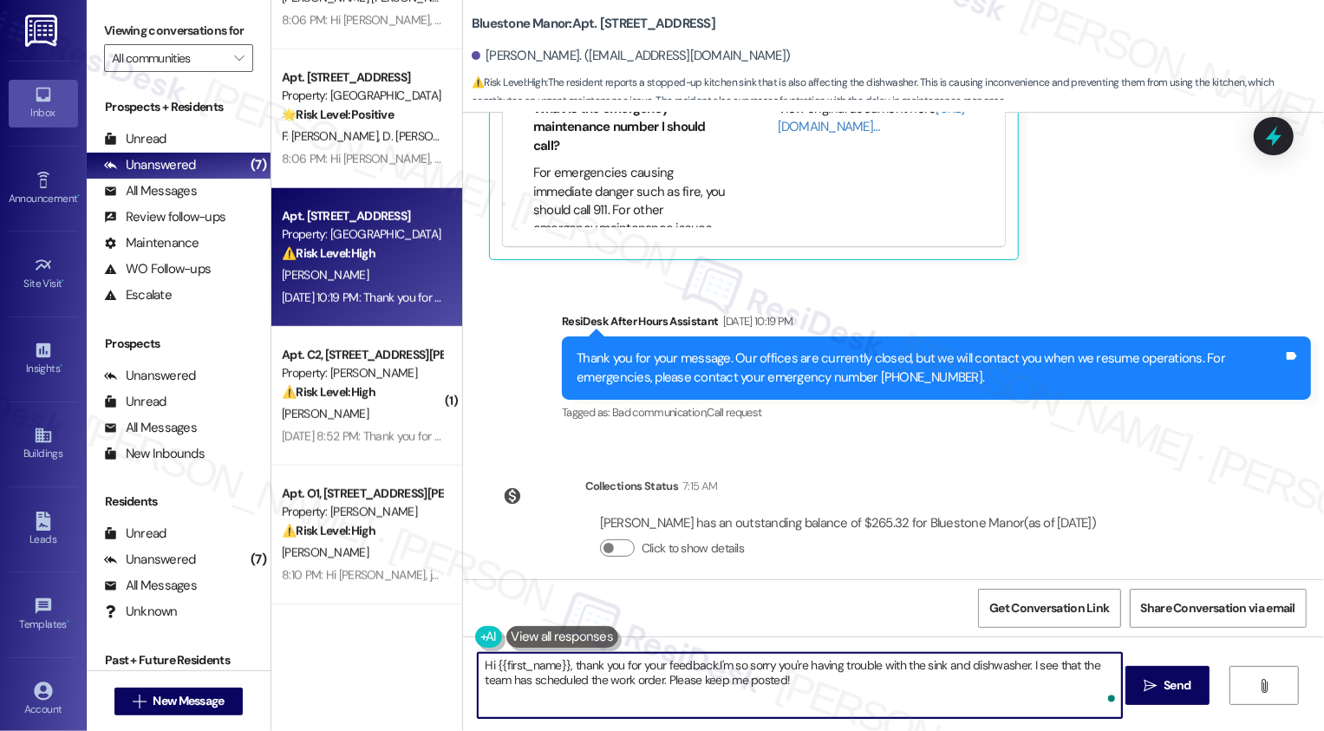
type textarea "Hi {{first_name}}, thank you for your feedback. I'm so sorry you're having trou…"
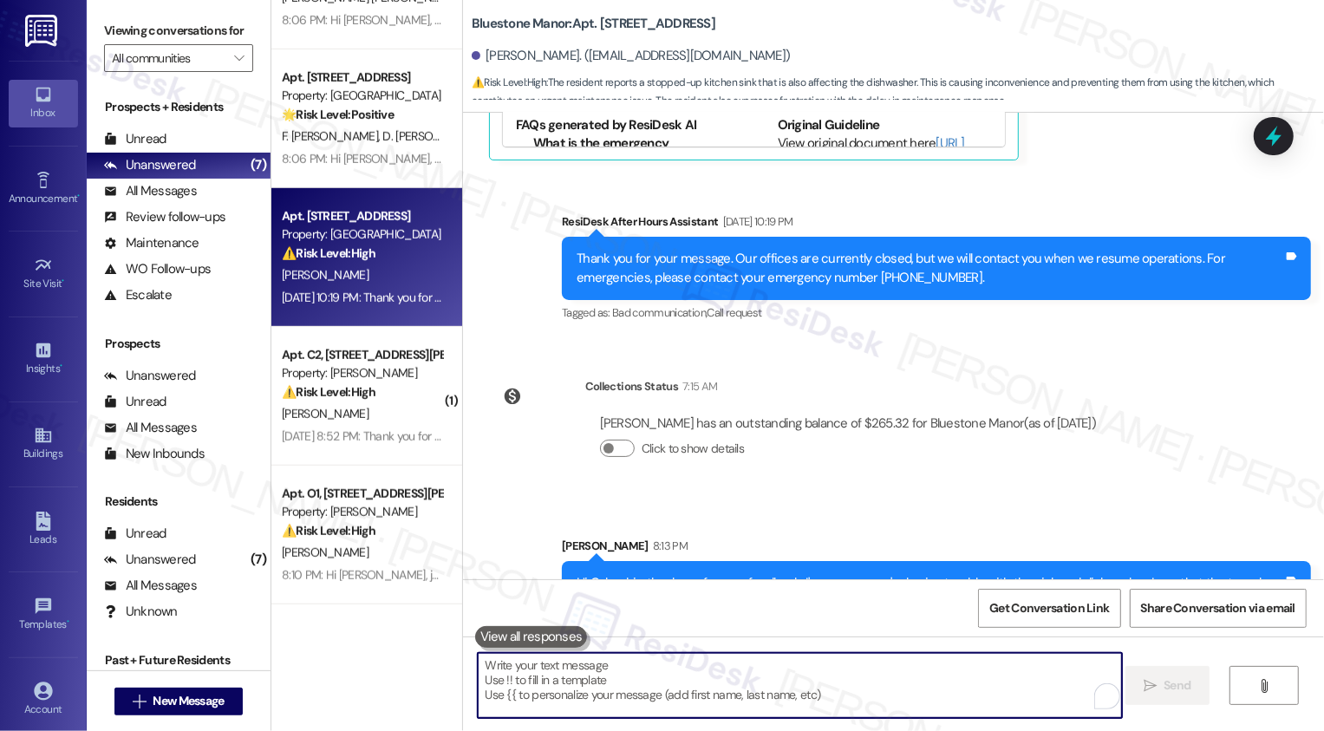
scroll to position [363, 0]
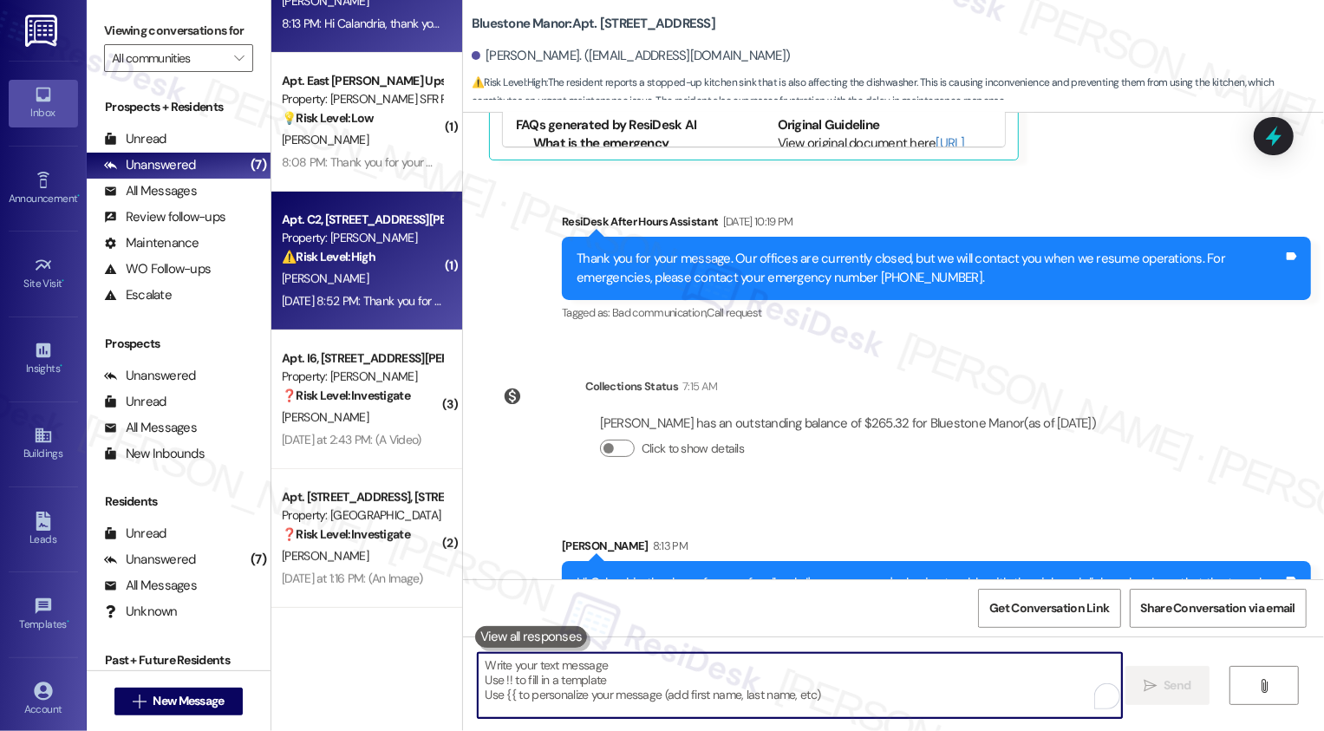
click at [366, 267] on div "Apt. C2, [STREET_ADDRESS][PERSON_NAME] Property: [PERSON_NAME] ⚠️ Risk Level: H…" at bounding box center [362, 238] width 164 height 59
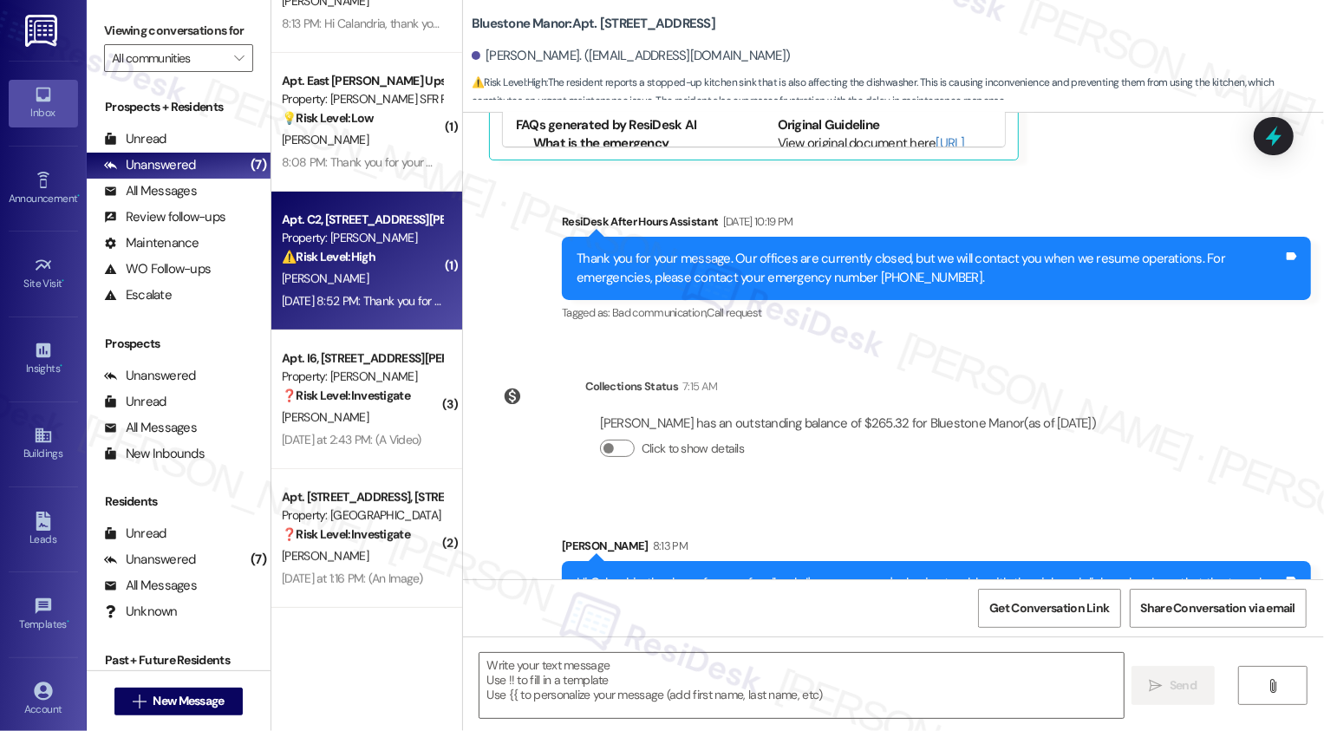
click at [366, 267] on div "Apt. C2, [STREET_ADDRESS][PERSON_NAME] Property: [PERSON_NAME] ⚠️ Risk Level: H…" at bounding box center [362, 238] width 164 height 59
type textarea "Fetching suggested responses. Please feel free to read through the conversation…"
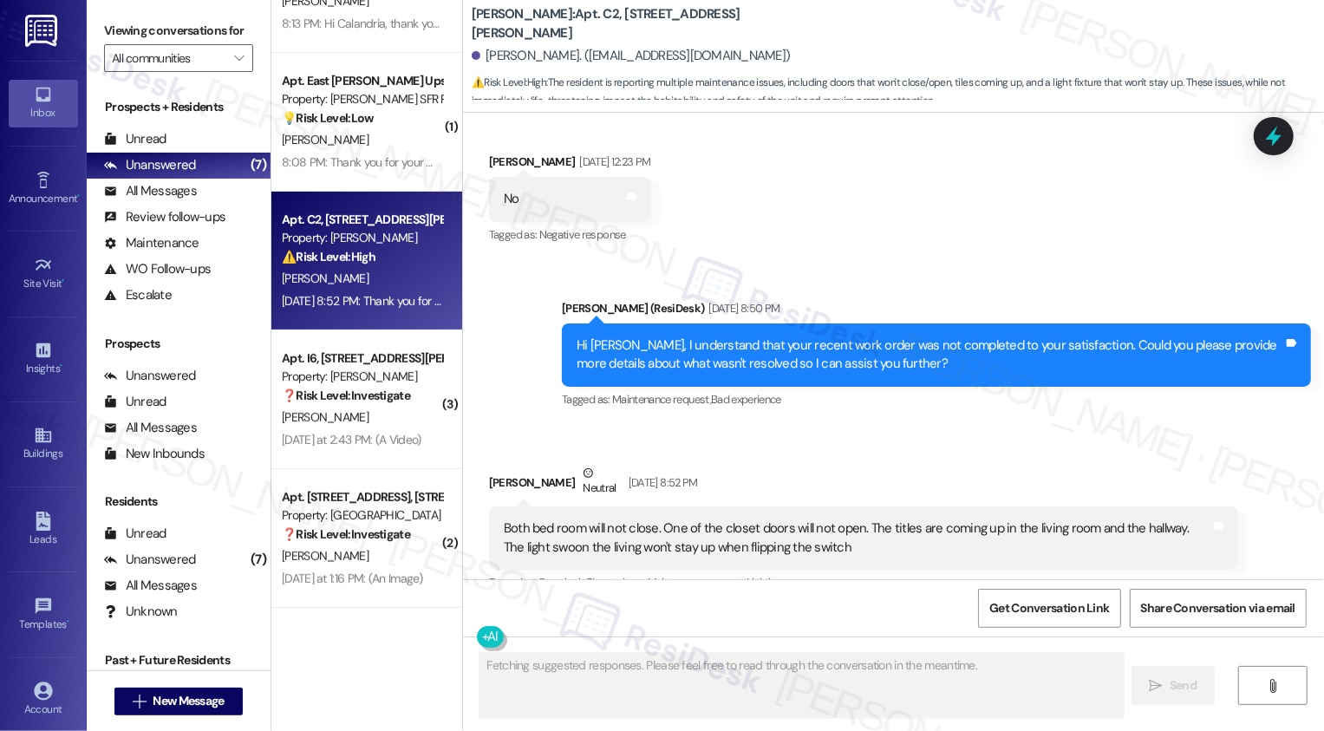
scroll to position [982, 0]
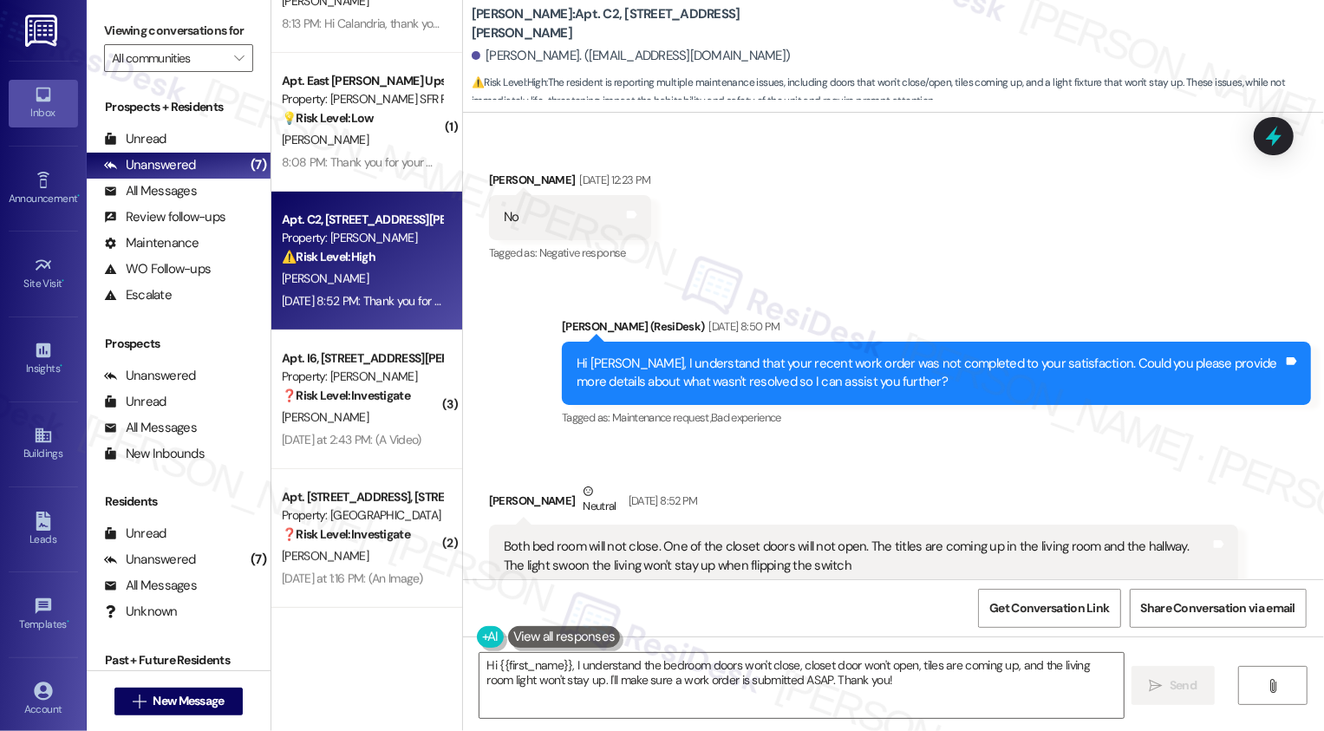
drag, startPoint x: 561, startPoint y: 28, endPoint x: 677, endPoint y: 28, distance: 116.2
click at [678, 28] on b "[PERSON_NAME]: Apt. C2, [STREET_ADDRESS][PERSON_NAME]" at bounding box center [645, 23] width 347 height 37
copy b "[STREET_ADDRESS][PERSON_NAME]"
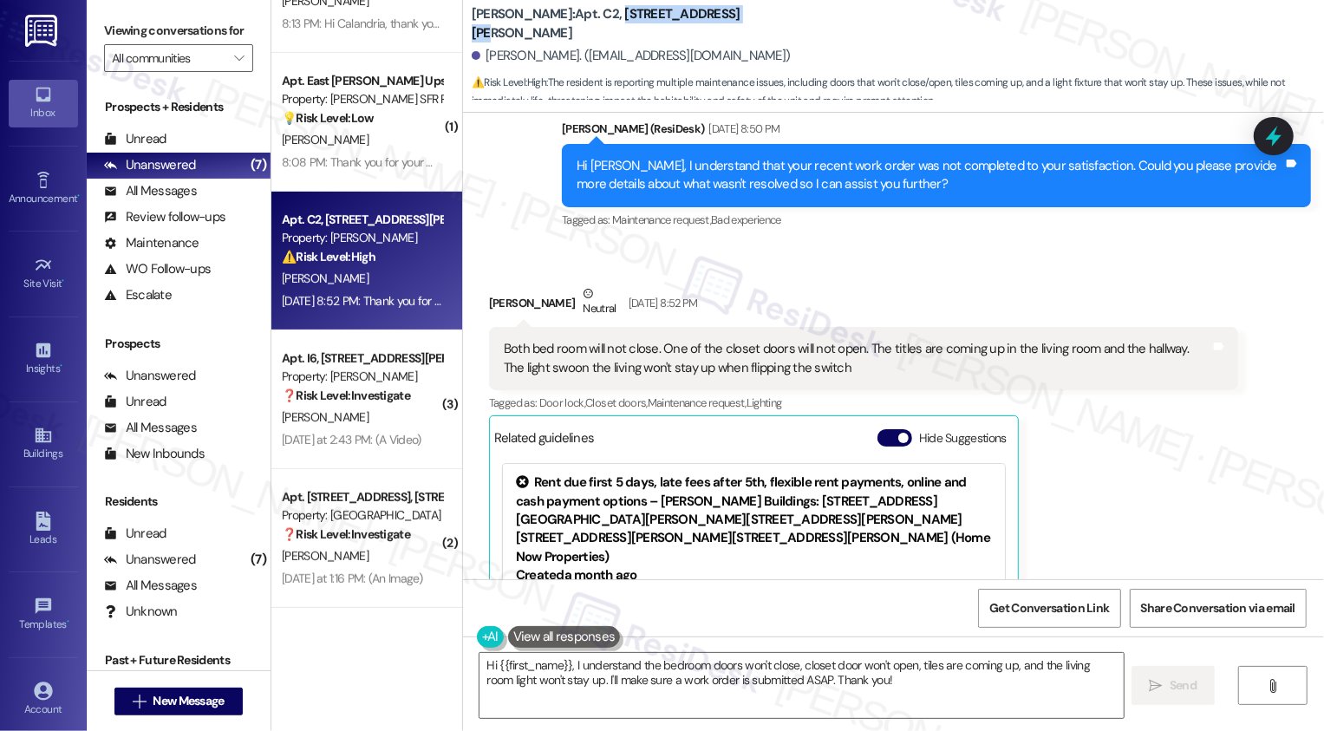
scroll to position [1243, 0]
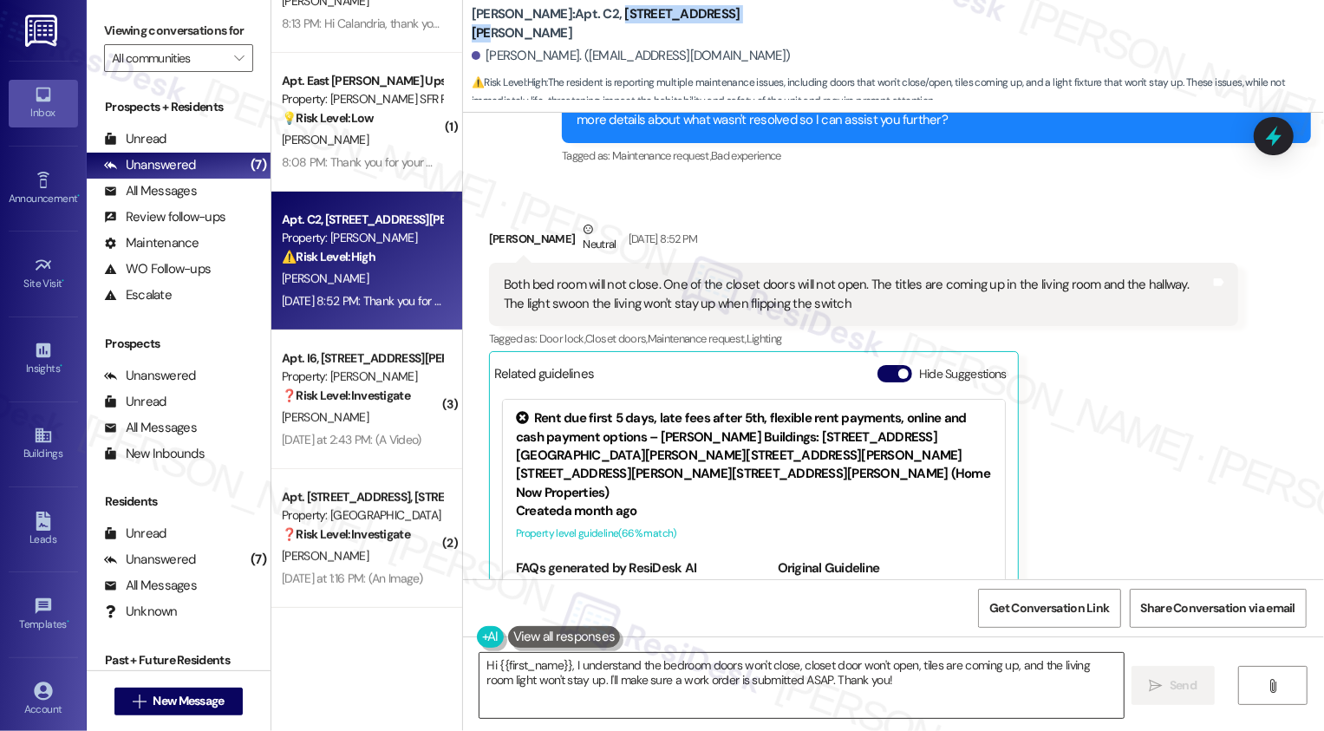
click at [742, 668] on textarea "Hi {{first_name}}, I understand the bedroom doors won't close, closet door won'…" at bounding box center [802, 685] width 644 height 65
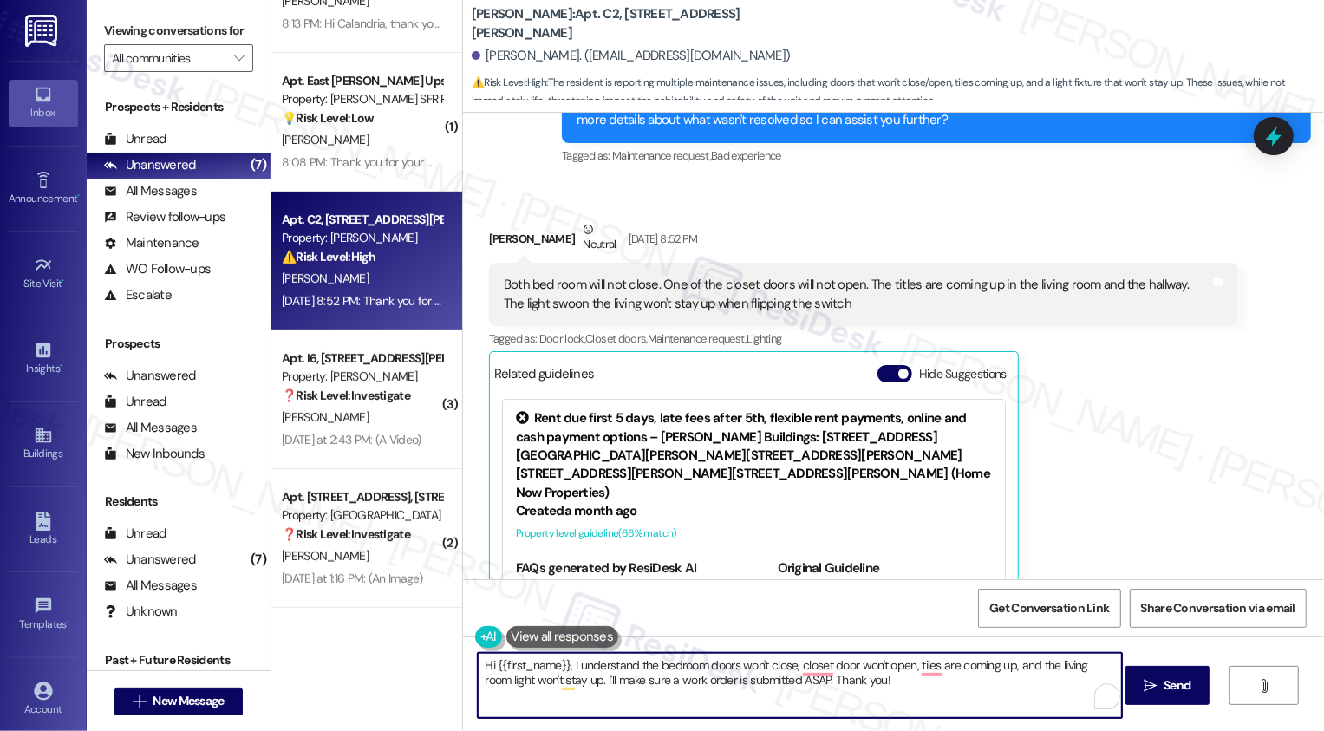
click at [1000, 673] on textarea "Hi {{first_name}}, I understand the bedroom doors won't close, closet door won'…" at bounding box center [800, 685] width 644 height 65
click at [678, 675] on textarea "Hi {{first_name}}, I understand the bedroom doors won't close, closet door won'…" at bounding box center [800, 685] width 644 height 65
drag, startPoint x: 764, startPoint y: 677, endPoint x: 917, endPoint y: 676, distance: 152.6
click at [917, 676] on textarea "Hi {{first_name}}, I understand the bedroom doors won't close, closet door won'…" at bounding box center [800, 685] width 644 height 65
type textarea "Hi {{first_name}}, I understand the bedroom doors won't close, closet door won'…"
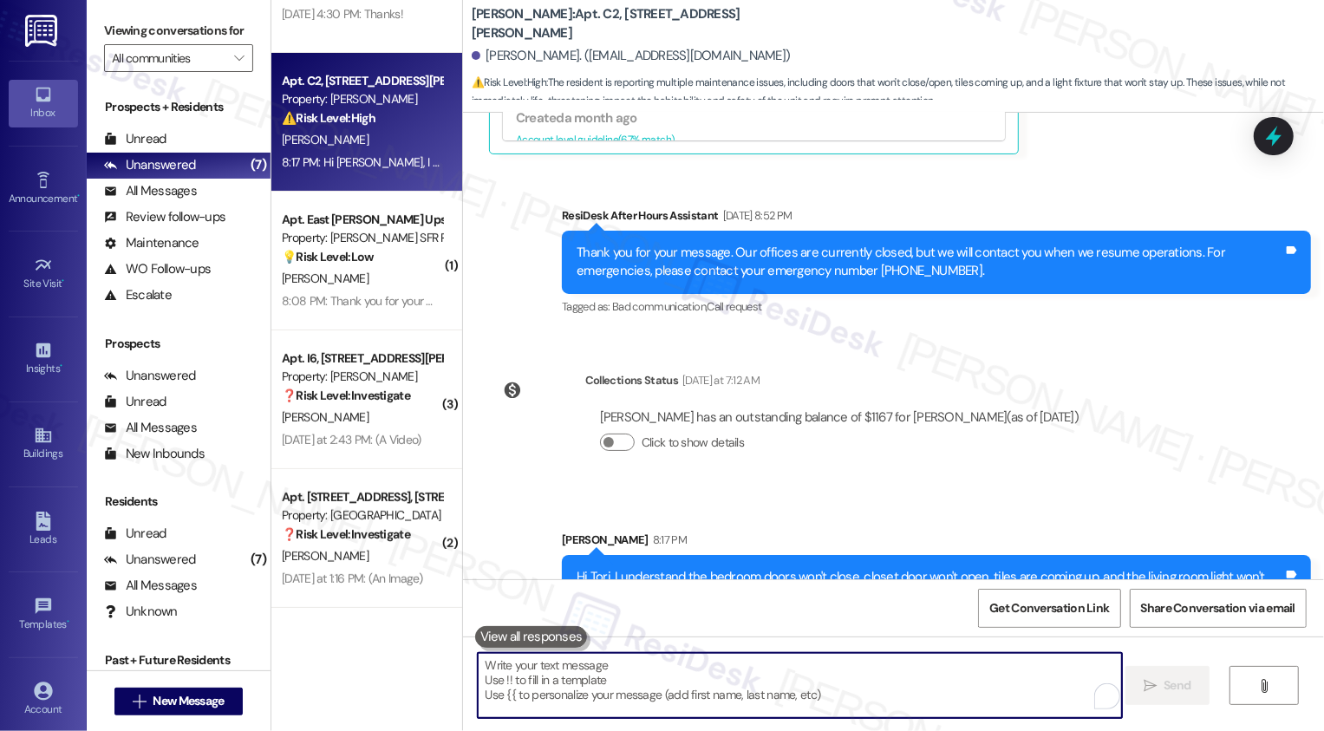
scroll to position [1811, 0]
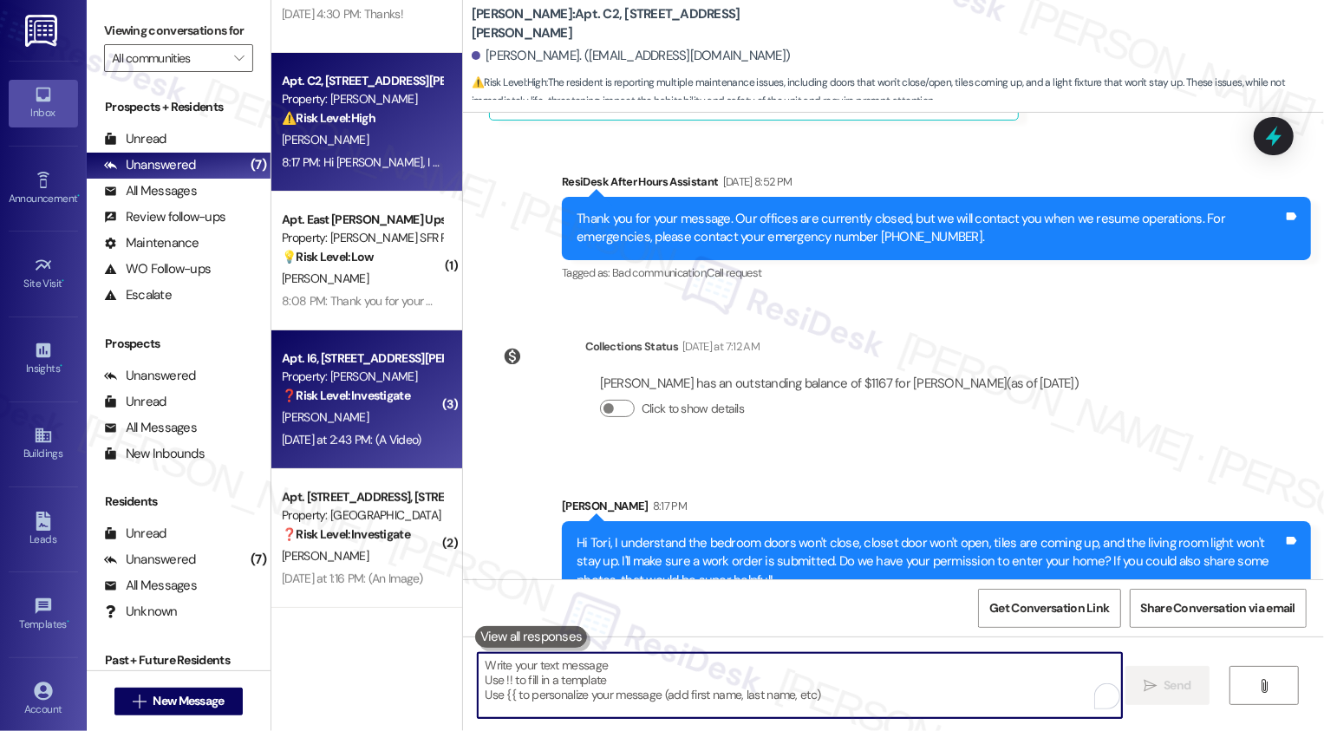
click at [383, 384] on div "Property: [PERSON_NAME]" at bounding box center [362, 377] width 160 height 18
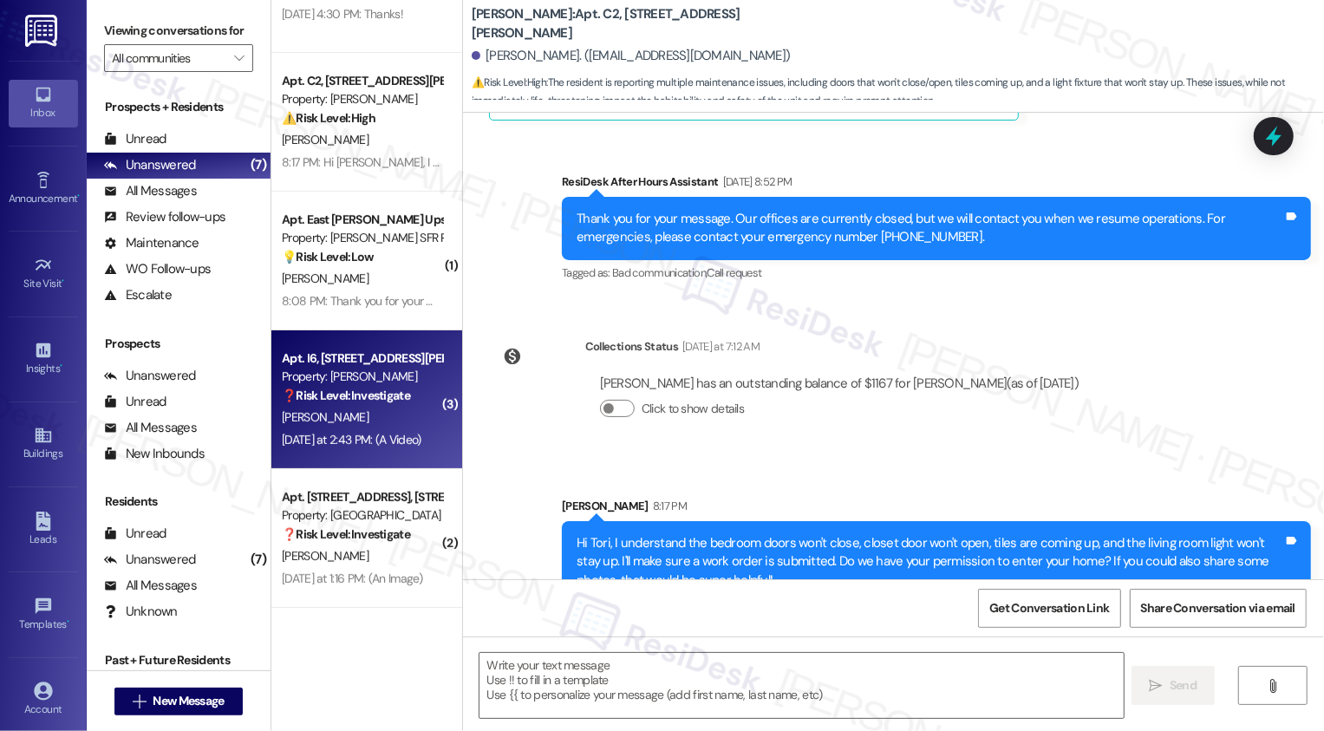
click at [383, 384] on div "Property: [PERSON_NAME]" at bounding box center [362, 377] width 160 height 18
type textarea "Fetching suggested responses. Please feel free to read through the conversation…"
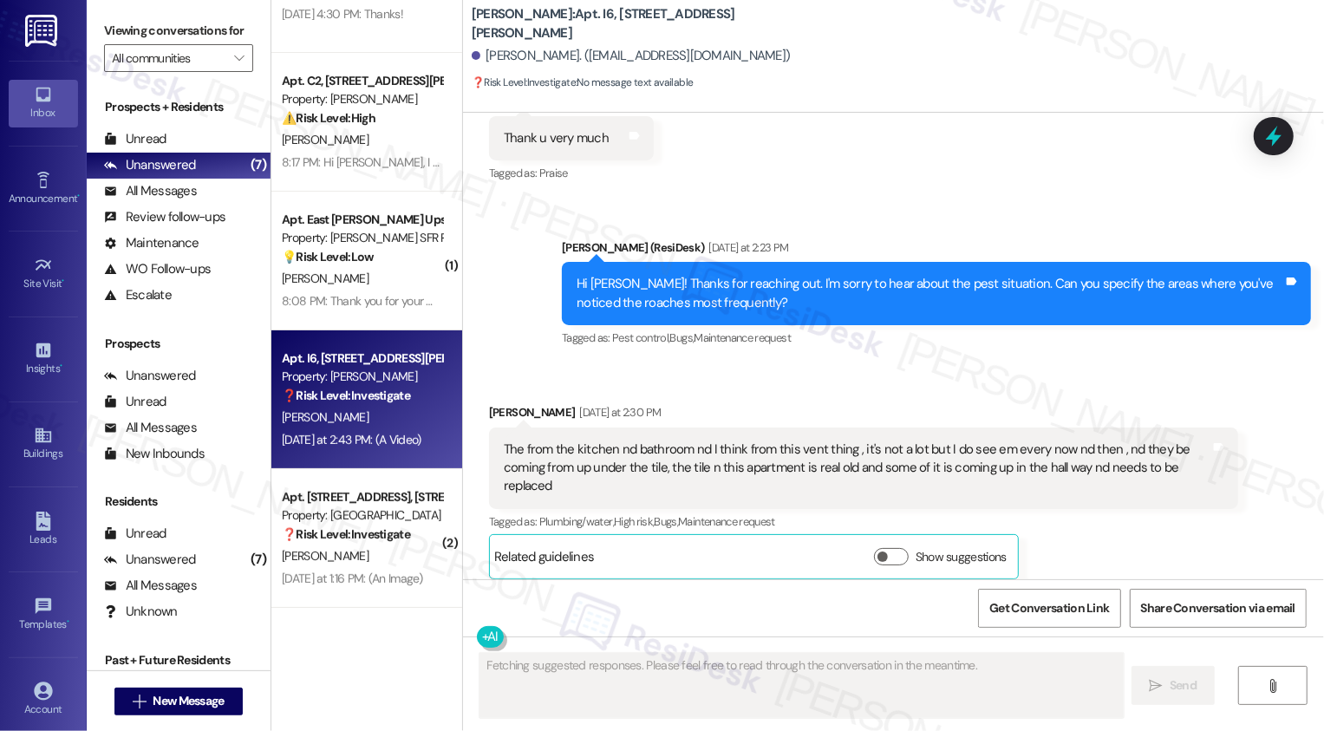
scroll to position [10832, 0]
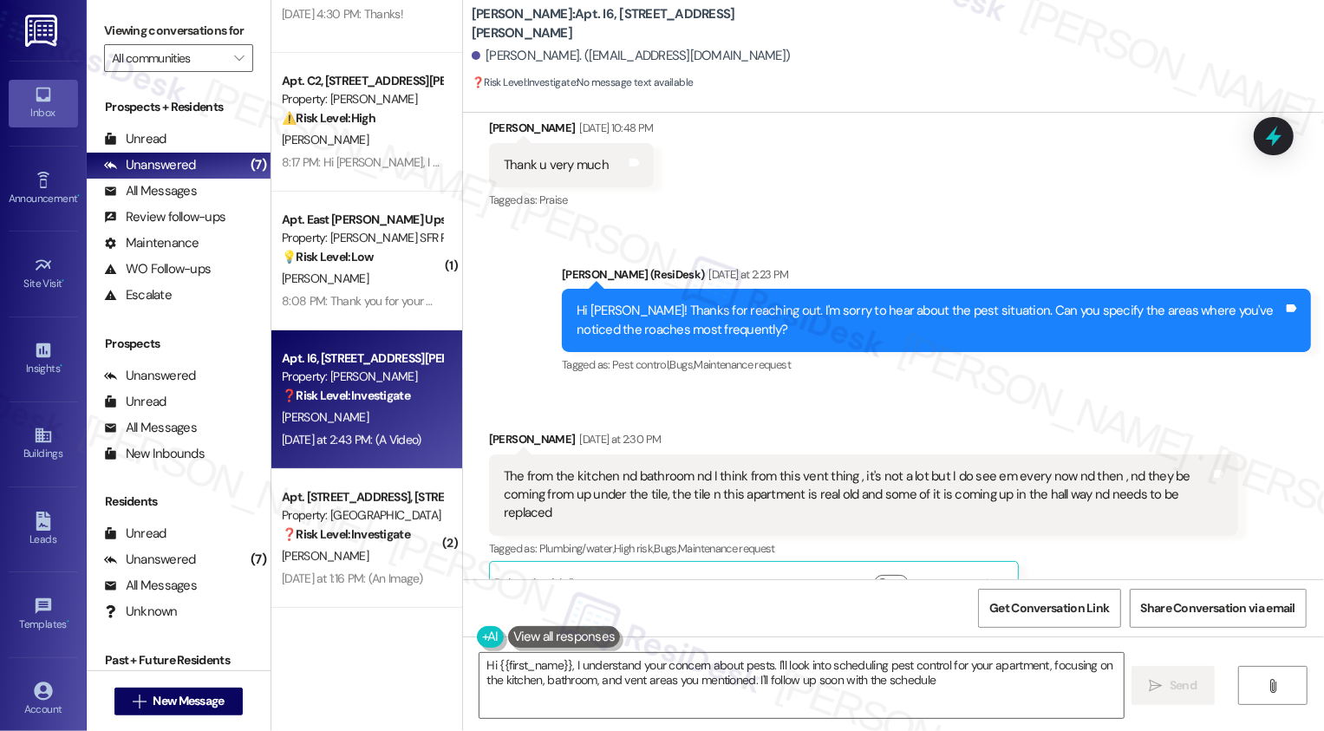
type textarea "Hi {{first_name}}, I understand your concern about pests. I'll look into schedu…"
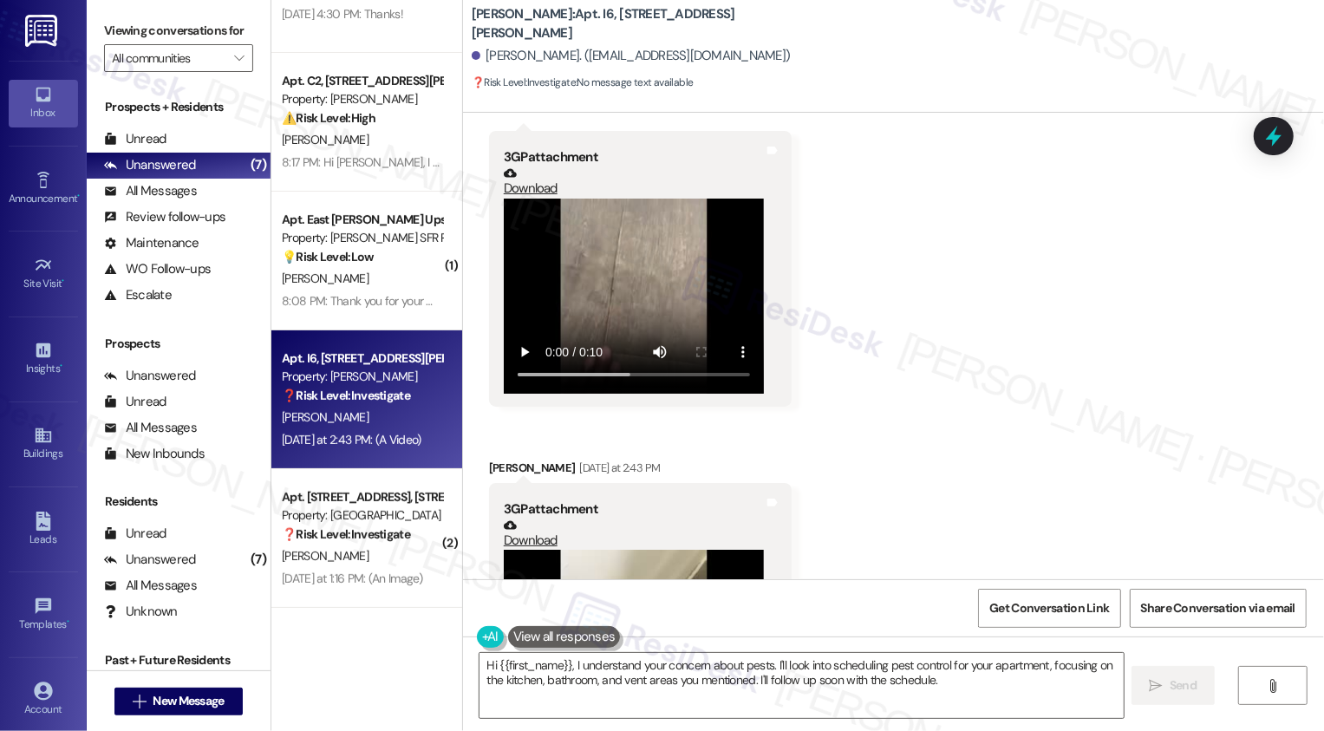
scroll to position [11630, 0]
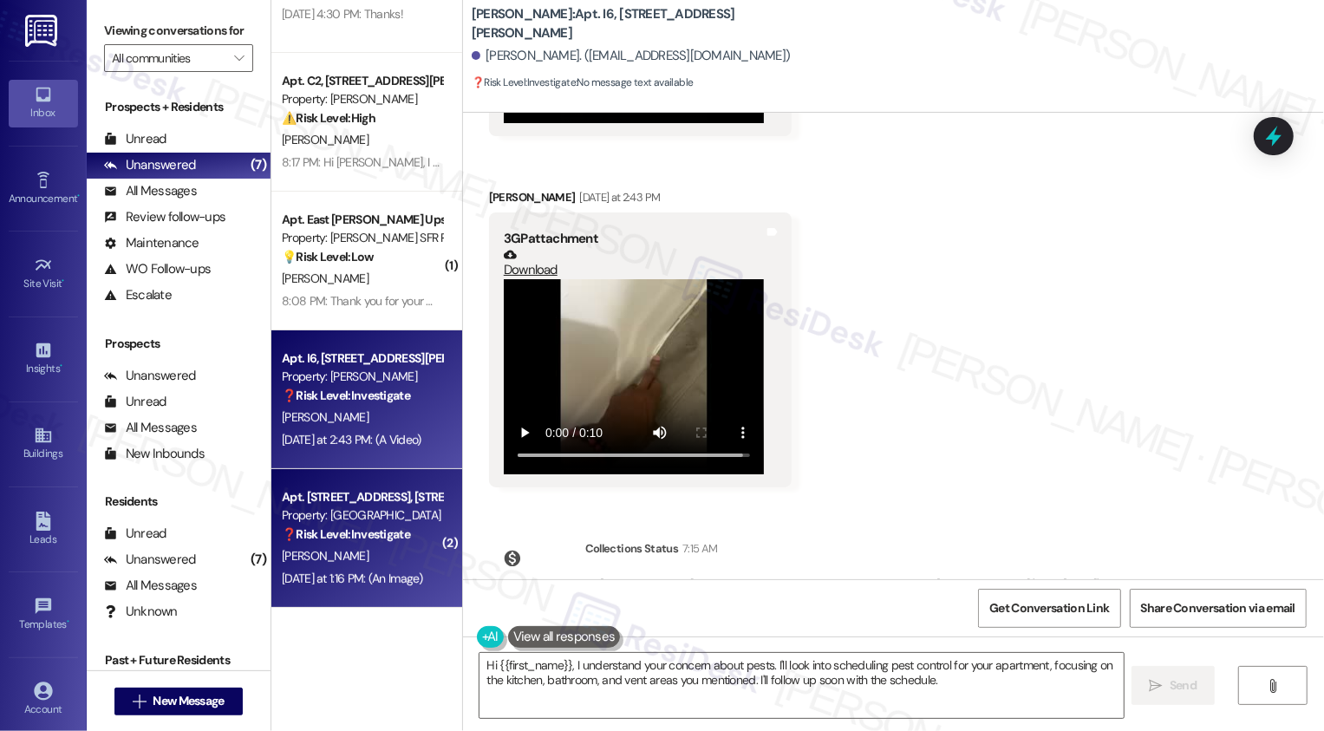
click at [342, 513] on div "Property: [GEOGRAPHIC_DATA]" at bounding box center [362, 515] width 160 height 18
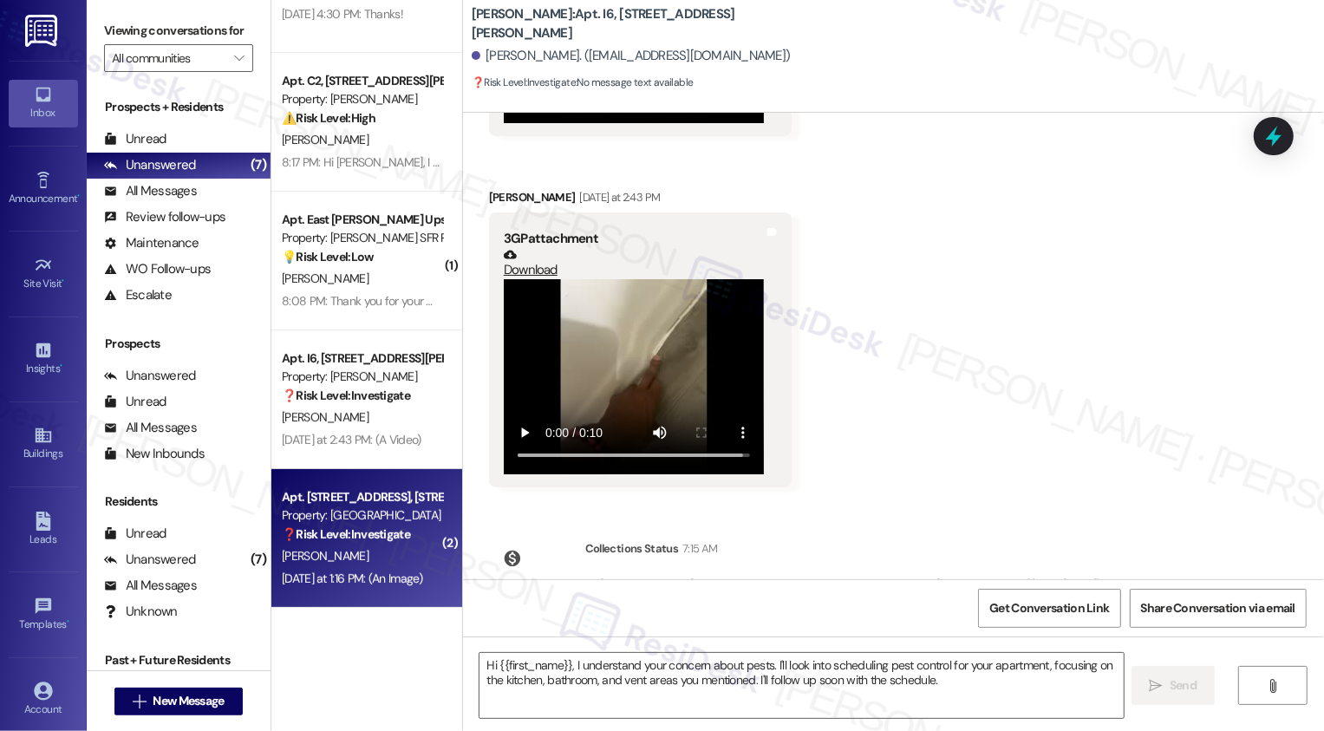
type textarea "Fetching suggested responses. Please feel free to read through the conversation…"
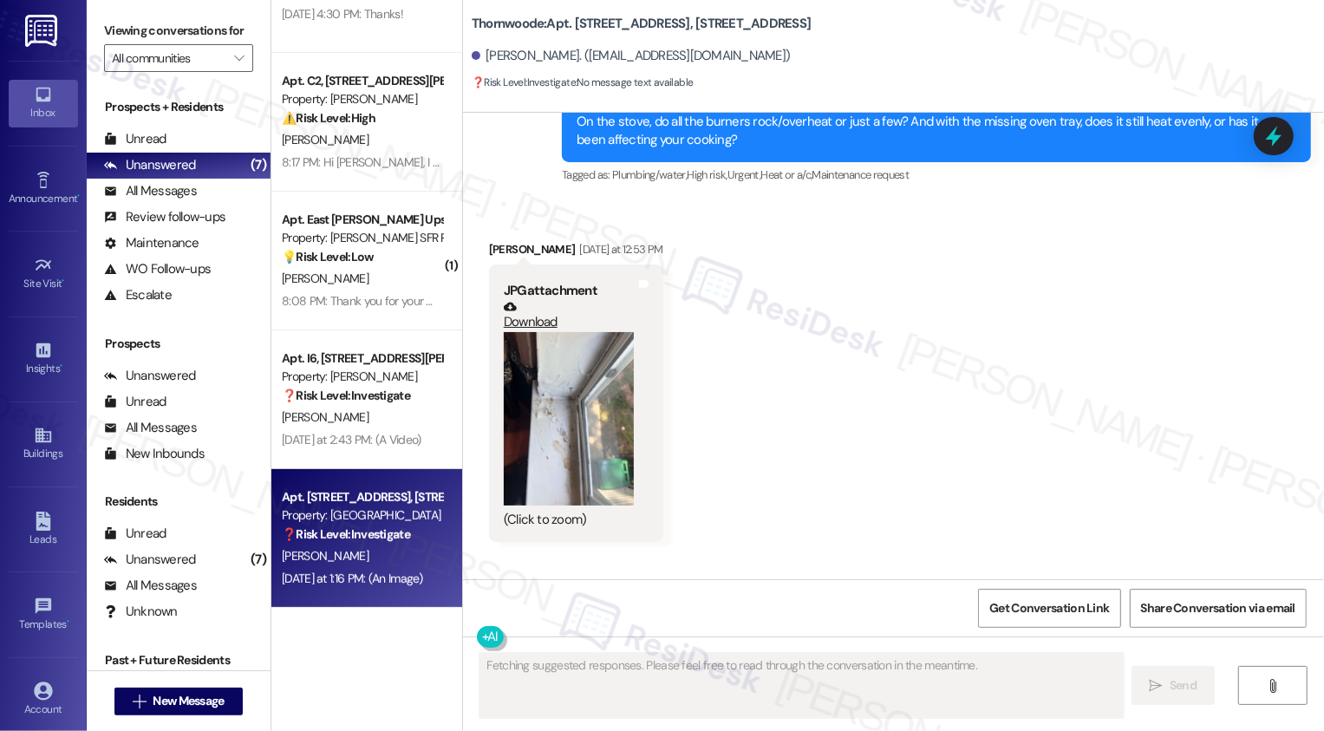
scroll to position [845, 0]
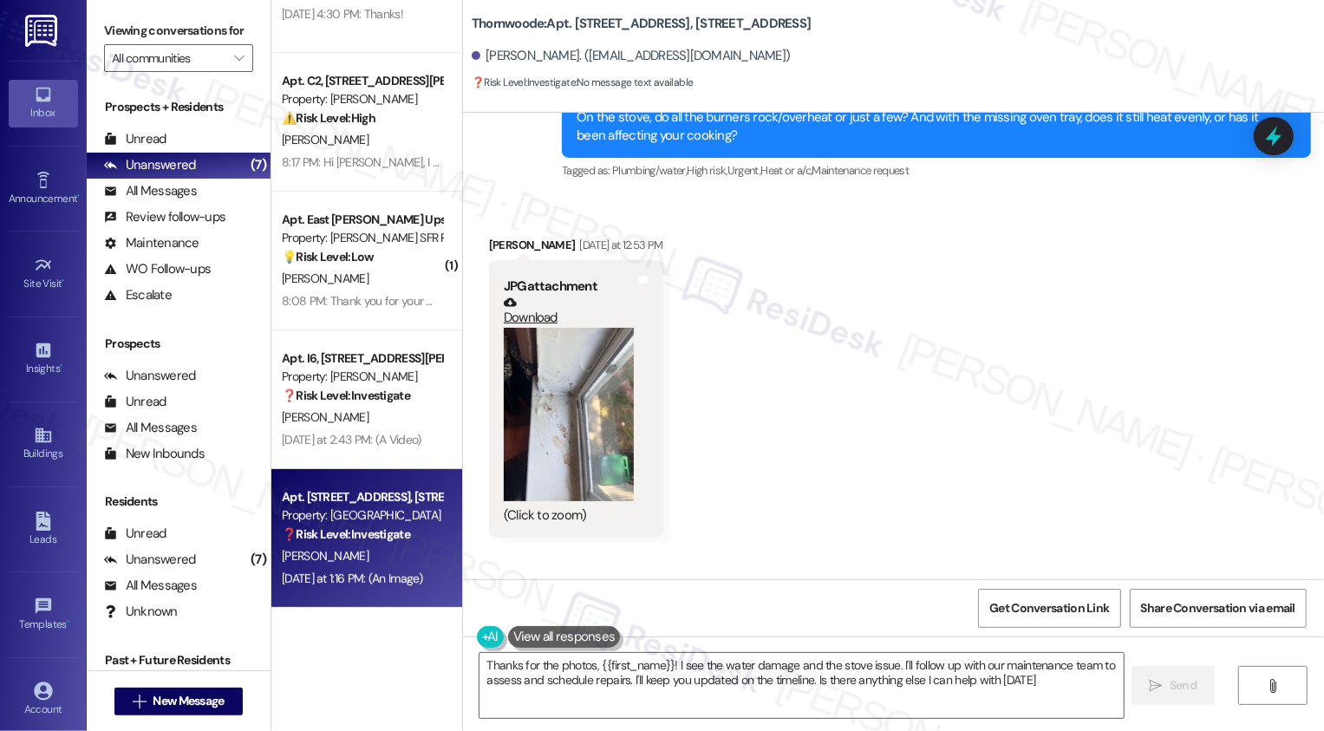
type textarea "Thanks for the photos, {{first_name}}! I see the water damage and the stove iss…"
